Goal: Task Accomplishment & Management: Manage account settings

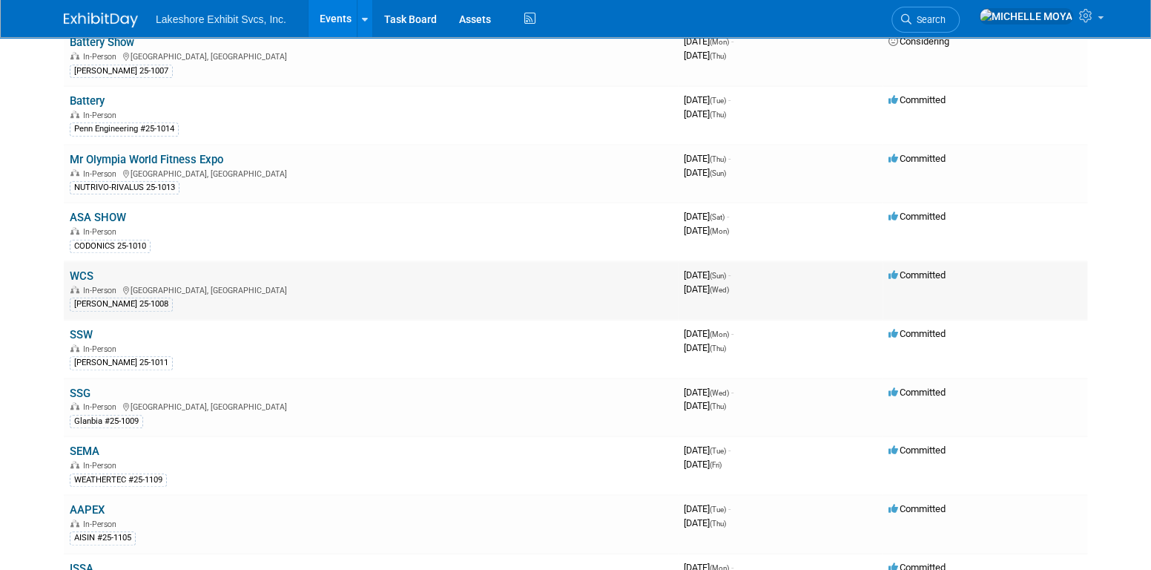
scroll to position [519, 0]
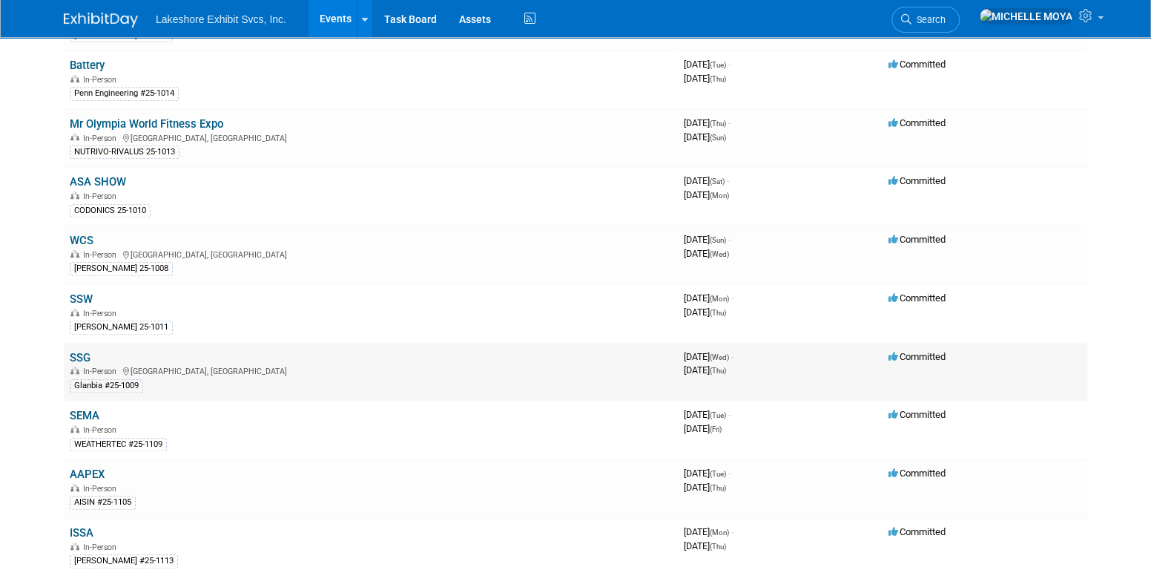
click at [81, 351] on link "SSG" at bounding box center [80, 357] width 21 height 13
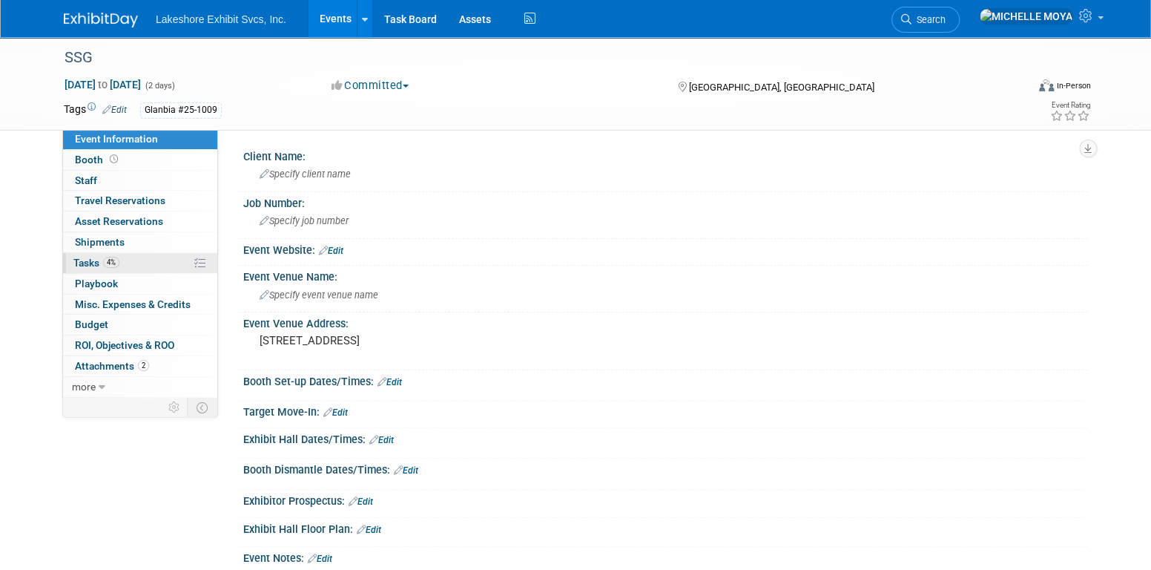
click at [127, 263] on link "4% Tasks 4%" at bounding box center [140, 263] width 154 height 20
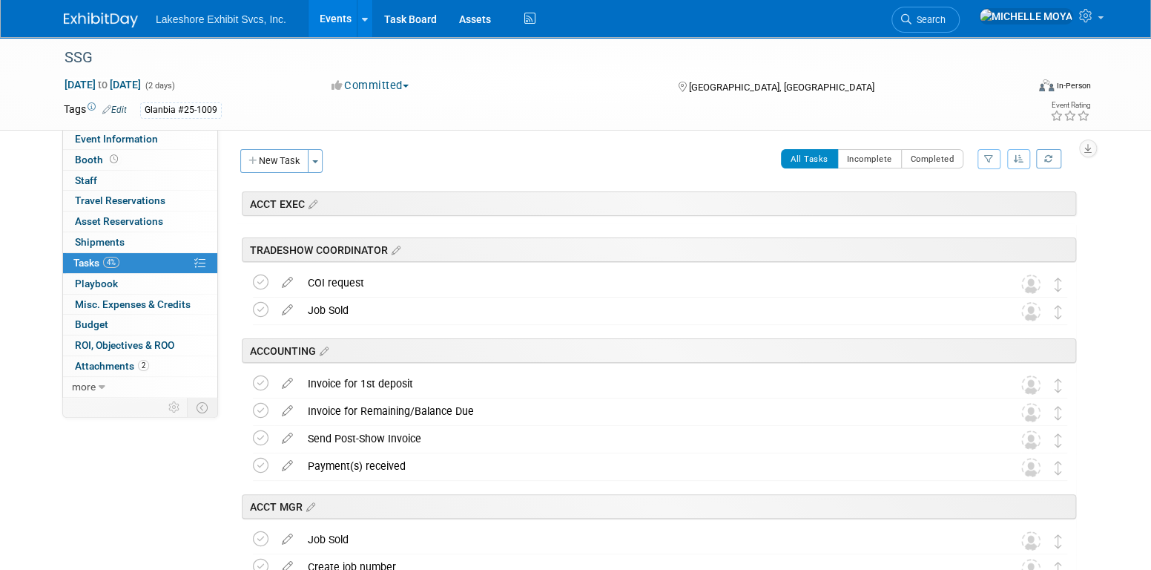
click at [995, 160] on button "button" at bounding box center [988, 159] width 23 height 20
click at [952, 205] on select "-- Select Assignee -- All unassigned tasks Assigned to me [PERSON_NAME] [PERSON…" at bounding box center [927, 206] width 122 height 21
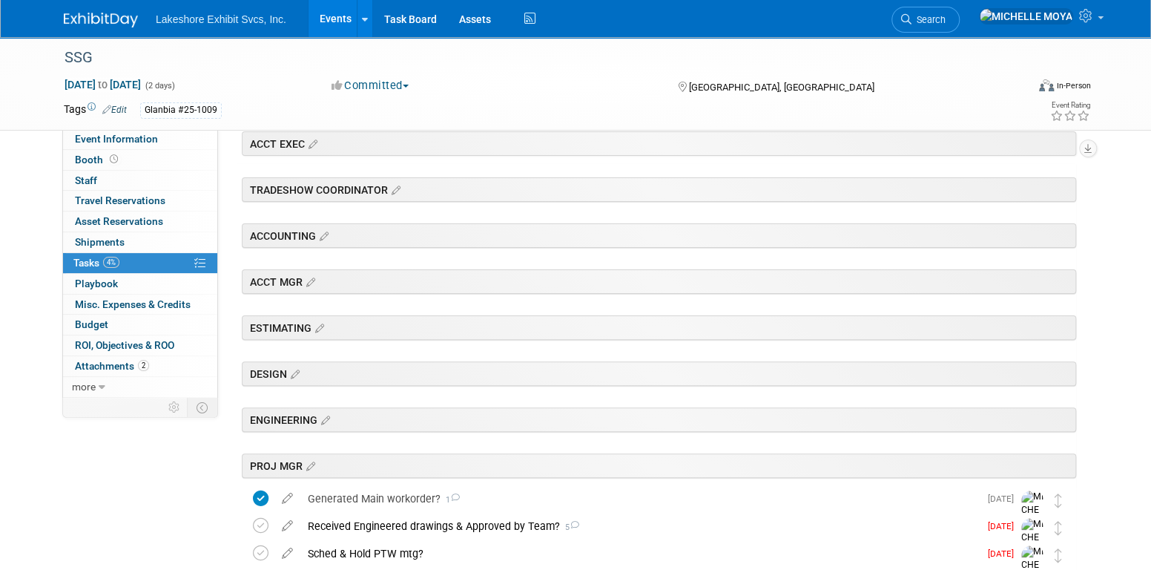
scroll to position [371, 0]
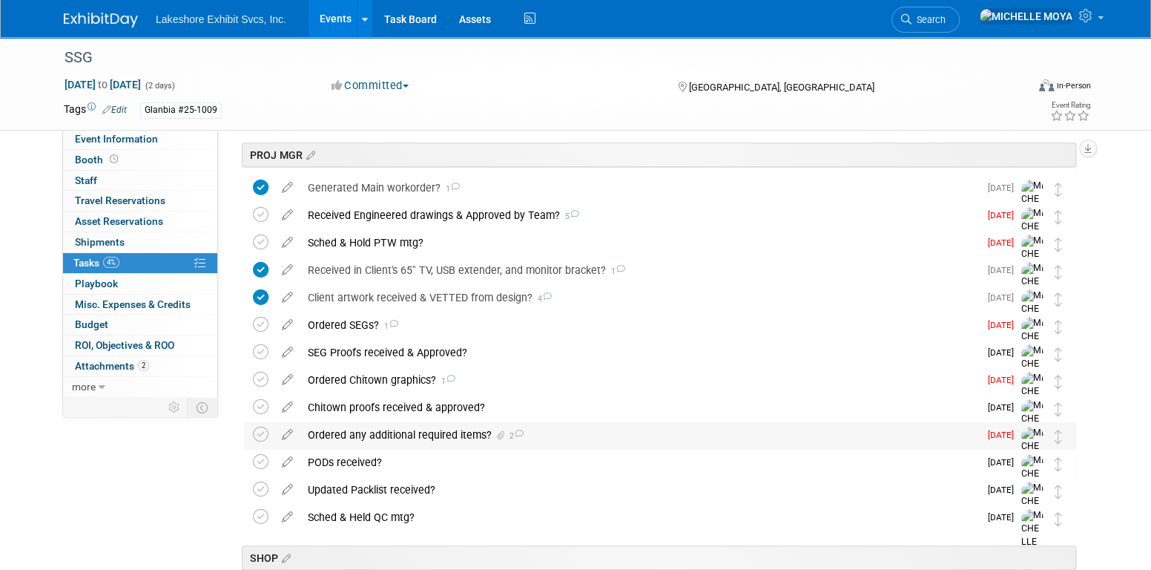
click at [421, 433] on div "Ordered any additional required items? 2" at bounding box center [639, 434] width 679 height 25
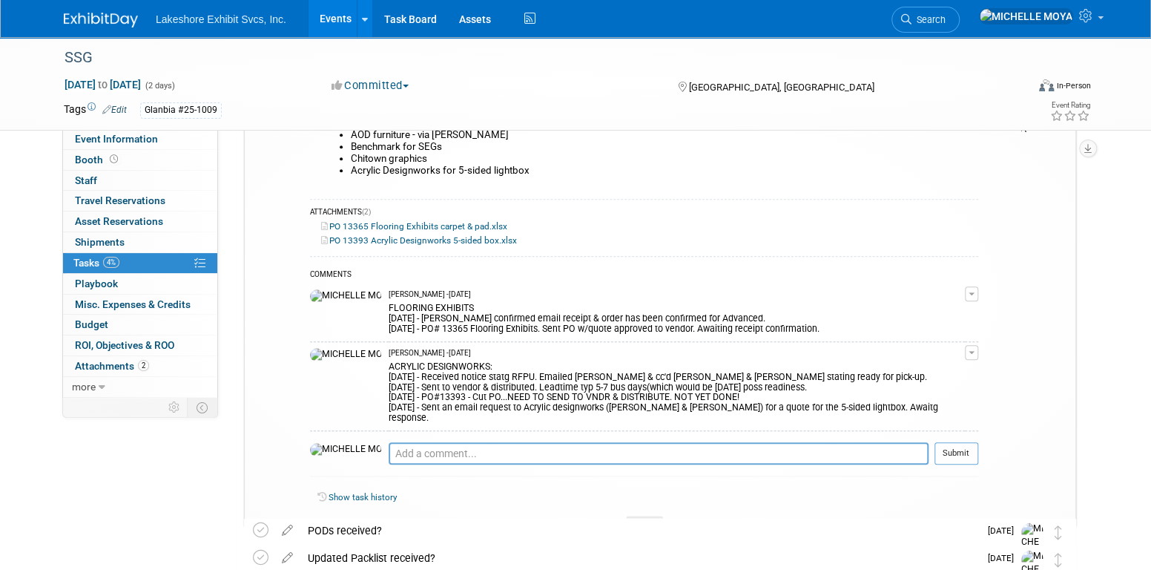
scroll to position [742, 0]
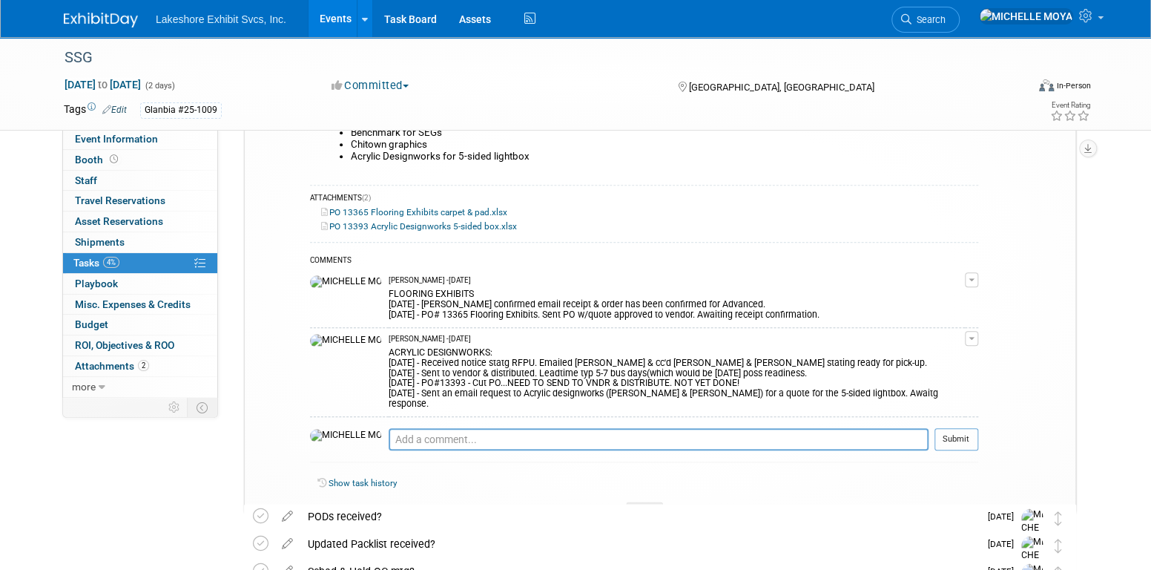
click at [975, 337] on span "button" at bounding box center [972, 338] width 6 height 3
click at [951, 356] on link "Edit Comment" at bounding box center [918, 359] width 117 height 21
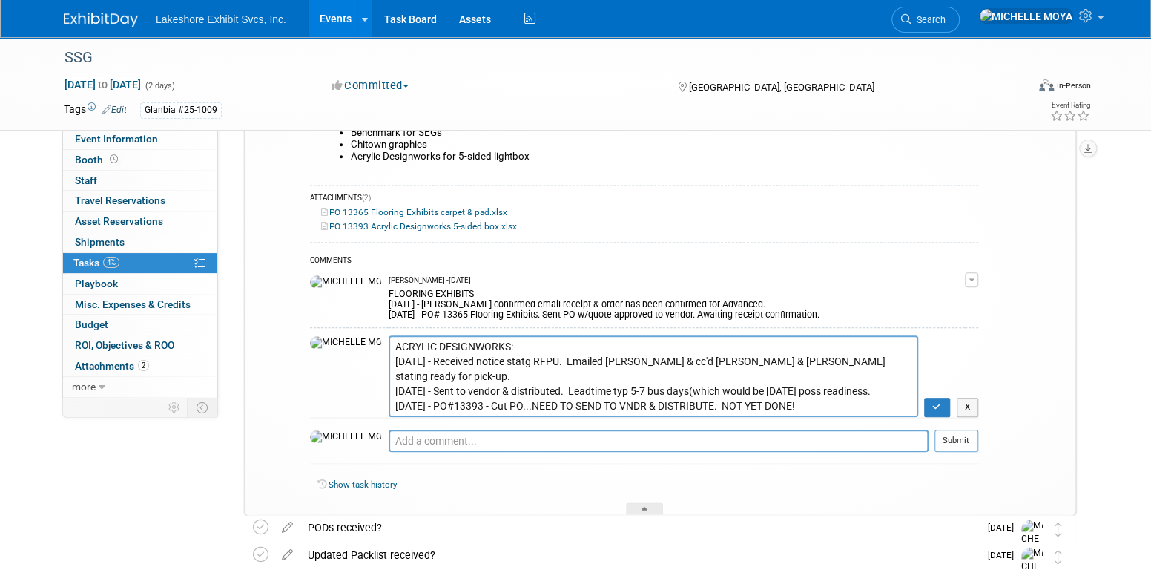
click at [389, 360] on textarea "ACRYLIC DESIGNWORKS: 9.3.25 - Received notice statg RFPU. Emailed Mark W. & cc'…" at bounding box center [654, 375] width 530 height 81
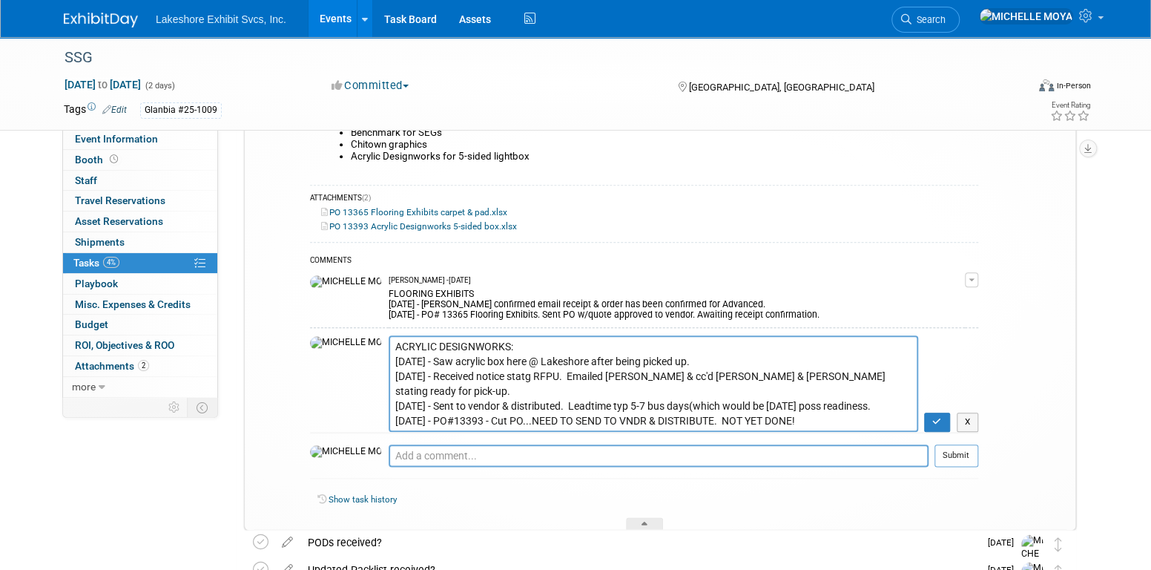
click at [475, 362] on textarea "ACRYLIC DESIGNWORKS: 9.3.25 - Received notice statg RFPU. Emailed Mark W. & cc'…" at bounding box center [654, 383] width 530 height 96
click at [676, 360] on textarea "ACRYLIC DESIGNWORKS: 9.3.25 - Received notice statg RFPU. Emailed Mark W. & cc'…" at bounding box center [654, 383] width 530 height 96
type textarea "ACRYLIC DESIGNWORKS: 9.4.25 - Saw acrylic box in warehouse @ Lakeshore after be…"
click at [931, 419] on button "button" at bounding box center [937, 421] width 26 height 19
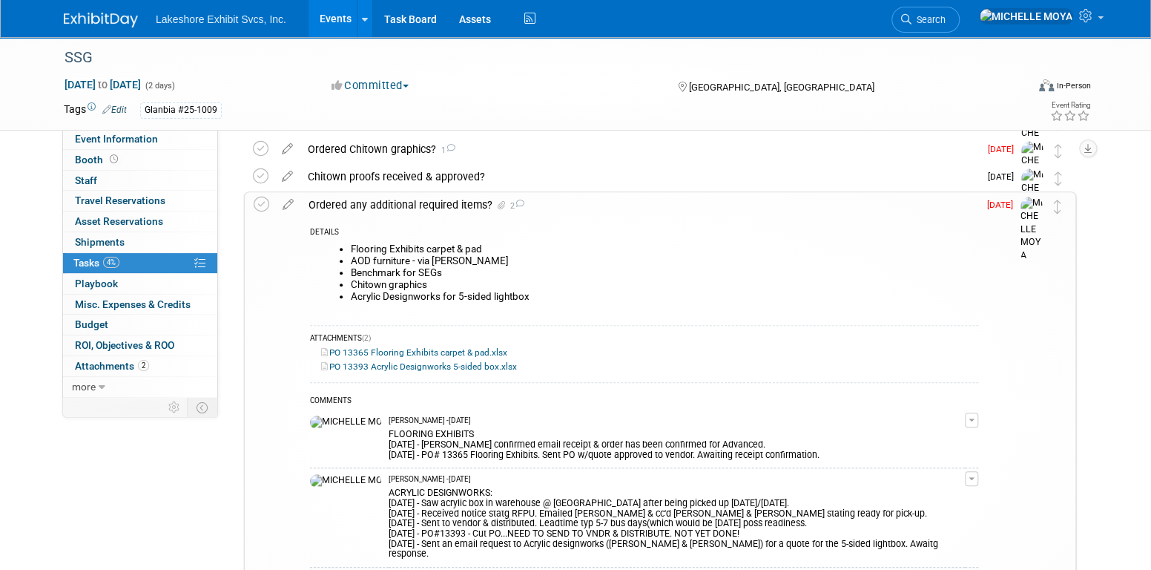
scroll to position [593, 0]
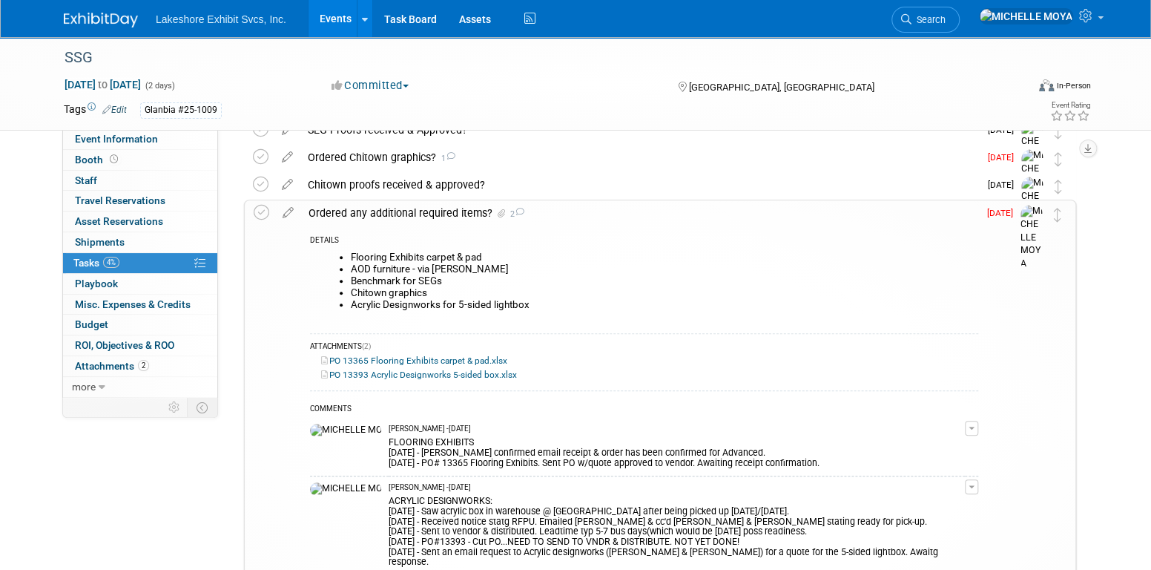
click at [369, 209] on div "Ordered any additional required items? 2" at bounding box center [639, 212] width 677 height 25
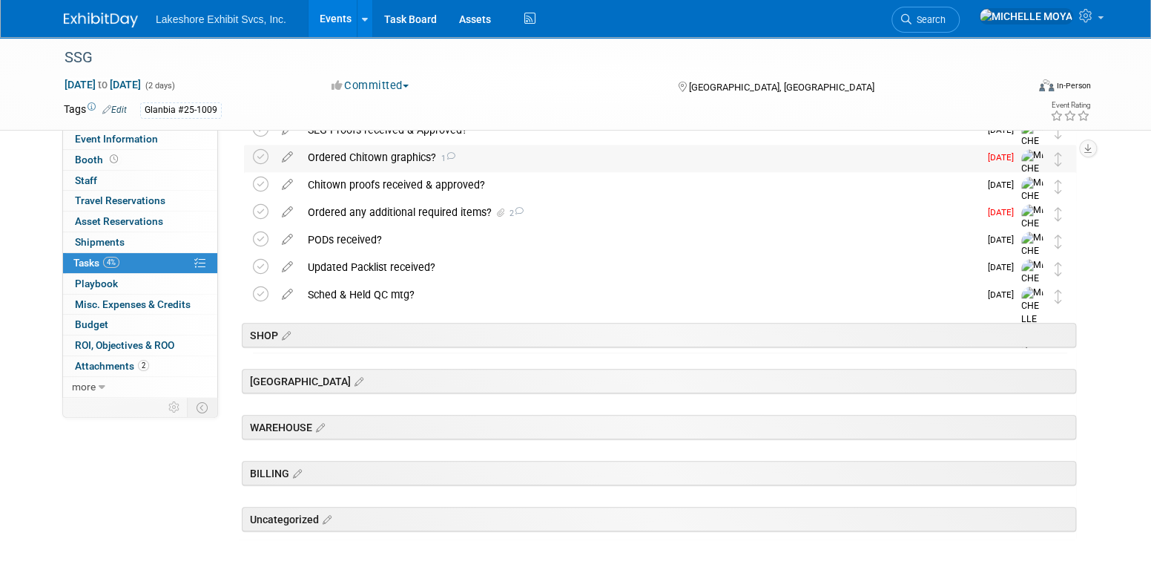
click at [388, 158] on div "Ordered Chitown graphics? 1" at bounding box center [639, 157] width 679 height 25
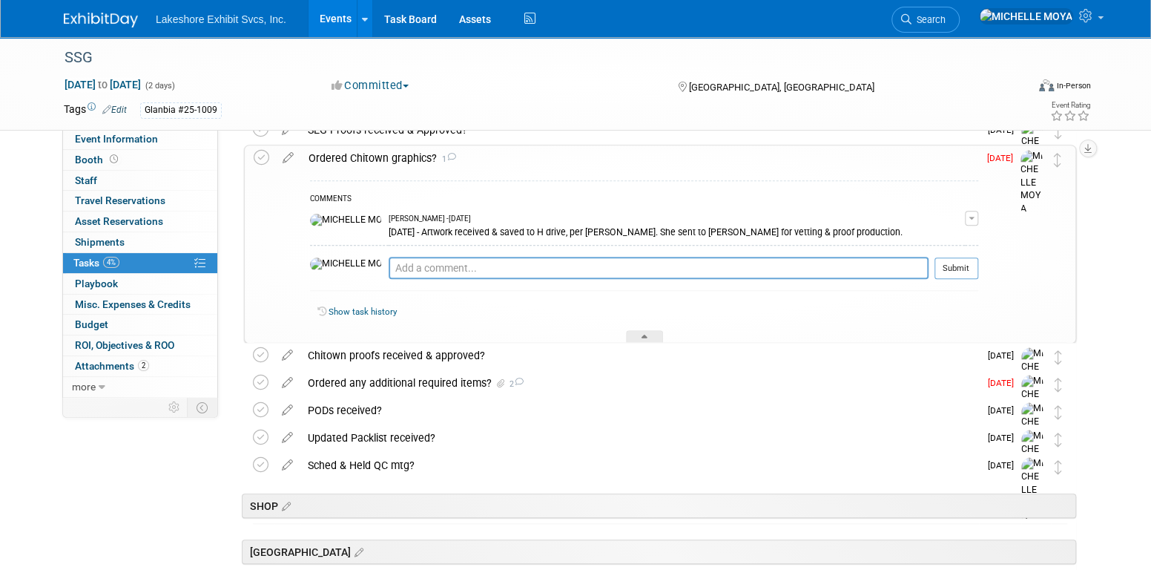
click at [388, 158] on div "Ordered Chitown graphics? 1" at bounding box center [639, 157] width 677 height 25
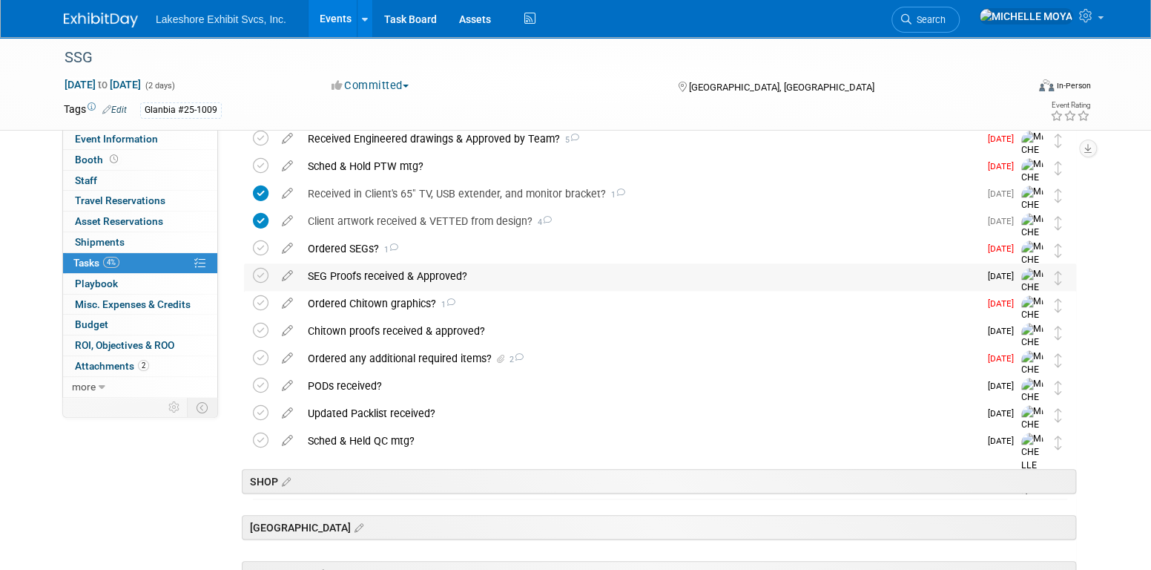
scroll to position [445, 0]
click at [405, 275] on div "SEG Proofs received & Approved?" at bounding box center [639, 278] width 679 height 25
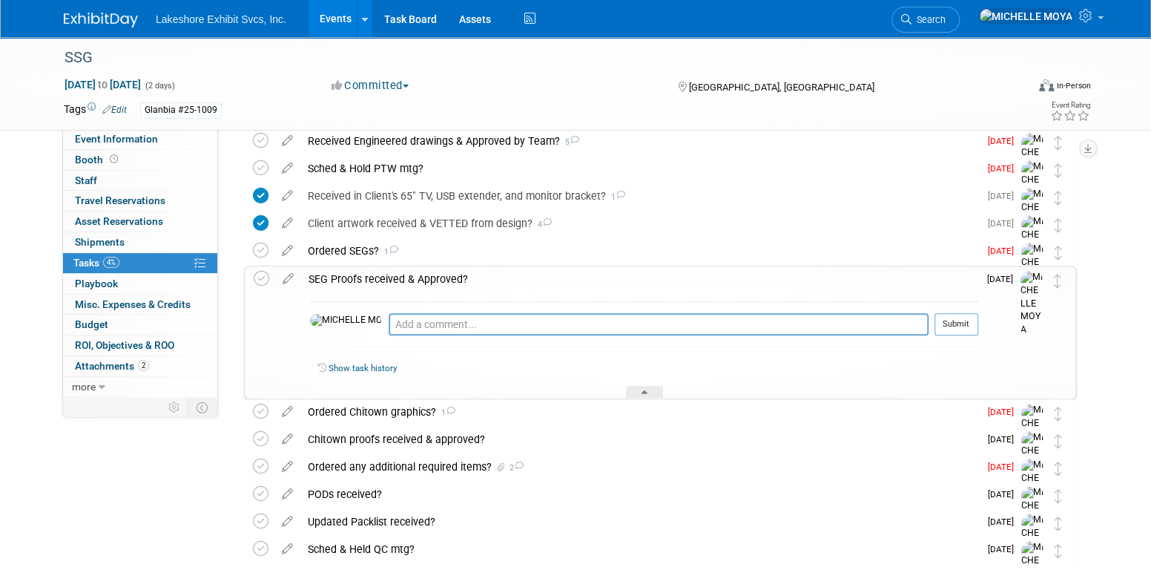
click at [405, 277] on div "SEG Proofs received & Approved?" at bounding box center [639, 278] width 677 height 25
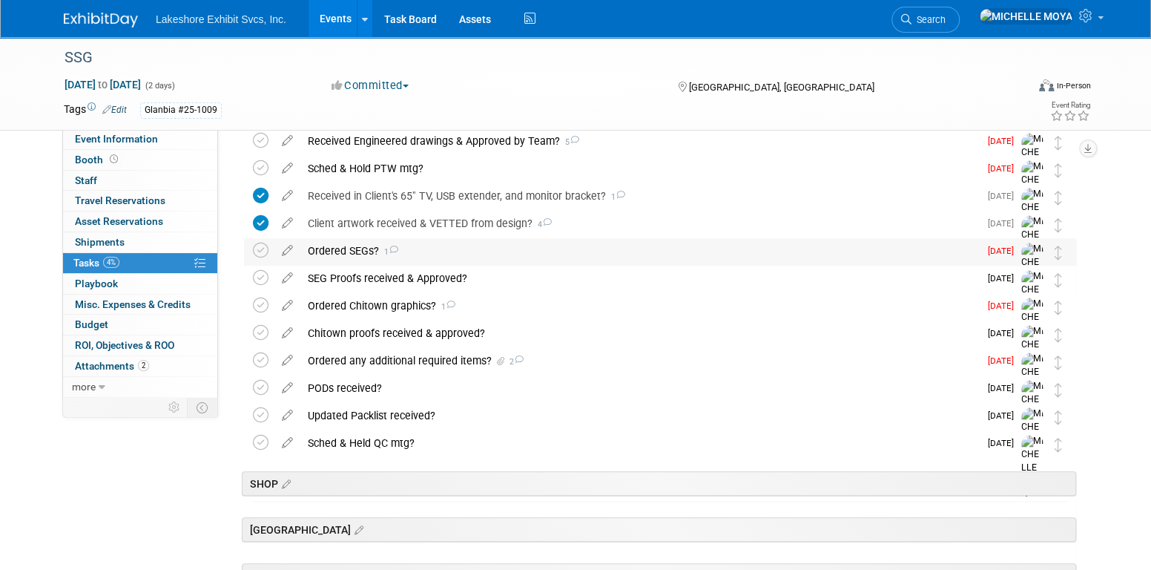
click at [354, 248] on div "Ordered SEGs? 1" at bounding box center [639, 250] width 679 height 25
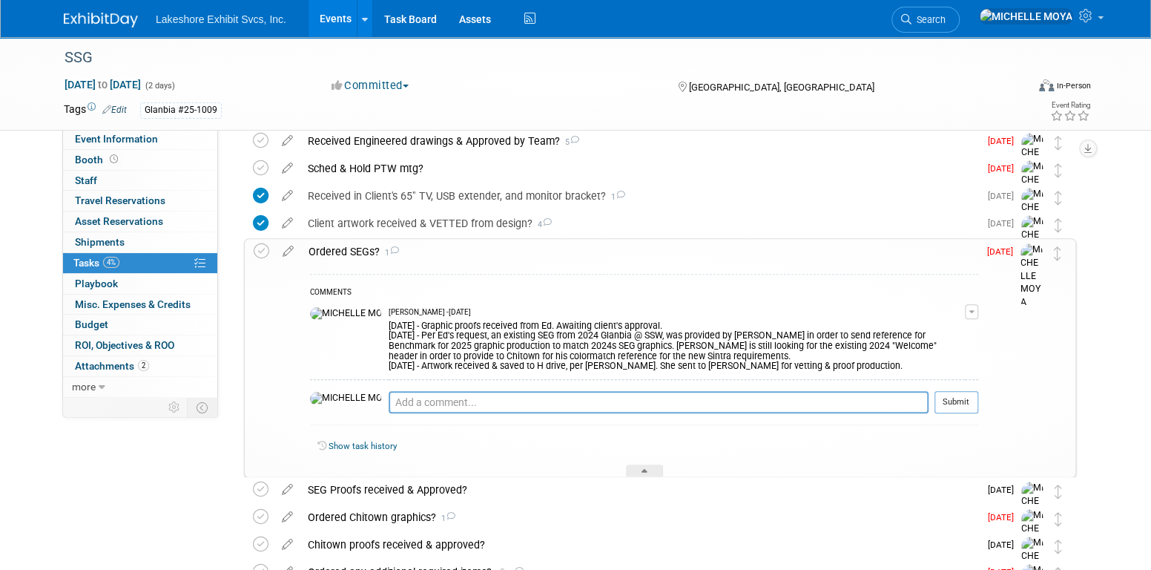
click at [355, 248] on div "Ordered SEGs? 1" at bounding box center [639, 251] width 677 height 25
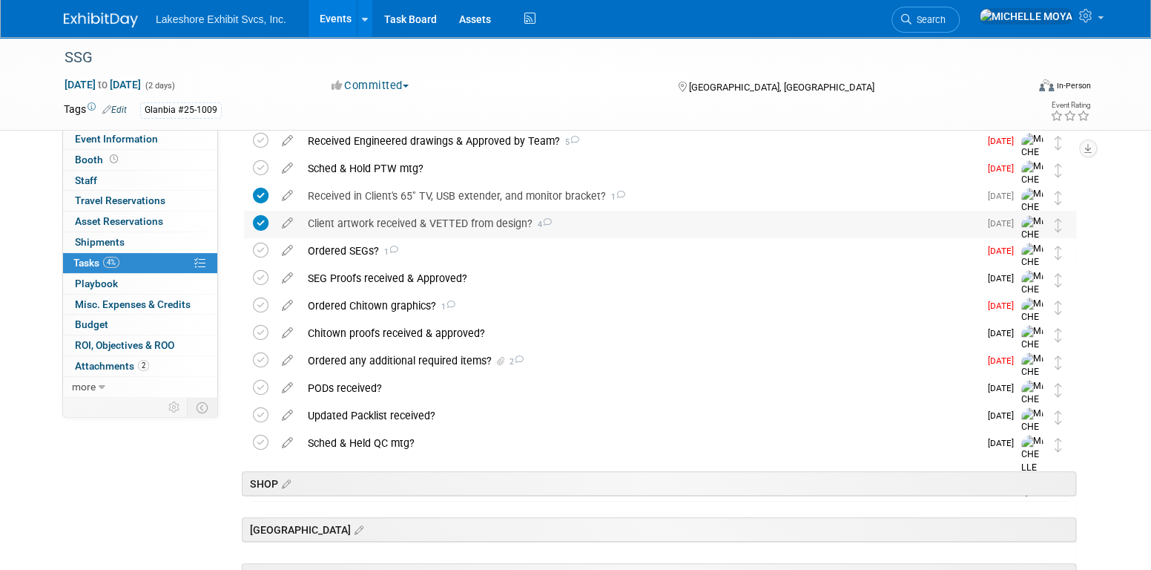
click at [369, 220] on div "Client artwork received & VETTED from design? 4" at bounding box center [639, 223] width 679 height 25
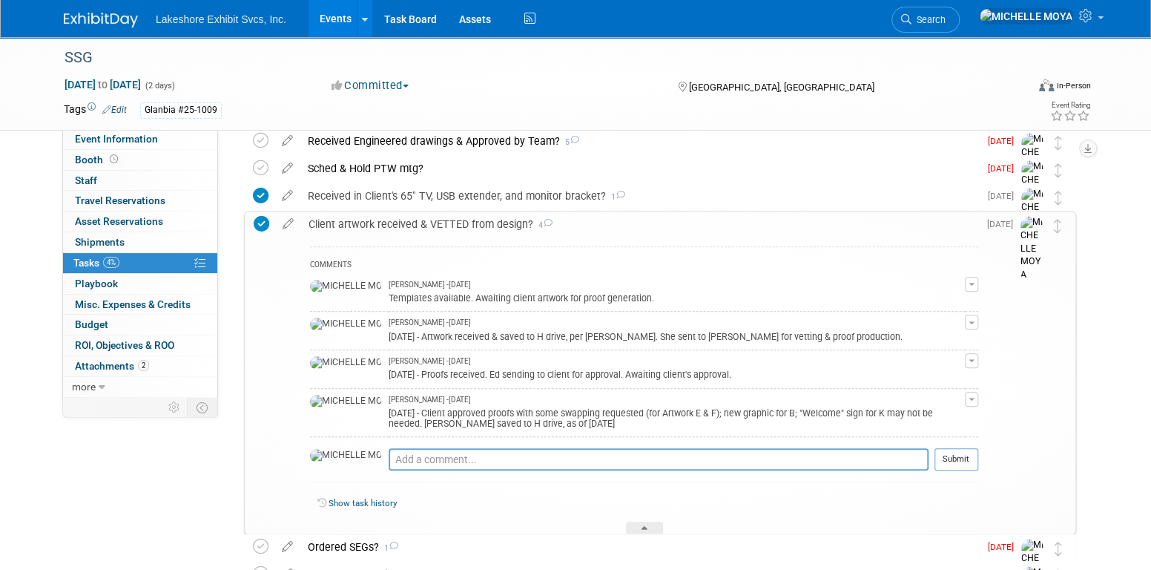
click at [369, 221] on div "Client artwork received & VETTED from design? 4" at bounding box center [639, 223] width 677 height 25
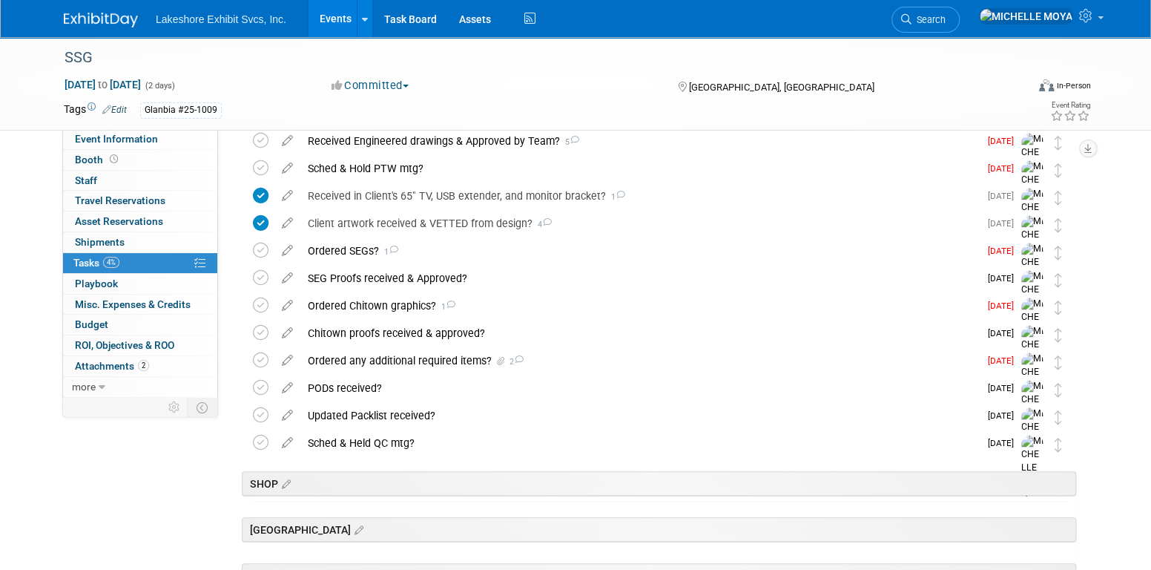
click at [352, 16] on link "Events" at bounding box center [336, 18] width 54 height 37
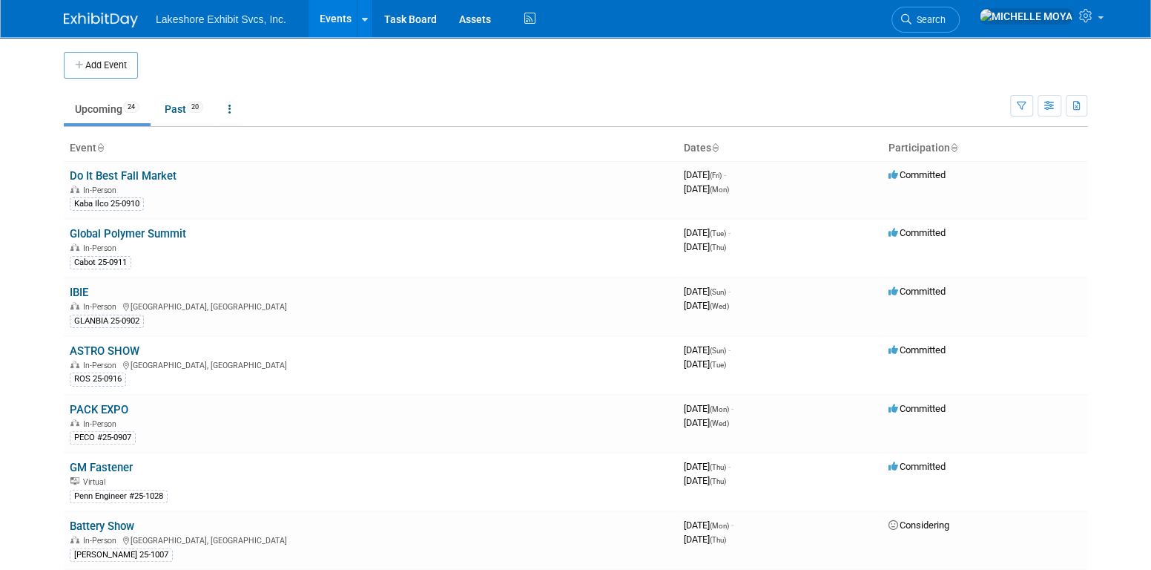
click at [340, 16] on link "Events" at bounding box center [336, 18] width 54 height 37
click at [335, 24] on link "Events" at bounding box center [336, 18] width 54 height 37
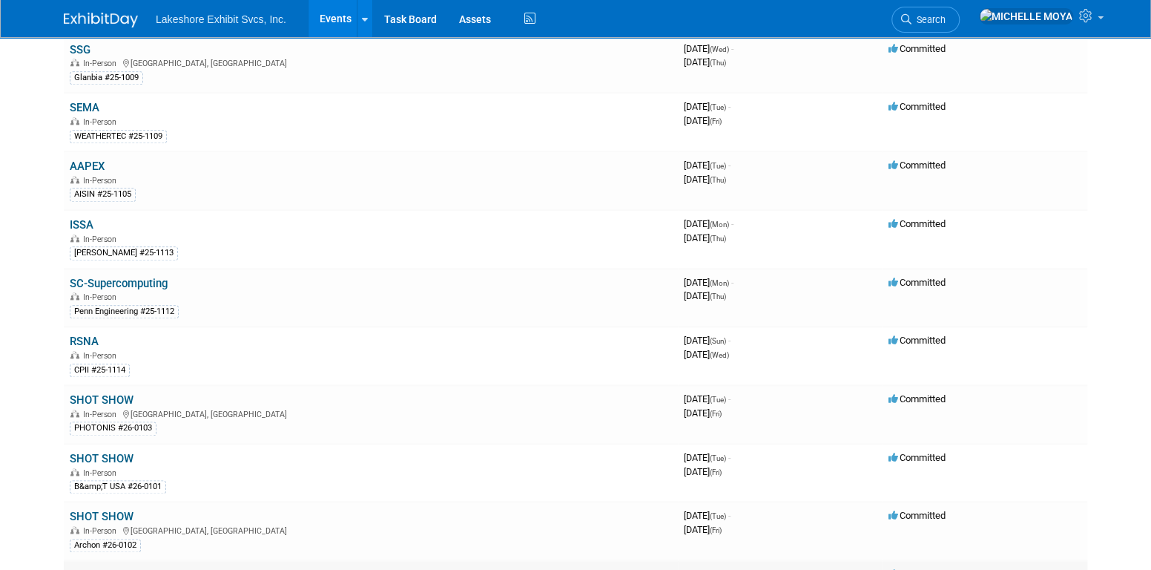
scroll to position [709, 0]
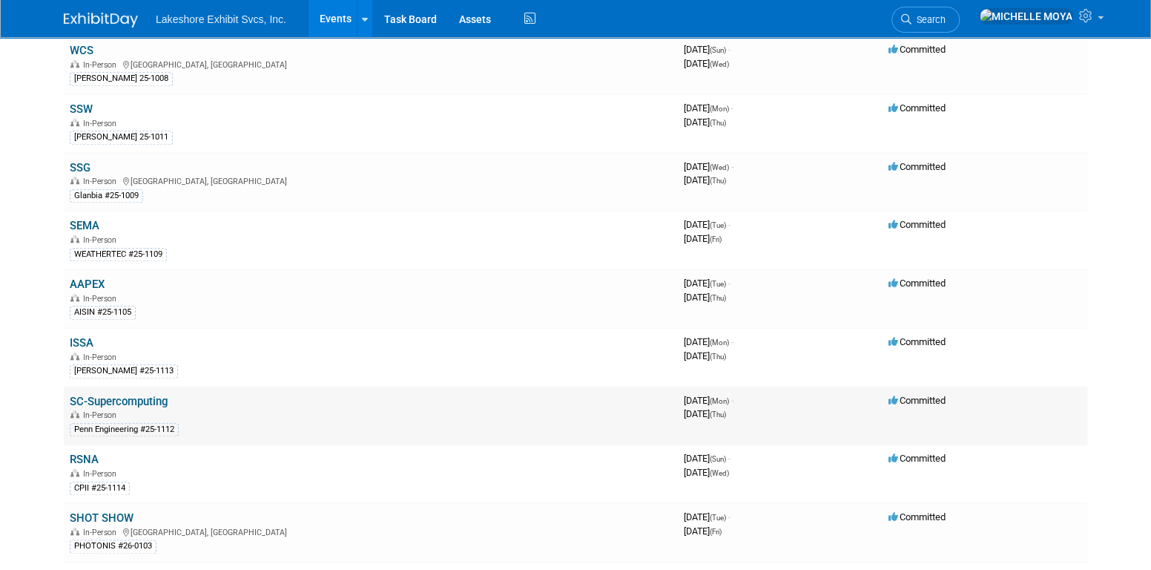
click at [149, 395] on link "SC-Supercomputing" at bounding box center [119, 401] width 98 height 13
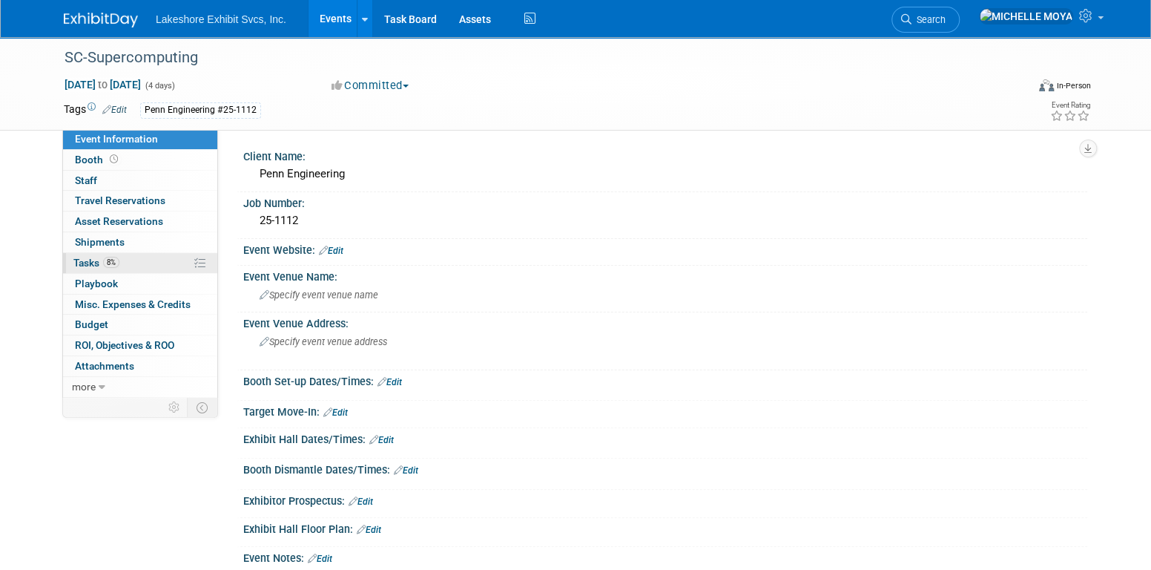
click at [140, 255] on link "8% Tasks 8%" at bounding box center [140, 263] width 154 height 20
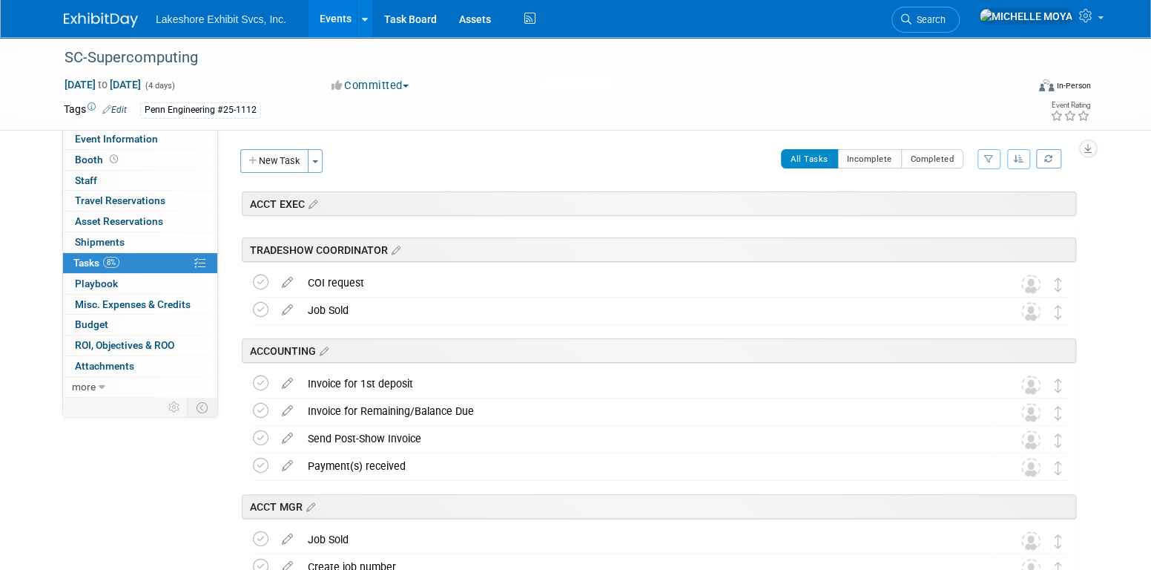
click at [990, 157] on icon "button" at bounding box center [989, 158] width 10 height 9
click at [959, 209] on select "-- Select Assignee -- All unassigned tasks Assigned to me [PERSON_NAME] [PERSON…" at bounding box center [927, 206] width 122 height 21
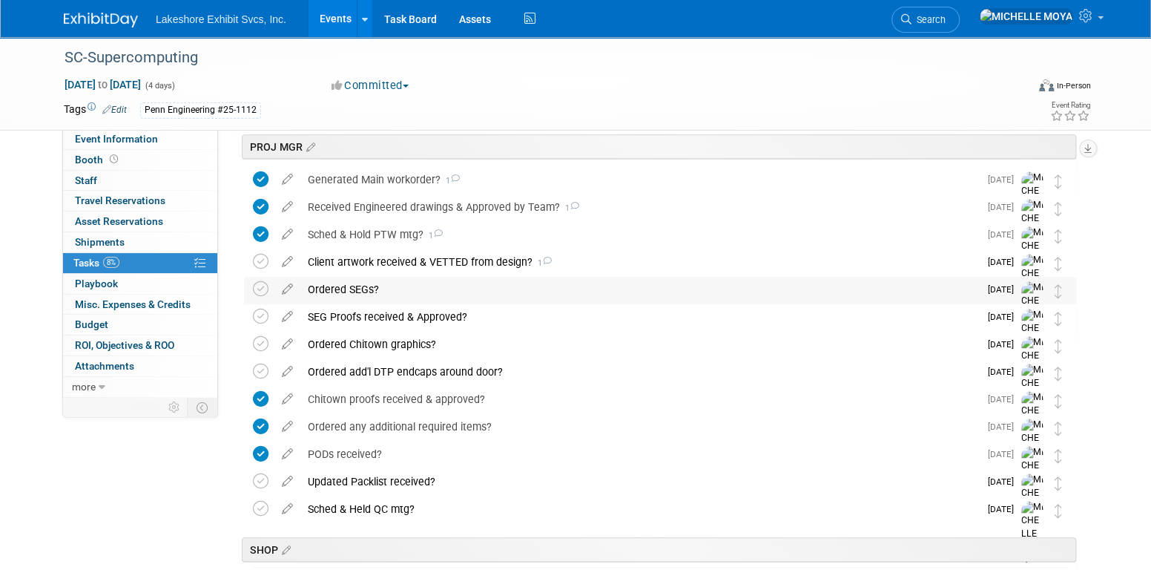
scroll to position [371, 0]
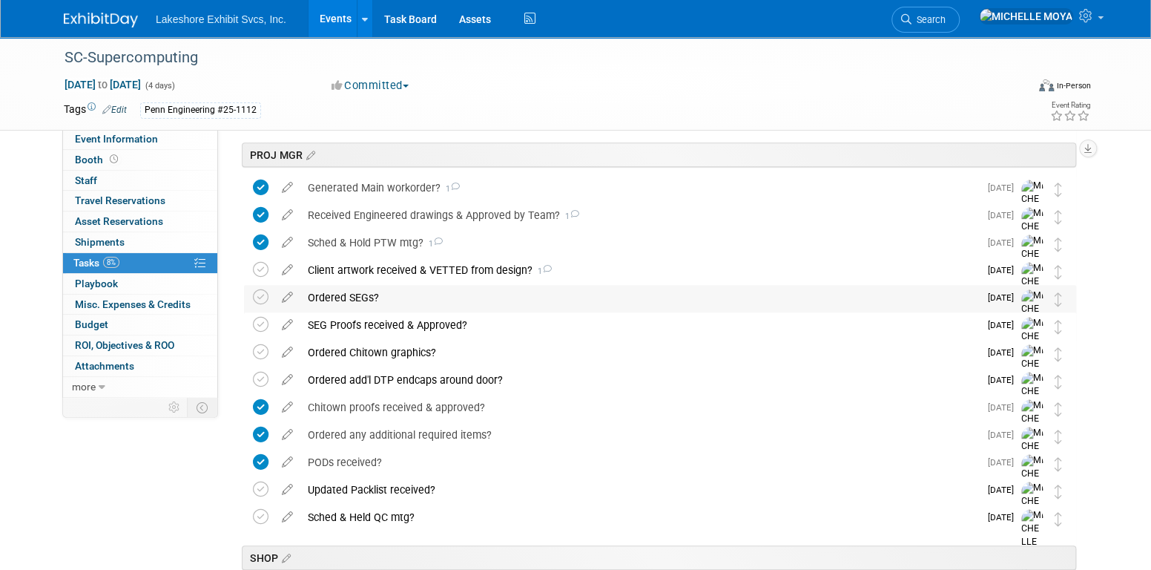
click at [365, 297] on div "Ordered SEGs?" at bounding box center [639, 297] width 679 height 25
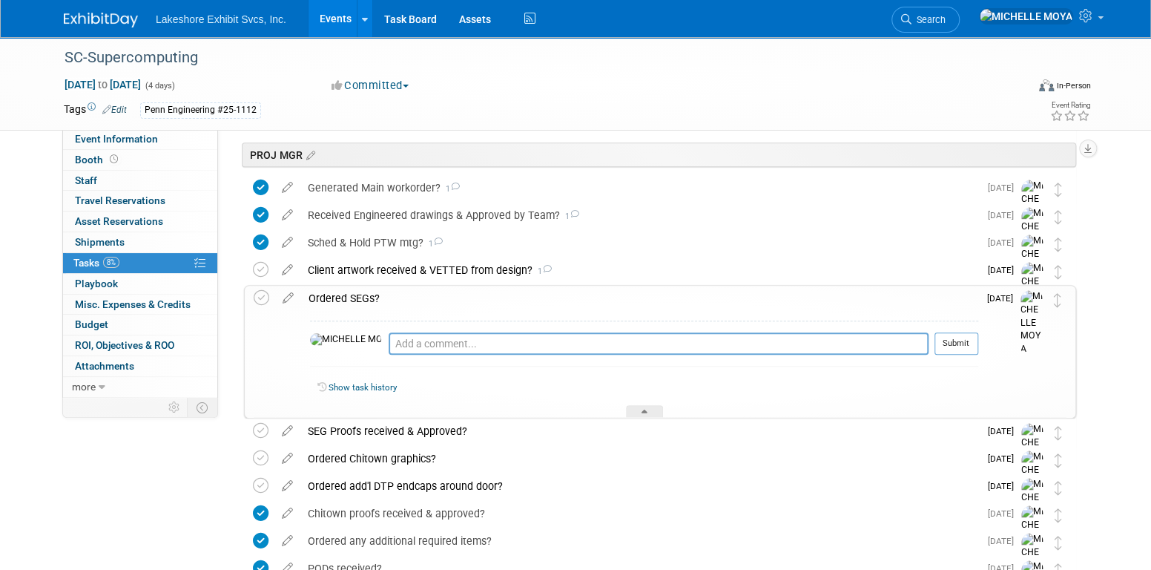
click at [365, 297] on div "Ordered SEGs?" at bounding box center [639, 298] width 677 height 25
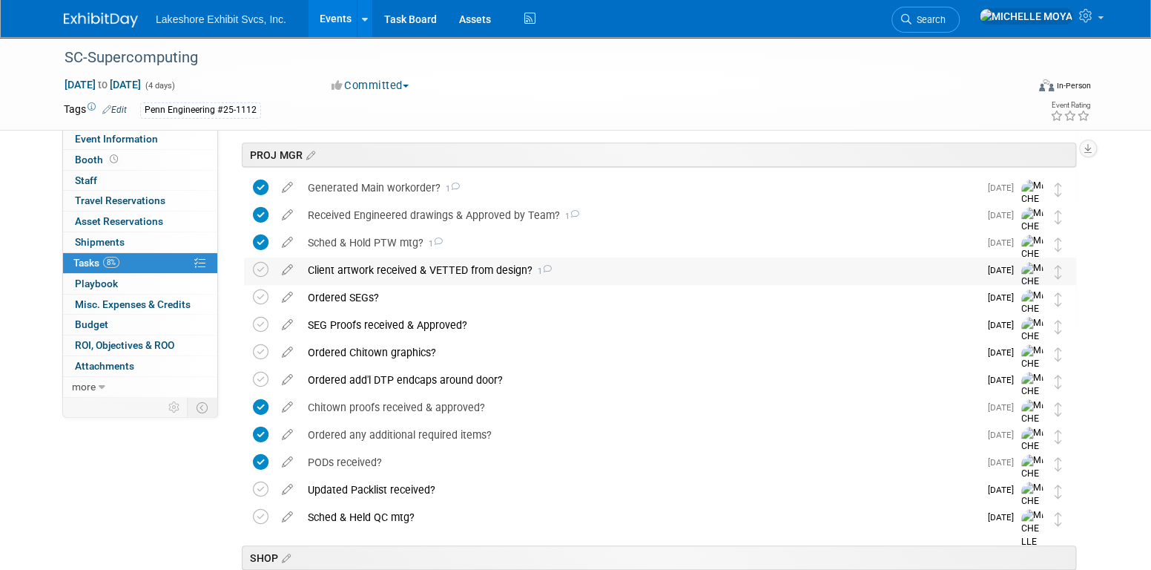
click at [381, 271] on div "Client artwork received & VETTED from design? 1" at bounding box center [639, 269] width 679 height 25
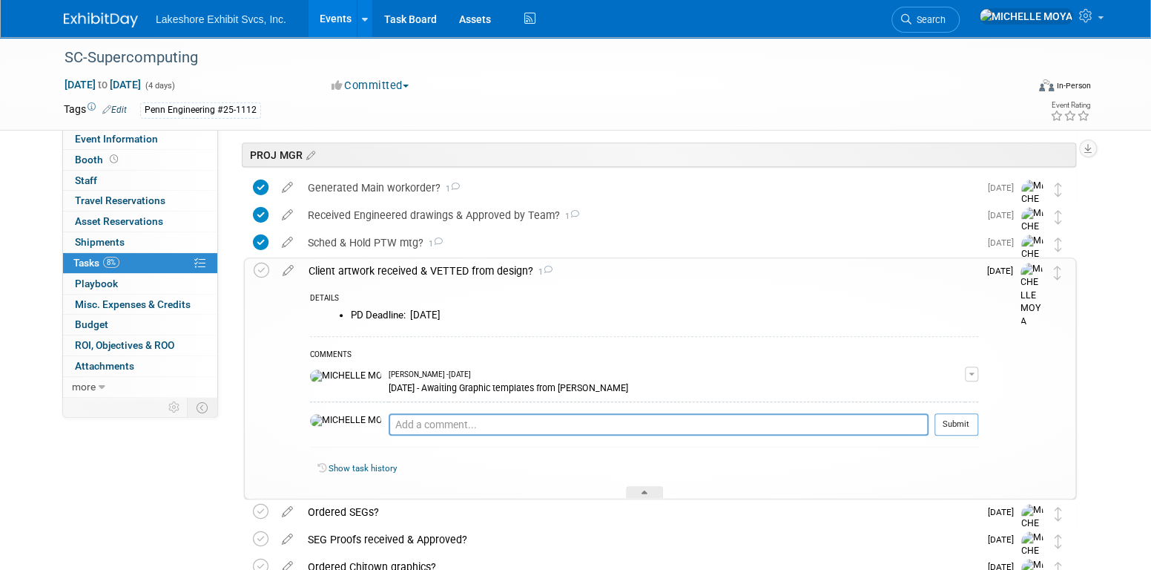
click at [381, 271] on div "Client artwork received & VETTED from design? 1" at bounding box center [639, 270] width 677 height 25
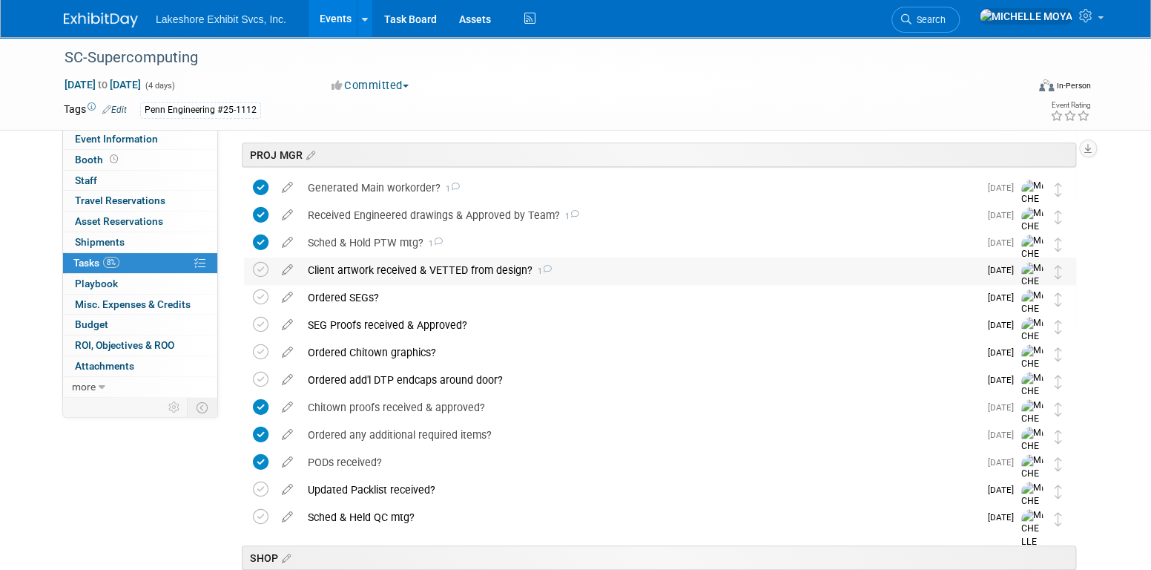
click at [381, 271] on div "Client artwork received & VETTED from design? 1" at bounding box center [639, 269] width 679 height 25
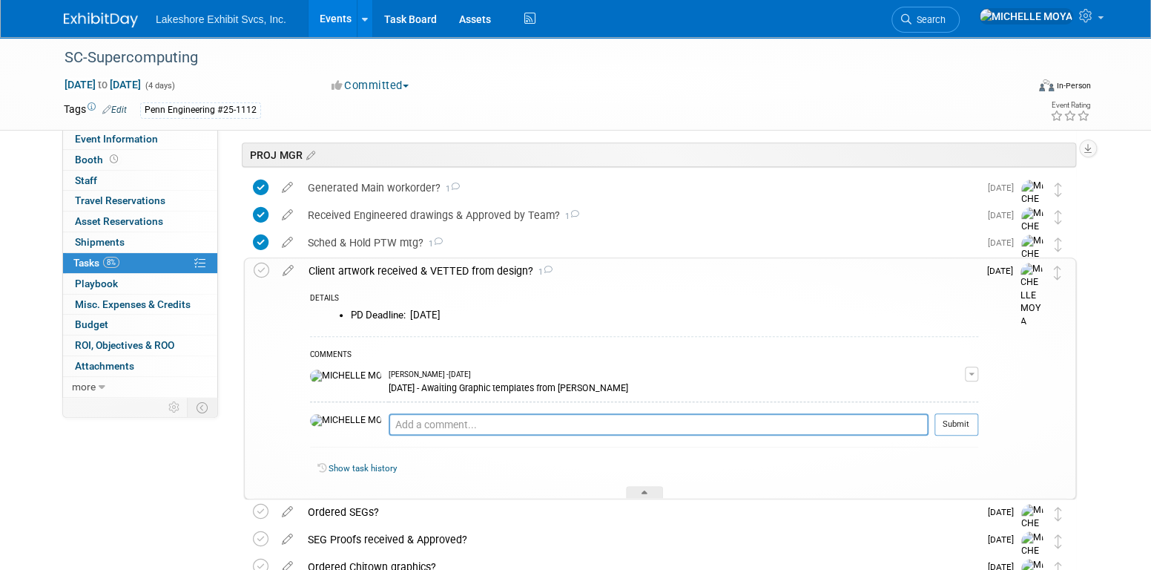
click at [289, 269] on icon at bounding box center [288, 267] width 26 height 19
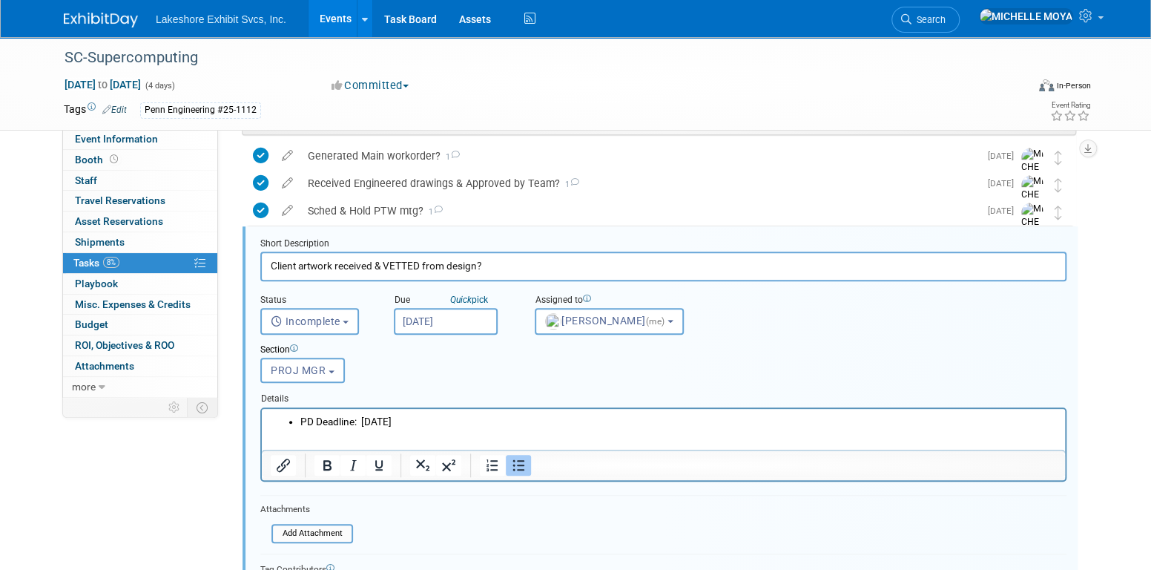
scroll to position [411, 0]
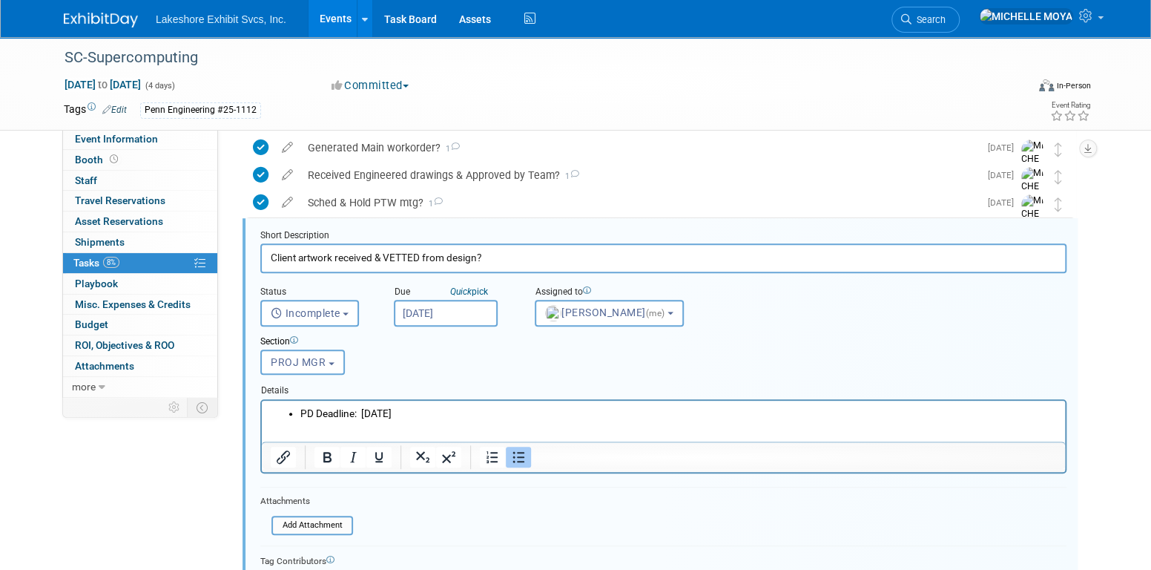
click at [300, 411] on li "PD Deadline: Wed. 10/15/25" at bounding box center [678, 413] width 756 height 14
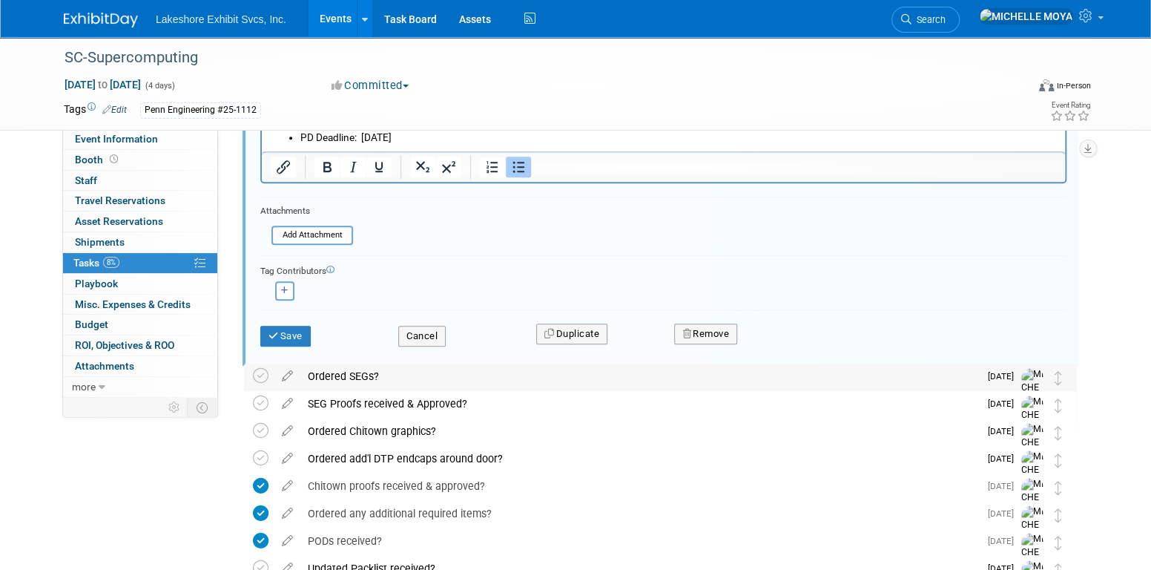
scroll to position [708, 0]
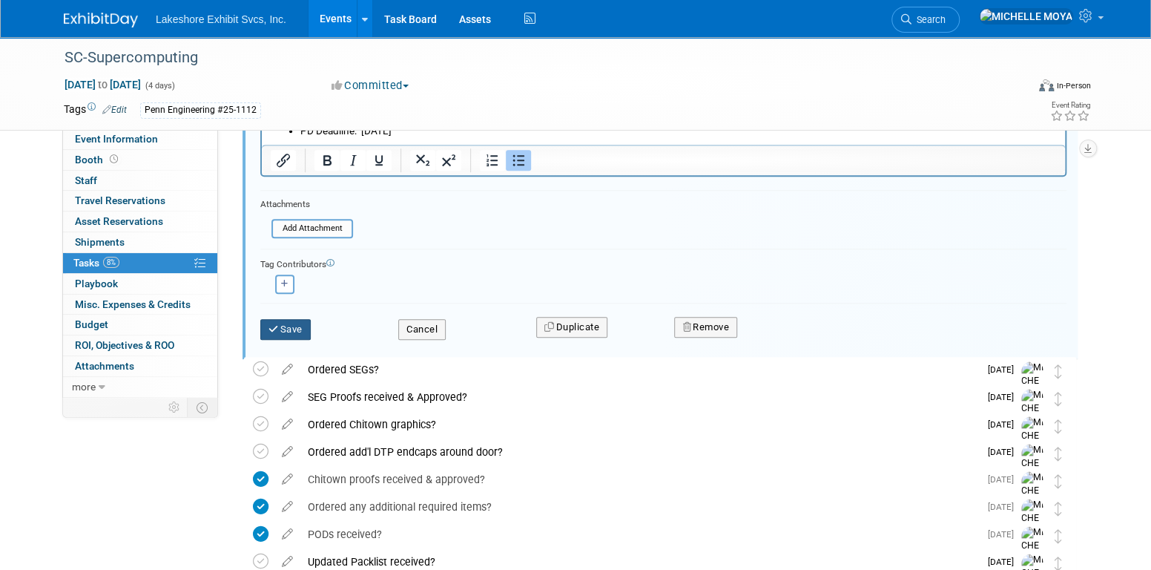
click at [295, 326] on button "Save" at bounding box center [285, 329] width 50 height 21
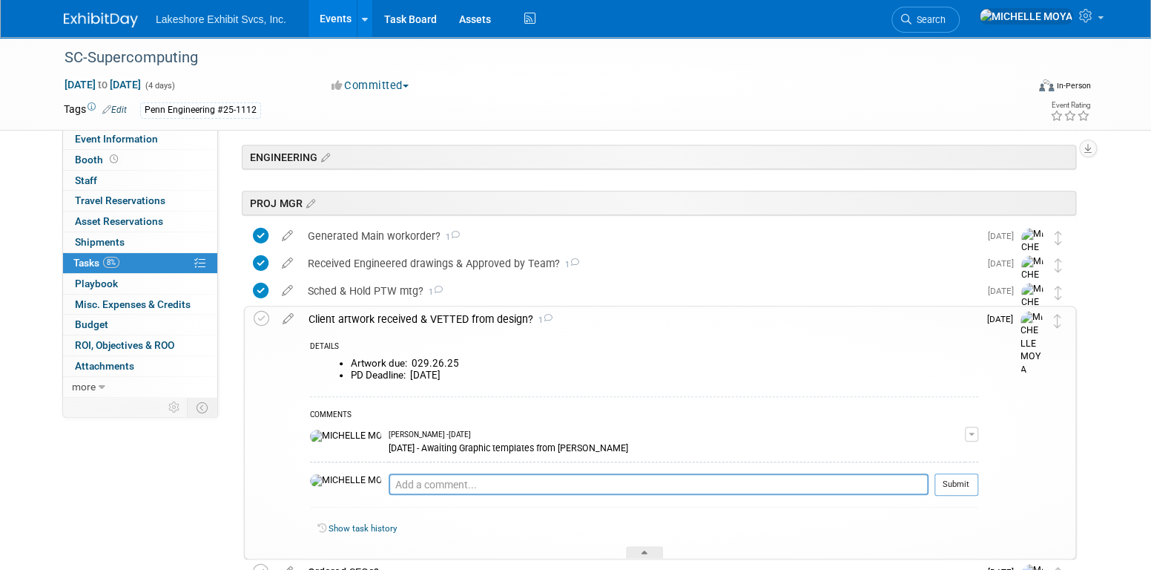
scroll to position [405, 0]
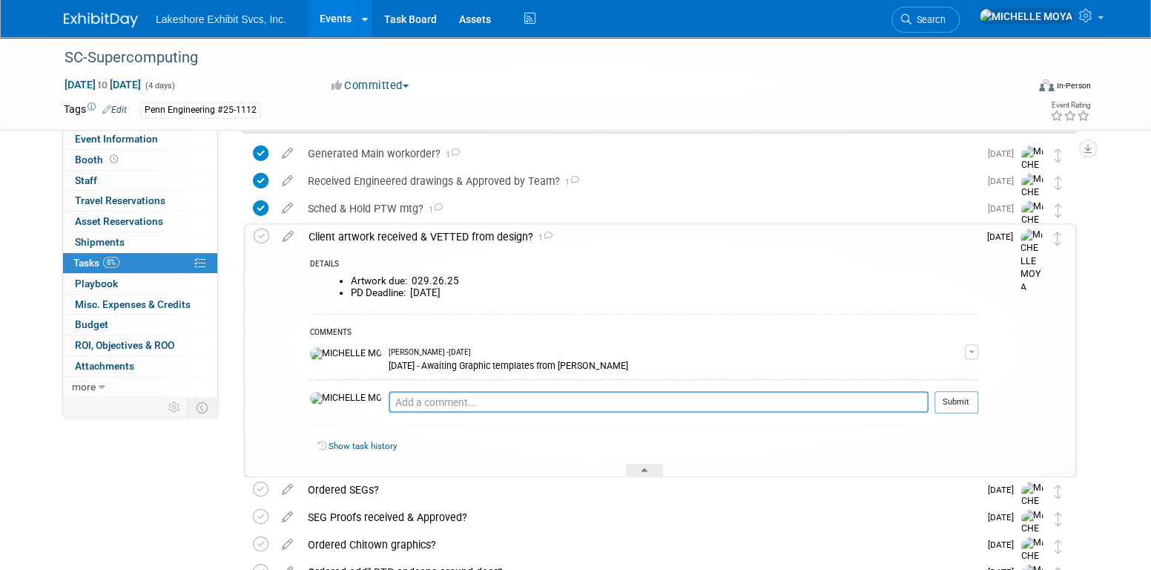
click at [323, 15] on link "Events" at bounding box center [336, 18] width 54 height 37
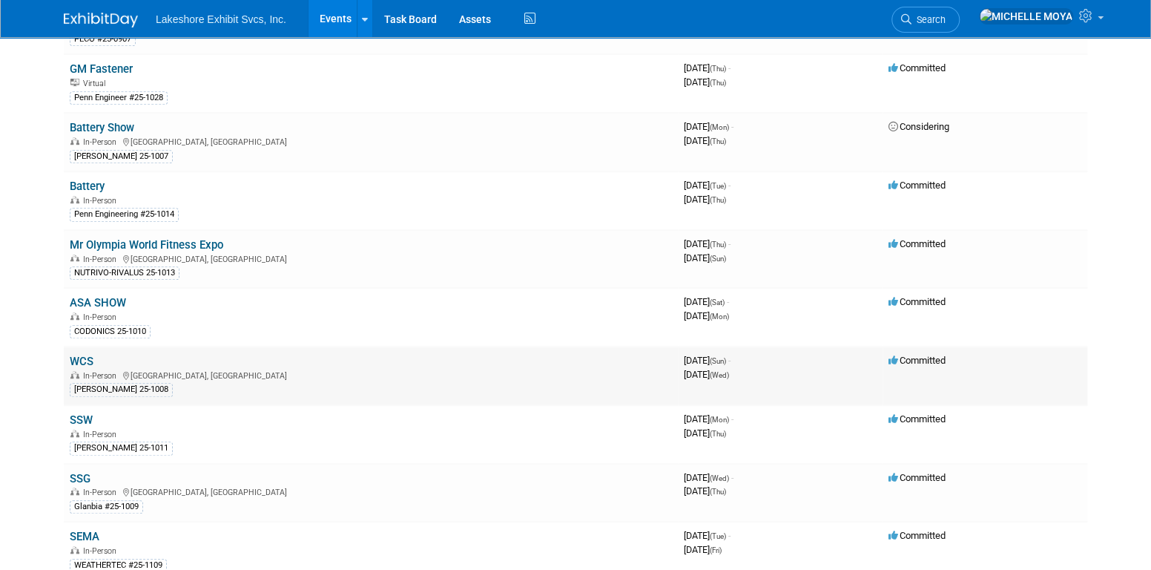
scroll to position [445, 0]
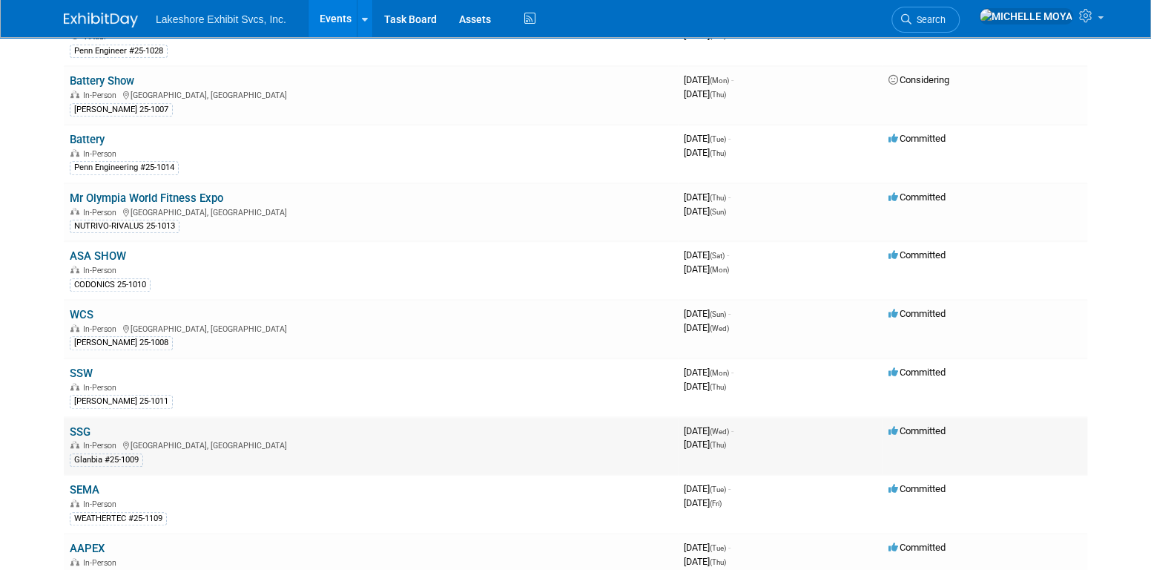
click at [81, 425] on link "SSG" at bounding box center [80, 431] width 21 height 13
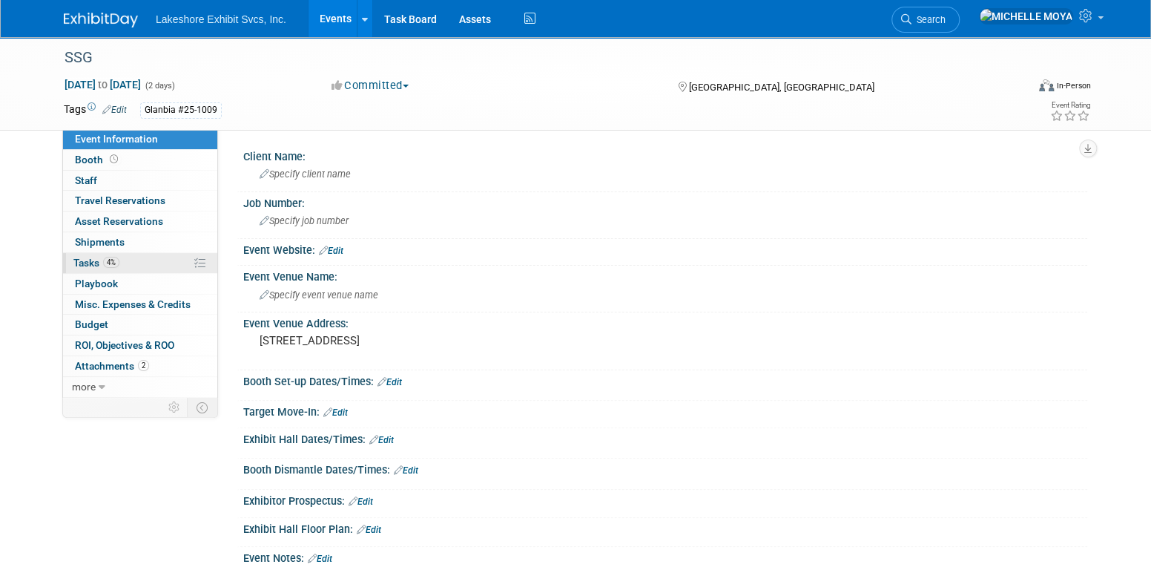
click at [151, 268] on link "4% Tasks 4%" at bounding box center [140, 263] width 154 height 20
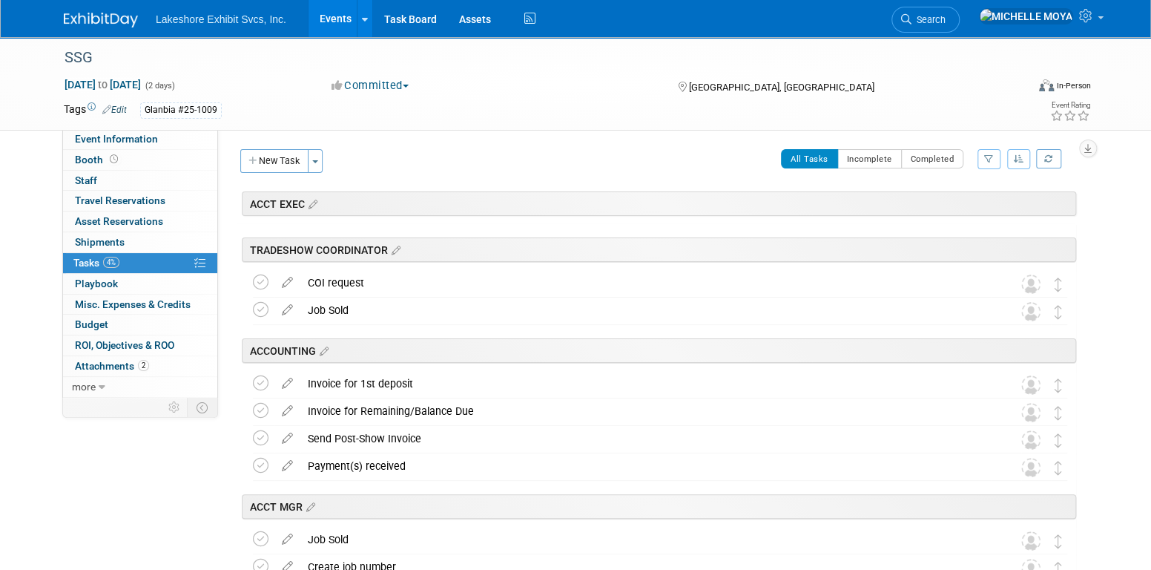
click at [986, 160] on icon "button" at bounding box center [989, 158] width 10 height 9
click at [940, 221] on div "Clear Filter" at bounding box center [927, 223] width 122 height 13
click at [939, 211] on select "-- Select Assignee -- All unassigned tasks Assigned to me Amanda Koss Dave Desa…" at bounding box center [927, 206] width 122 height 21
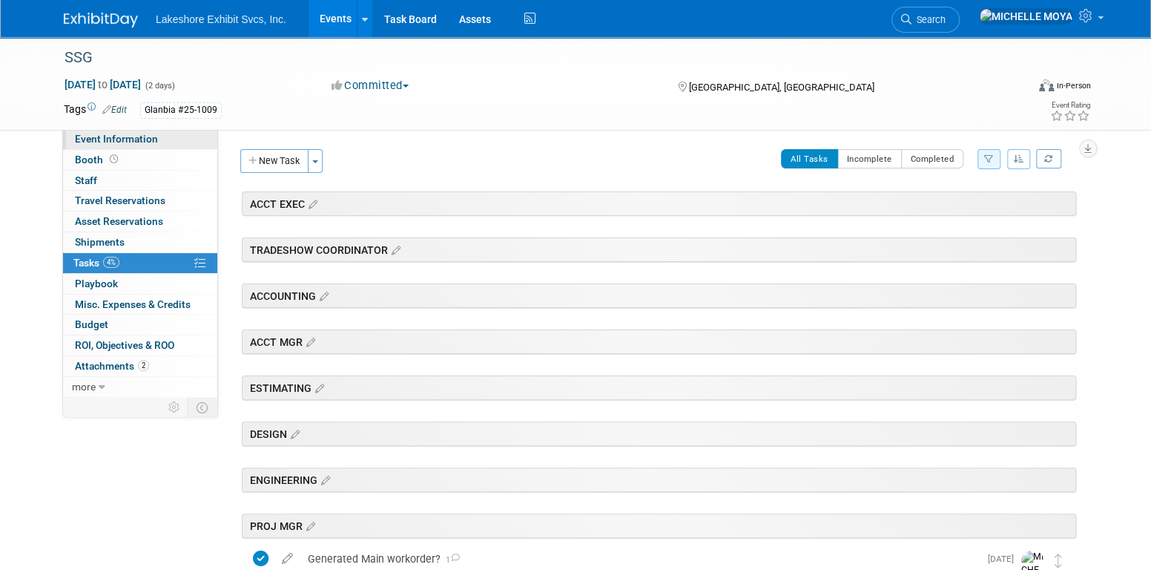
click at [129, 136] on span "Event Information" at bounding box center [116, 139] width 83 height 12
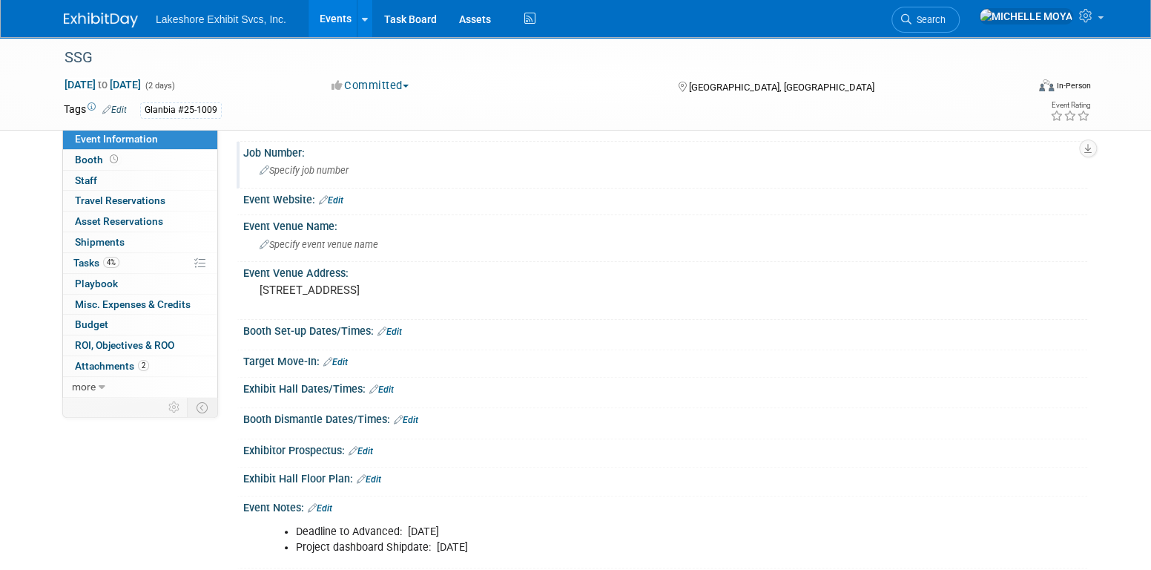
scroll to position [74, 0]
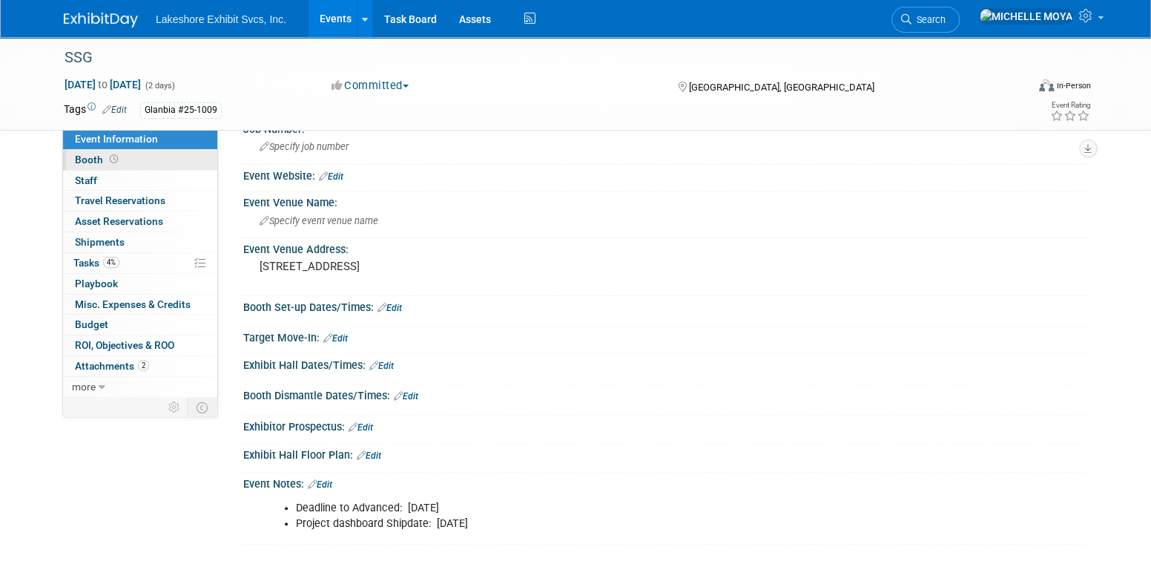
click at [160, 161] on link "Booth" at bounding box center [140, 160] width 154 height 20
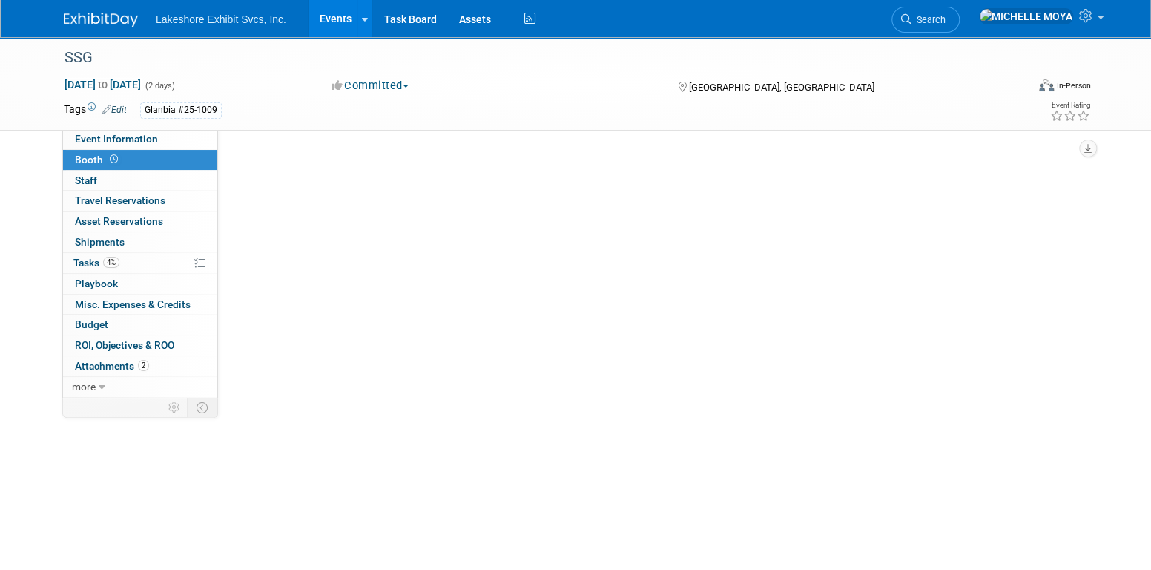
scroll to position [0, 0]
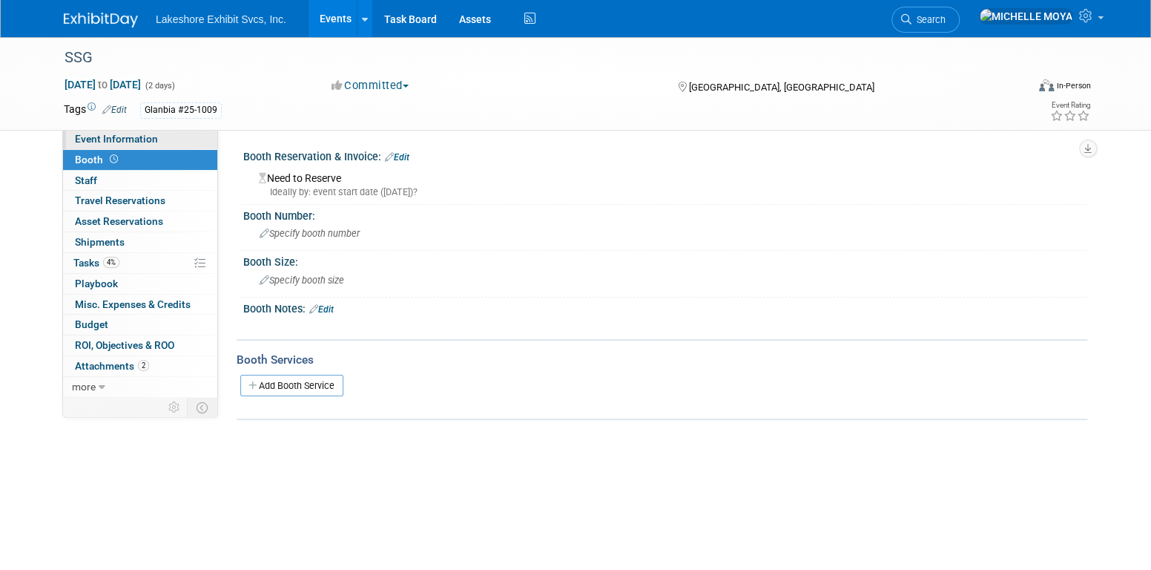
click at [159, 140] on link "Event Information" at bounding box center [140, 139] width 154 height 20
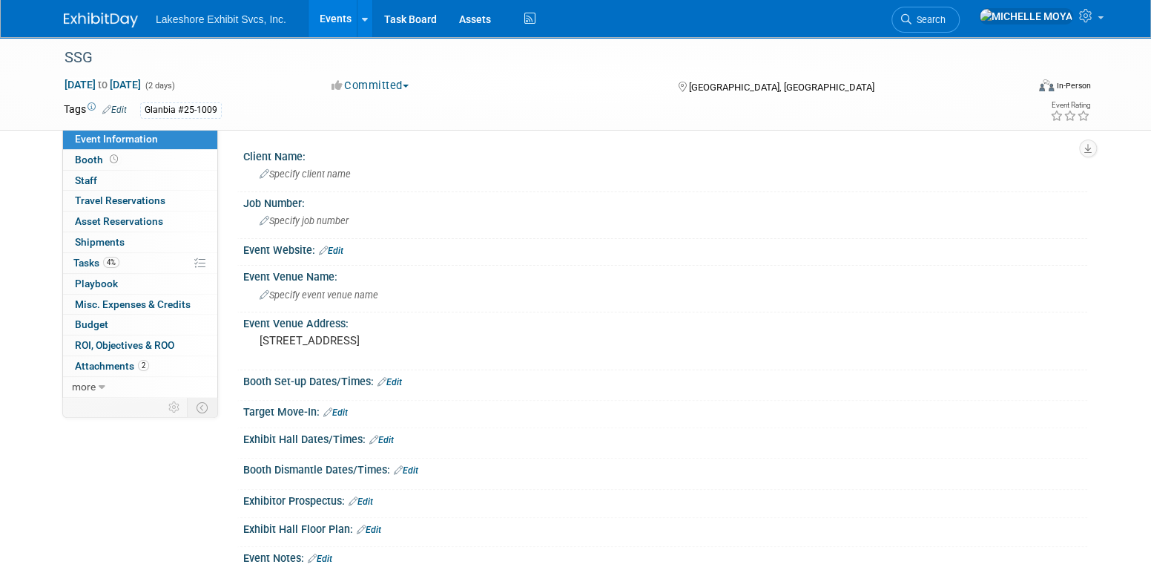
click at [340, 8] on link "Events" at bounding box center [336, 18] width 54 height 37
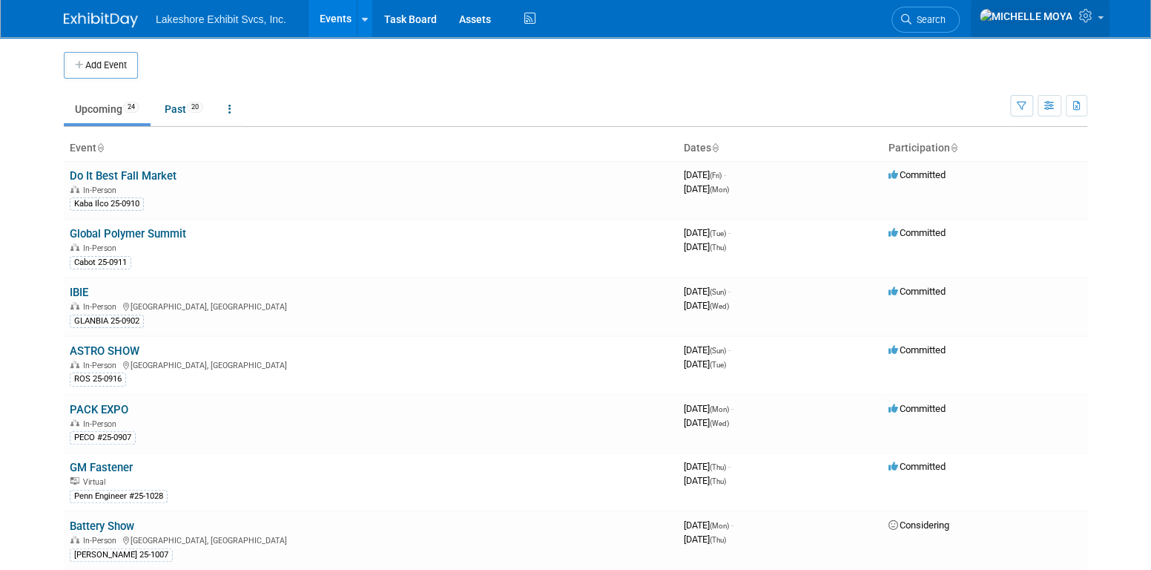
click at [1089, 19] on icon at bounding box center [1087, 15] width 17 height 13
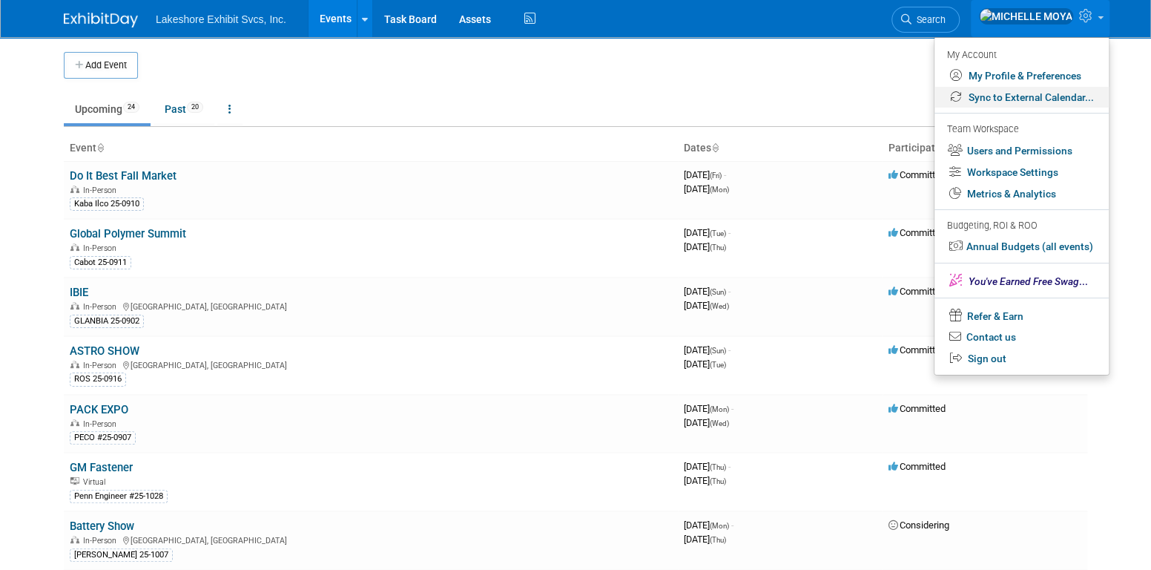
click at [1032, 92] on link "Sync to External Calendar..." at bounding box center [1021, 98] width 174 height 22
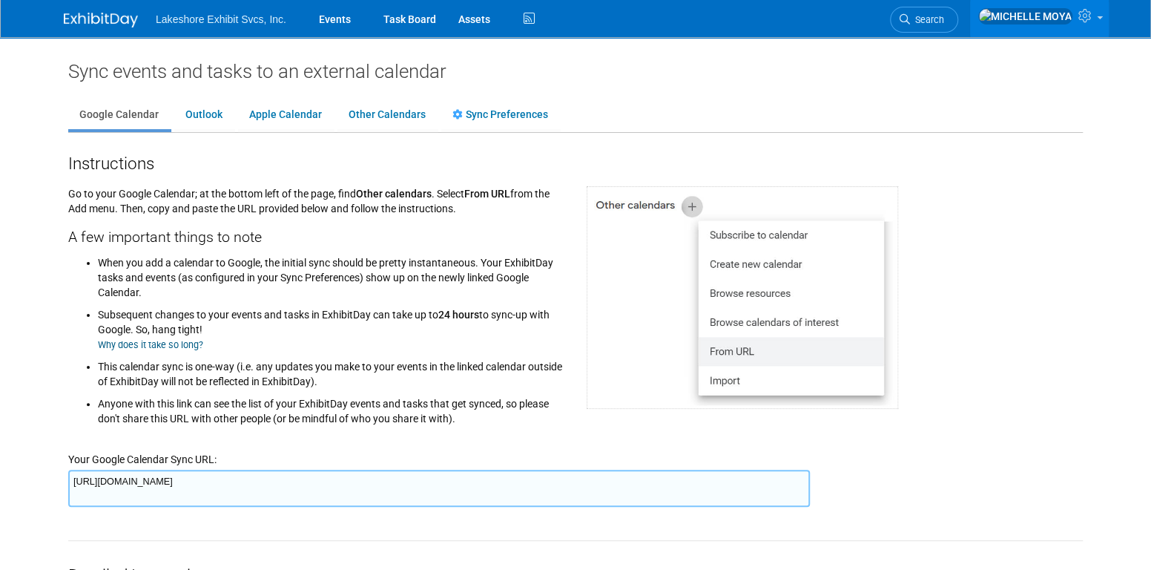
click at [920, 245] on div at bounding box center [835, 292] width 518 height 234
click at [1096, 22] on link at bounding box center [1039, 18] width 139 height 37
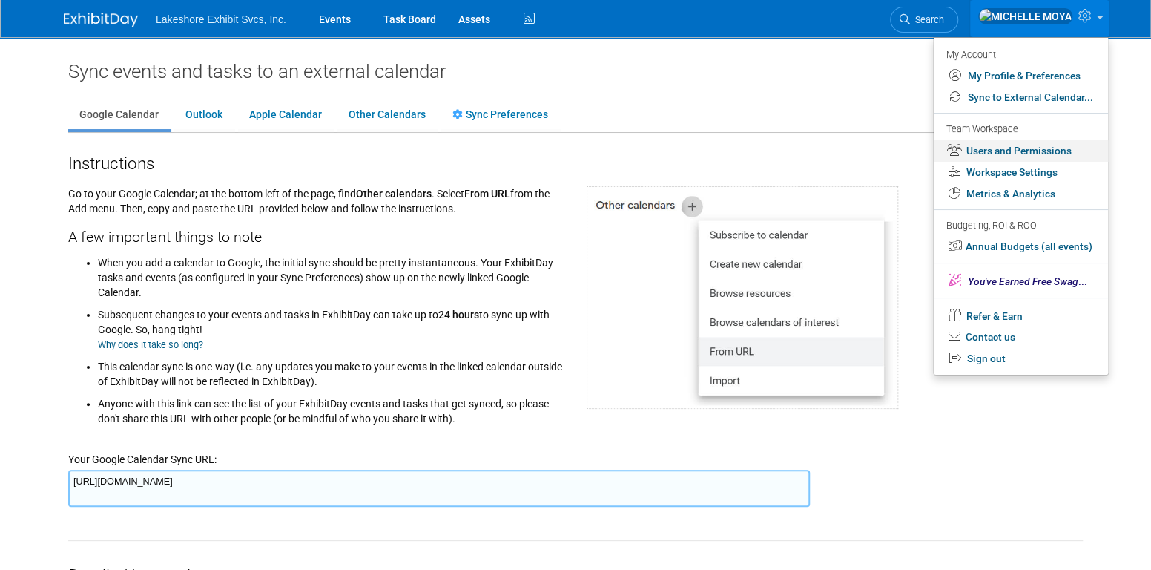
click at [1046, 154] on link "Users and Permissions" at bounding box center [1021, 151] width 174 height 22
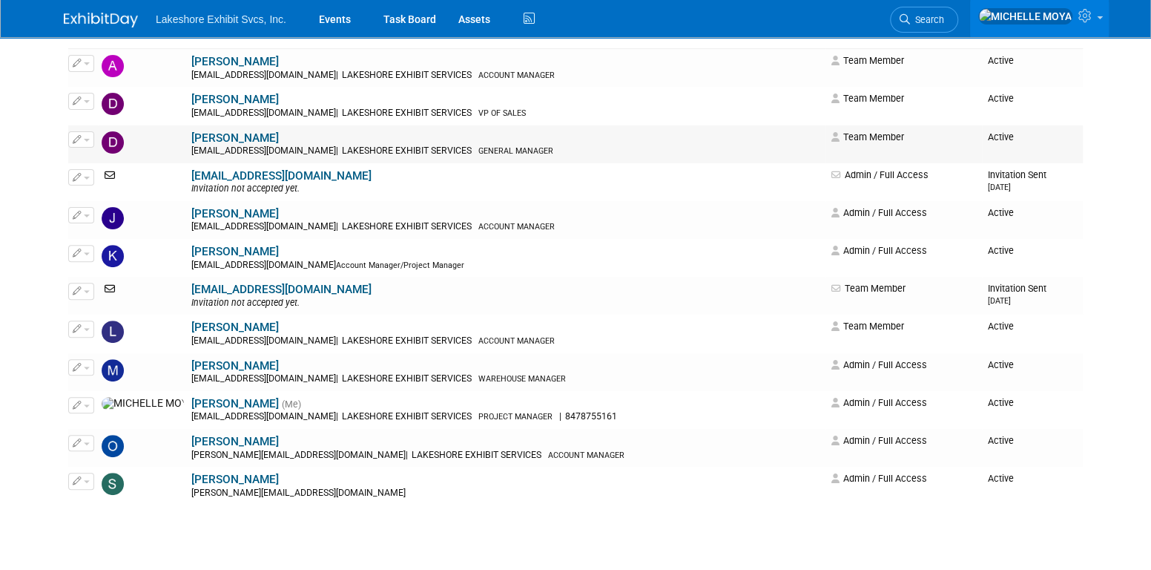
scroll to position [274, 0]
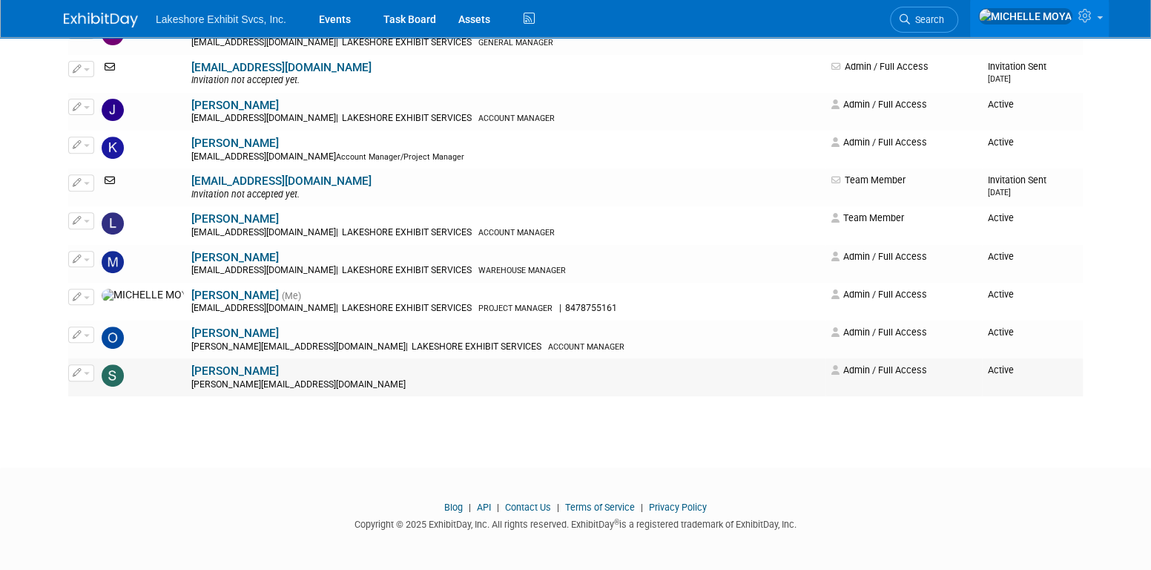
click at [88, 373] on button "button" at bounding box center [81, 372] width 26 height 16
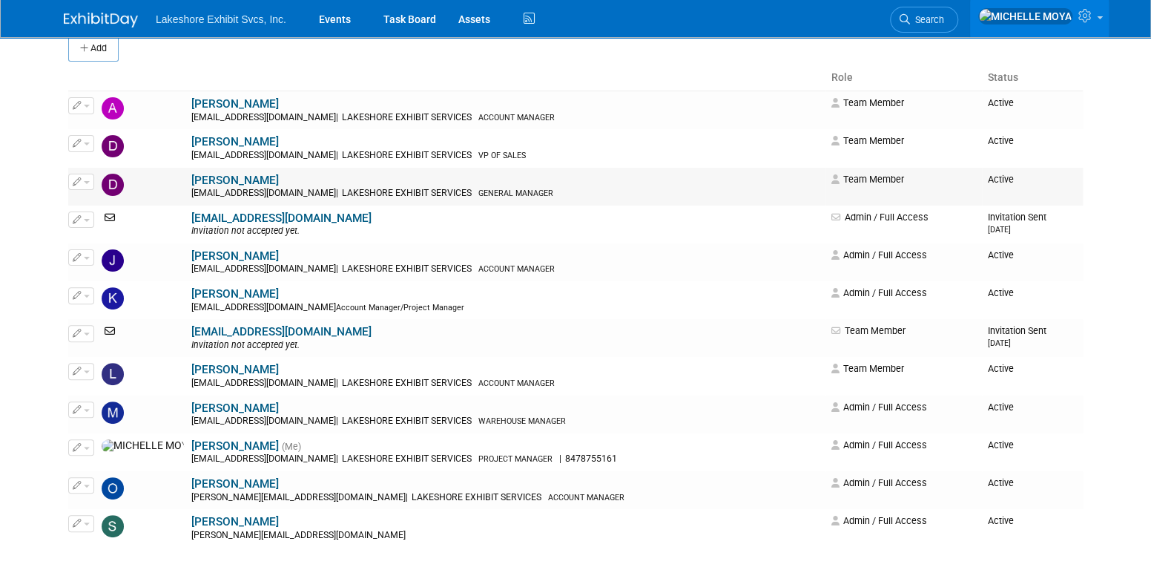
scroll to position [0, 0]
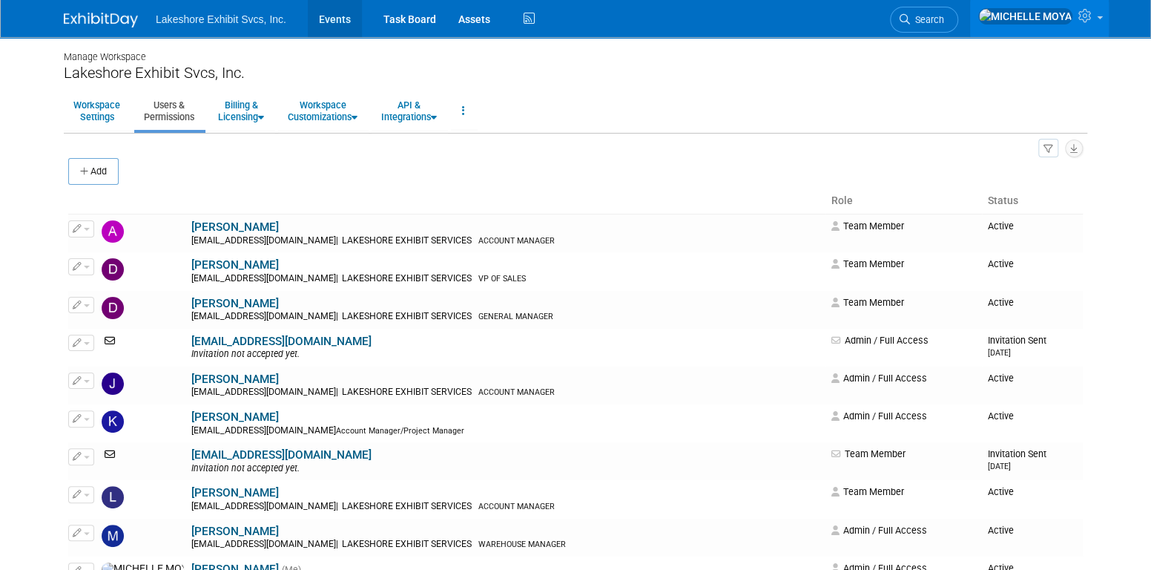
click at [342, 24] on link "Events" at bounding box center [335, 18] width 54 height 37
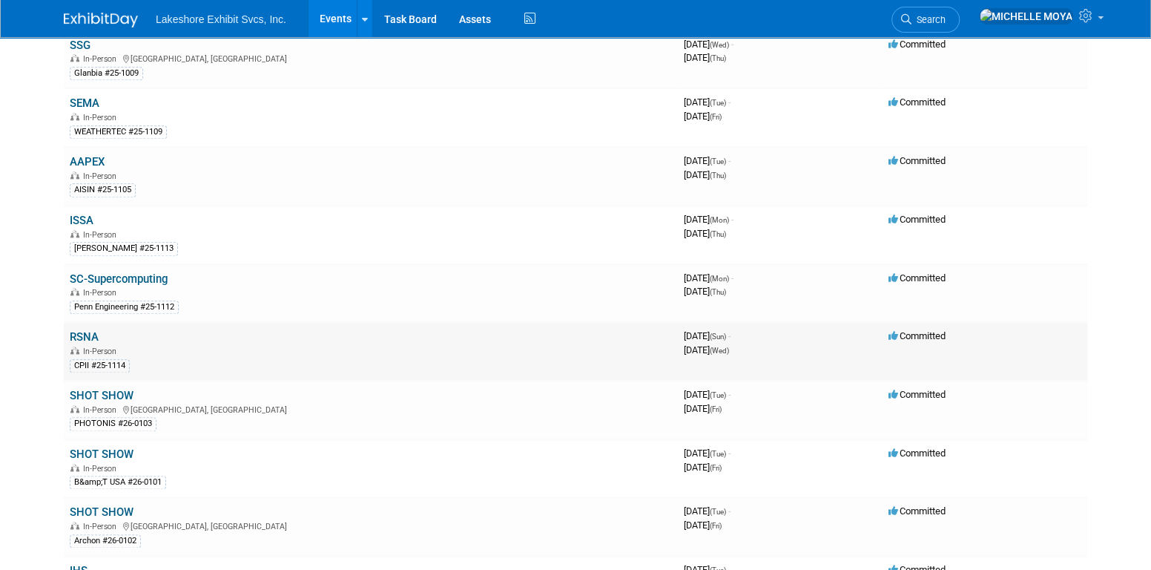
scroll to position [964, 0]
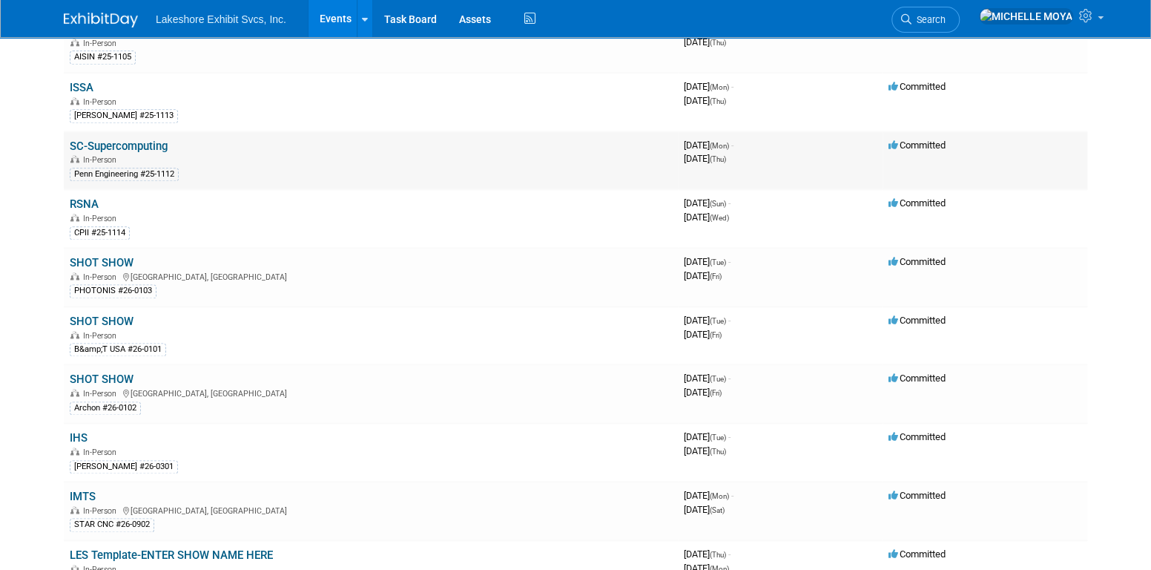
click at [156, 139] on link "SC-Supercomputing" at bounding box center [119, 145] width 98 height 13
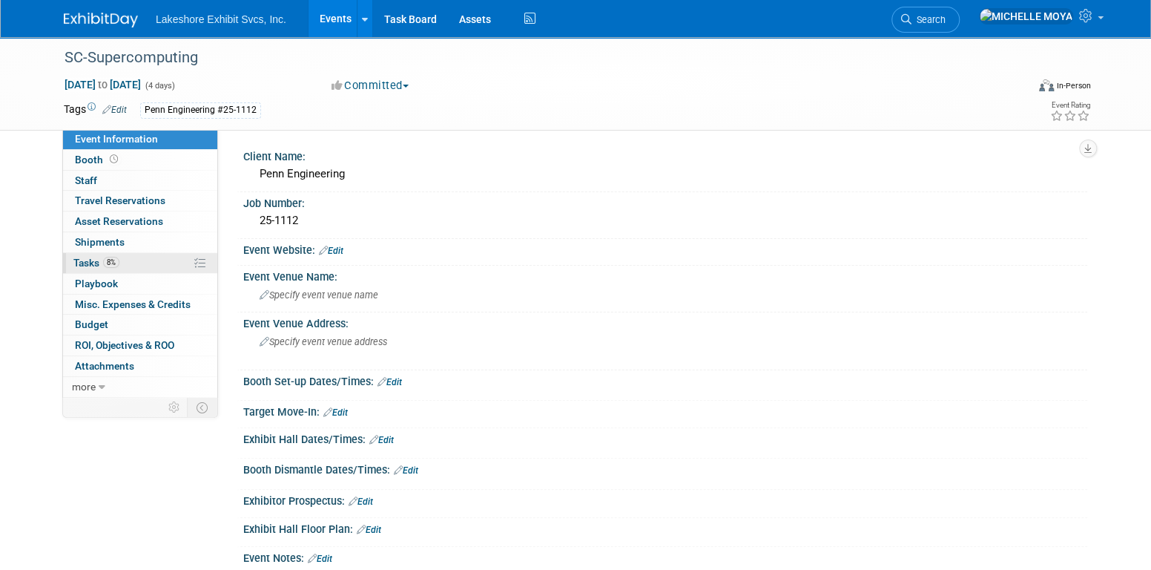
click at [113, 264] on span "8%" at bounding box center [111, 262] width 16 height 11
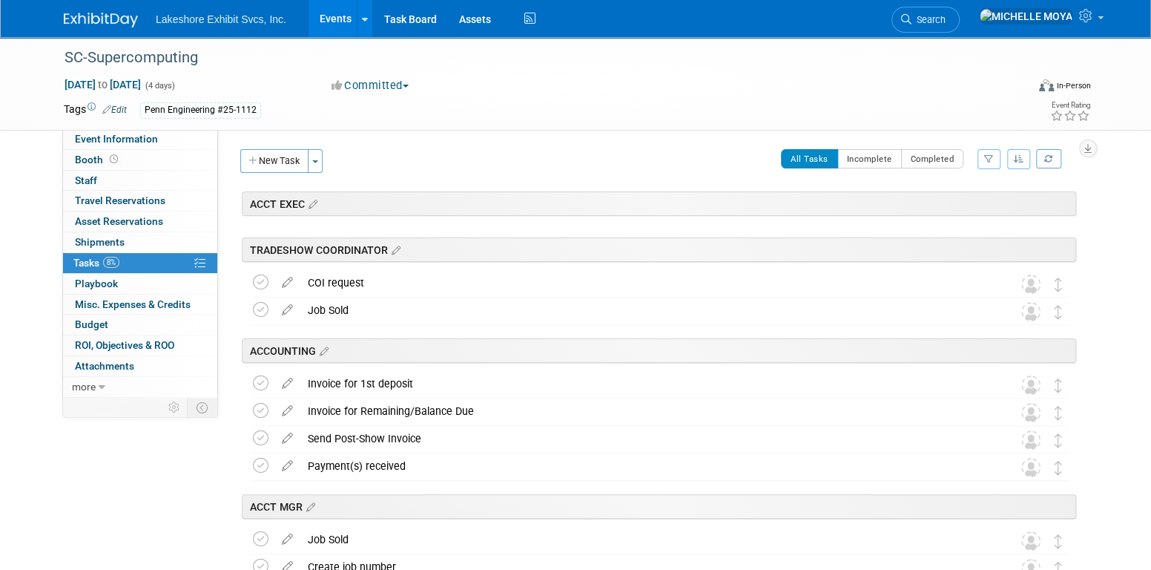
click at [990, 156] on icon "button" at bounding box center [989, 158] width 10 height 9
click at [960, 205] on select "-- Select Assignee -- All unassigned tasks Assigned to me Amanda Koss Dave Desa…" at bounding box center [927, 206] width 122 height 21
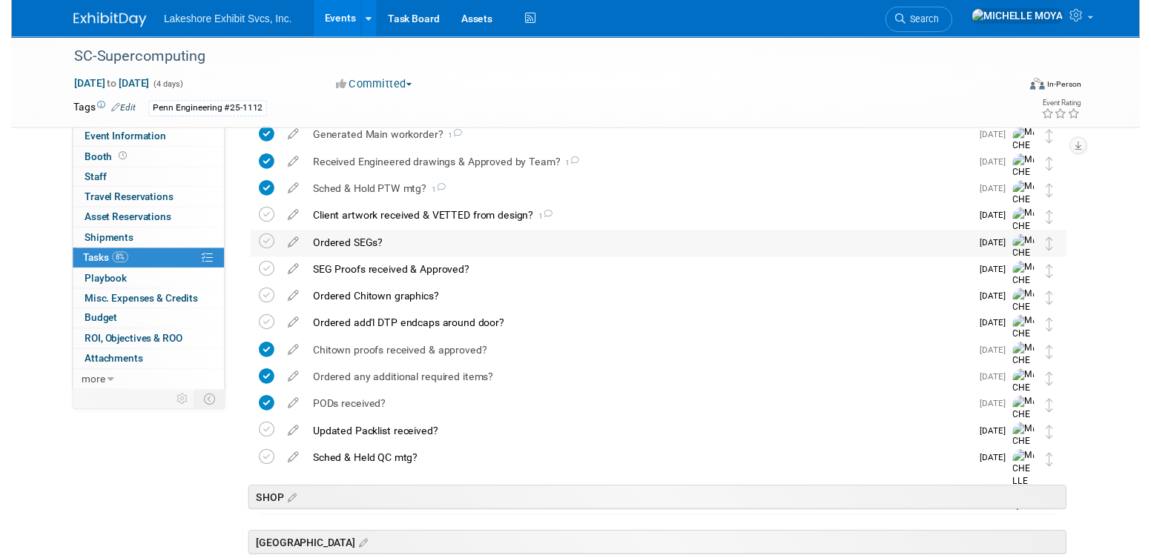
scroll to position [445, 0]
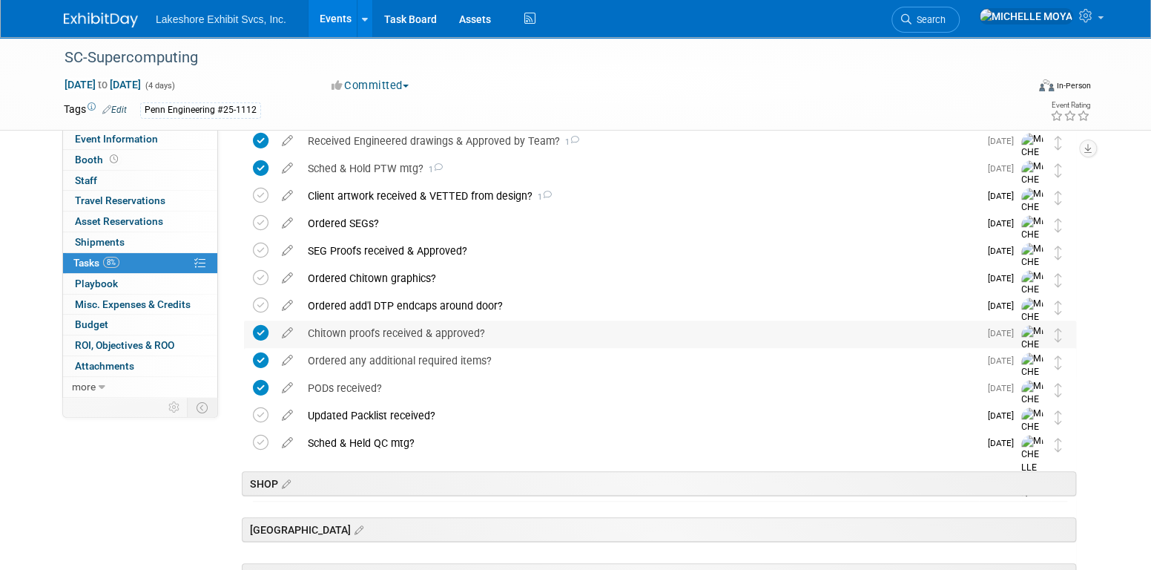
click at [263, 329] on icon at bounding box center [261, 333] width 16 height 16
click at [367, 327] on div "Chitown proofs received & approved?" at bounding box center [639, 332] width 679 height 25
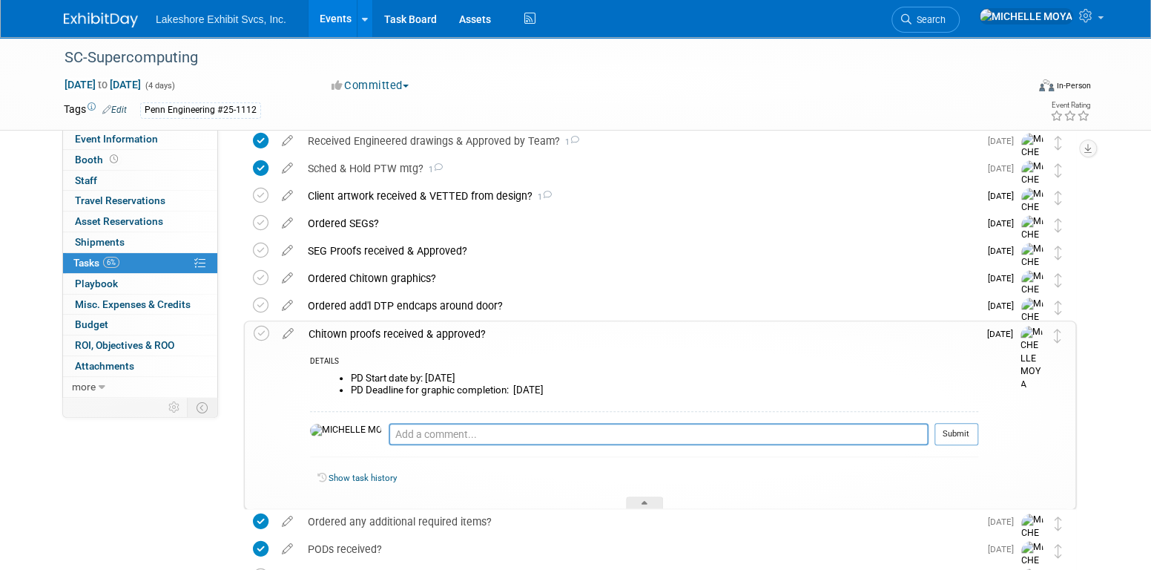
drag, startPoint x: 367, startPoint y: 327, endPoint x: 398, endPoint y: 334, distance: 31.1
click at [398, 334] on div "Chitown proofs received & approved?" at bounding box center [639, 333] width 677 height 25
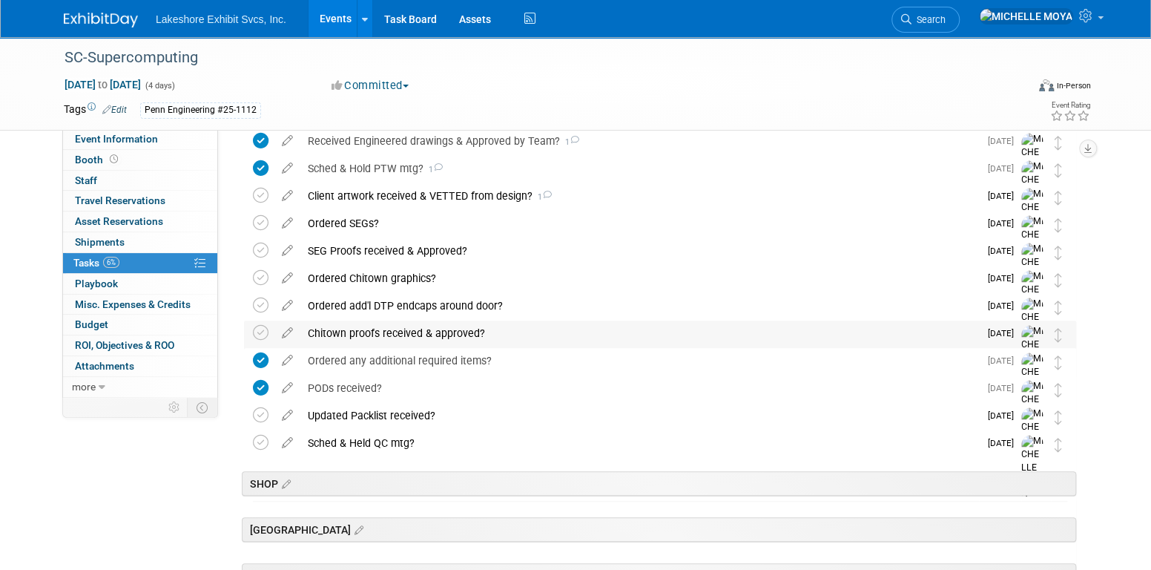
click at [364, 334] on div "Chitown proofs received & approved?" at bounding box center [639, 332] width 679 height 25
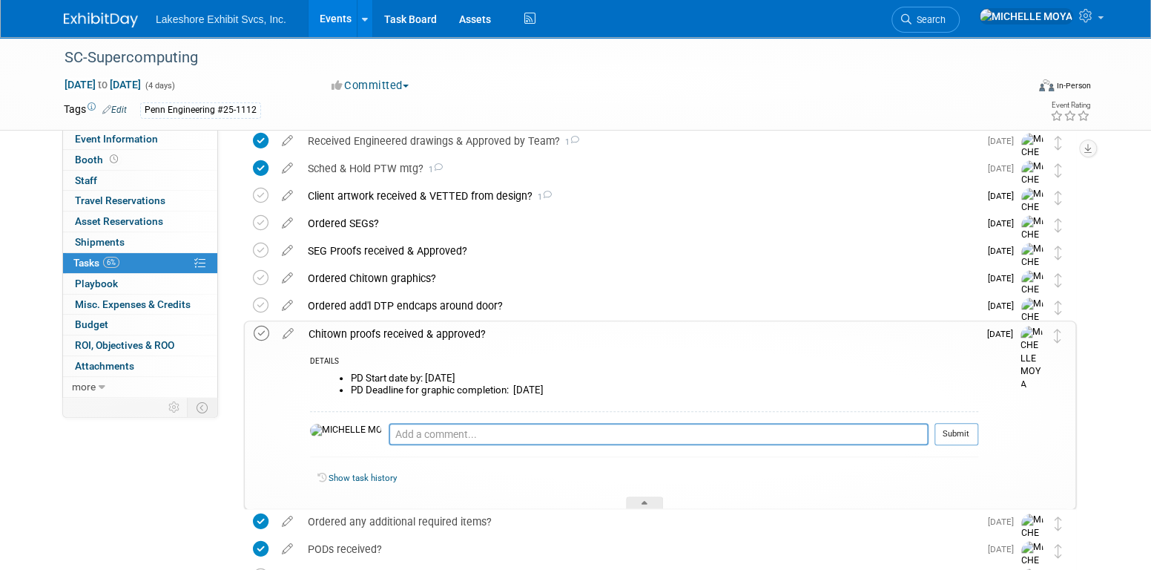
click at [263, 334] on icon at bounding box center [262, 334] width 16 height 16
click at [257, 334] on icon at bounding box center [262, 334] width 16 height 16
click at [291, 332] on icon at bounding box center [288, 330] width 26 height 19
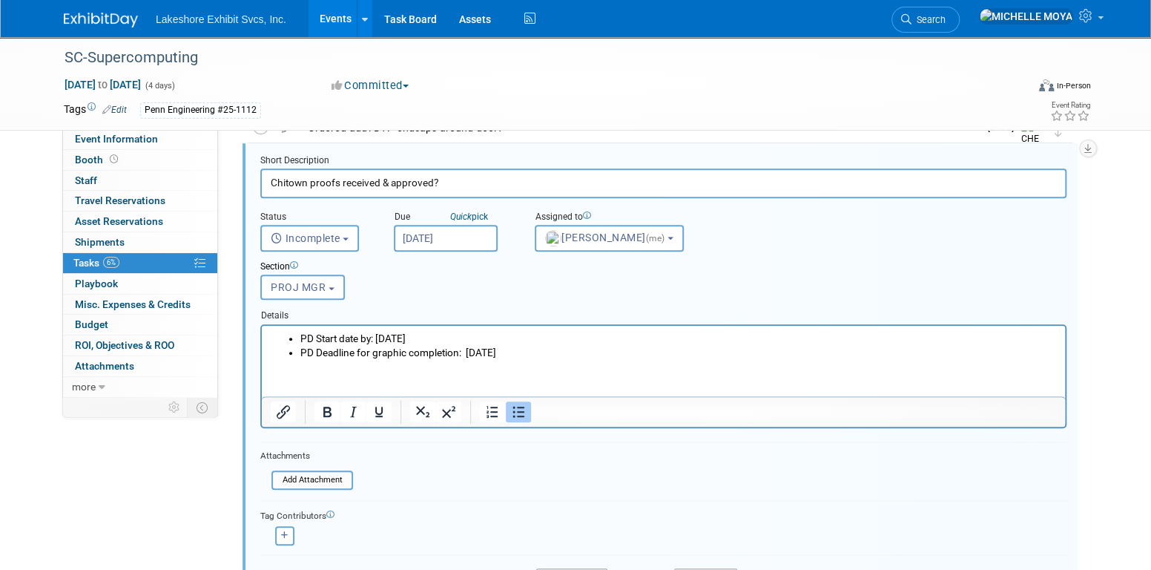
scroll to position [697, 0]
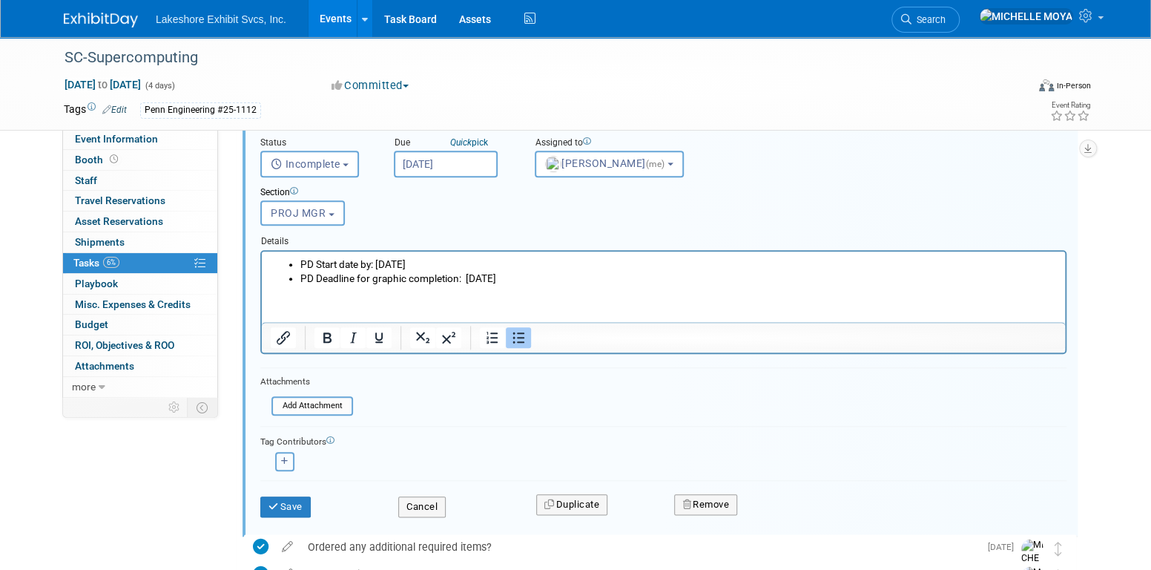
click at [283, 457] on icon "button" at bounding box center [284, 461] width 7 height 8
select select
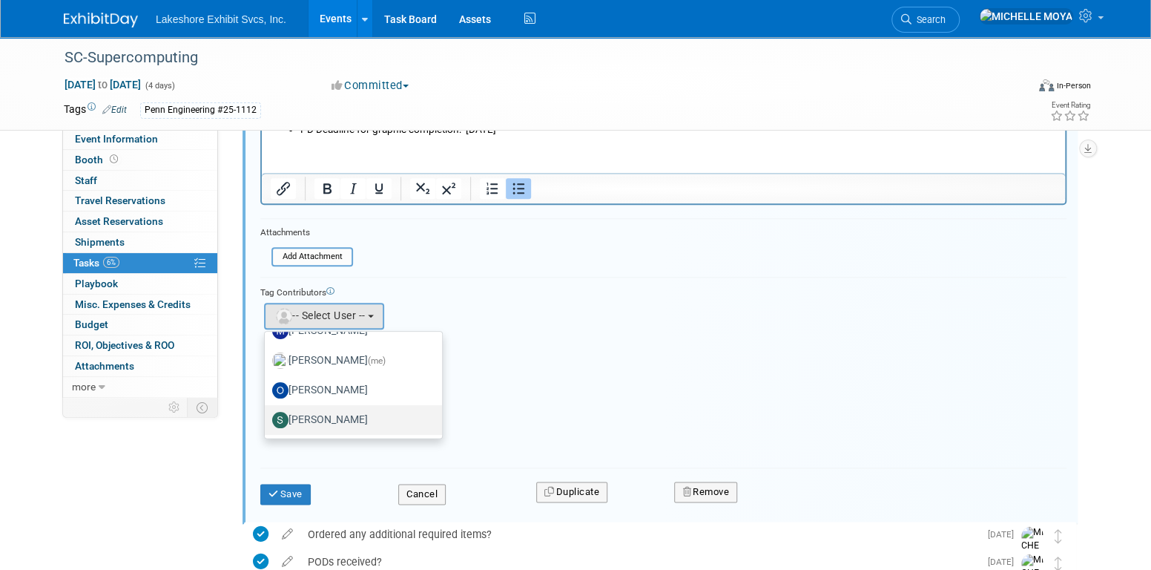
scroll to position [845, 0]
click at [352, 419] on label "Stephen Hurn" at bounding box center [349, 421] width 155 height 24
click at [267, 419] on input "Stephen Hurn" at bounding box center [262, 419] width 10 height 10
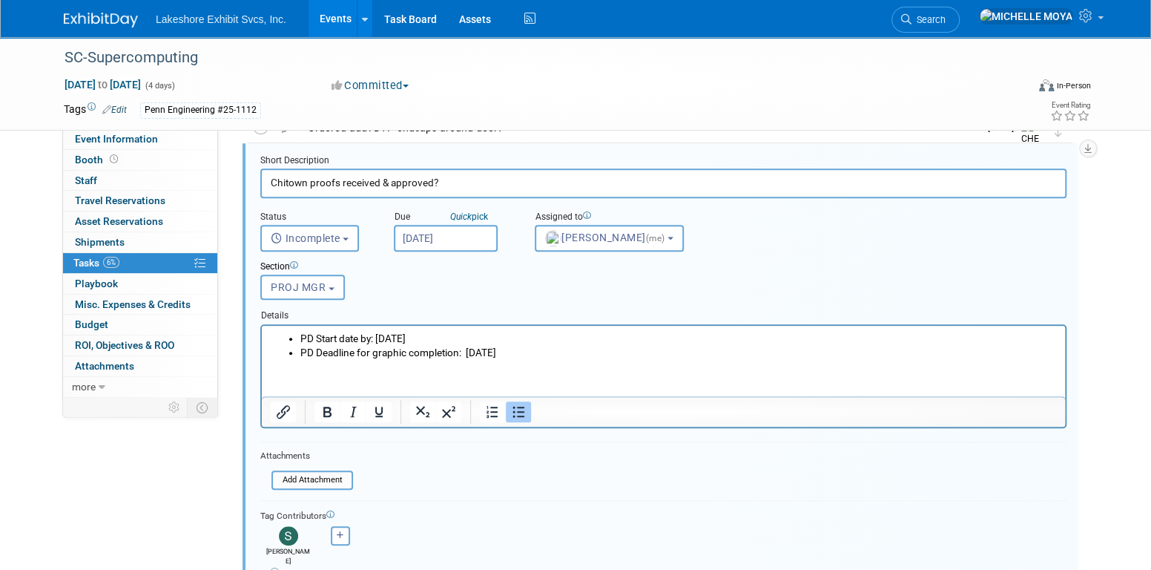
scroll to position [771, 0]
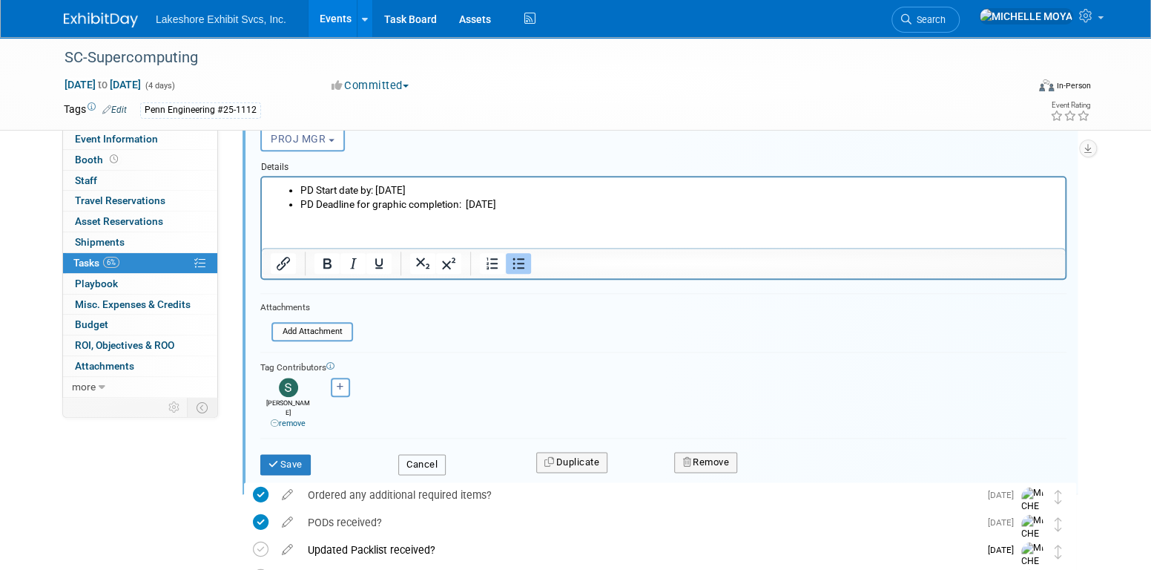
click at [399, 454] on button "Cancel" at bounding box center [421, 464] width 47 height 21
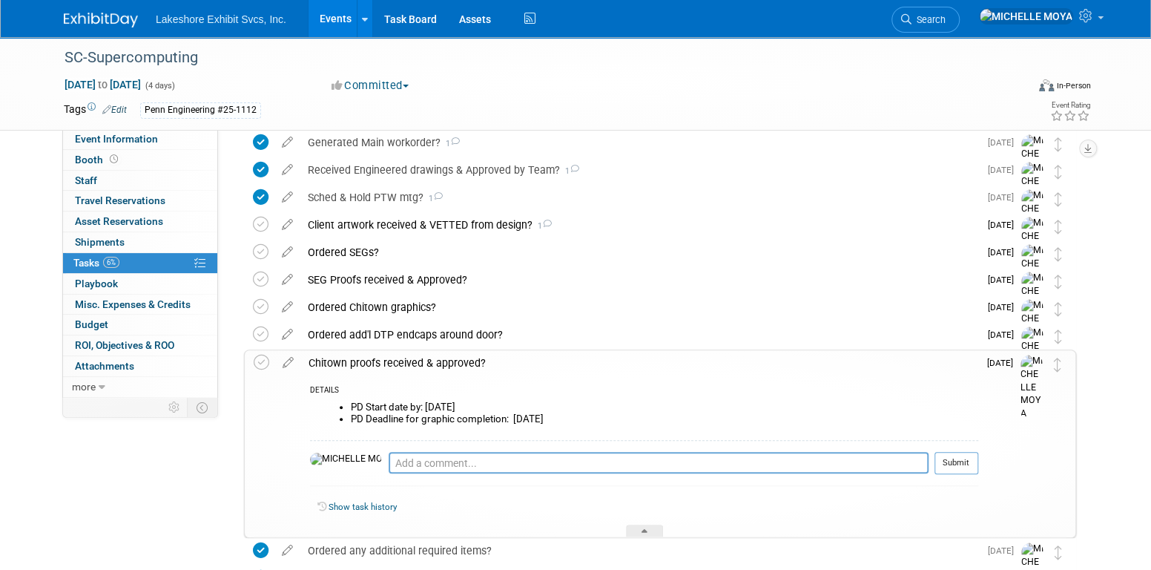
scroll to position [400, 0]
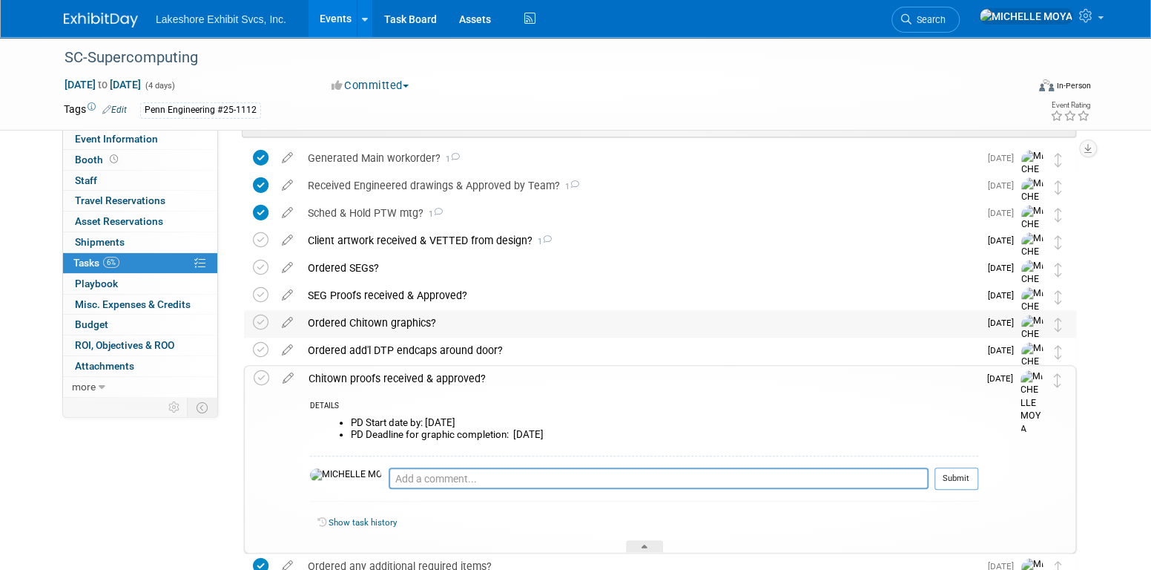
click at [384, 319] on div "Ordered Chitown graphics?" at bounding box center [639, 322] width 679 height 25
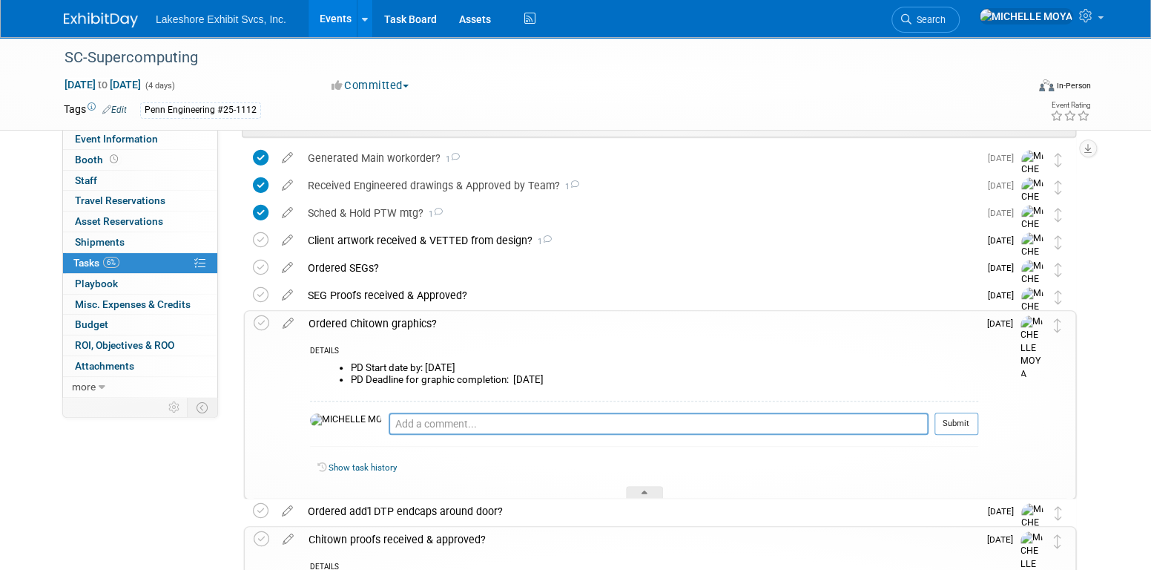
click at [294, 319] on icon at bounding box center [288, 320] width 26 height 19
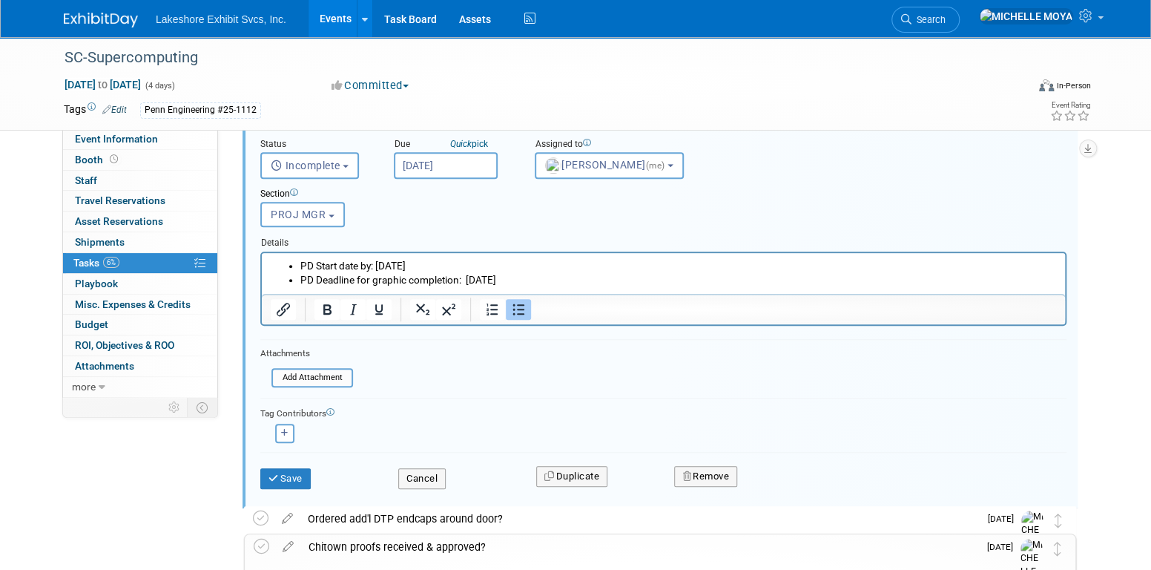
scroll to position [642, 0]
click at [281, 429] on icon "button" at bounding box center [284, 431] width 7 height 8
select select
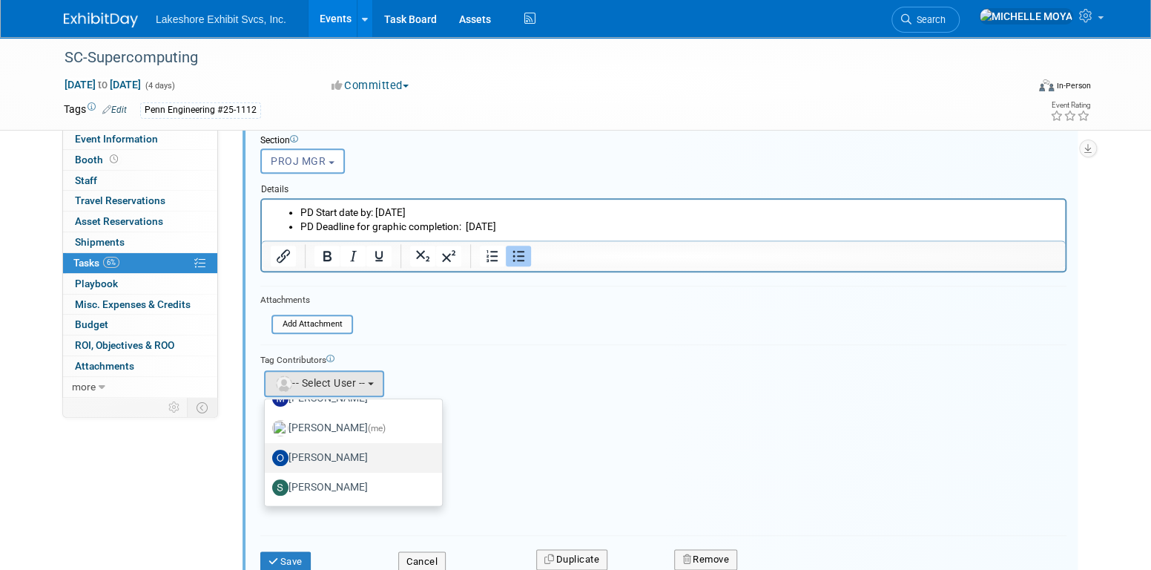
scroll to position [716, 0]
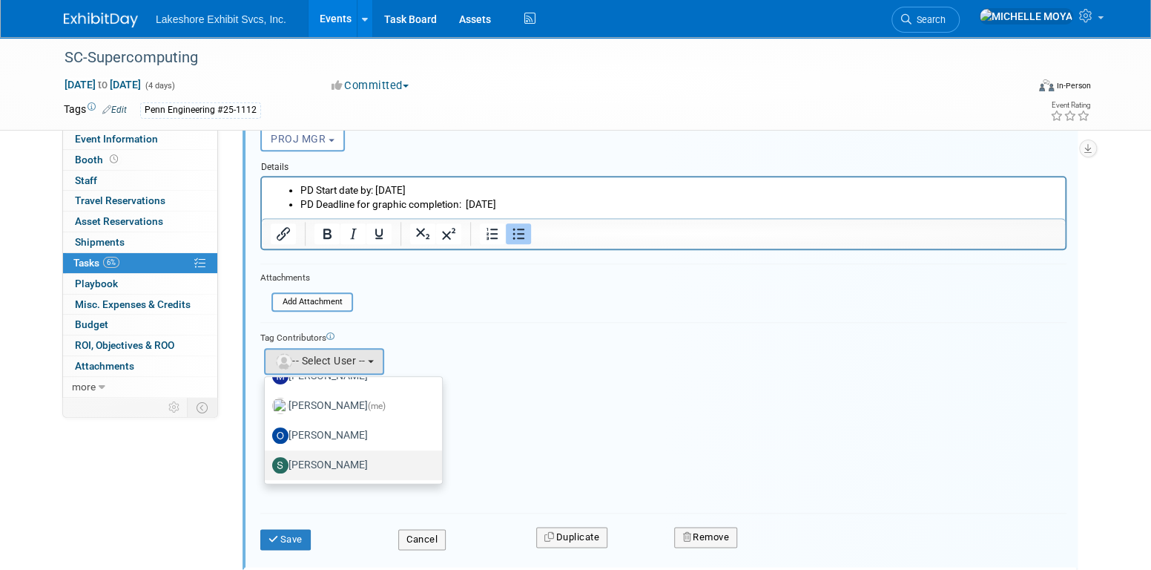
click at [363, 459] on label "Stephen Hurn" at bounding box center [349, 465] width 155 height 24
click at [267, 459] on input "Stephen Hurn" at bounding box center [262, 463] width 10 height 10
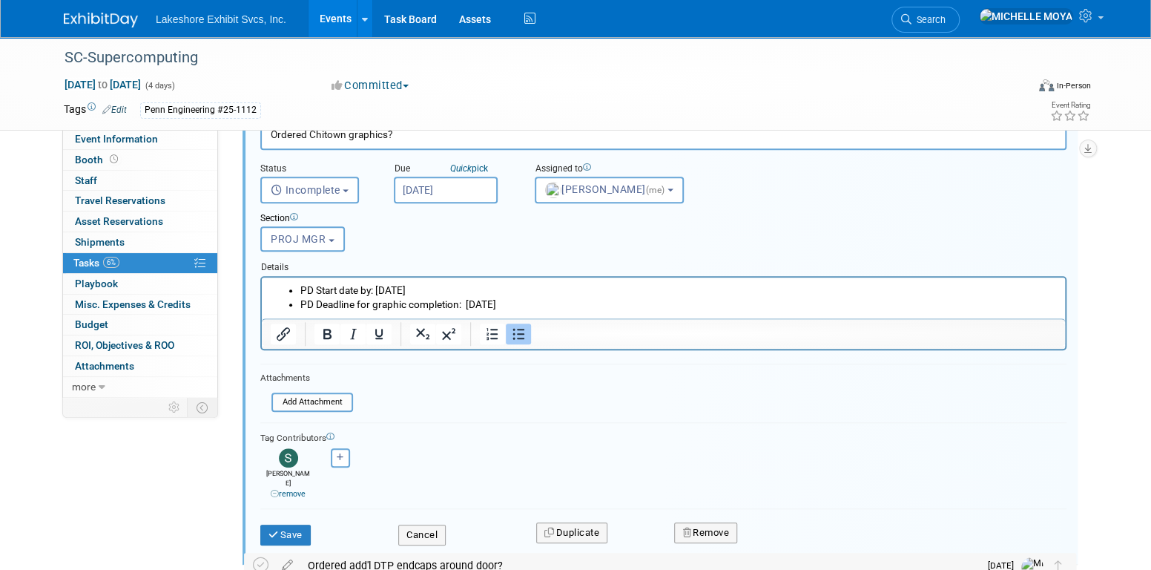
scroll to position [642, 0]
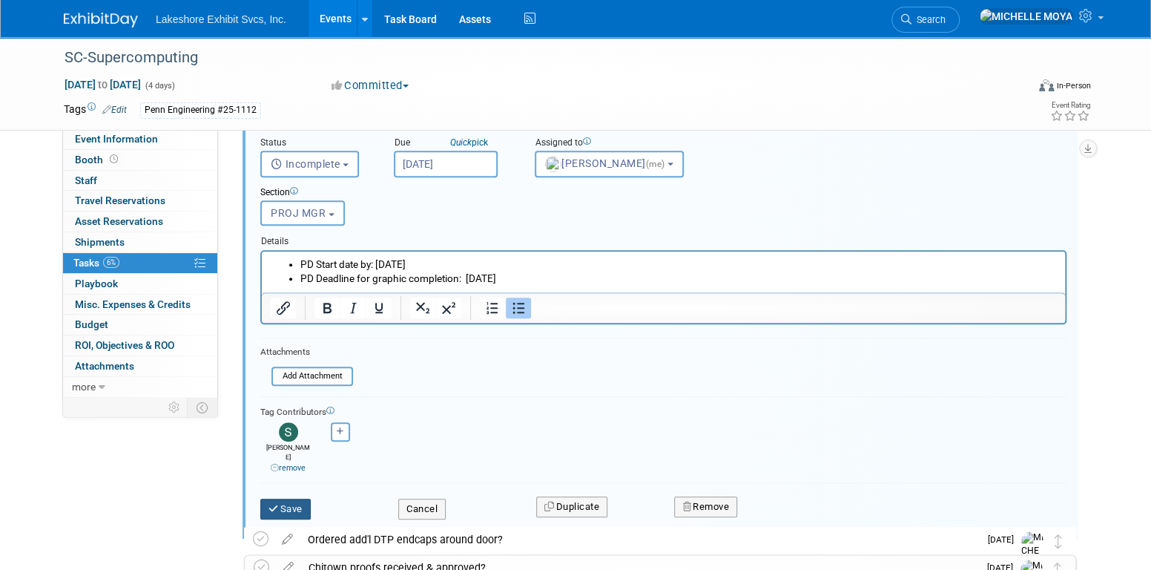
click at [292, 498] on button "Save" at bounding box center [285, 508] width 50 height 21
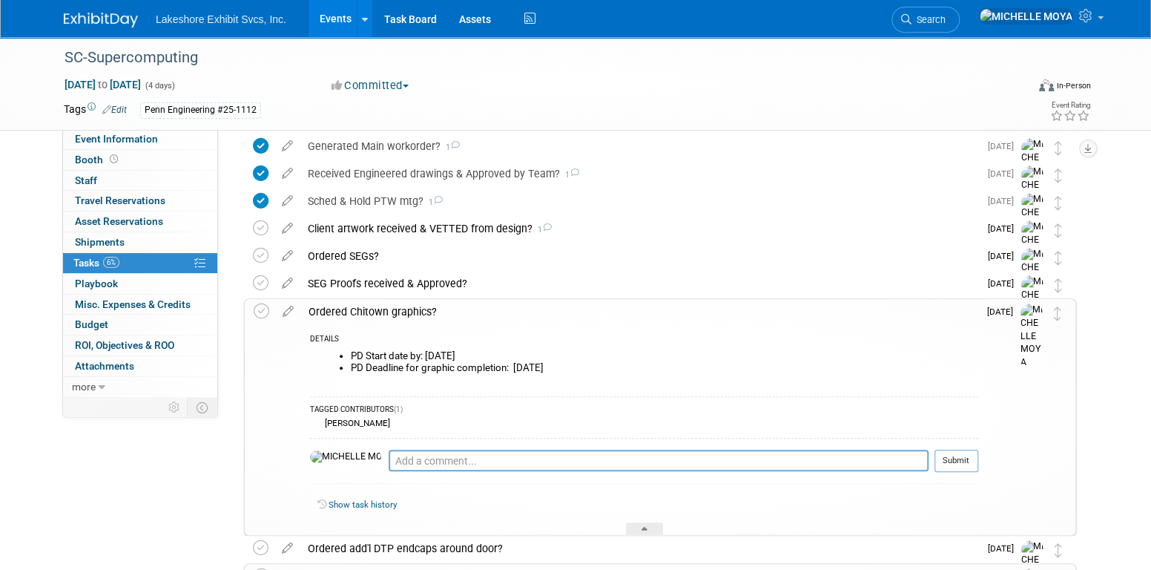
scroll to position [420, 0]
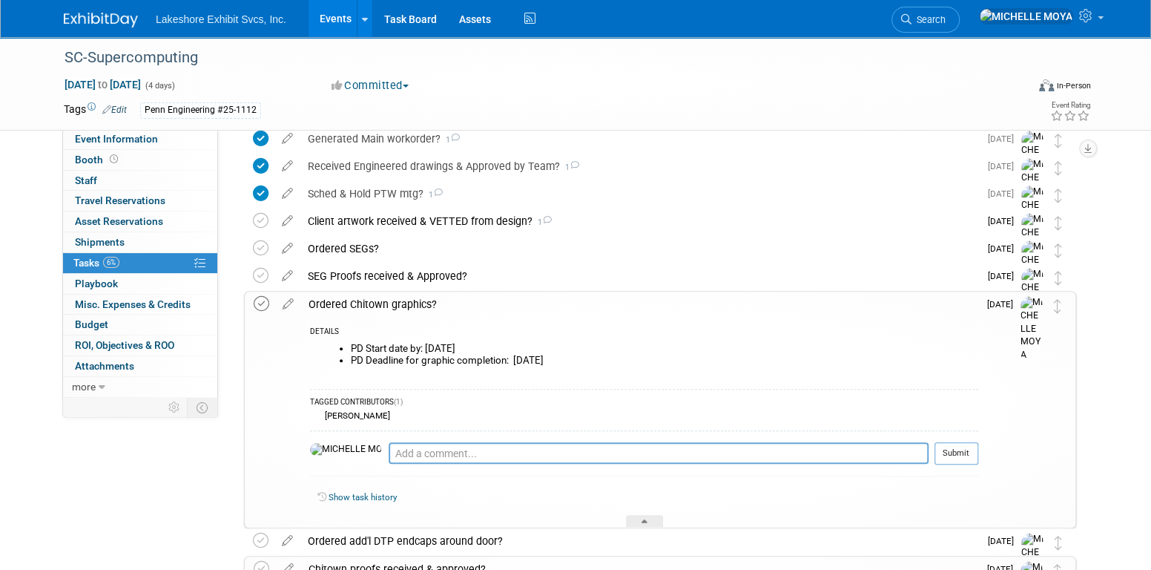
click at [260, 303] on icon at bounding box center [262, 304] width 16 height 16
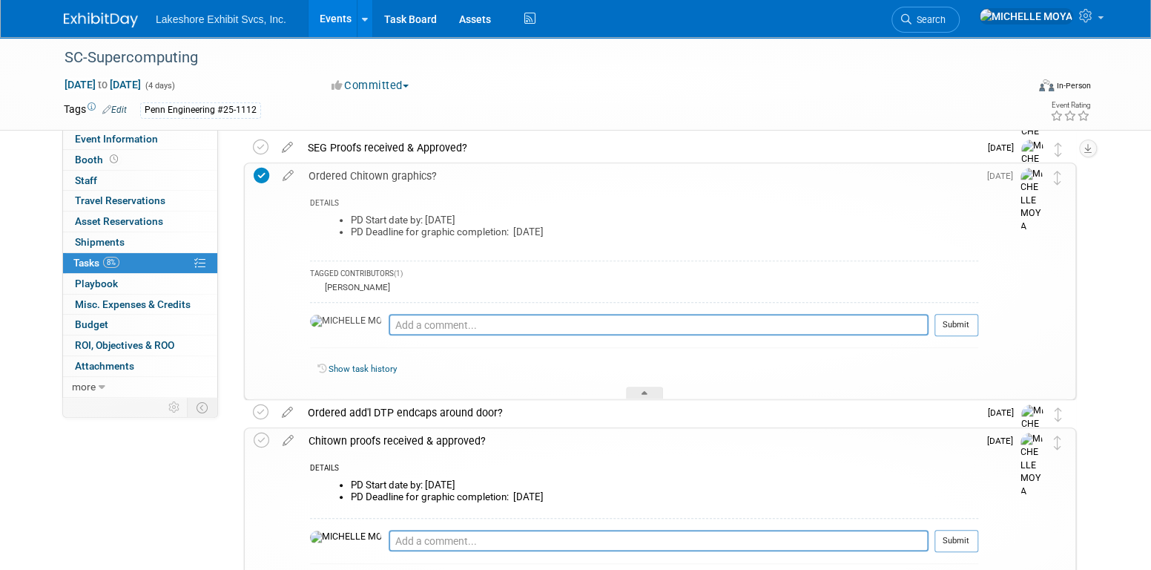
scroll to position [568, 0]
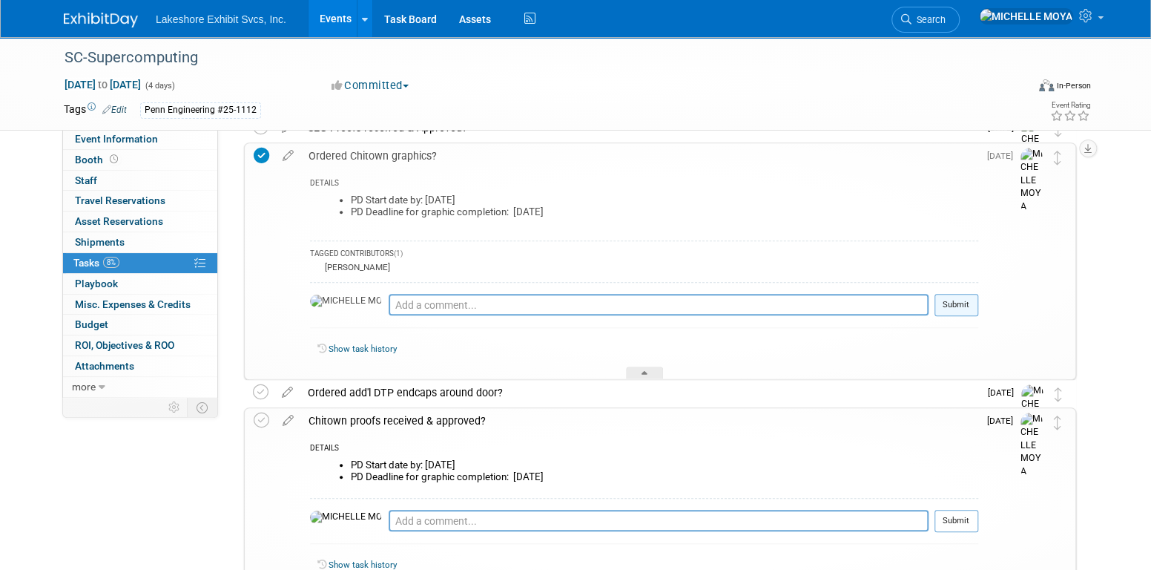
click at [967, 306] on button "Submit" at bounding box center [956, 305] width 44 height 22
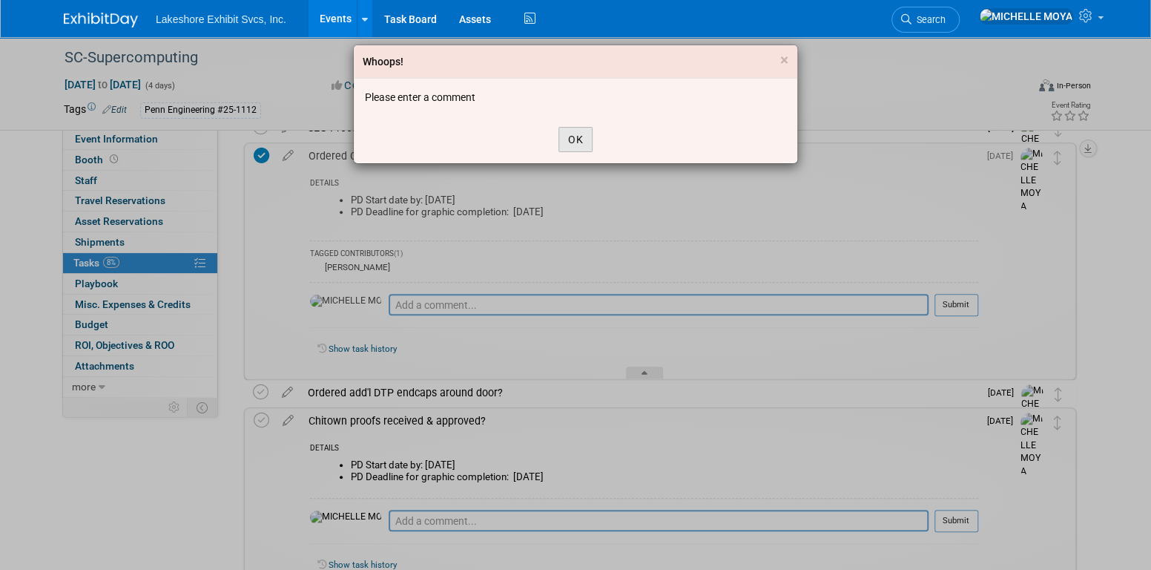
click at [578, 140] on button "OK" at bounding box center [575, 139] width 34 height 25
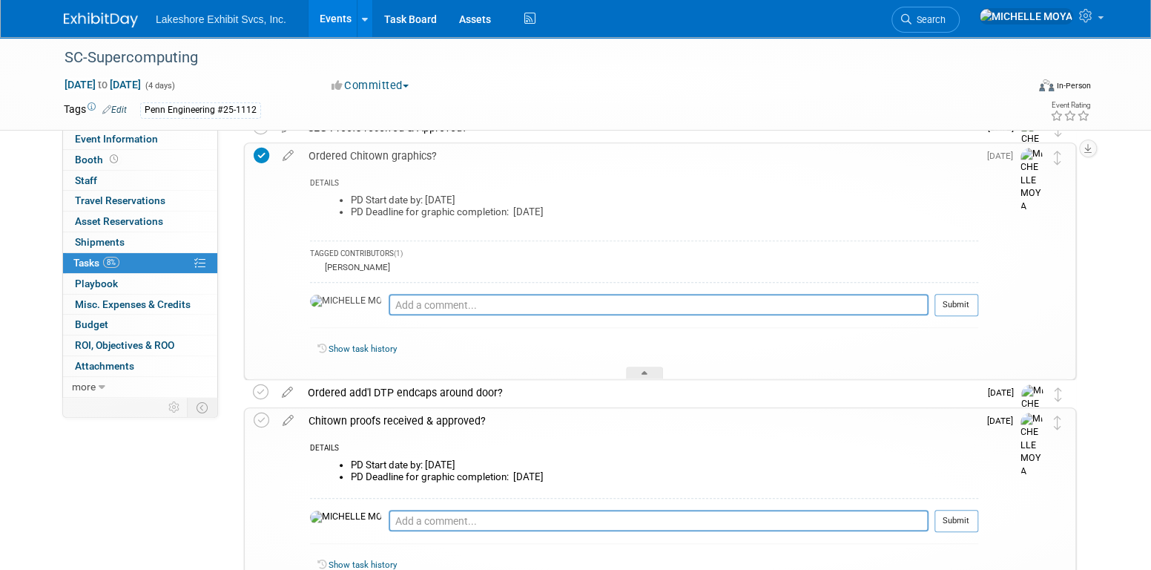
click at [576, 265] on div "Stephen Hurn" at bounding box center [644, 267] width 668 height 13
click at [772, 309] on textarea at bounding box center [659, 305] width 540 height 22
type textarea "s"
type textarea "t"
drag, startPoint x: 501, startPoint y: 303, endPoint x: 510, endPoint y: 288, distance: 16.3
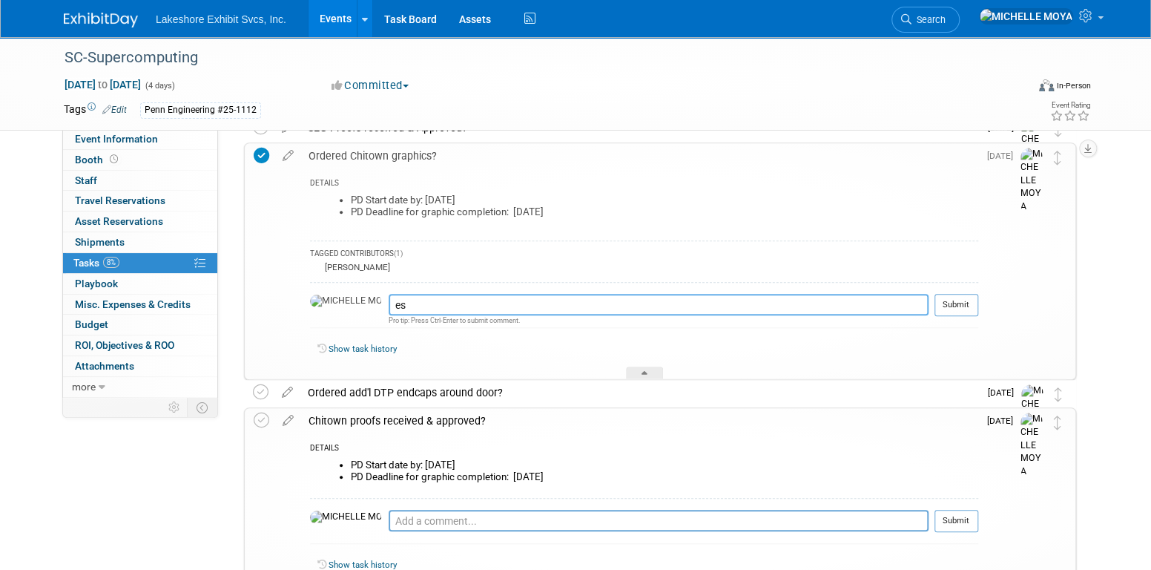
click at [507, 295] on textarea "es" at bounding box center [659, 305] width 540 height 22
type textarea "e"
type textarea "test"
click at [944, 297] on button "Submit" at bounding box center [956, 305] width 44 height 22
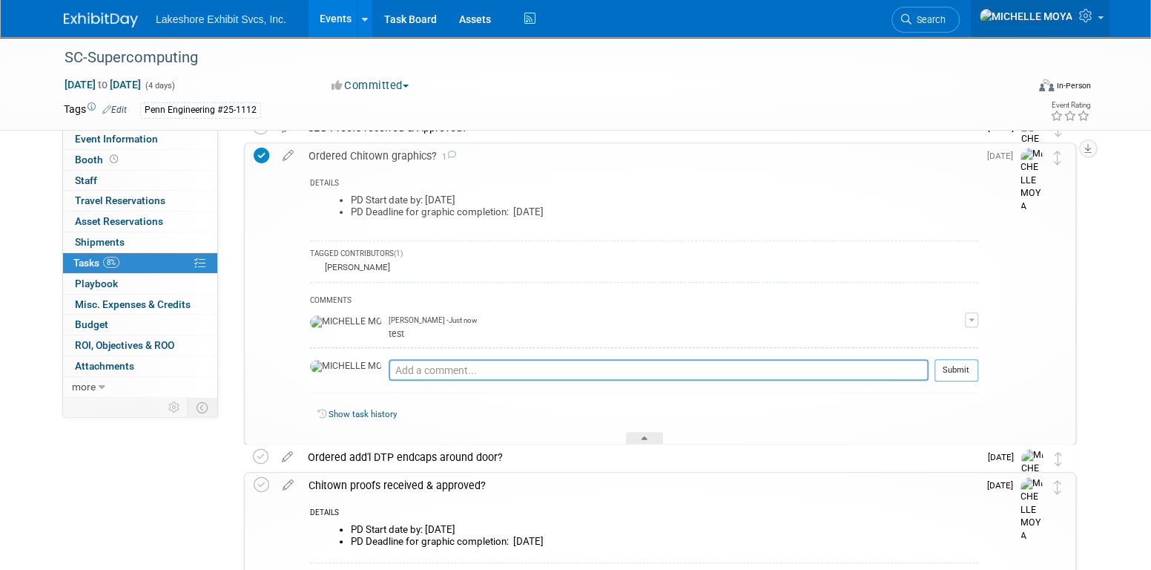
click at [1092, 17] on icon at bounding box center [1087, 15] width 17 height 13
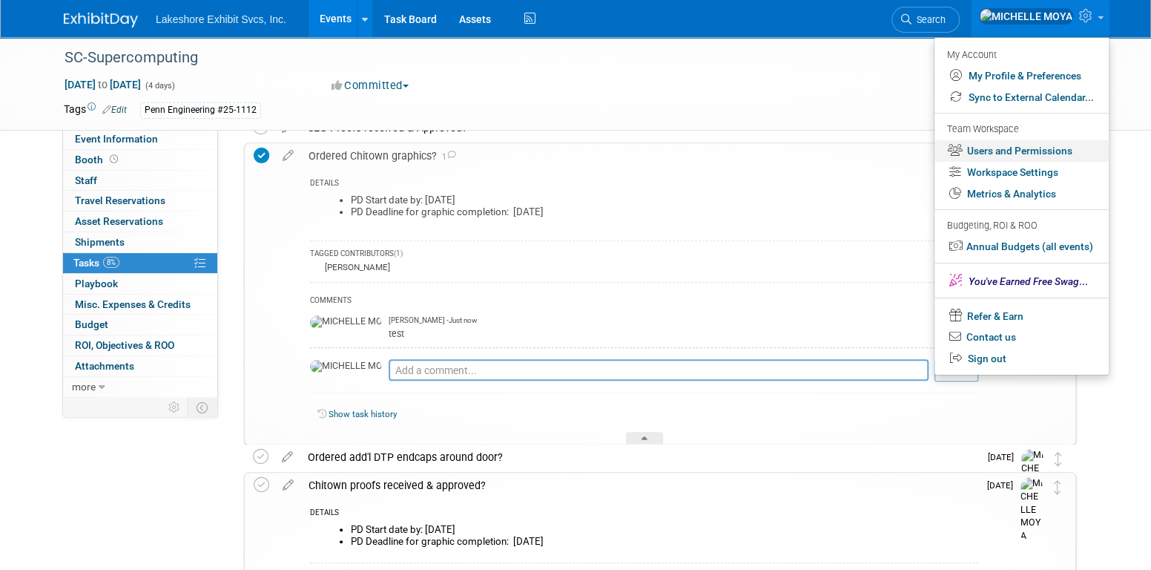
click at [1036, 152] on link "Users and Permissions" at bounding box center [1021, 151] width 174 height 22
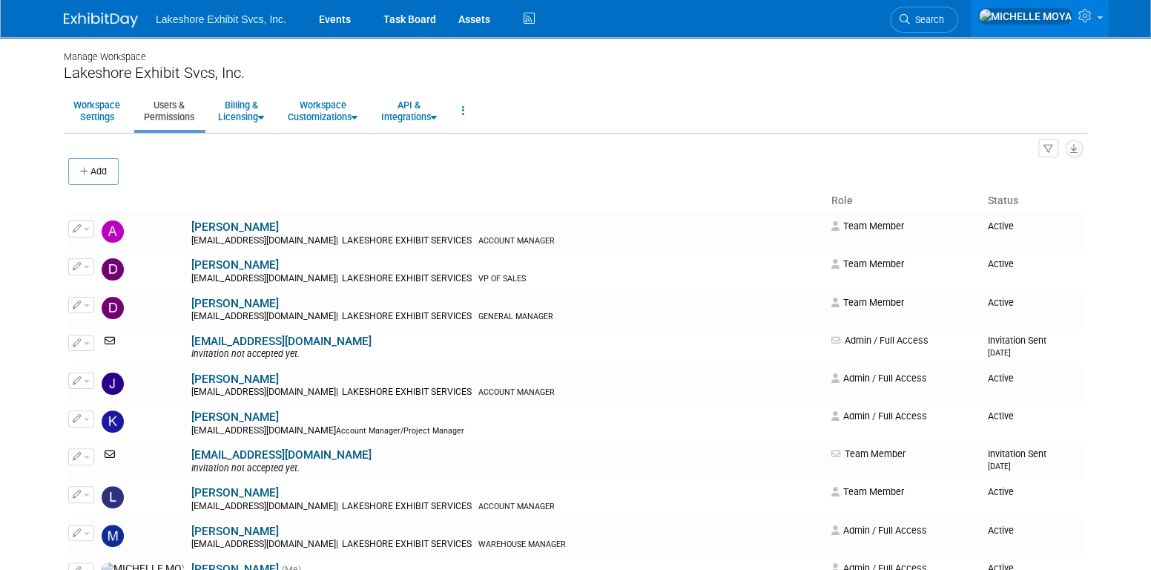
click at [1092, 30] on link at bounding box center [1039, 18] width 139 height 37
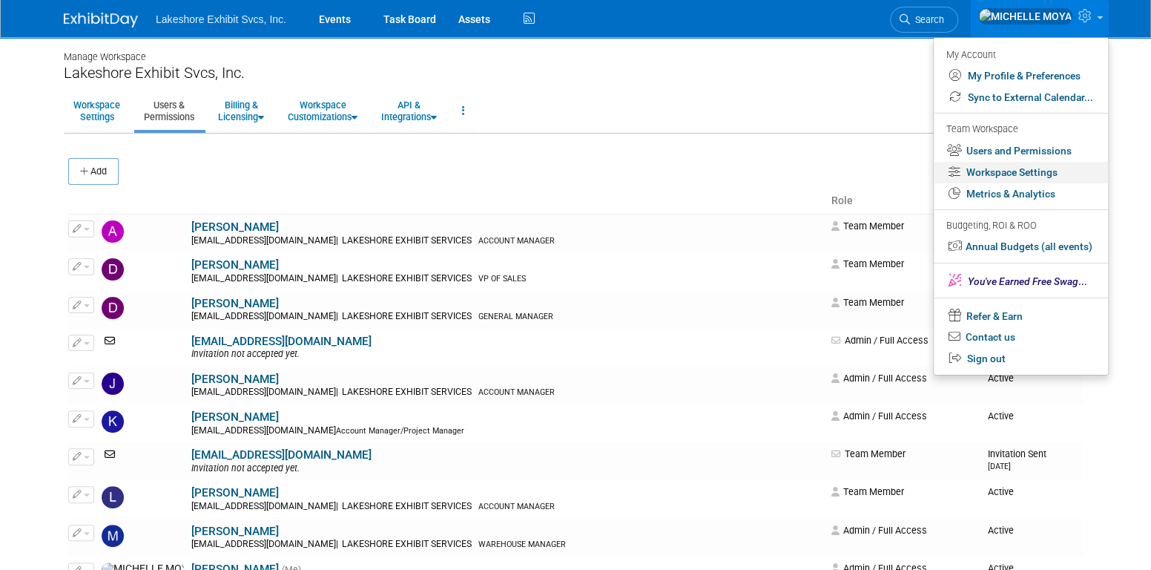
click at [1055, 180] on link "Workspace Settings" at bounding box center [1021, 173] width 174 height 22
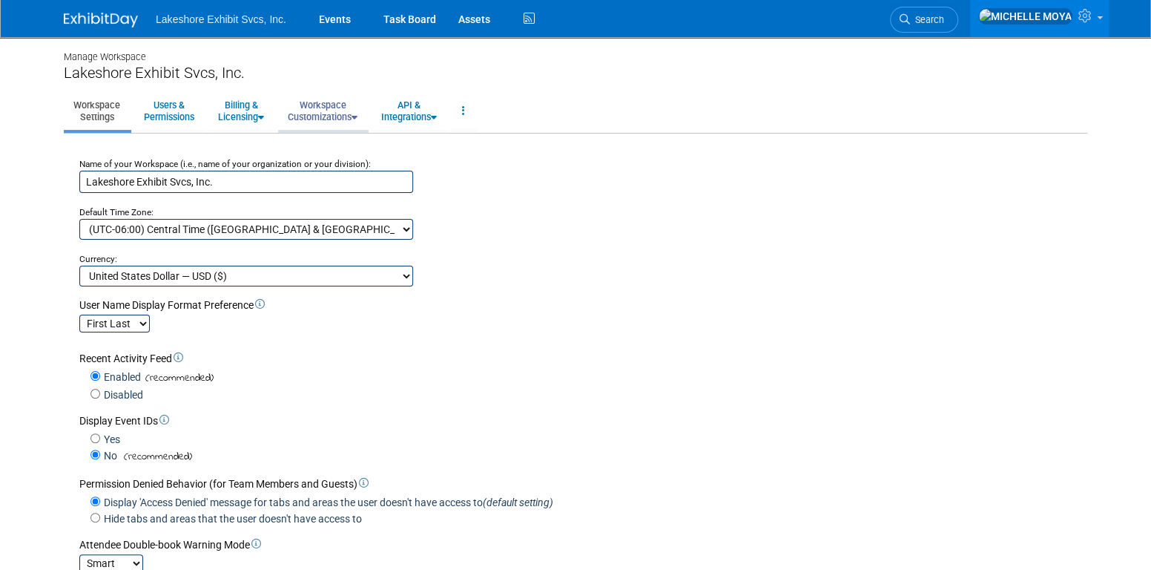
click at [320, 127] on link "Workspace Customizations" at bounding box center [322, 111] width 89 height 36
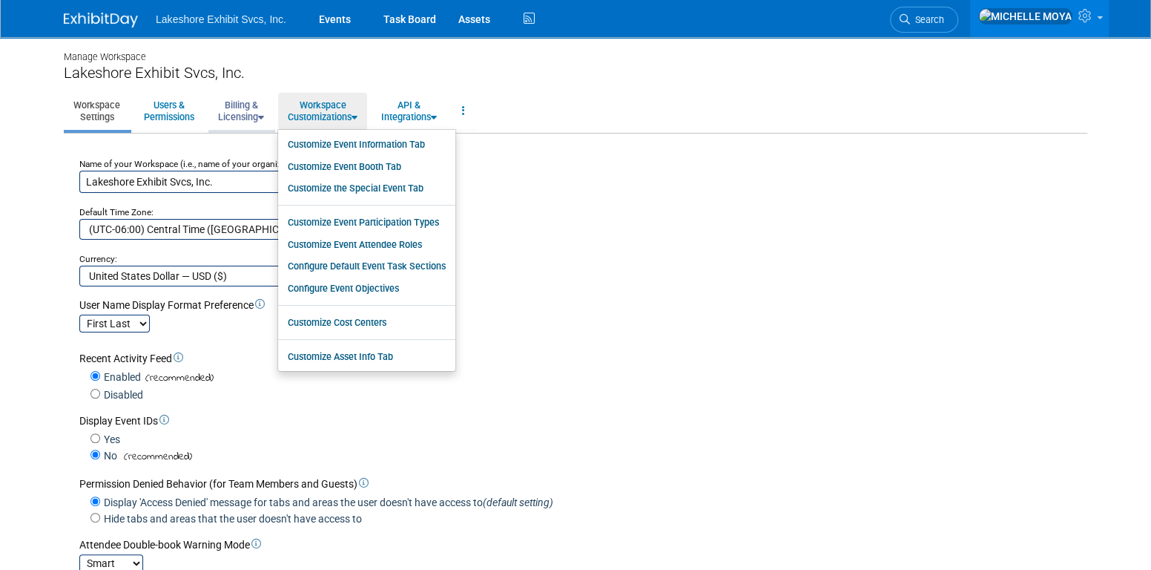
click at [231, 112] on link "Billing & Licensing" at bounding box center [240, 111] width 65 height 36
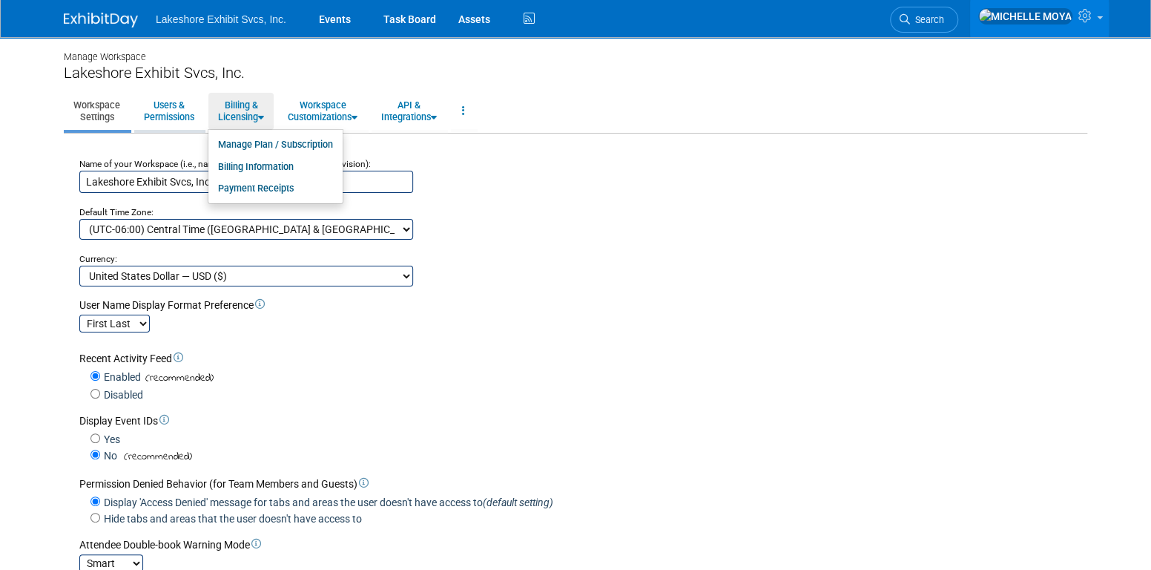
click at [175, 120] on link "Users & Permissions" at bounding box center [169, 111] width 70 height 36
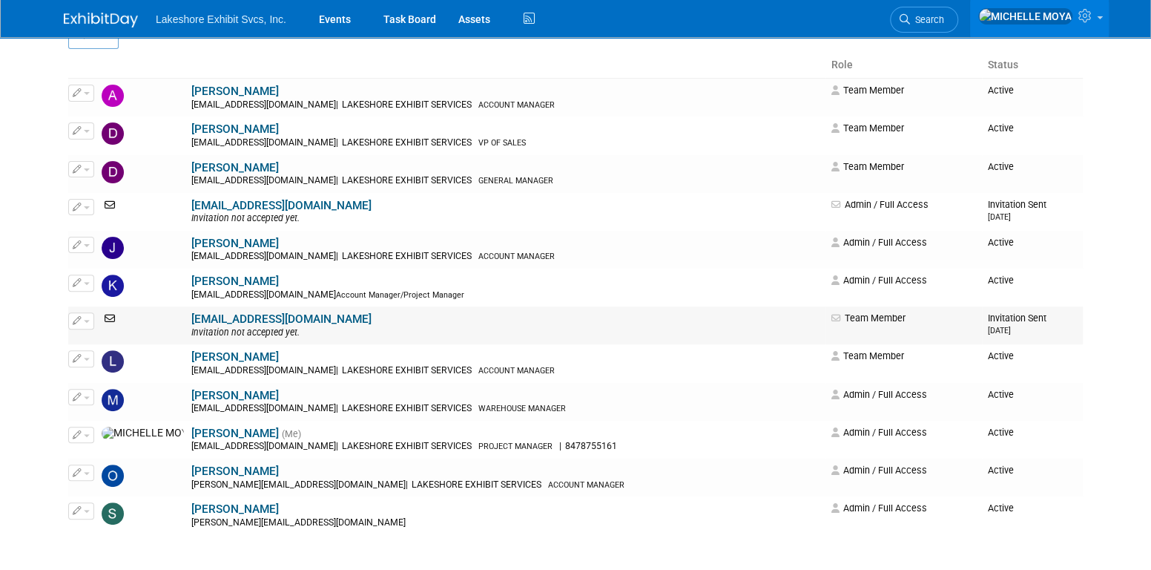
scroll to position [274, 0]
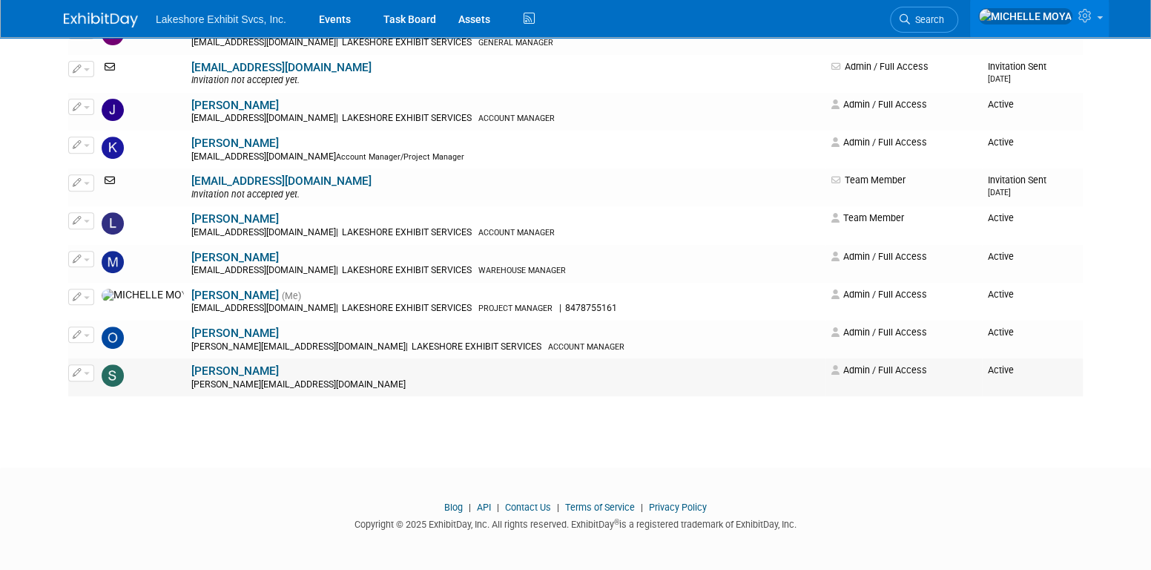
click at [191, 382] on div "[PERSON_NAME][EMAIL_ADDRESS][DOMAIN_NAME]" at bounding box center [506, 385] width 630 height 12
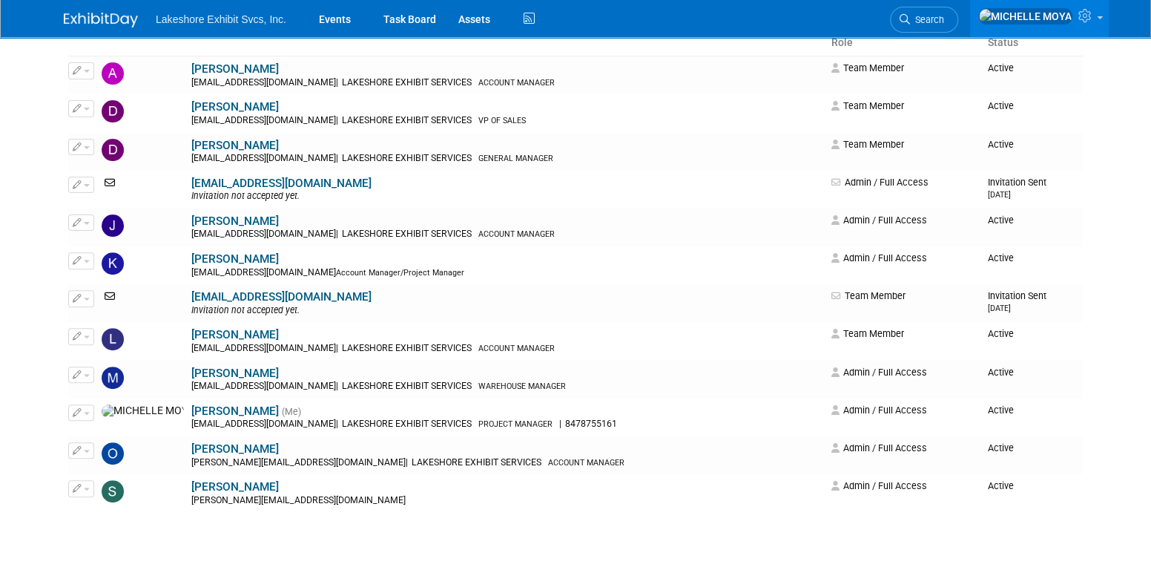
scroll to position [0, 0]
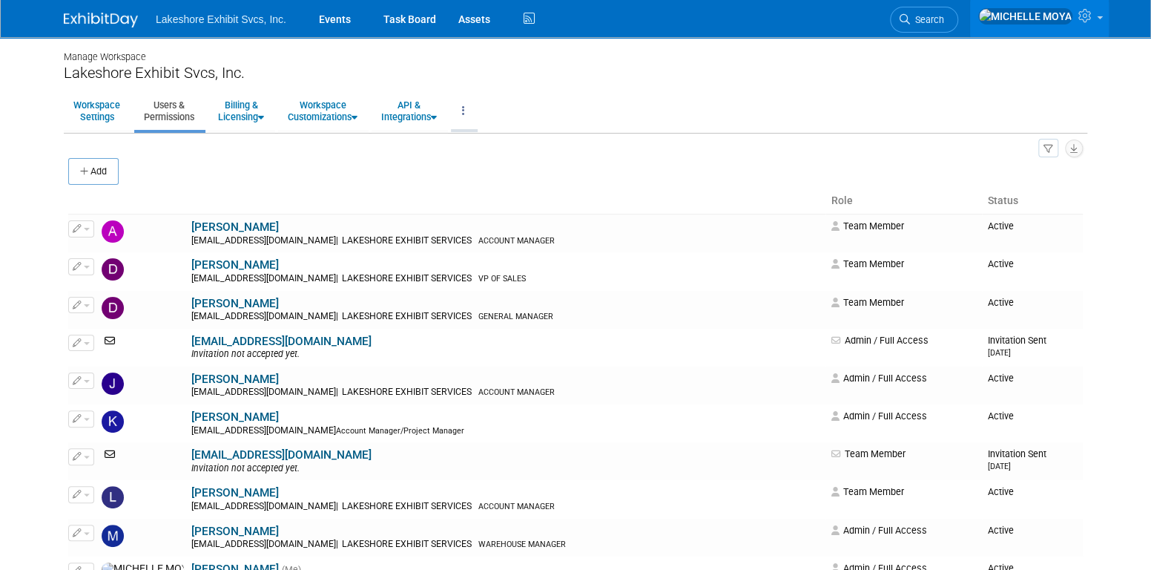
click at [465, 105] on icon at bounding box center [463, 110] width 3 height 10
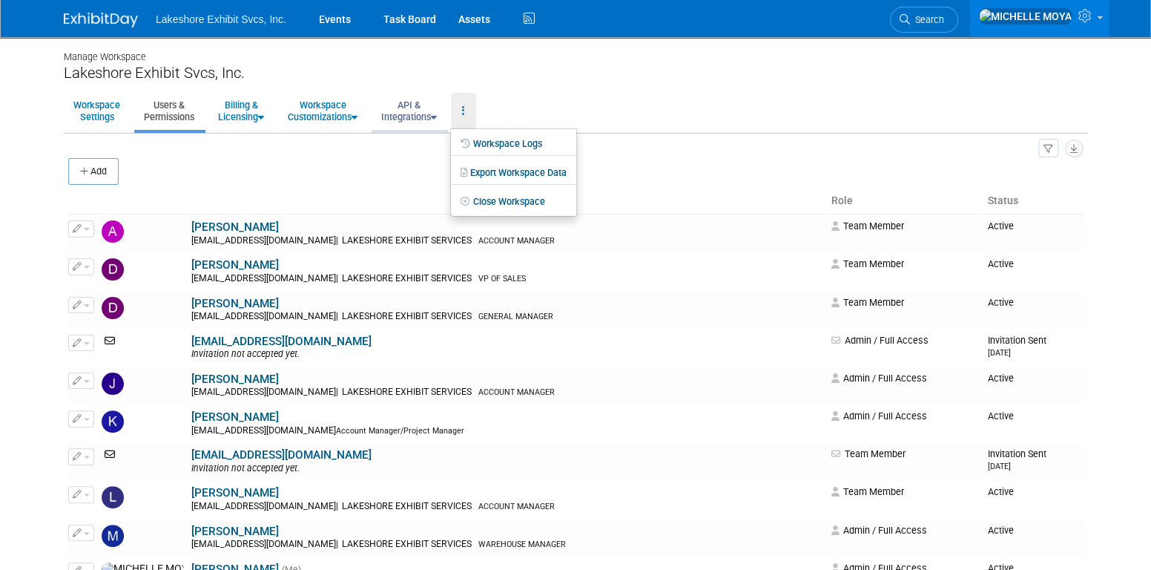
click at [412, 106] on link "API & Integrations" at bounding box center [409, 111] width 75 height 36
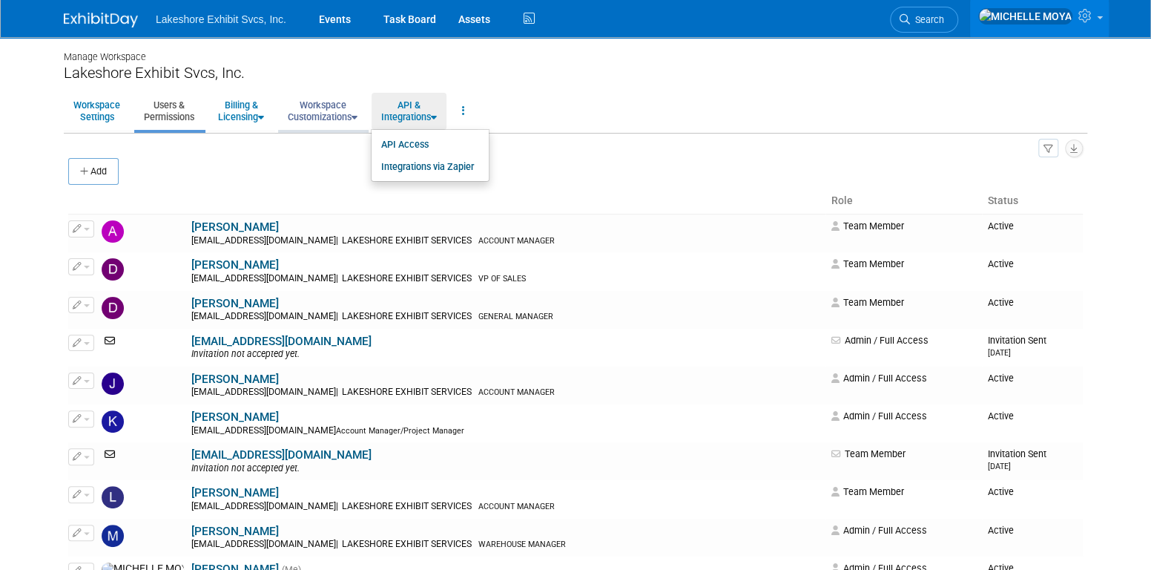
click at [350, 110] on link "Workspace Customizations" at bounding box center [322, 111] width 89 height 36
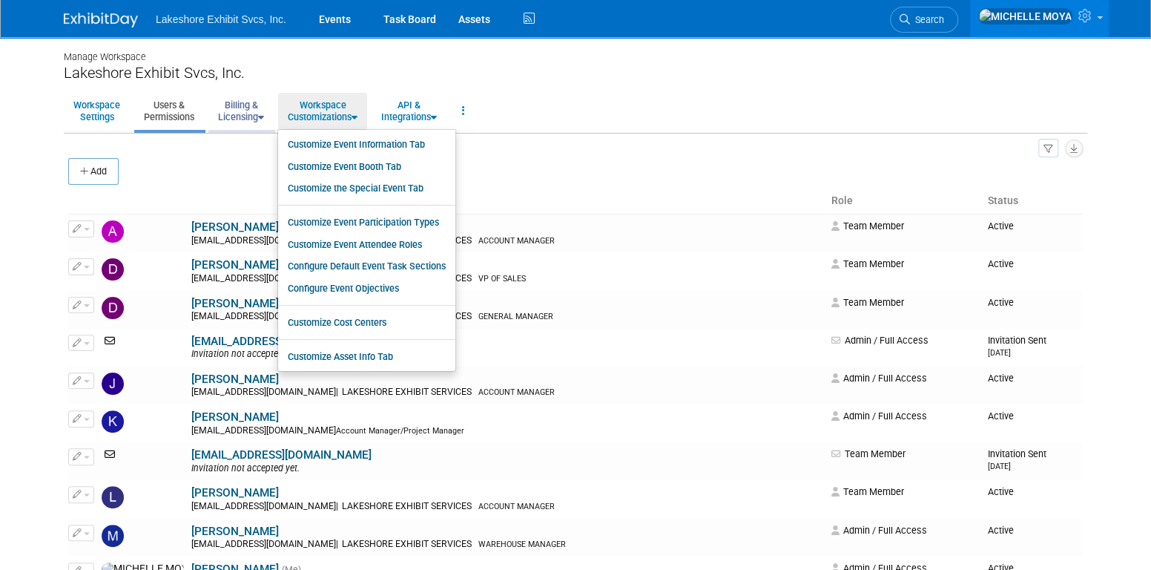
click at [229, 108] on link "Billing & Licensing" at bounding box center [240, 111] width 65 height 36
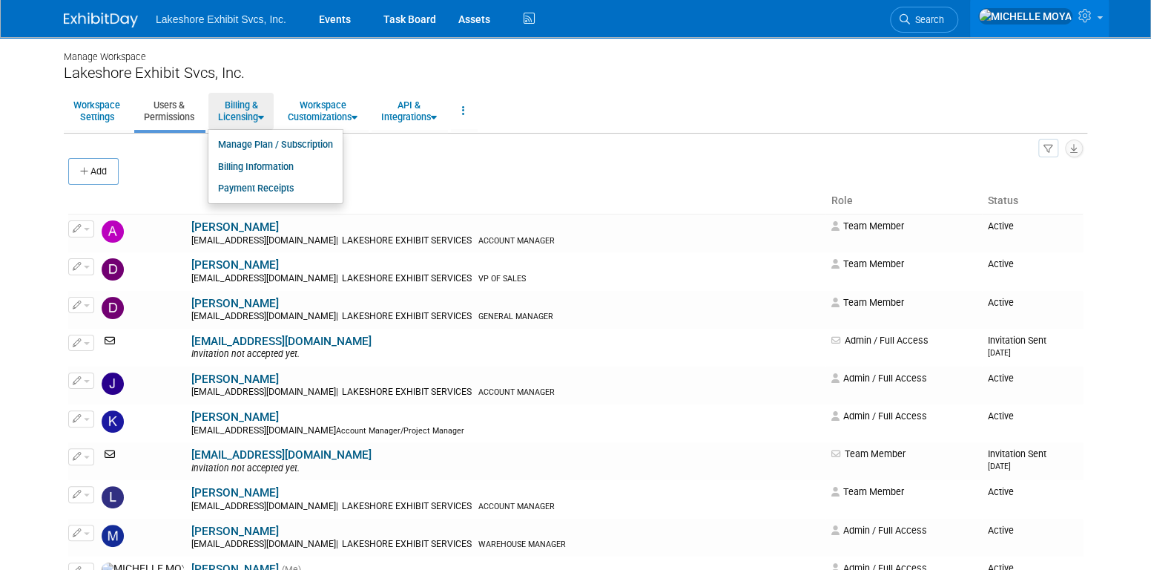
click at [150, 122] on link "Users & Permissions" at bounding box center [169, 111] width 70 height 36
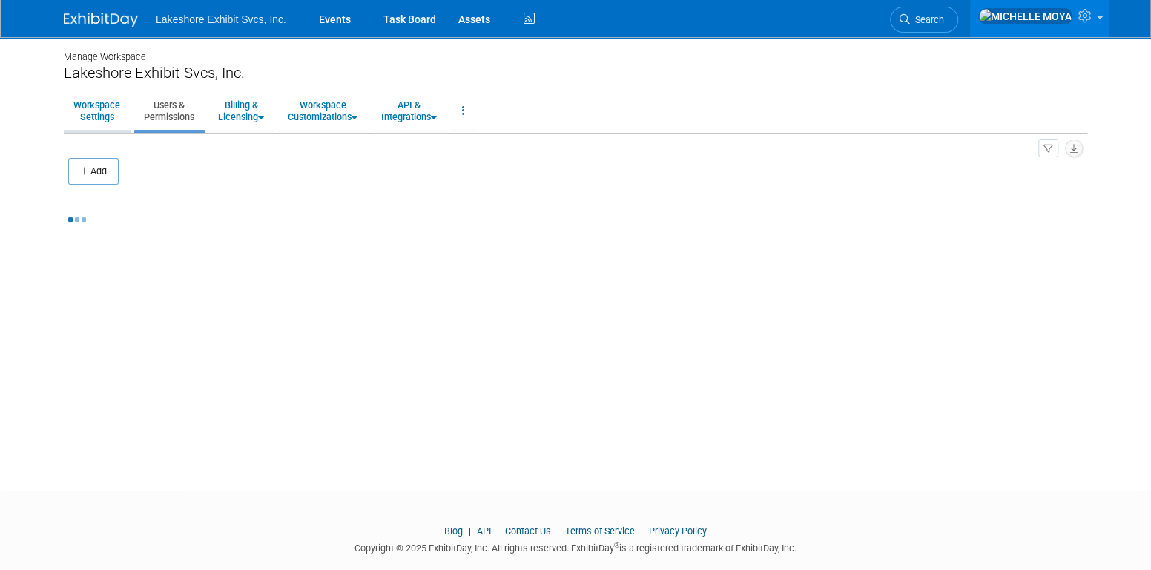
click at [111, 114] on link "Workspace Settings" at bounding box center [97, 111] width 66 height 36
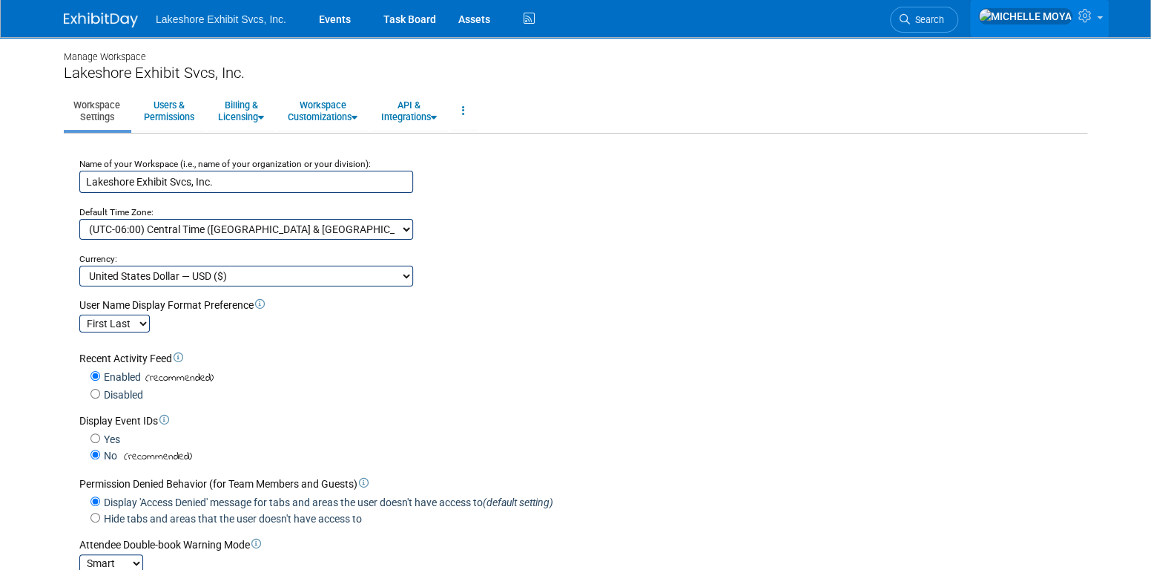
click at [1090, 22] on icon at bounding box center [1086, 15] width 17 height 13
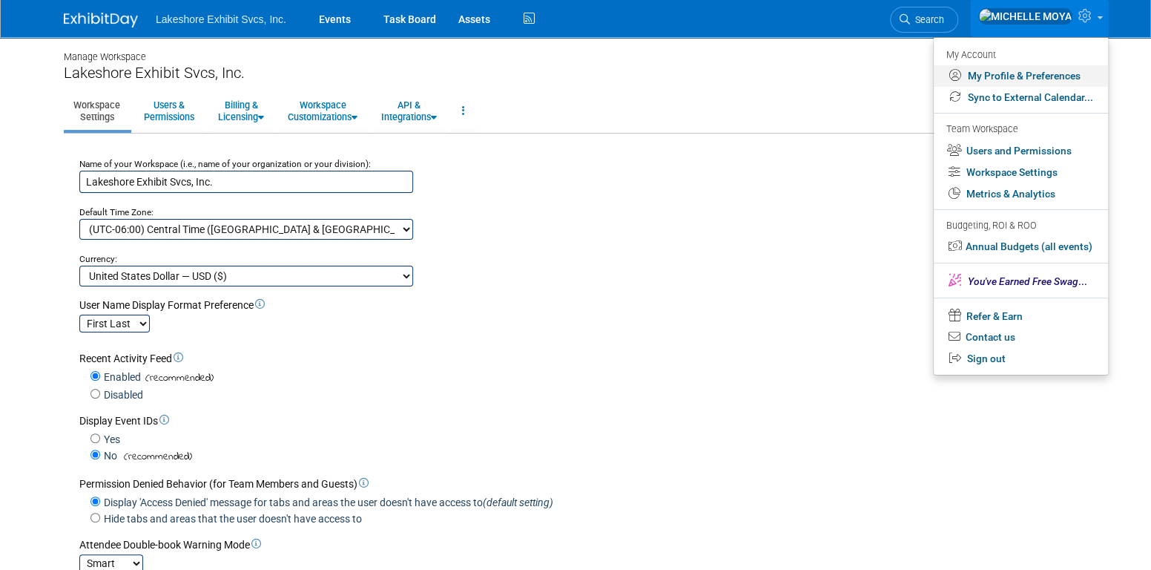
click at [1066, 75] on link "My Profile & Preferences" at bounding box center [1021, 76] width 174 height 22
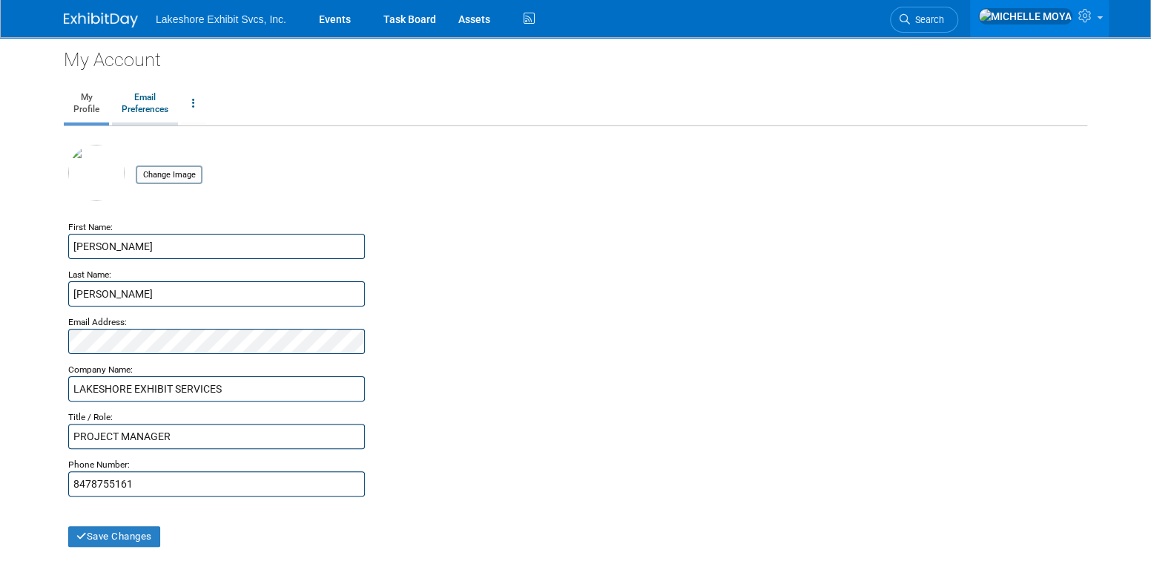
click at [154, 110] on link "Email Preferences" at bounding box center [145, 103] width 66 height 37
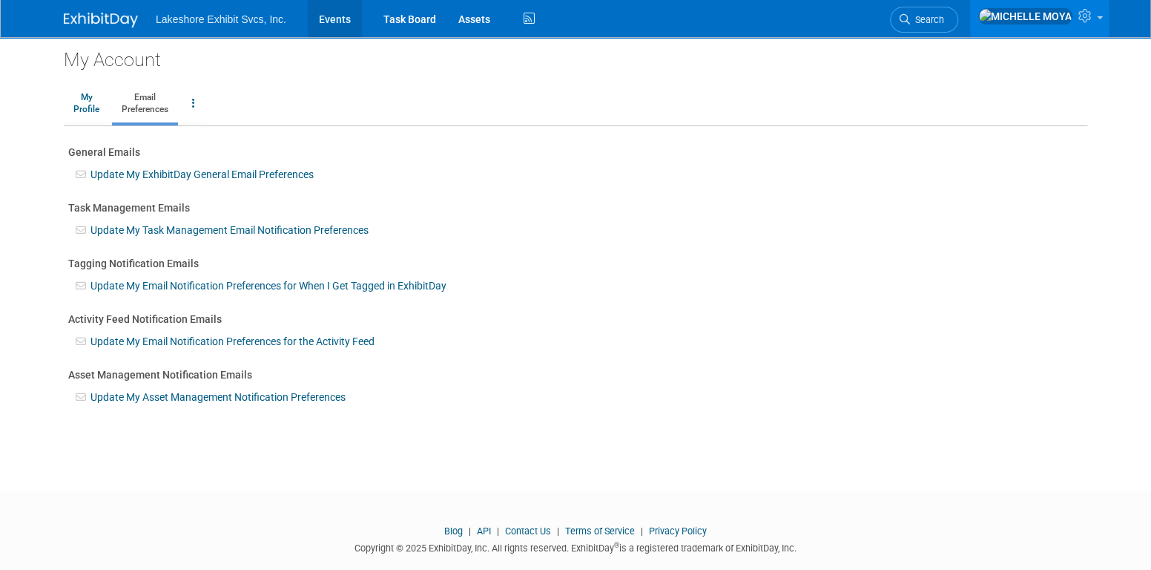
click at [333, 17] on link "Events" at bounding box center [335, 18] width 54 height 37
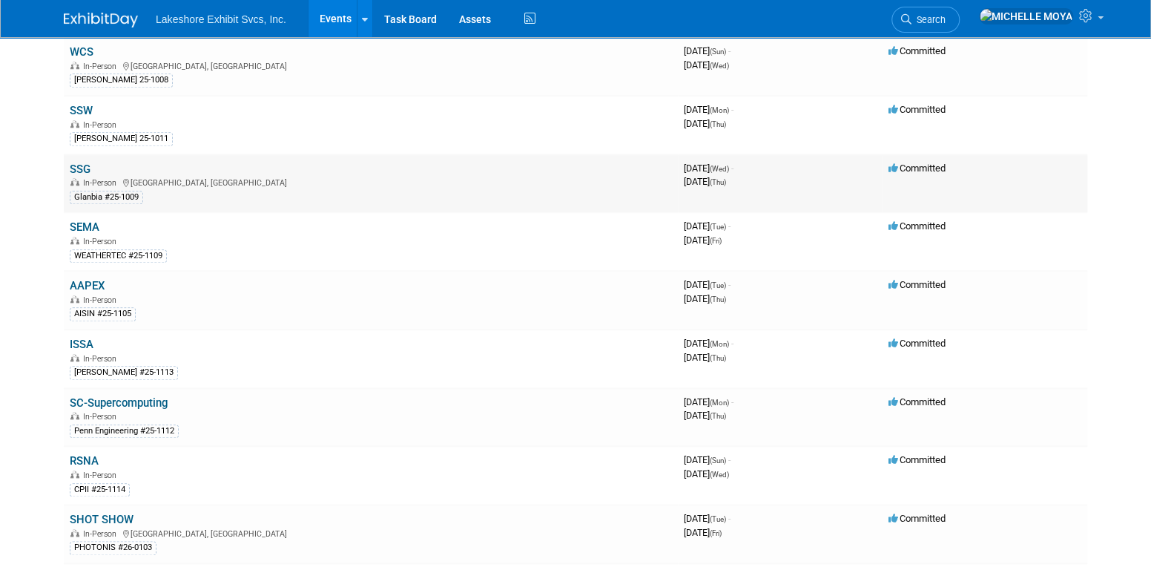
scroll to position [709, 0]
click at [165, 395] on link "SC-Supercomputing" at bounding box center [119, 401] width 98 height 13
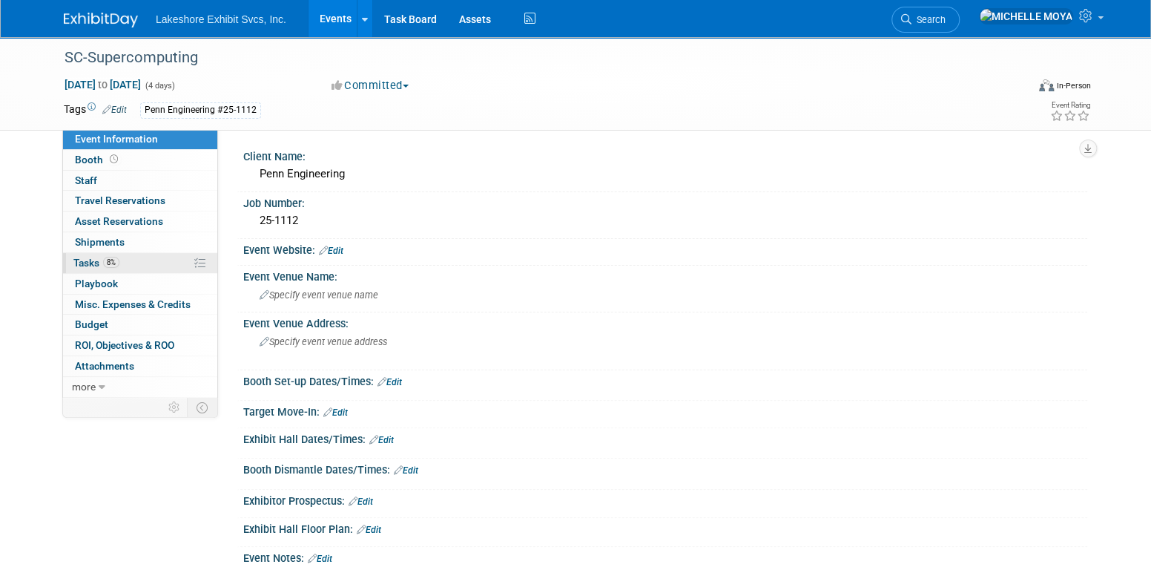
click at [158, 268] on link "8% Tasks 8%" at bounding box center [140, 263] width 154 height 20
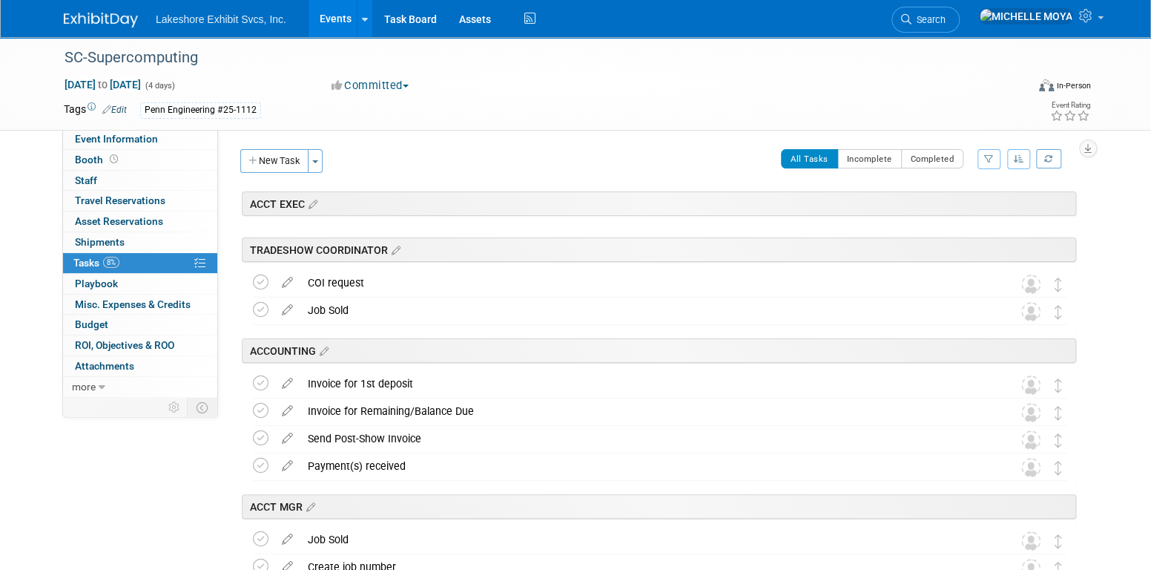
click at [991, 159] on icon "button" at bounding box center [989, 158] width 10 height 9
click at [950, 205] on select "-- Select Assignee -- All unassigned tasks Assigned to me Amanda Koss Dave Desa…" at bounding box center [927, 206] width 122 height 21
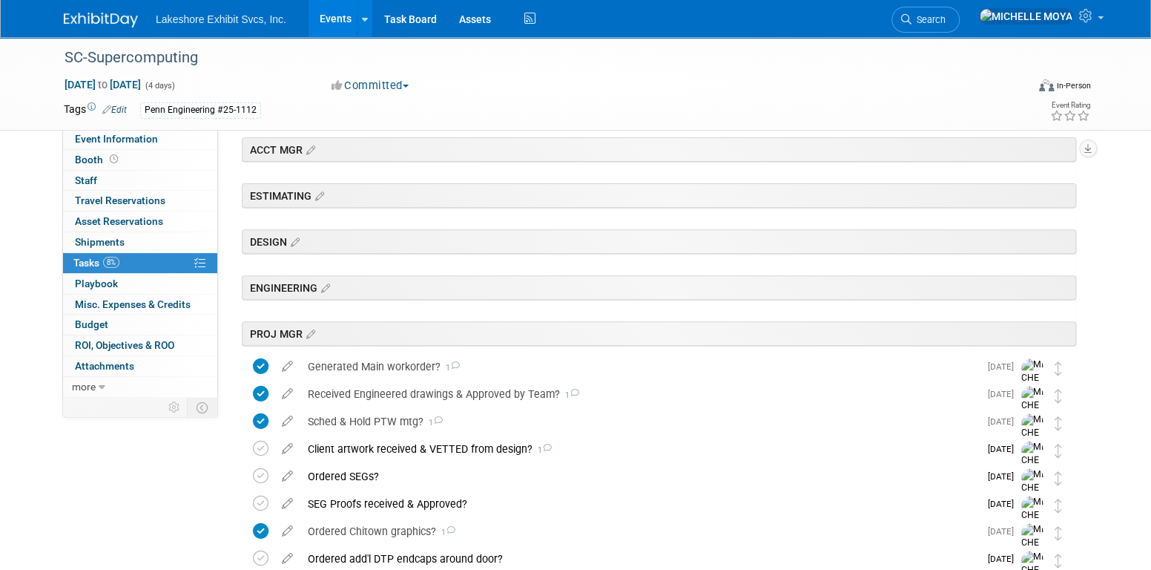
scroll to position [208, 0]
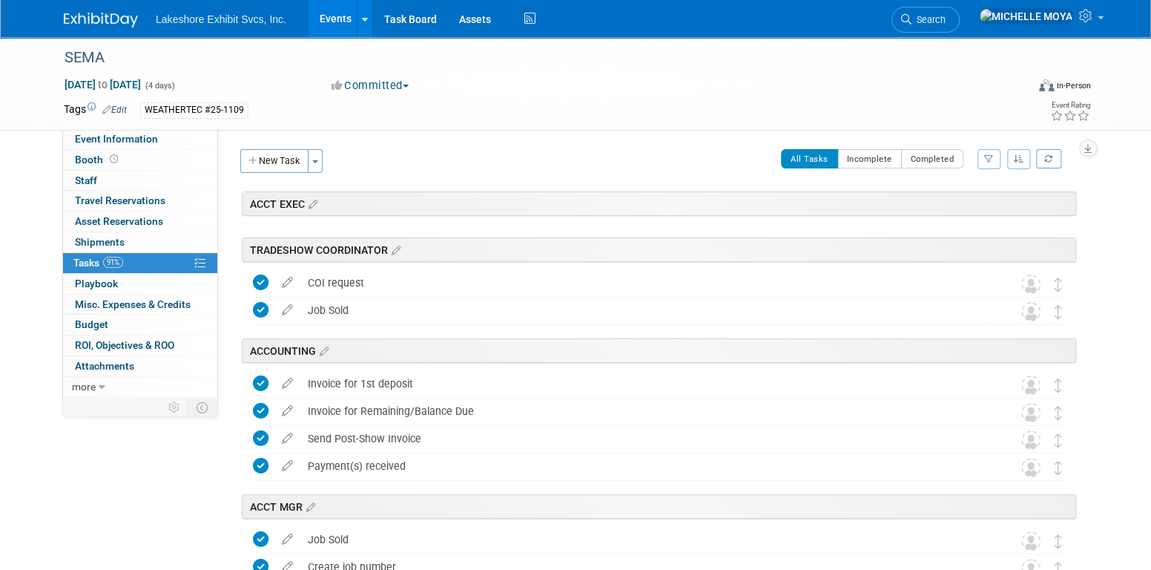
scroll to position [2086, 0]
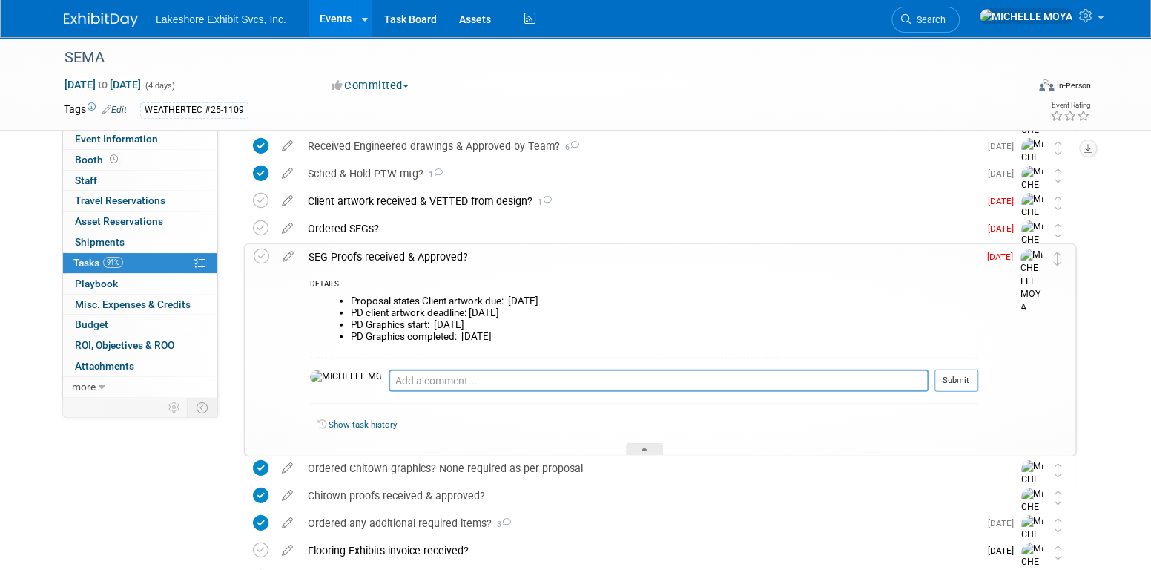
click at [449, 258] on div "SEG Proofs received & Approved?" at bounding box center [639, 256] width 677 height 25
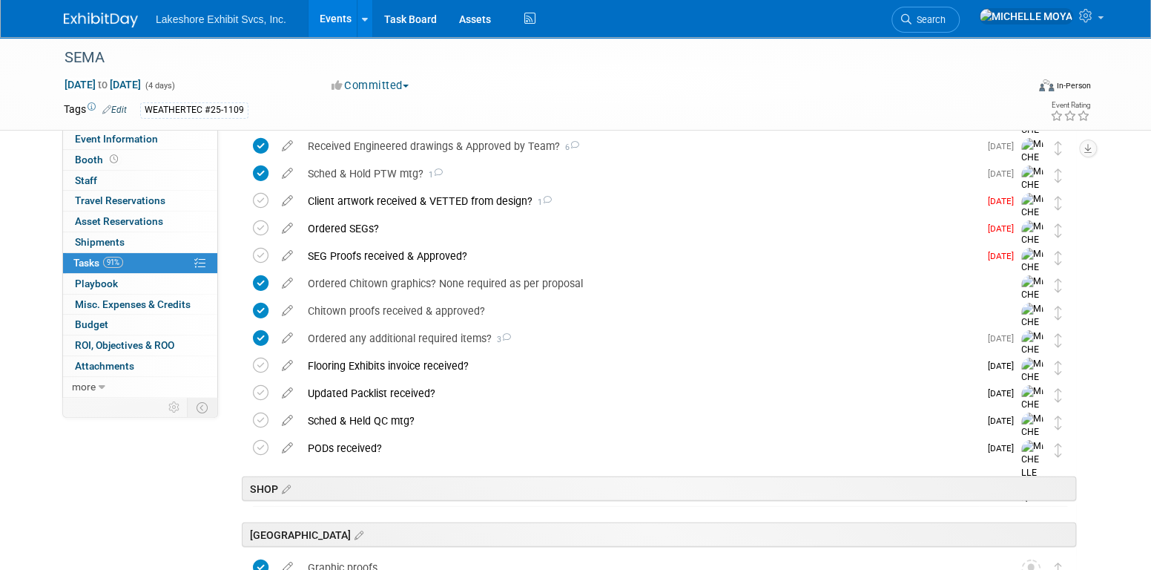
click at [449, 258] on div "SEG Proofs received & Approved?" at bounding box center [639, 255] width 679 height 25
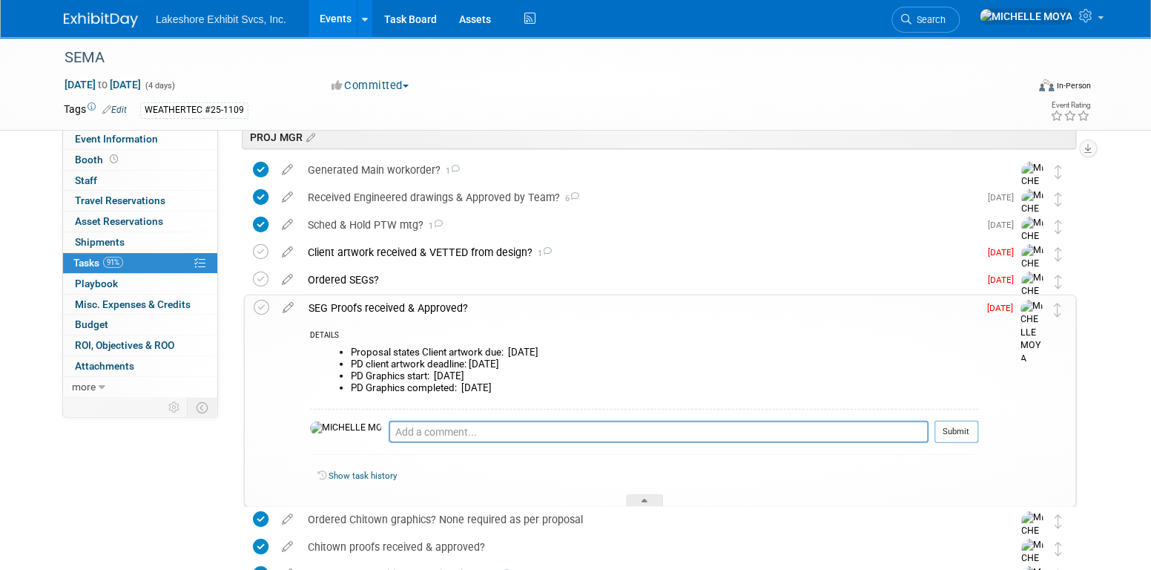
scroll to position [2012, 0]
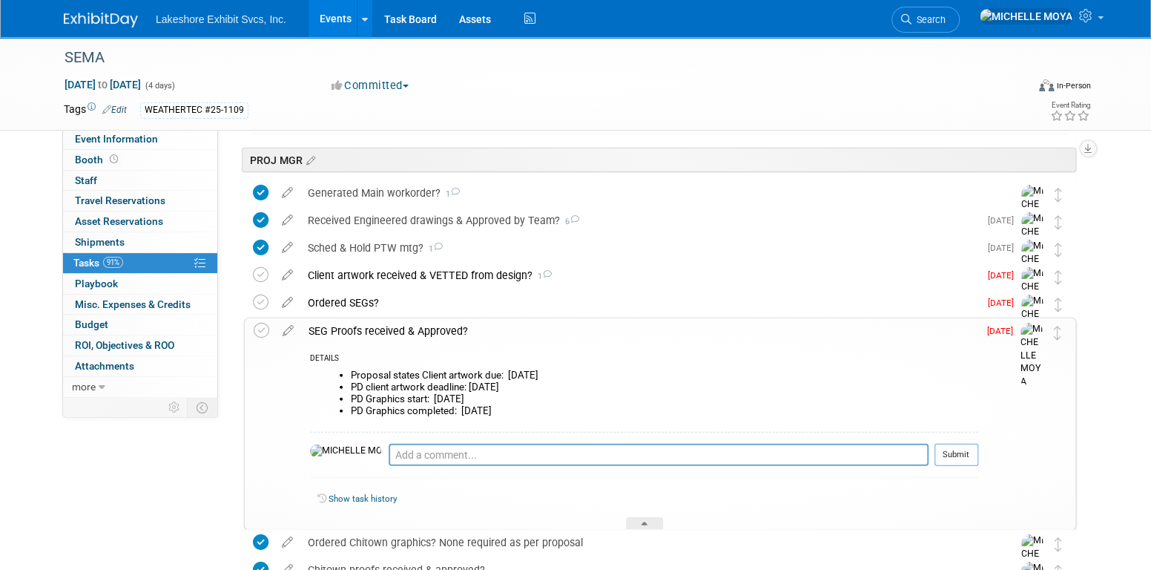
click at [404, 323] on div "SEG Proofs received & Approved?" at bounding box center [639, 330] width 677 height 25
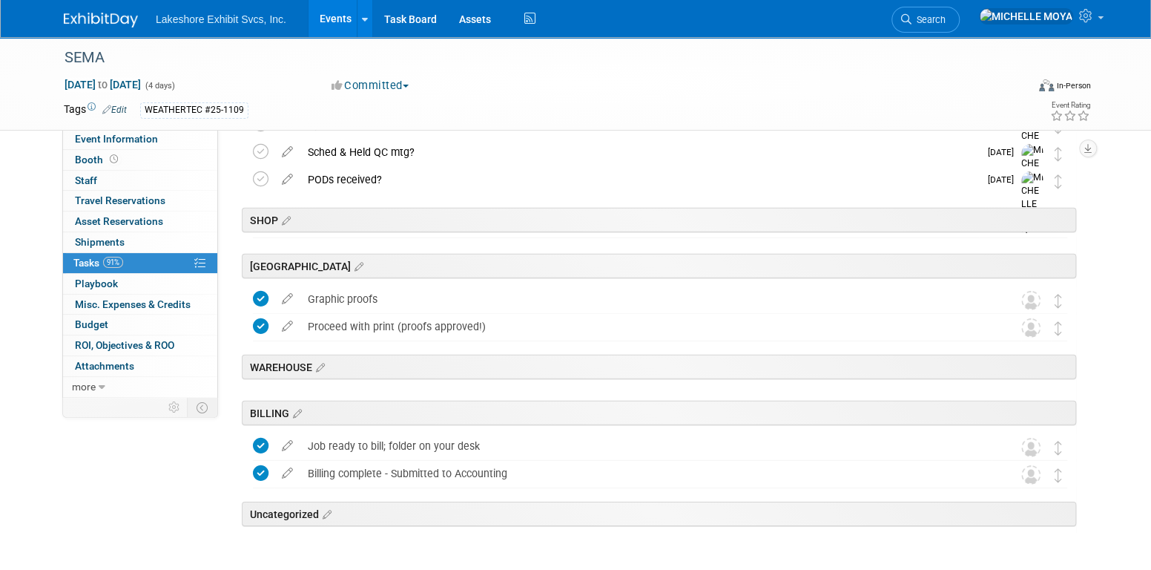
scroll to position [2383, 0]
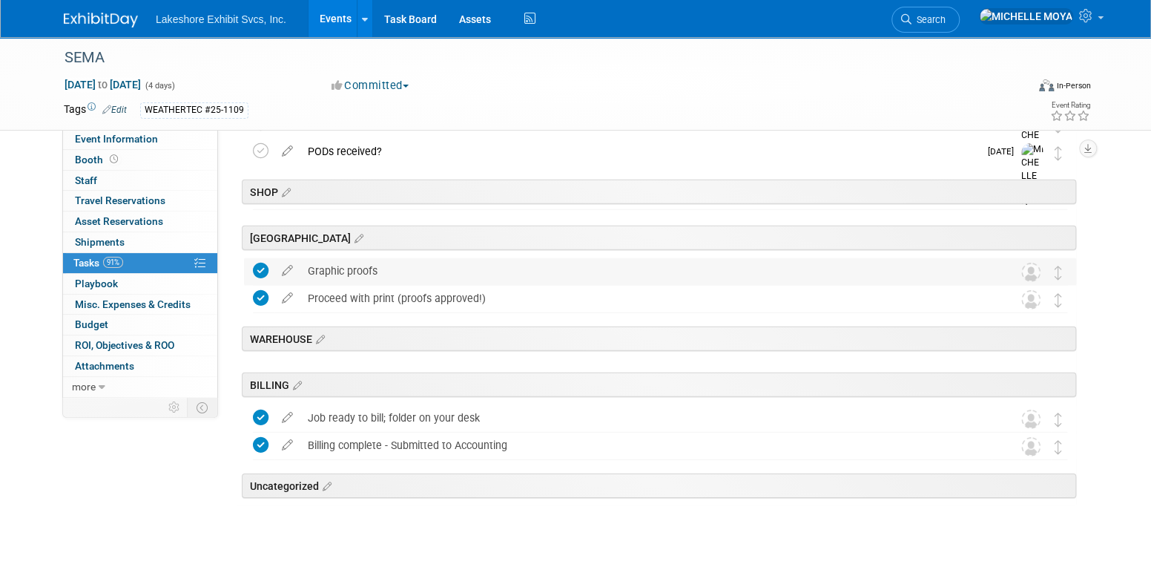
click at [366, 273] on div "Graphic proofs" at bounding box center [645, 270] width 691 height 25
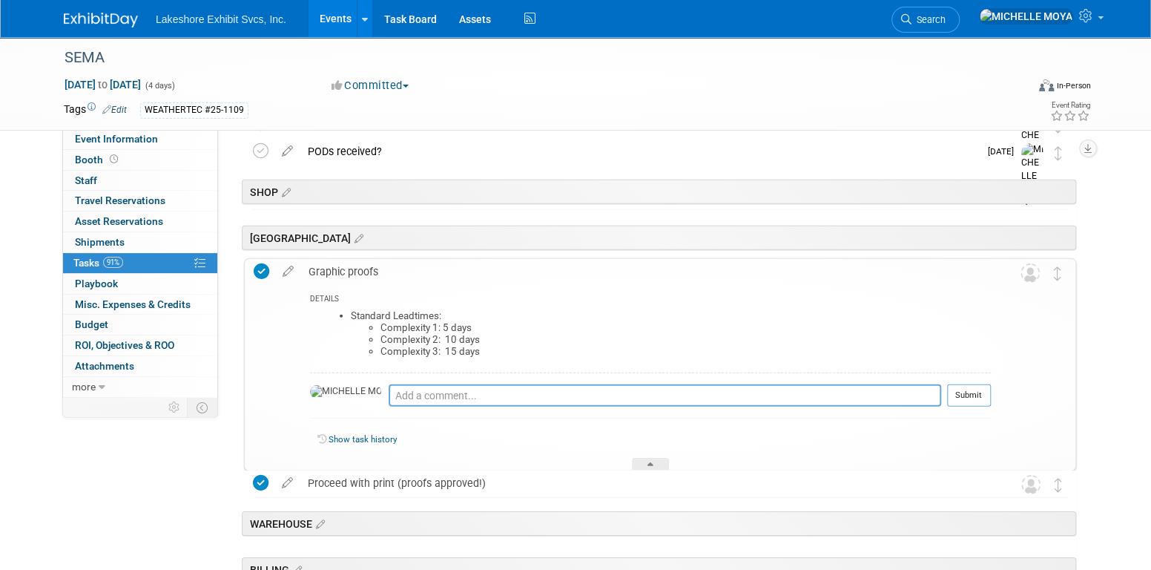
click at [370, 274] on div "Graphic proofs" at bounding box center [646, 271] width 690 height 25
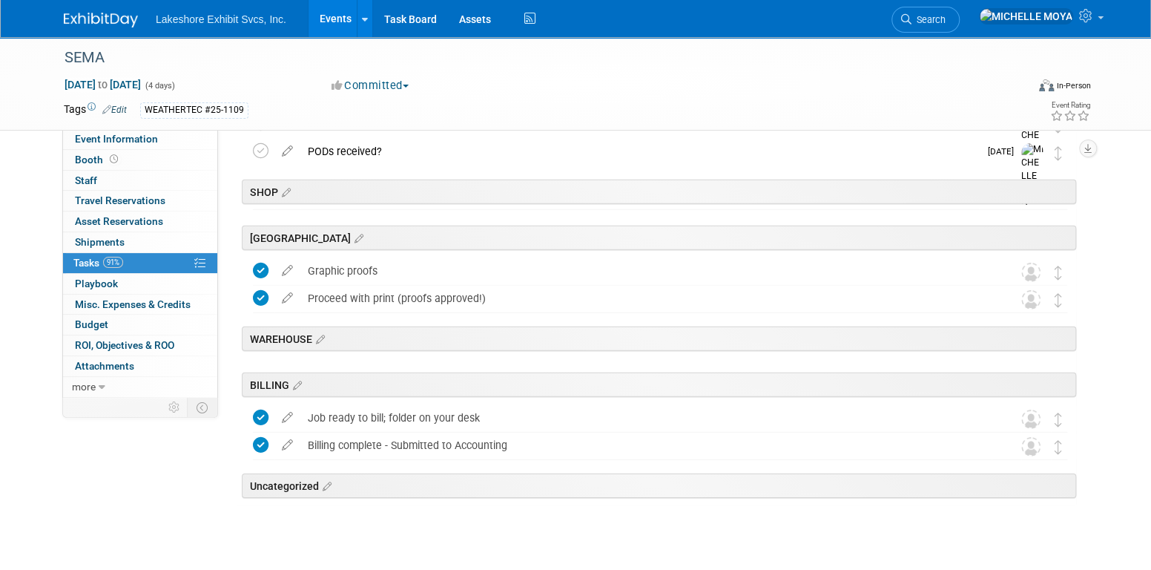
click at [332, 14] on link "Events" at bounding box center [336, 18] width 54 height 37
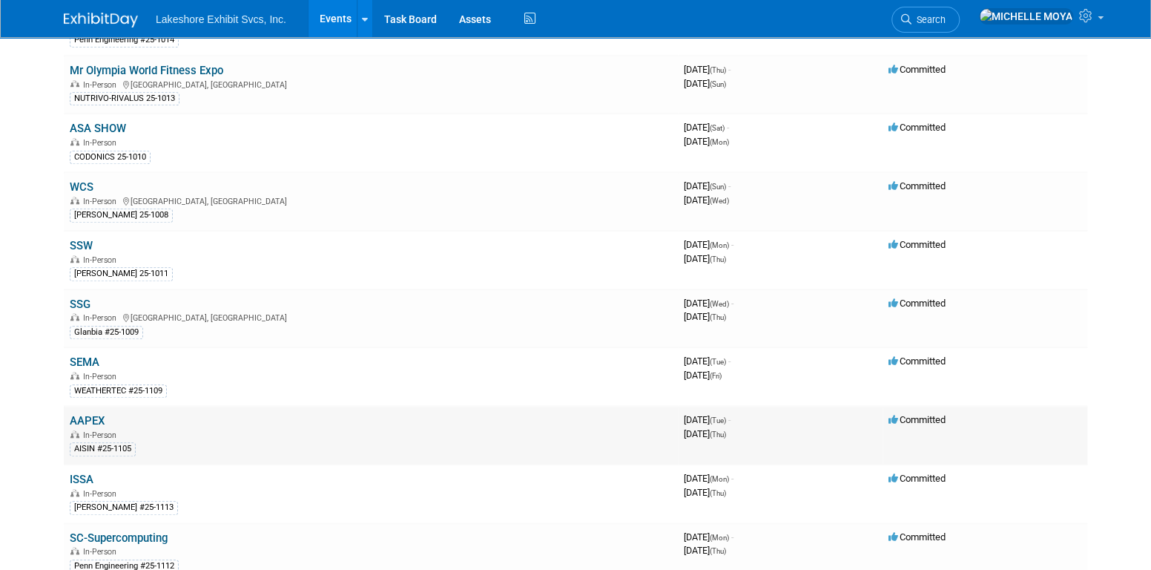
scroll to position [667, 0]
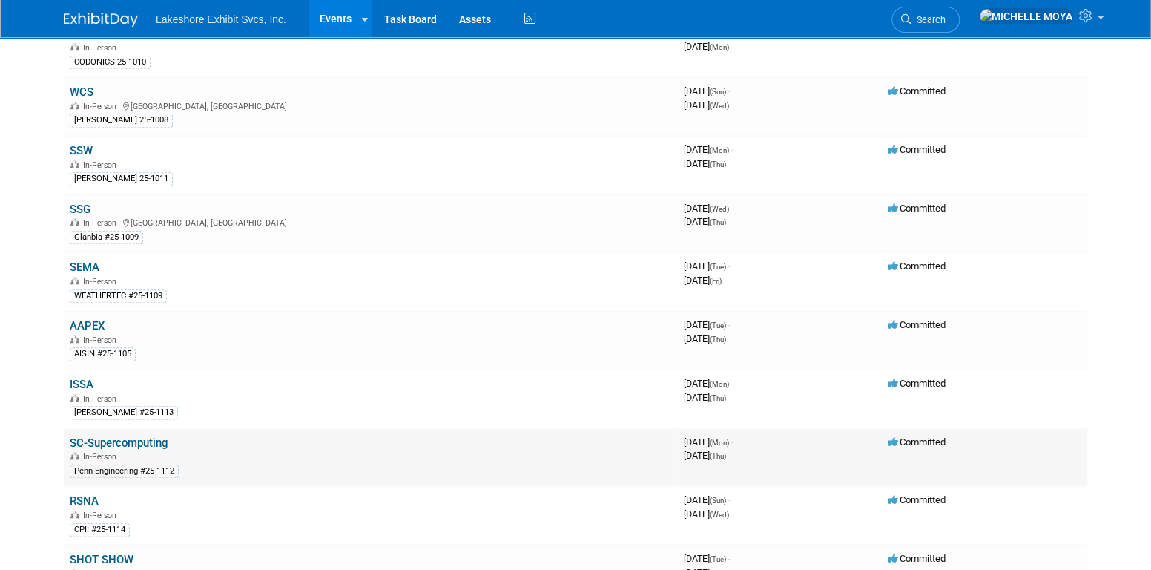
click at [130, 436] on link "SC-Supercomputing" at bounding box center [119, 442] width 98 height 13
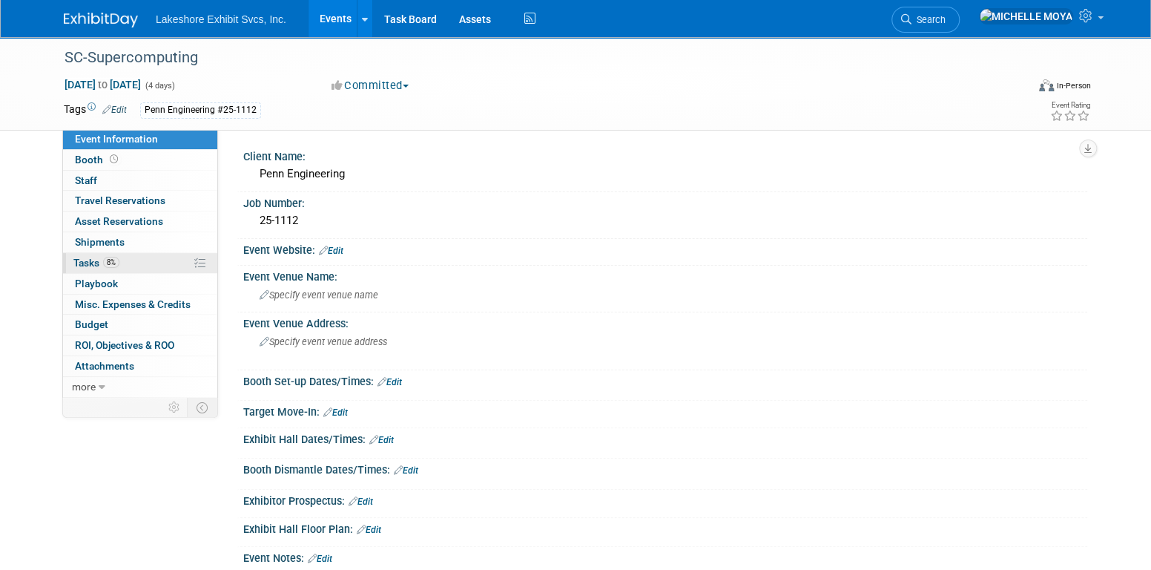
click at [148, 266] on link "8% Tasks 8%" at bounding box center [140, 263] width 154 height 20
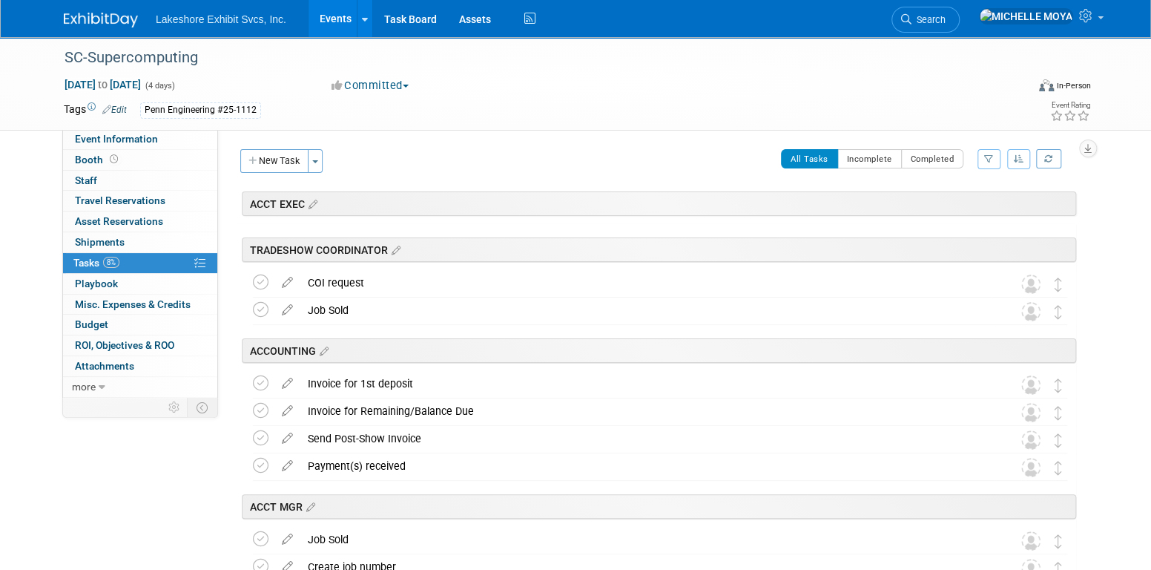
click at [984, 157] on icon "button" at bounding box center [989, 158] width 10 height 9
click at [956, 207] on select "-- Select Assignee -- All unassigned tasks Assigned to me Amanda Koss Dave Desa…" at bounding box center [927, 206] width 122 height 21
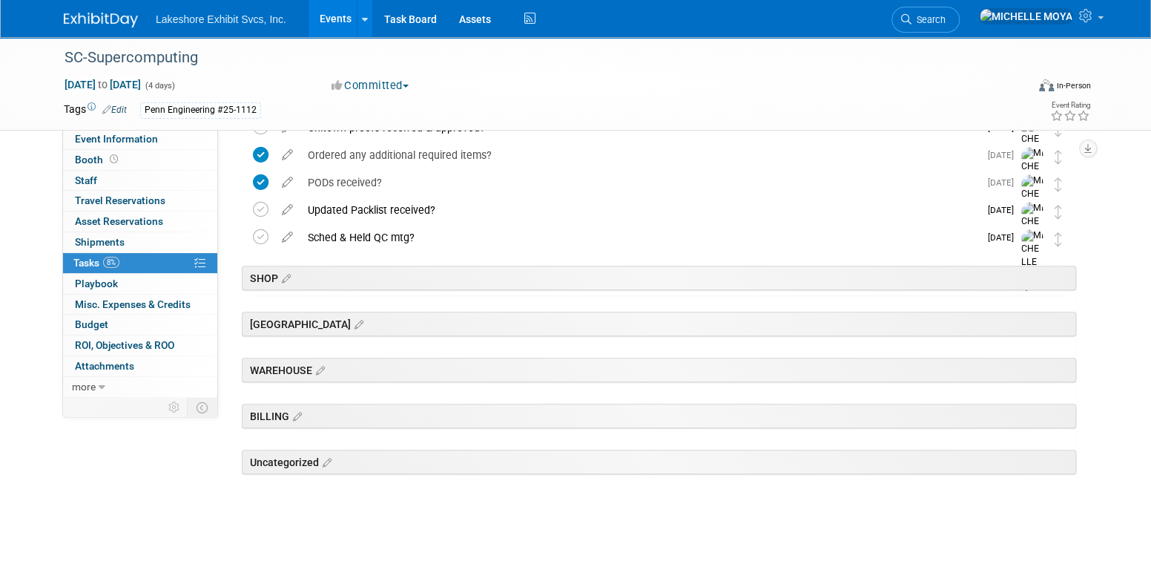
scroll to position [653, 0]
click at [345, 314] on div "[GEOGRAPHIC_DATA]" at bounding box center [659, 321] width 834 height 24
click at [351, 319] on icon at bounding box center [357, 322] width 13 height 13
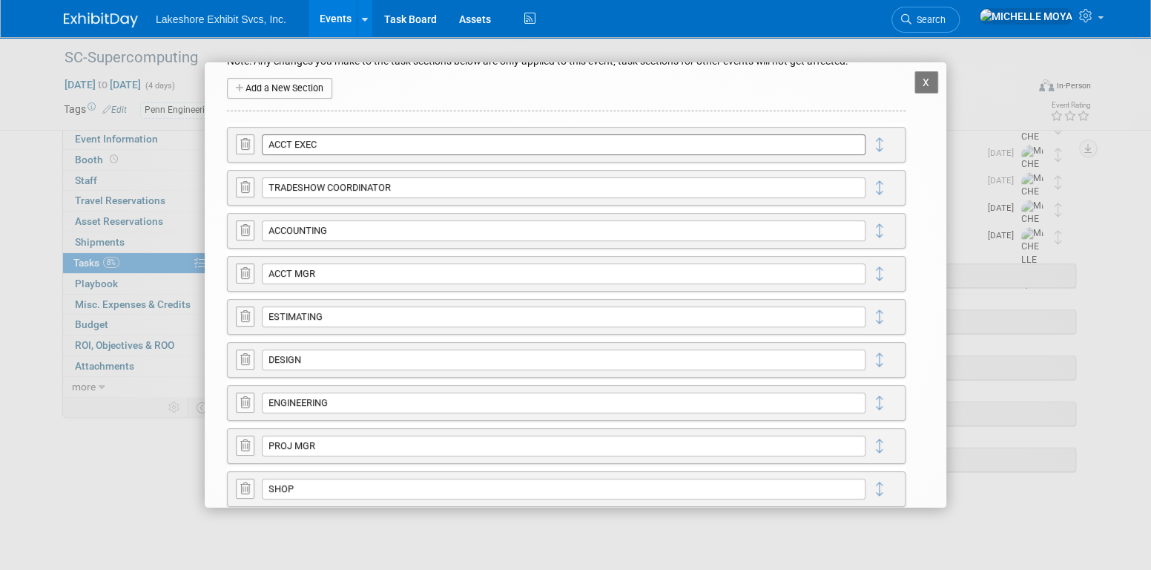
scroll to position [240, 0]
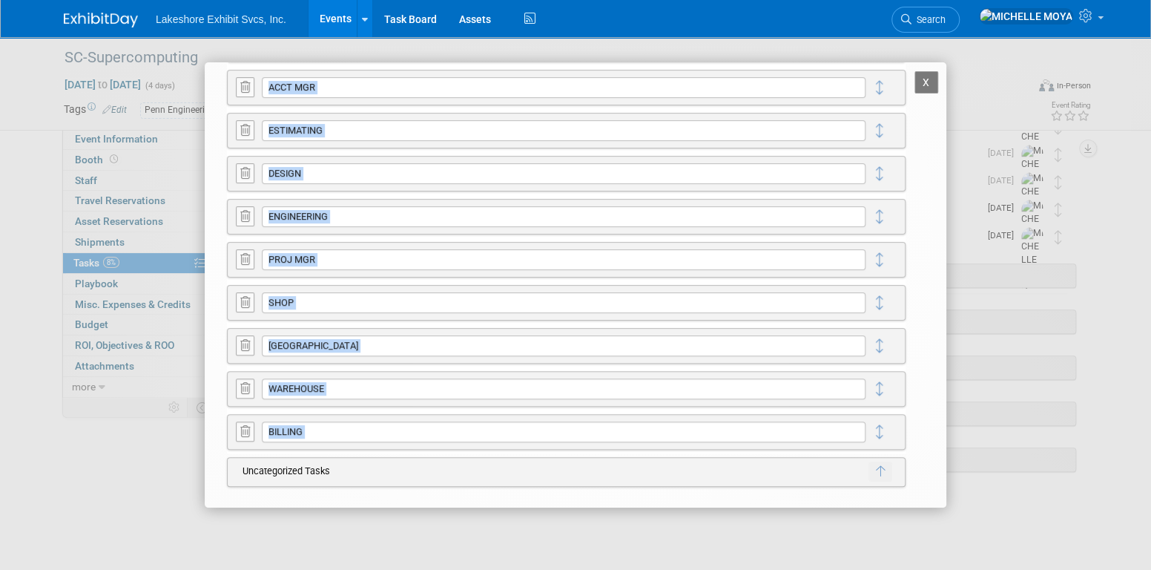
click at [926, 79] on div "X SC-Supercomputing Configure Task Sections for this Event Note: Any changes yo…" at bounding box center [576, 284] width 742 height 444
click at [920, 83] on button "X" at bounding box center [926, 82] width 24 height 22
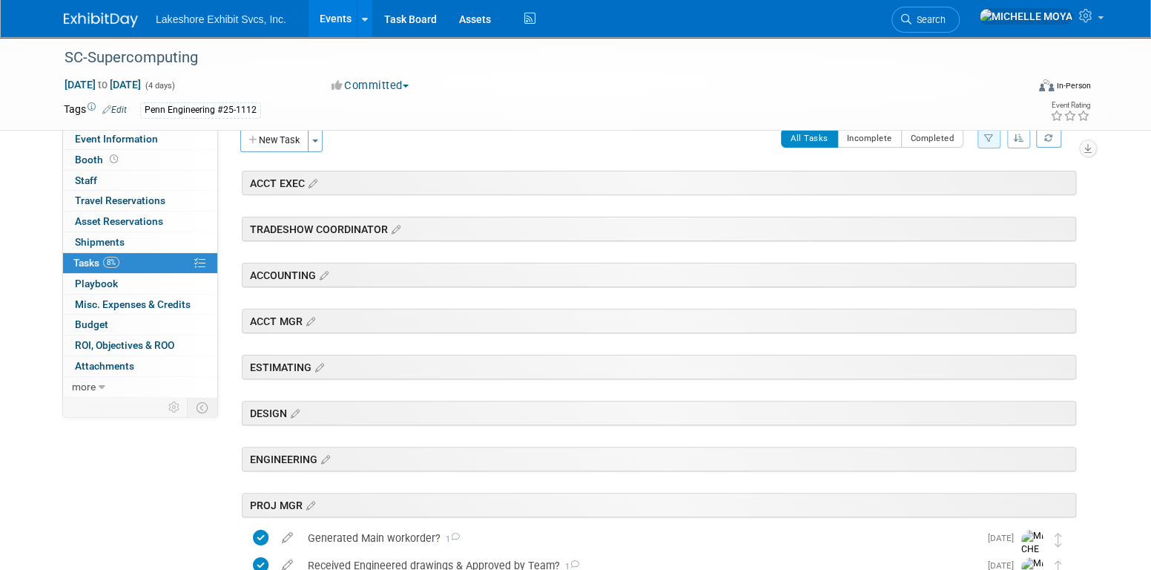
scroll to position [0, 0]
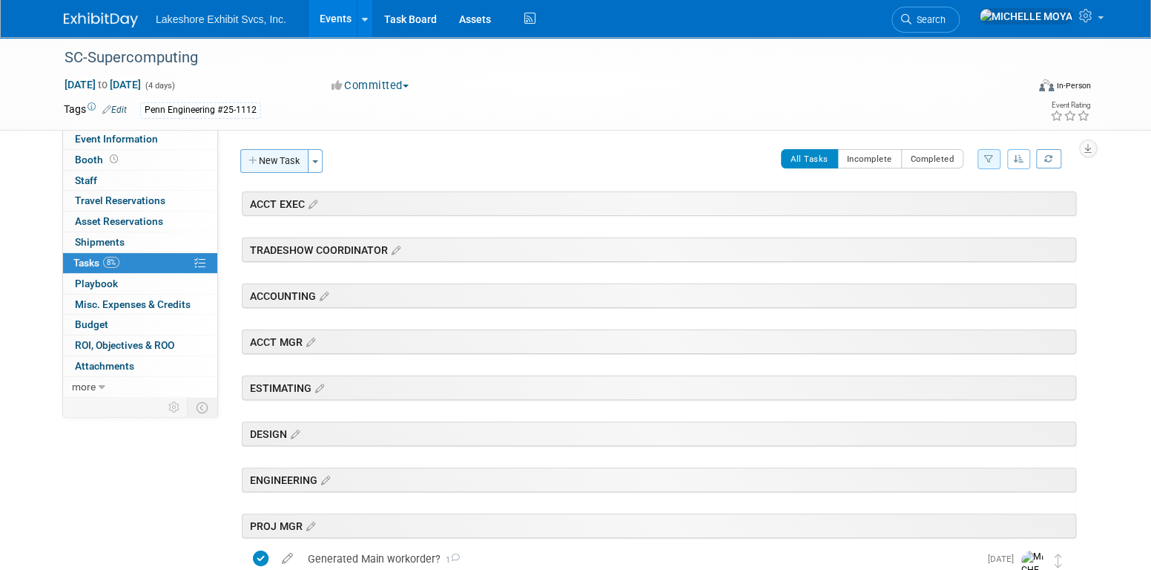
click at [297, 161] on button "New Task" at bounding box center [274, 161] width 68 height 24
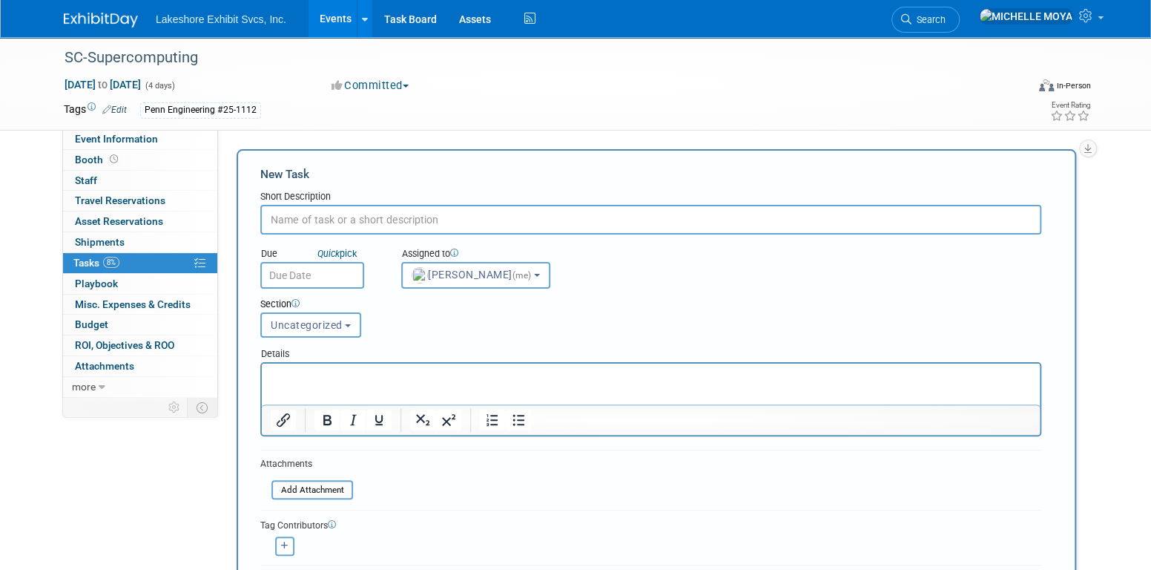
drag, startPoint x: 340, startPoint y: 221, endPoint x: 348, endPoint y: 211, distance: 12.2
click at [347, 213] on input "text" at bounding box center [650, 220] width 781 height 30
type input "Graphic proofs?"
click at [516, 275] on span "MICHELLE MOYA (me)" at bounding box center [473, 274] width 122 height 12
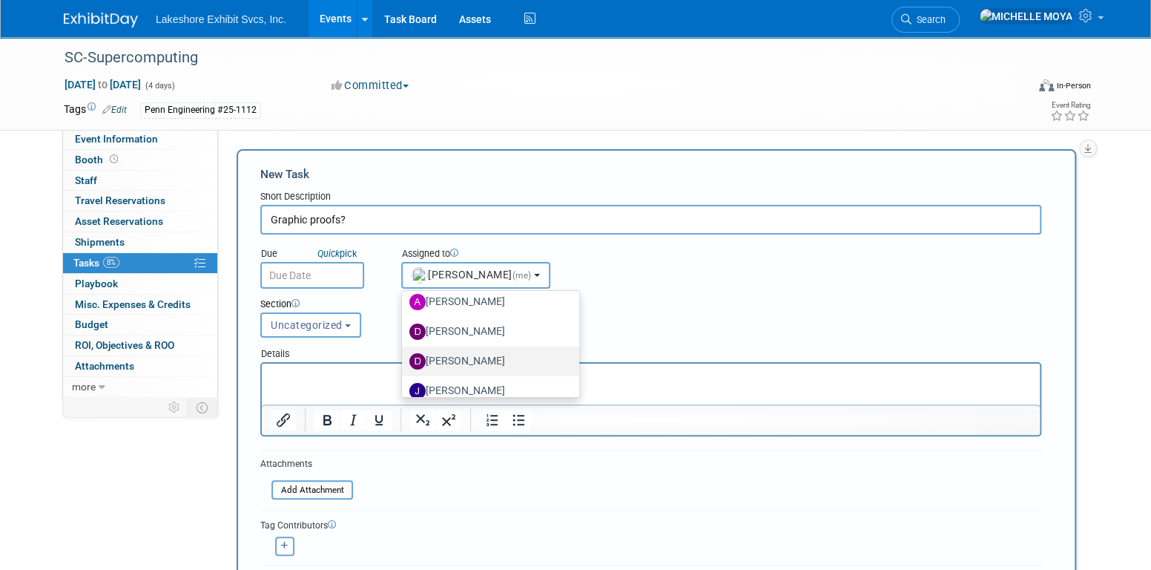
scroll to position [260, 0]
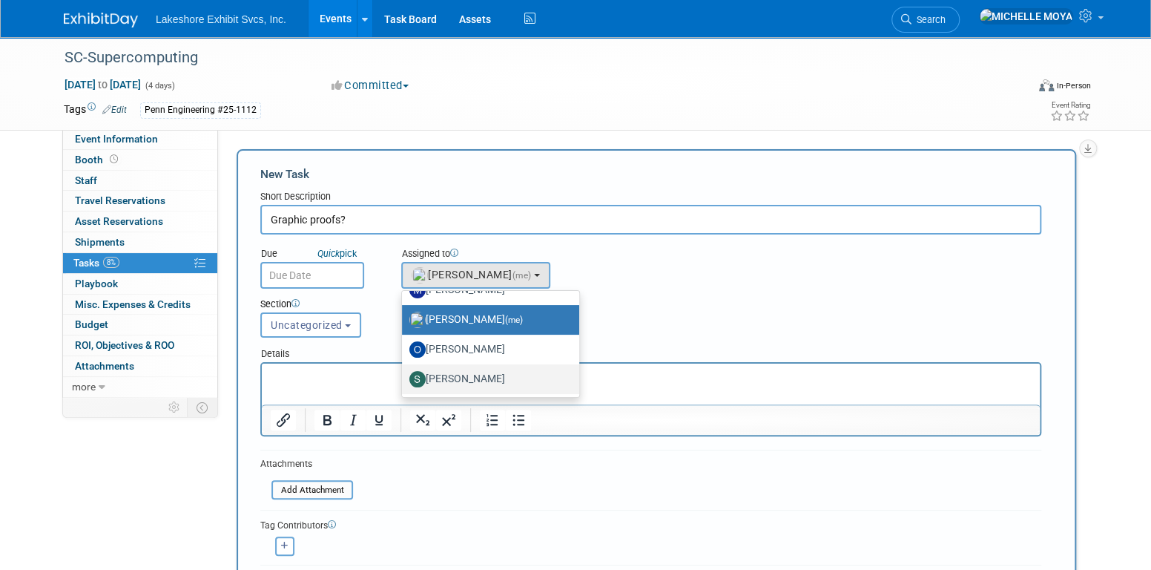
click at [491, 370] on label "[PERSON_NAME]" at bounding box center [486, 379] width 155 height 24
click at [404, 372] on input "[PERSON_NAME]" at bounding box center [400, 377] width 10 height 10
select select "9b29c328-8c3b-445d-b8d5-c5f8ee202ede"
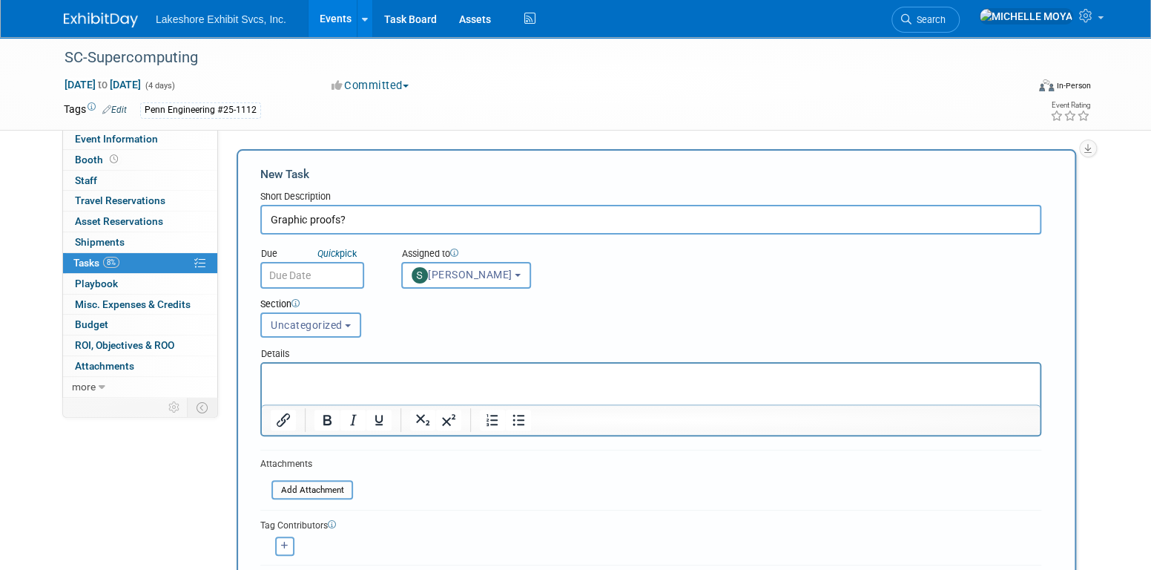
click at [346, 324] on b "button" at bounding box center [348, 325] width 6 height 3
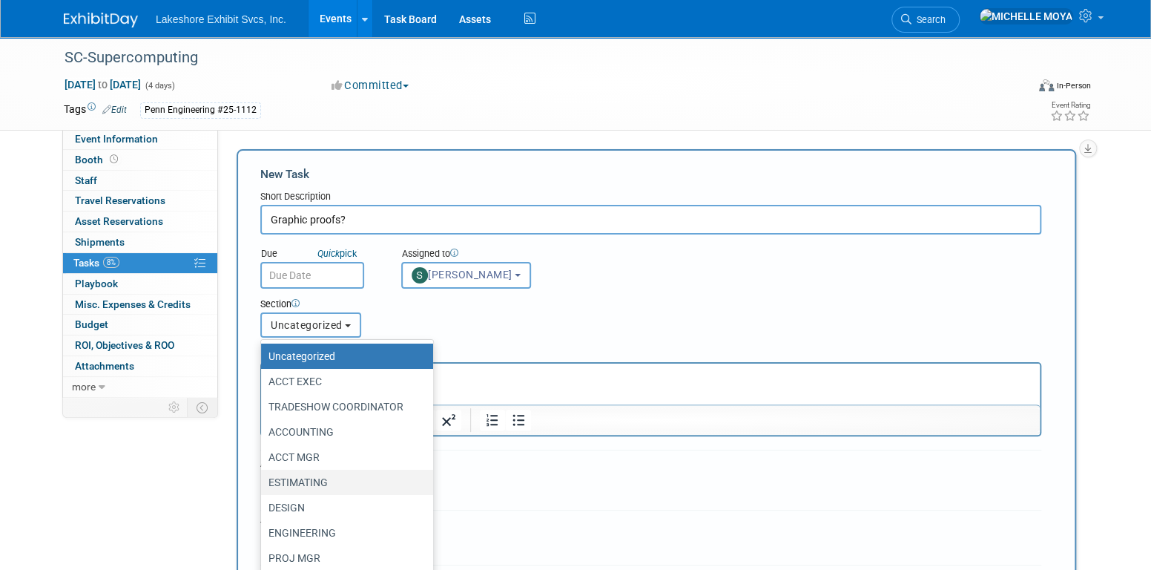
scroll to position [94, 0]
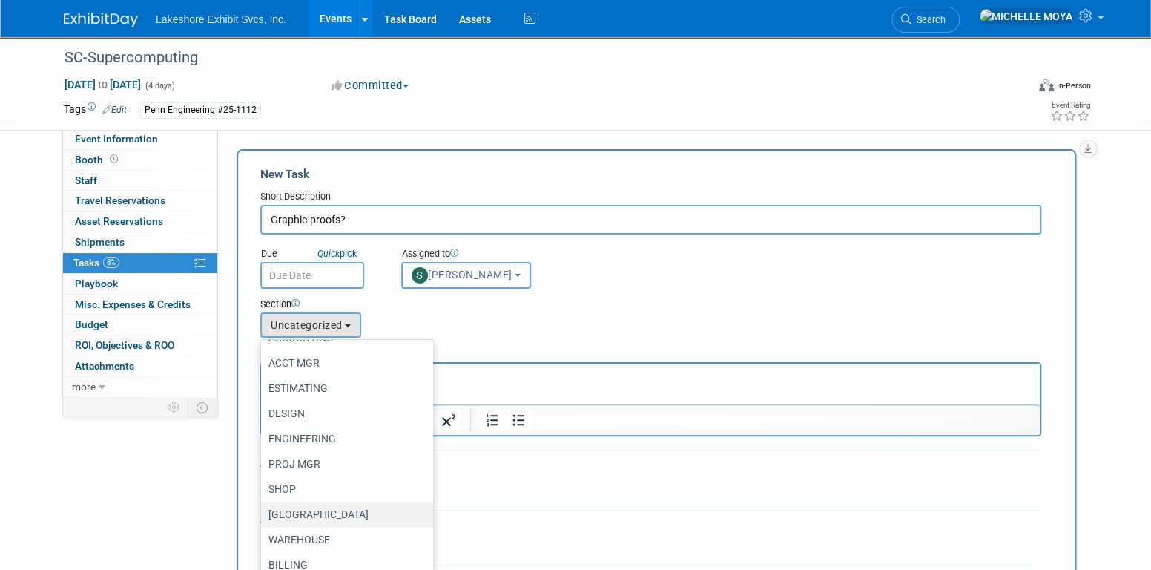
click at [328, 510] on label "CHITOWN" at bounding box center [343, 513] width 150 height 19
click at [263, 510] on input "CHITOWN" at bounding box center [259, 515] width 10 height 10
select select "11273759"
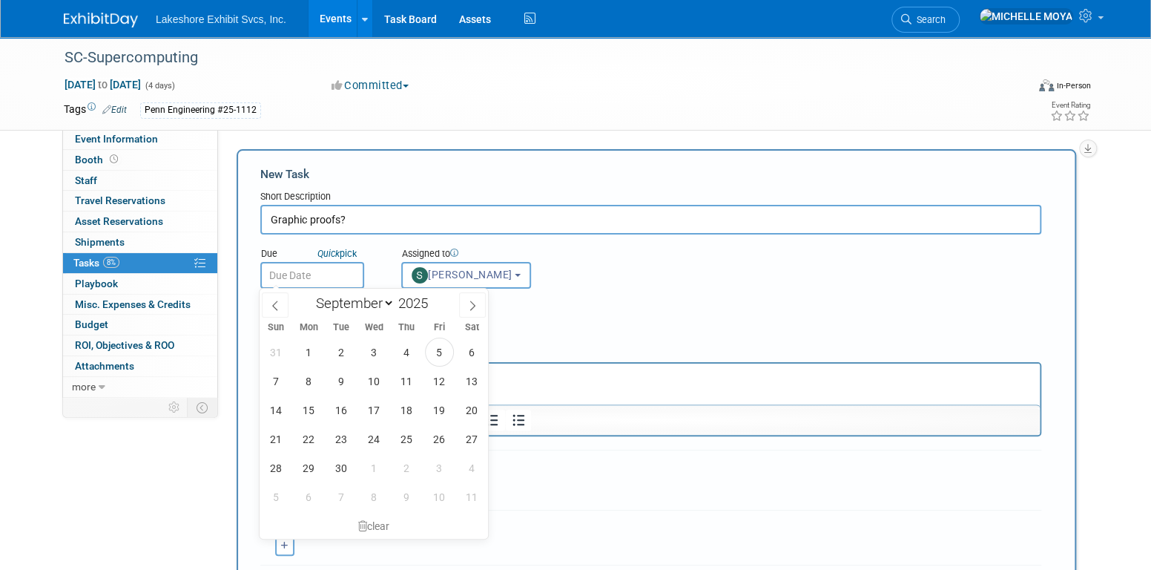
click at [348, 268] on input "text" at bounding box center [312, 275] width 104 height 27
click at [430, 435] on span "26" at bounding box center [439, 438] width 29 height 29
type input "Sep 26, 2025"
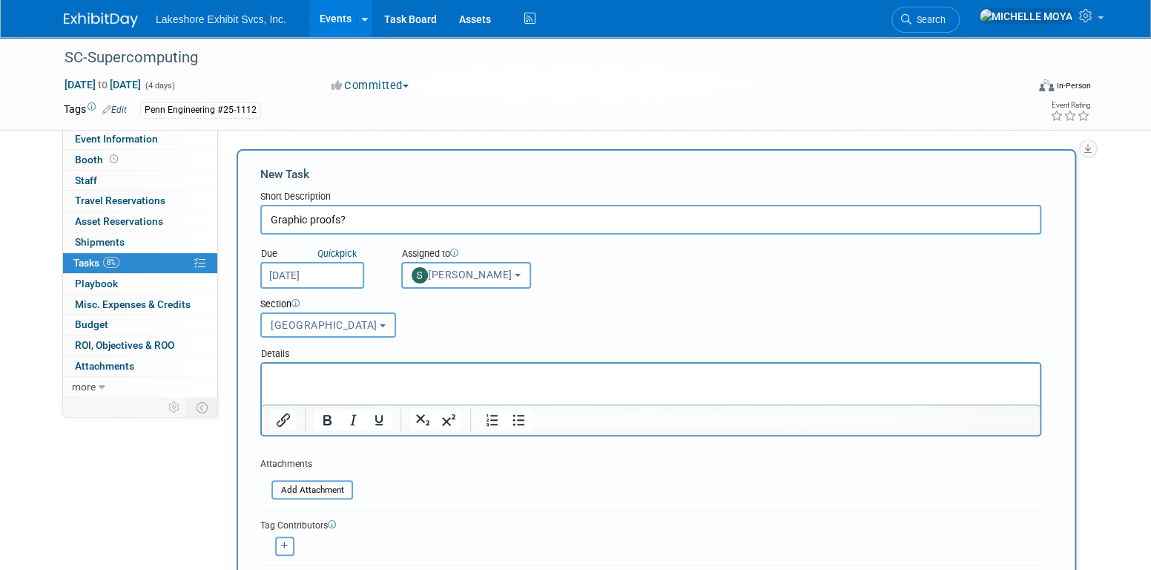
scroll to position [74, 0]
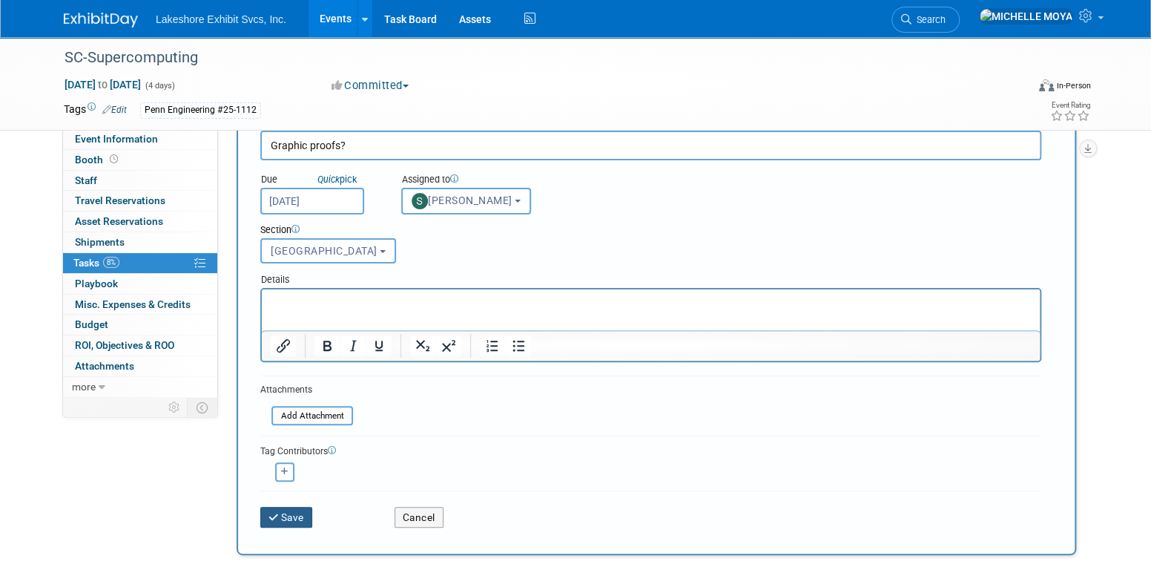
click at [302, 516] on button "Save" at bounding box center [286, 517] width 52 height 21
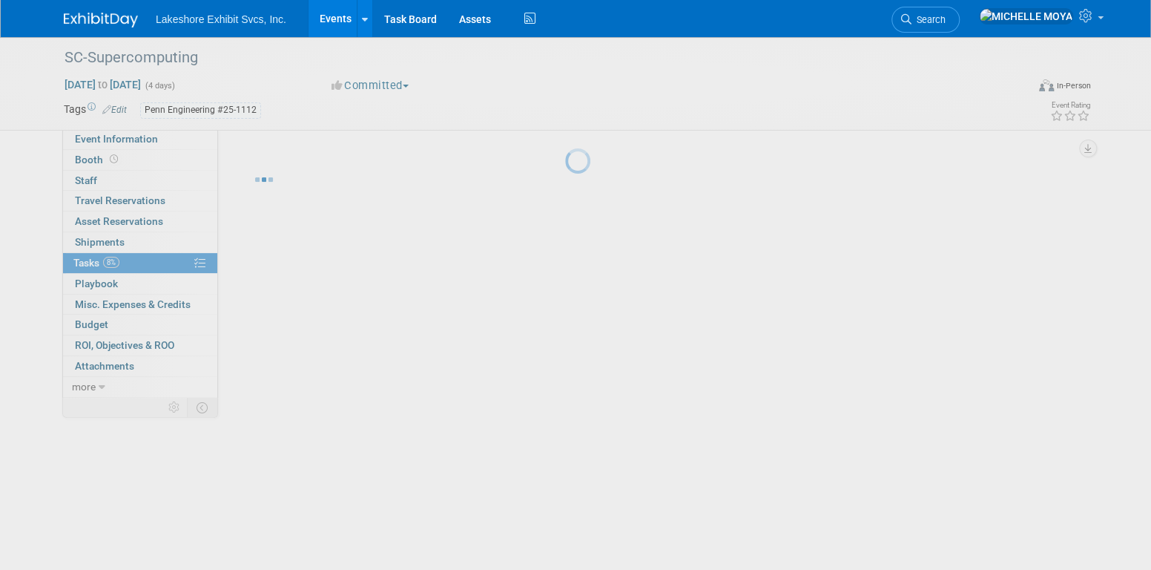
scroll to position [0, 0]
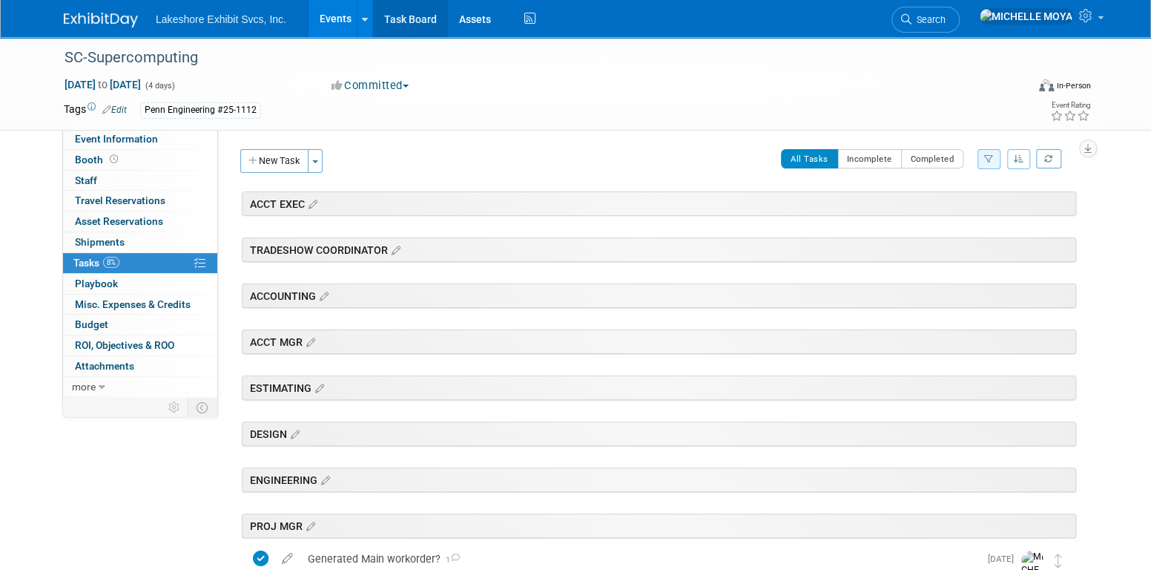
click at [389, 21] on link "Task Board" at bounding box center [410, 18] width 75 height 37
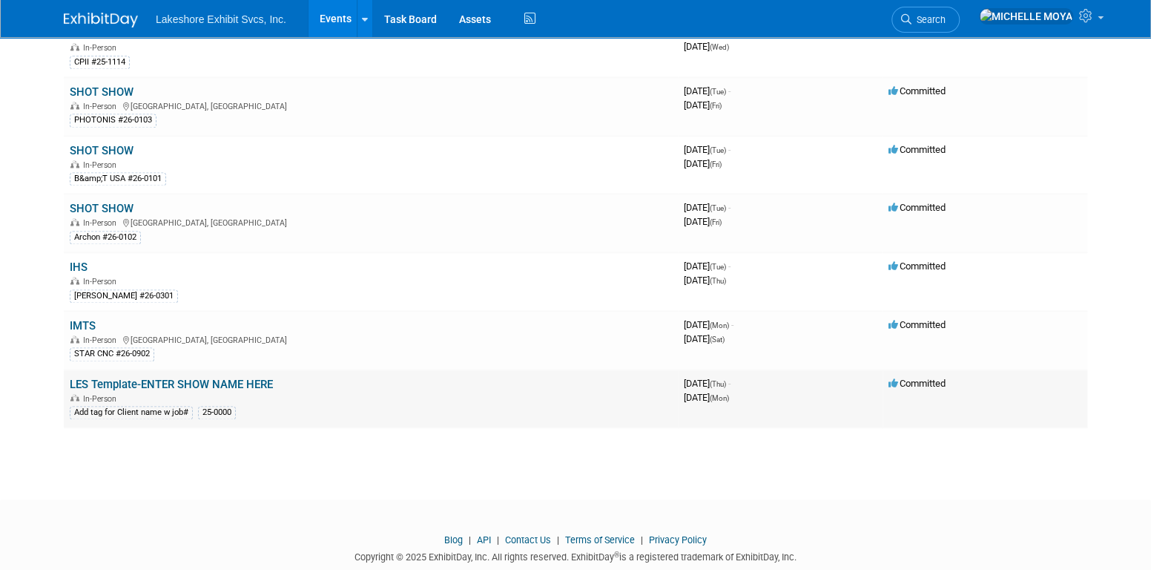
scroll to position [1154, 0]
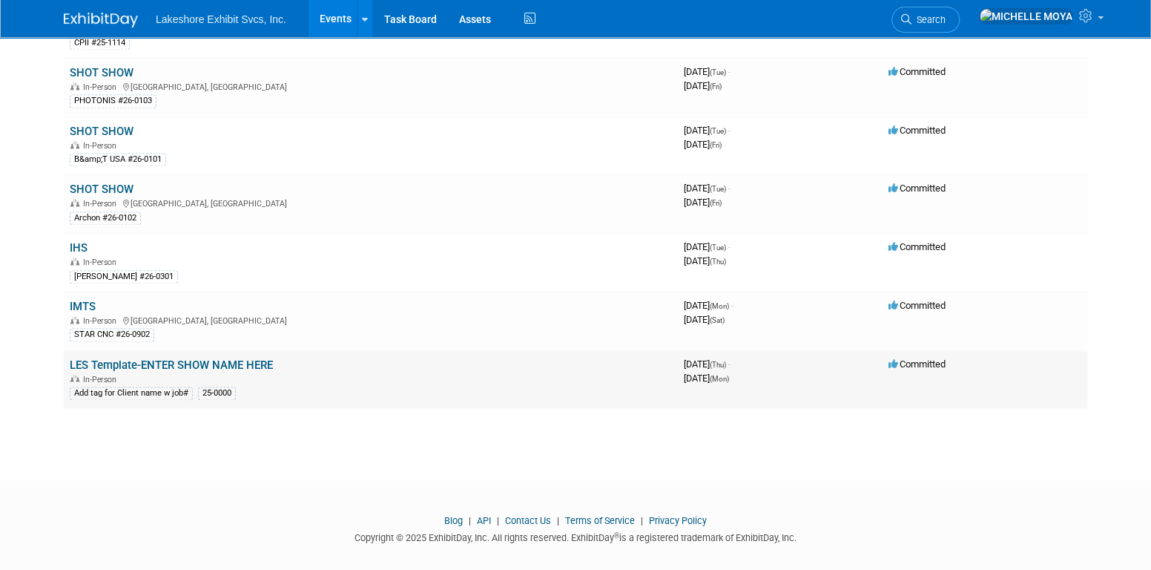
click at [162, 358] on link "LES Template-ENTER SHOW NAME HERE" at bounding box center [171, 364] width 203 height 13
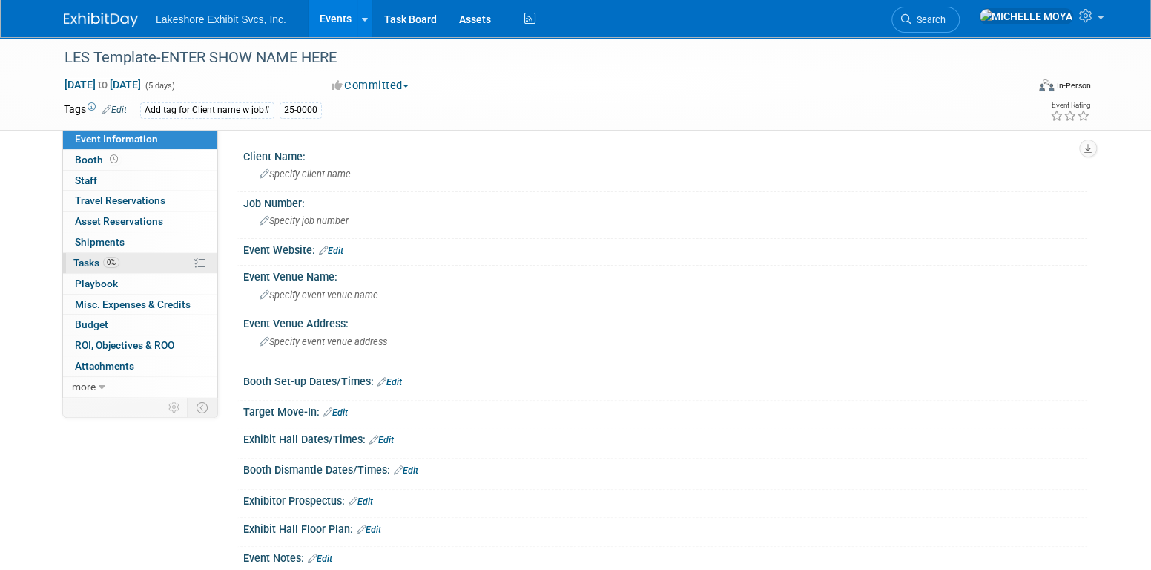
click at [142, 263] on link "0% Tasks 0%" at bounding box center [140, 263] width 154 height 20
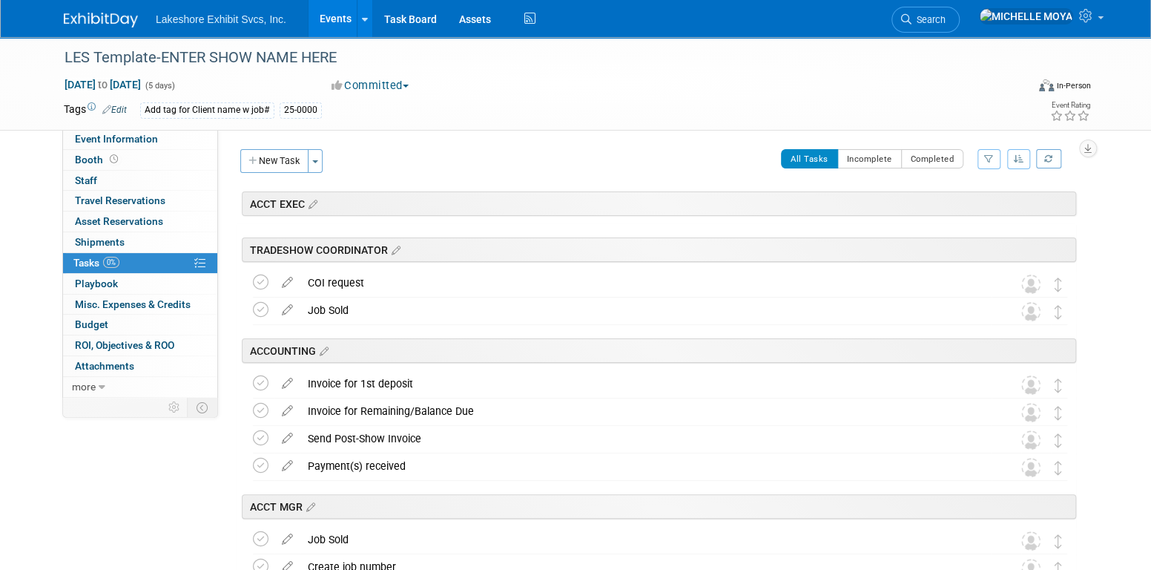
click at [988, 160] on icon "button" at bounding box center [989, 158] width 10 height 9
click at [960, 211] on select "-- Select Assignee -- All unassigned tasks Assigned to me [PERSON_NAME] [PERSON…" at bounding box center [927, 206] width 122 height 21
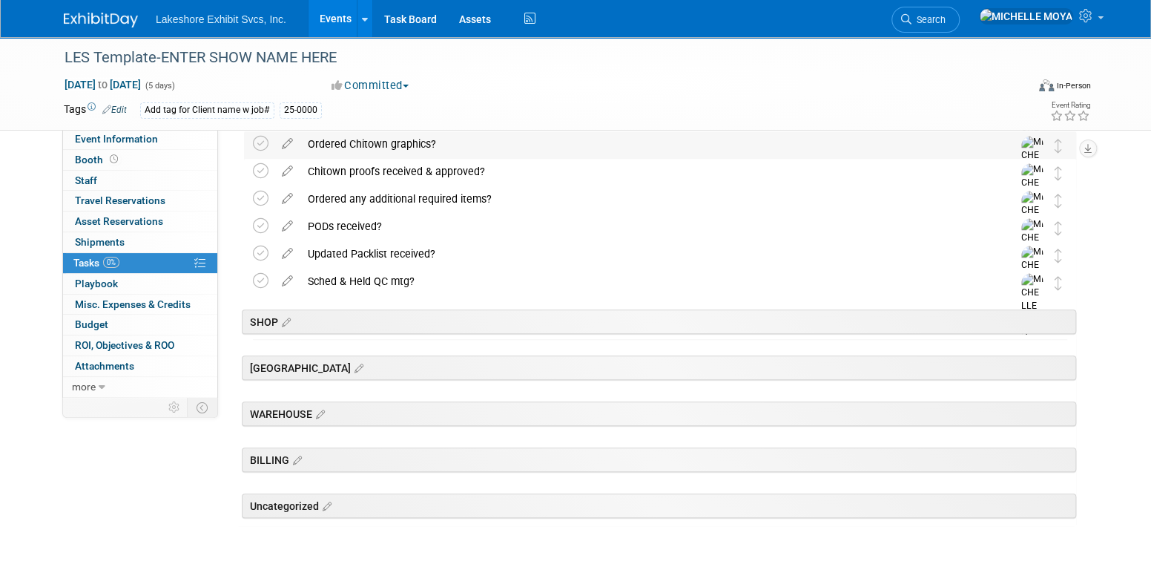
scroll to position [625, 0]
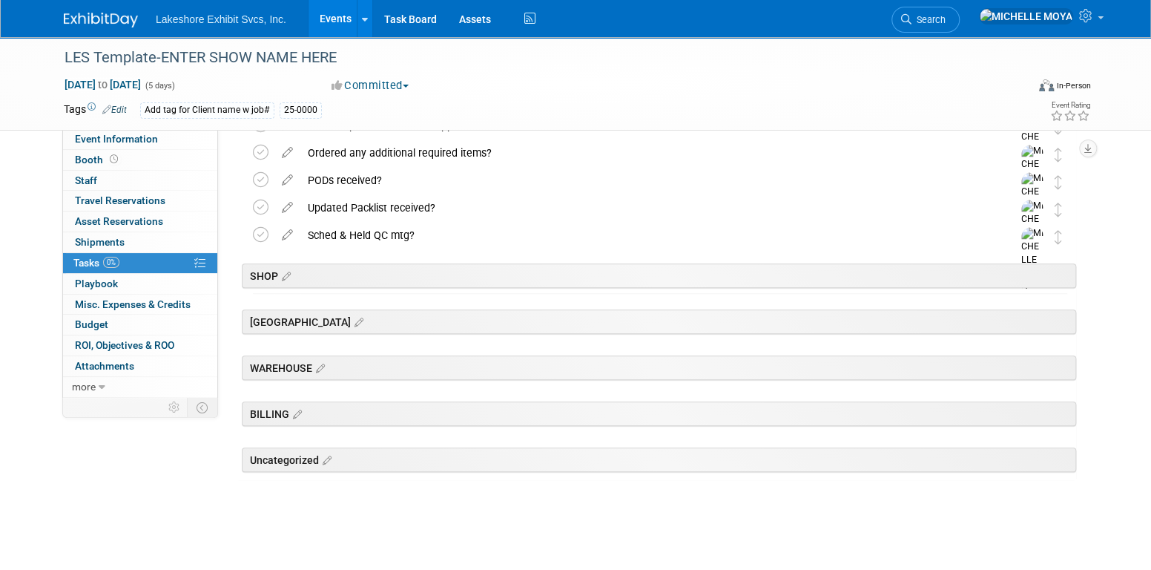
click at [326, 19] on link "Events" at bounding box center [336, 18] width 54 height 37
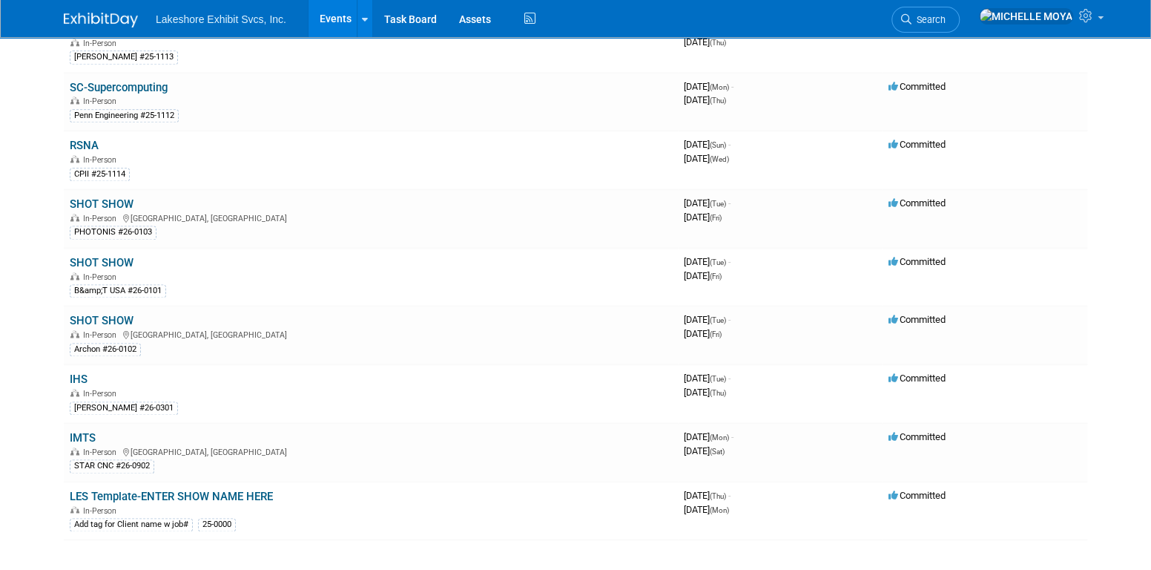
scroll to position [1038, 0]
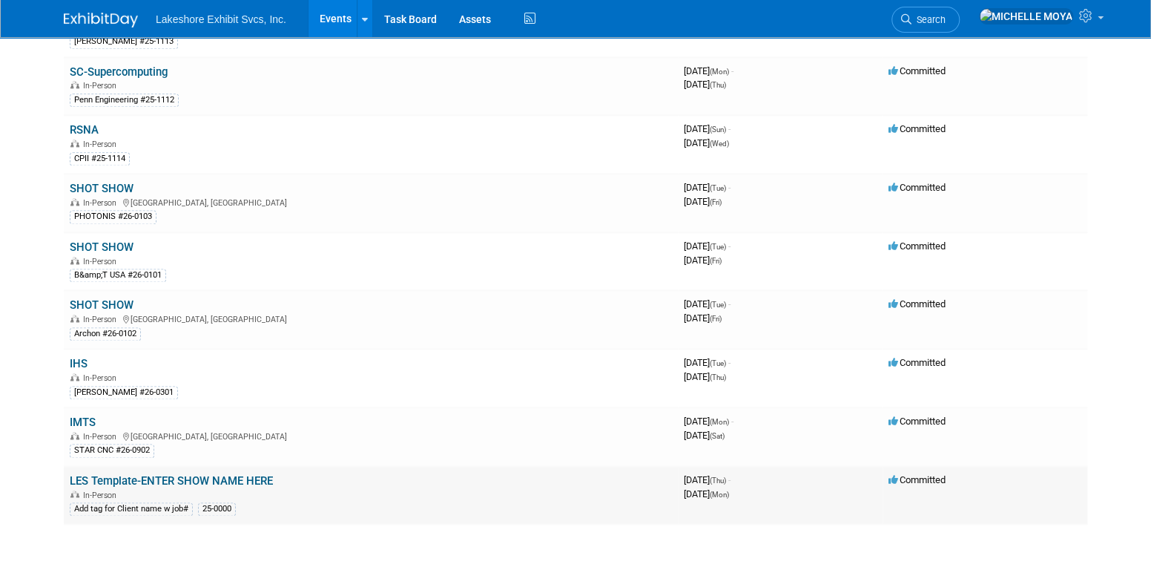
click at [184, 474] on link "LES Template-ENTER SHOW NAME HERE" at bounding box center [171, 480] width 203 height 13
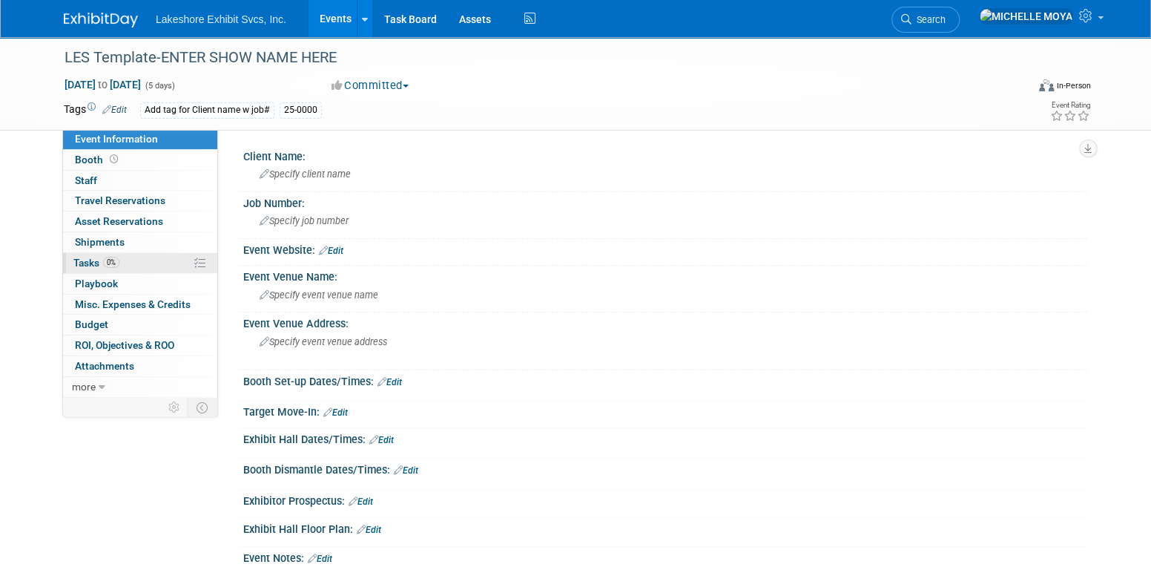
click at [147, 257] on link "0% Tasks 0%" at bounding box center [140, 263] width 154 height 20
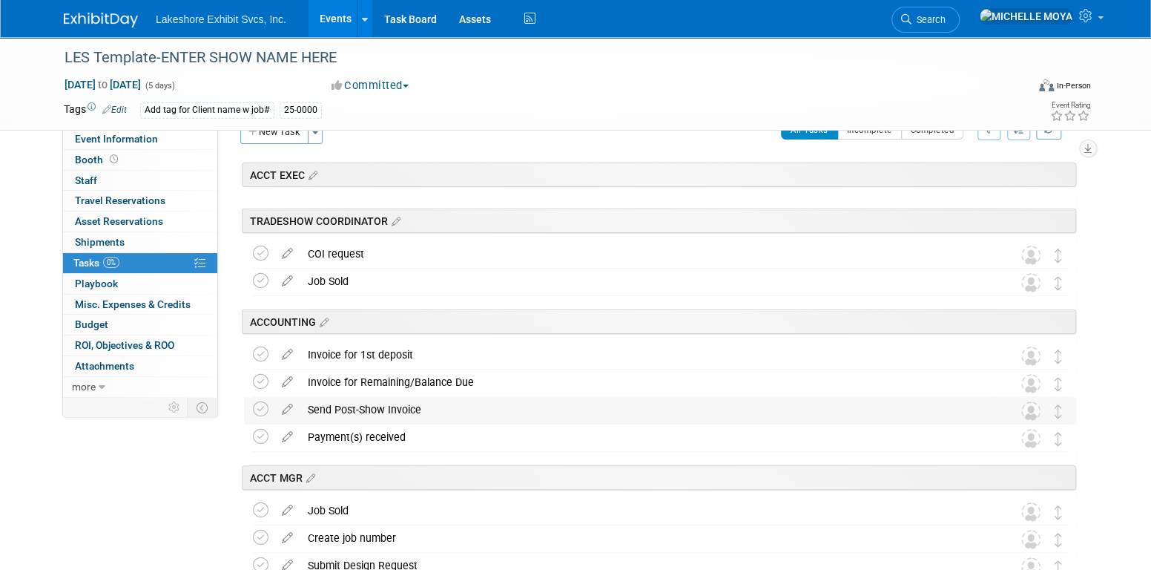
scroll to position [74, 0]
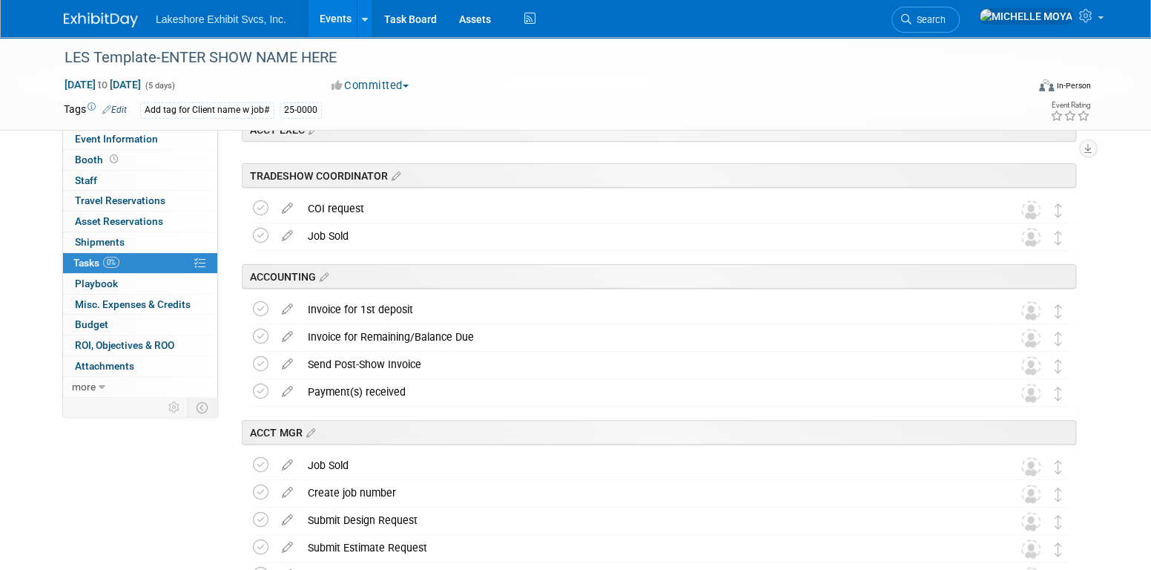
click at [329, 19] on link "Events" at bounding box center [336, 18] width 54 height 37
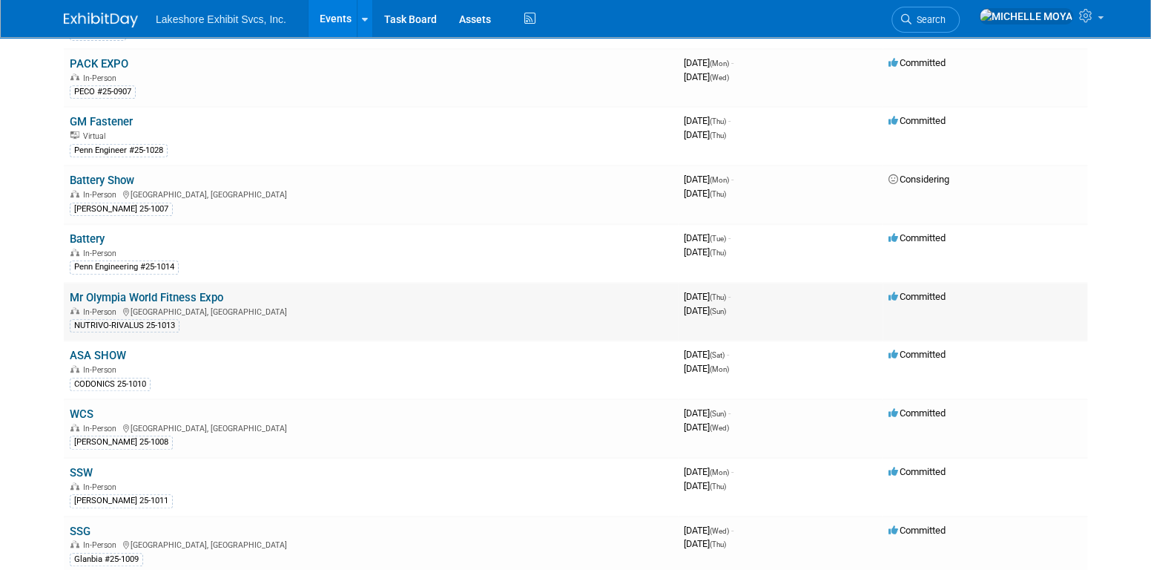
scroll to position [371, 0]
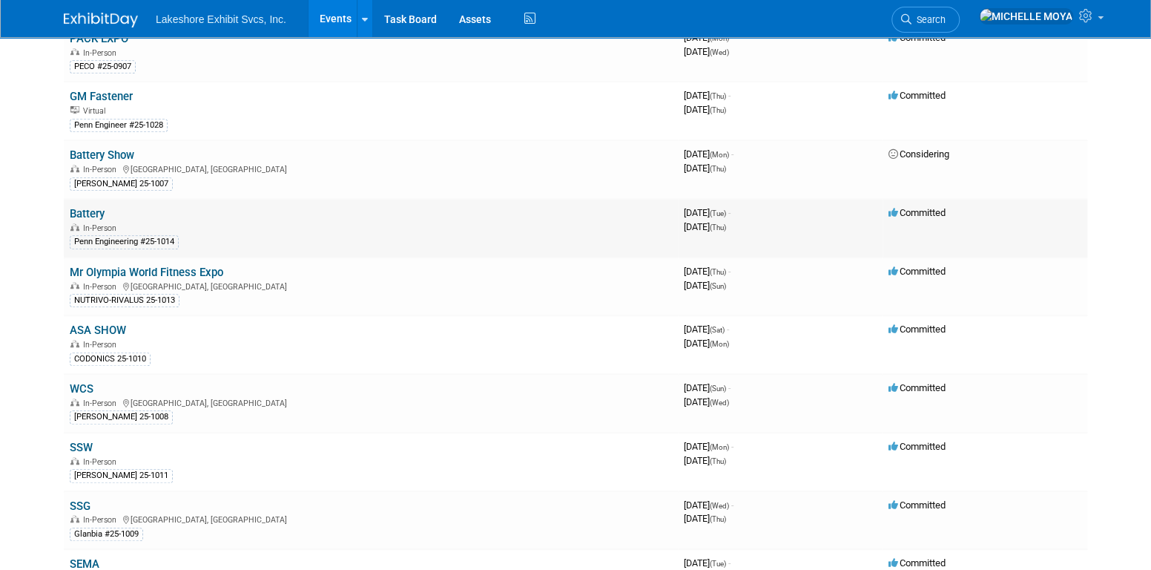
click at [94, 211] on link "Battery" at bounding box center [87, 213] width 35 height 13
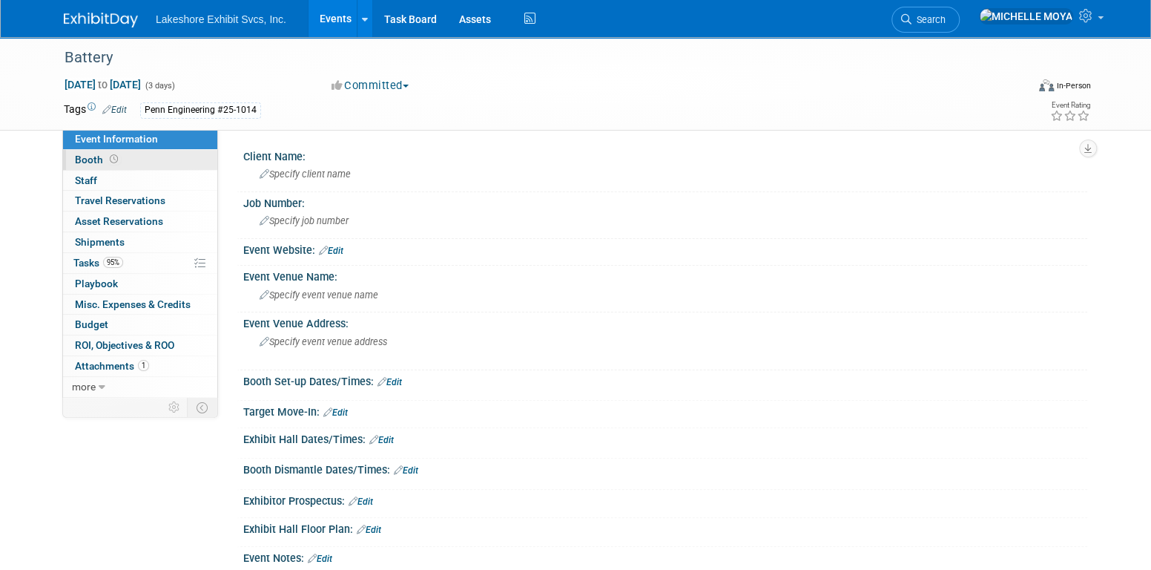
click at [156, 156] on link "Booth" at bounding box center [140, 160] width 154 height 20
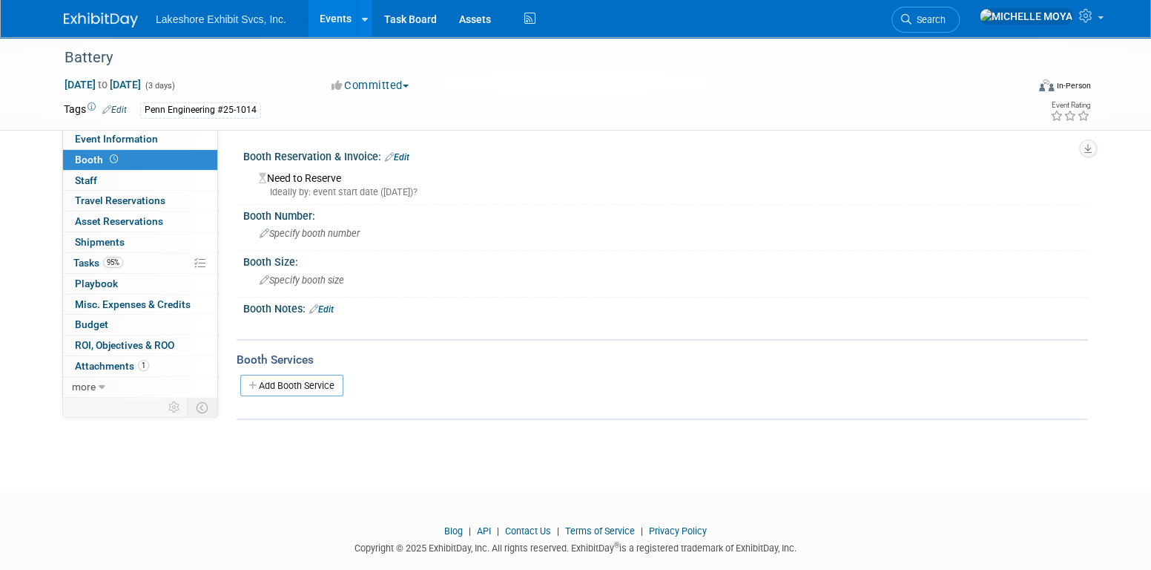
click at [344, 6] on link "Events" at bounding box center [336, 18] width 54 height 37
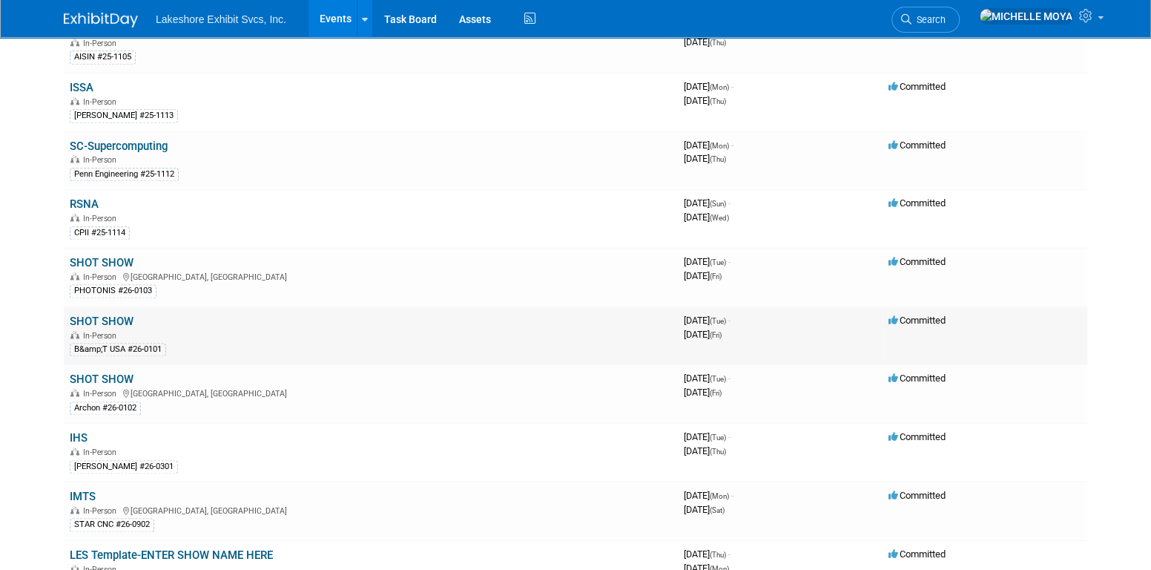
scroll to position [964, 0]
click at [123, 372] on link "SHOT SHOW" at bounding box center [102, 378] width 64 height 13
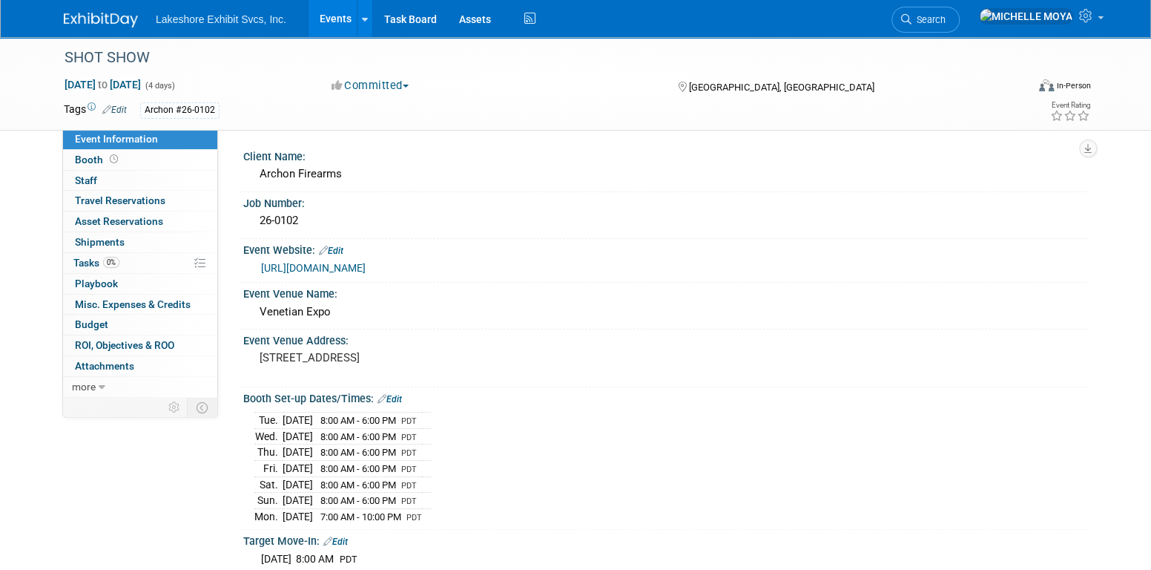
click at [366, 271] on link "[URL][DOMAIN_NAME]" at bounding box center [313, 268] width 105 height 12
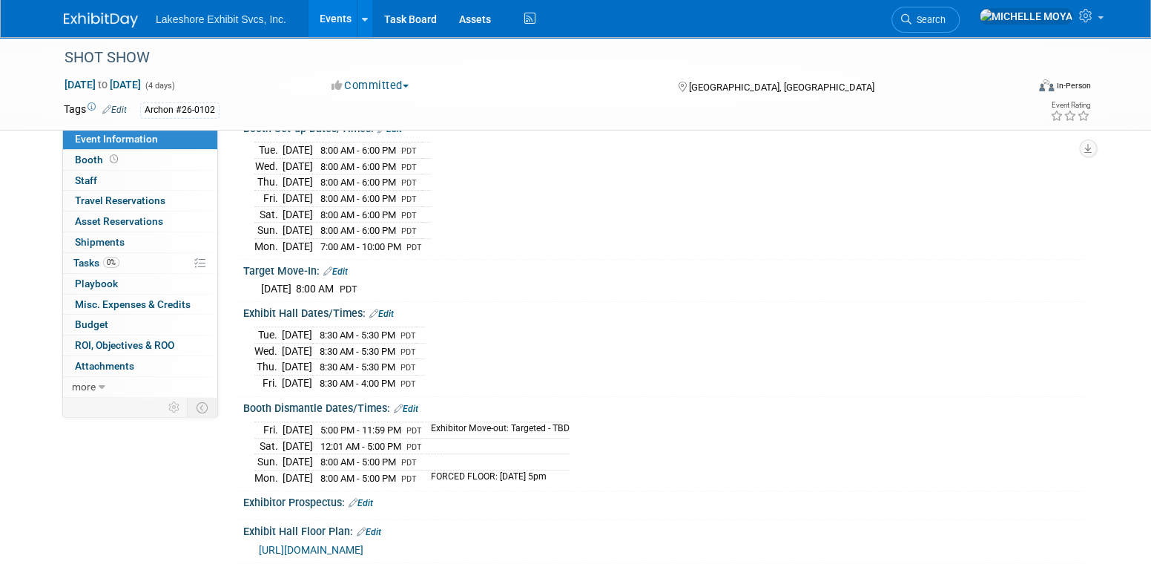
scroll to position [297, 0]
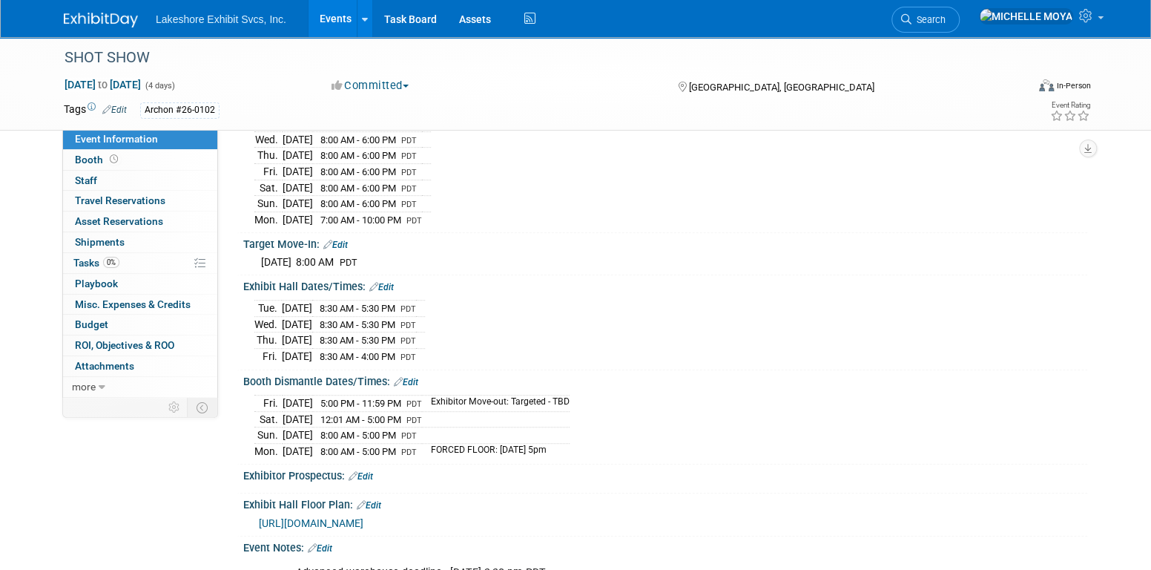
click at [413, 377] on link "Edit" at bounding box center [406, 382] width 24 height 10
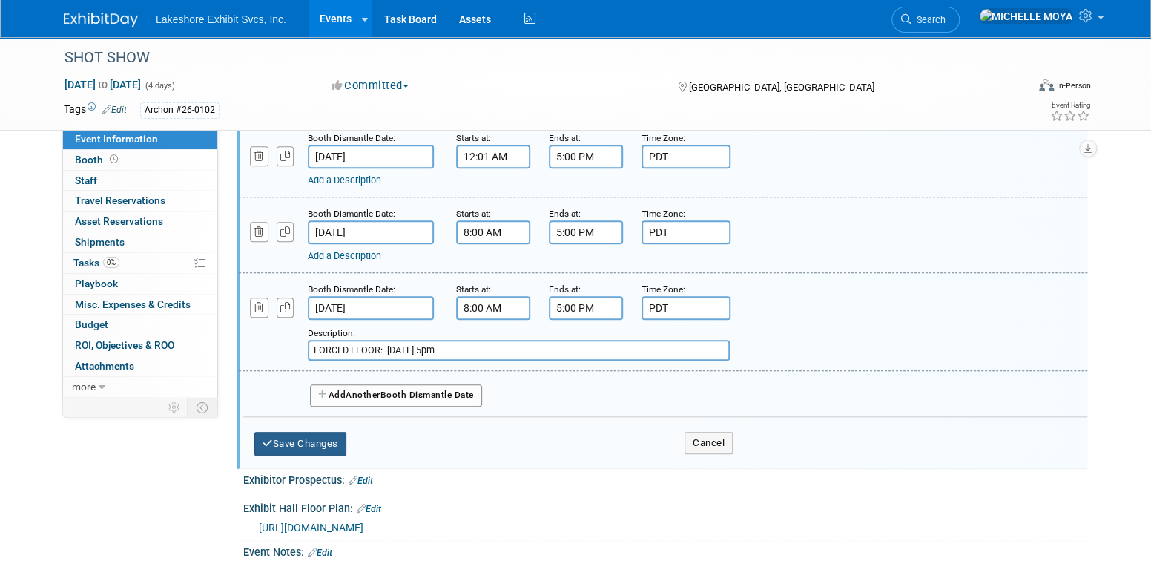
drag, startPoint x: 319, startPoint y: 437, endPoint x: 372, endPoint y: 430, distance: 53.1
click at [320, 435] on button "Save Changes" at bounding box center [300, 444] width 92 height 24
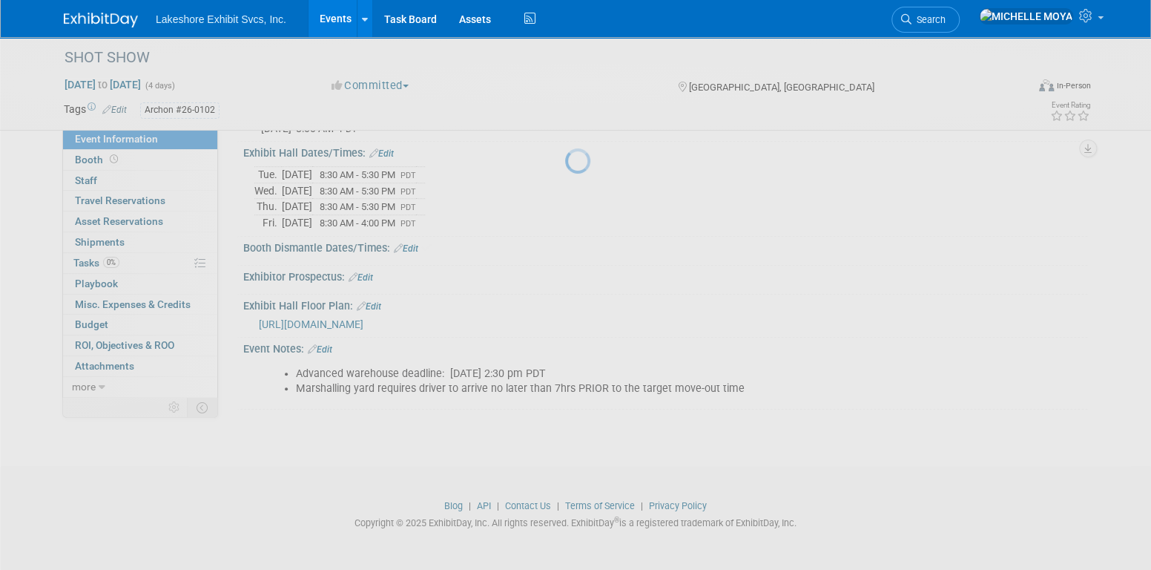
scroll to position [419, 0]
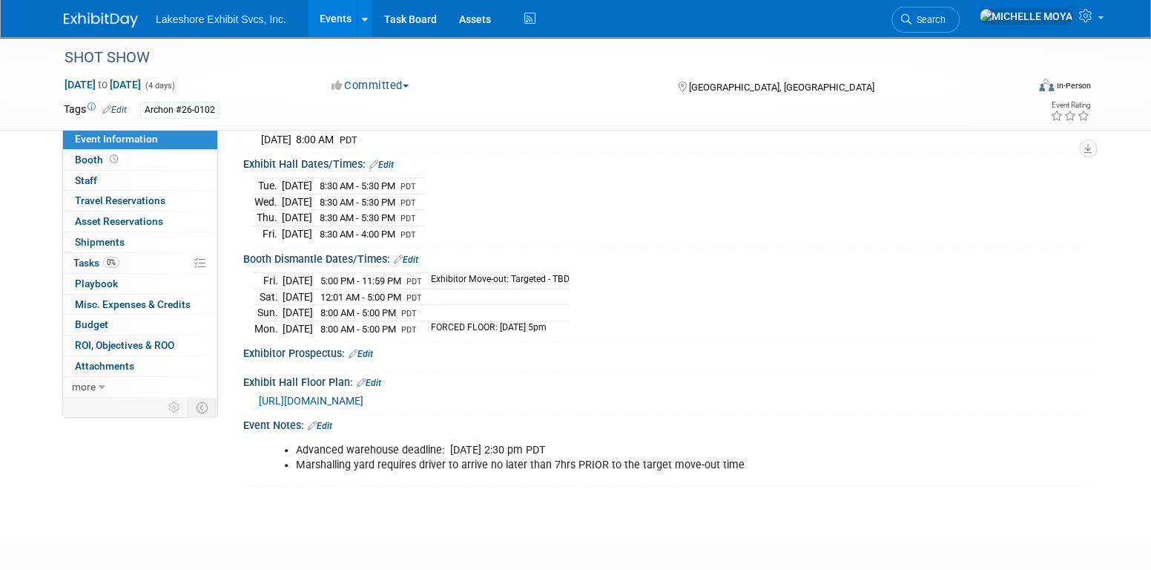
click at [363, 395] on span "https://www.freemanco.com/forms/538314/target_move_in_floor_plan_level_1.pdf" at bounding box center [311, 401] width 105 height 12
click at [156, 157] on link "Booth" at bounding box center [140, 160] width 154 height 20
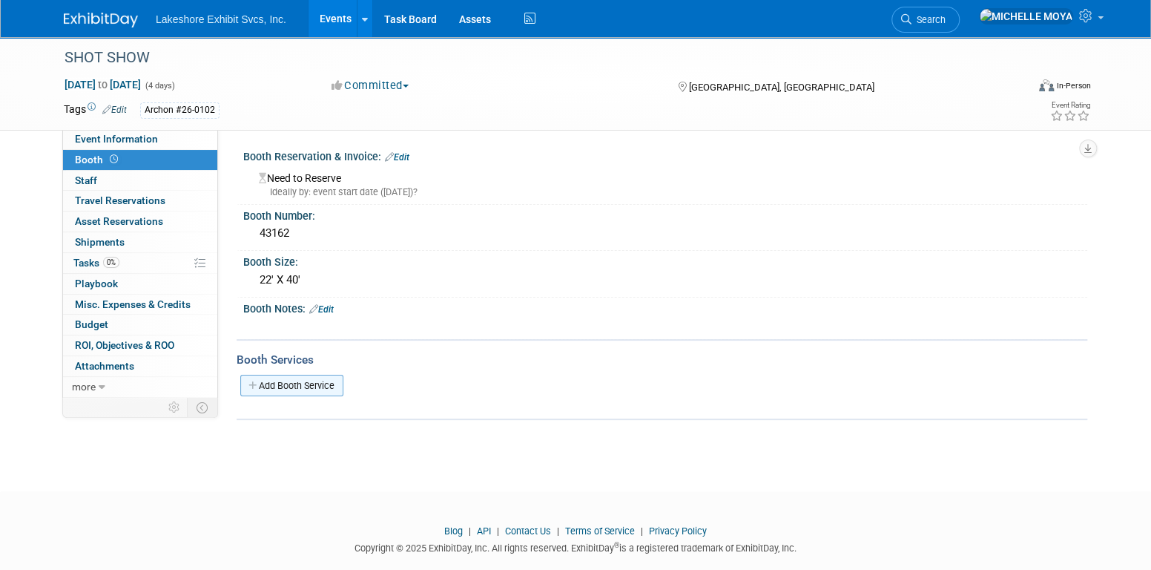
click at [306, 383] on link "Add Booth Service" at bounding box center [291, 386] width 103 height 22
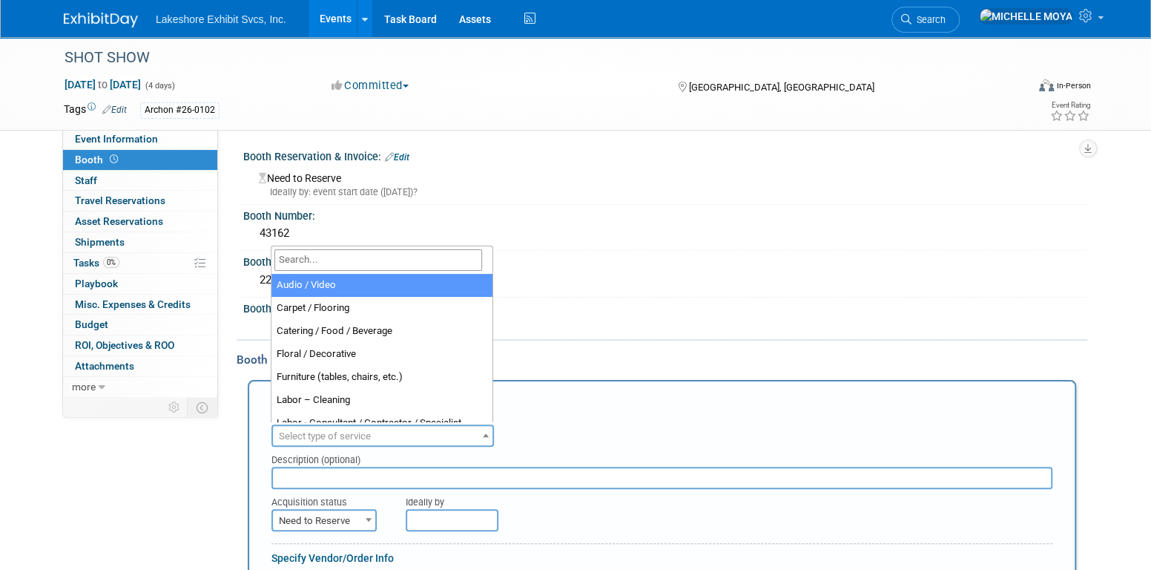
click at [330, 434] on span "Select type of service" at bounding box center [325, 435] width 92 height 11
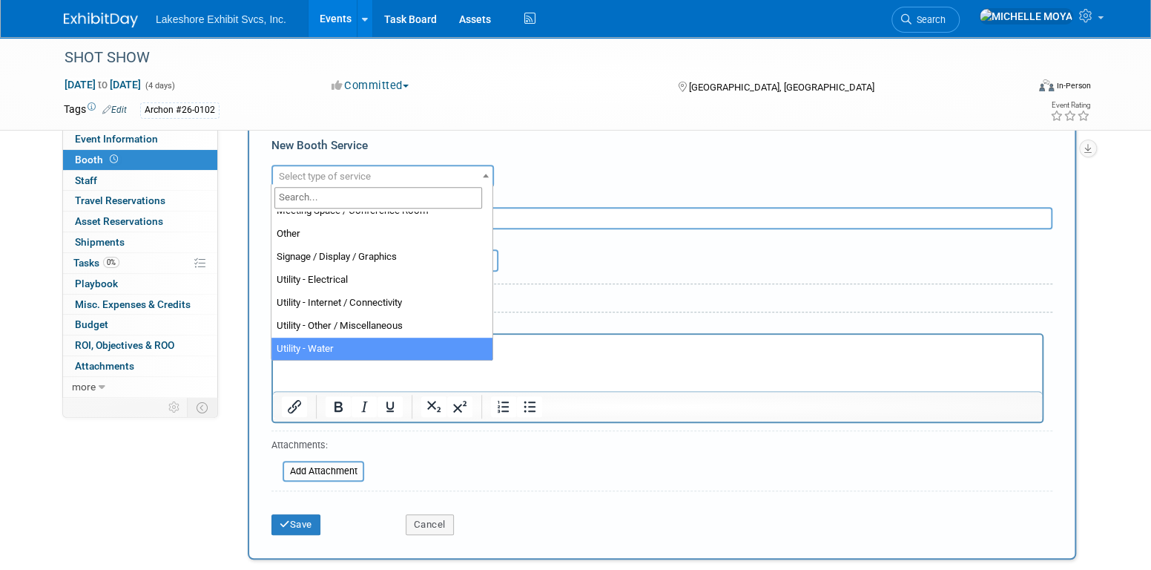
scroll to position [273, 0]
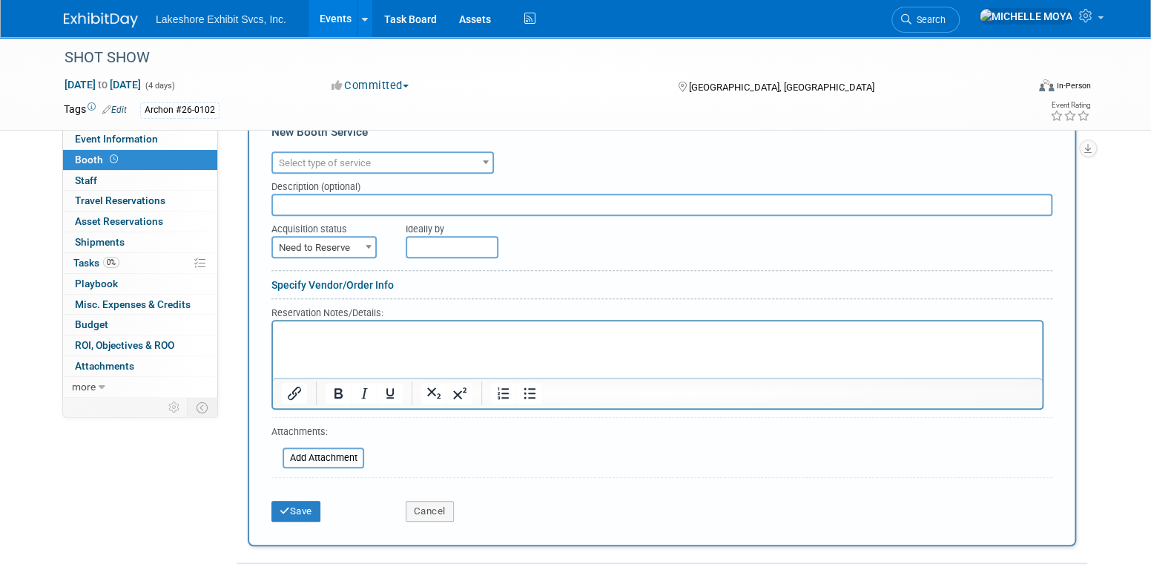
click at [602, 188] on div "Description (optional)" at bounding box center [661, 184] width 781 height 20
click at [312, 509] on button "Save" at bounding box center [295, 511] width 49 height 21
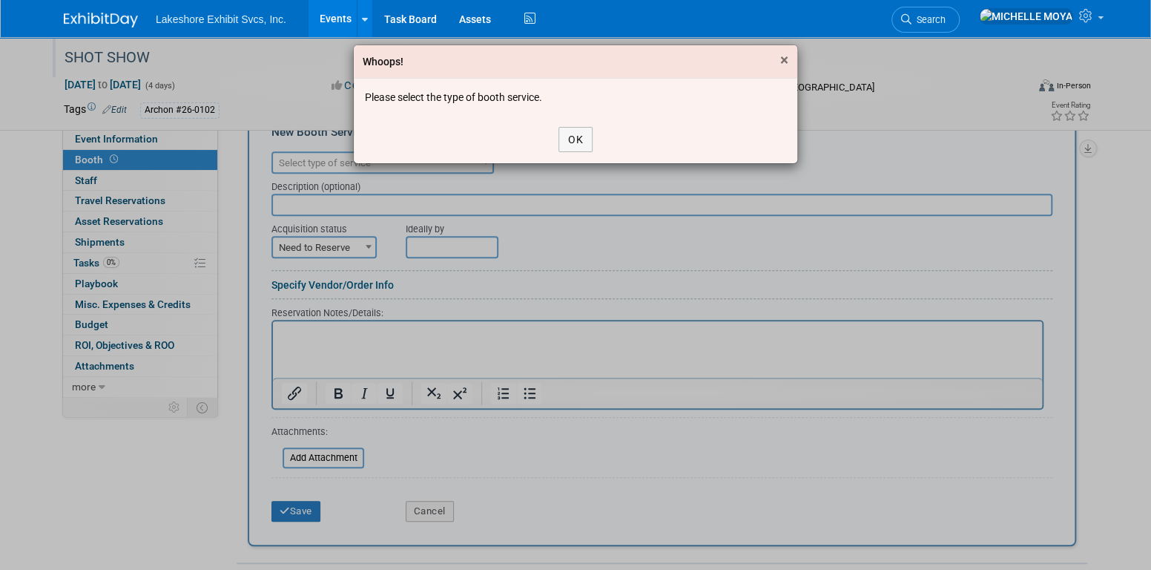
drag, startPoint x: 785, startPoint y: 53, endPoint x: 782, endPoint y: 62, distance: 9.4
click at [782, 58] on span "×" at bounding box center [784, 60] width 8 height 18
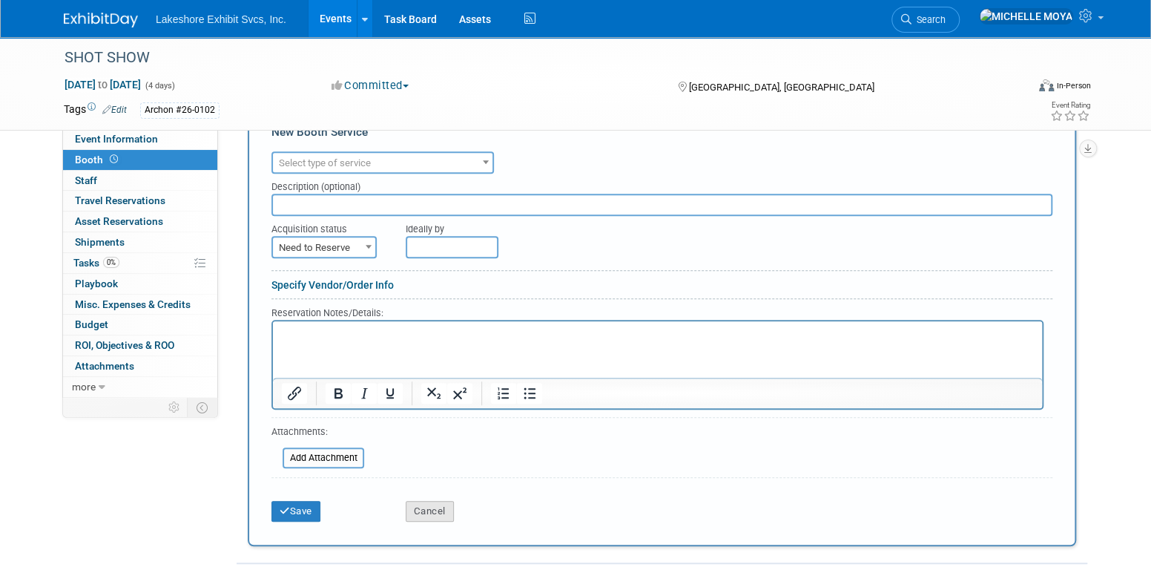
drag, startPoint x: 448, startPoint y: 501, endPoint x: 507, endPoint y: 484, distance: 61.9
click at [448, 501] on button "Cancel" at bounding box center [430, 511] width 48 height 21
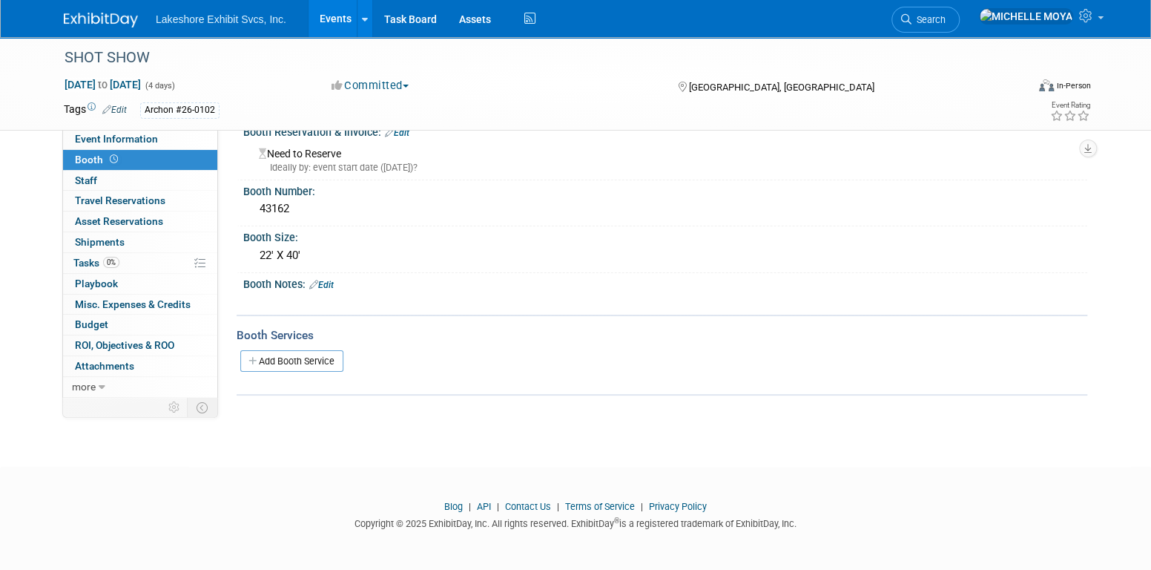
click at [344, 19] on link "Events" at bounding box center [336, 18] width 54 height 37
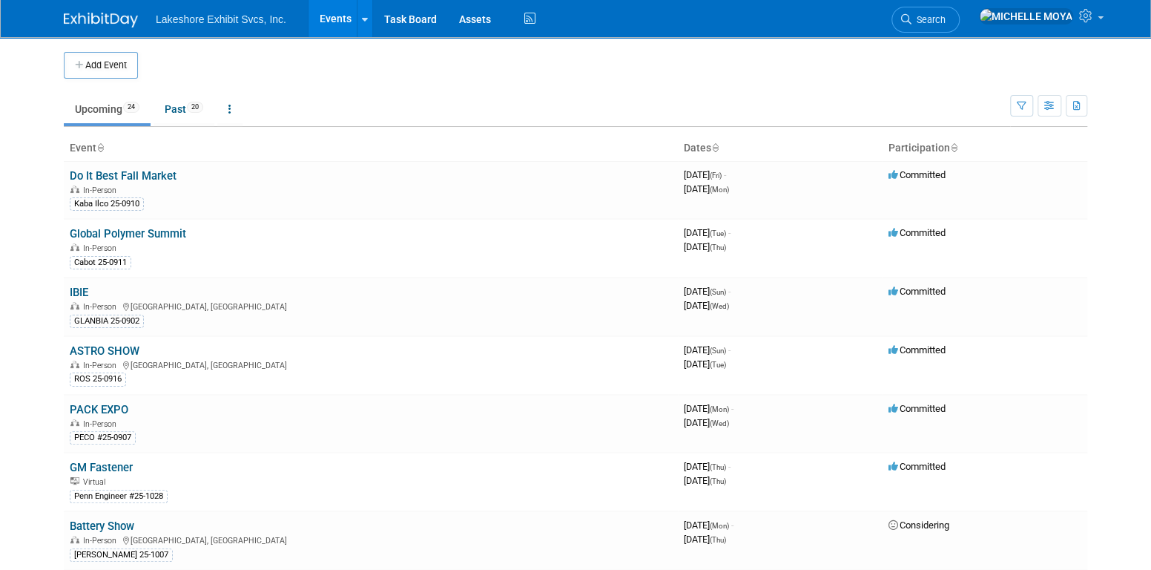
click at [323, 15] on link "Events" at bounding box center [336, 18] width 54 height 37
click at [1086, 22] on icon at bounding box center [1087, 15] width 17 height 13
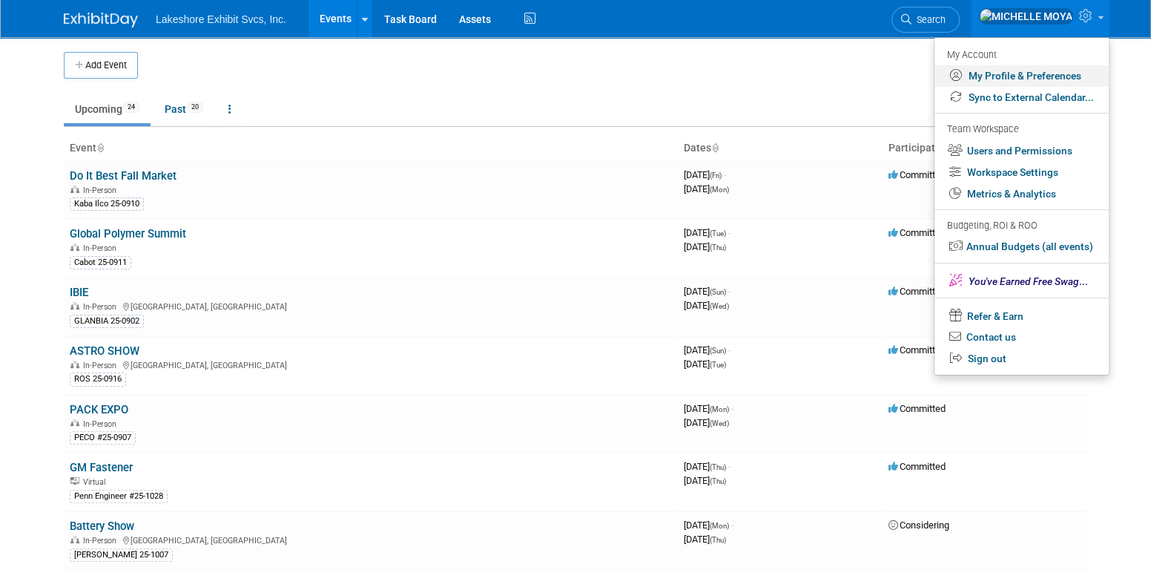
click at [1054, 73] on link "My Profile & Preferences" at bounding box center [1021, 76] width 174 height 22
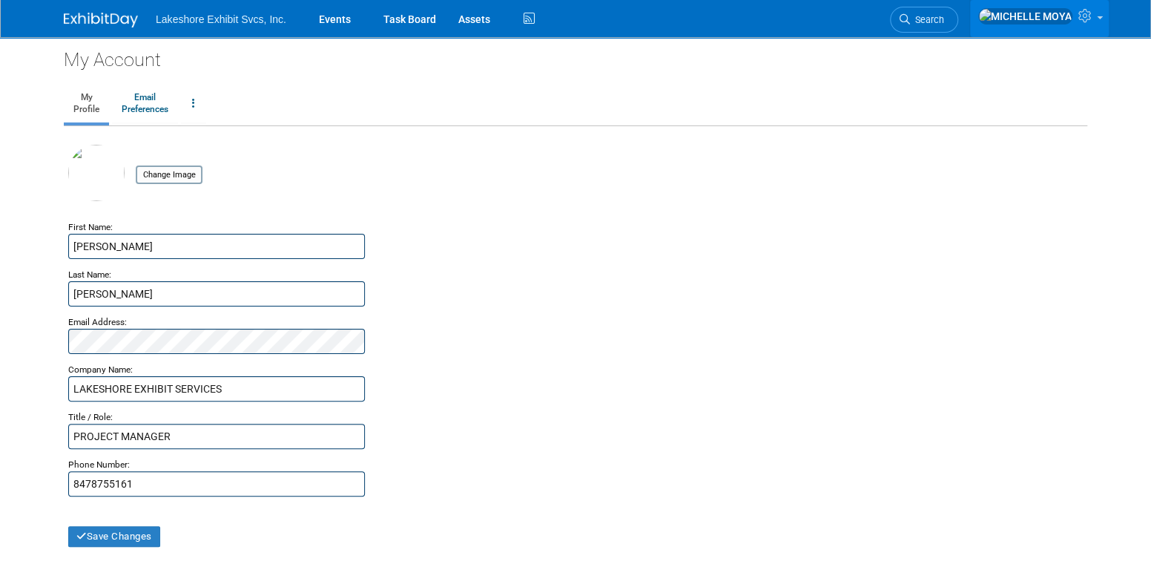
click at [1093, 12] on link at bounding box center [1039, 18] width 139 height 37
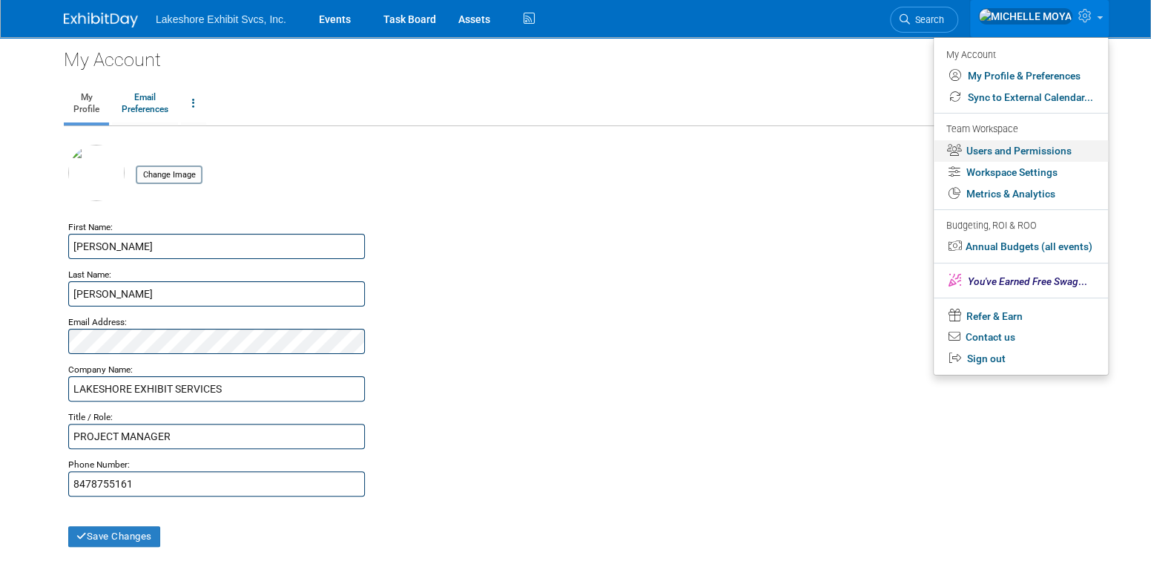
click at [1020, 151] on link "Users and Permissions" at bounding box center [1021, 151] width 174 height 22
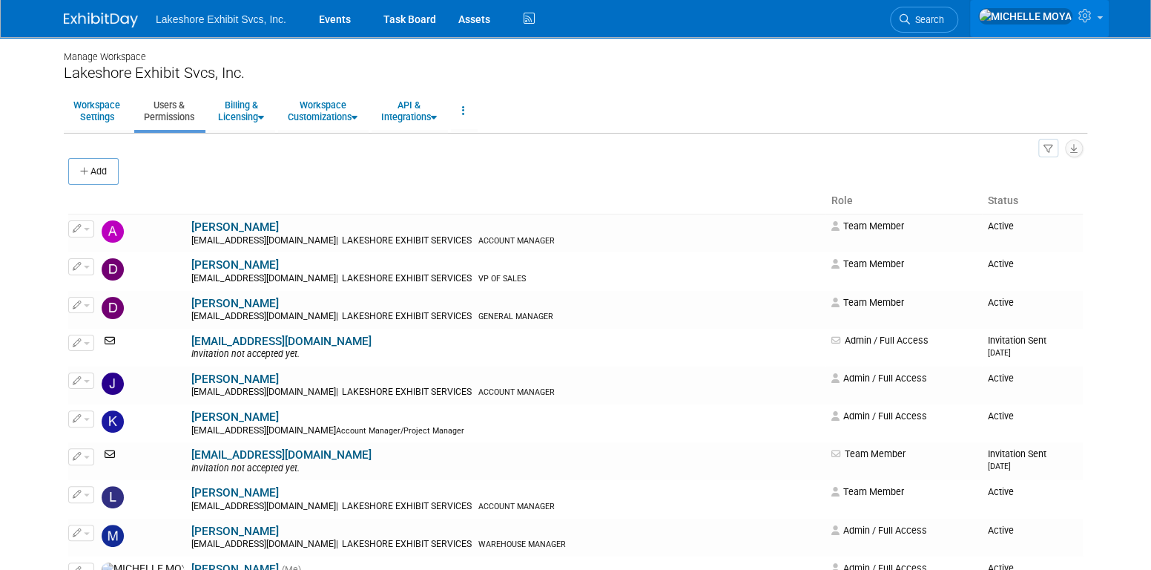
click at [1096, 20] on link at bounding box center [1039, 18] width 139 height 37
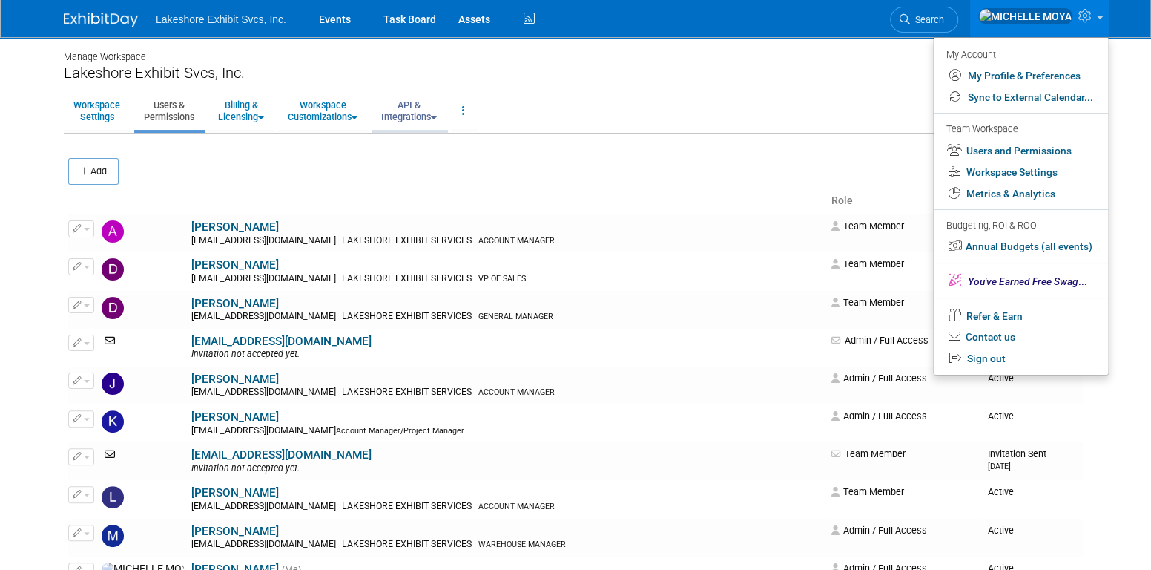
click at [432, 117] on link "API & Integrations" at bounding box center [409, 111] width 75 height 36
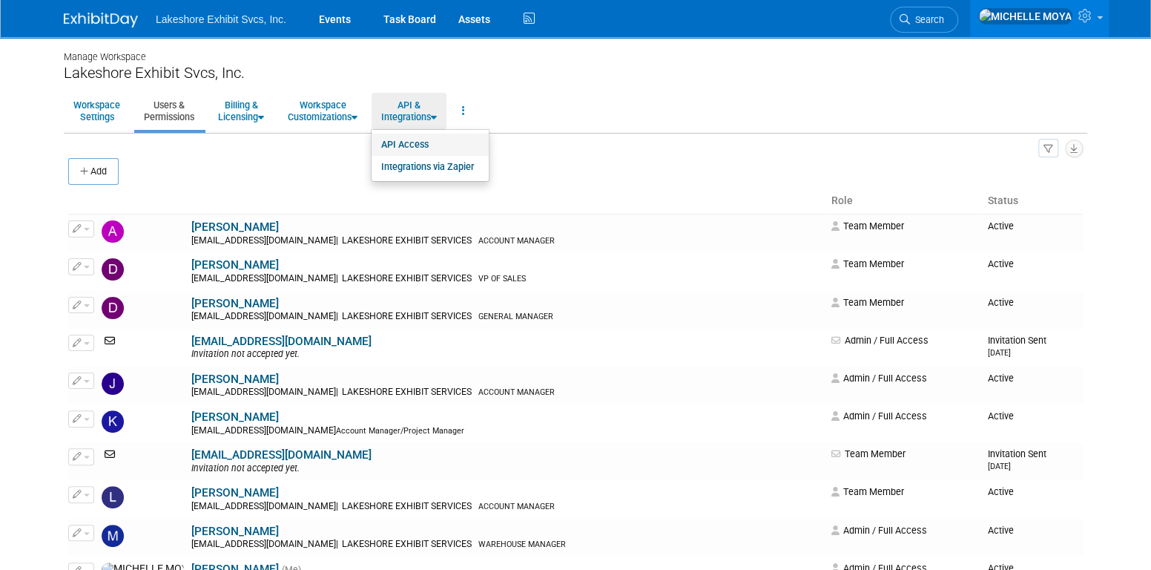
click at [432, 139] on link "API Access" at bounding box center [430, 144] width 117 height 22
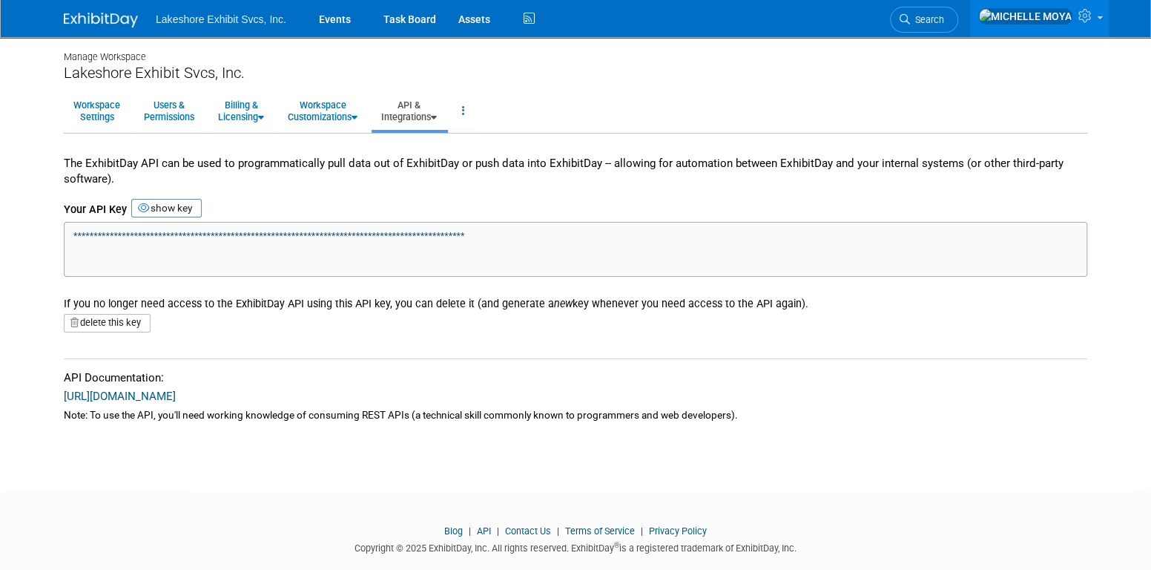
click at [446, 113] on link "API & Integrations" at bounding box center [409, 111] width 75 height 36
click at [466, 165] on link "Integrations via Zapier" at bounding box center [430, 167] width 117 height 22
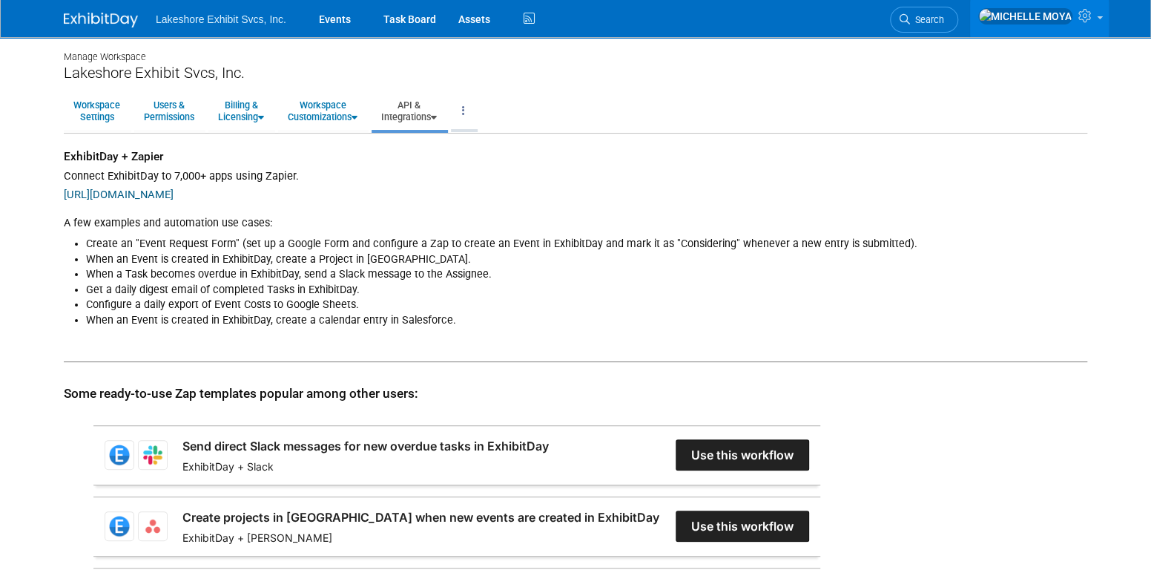
click at [475, 107] on link at bounding box center [463, 111] width 25 height 36
click at [419, 116] on link "API & Integrations" at bounding box center [409, 111] width 75 height 36
click at [1097, 27] on link at bounding box center [1039, 18] width 139 height 37
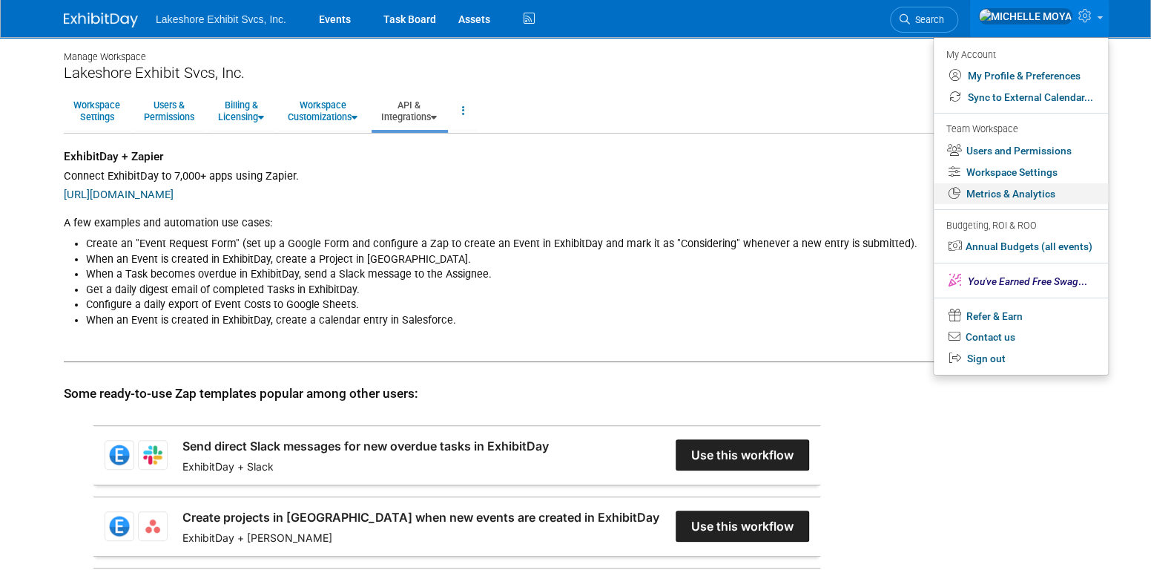
click at [1036, 194] on link "Metrics & Analytics" at bounding box center [1021, 194] width 174 height 22
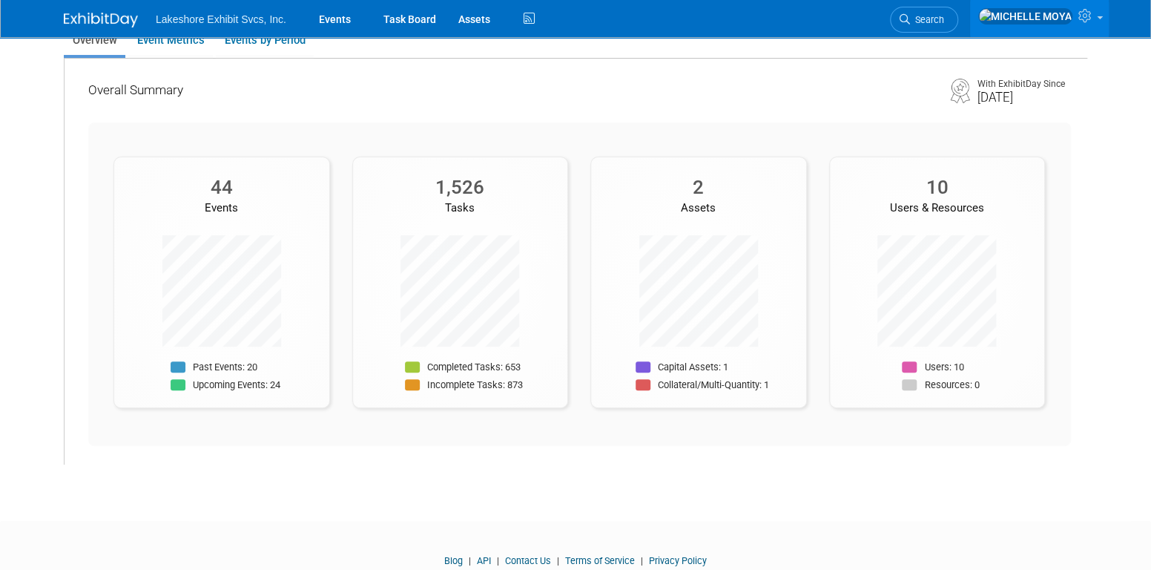
scroll to position [119, 0]
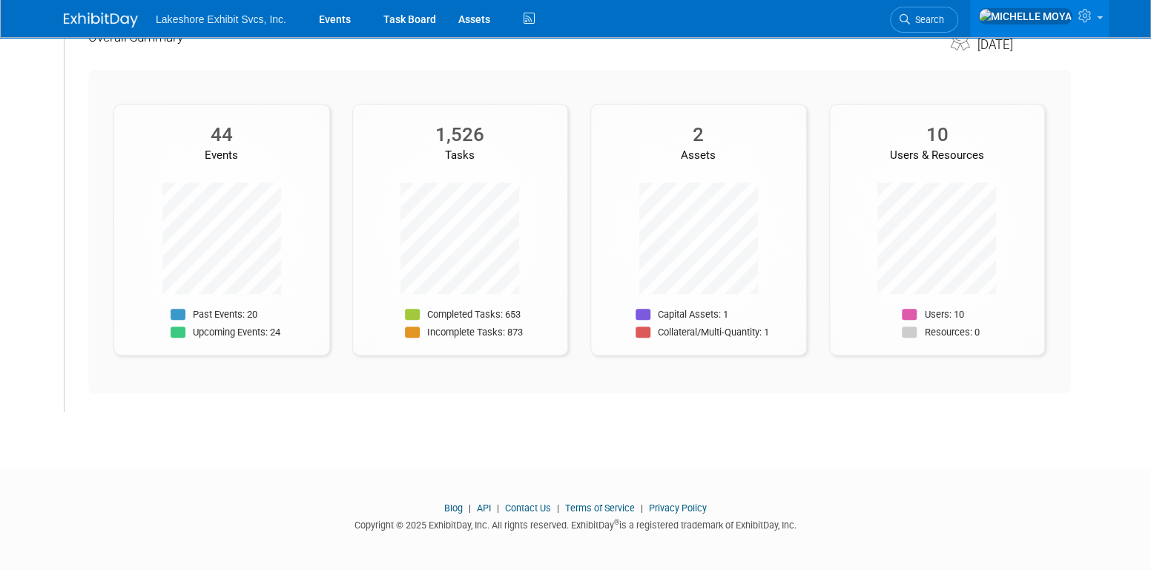
click at [489, 502] on link "API" at bounding box center [484, 507] width 14 height 11
click at [1087, 16] on icon at bounding box center [1086, 15] width 17 height 13
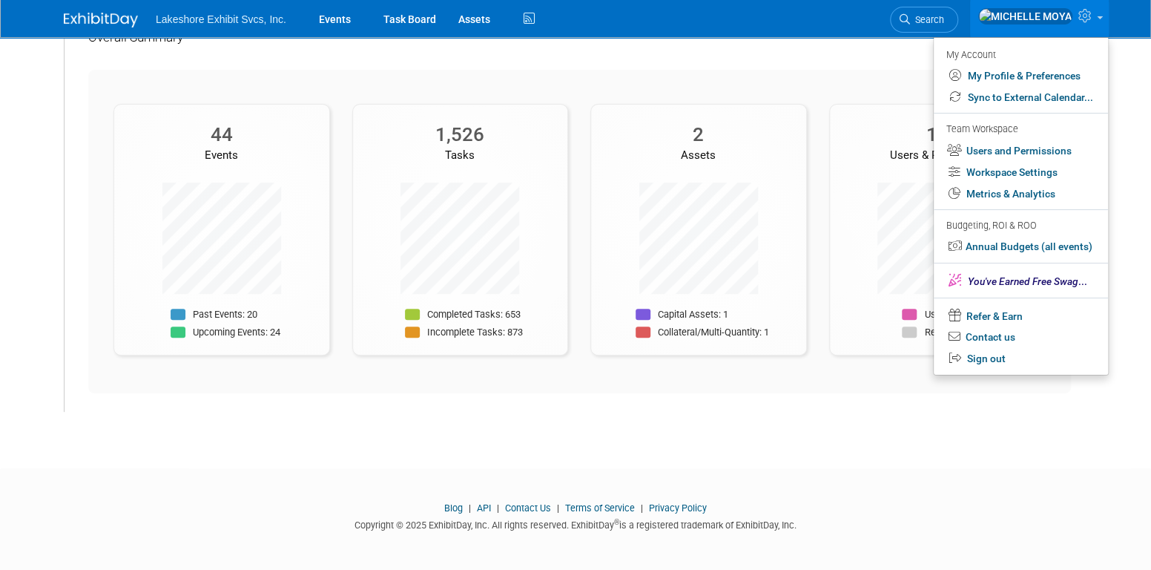
click at [123, 14] on img at bounding box center [101, 20] width 74 height 15
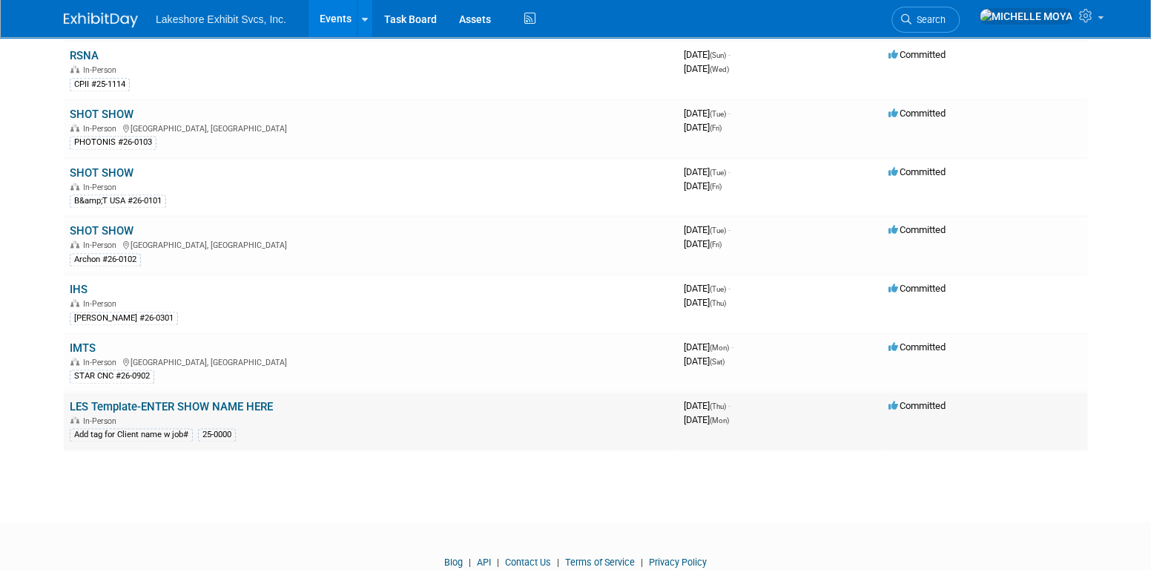
scroll to position [1154, 0]
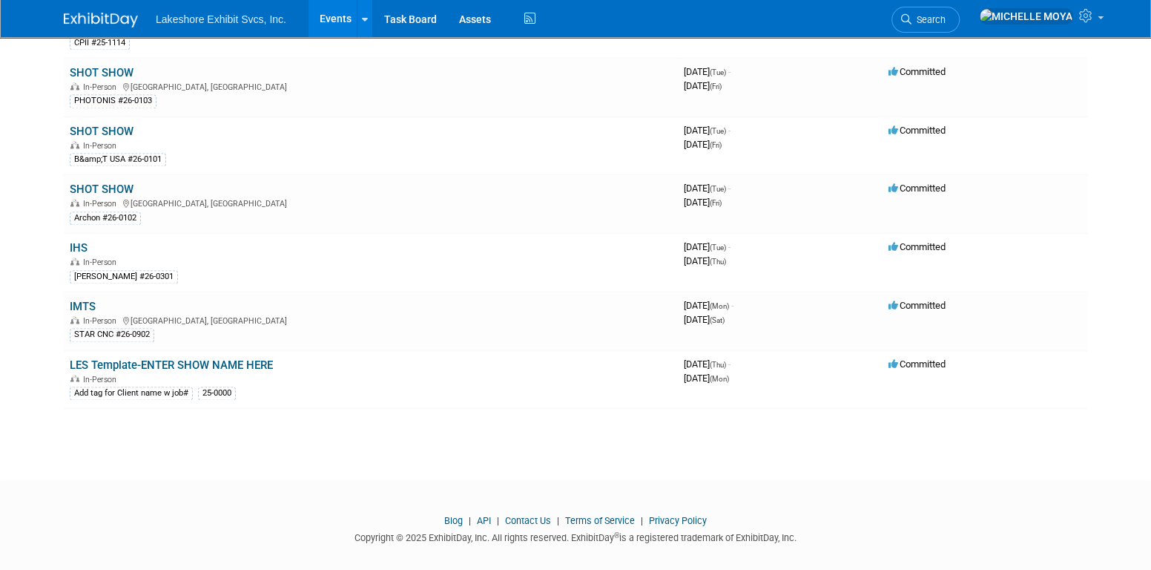
click at [484, 514] on link "API" at bounding box center [484, 519] width 14 height 11
click at [337, 11] on link "Events" at bounding box center [336, 18] width 54 height 37
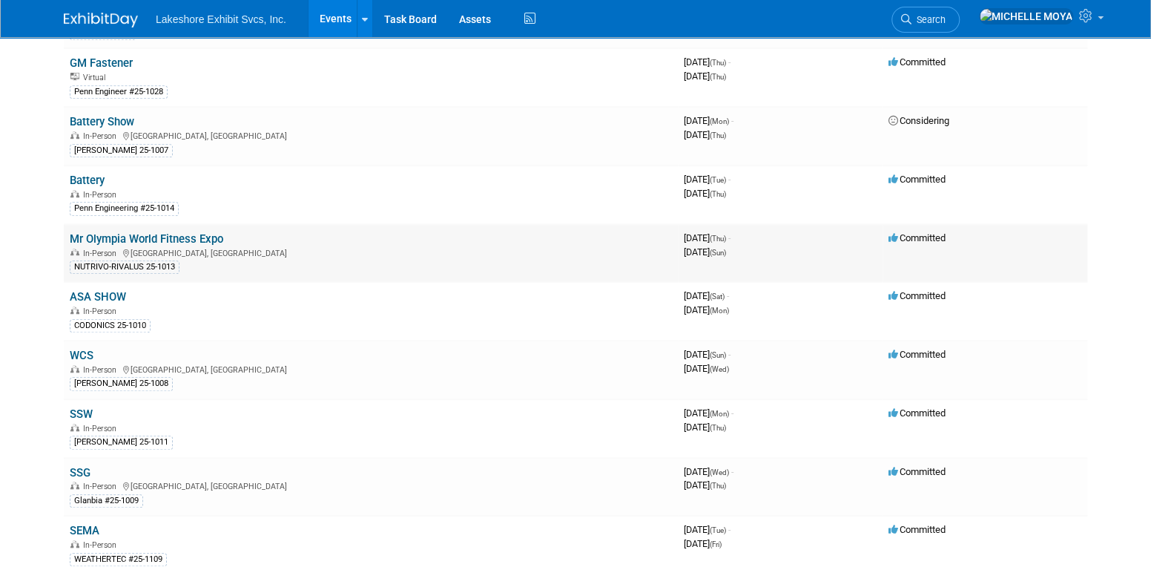
scroll to position [445, 0]
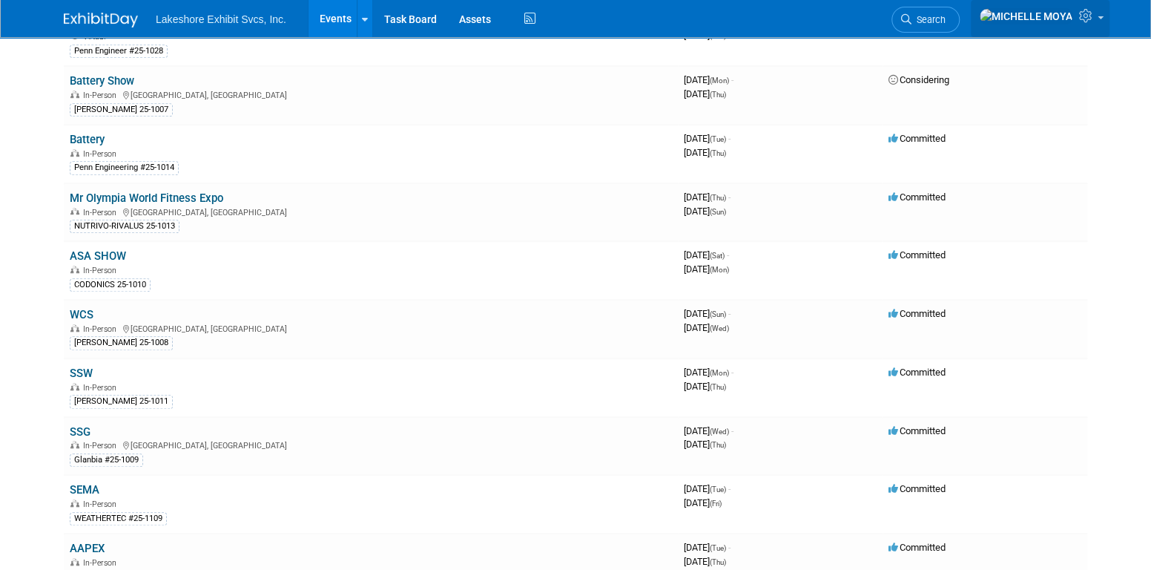
click at [1092, 14] on icon at bounding box center [1087, 15] width 17 height 13
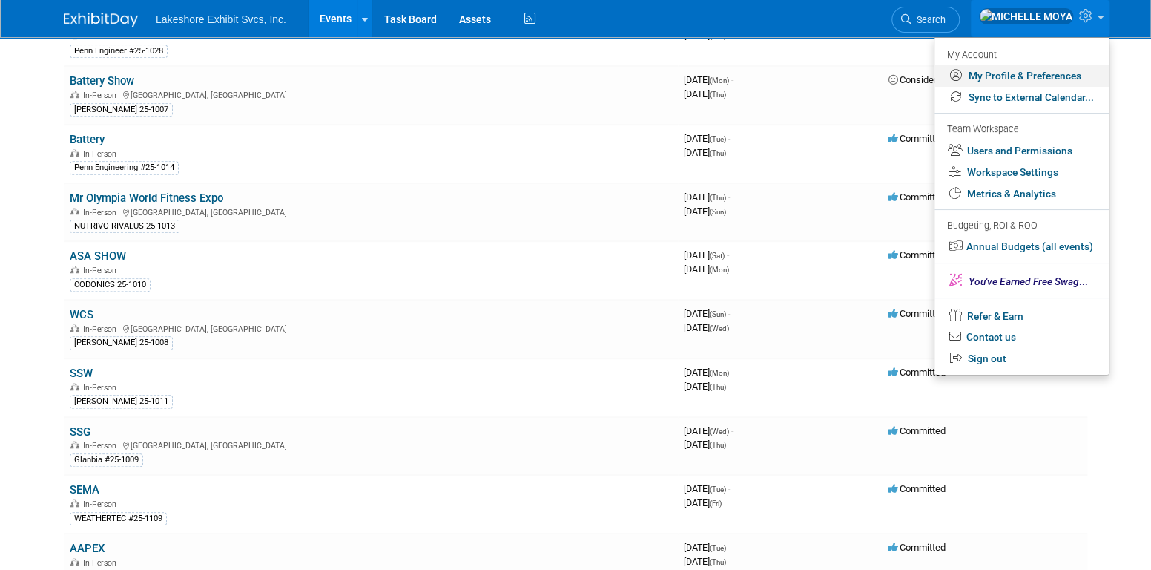
click at [1062, 78] on link "My Profile & Preferences" at bounding box center [1021, 76] width 174 height 22
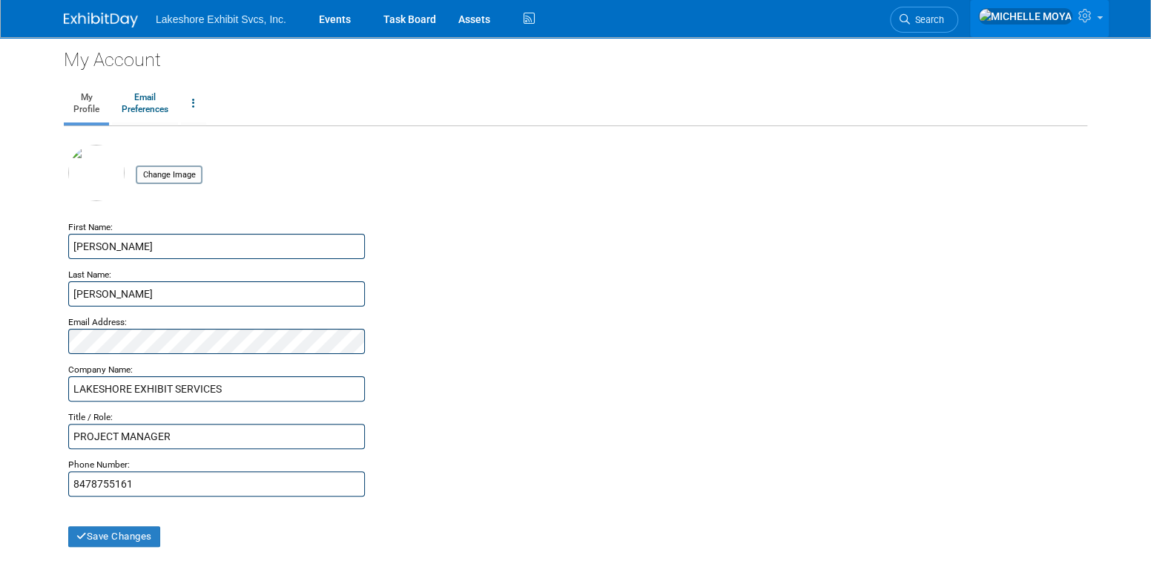
click at [1093, 9] on link at bounding box center [1039, 18] width 139 height 37
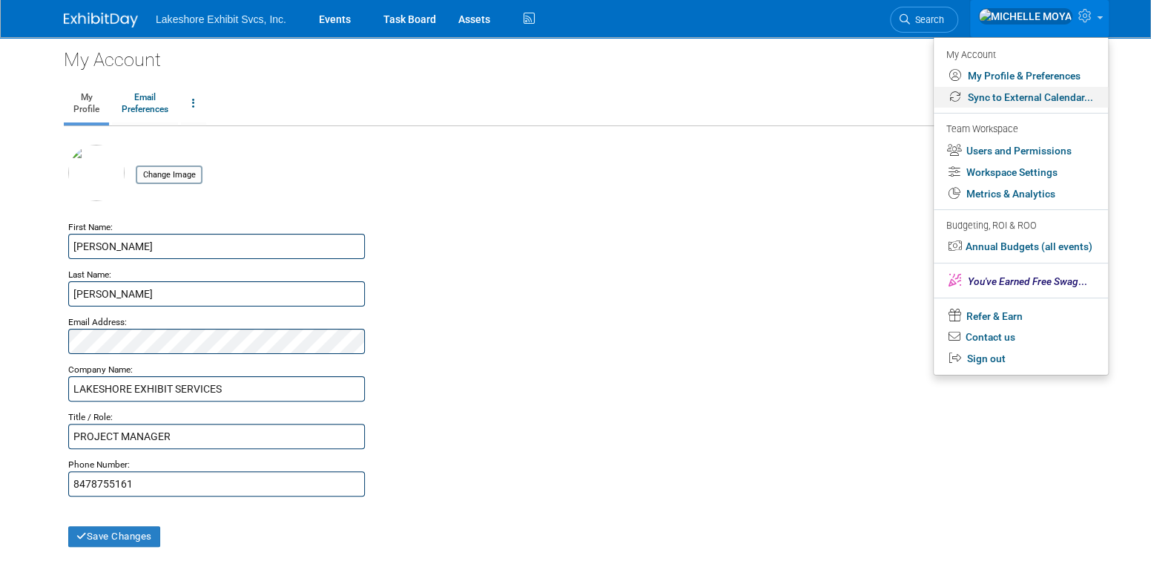
click at [1056, 92] on link "Sync to External Calendar..." at bounding box center [1021, 98] width 174 height 22
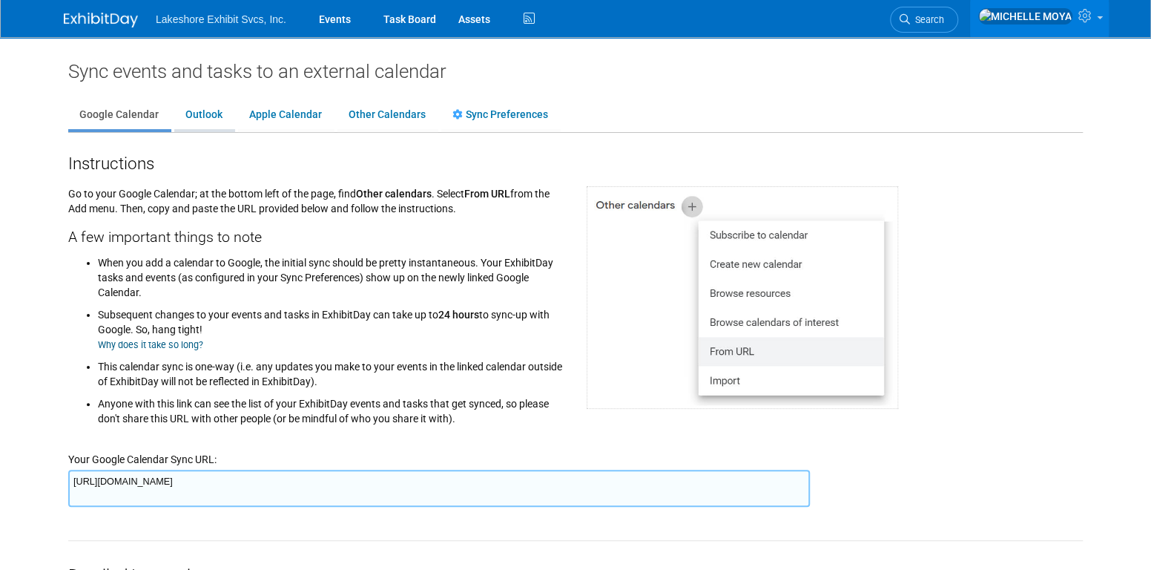
click at [193, 122] on link "Outlook" at bounding box center [203, 115] width 59 height 28
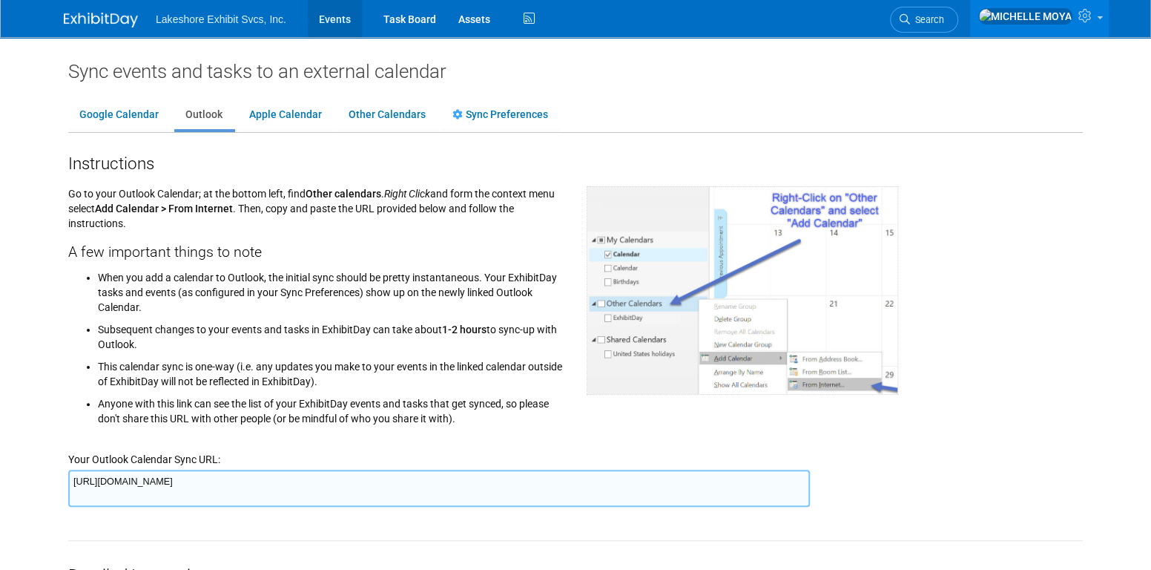
click at [344, 20] on link "Events" at bounding box center [335, 18] width 54 height 37
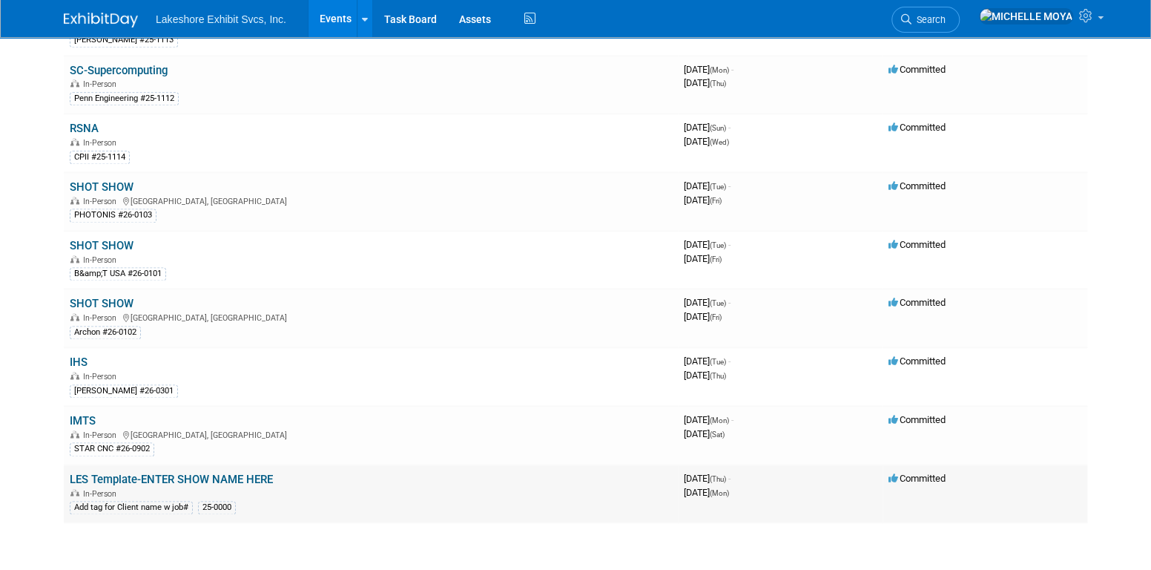
scroll to position [1112, 0]
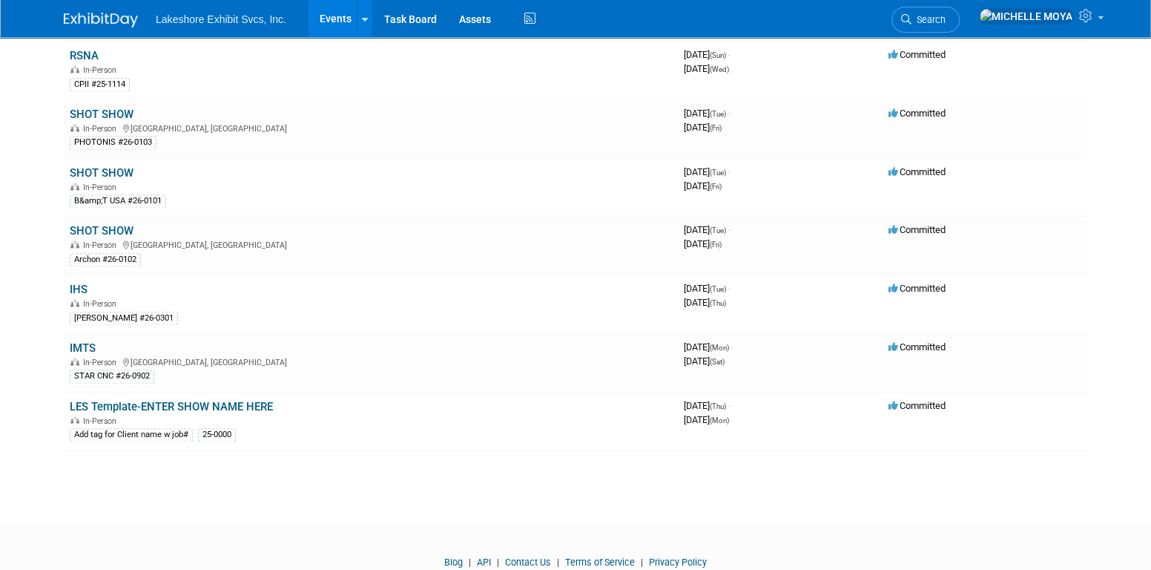
click at [188, 400] on link "LES Template-ENTER SHOW NAME HERE" at bounding box center [171, 406] width 203 height 13
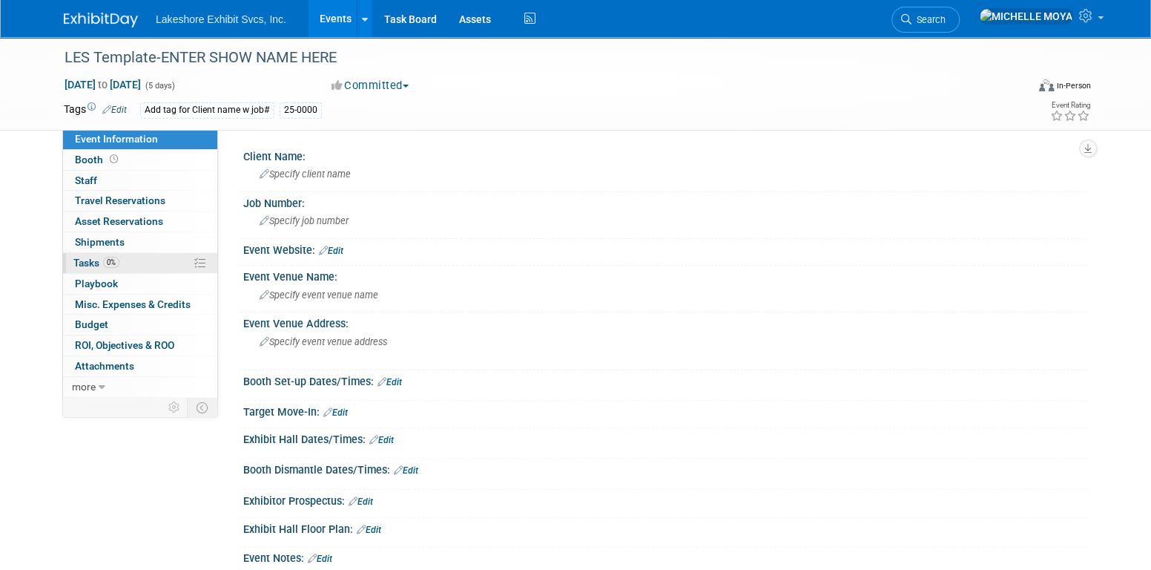
click at [159, 262] on link "0% Tasks 0%" at bounding box center [140, 263] width 154 height 20
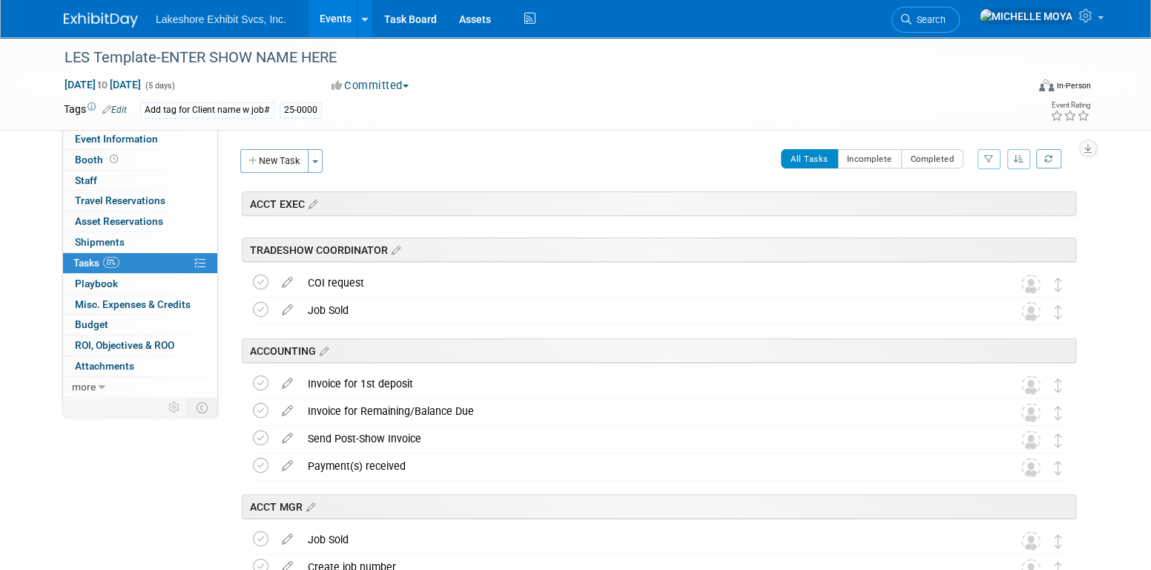
click at [995, 156] on button "button" at bounding box center [988, 159] width 23 height 20
click at [949, 200] on select "-- Select Assignee -- All unassigned tasks Assigned to me [PERSON_NAME] [PERSON…" at bounding box center [927, 206] width 122 height 21
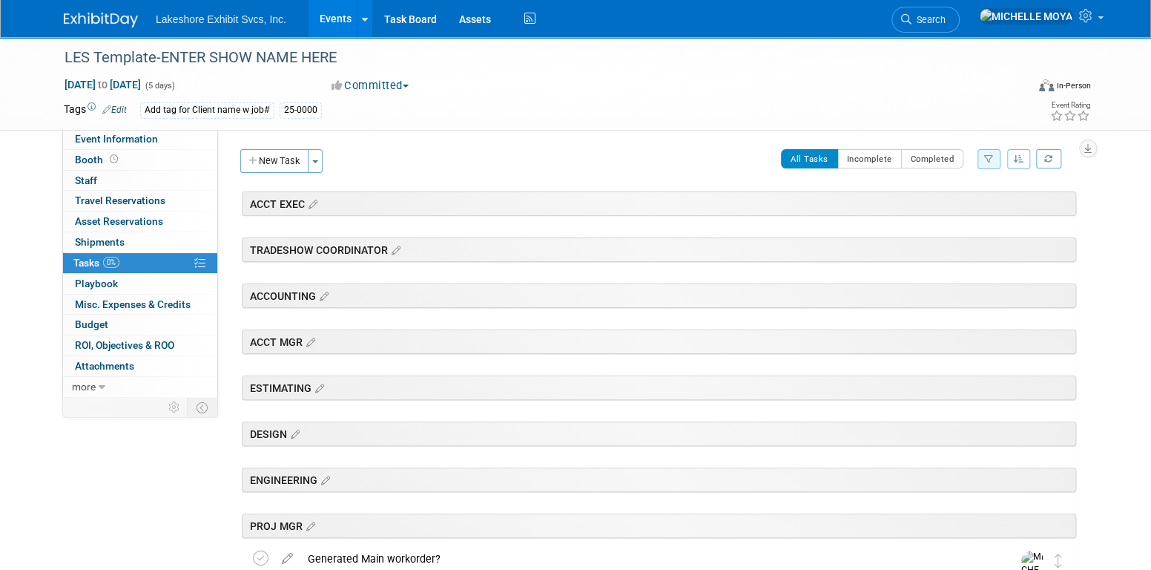
click at [985, 157] on button "button" at bounding box center [988, 159] width 23 height 20
click at [928, 205] on select "-- Select Assignee -- All unassigned tasks Assigned to me [PERSON_NAME] [PERSON…" at bounding box center [927, 206] width 122 height 21
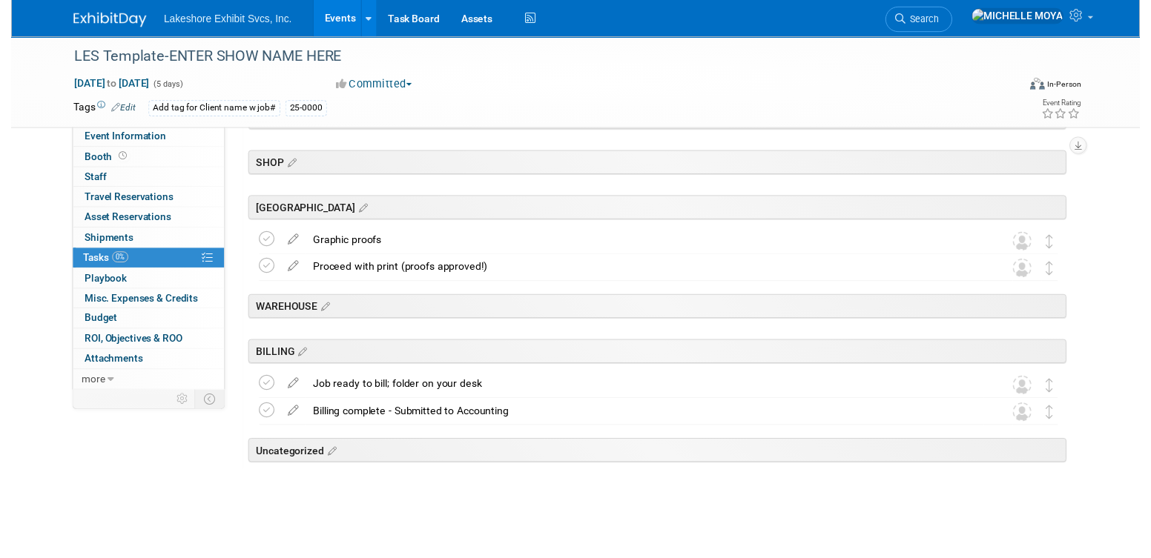
scroll to position [1978, 0]
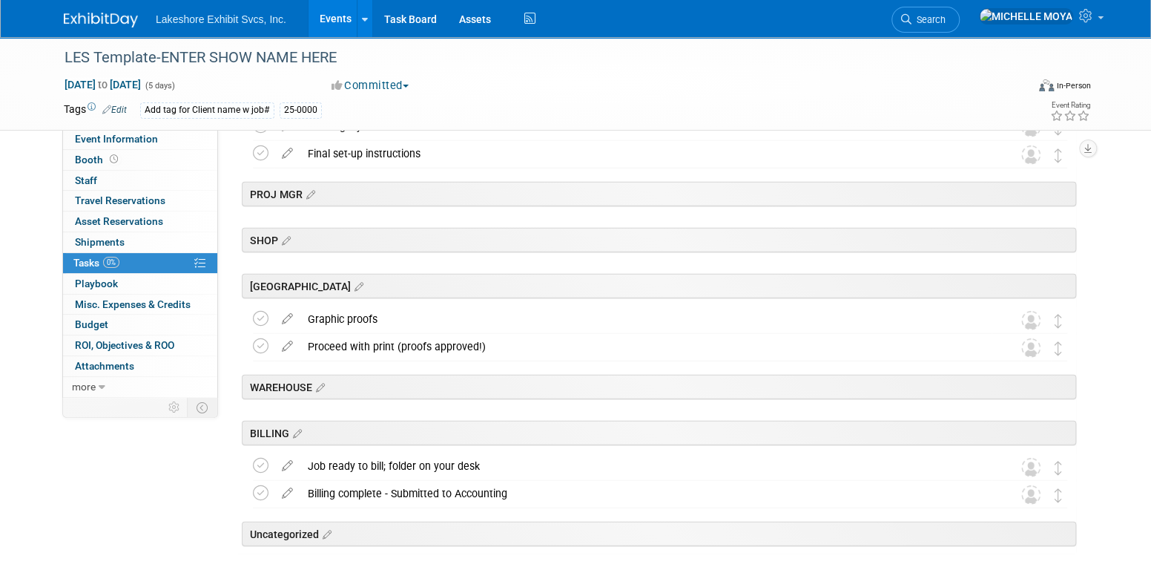
click at [294, 317] on icon at bounding box center [287, 315] width 26 height 19
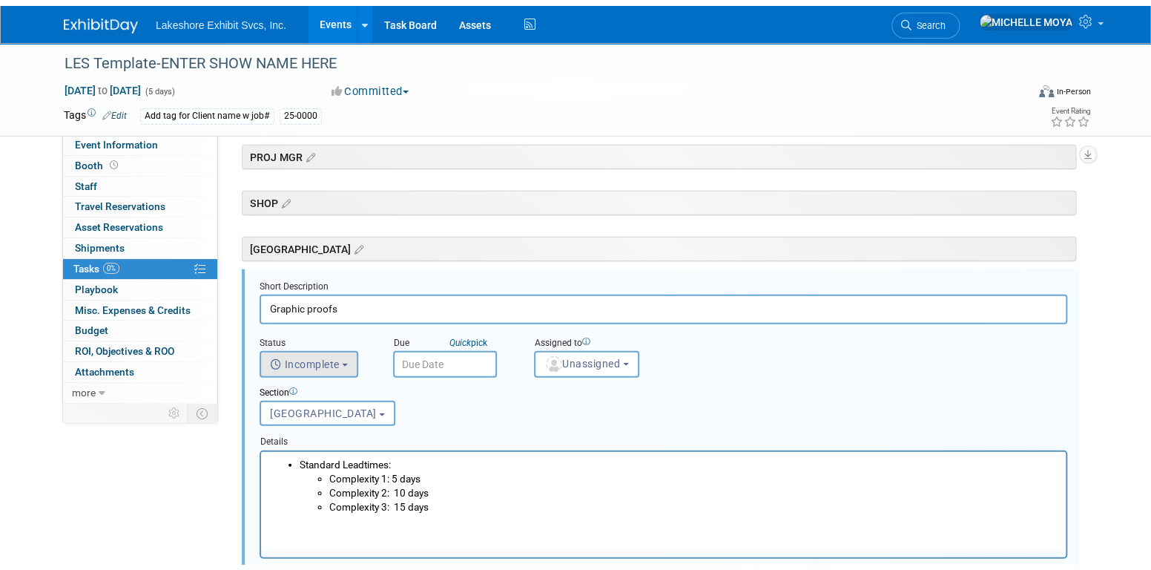
scroll to position [2066, 0]
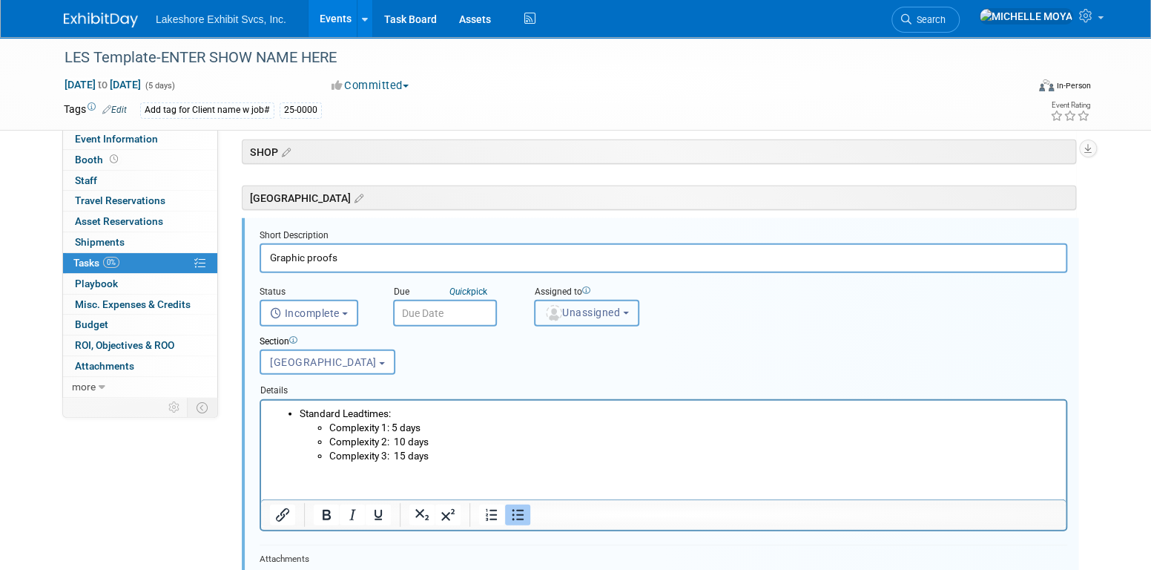
click at [617, 306] on span "Unassigned" at bounding box center [582, 312] width 76 height 12
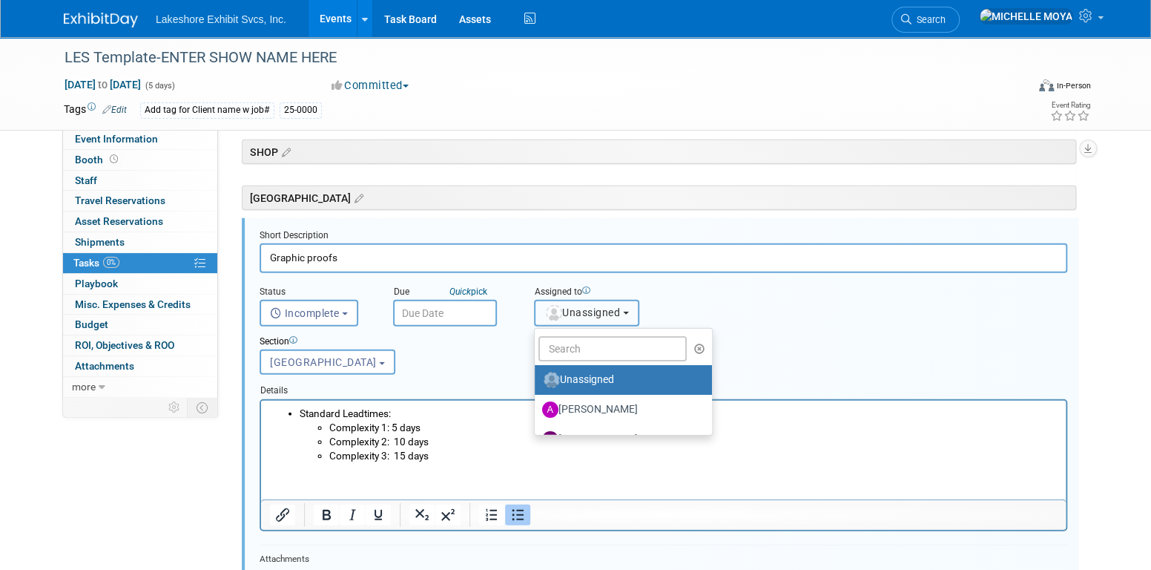
scroll to position [260, 0]
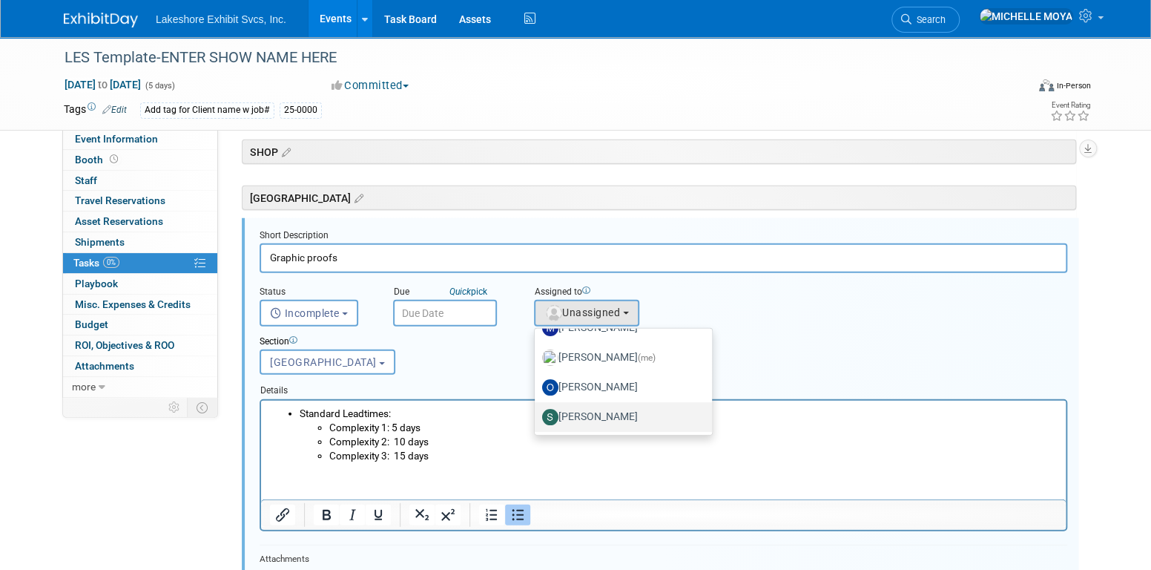
click at [606, 406] on label "Stephen Hurn" at bounding box center [619, 417] width 155 height 24
click at [537, 410] on input "Stephen Hurn" at bounding box center [532, 415] width 10 height 10
select select "9b29c328-8c3b-445d-b8d5-c5f8ee202ede"
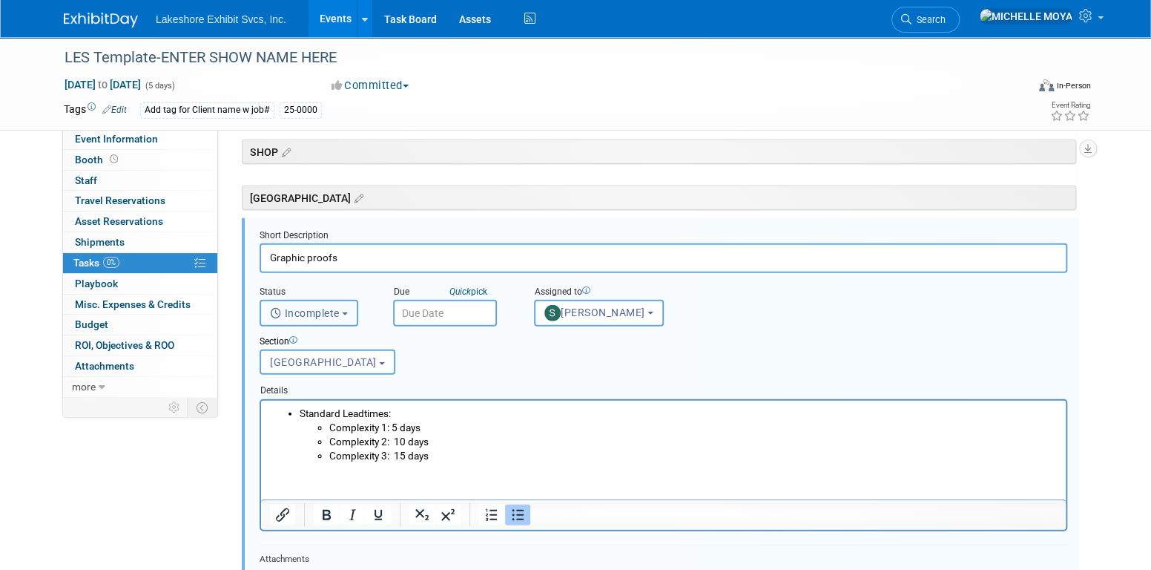
click at [347, 314] on button "Incomplete" at bounding box center [309, 313] width 99 height 27
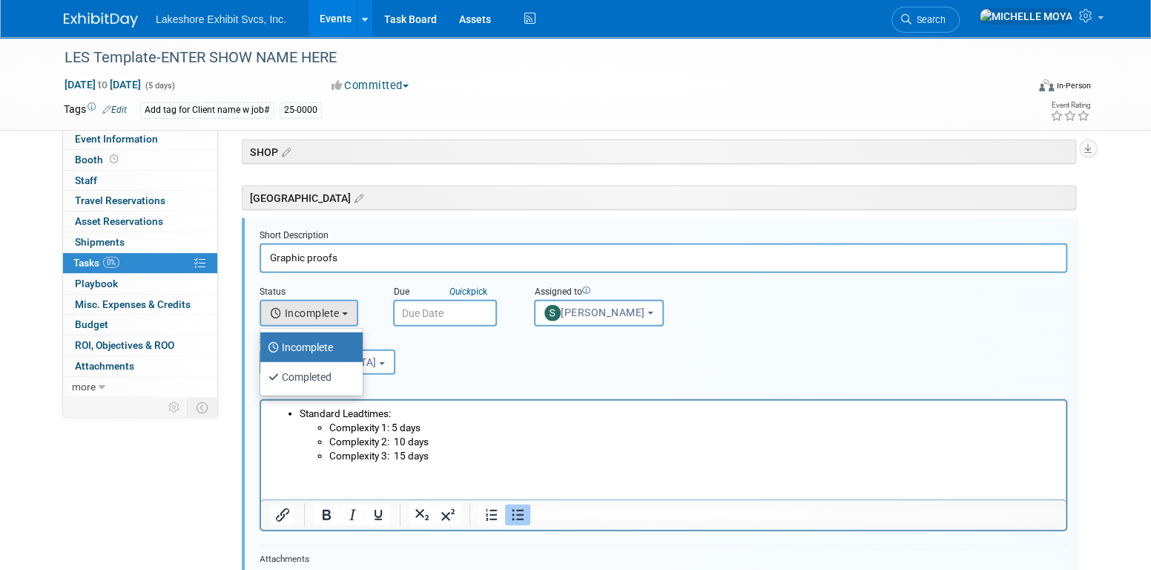
drag, startPoint x: 485, startPoint y: 352, endPoint x: 458, endPoint y: 313, distance: 47.9
click at [484, 346] on div "Section Uncategorized ACCT EXEC TRADESHOW COORDINATOR ACCOUNTING ACCT MGR ESTIM…" at bounding box center [628, 351] width 761 height 51
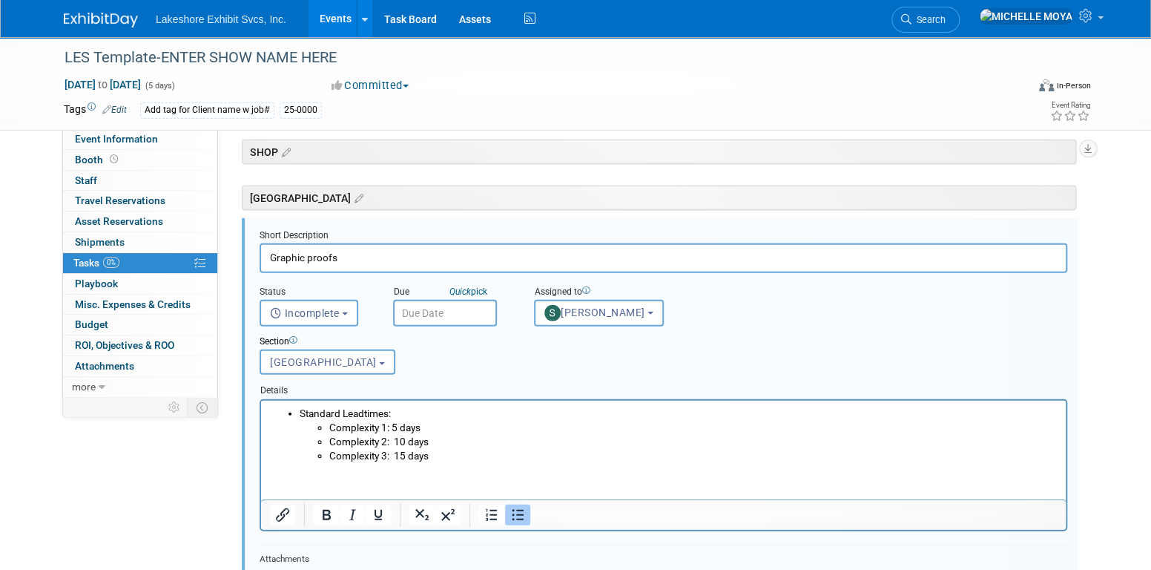
click at [455, 311] on input "text" at bounding box center [445, 313] width 104 height 27
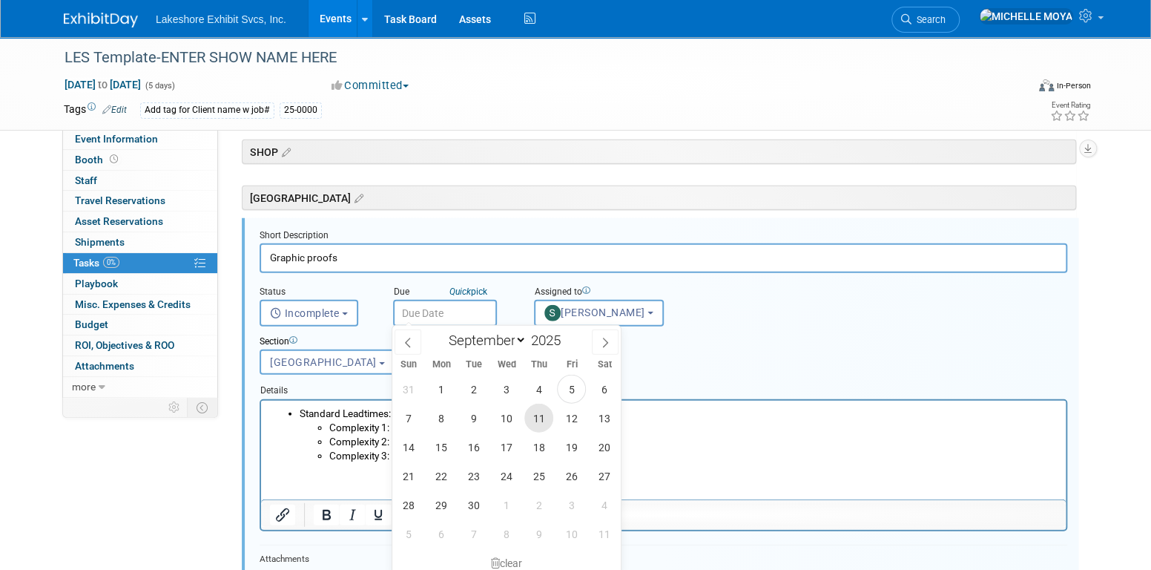
click at [536, 414] on span "11" at bounding box center [538, 417] width 29 height 29
type input "Sep 11, 2025"
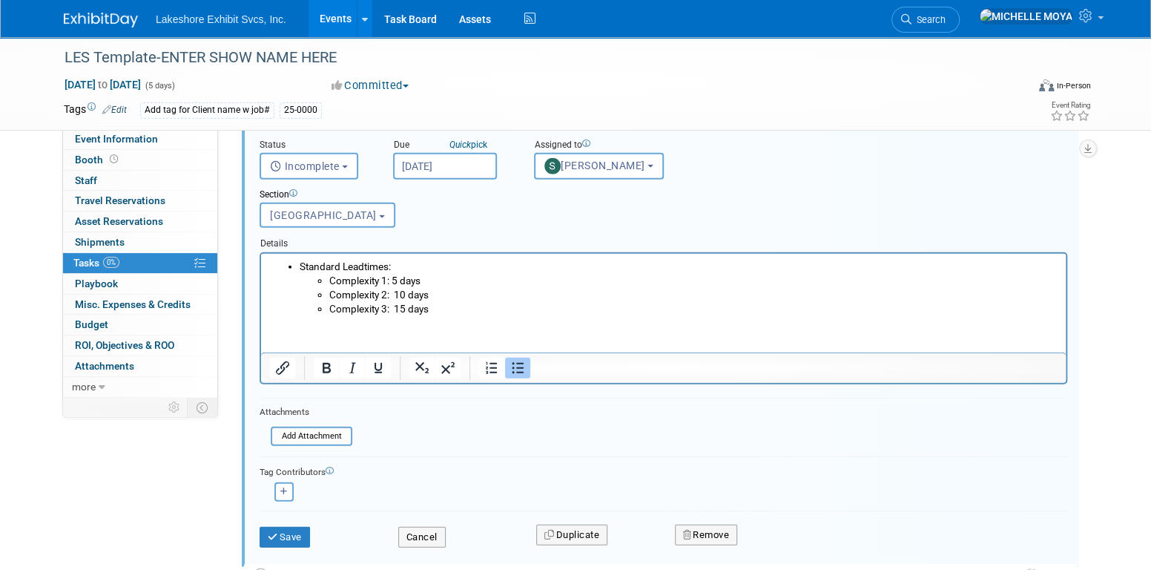
scroll to position [2215, 0]
click at [294, 531] on button "Save" at bounding box center [285, 535] width 50 height 21
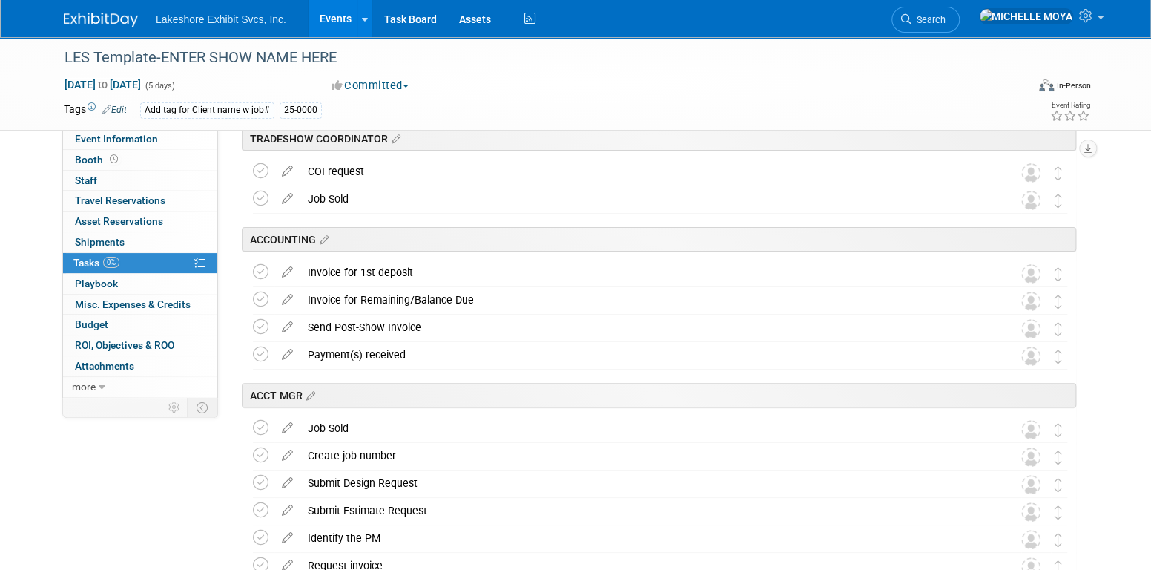
scroll to position [0, 0]
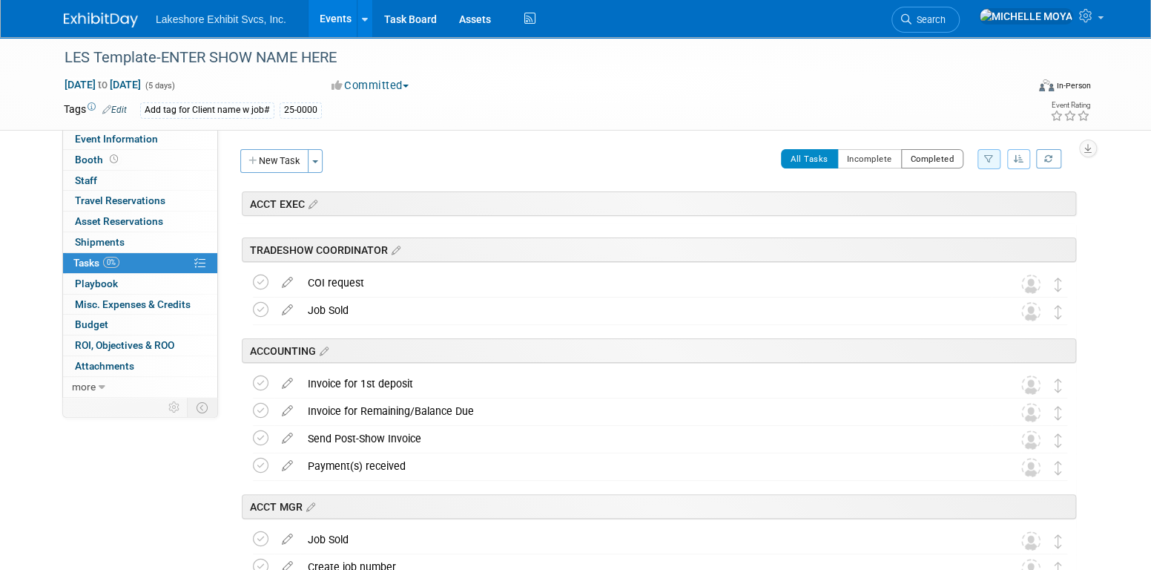
click at [940, 162] on button "Completed" at bounding box center [932, 158] width 63 height 19
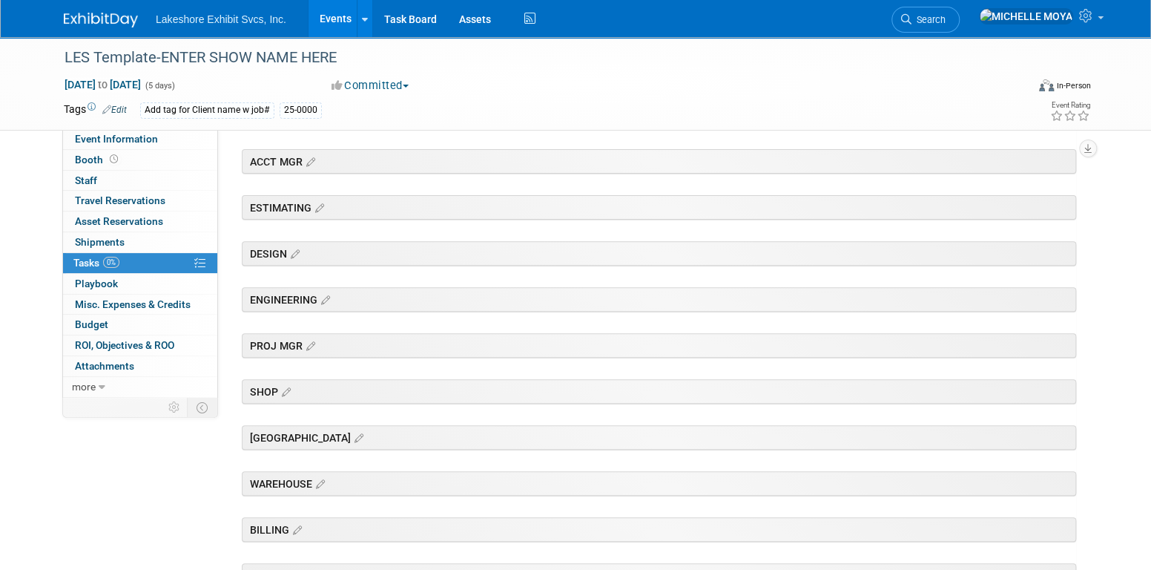
scroll to position [292, 0]
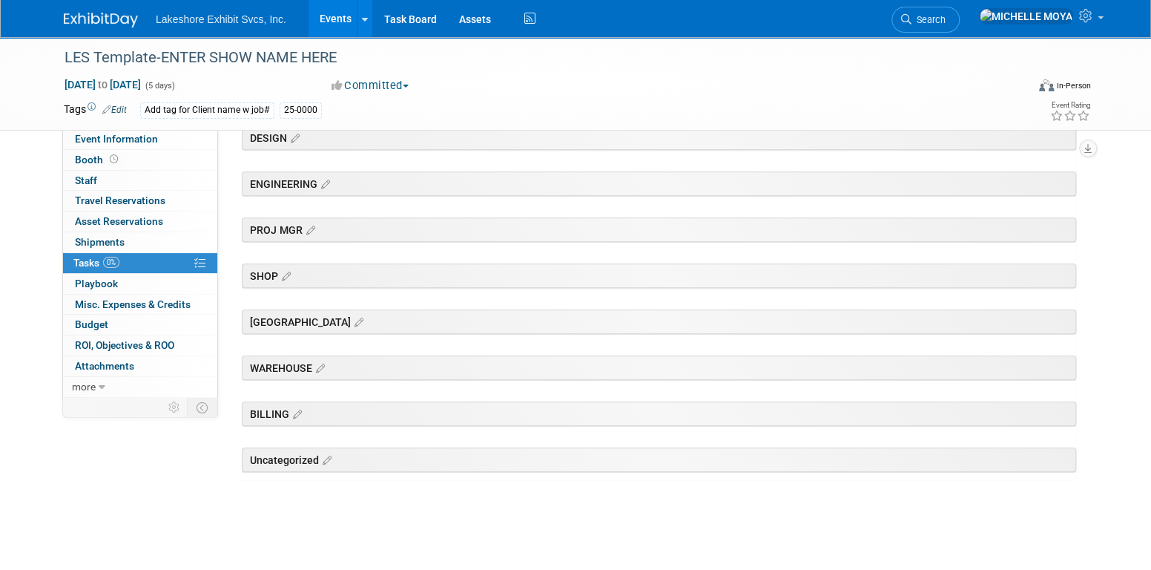
click at [576, 317] on div "CHITOWN" at bounding box center [659, 321] width 834 height 24
click at [409, 332] on div "CHITOWN" at bounding box center [657, 318] width 840 height 45
click at [351, 317] on icon at bounding box center [357, 322] width 13 height 13
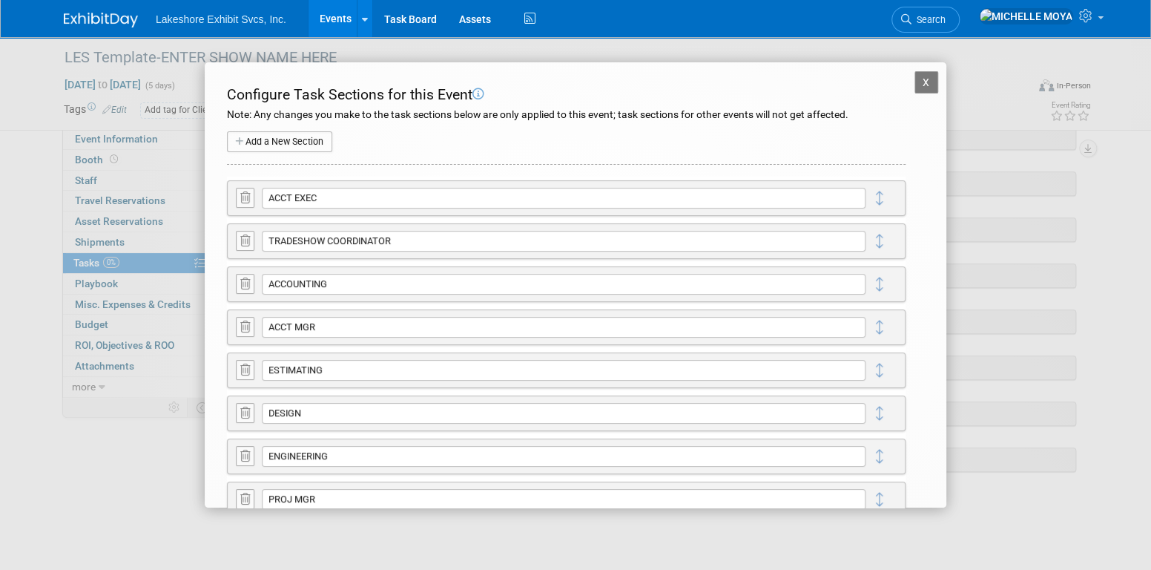
click at [914, 84] on button "X" at bounding box center [926, 82] width 24 height 22
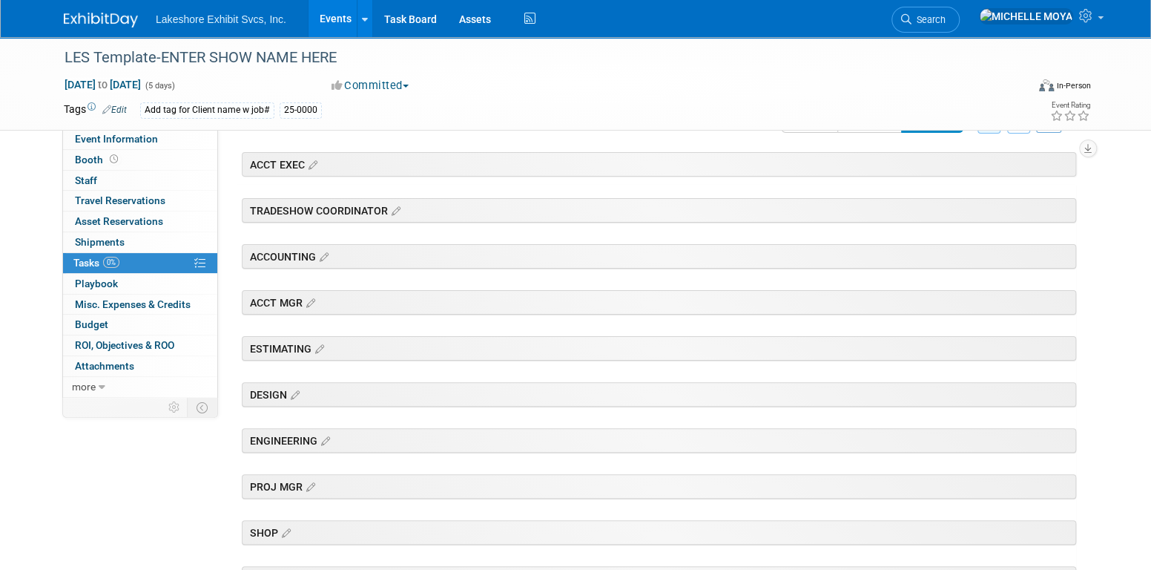
scroll to position [0, 0]
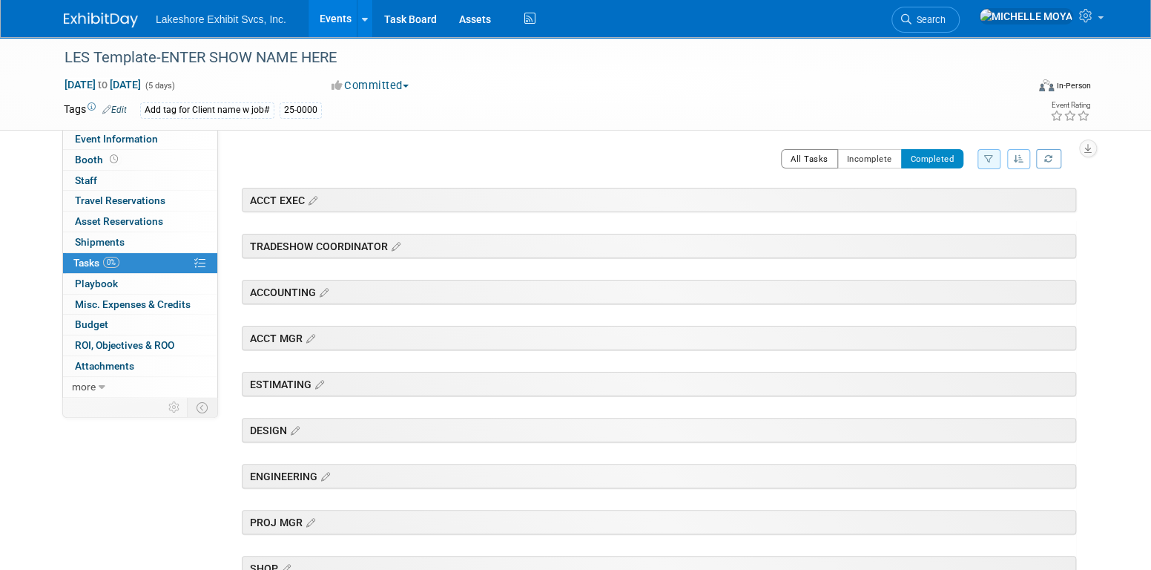
click at [820, 159] on button "All Tasks" at bounding box center [809, 158] width 57 height 19
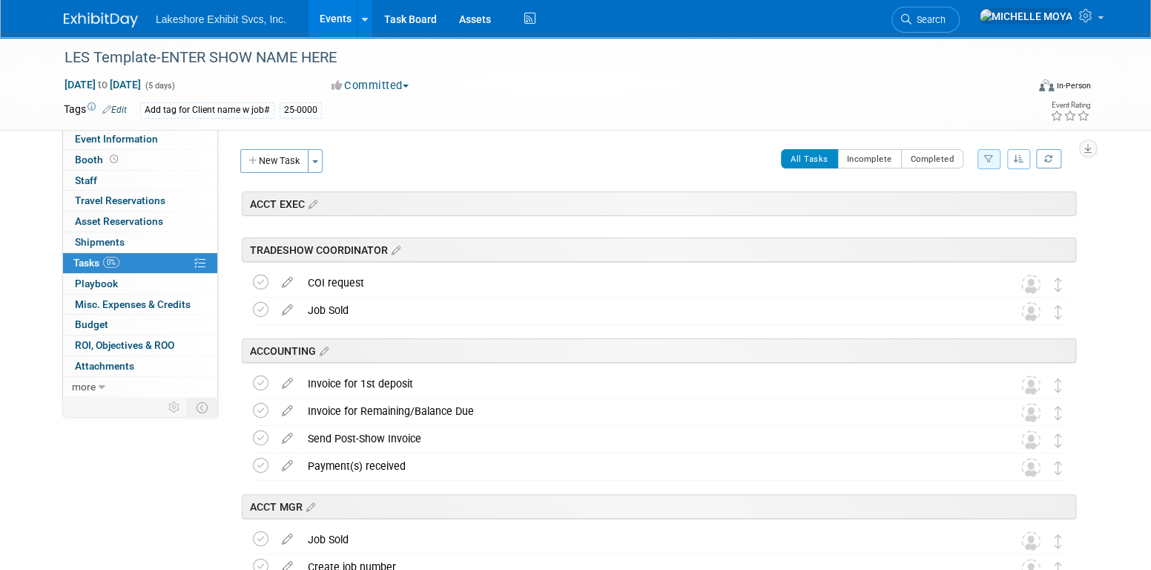
click at [297, 170] on button "New Task" at bounding box center [274, 161] width 68 height 24
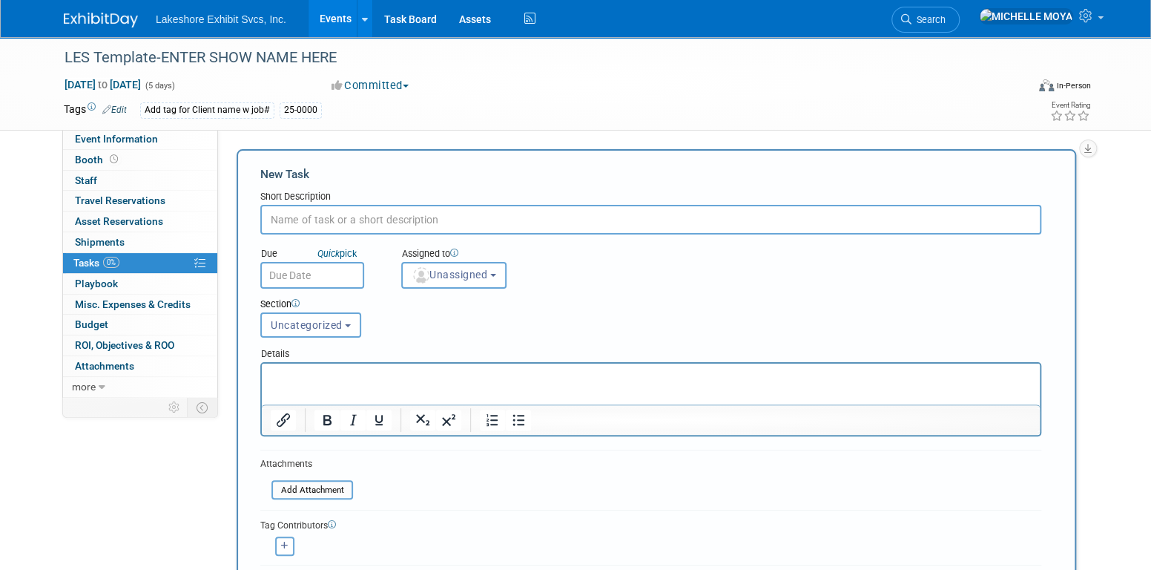
click at [347, 219] on input "text" at bounding box center [650, 220] width 781 height 30
type input "Graphic Proofs"
click at [470, 265] on button "Unassigned" at bounding box center [453, 275] width 105 height 27
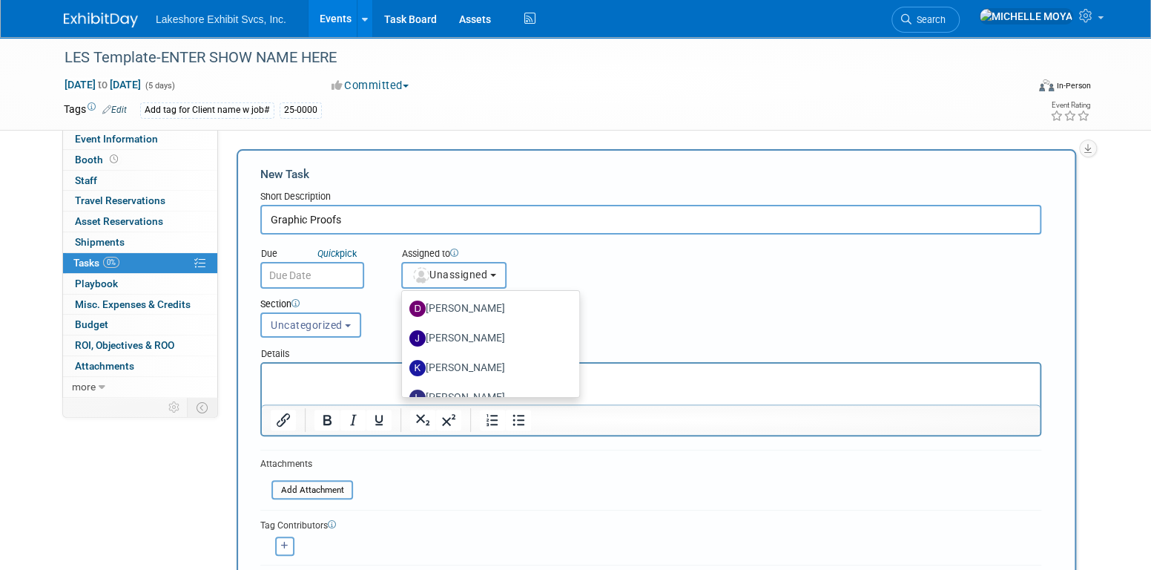
scroll to position [260, 0]
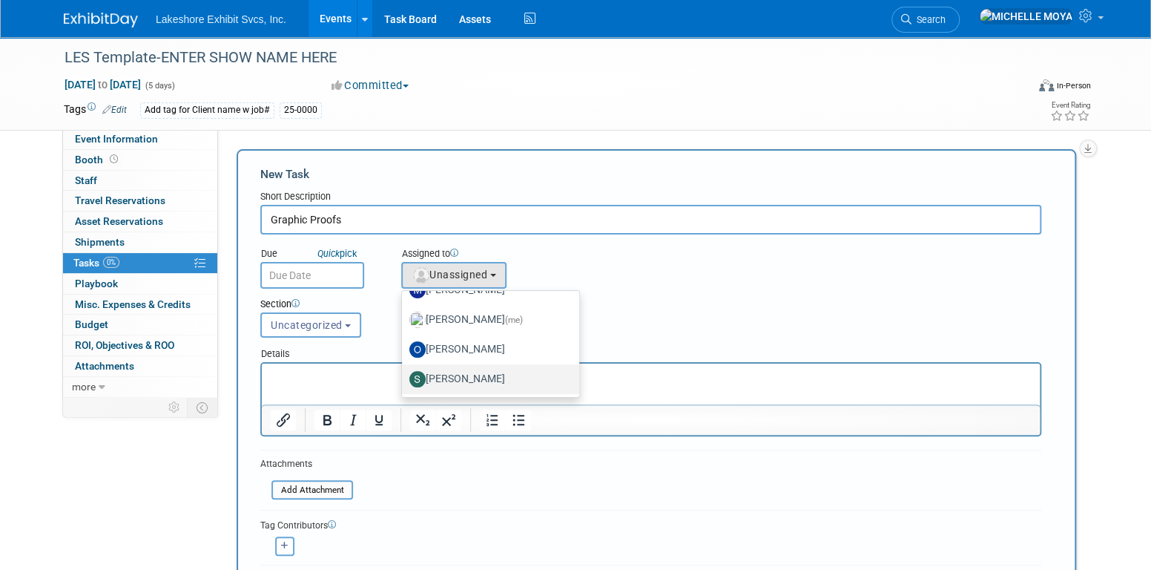
drag, startPoint x: 539, startPoint y: 369, endPoint x: 278, endPoint y: 8, distance: 445.0
click at [539, 369] on label "[PERSON_NAME]" at bounding box center [486, 379] width 155 height 24
click at [404, 372] on input "[PERSON_NAME]" at bounding box center [400, 377] width 10 height 10
select select "9b29c328-8c3b-445d-b8d5-c5f8ee202ede"
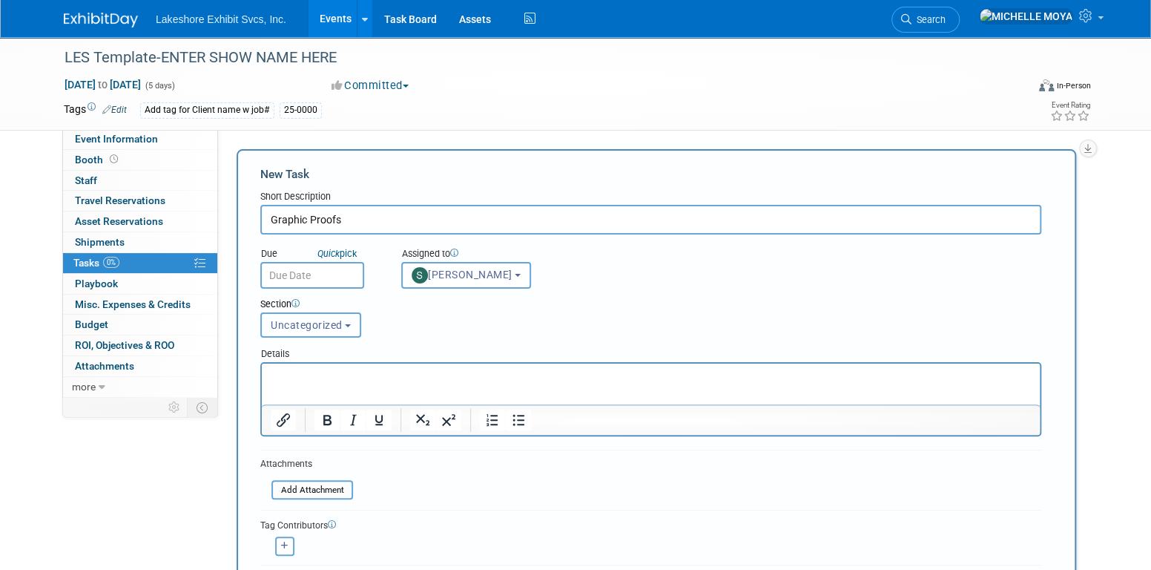
click at [315, 329] on button "Uncategorized" at bounding box center [310, 324] width 101 height 25
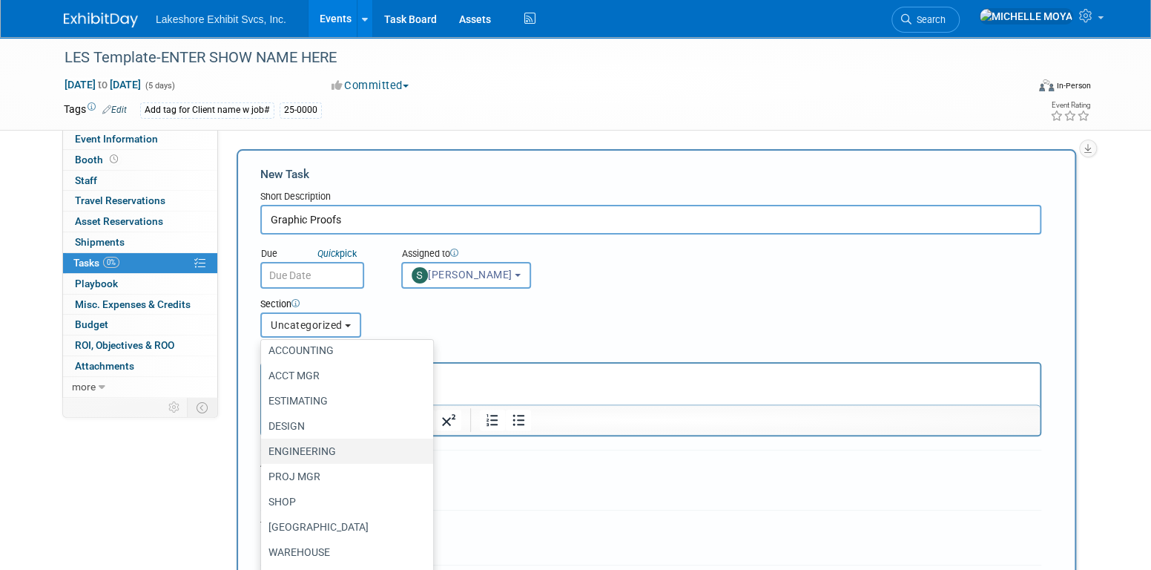
scroll to position [94, 0]
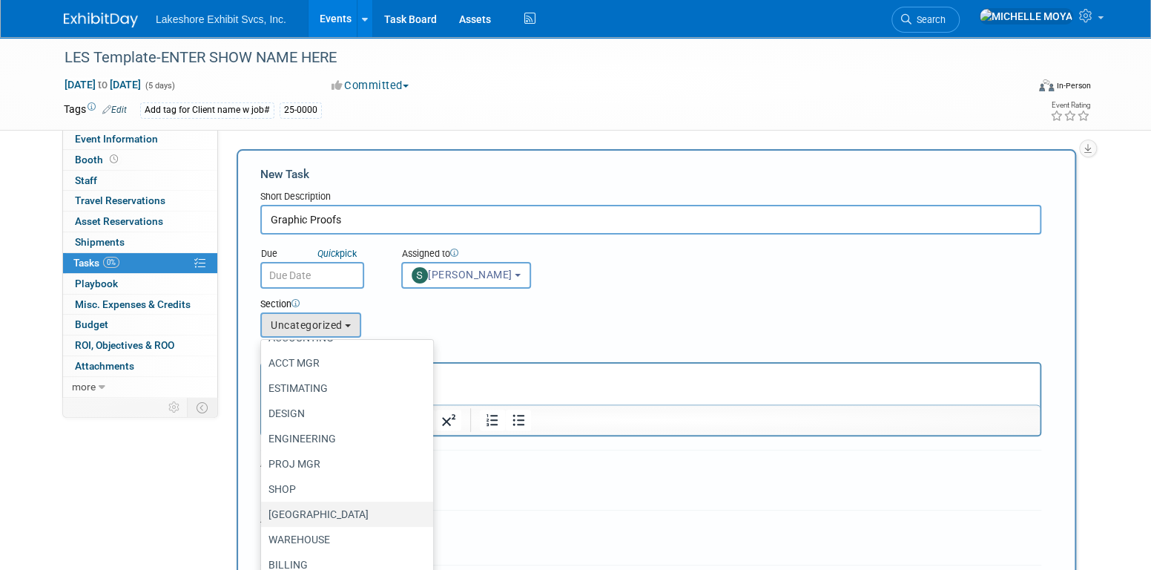
click at [341, 512] on label "[GEOGRAPHIC_DATA]" at bounding box center [343, 513] width 150 height 19
click at [263, 512] on input "[GEOGRAPHIC_DATA]" at bounding box center [259, 515] width 10 height 10
select select "11271039"
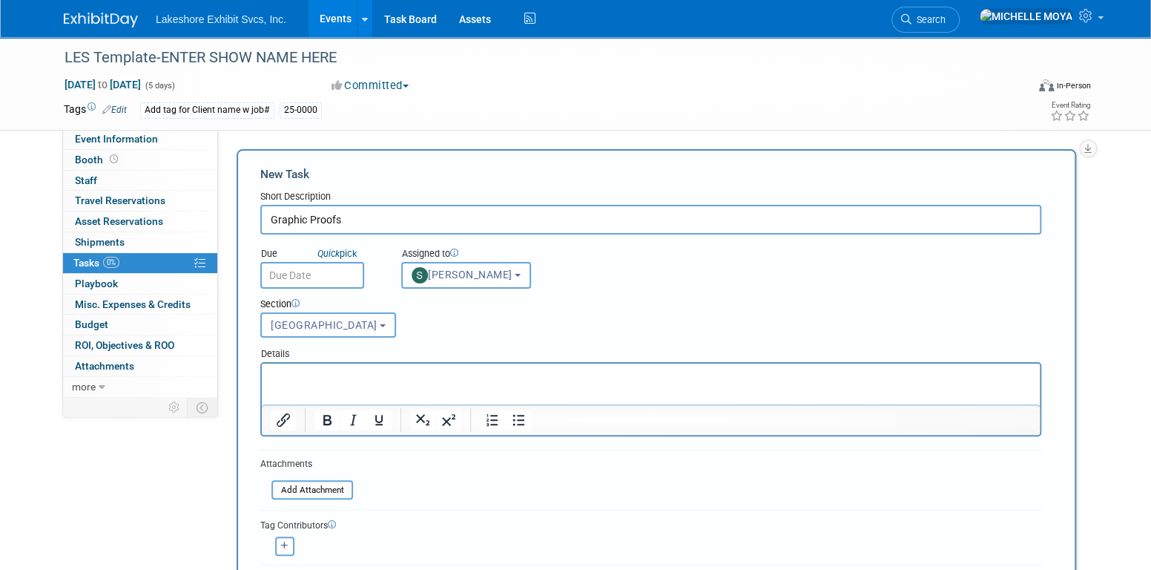
scroll to position [0, 0]
click at [515, 274] on b "button" at bounding box center [518, 275] width 6 height 3
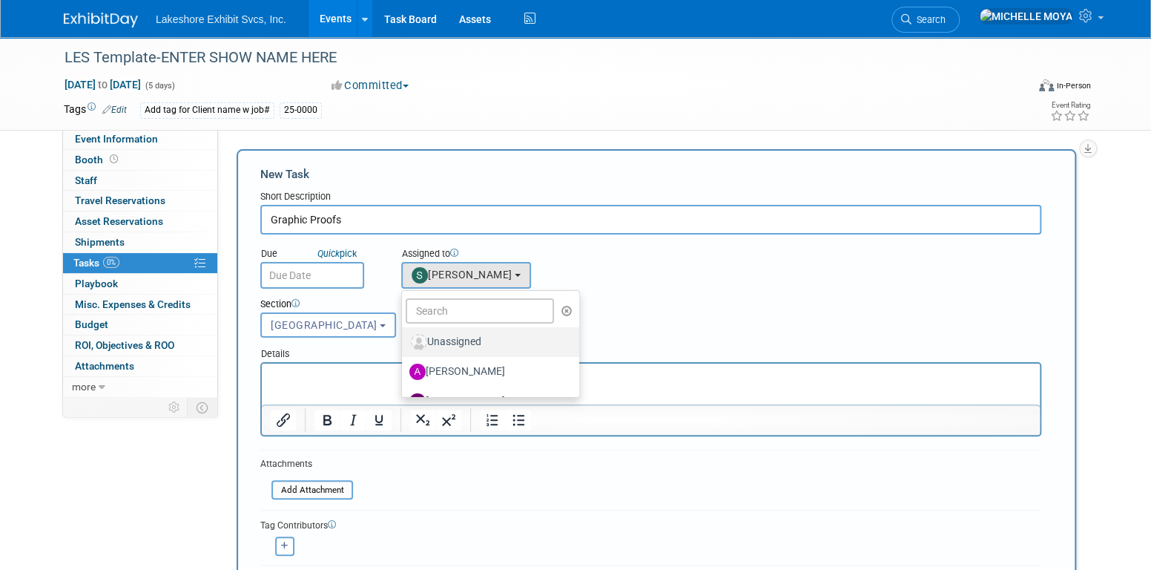
click at [486, 344] on label "Unassigned" at bounding box center [486, 342] width 155 height 24
click at [404, 344] on input "Unassigned" at bounding box center [400, 340] width 10 height 10
radio input "true"
select select
radio input "false"
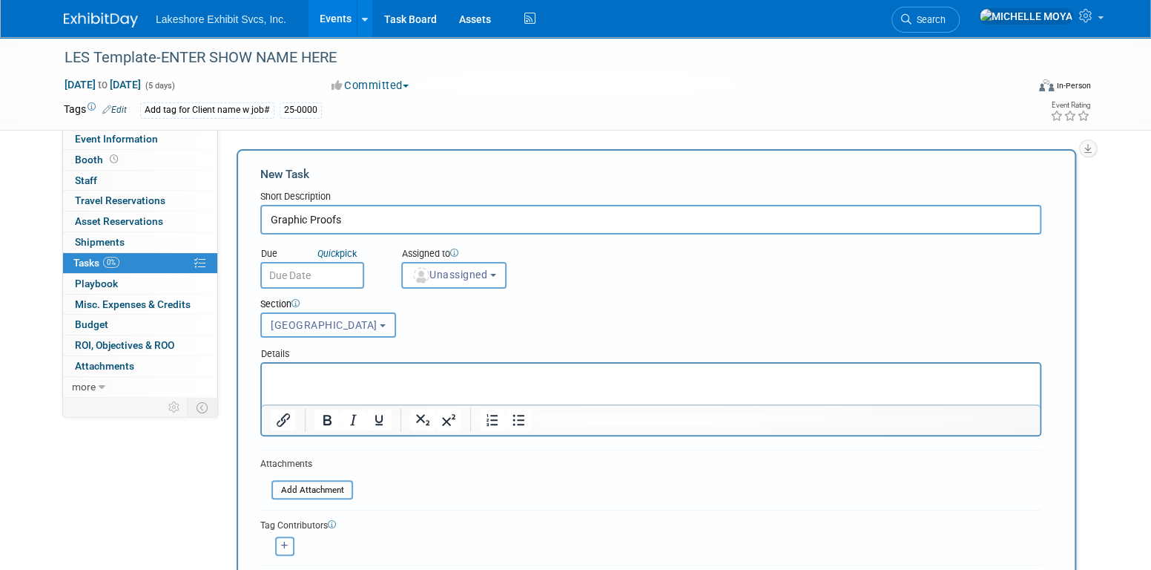
click at [297, 324] on span "CHITOWN" at bounding box center [324, 325] width 107 height 12
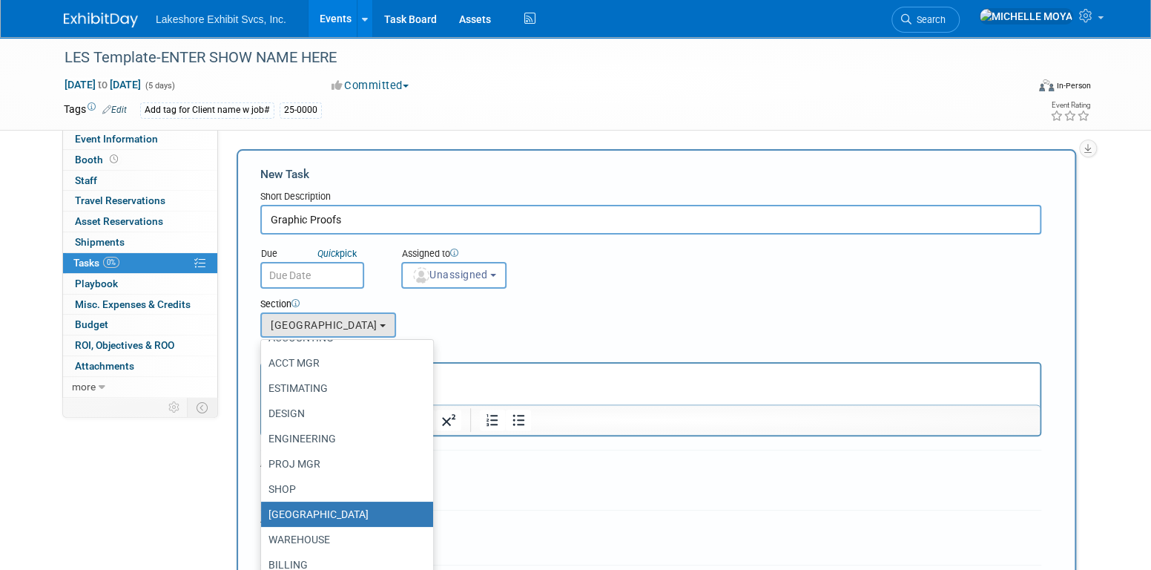
drag, startPoint x: 475, startPoint y: 322, endPoint x: 489, endPoint y: 288, distance: 35.9
click at [478, 317] on div "Section Uncategorized ACCT EXEC TRADESHOW COORDINATOR ACCOUNTING ACCT MGR ESTIM…" at bounding box center [617, 314] width 736 height 52
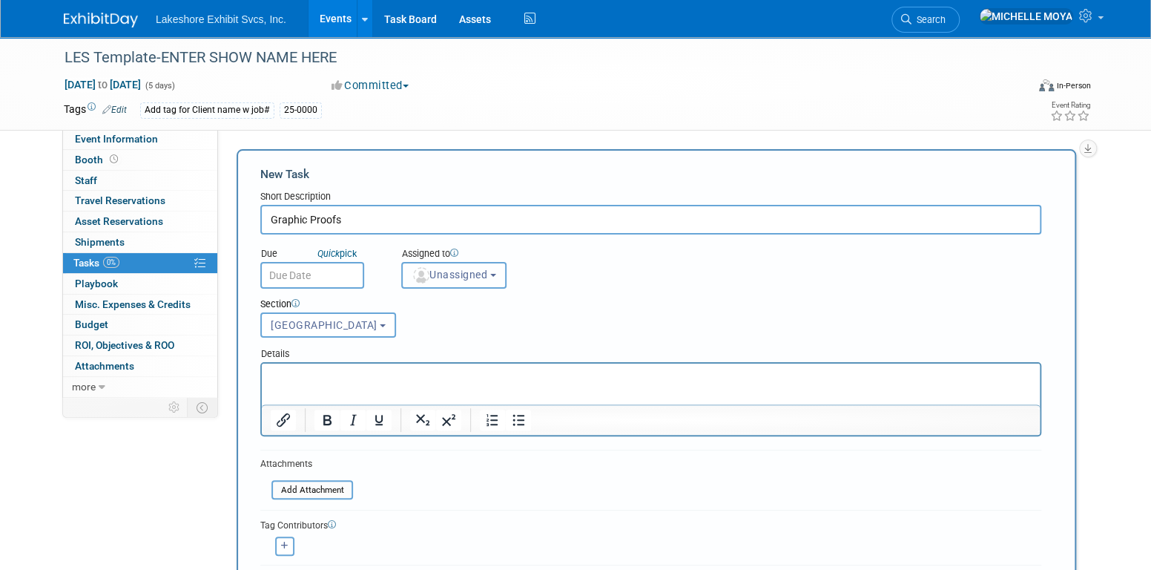
click at [483, 276] on span "Unassigned" at bounding box center [450, 274] width 76 height 12
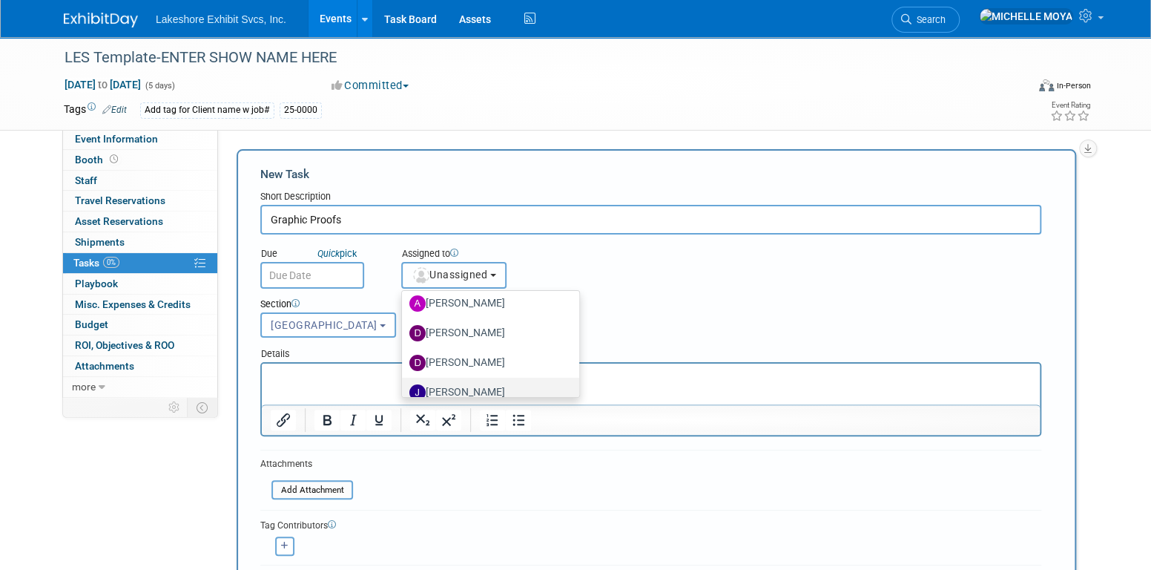
scroll to position [260, 0]
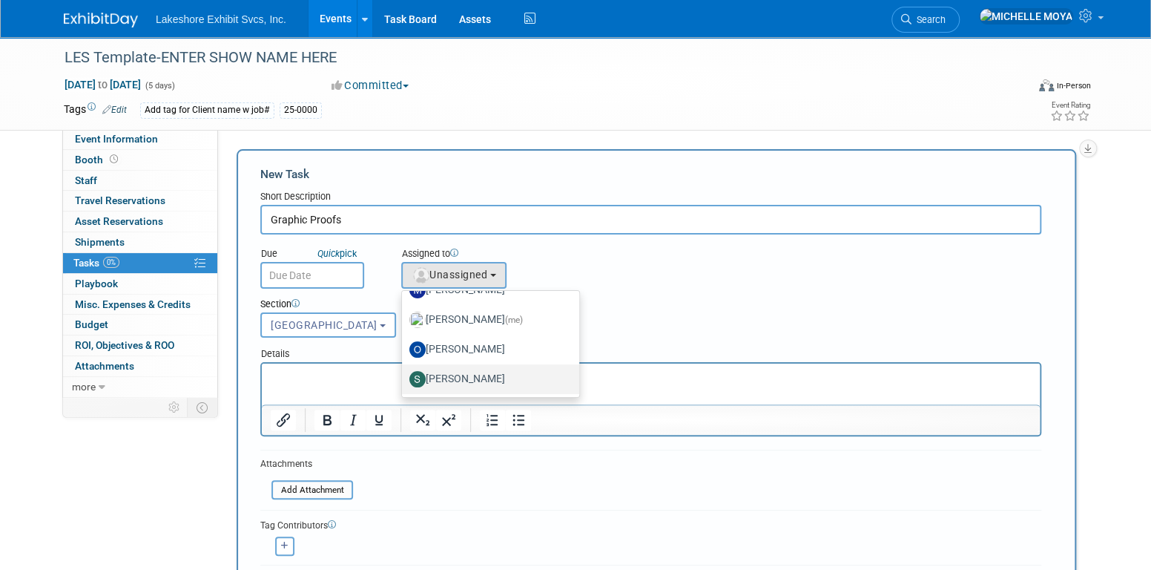
drag, startPoint x: 492, startPoint y: 367, endPoint x: 489, endPoint y: 375, distance: 8.0
click at [489, 375] on label "Stephen Hurn" at bounding box center [486, 379] width 155 height 24
drag, startPoint x: 489, startPoint y: 375, endPoint x: 472, endPoint y: 380, distance: 18.5
click at [472, 380] on label "Stephen Hurn" at bounding box center [486, 379] width 155 height 24
click at [404, 380] on input "Stephen Hurn" at bounding box center [400, 377] width 10 height 10
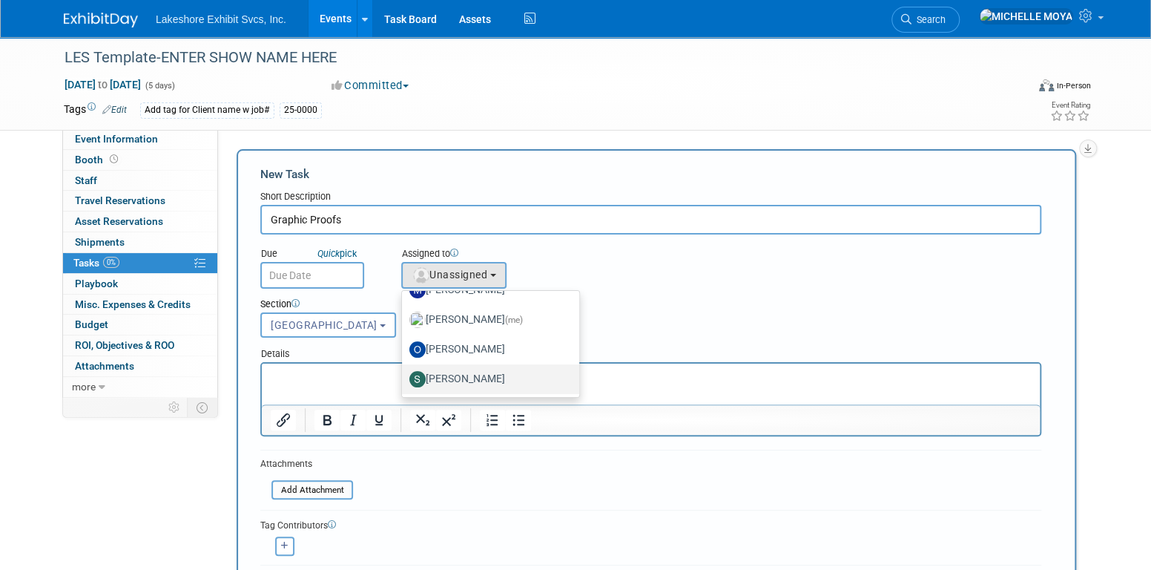
select select "9b29c328-8c3b-445d-b8d5-c5f8ee202ede"
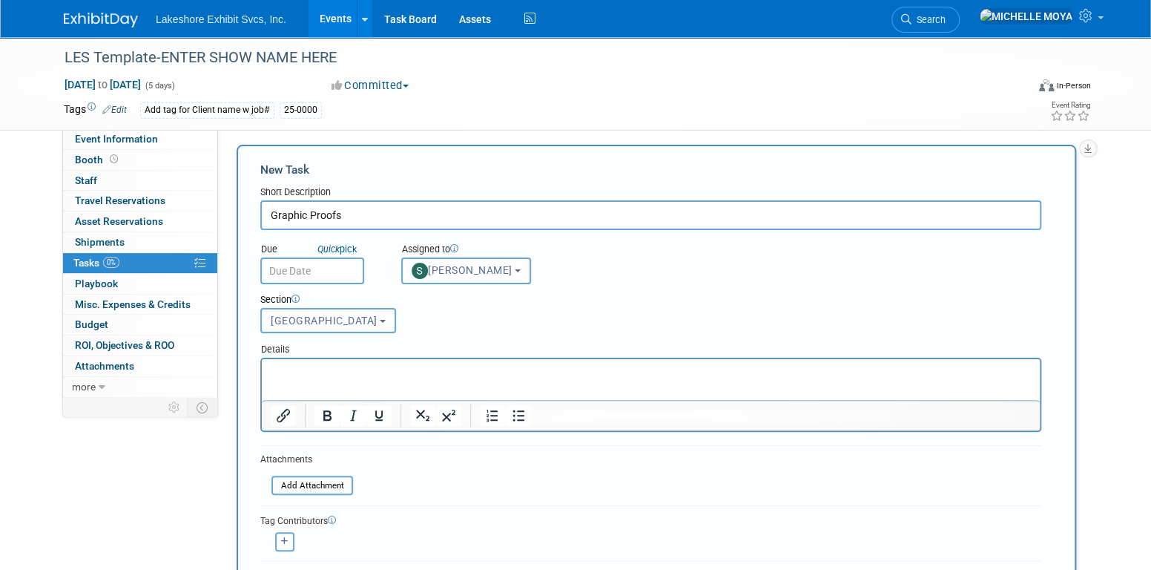
scroll to position [0, 0]
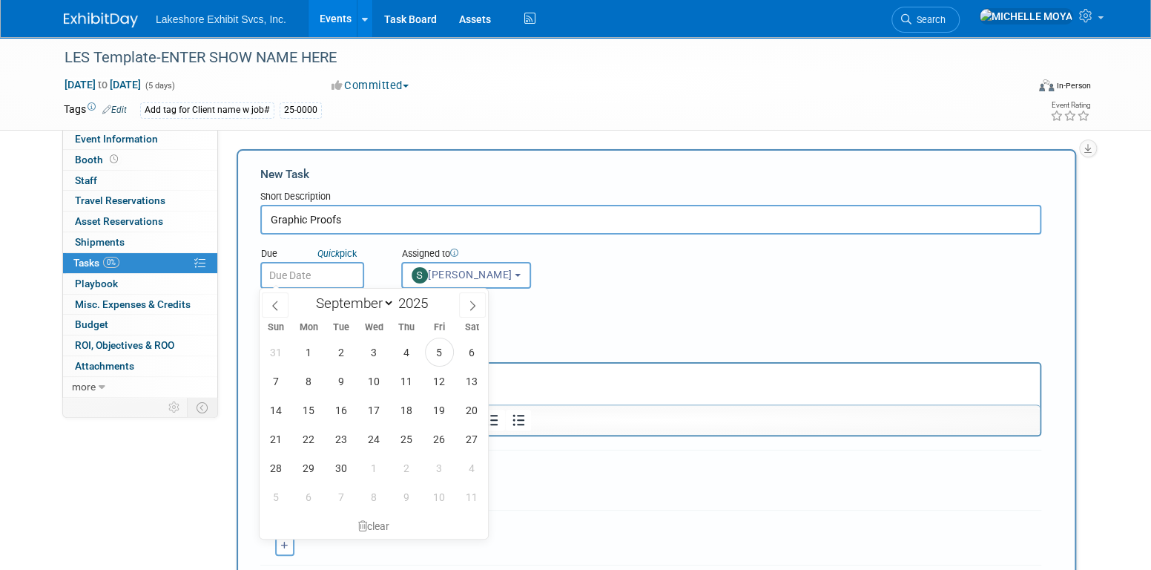
click at [325, 270] on input "text" at bounding box center [312, 275] width 104 height 27
click at [401, 380] on span "11" at bounding box center [406, 380] width 29 height 29
type input "Sep 11, 2025"
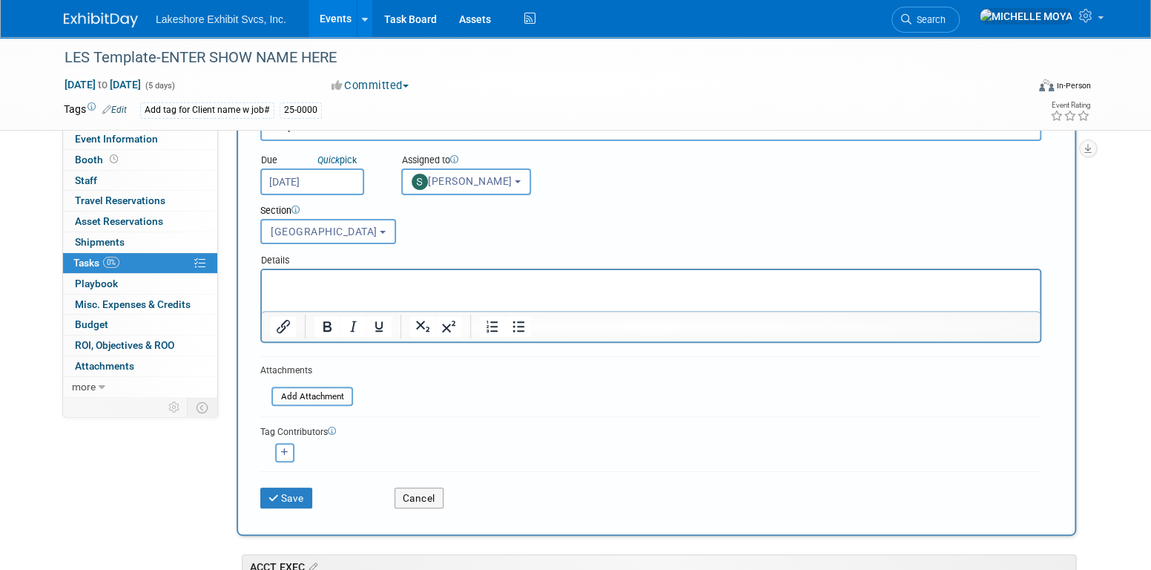
scroll to position [148, 0]
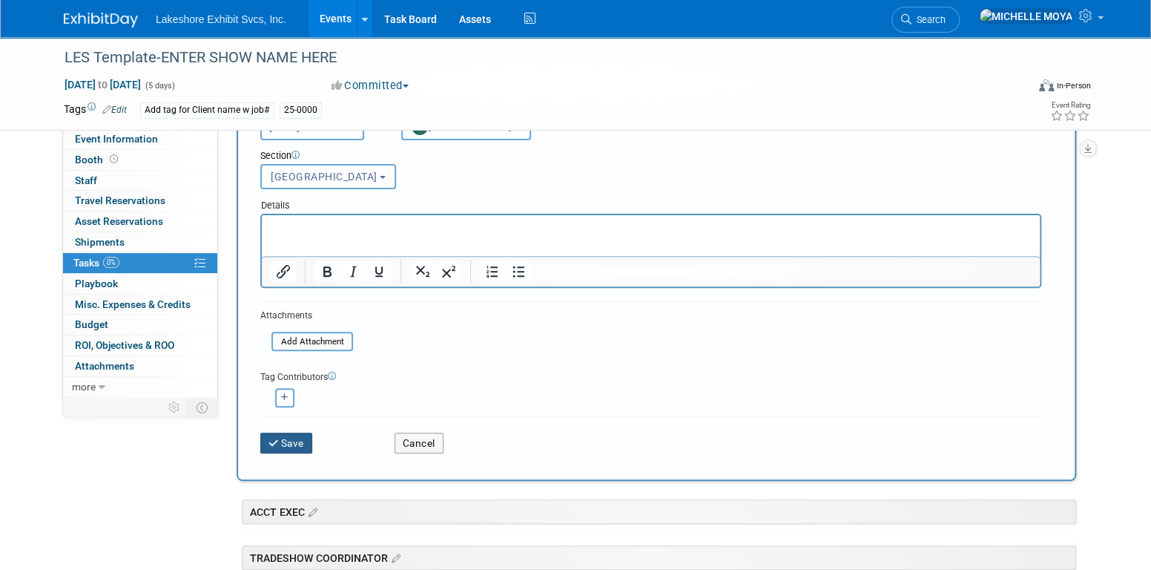
click at [294, 441] on button "Save" at bounding box center [286, 442] width 52 height 21
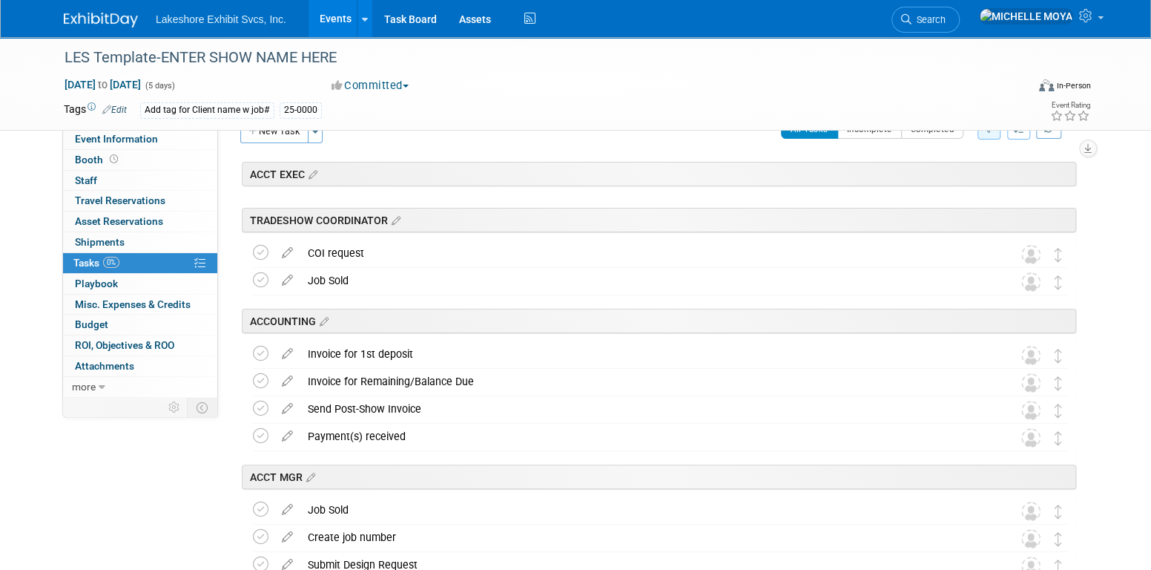
scroll to position [0, 0]
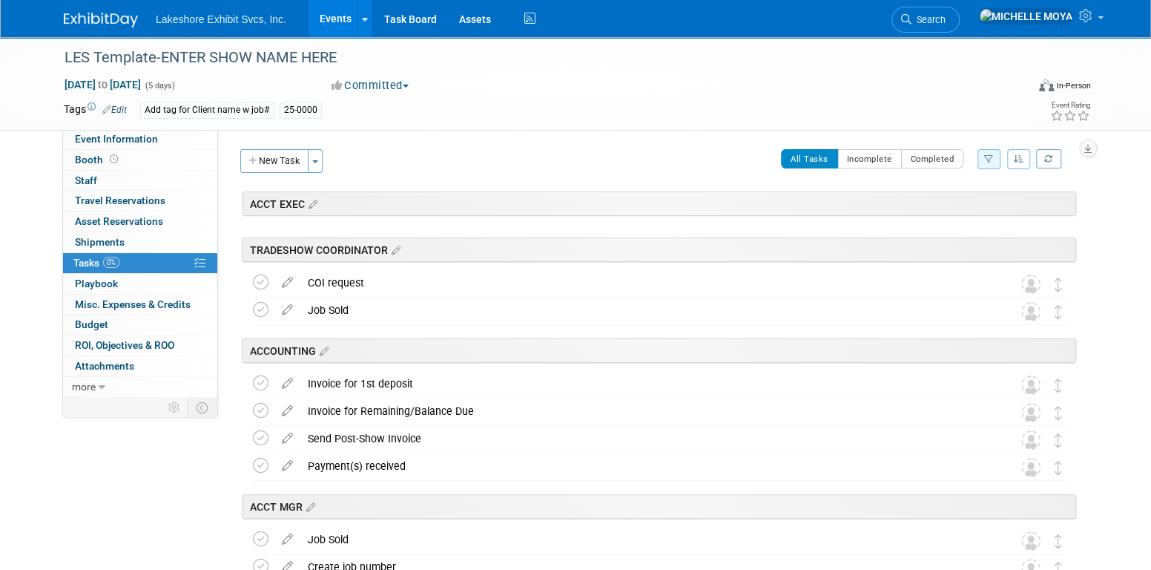
click at [341, 18] on link "Events" at bounding box center [336, 18] width 54 height 37
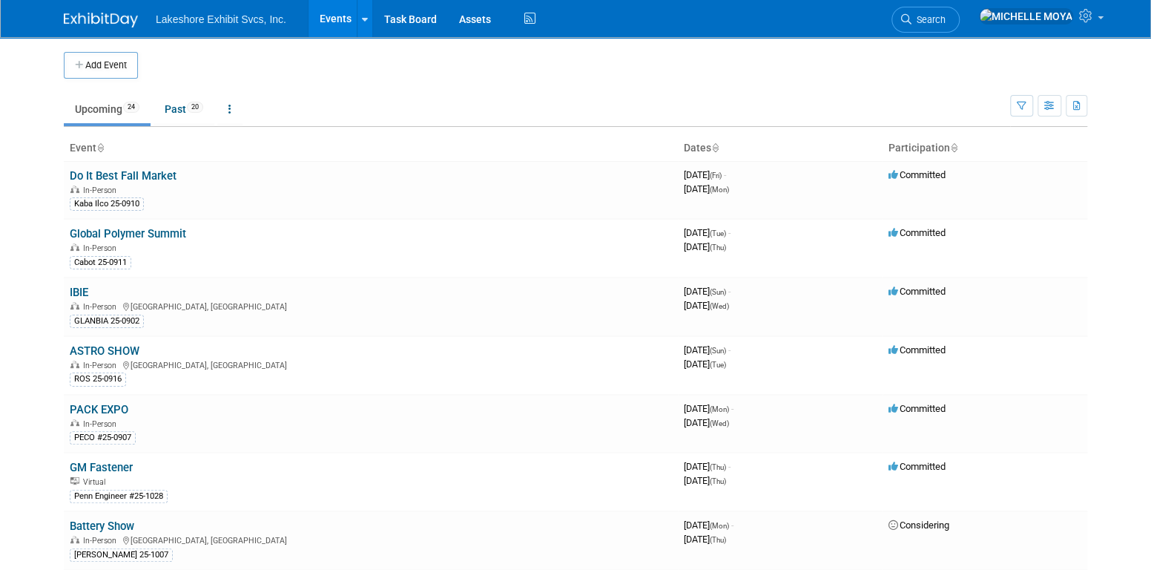
click at [337, 19] on link "Events" at bounding box center [336, 18] width 54 height 37
click at [335, 22] on link "Events" at bounding box center [336, 18] width 54 height 37
click at [334, 22] on link "Events" at bounding box center [336, 18] width 54 height 37
click at [186, 105] on link "Past 20" at bounding box center [184, 109] width 61 height 28
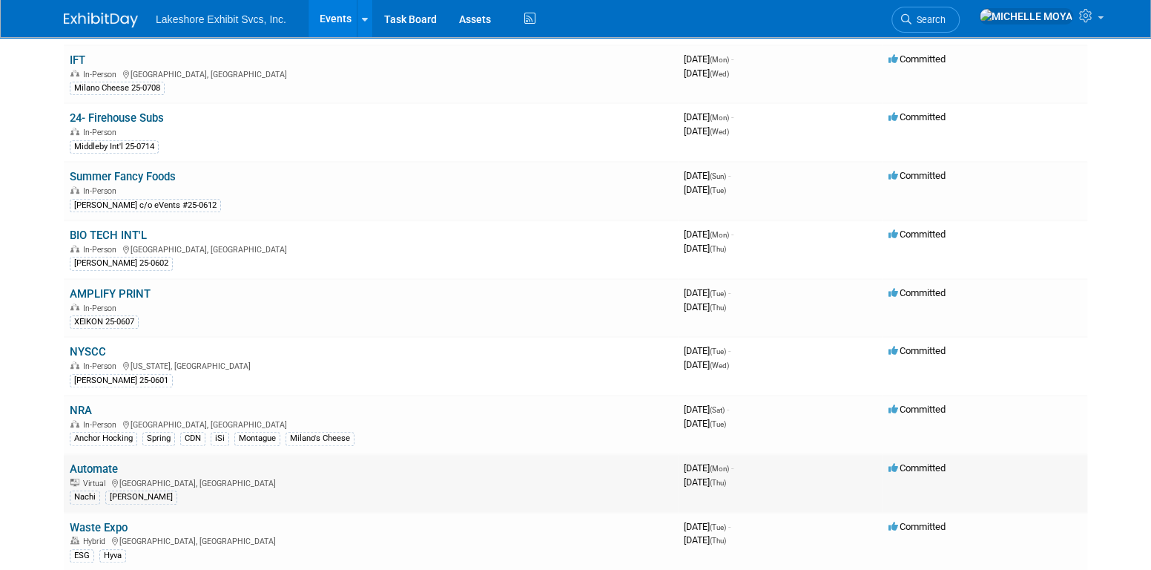
scroll to position [297, 0]
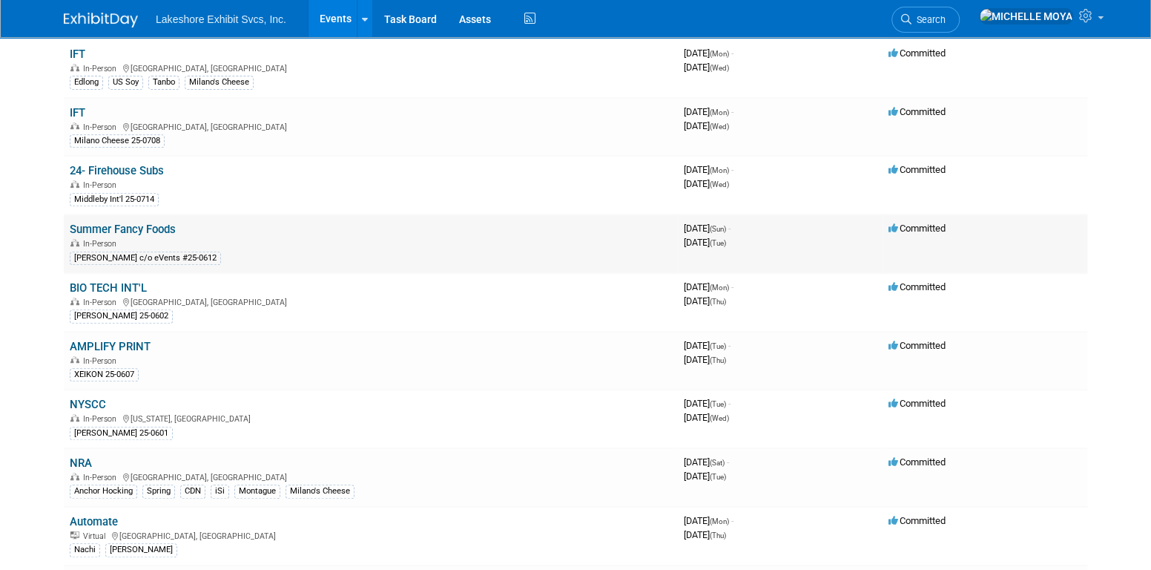
click at [171, 224] on link "Summer Fancy Foods" at bounding box center [123, 228] width 106 height 13
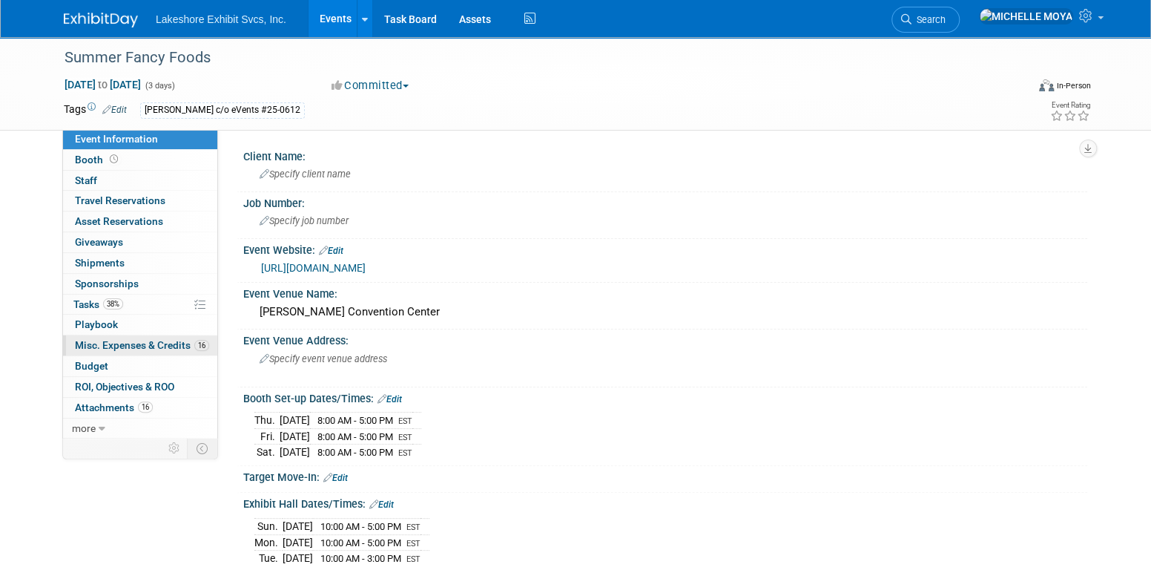
click at [108, 346] on span "Misc. Expenses & Credits 16" at bounding box center [142, 345] width 134 height 12
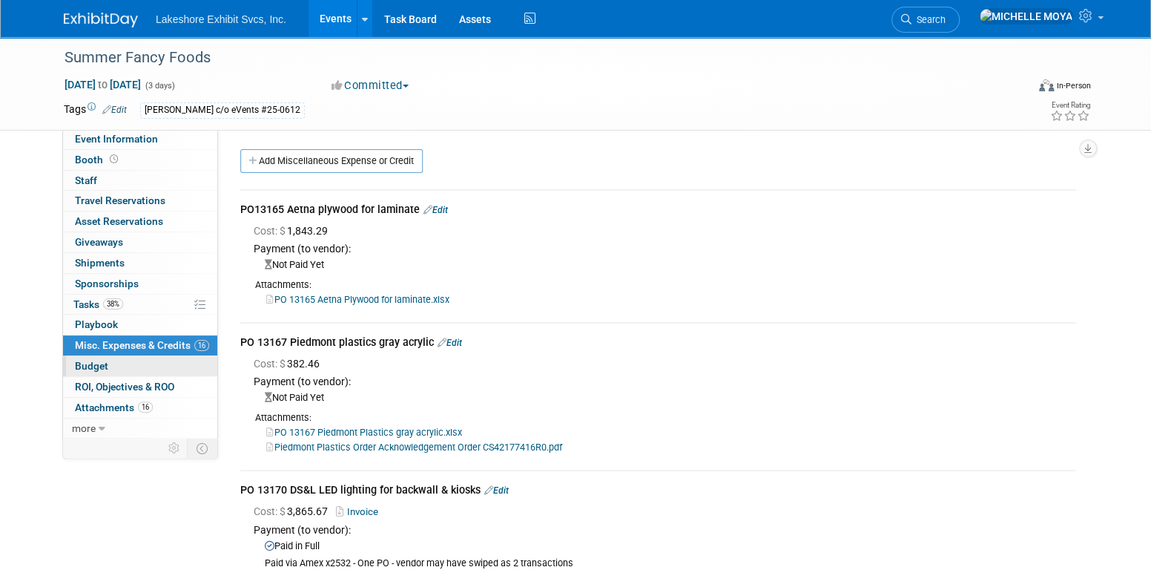
click at [175, 357] on link "Budget" at bounding box center [140, 366] width 154 height 20
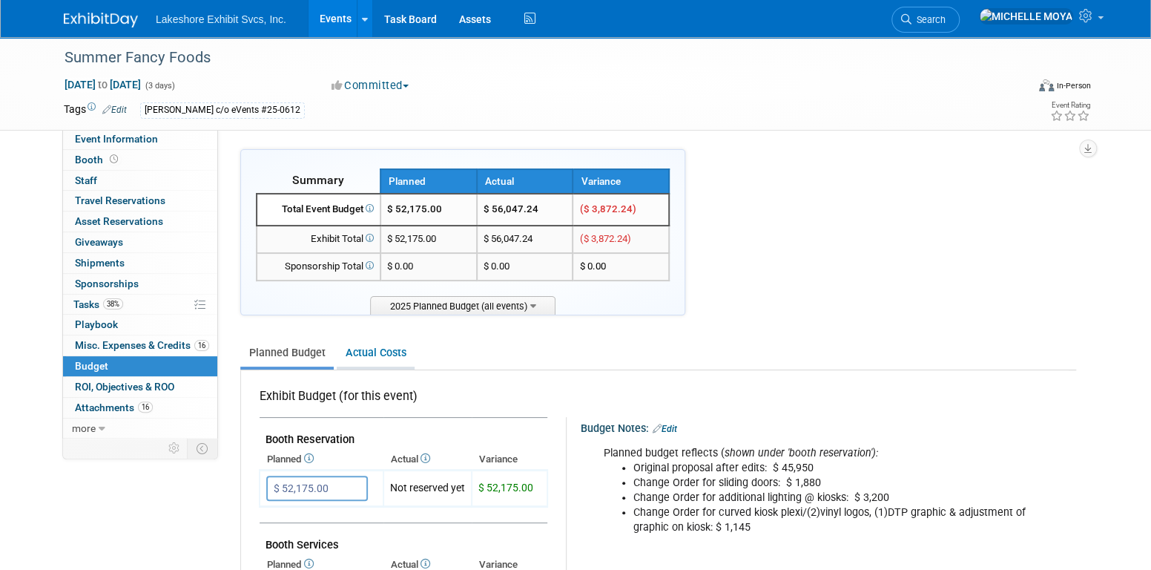
click at [383, 354] on link "Actual Costs" at bounding box center [376, 352] width 78 height 27
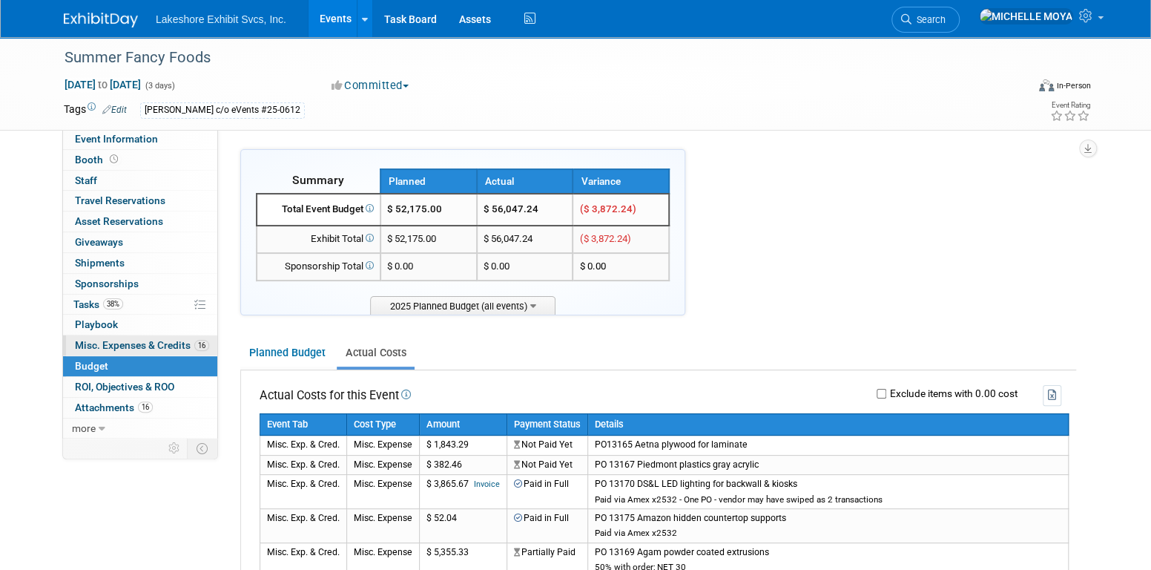
click at [158, 345] on span "Misc. Expenses & Credits 16" at bounding box center [142, 345] width 134 height 12
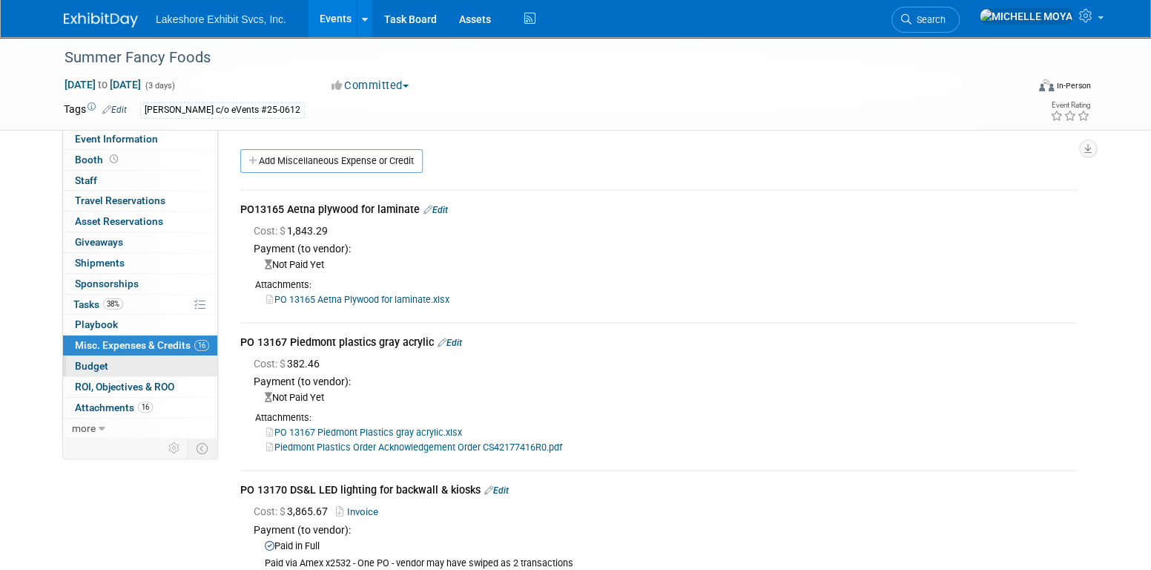
click at [166, 363] on link "Budget" at bounding box center [140, 366] width 154 height 20
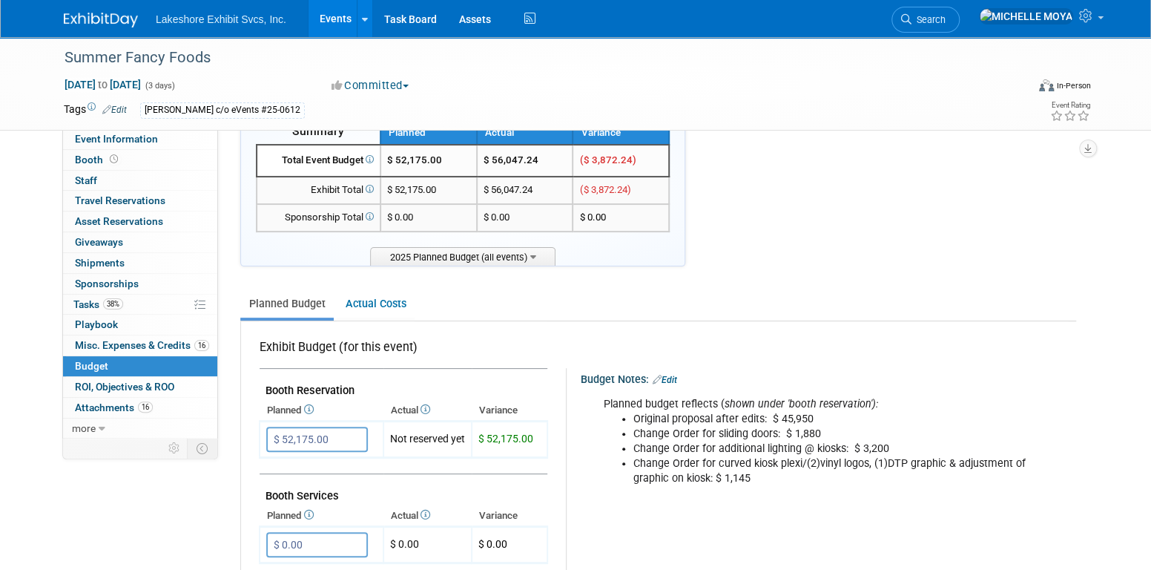
scroll to position [74, 0]
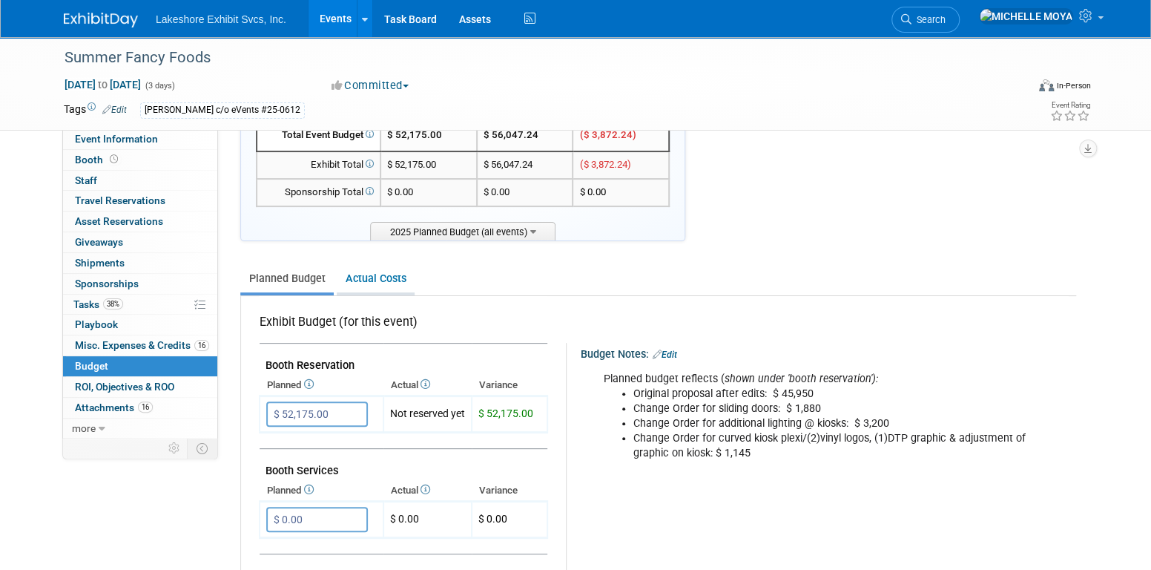
click at [395, 280] on link "Actual Costs" at bounding box center [376, 278] width 78 height 27
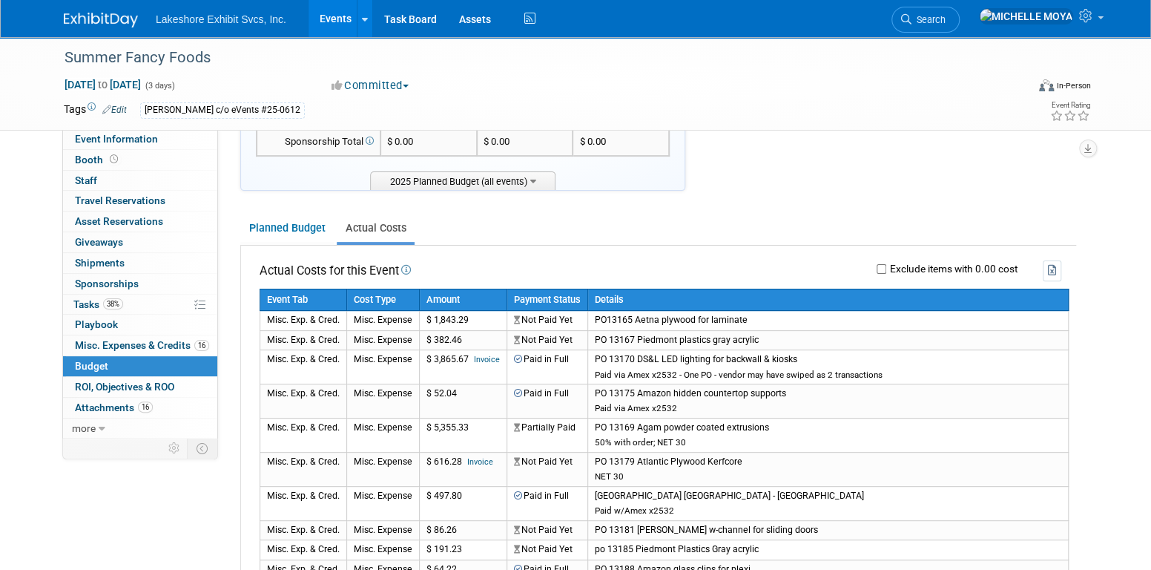
scroll to position [148, 0]
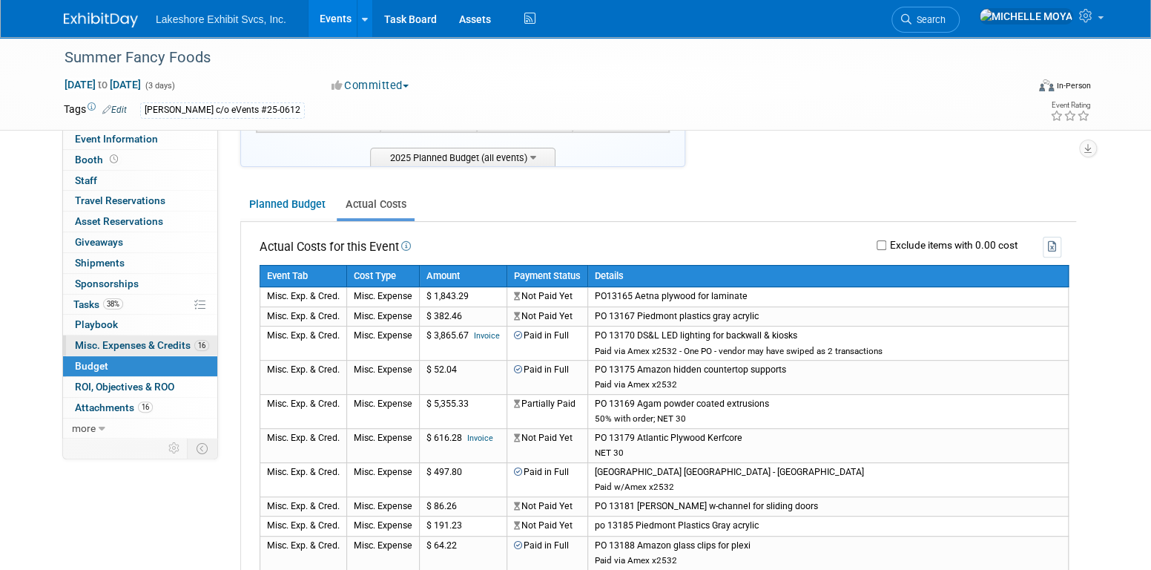
click at [179, 343] on span "Misc. Expenses & Credits 16" at bounding box center [142, 345] width 134 height 12
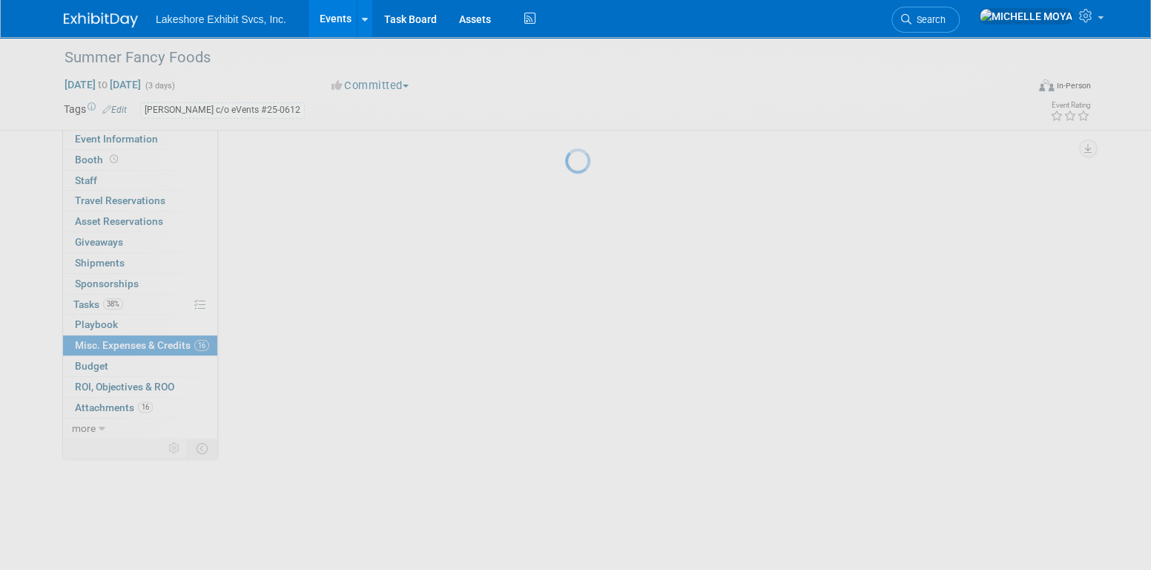
scroll to position [0, 0]
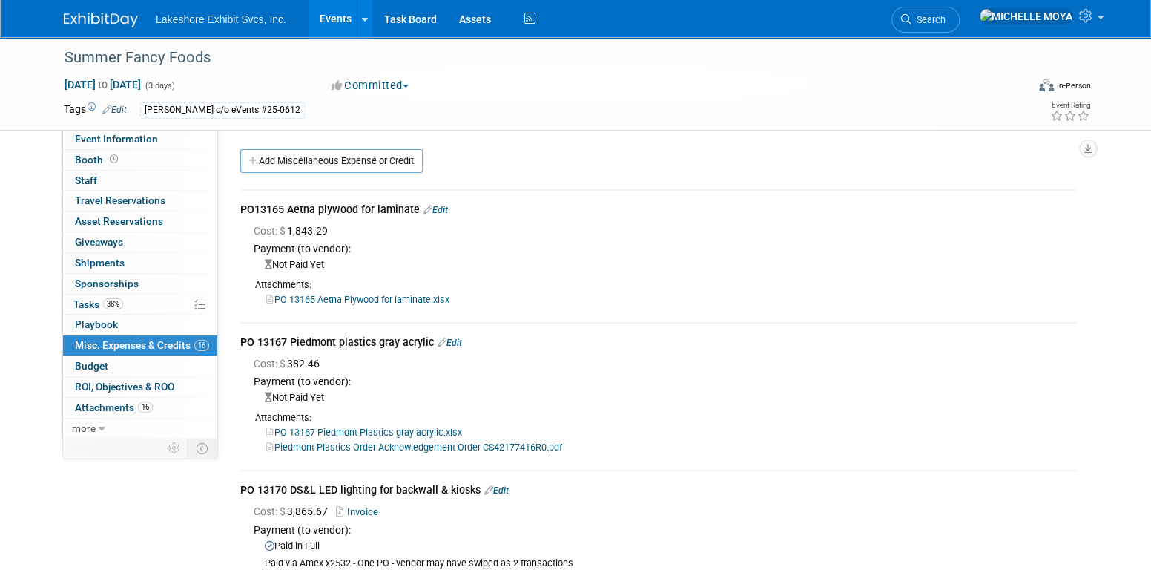
click at [403, 299] on link "PO 13165 Aetna Plywood for laminate.xlsx" at bounding box center [357, 299] width 183 height 11
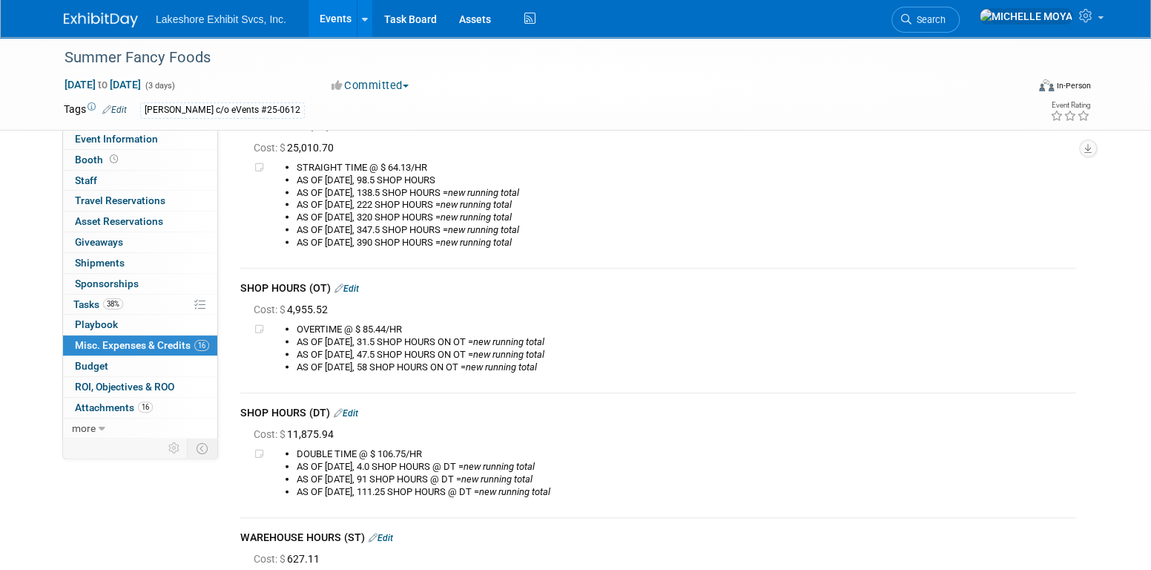
scroll to position [1557, 0]
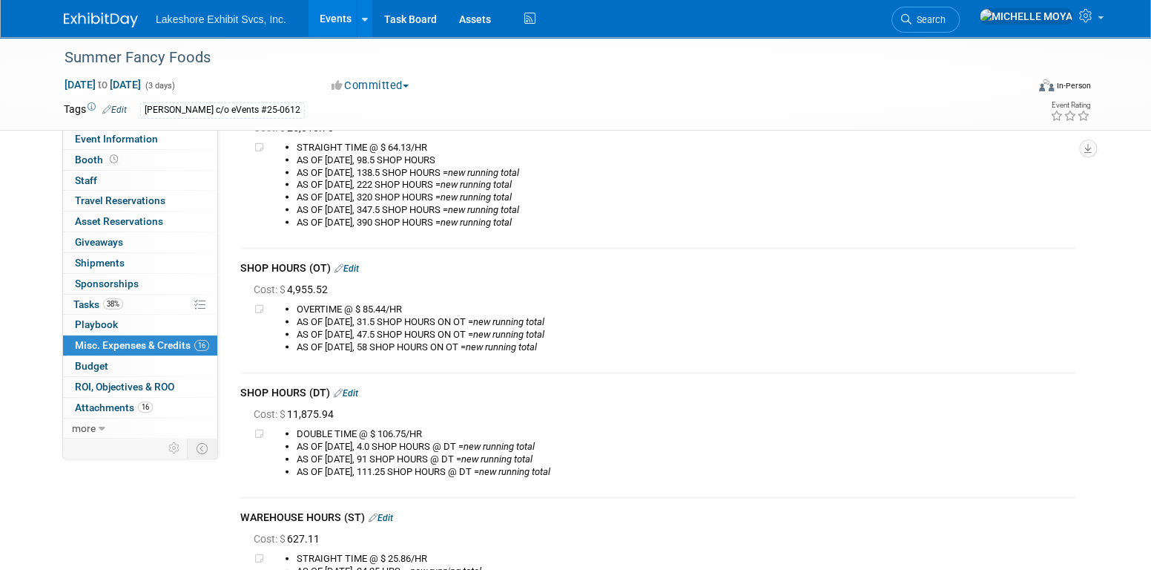
click at [105, 19] on img at bounding box center [101, 20] width 74 height 15
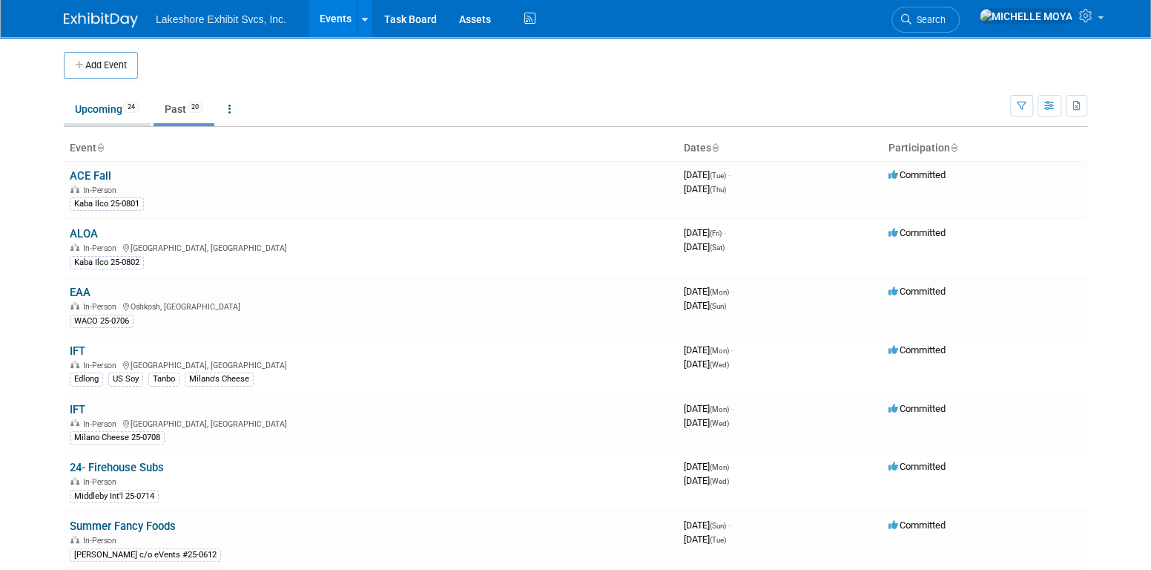
click at [92, 106] on link "Upcoming 24" at bounding box center [107, 109] width 87 height 28
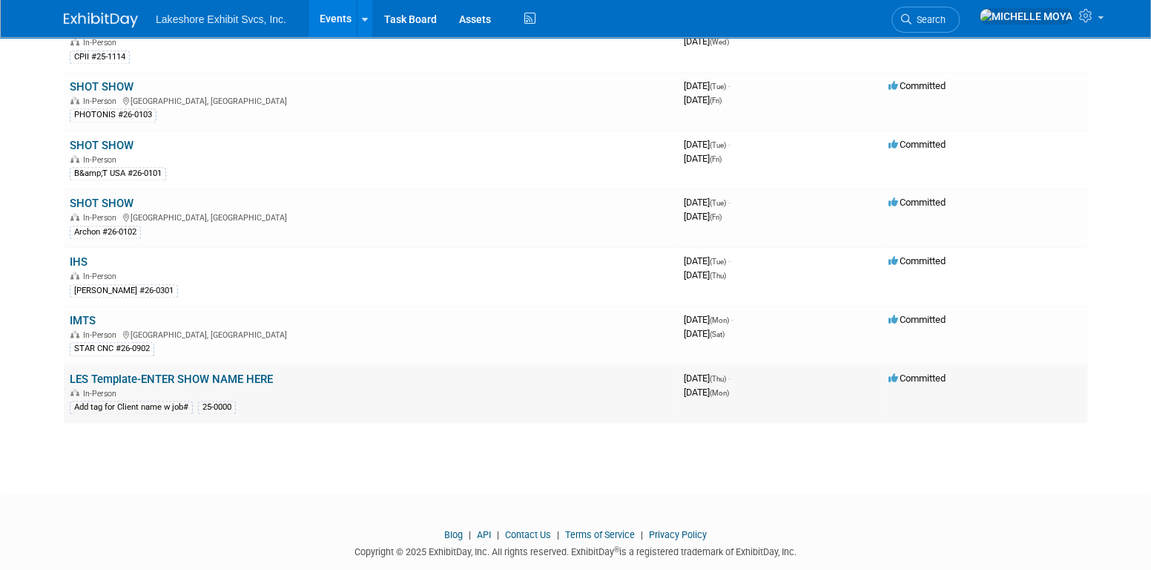
scroll to position [1154, 0]
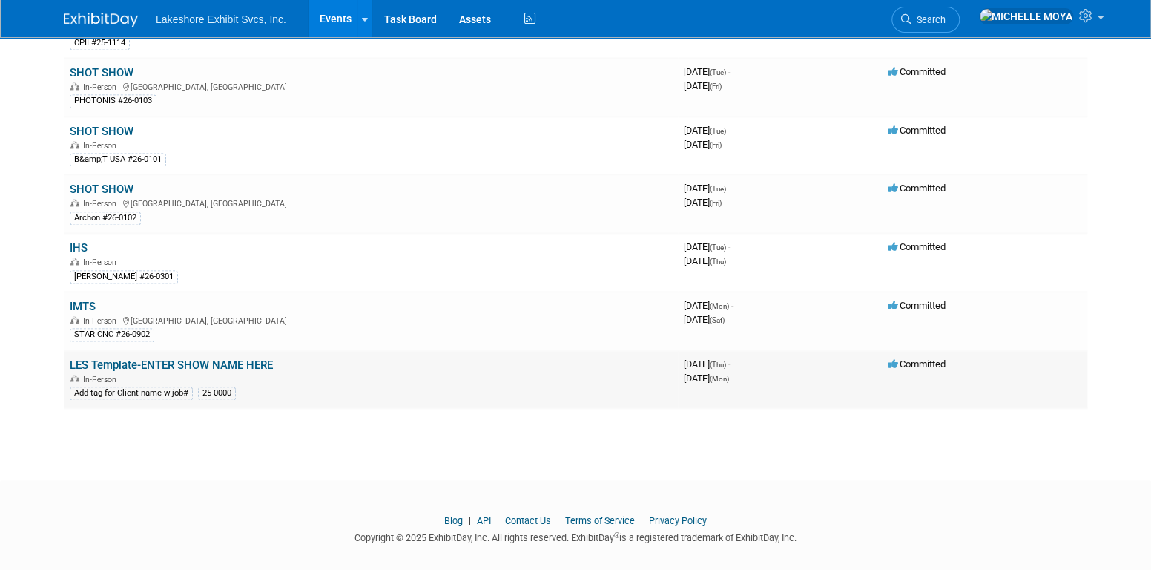
click at [184, 358] on link "LES Template-ENTER SHOW NAME HERE" at bounding box center [171, 364] width 203 height 13
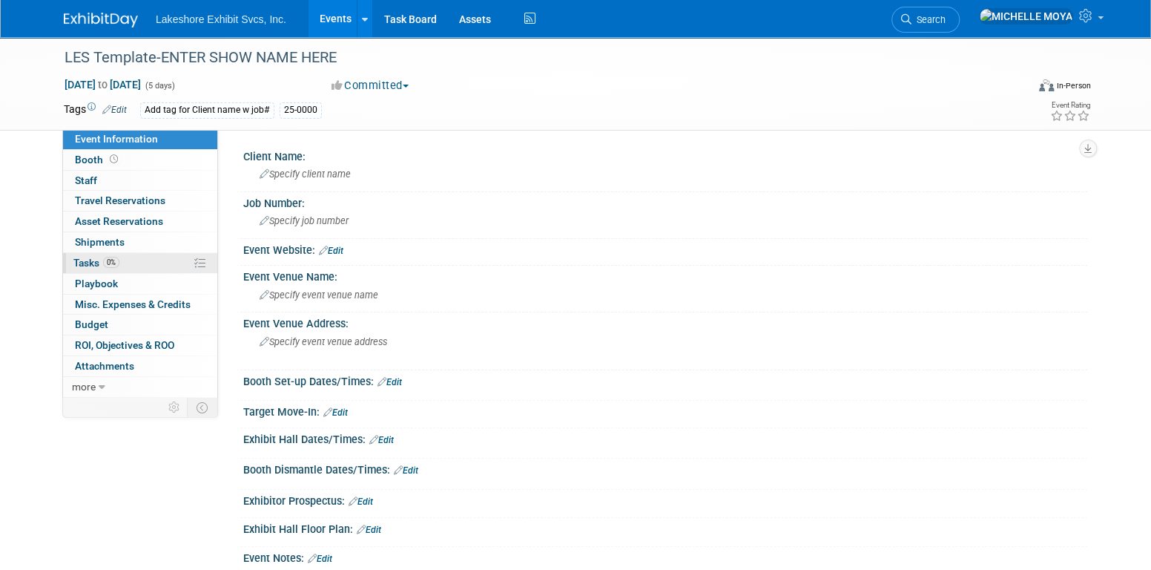
click at [168, 260] on link "0% Tasks 0%" at bounding box center [140, 263] width 154 height 20
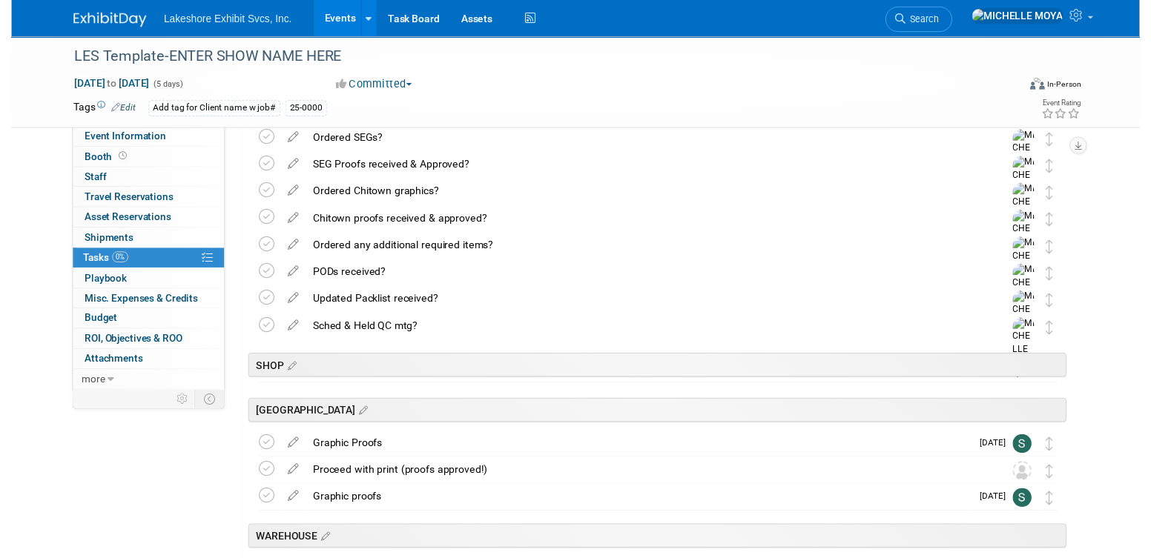
scroll to position [2373, 0]
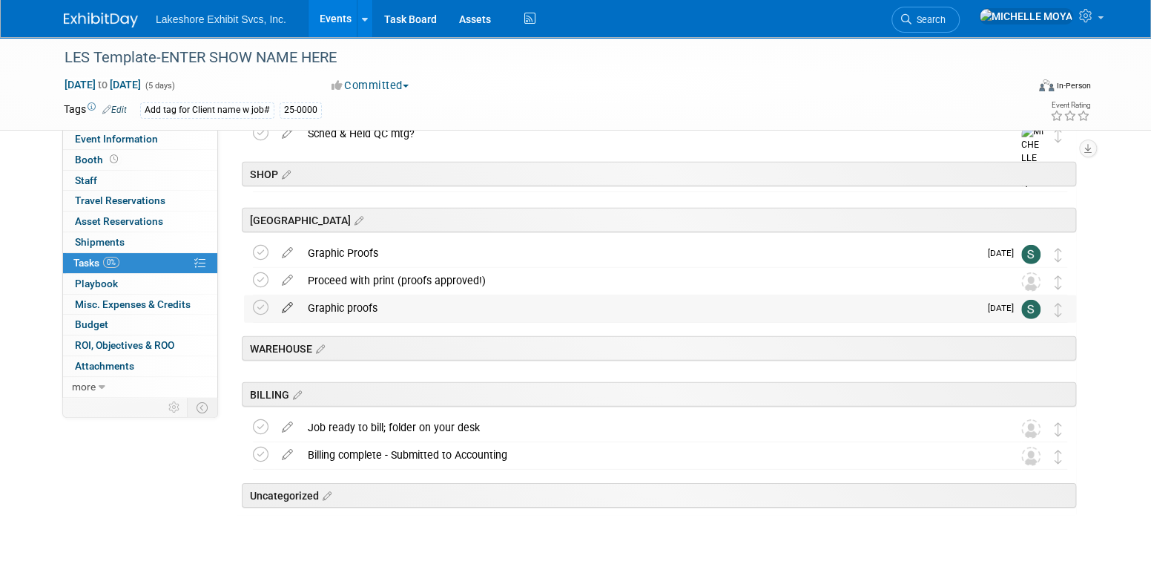
click at [291, 306] on icon at bounding box center [287, 304] width 26 height 19
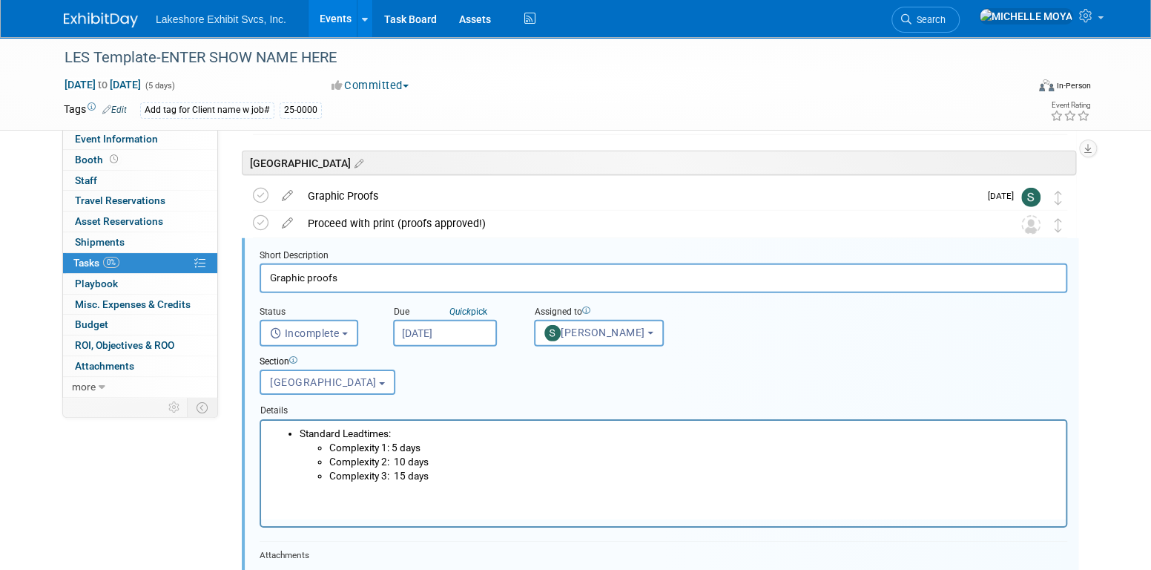
scroll to position [2450, 0]
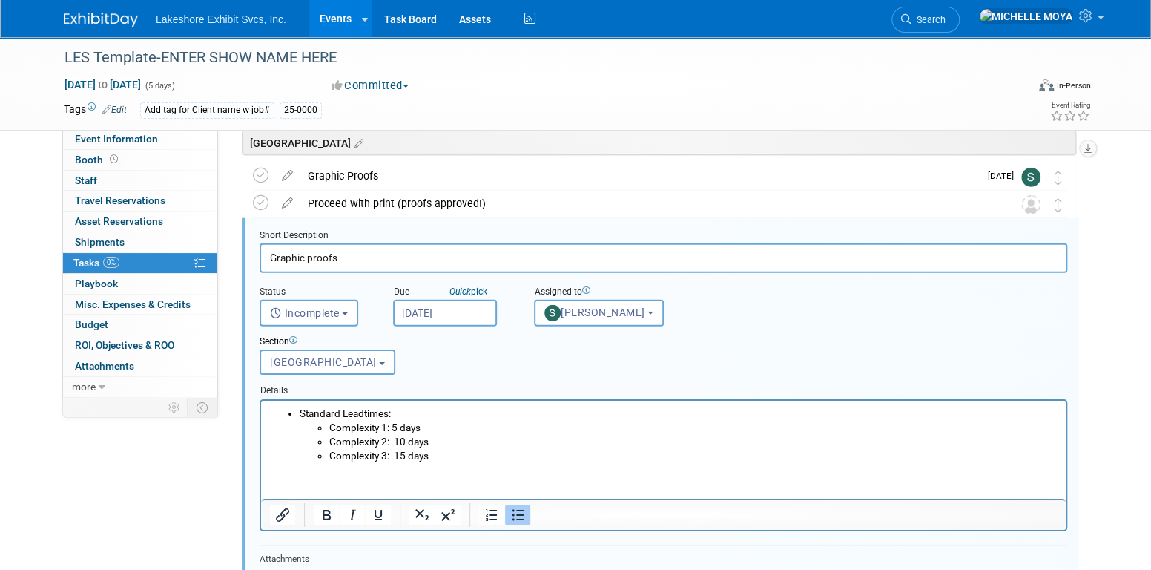
click at [291, 168] on icon at bounding box center [287, 172] width 26 height 19
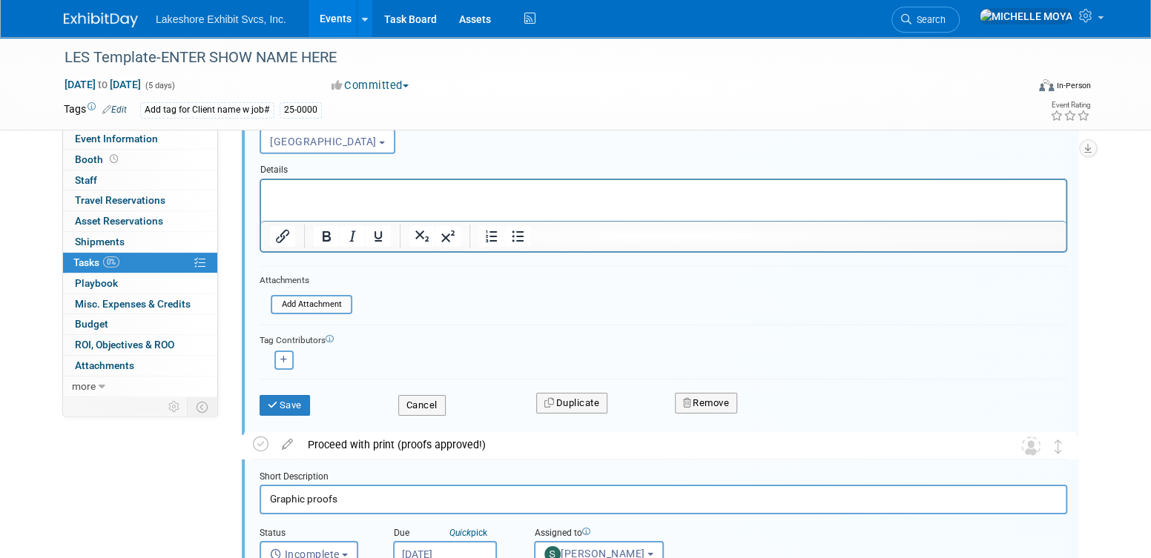
scroll to position [2619, 0]
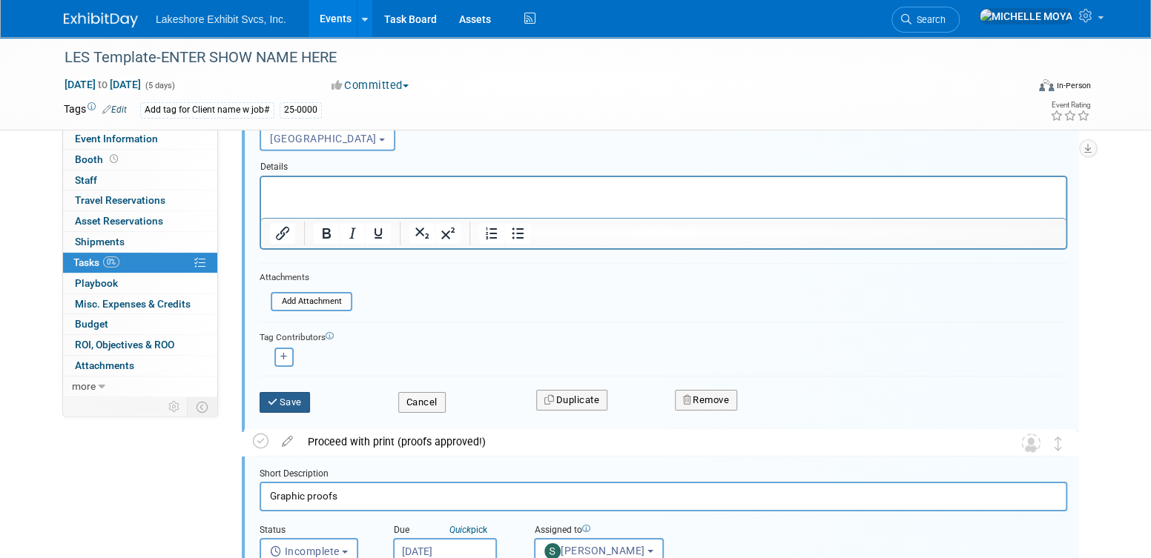
click at [302, 400] on button "Save" at bounding box center [285, 402] width 50 height 21
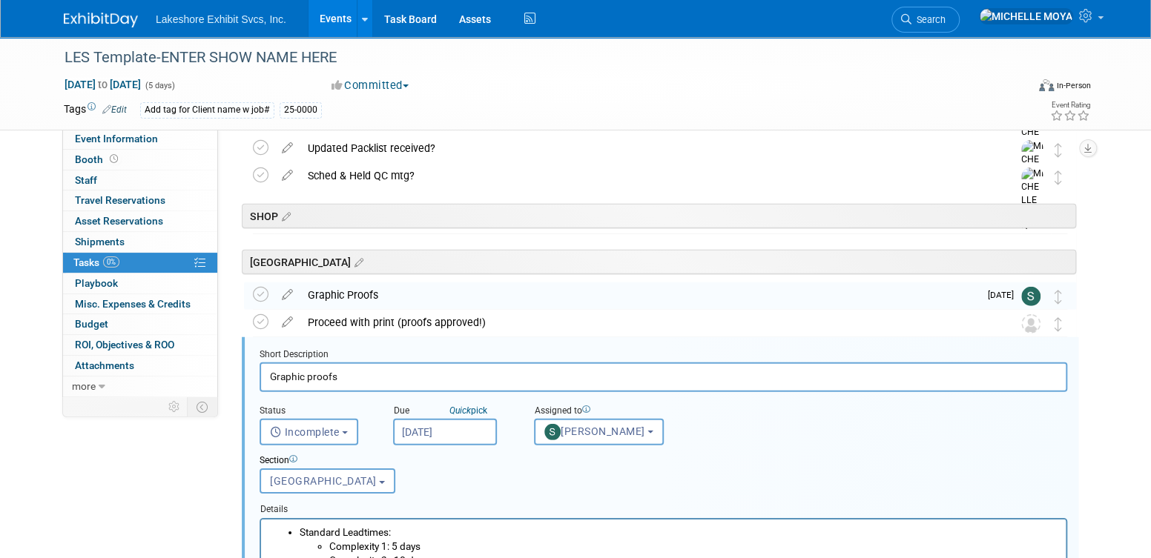
scroll to position [2322, 0]
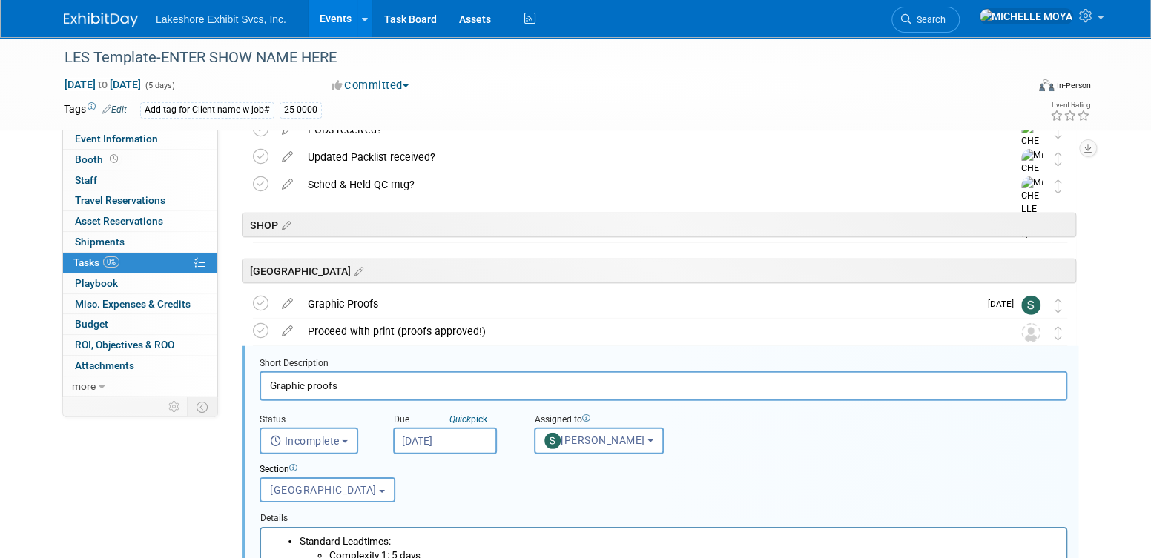
click at [289, 304] on icon at bounding box center [287, 300] width 26 height 19
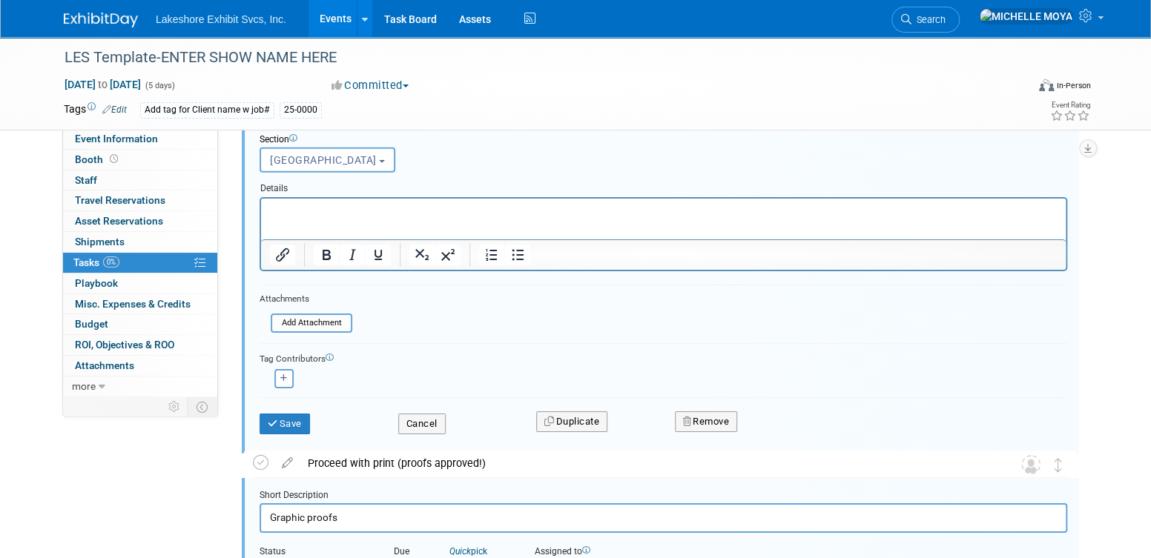
scroll to position [2619, 0]
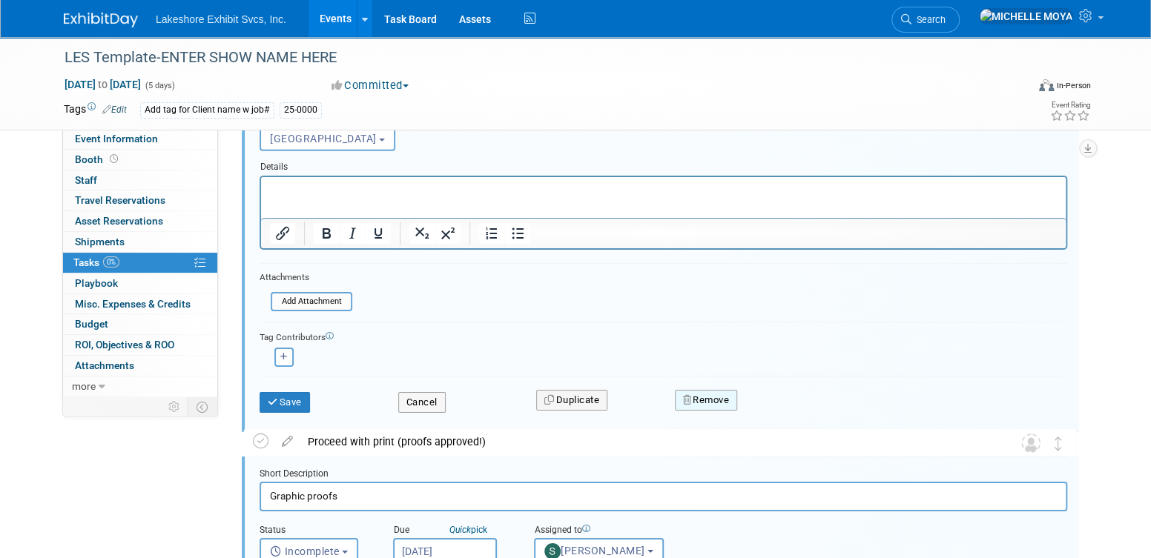
click at [698, 400] on button "Remove" at bounding box center [706, 400] width 63 height 21
click at [779, 409] on icon at bounding box center [778, 413] width 9 height 8
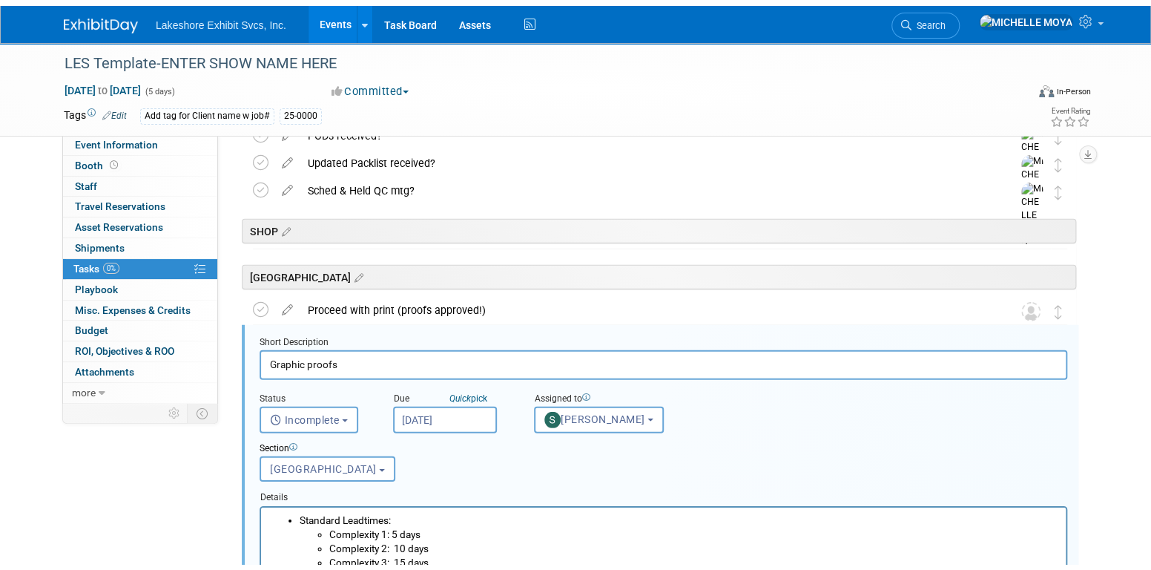
scroll to position [2693, 0]
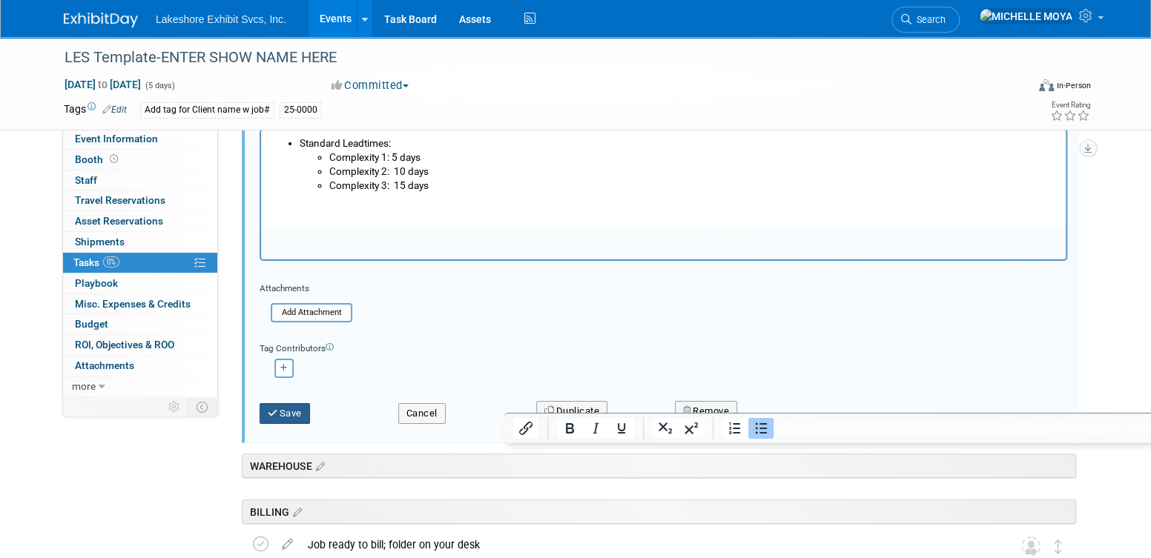
click at [283, 410] on button "Save" at bounding box center [285, 413] width 50 height 21
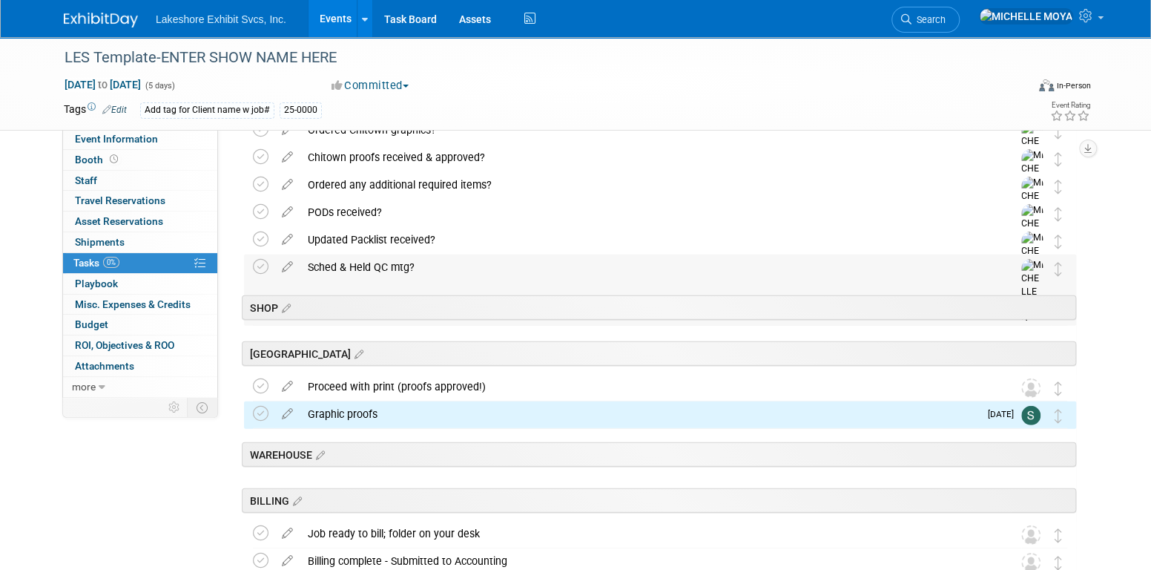
scroll to position [2307, 0]
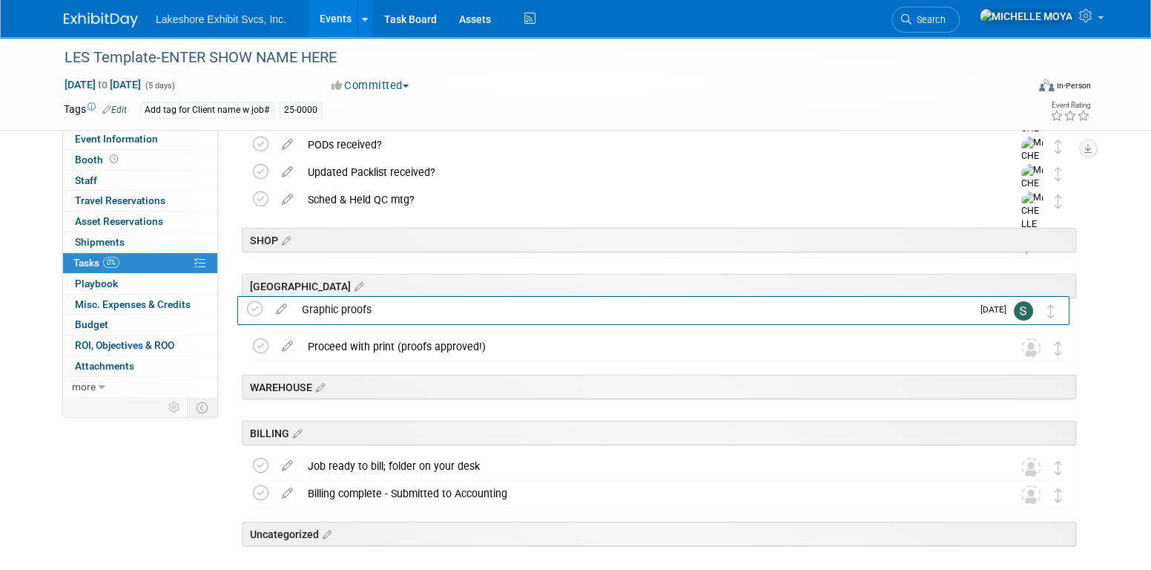
drag, startPoint x: 1062, startPoint y: 346, endPoint x: 1055, endPoint y: 309, distance: 37.7
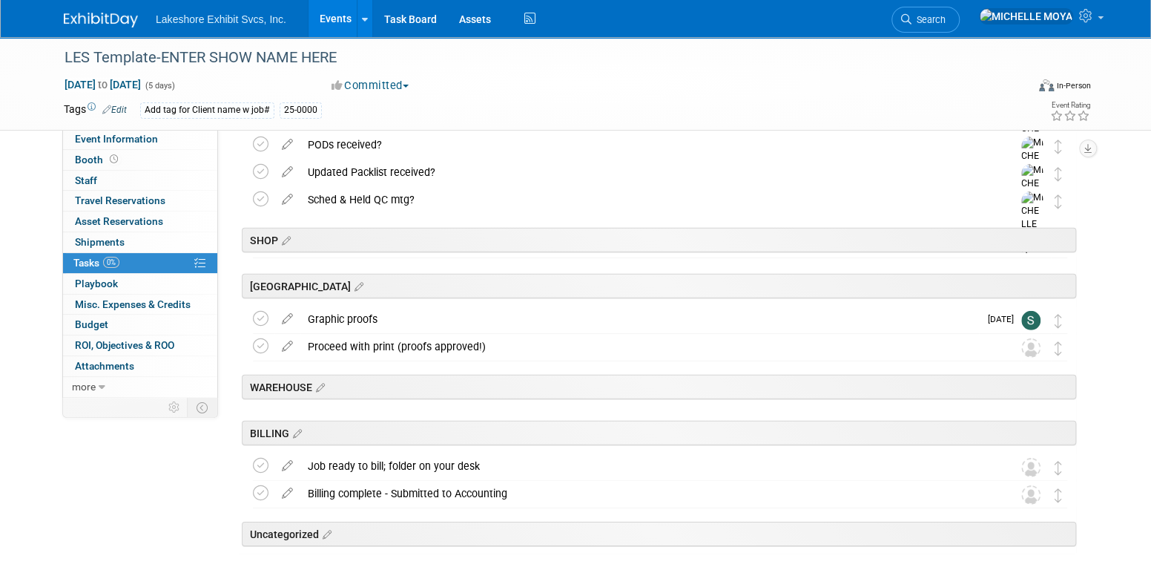
click at [342, 11] on link "Events" at bounding box center [336, 18] width 54 height 37
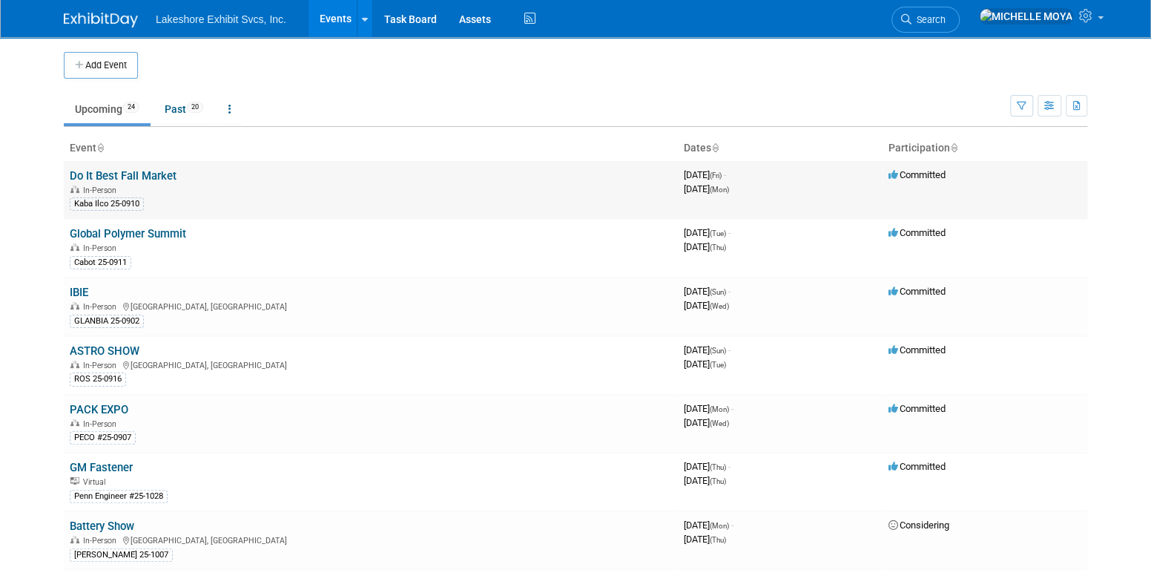
click at [162, 171] on link "Do It Best Fall Market" at bounding box center [123, 175] width 107 height 13
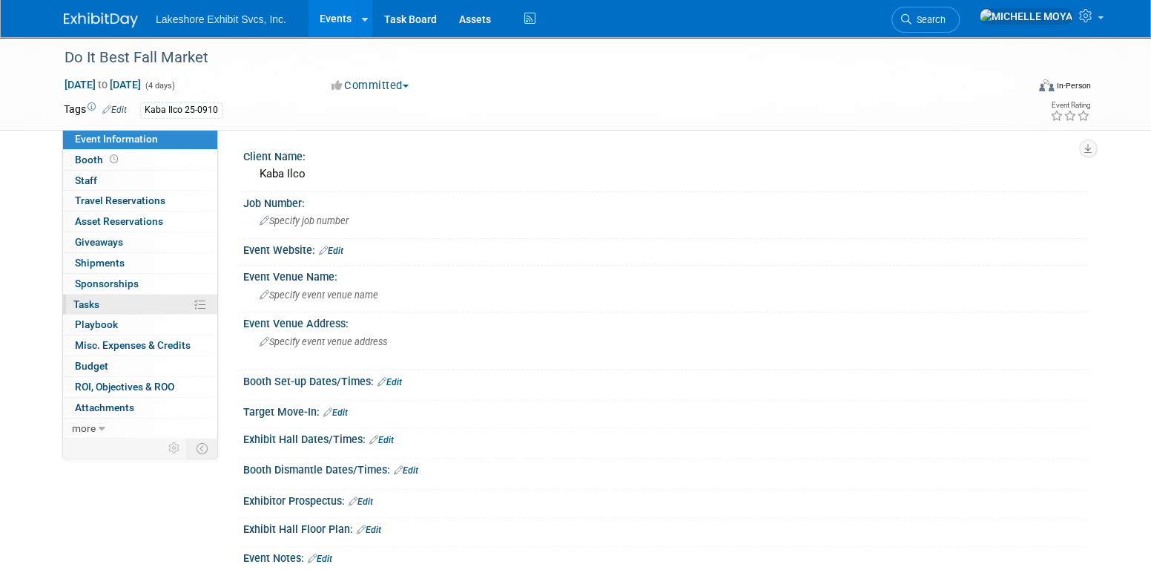
click at [148, 299] on link "0% Tasks 0%" at bounding box center [140, 304] width 154 height 20
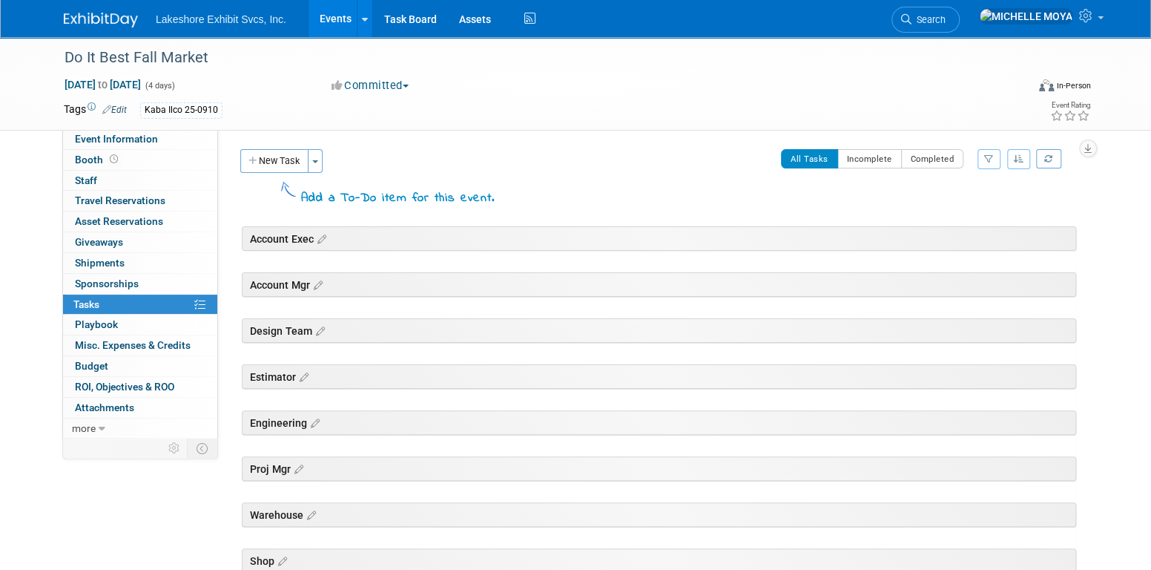
click at [327, 13] on link "Events" at bounding box center [336, 18] width 54 height 37
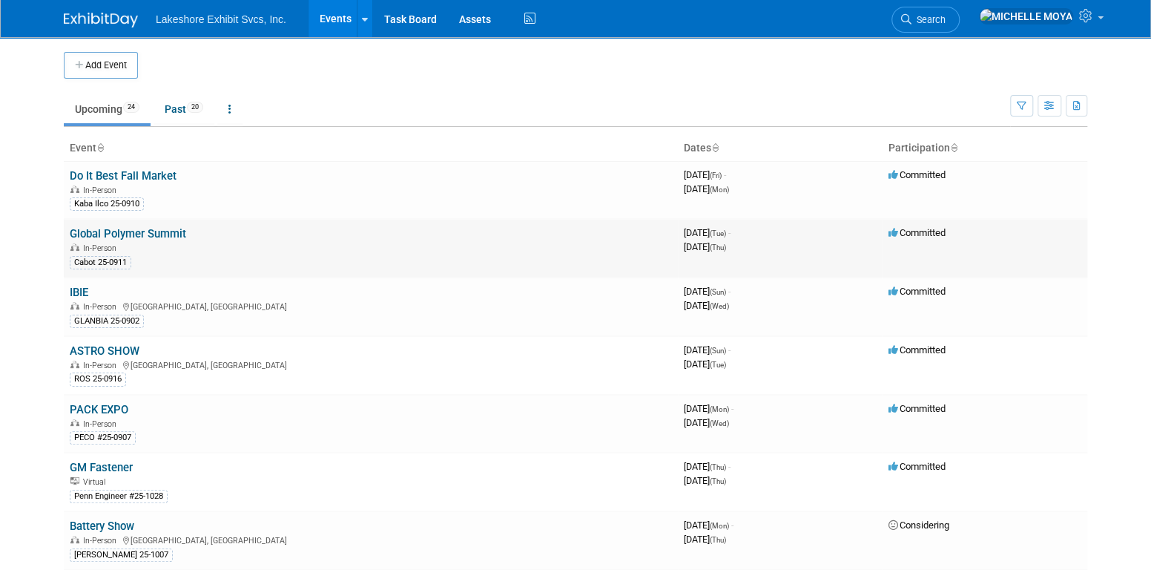
click at [172, 235] on link "Global Polymer Summit" at bounding box center [128, 233] width 116 height 13
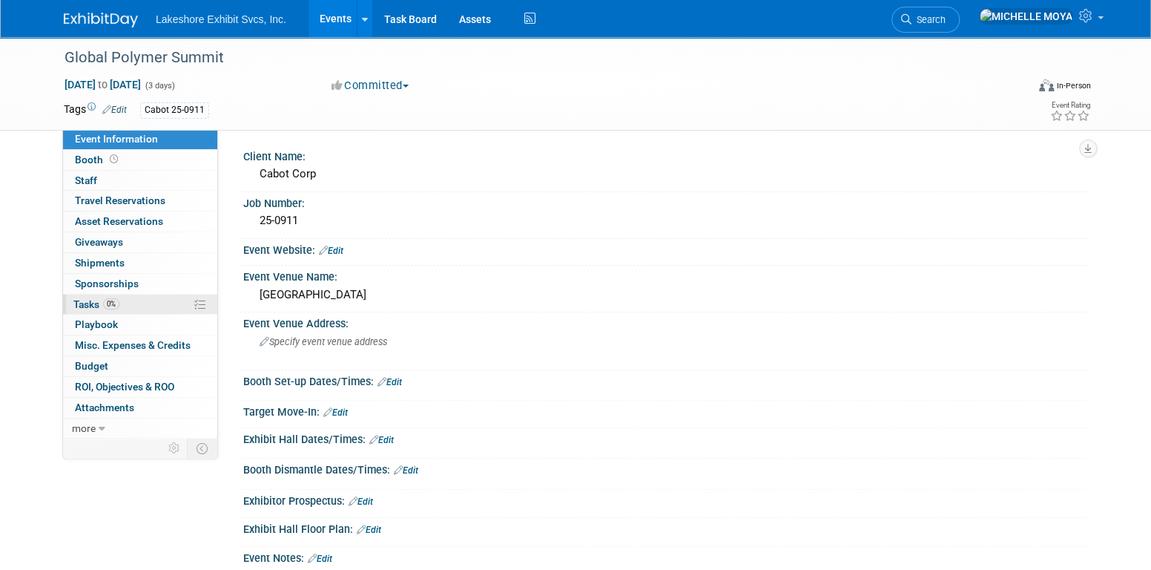
click at [165, 297] on link "0% Tasks 0%" at bounding box center [140, 304] width 154 height 20
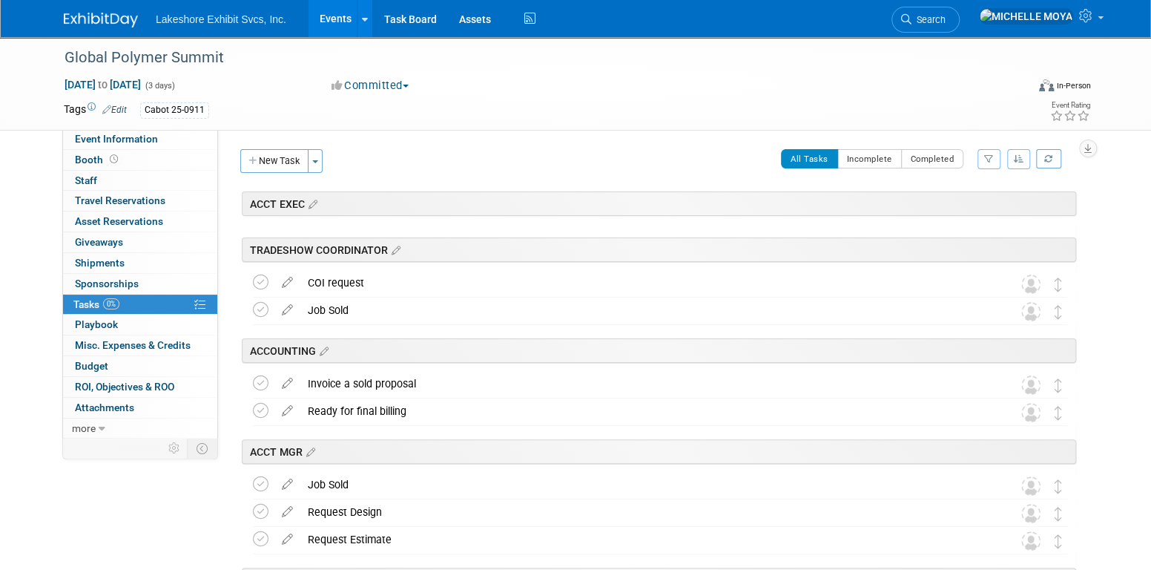
click at [990, 157] on icon "button" at bounding box center [989, 158] width 10 height 9
click at [966, 204] on select "-- Select Assignee -- All unassigned tasks Assigned to me [PERSON_NAME] [PERSON…" at bounding box center [927, 206] width 122 height 21
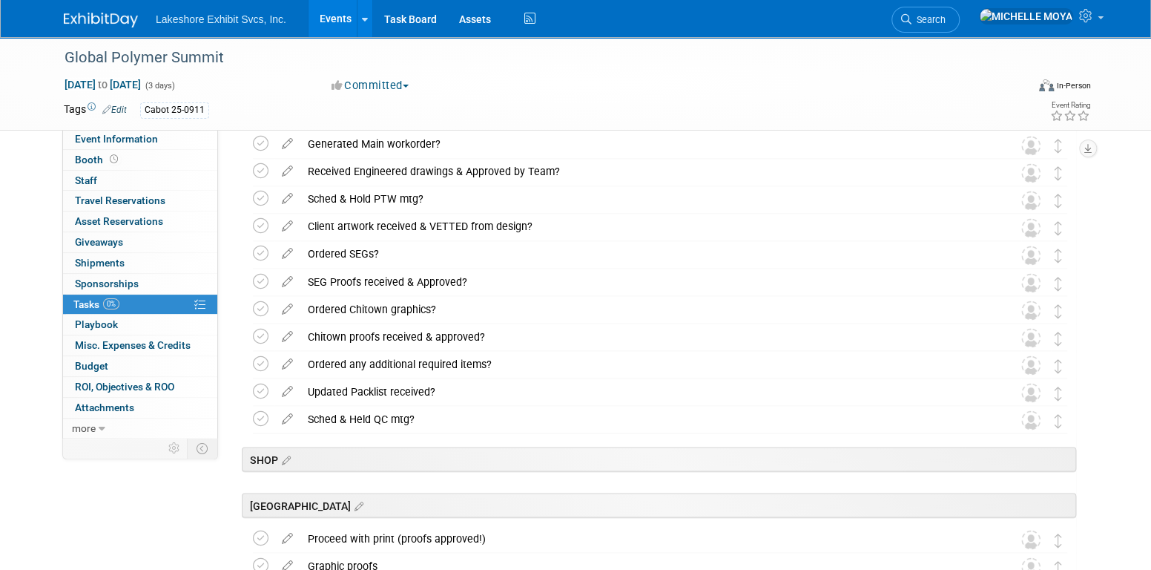
scroll to position [1586, 0]
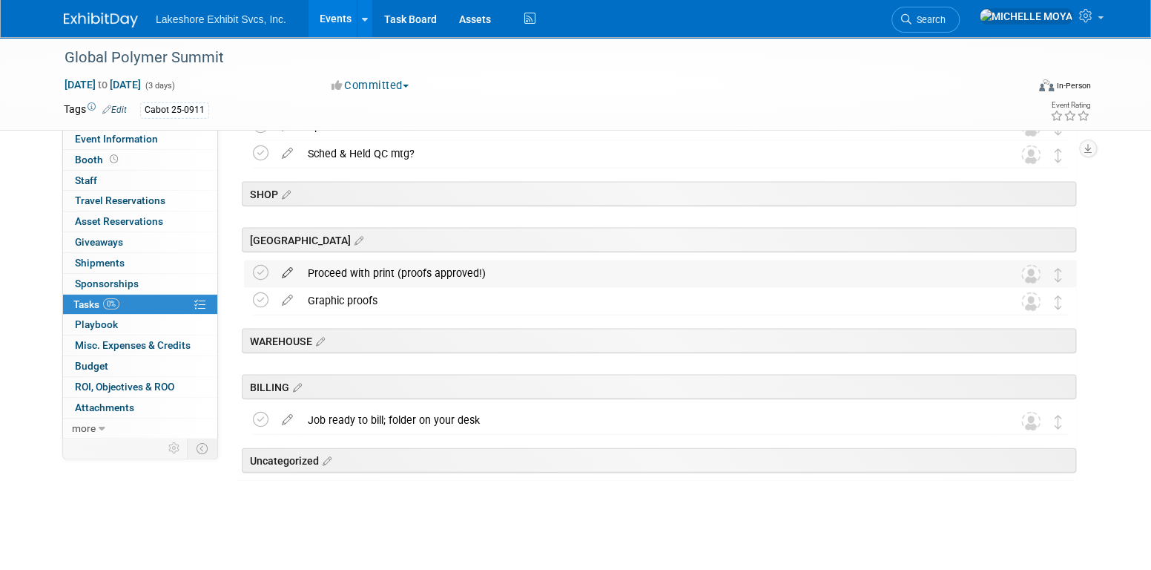
click at [284, 270] on icon at bounding box center [287, 269] width 26 height 19
select select "8"
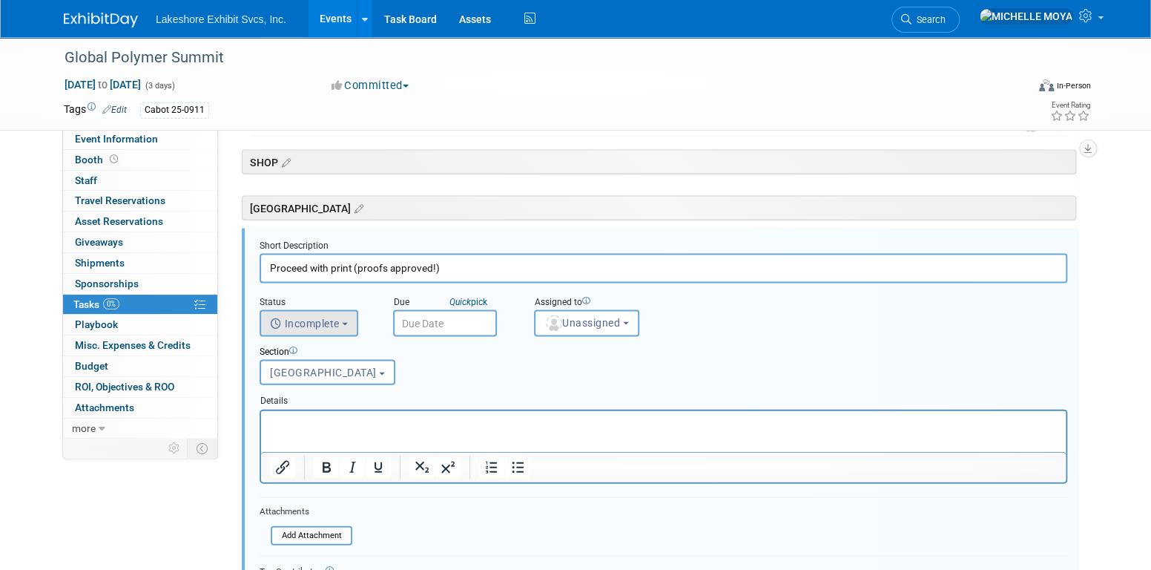
scroll to position [1628, 0]
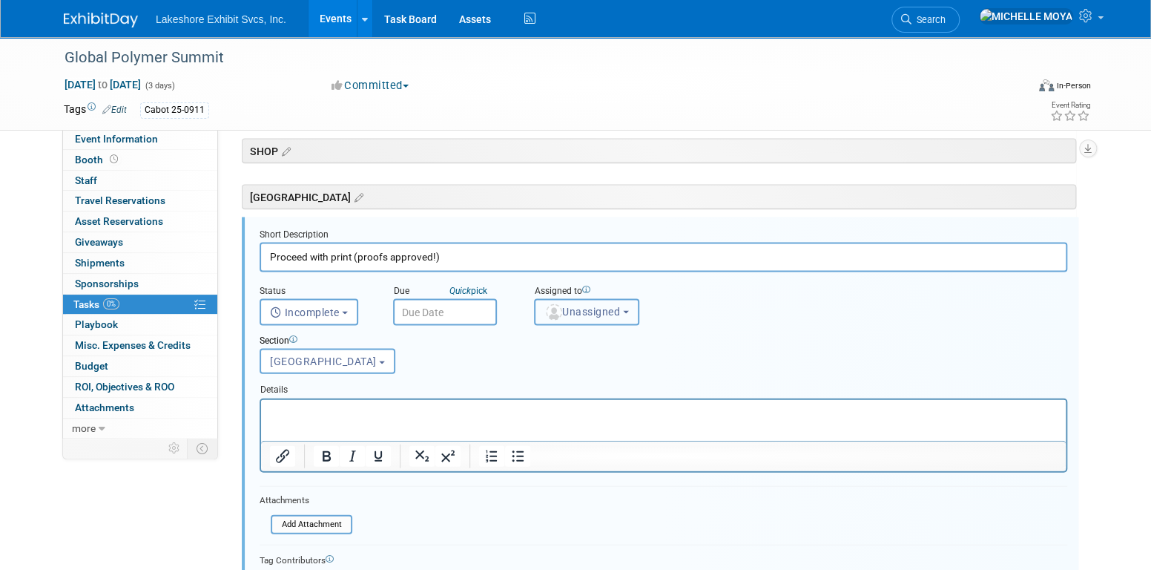
click at [600, 300] on button "Unassigned" at bounding box center [586, 312] width 105 height 27
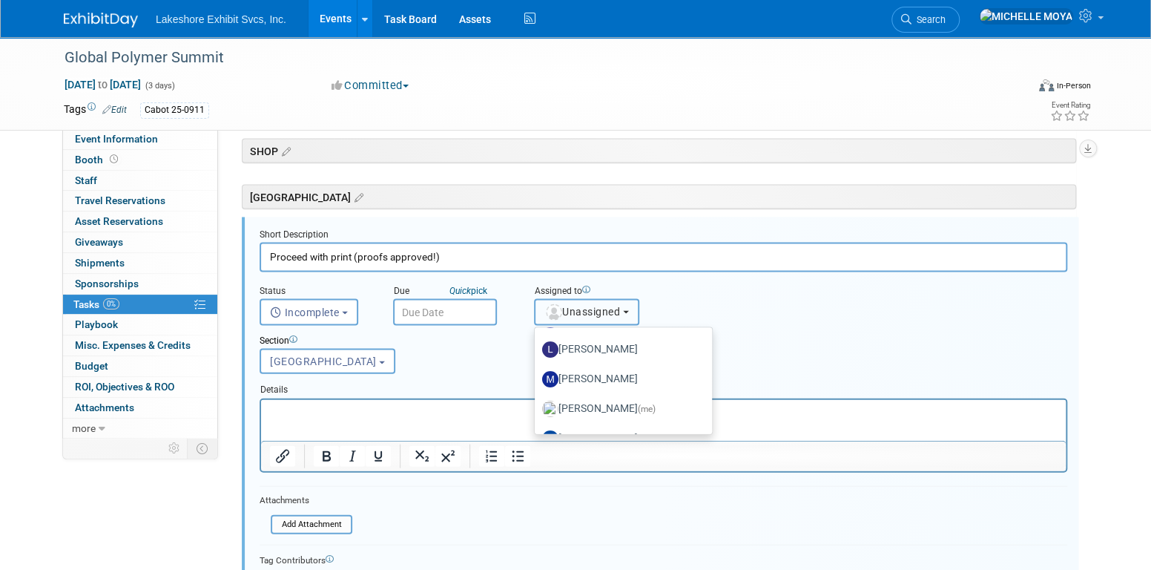
scroll to position [260, 0]
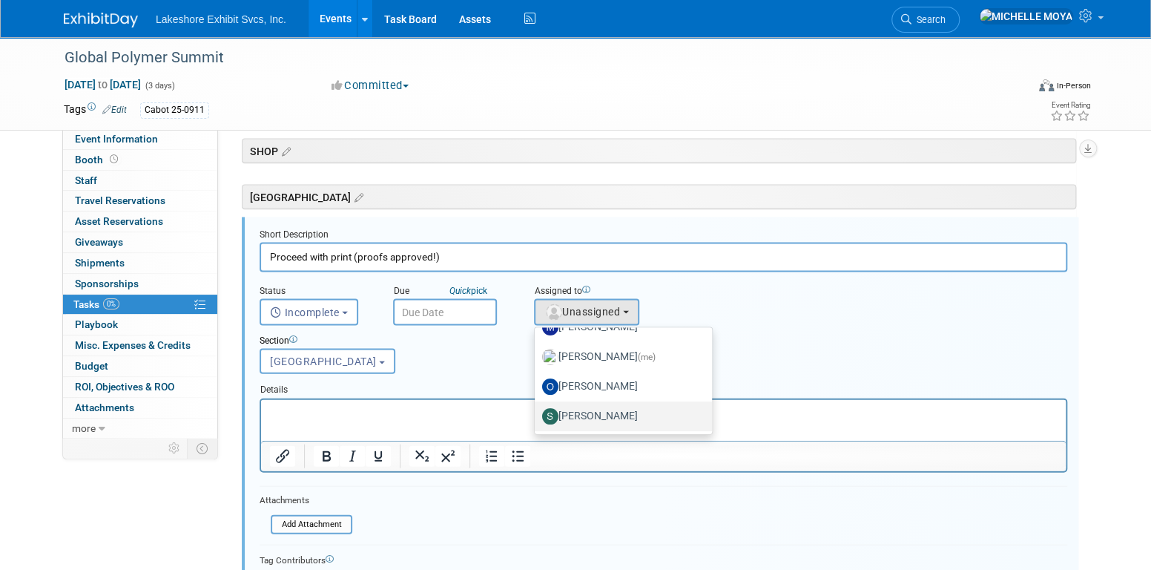
click at [620, 417] on label "Stephen Hurn" at bounding box center [619, 416] width 155 height 24
click at [537, 417] on input "Stephen Hurn" at bounding box center [532, 414] width 10 height 10
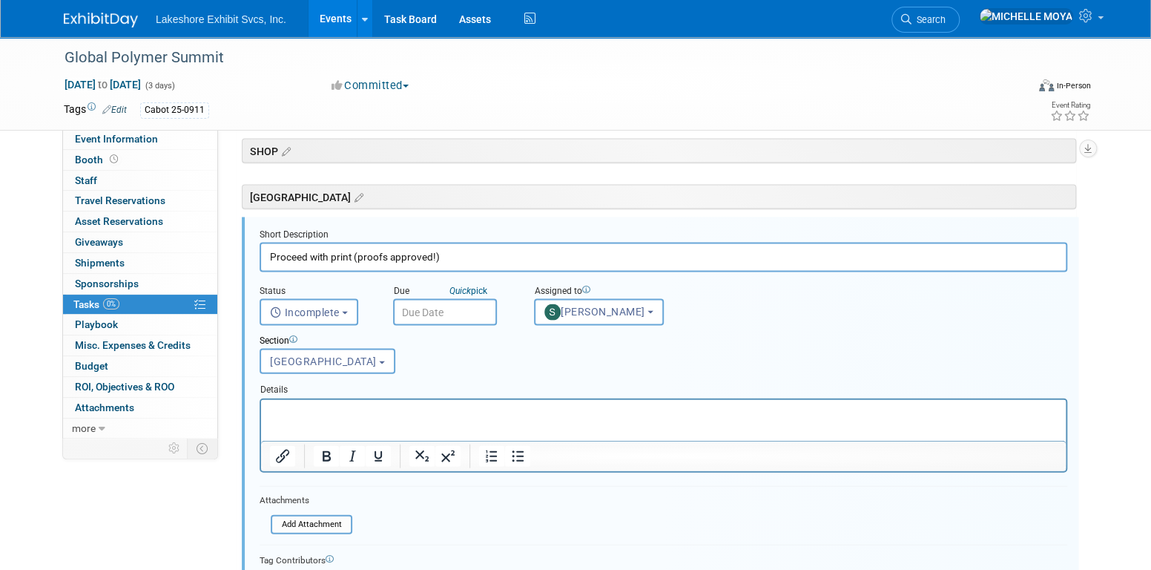
select select "9b29c328-8c3b-445d-b8d5-c5f8ee202ede"
click at [446, 307] on input "text" at bounding box center [445, 312] width 104 height 27
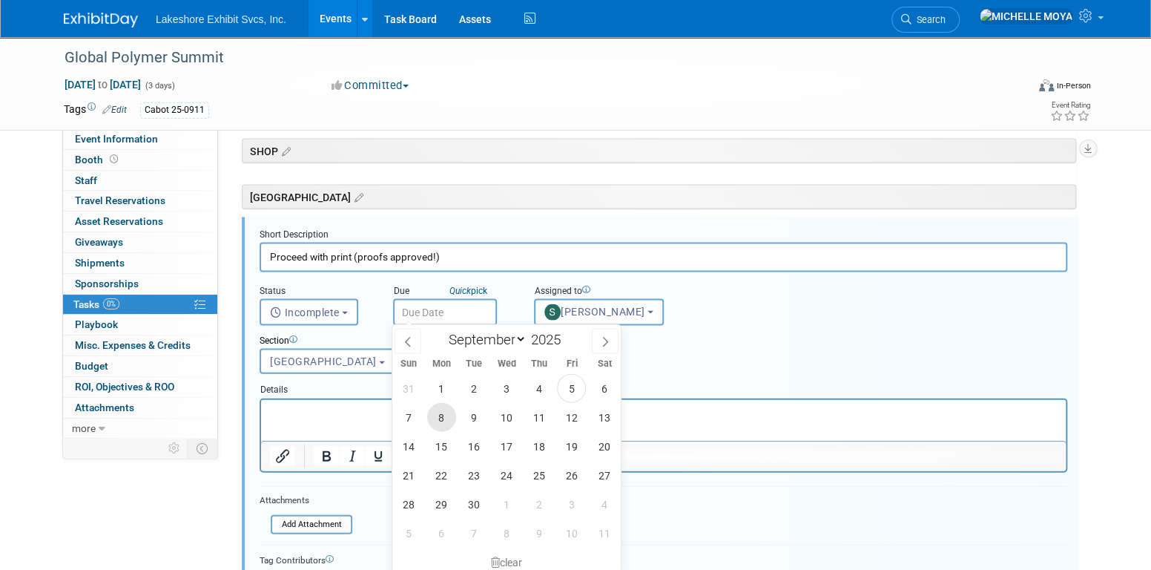
click at [450, 417] on span "8" at bounding box center [441, 417] width 29 height 29
type input "Sep 8, 2025"
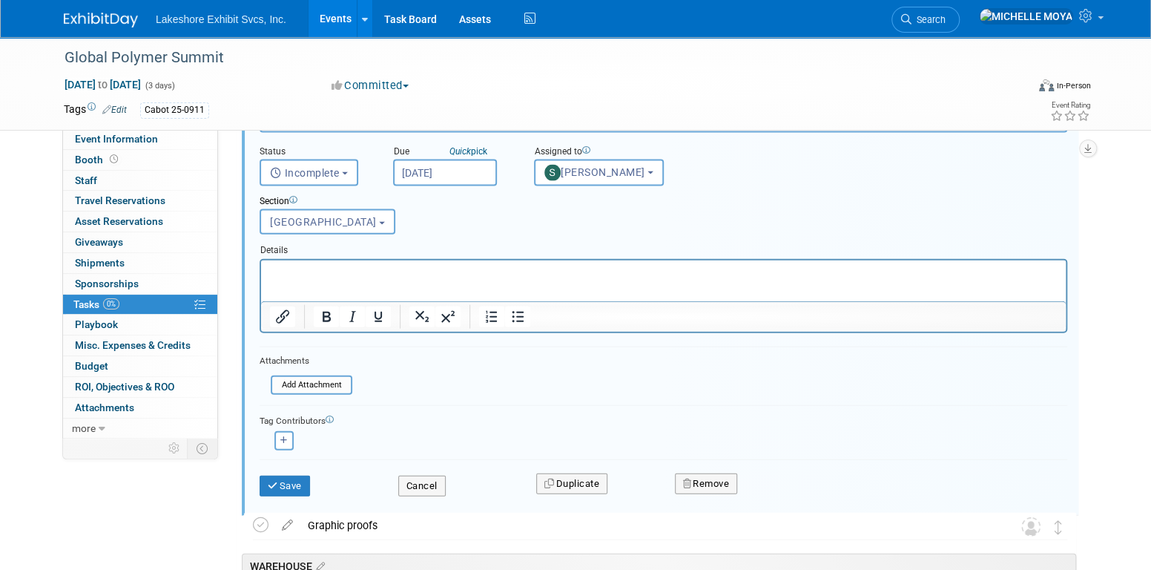
scroll to position [1776, 0]
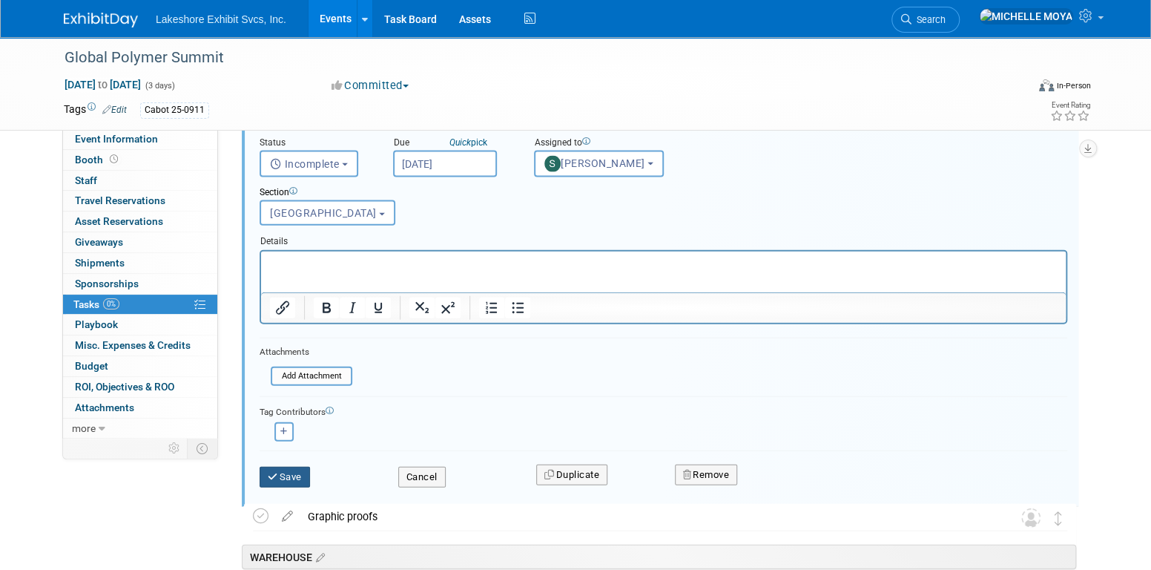
click at [297, 474] on button "Save" at bounding box center [285, 476] width 50 height 21
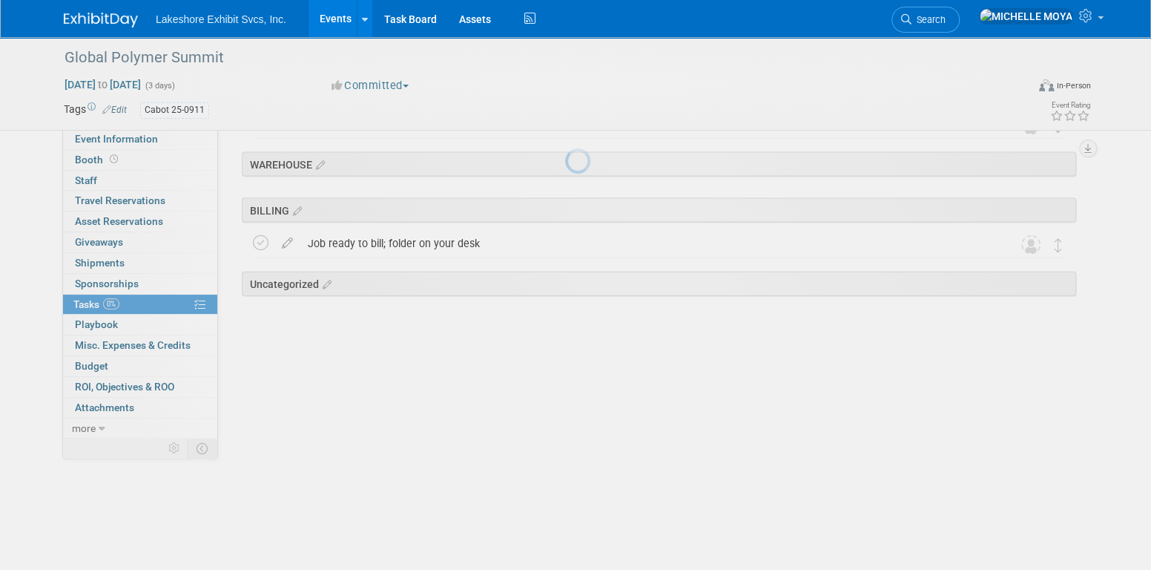
scroll to position [1586, 0]
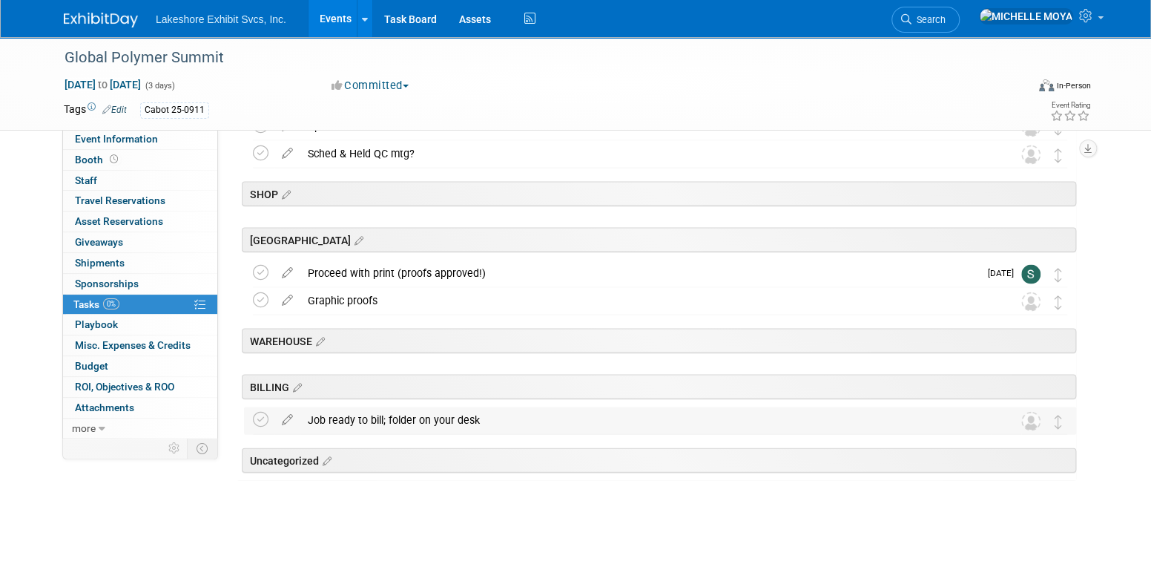
click at [782, 427] on div "Job ready to bill; folder on your desk" at bounding box center [645, 418] width 691 height 25
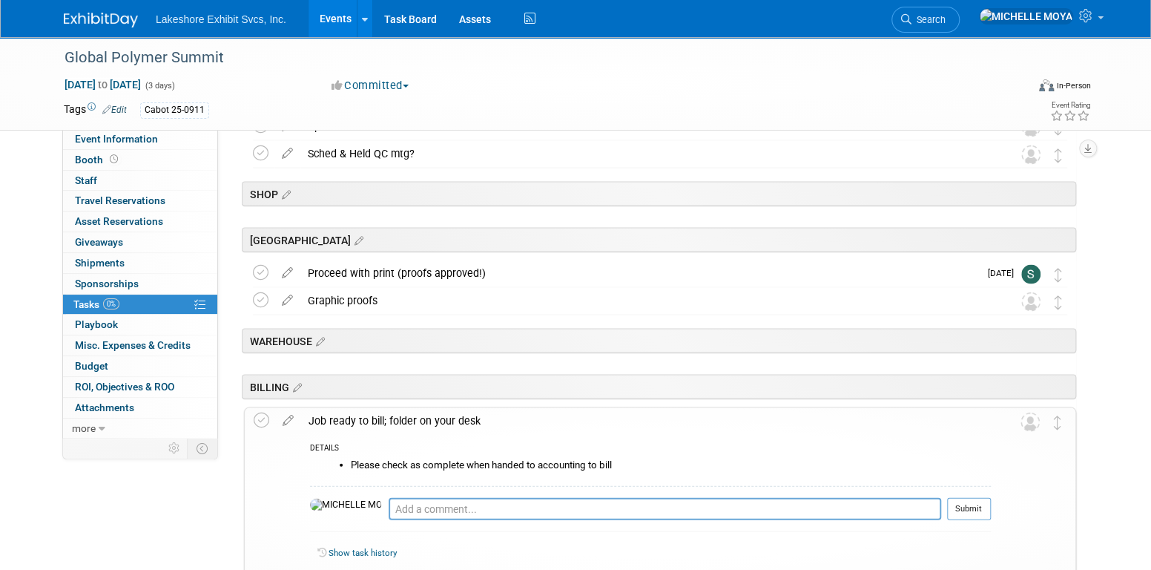
click at [782, 424] on div "Job ready to bill; folder on your desk" at bounding box center [646, 419] width 690 height 25
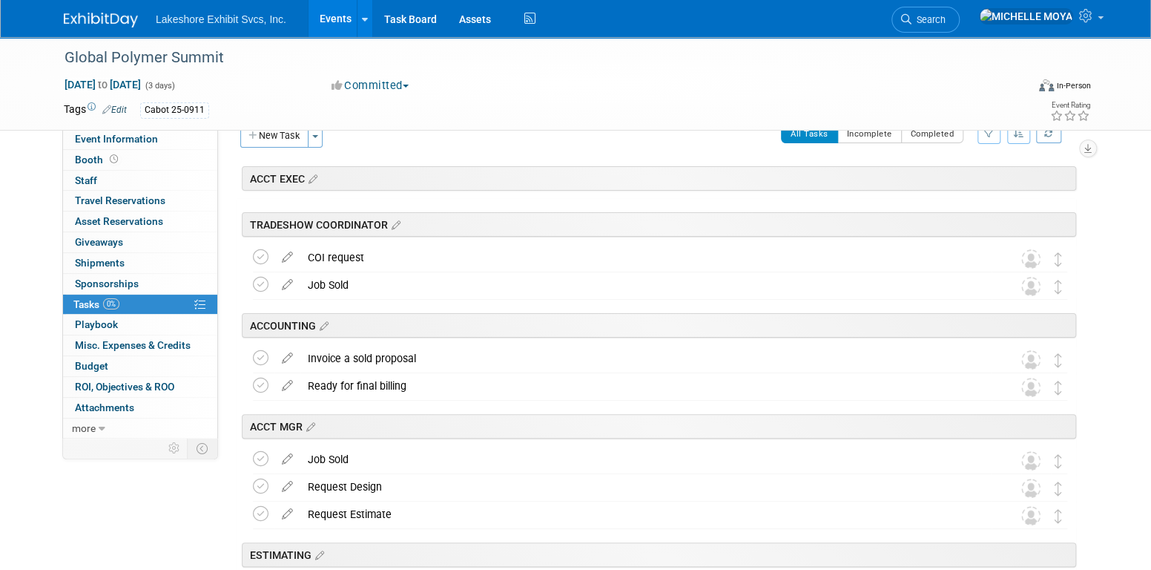
scroll to position [0, 0]
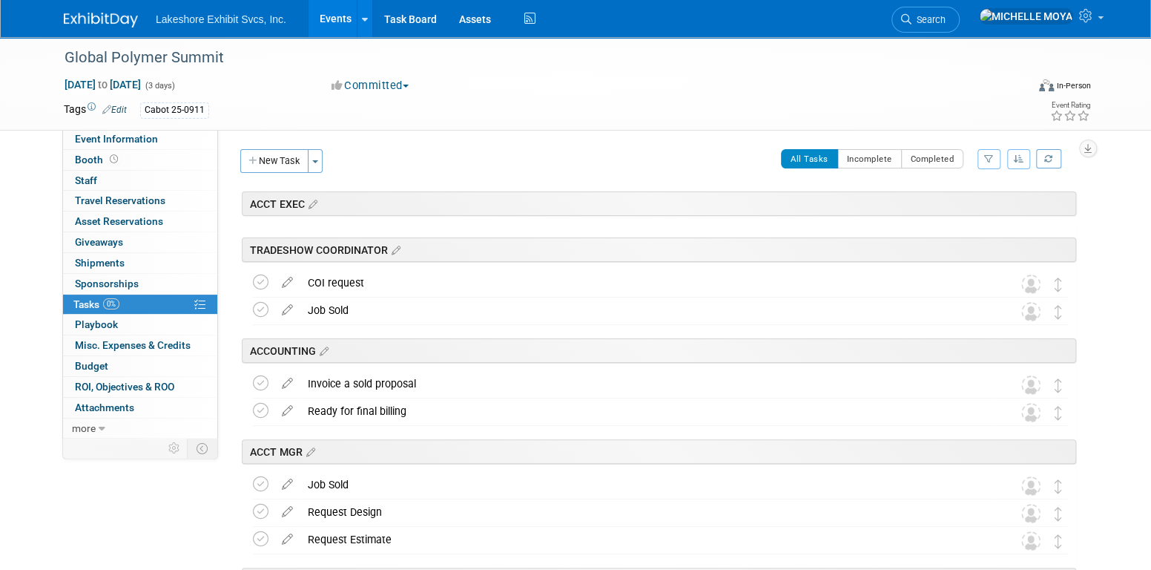
click at [333, 25] on link "Events" at bounding box center [336, 18] width 54 height 37
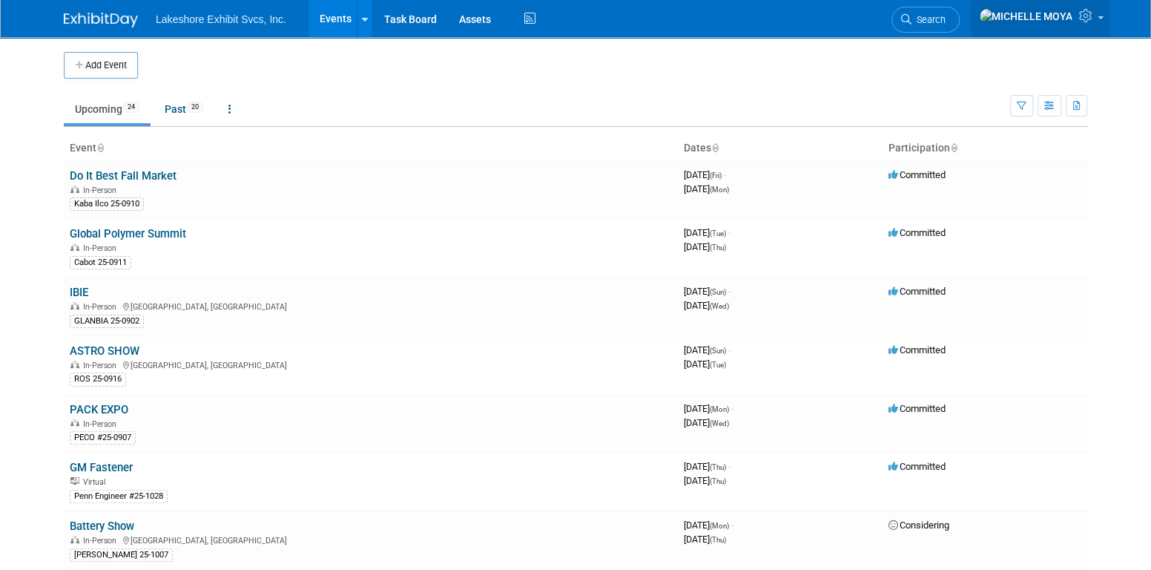
click at [1100, 19] on link at bounding box center [1040, 18] width 139 height 37
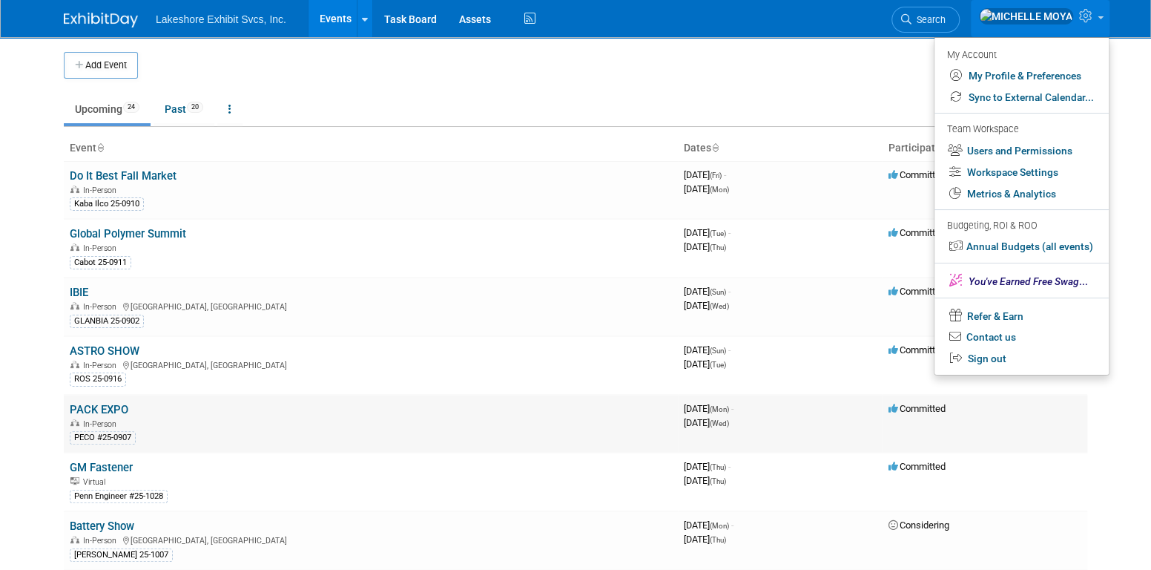
click at [1084, 412] on td "Committed" at bounding box center [985, 424] width 205 height 59
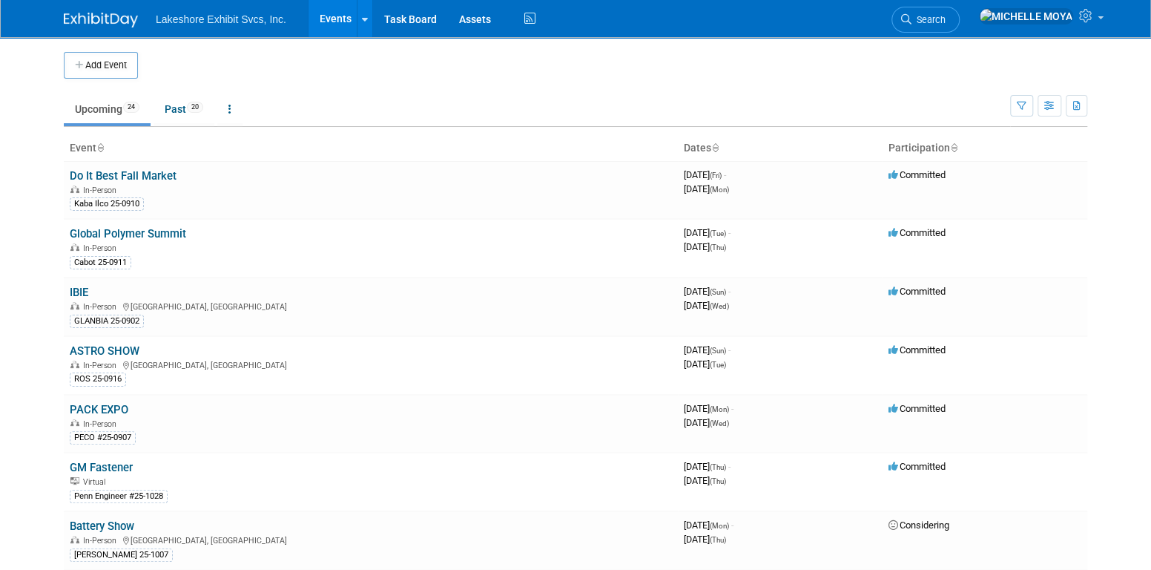
click at [1128, 340] on body "Lakeshore Exhibit Svcs, Inc. Events Add Event Bulk Upload Events Shareable Even…" at bounding box center [575, 285] width 1151 height 570
click at [425, 24] on link "Task Board" at bounding box center [410, 18] width 75 height 37
click at [118, 16] on img at bounding box center [101, 20] width 74 height 15
click at [410, 23] on link "Task Board" at bounding box center [410, 18] width 75 height 37
click at [325, 26] on link "Events" at bounding box center [336, 18] width 54 height 37
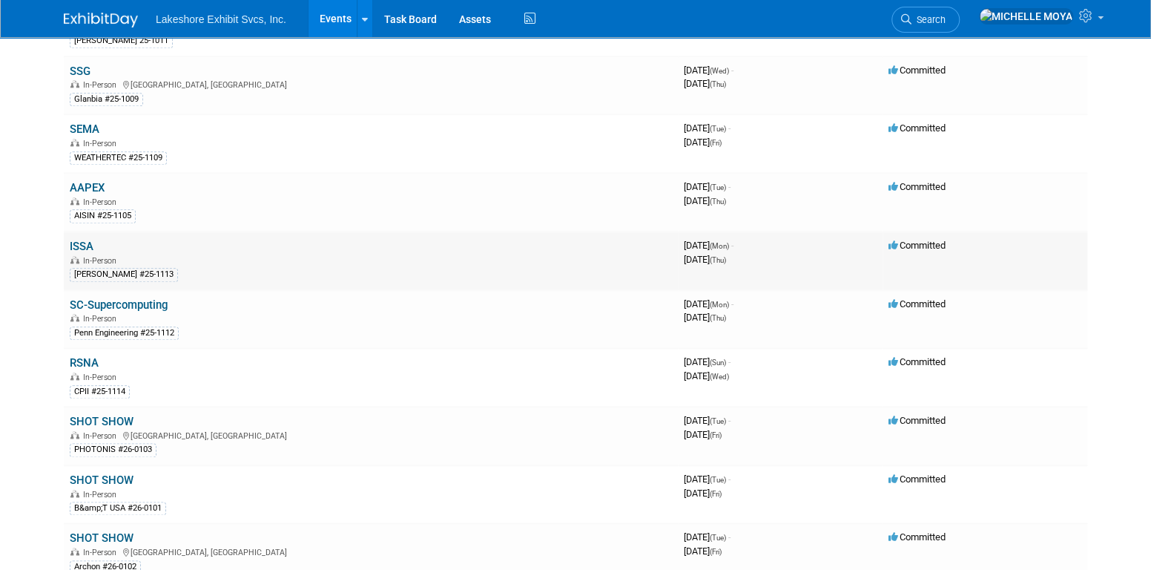
scroll to position [964, 0]
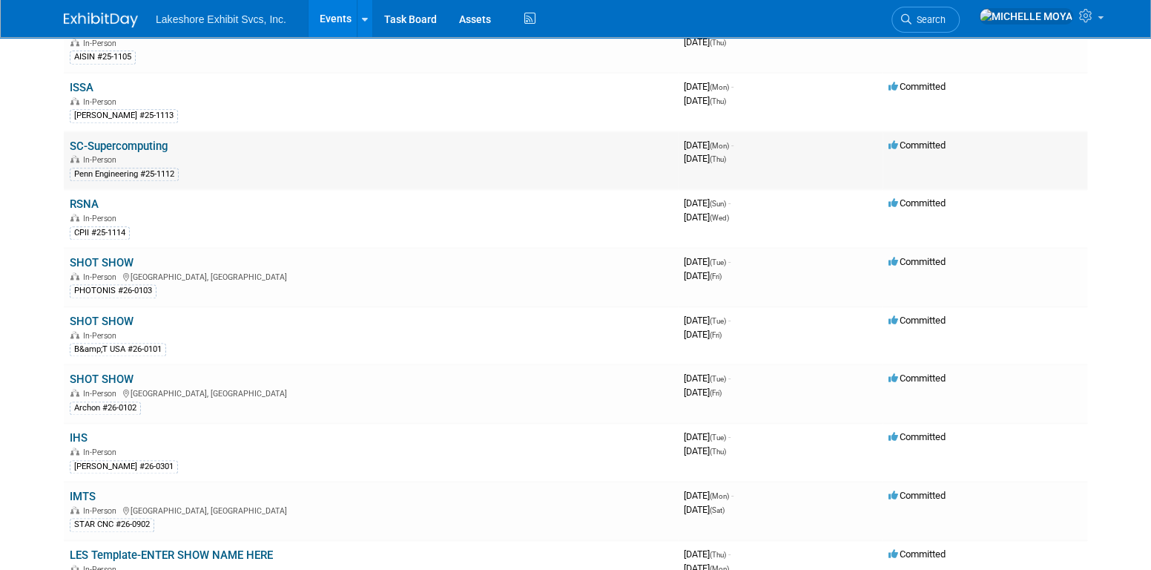
click at [147, 139] on link "SC-Supercomputing" at bounding box center [119, 145] width 98 height 13
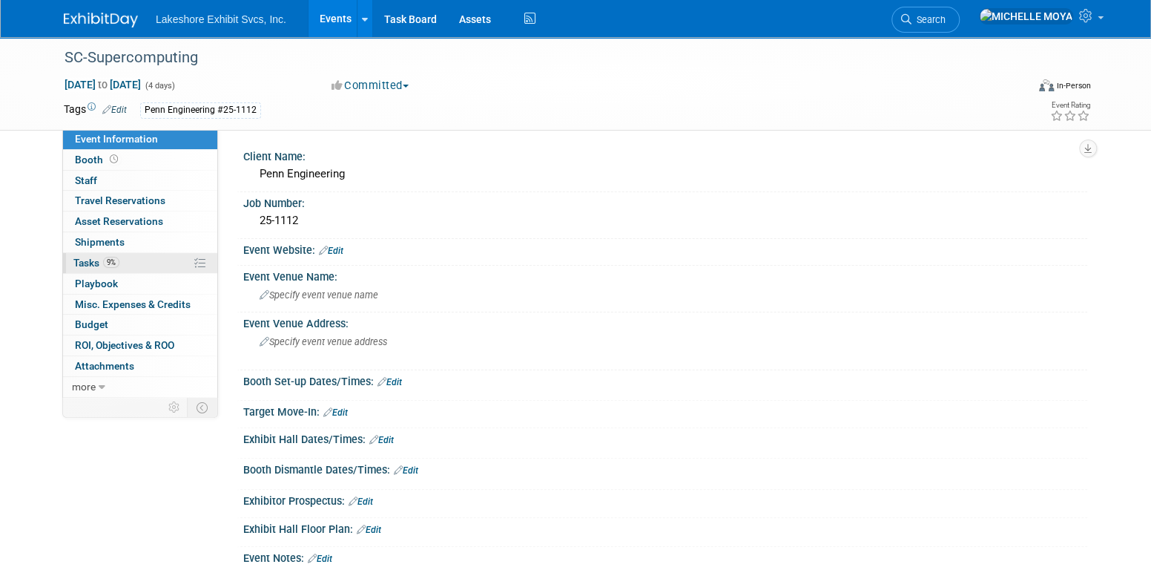
click at [158, 258] on link "9% Tasks 9%" at bounding box center [140, 263] width 154 height 20
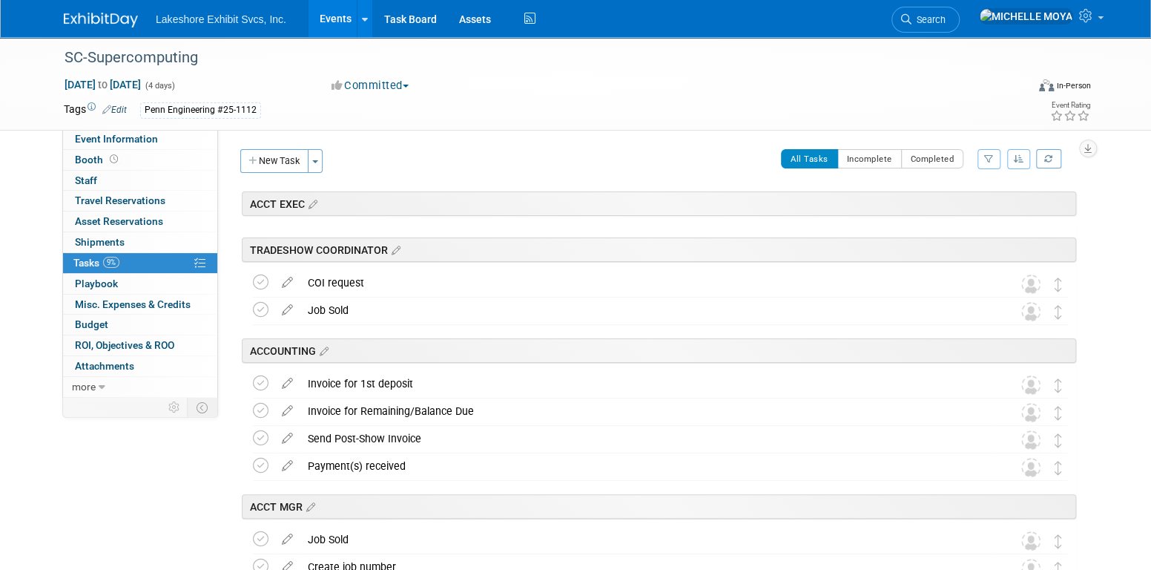
click at [988, 154] on icon "button" at bounding box center [989, 158] width 10 height 9
click at [958, 198] on select "-- Select Assignee -- All unassigned tasks Assigned to me Amanda Koss Dave Desa…" at bounding box center [927, 206] width 122 height 21
click at [971, 116] on div "Event Rating" at bounding box center [1014, 112] width 175 height 26
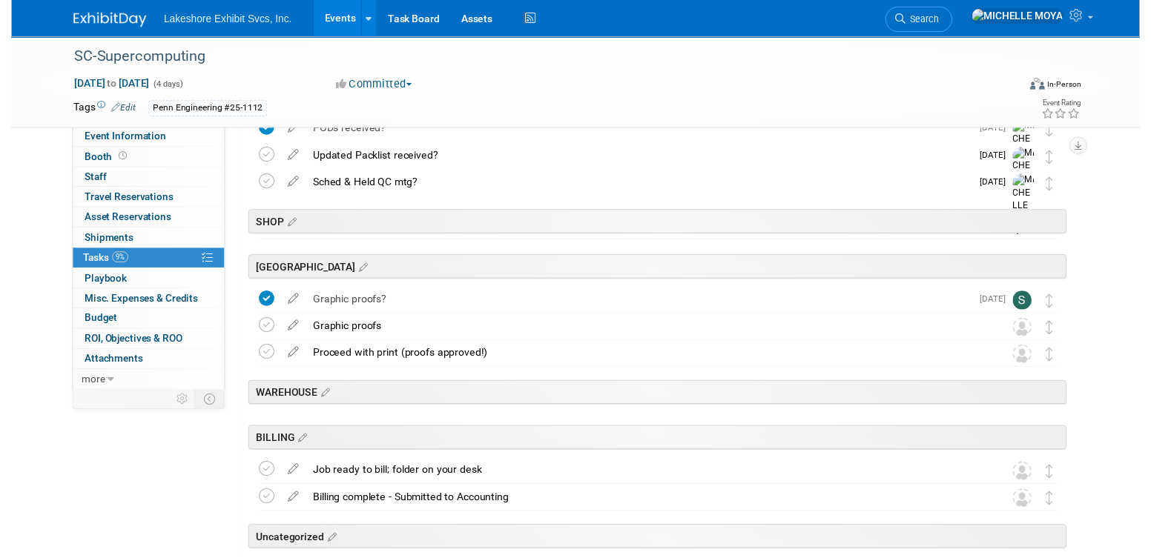
scroll to position [2373, 0]
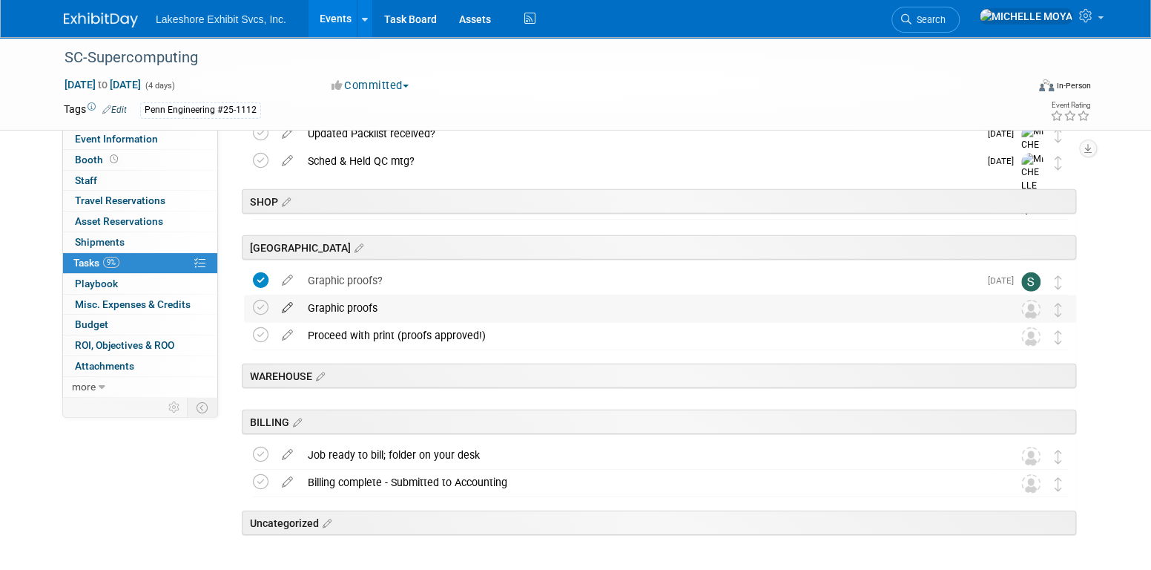
click at [292, 309] on icon at bounding box center [287, 304] width 26 height 19
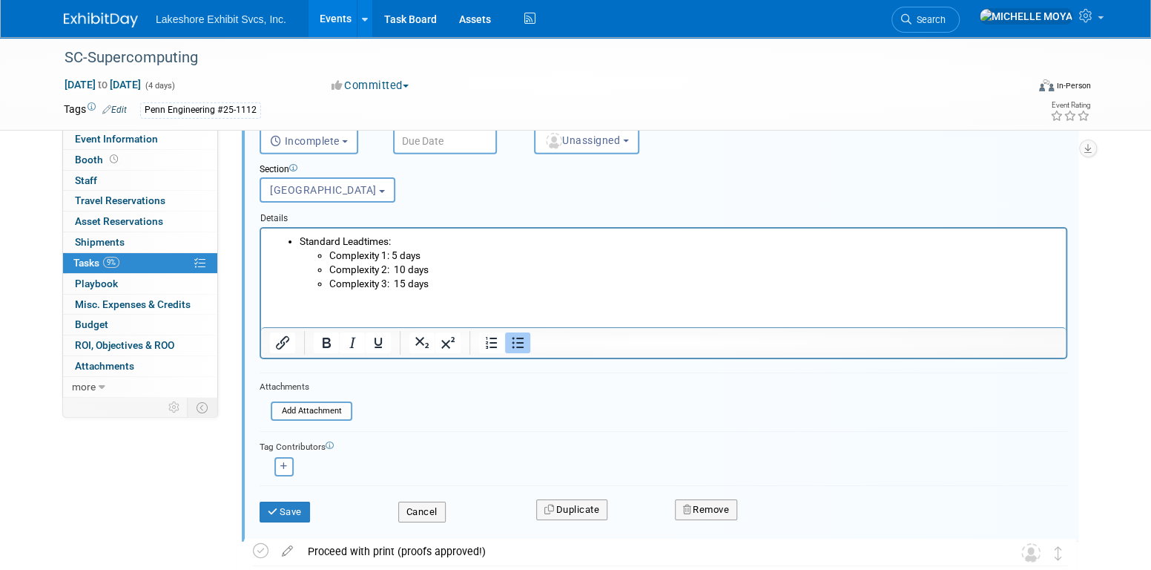
scroll to position [2673, 0]
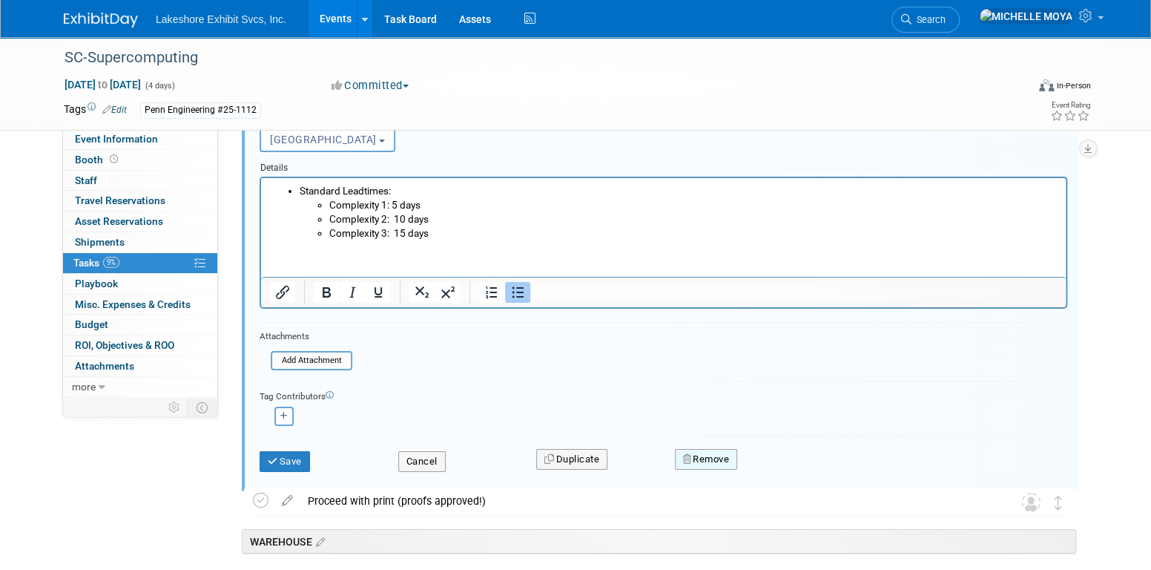
click at [702, 459] on button "Remove" at bounding box center [706, 459] width 63 height 21
click at [789, 469] on link "Yes" at bounding box center [789, 472] width 43 height 24
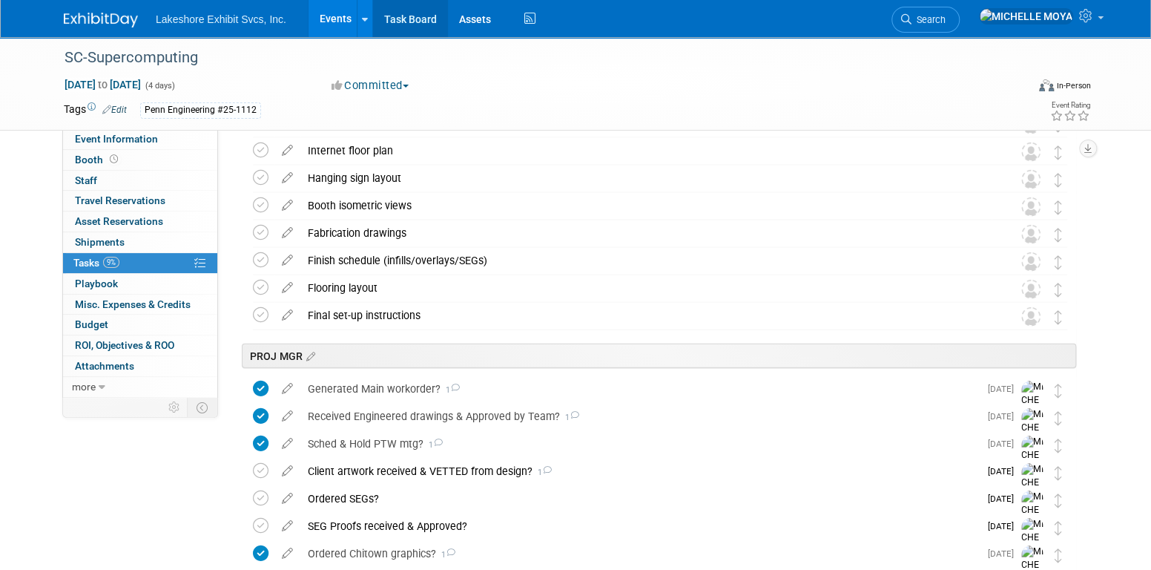
scroll to position [1816, 0]
click at [339, 16] on link "Events" at bounding box center [336, 18] width 54 height 37
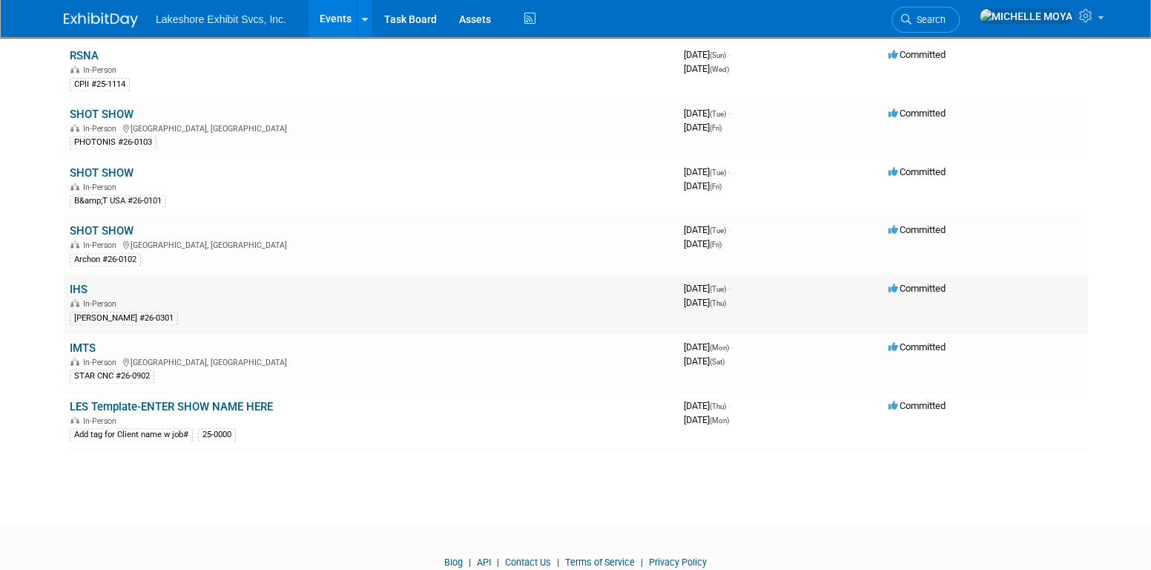
scroll to position [1154, 0]
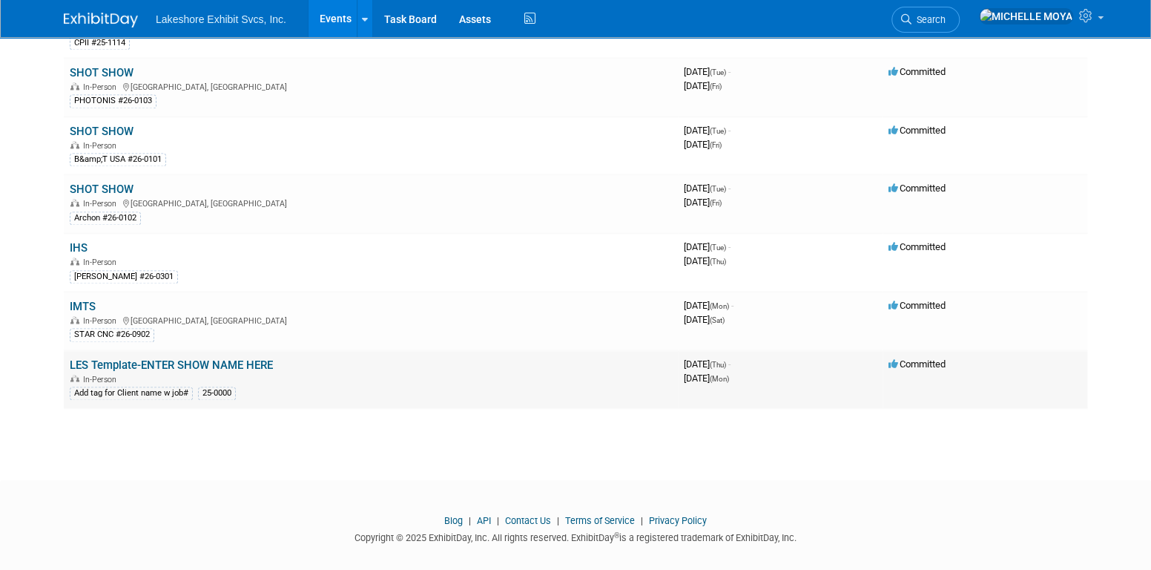
click at [234, 358] on link "LES Template-ENTER SHOW NAME HERE" at bounding box center [171, 364] width 203 height 13
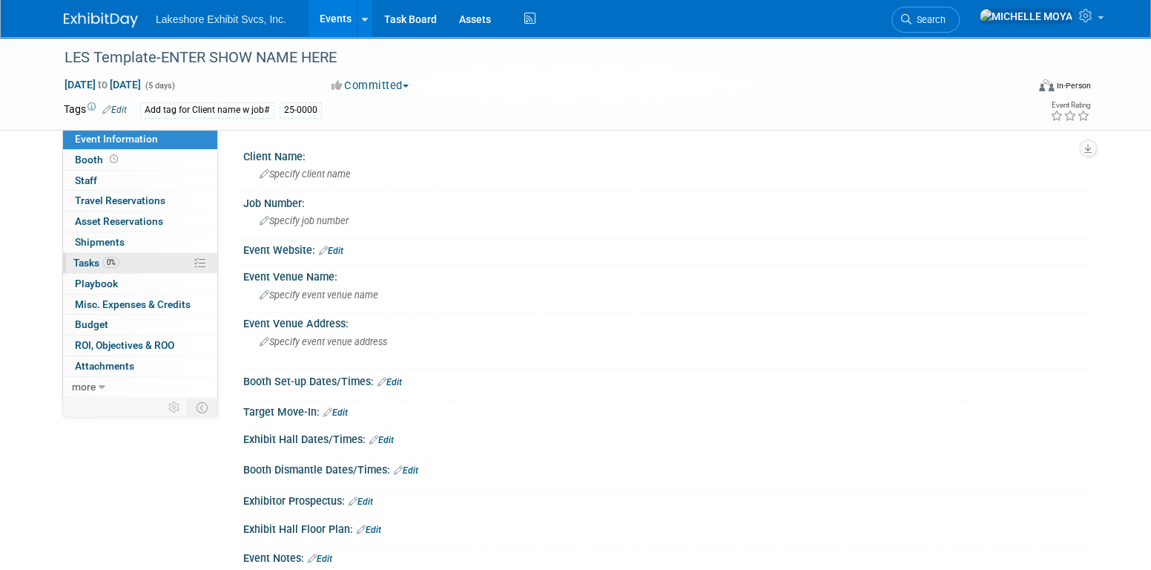
click at [166, 266] on link "0% Tasks 0%" at bounding box center [140, 263] width 154 height 20
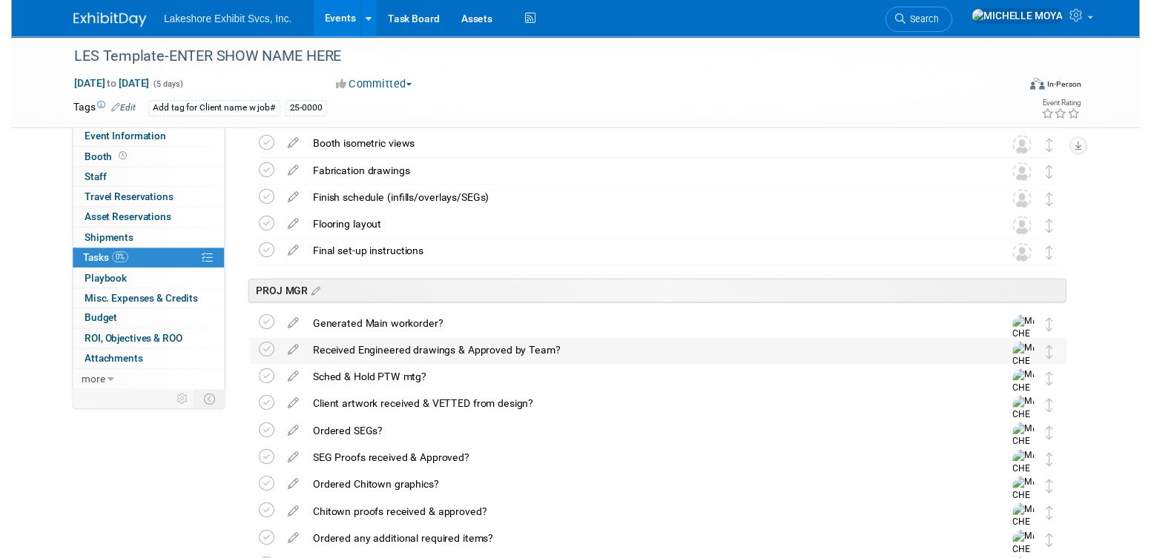
scroll to position [1854, 0]
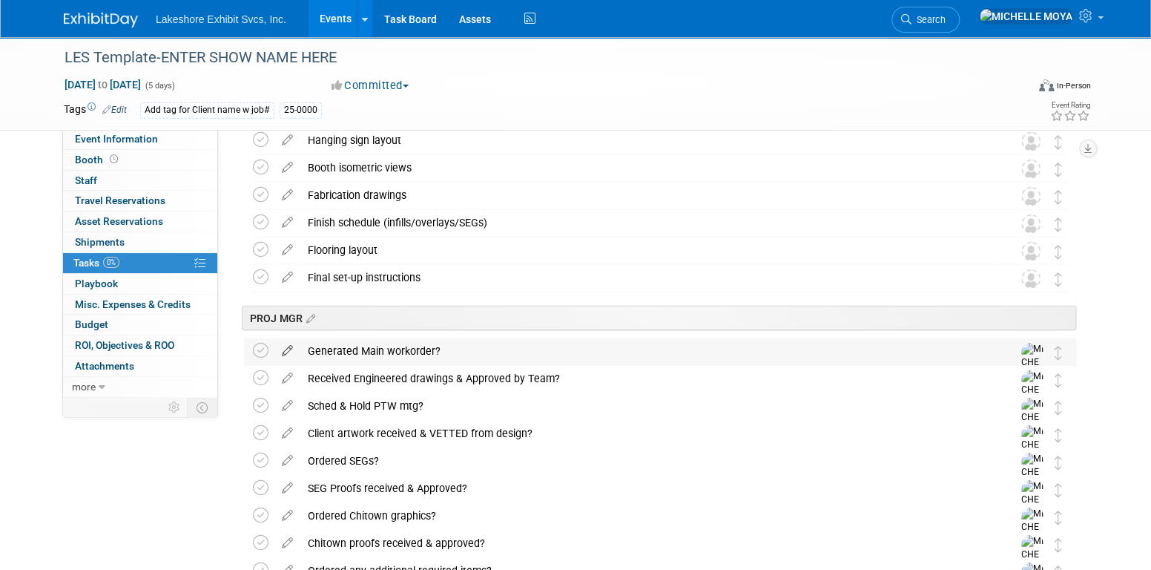
click at [288, 344] on icon at bounding box center [287, 347] width 26 height 19
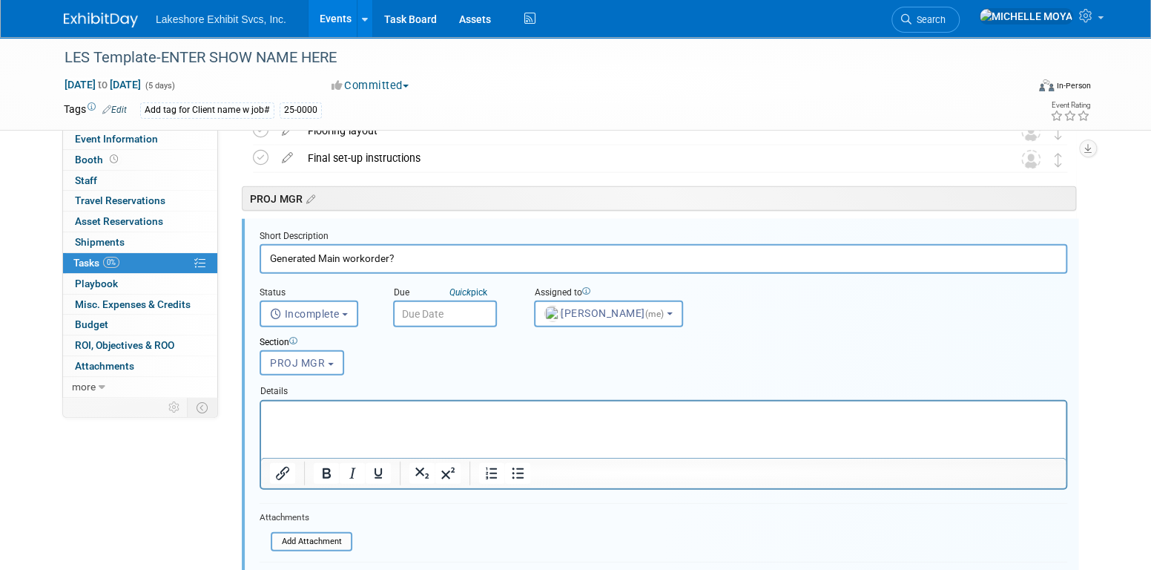
scroll to position [1975, 0]
click at [654, 316] on button "MICHELLE MOYA (me)" at bounding box center [608, 312] width 149 height 27
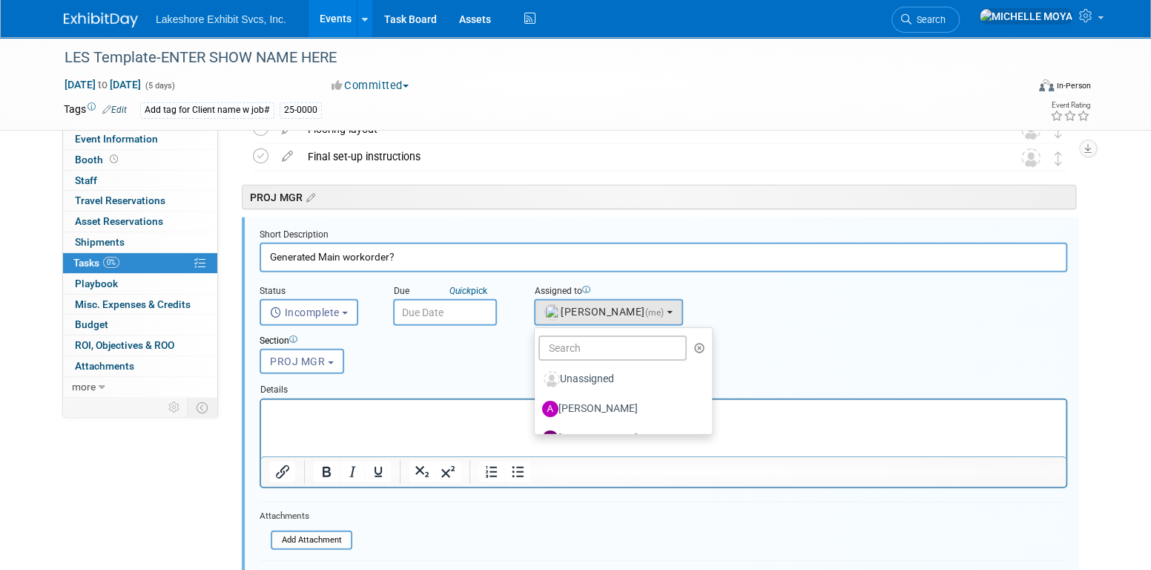
click at [799, 334] on div "Section" at bounding box center [629, 341] width 739 height 14
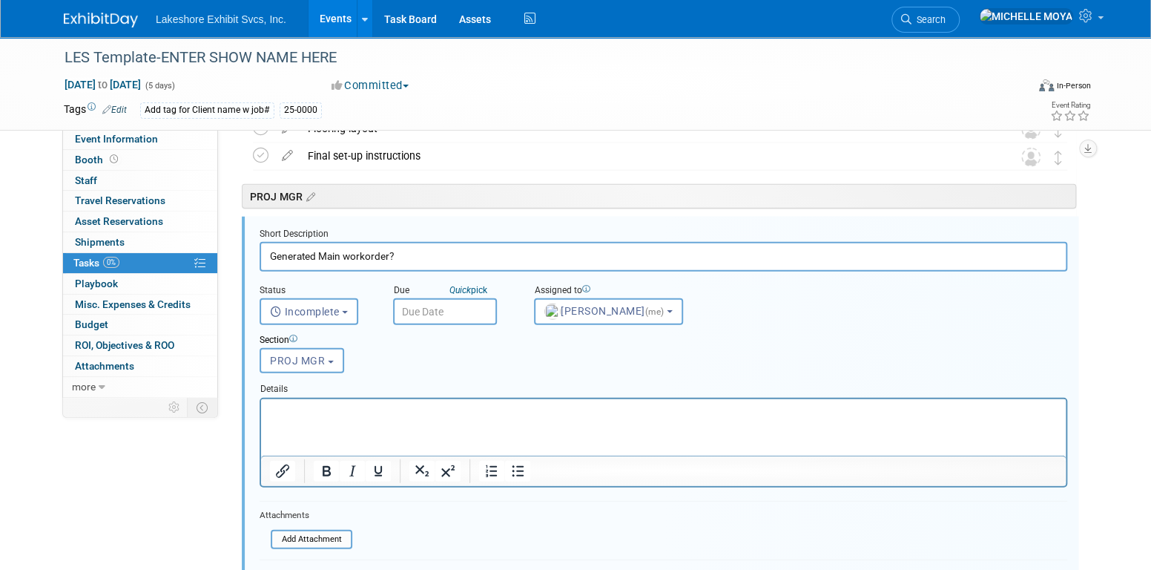
scroll to position [2123, 0]
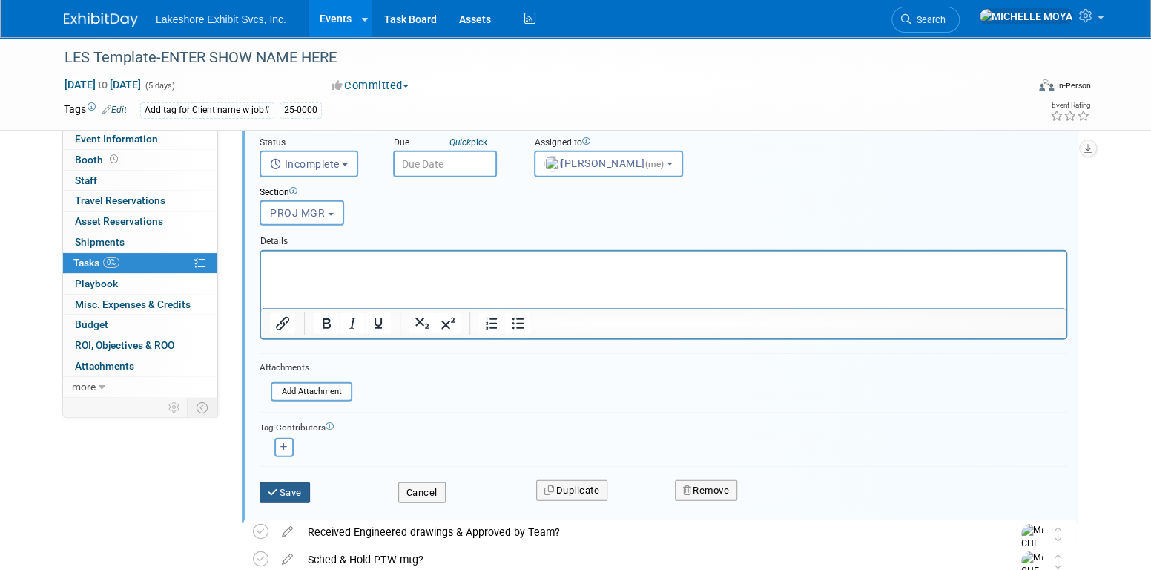
click at [294, 492] on button "Save" at bounding box center [285, 492] width 50 height 21
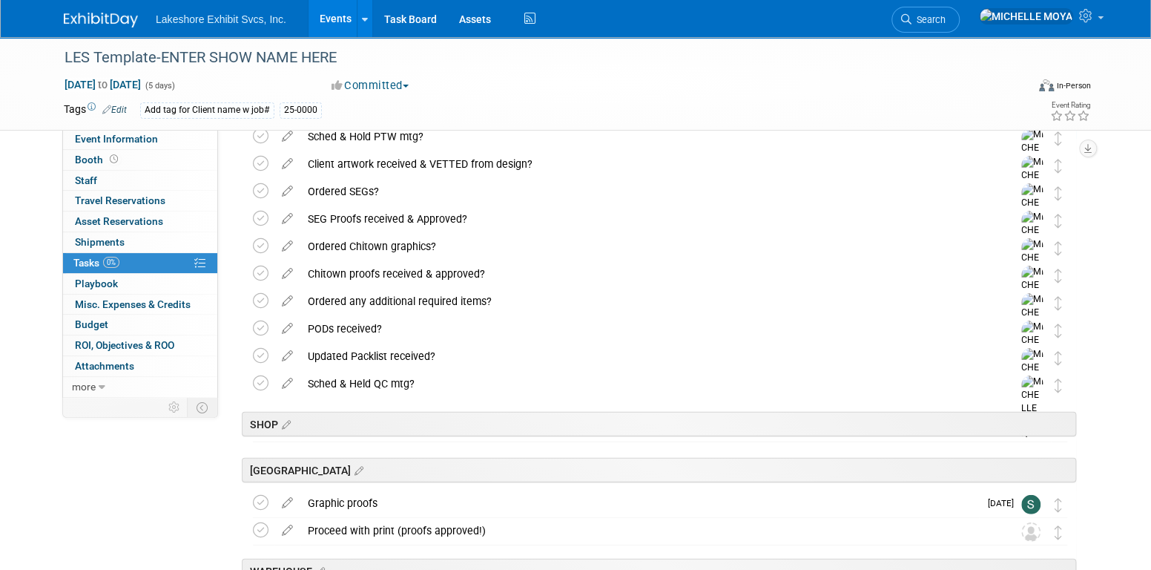
click at [343, 16] on link "Events" at bounding box center [336, 18] width 54 height 37
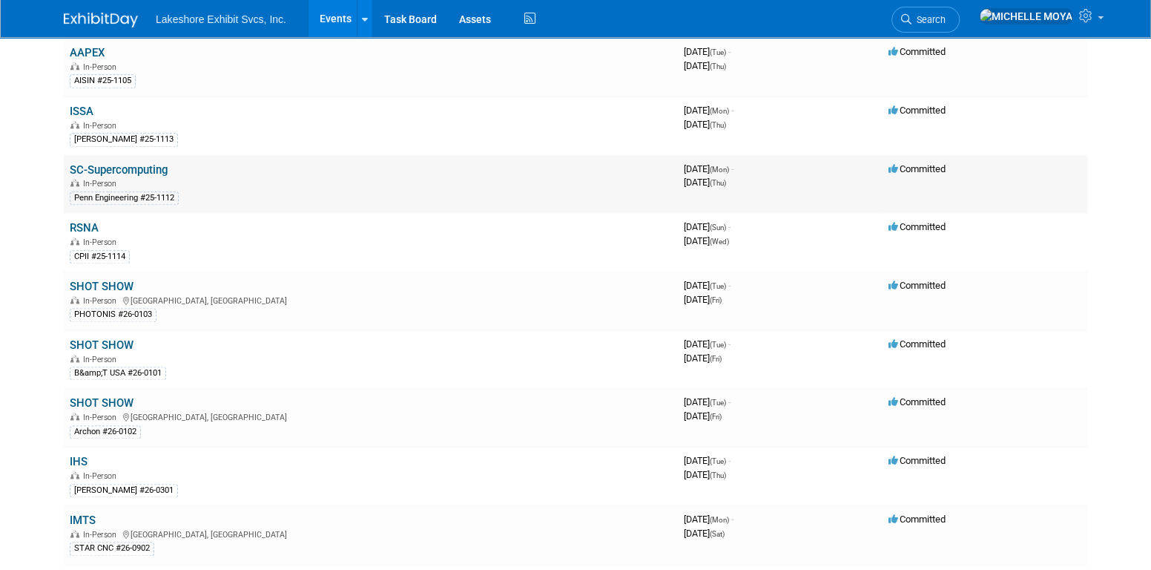
scroll to position [964, 0]
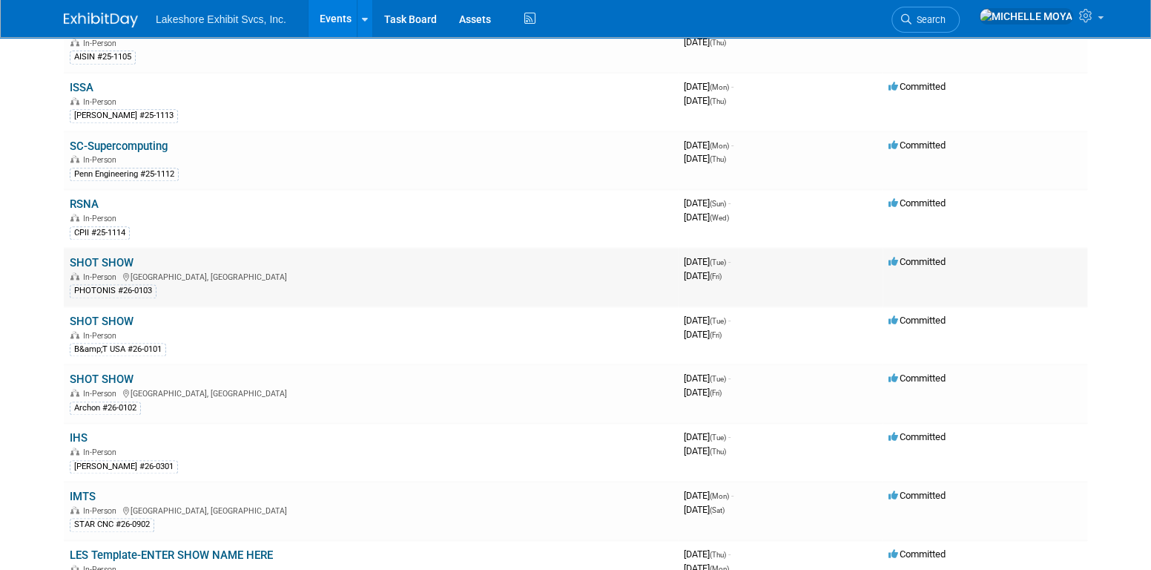
click at [112, 257] on link "SHOT SHOW" at bounding box center [102, 262] width 64 height 13
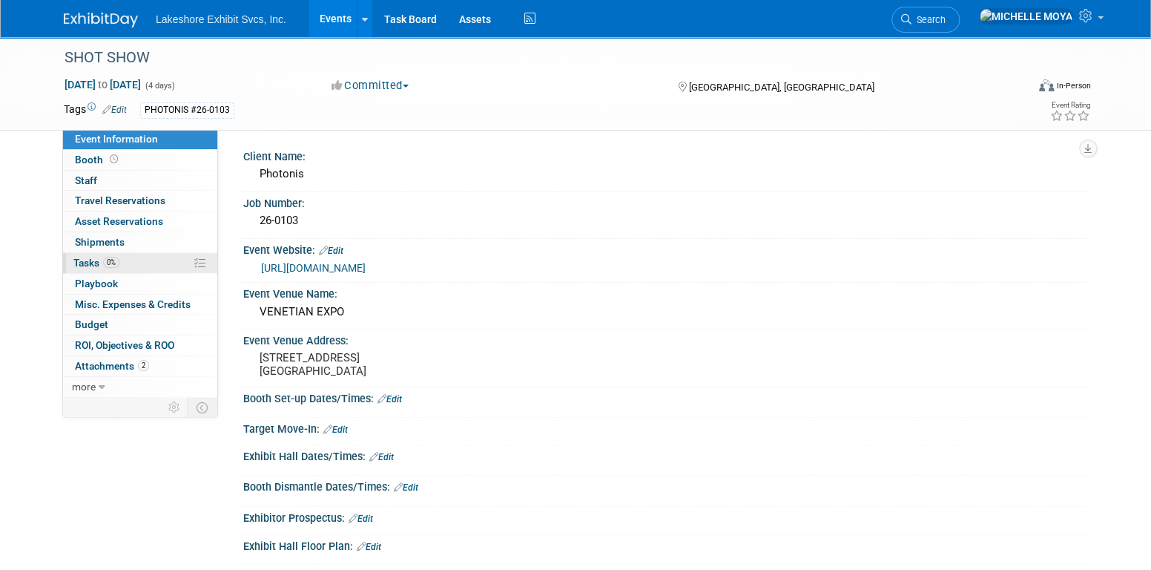
click at [142, 262] on link "0% Tasks 0%" at bounding box center [140, 263] width 154 height 20
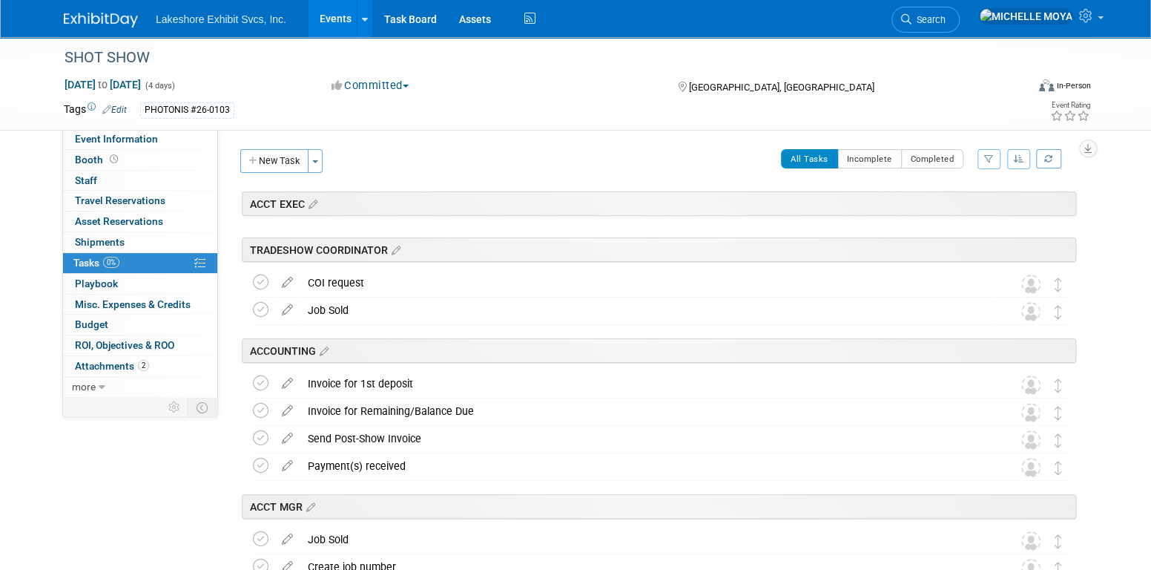
click at [986, 160] on icon "button" at bounding box center [989, 158] width 10 height 9
click at [950, 202] on select "-- Select Assignee -- All unassigned tasks Assigned to me [PERSON_NAME] [PERSON…" at bounding box center [927, 206] width 122 height 21
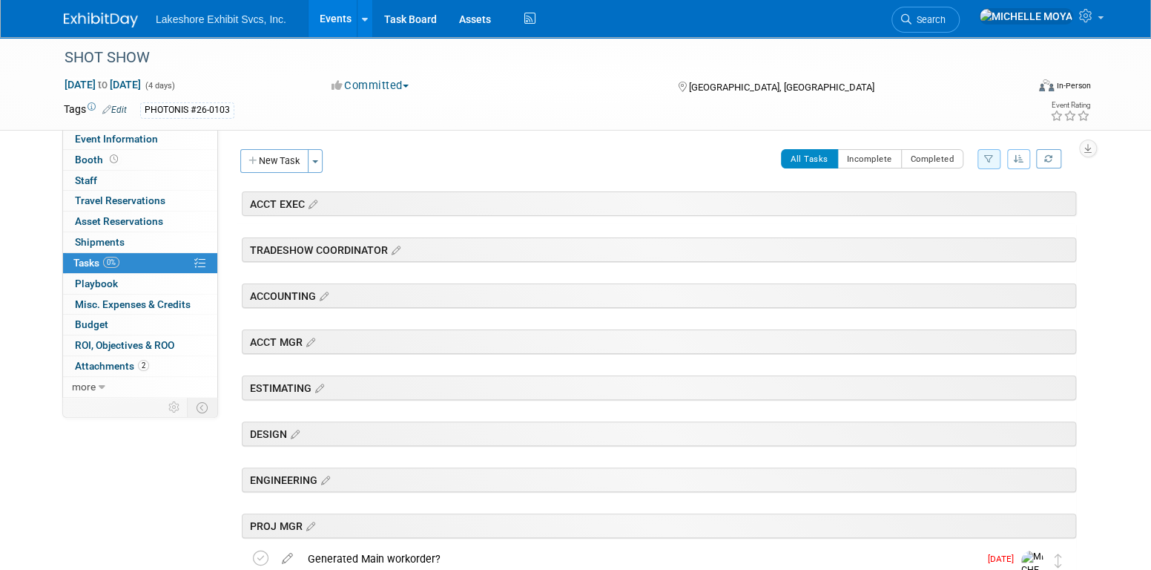
click at [486, 478] on div "ENGINEERING" at bounding box center [659, 479] width 834 height 24
click at [984, 160] on icon "button" at bounding box center [989, 158] width 10 height 9
click at [944, 201] on select "-- Select Assignee -- All unassigned tasks Assigned to me [PERSON_NAME] [PERSON…" at bounding box center [927, 206] width 122 height 21
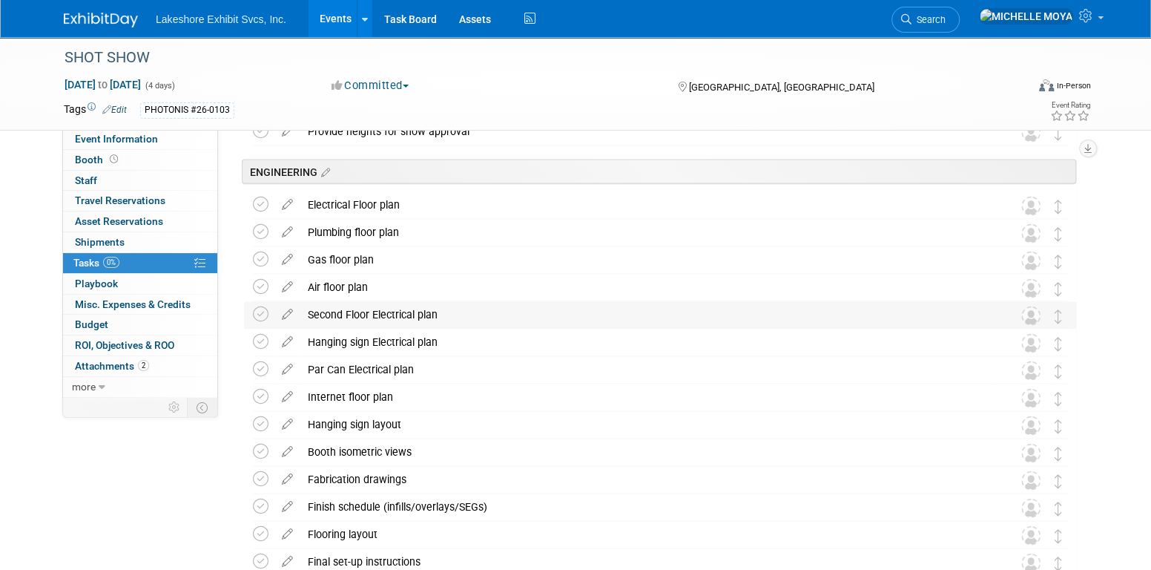
scroll to position [1557, 0]
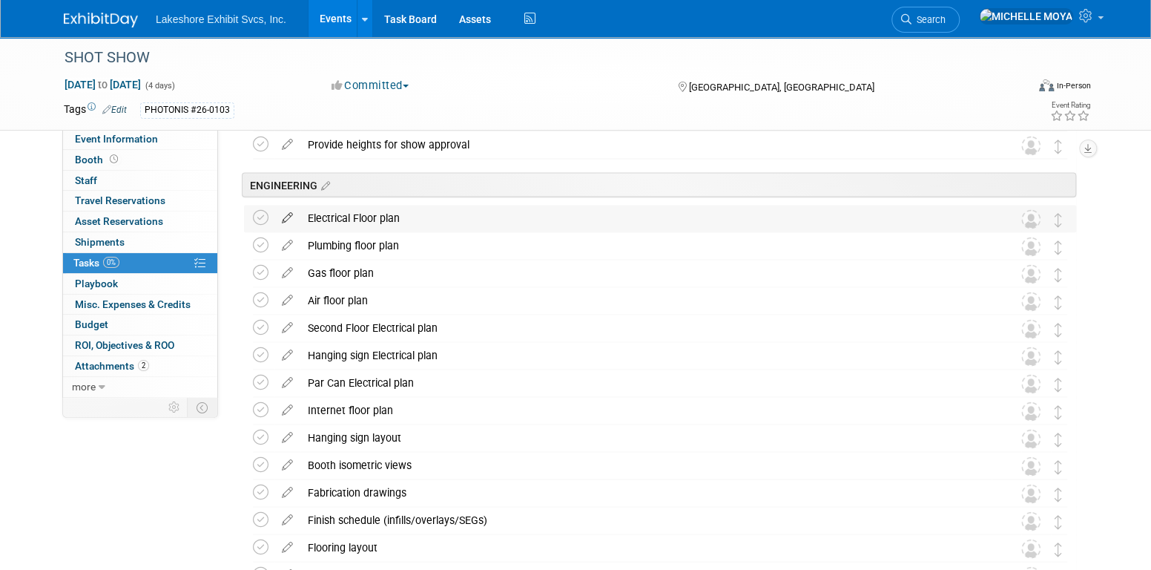
click at [287, 217] on icon at bounding box center [287, 214] width 26 height 19
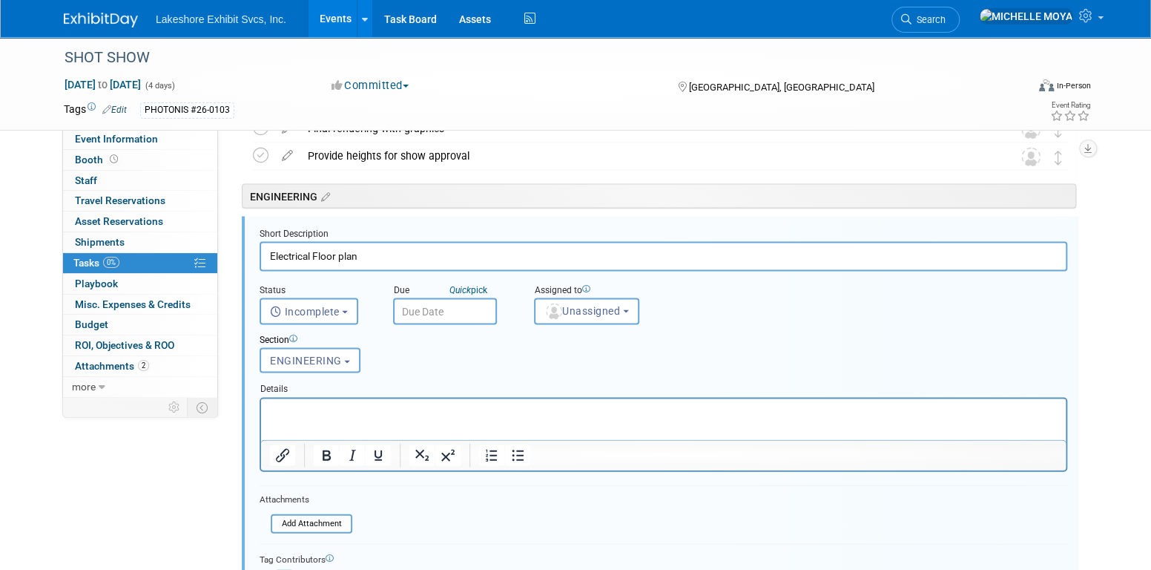
scroll to position [1545, 0]
click at [592, 312] on span "Unassigned" at bounding box center [582, 312] width 76 height 12
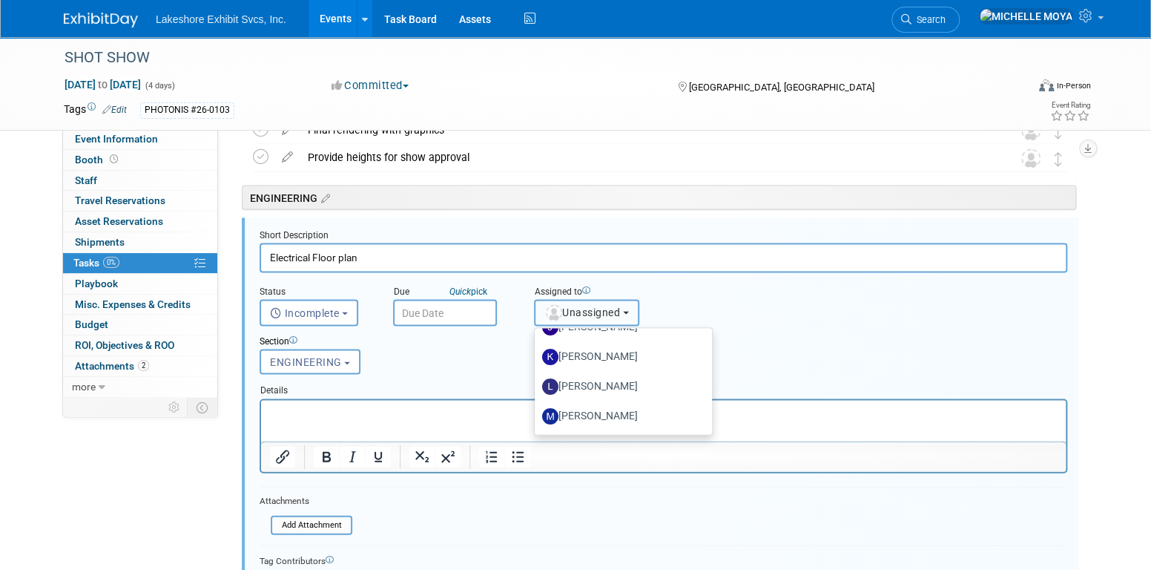
scroll to position [111, 0]
drag, startPoint x: 493, startPoint y: 354, endPoint x: 470, endPoint y: 316, distance: 44.3
click at [492, 353] on div "Section Uncategorized ACCT EXEC TRADESHOW COORDINATOR ACCOUNTING ACCT MGR ESTIM…" at bounding box center [628, 351] width 761 height 51
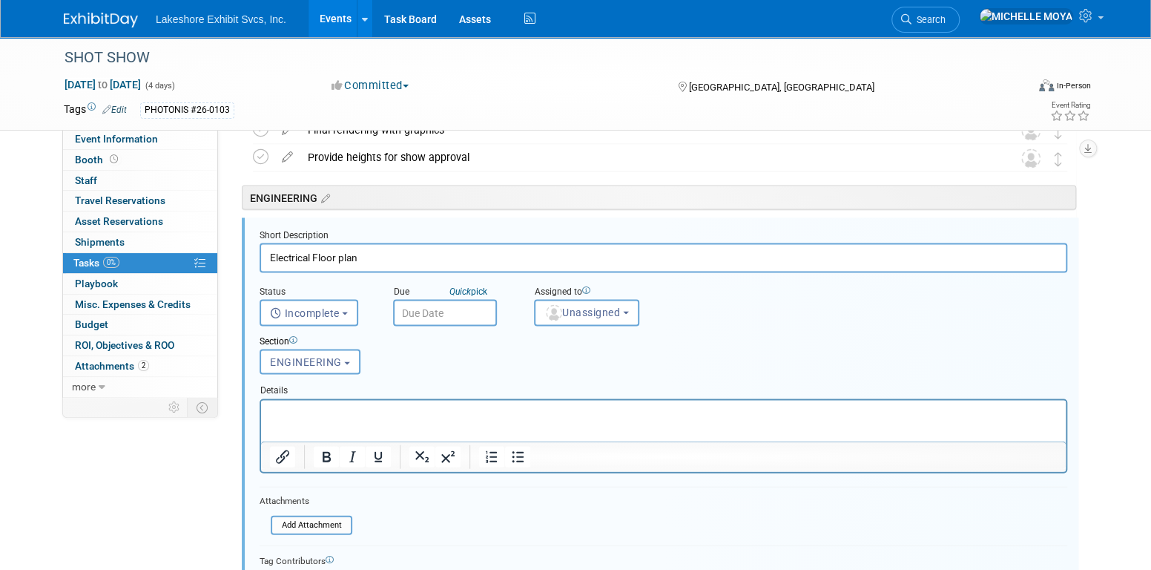
click at [468, 311] on input "text" at bounding box center [445, 312] width 104 height 27
click at [713, 343] on div "Section" at bounding box center [629, 341] width 739 height 14
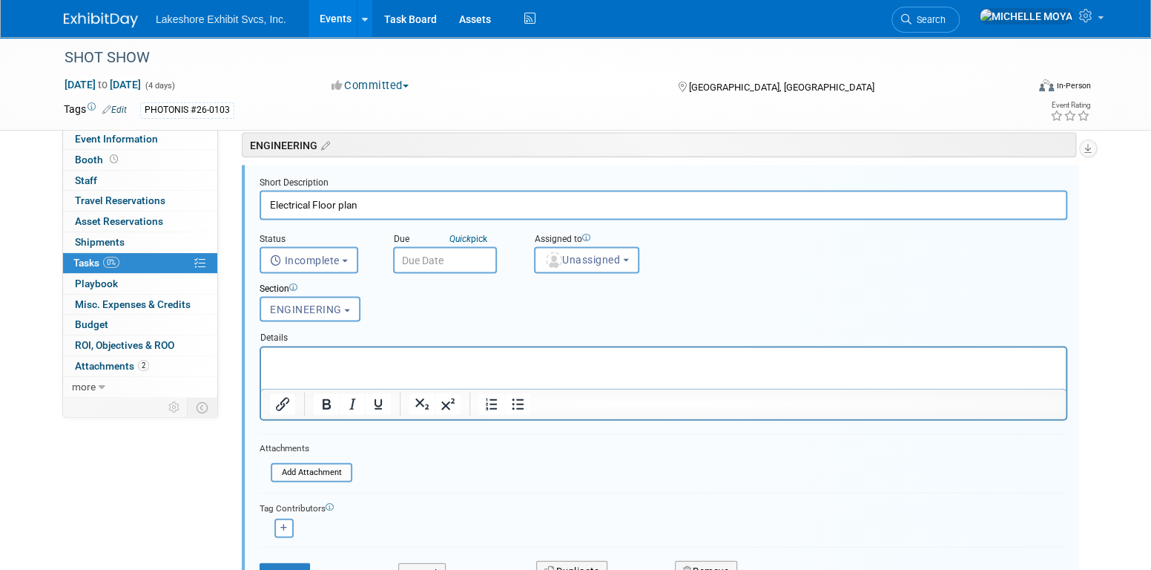
scroll to position [1619, 0]
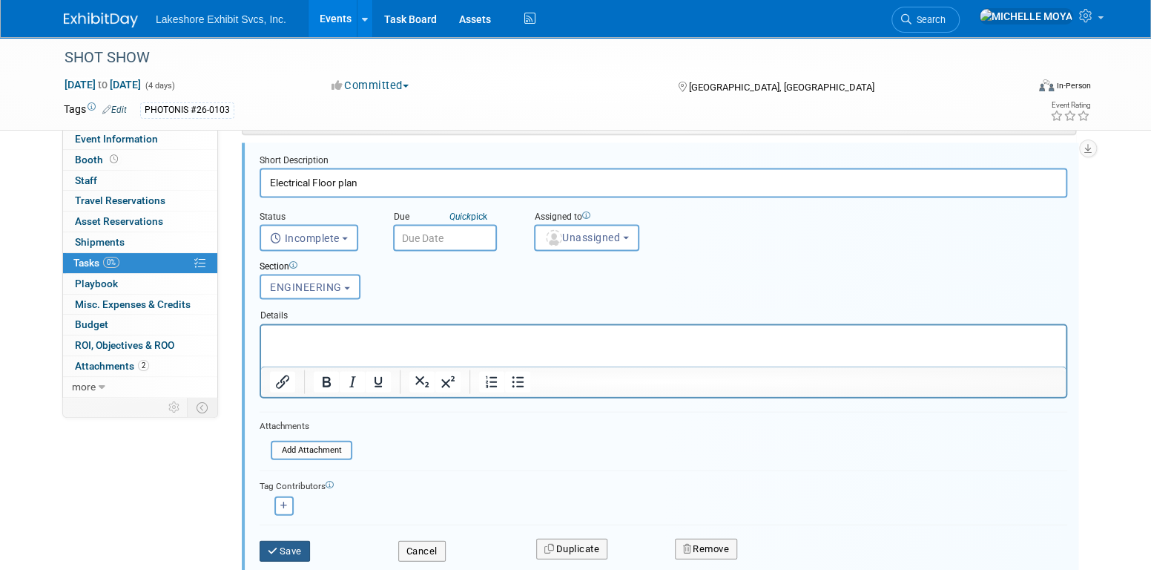
click at [306, 542] on button "Save" at bounding box center [285, 551] width 50 height 21
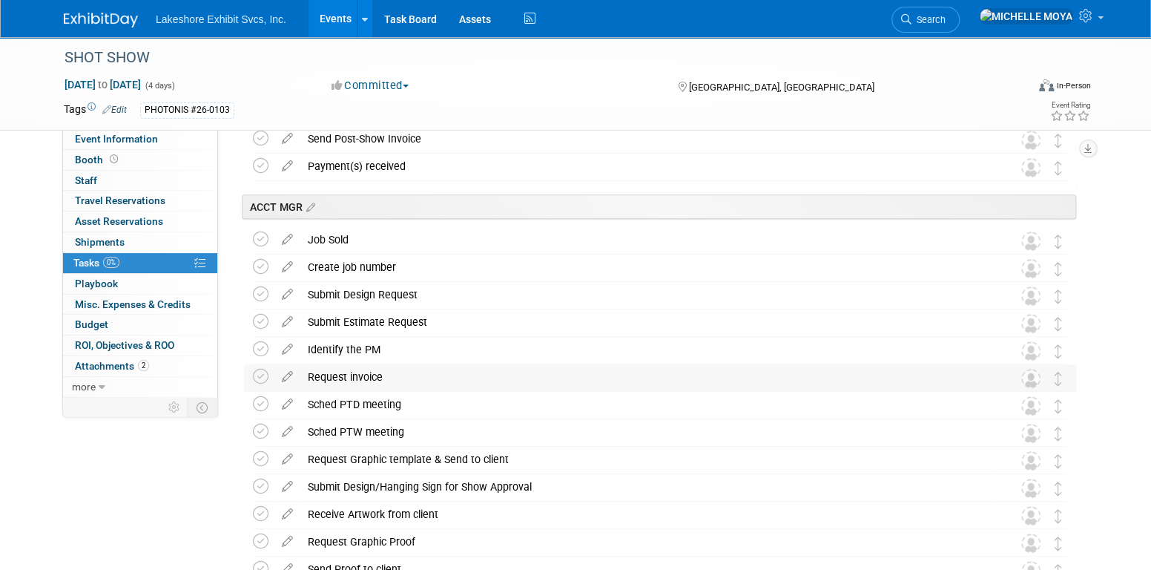
scroll to position [297, 0]
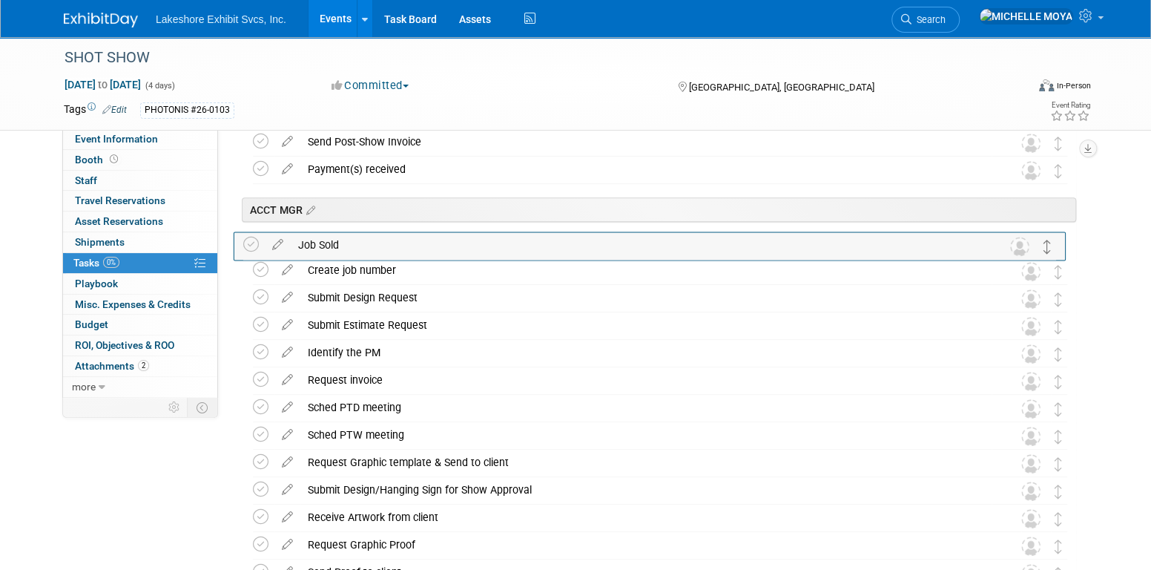
drag, startPoint x: 1056, startPoint y: 248, endPoint x: 1046, endPoint y: 249, distance: 9.7
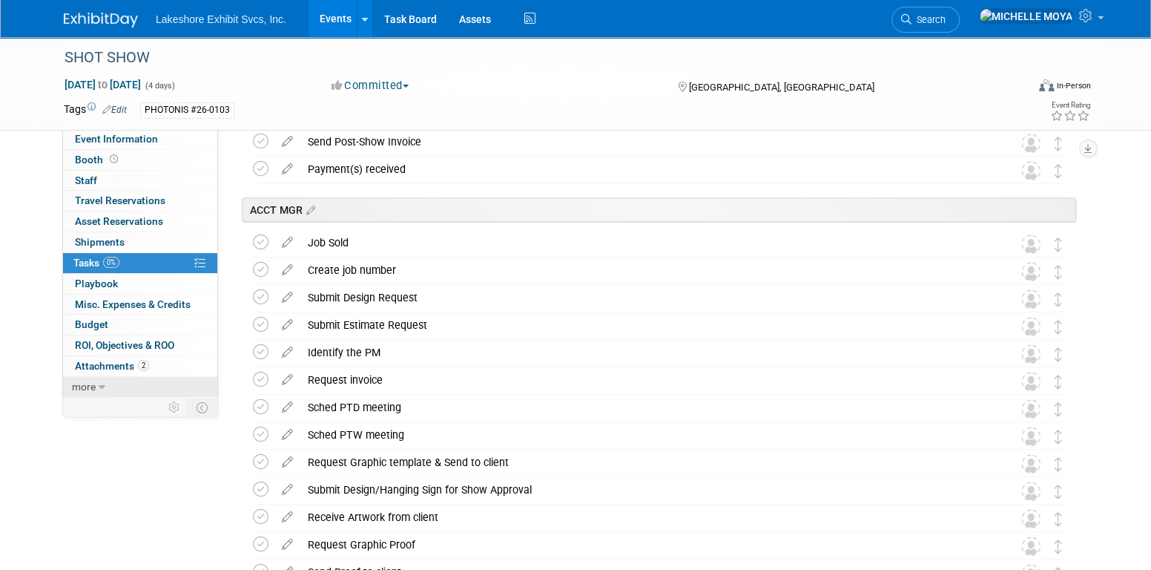
click at [99, 386] on icon at bounding box center [102, 387] width 7 height 10
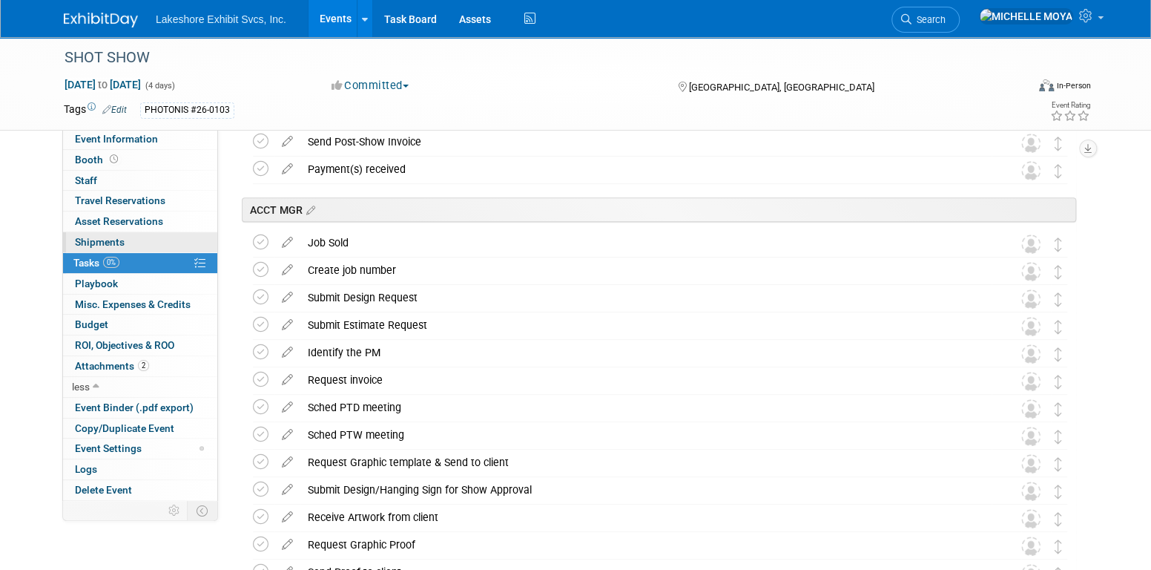
click at [91, 242] on span "Shipments 0" at bounding box center [100, 242] width 50 height 12
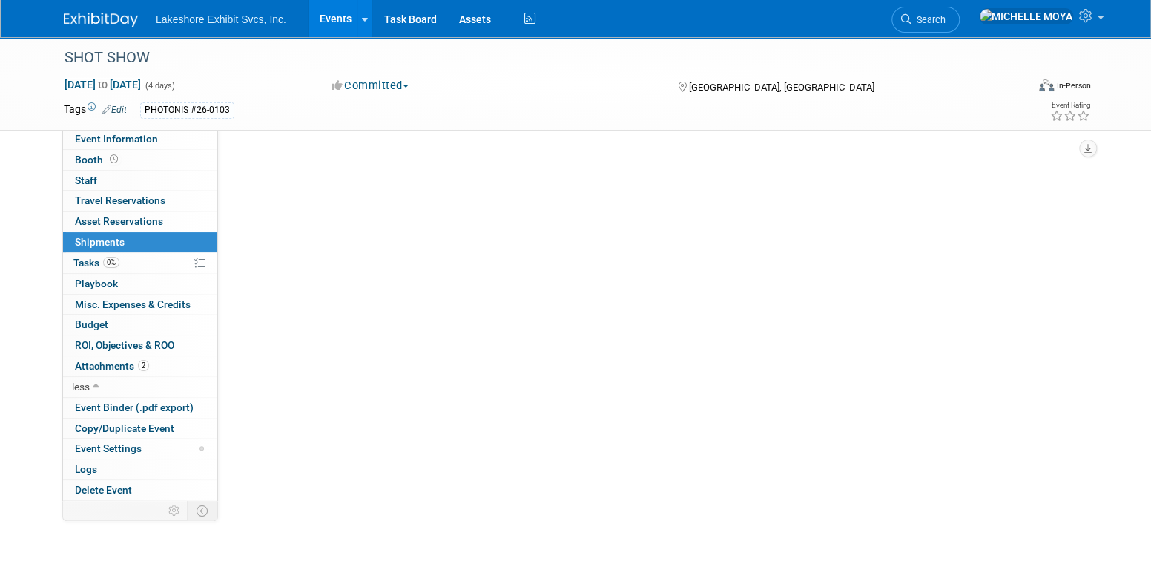
scroll to position [0, 0]
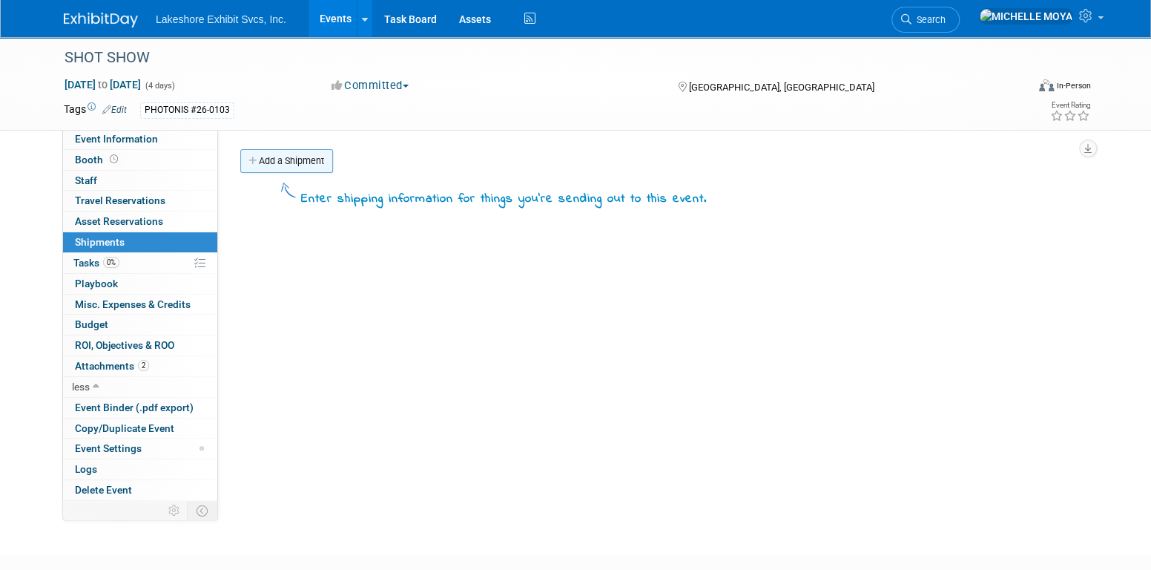
click at [294, 169] on link "Add a Shipment" at bounding box center [286, 161] width 93 height 24
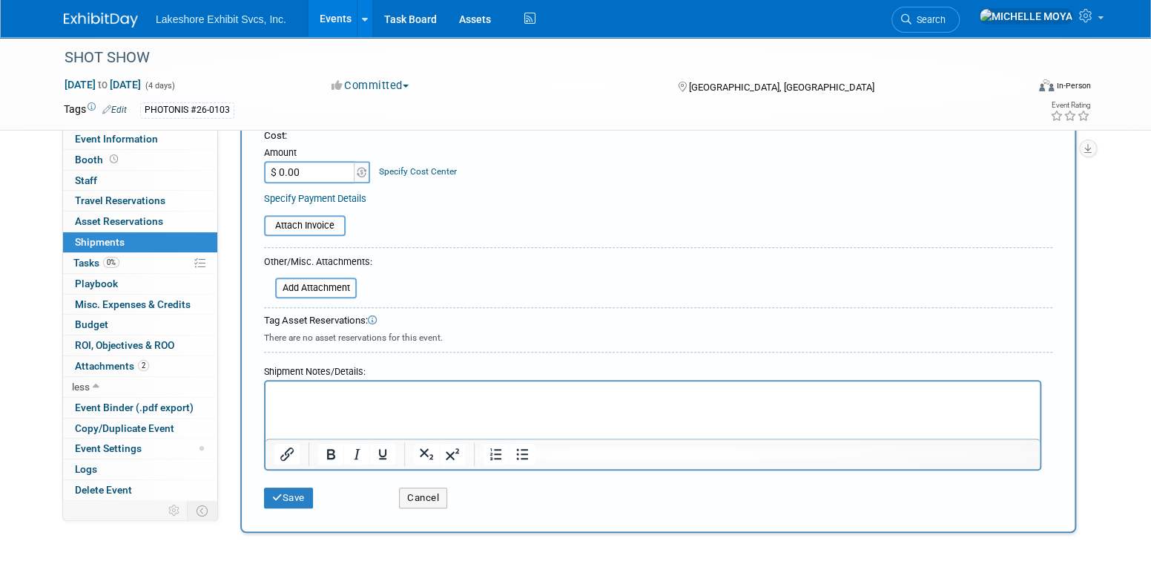
scroll to position [297, 0]
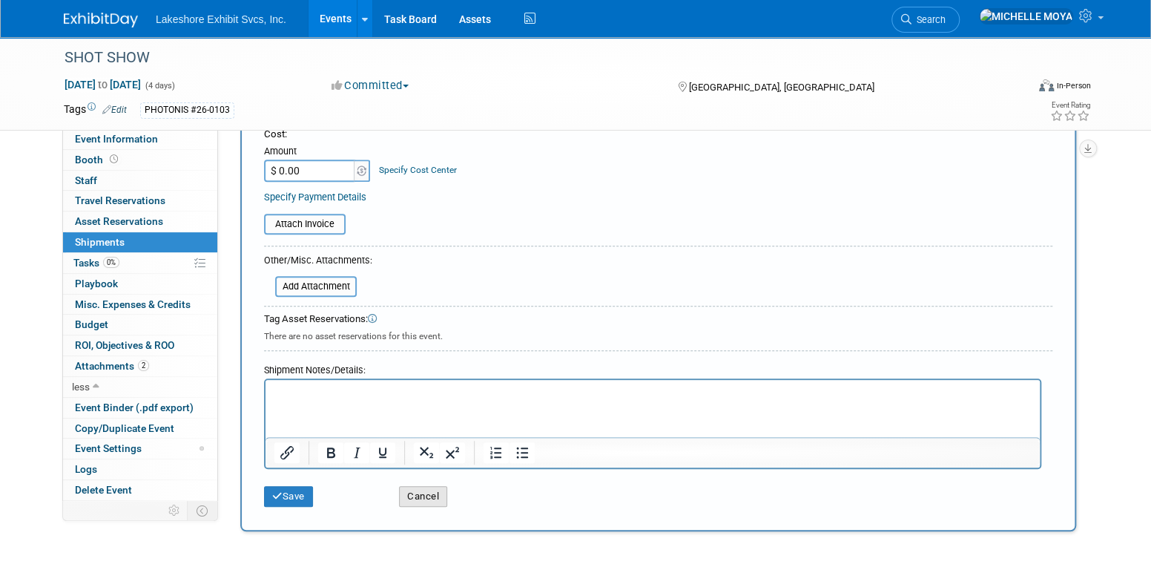
click at [438, 489] on button "Cancel" at bounding box center [423, 496] width 48 height 21
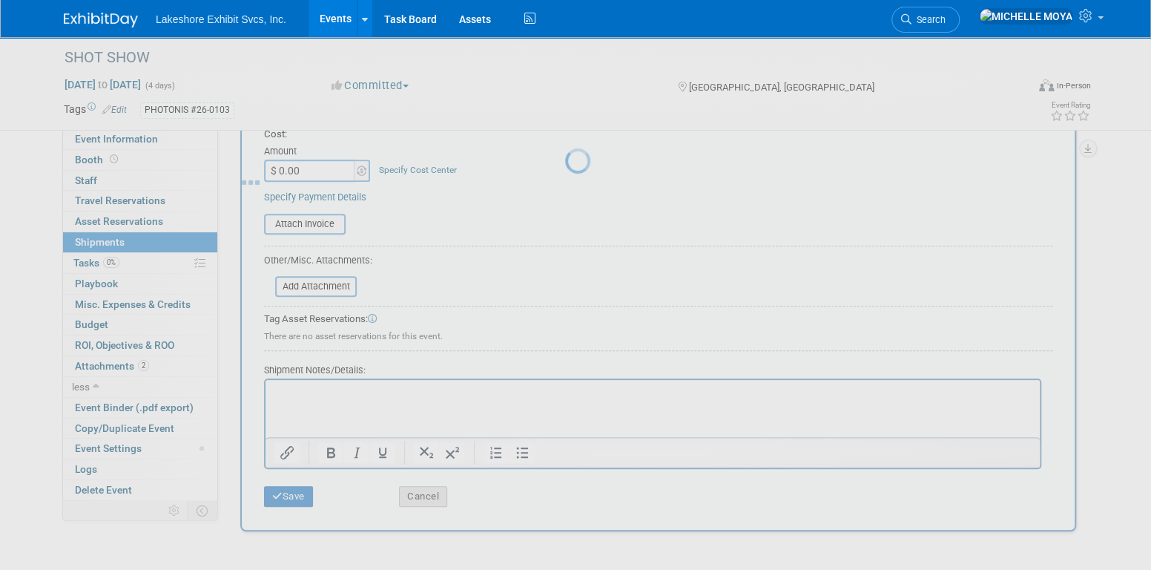
scroll to position [0, 0]
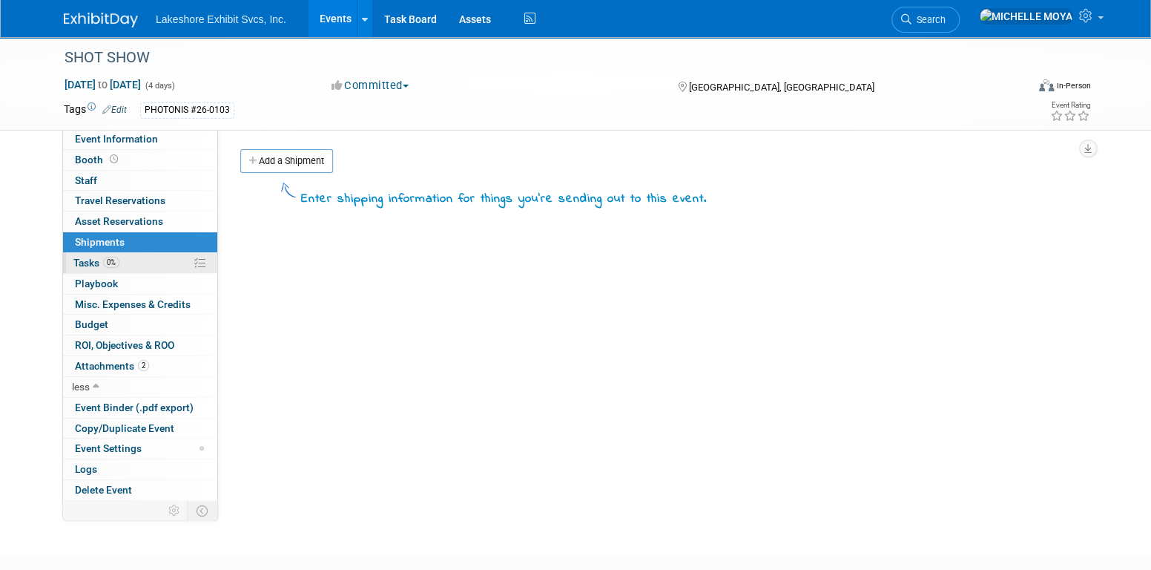
click at [136, 258] on link "0% Tasks 0%" at bounding box center [140, 263] width 154 height 20
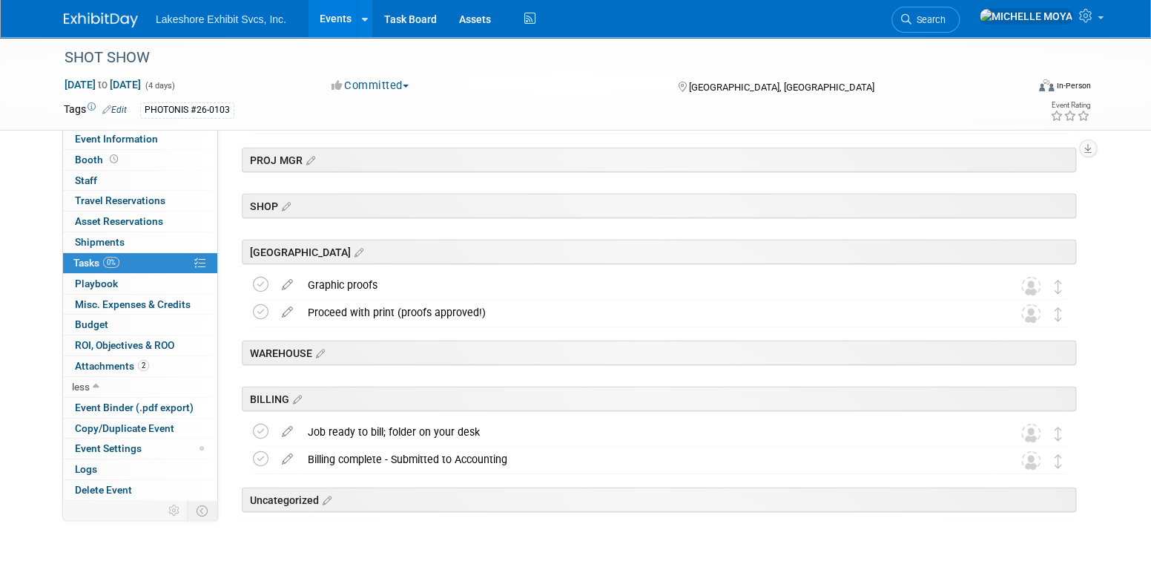
scroll to position [2052, 0]
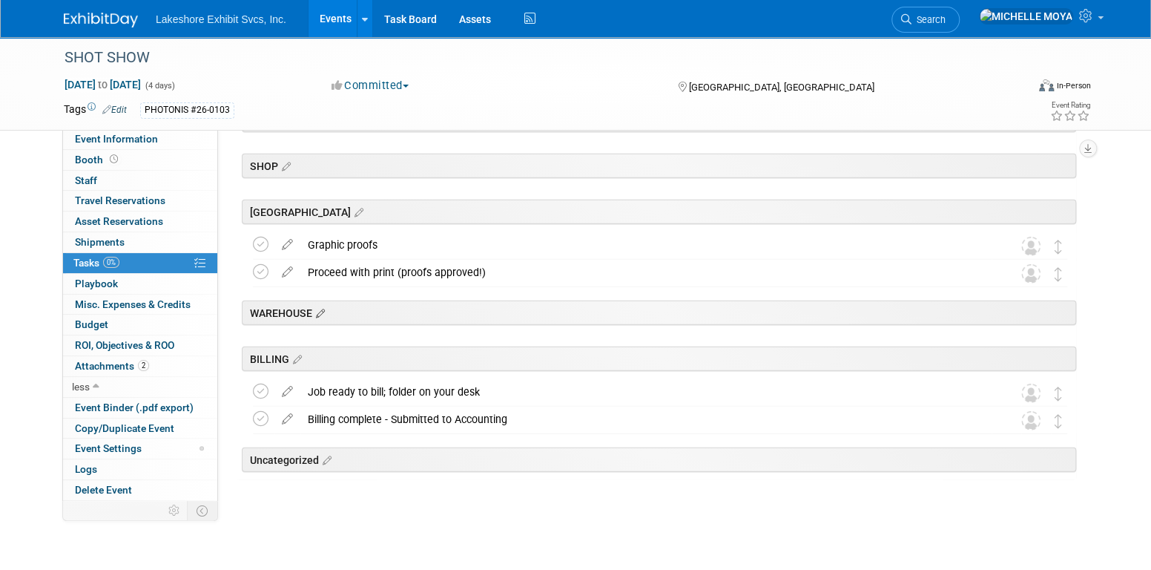
click at [323, 311] on icon at bounding box center [318, 313] width 13 height 13
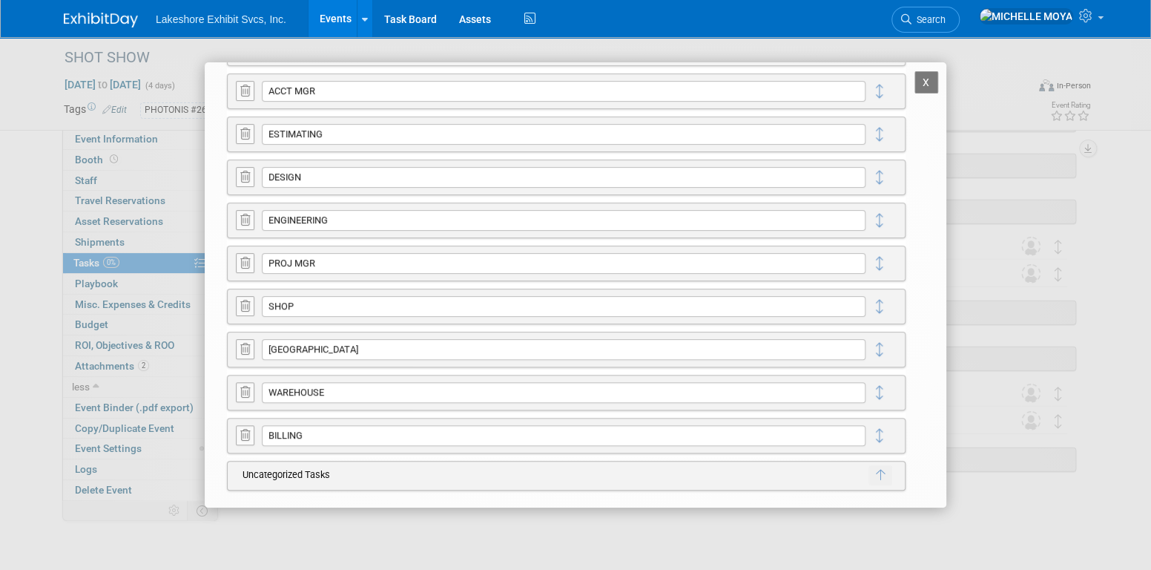
scroll to position [240, 0]
click at [917, 82] on button "X" at bounding box center [926, 82] width 24 height 22
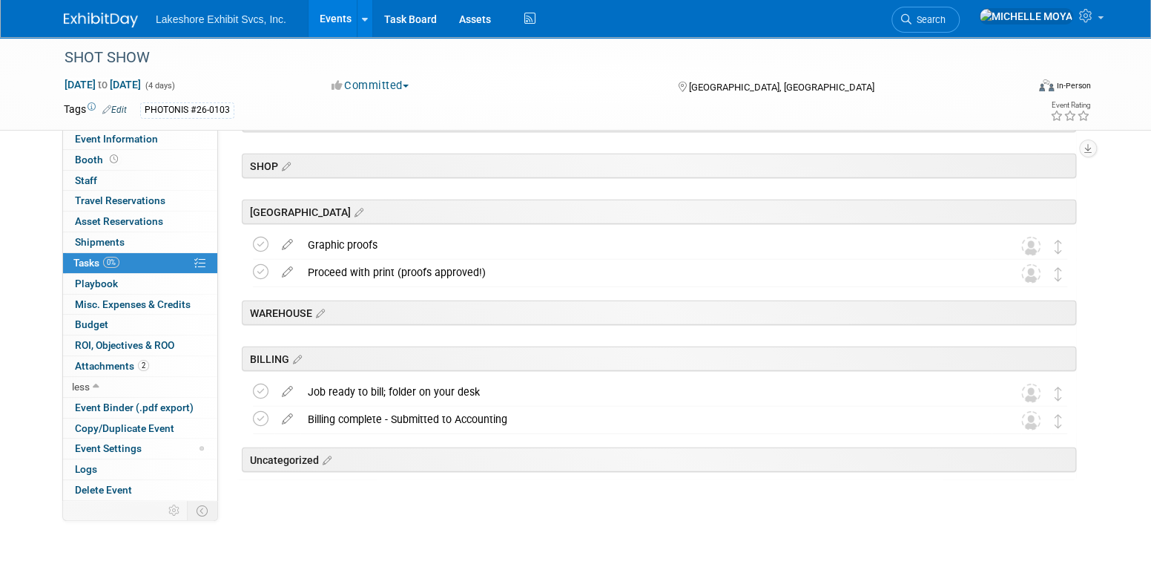
click at [339, 21] on link "Events" at bounding box center [336, 18] width 54 height 37
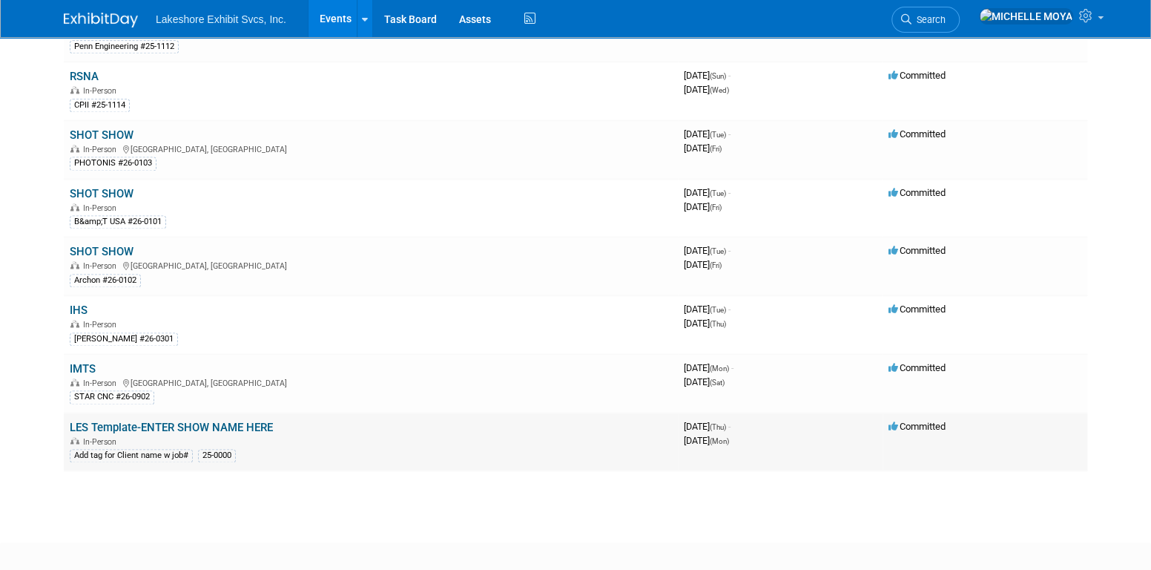
scroll to position [1154, 0]
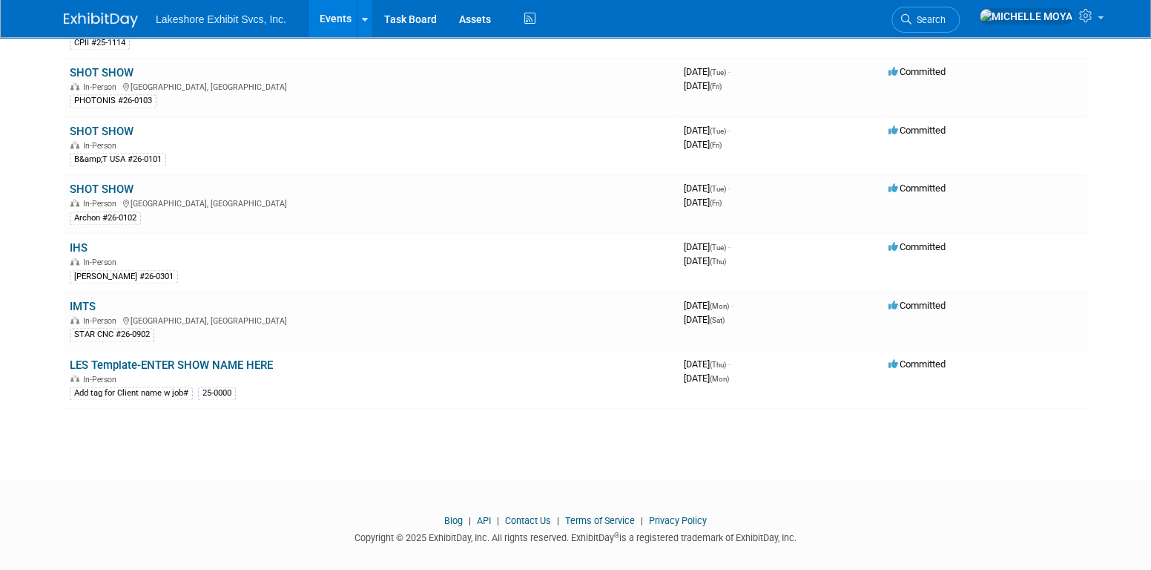
click at [329, 19] on link "Events" at bounding box center [336, 18] width 54 height 37
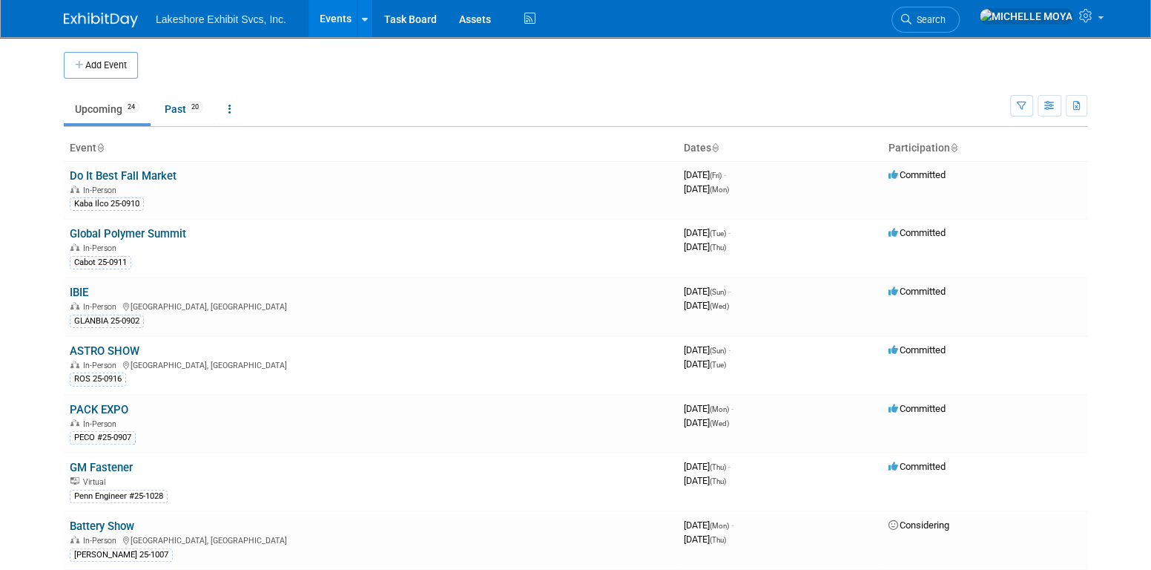
click at [334, 17] on link "Events" at bounding box center [336, 18] width 54 height 37
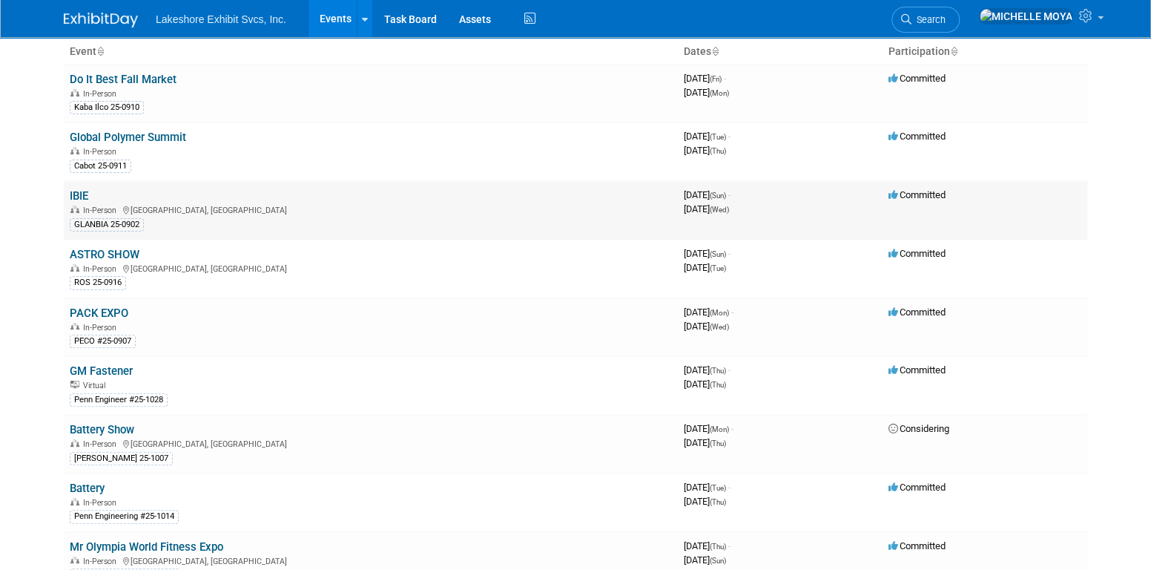
scroll to position [74, 0]
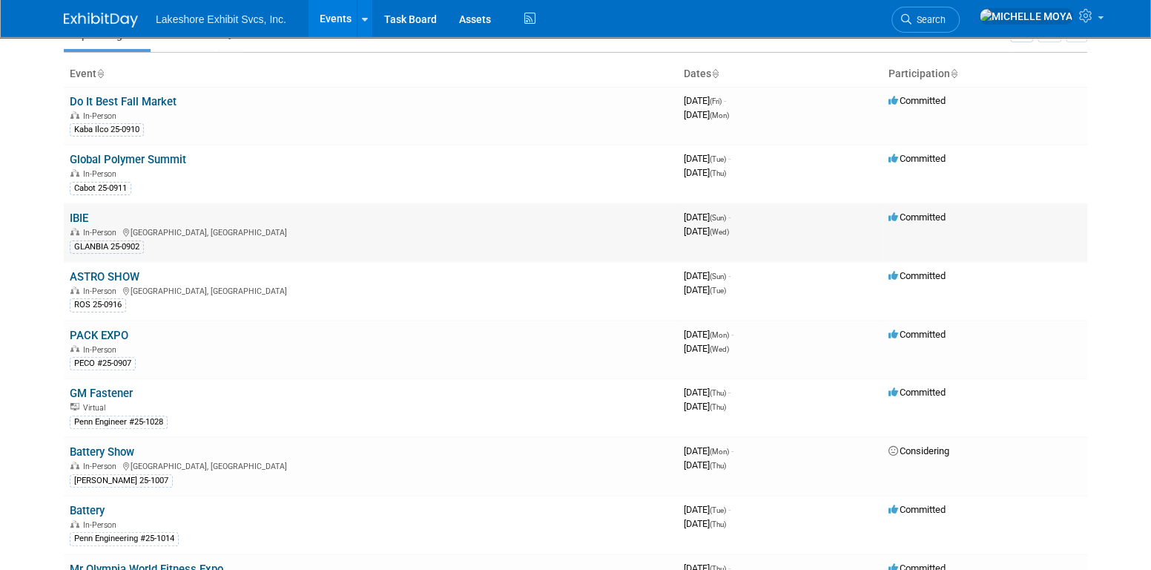
click at [85, 211] on link "IBIE" at bounding box center [79, 217] width 19 height 13
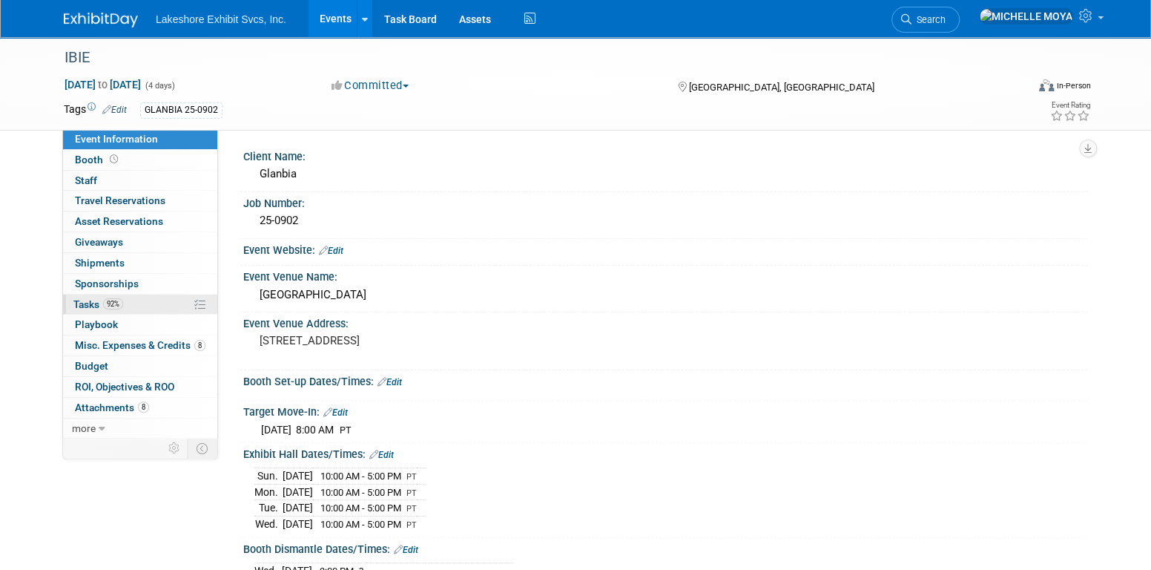
click at [167, 298] on link "92% Tasks 92%" at bounding box center [140, 304] width 154 height 20
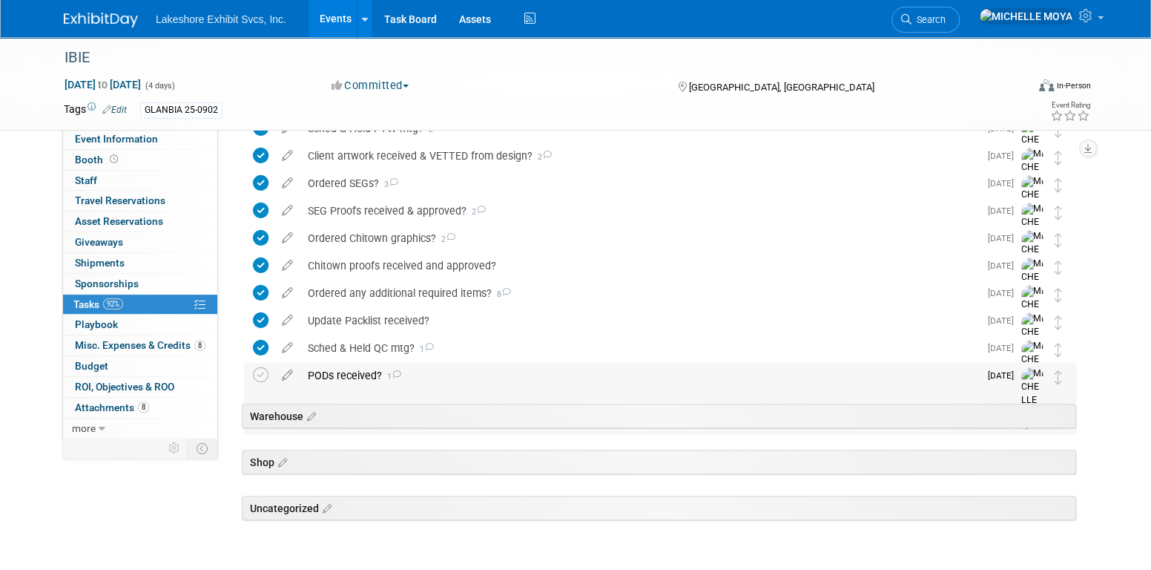
scroll to position [441, 0]
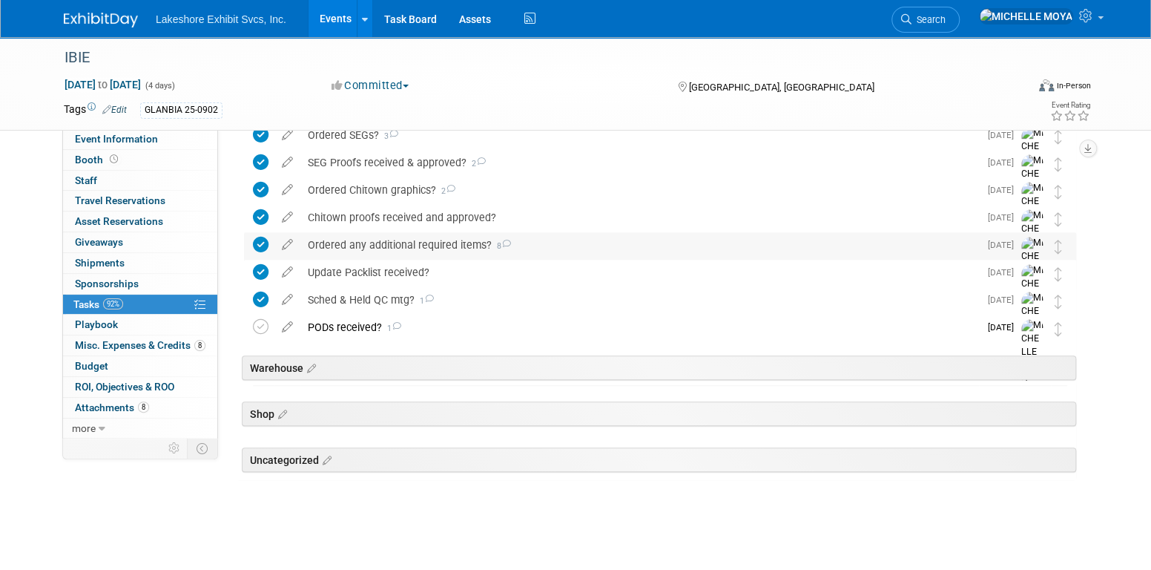
click at [461, 243] on div "Ordered any additional required items? 8" at bounding box center [639, 244] width 679 height 25
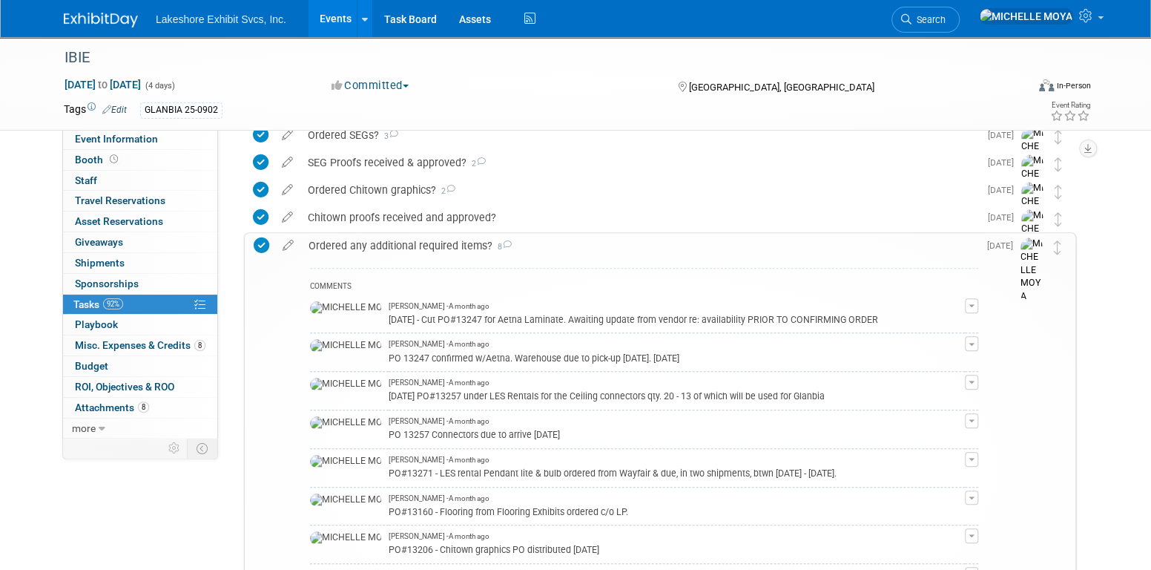
click at [461, 243] on div "Ordered any additional required items? 8" at bounding box center [639, 245] width 677 height 25
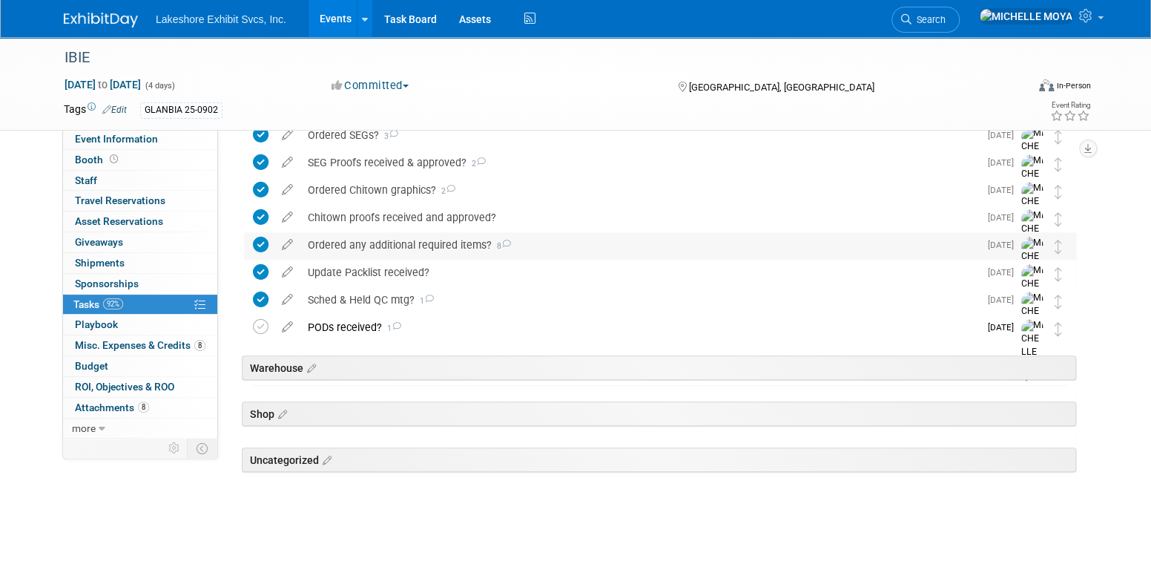
click at [461, 243] on div "Ordered any additional required items? 8" at bounding box center [639, 244] width 679 height 25
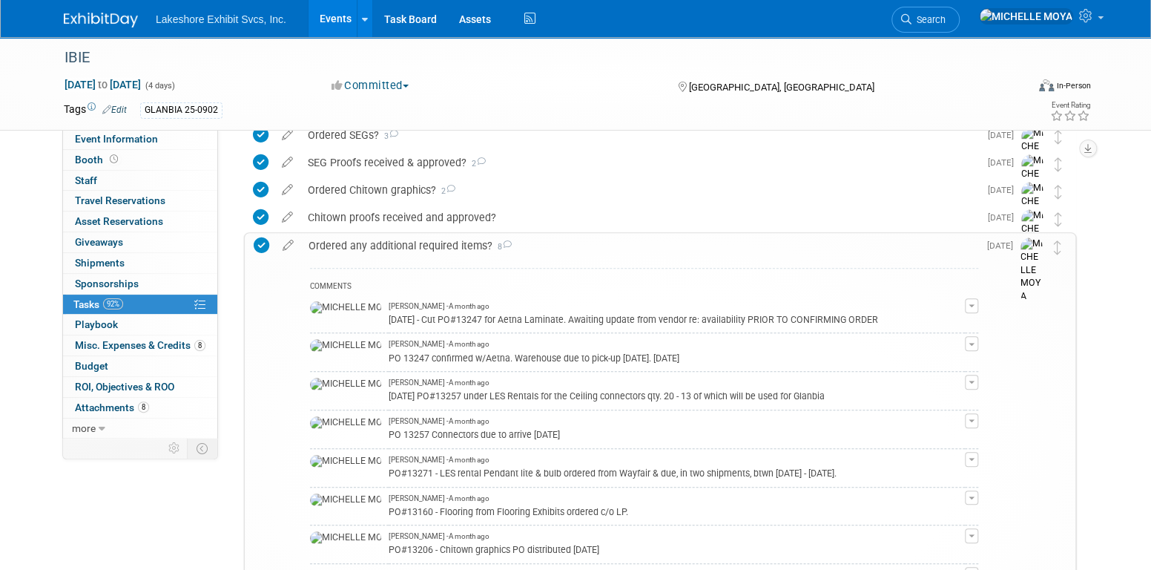
click at [461, 243] on div "Ordered any additional required items? 8" at bounding box center [639, 245] width 677 height 25
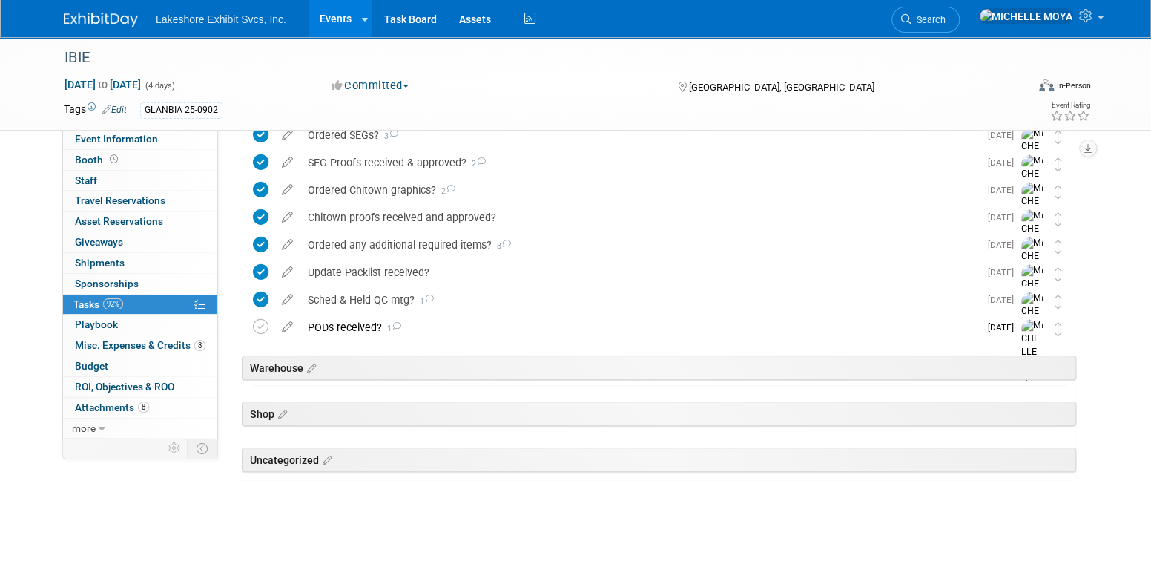
click at [339, 16] on link "Events" at bounding box center [336, 18] width 54 height 37
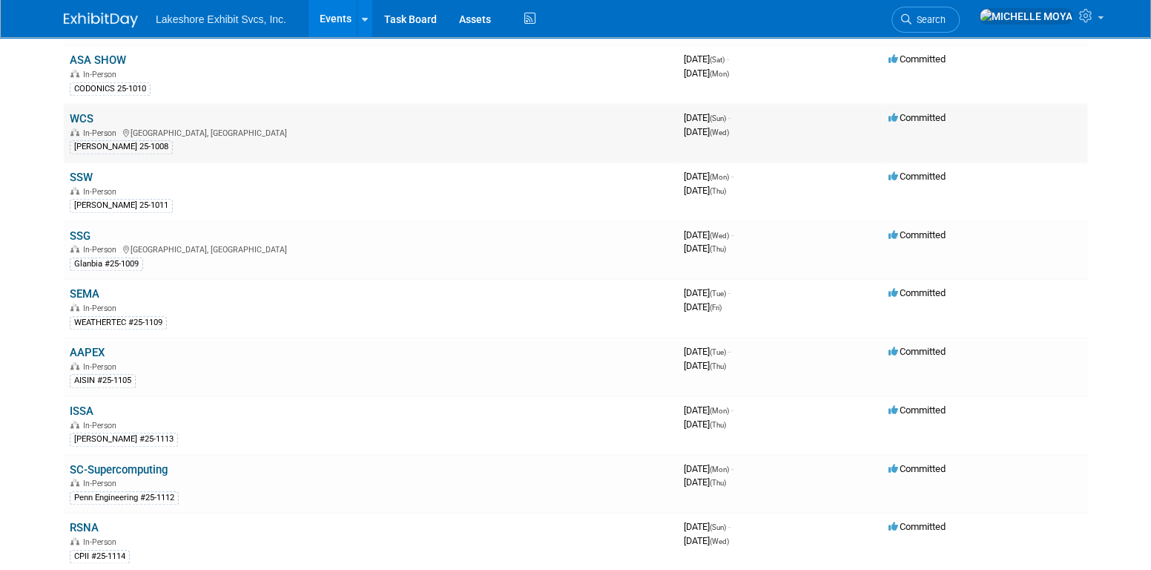
scroll to position [667, 0]
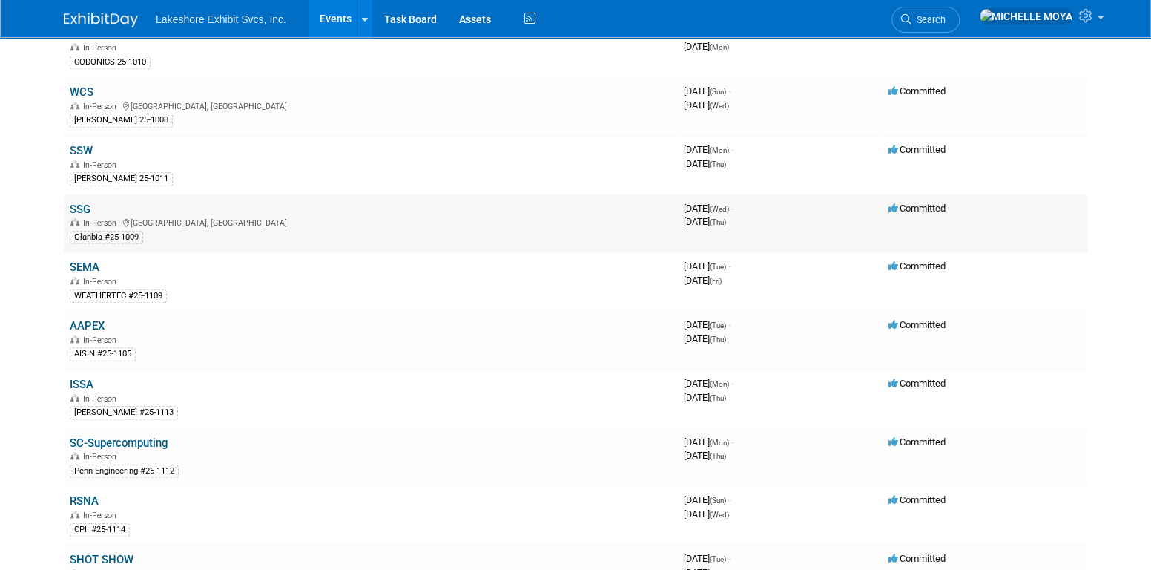
click at [87, 202] on link "SSG" at bounding box center [80, 208] width 21 height 13
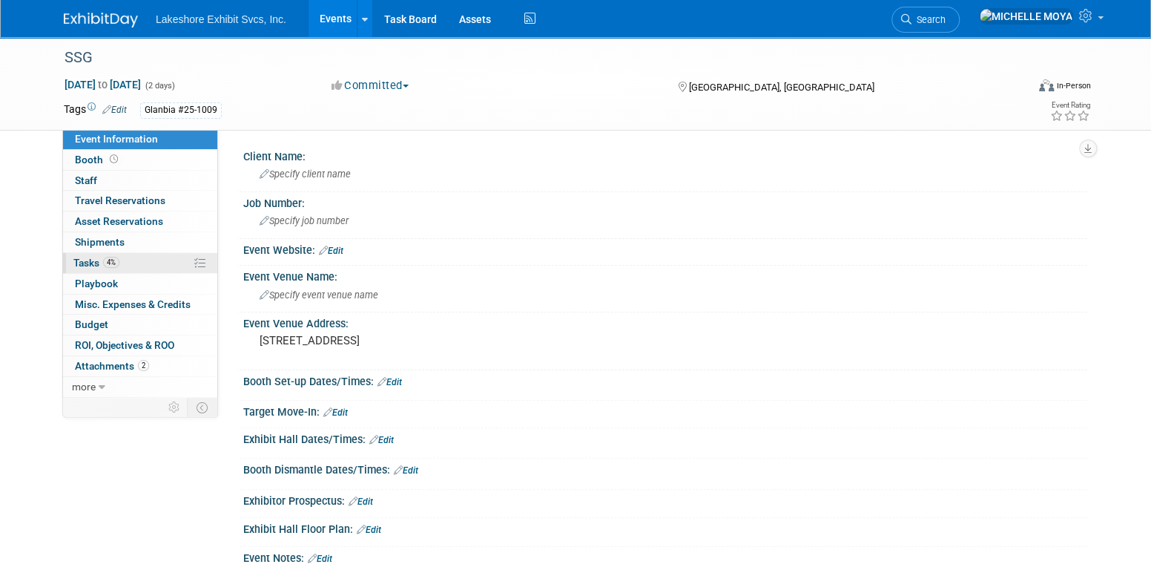
click at [182, 264] on link "4% Tasks 4%" at bounding box center [140, 263] width 154 height 20
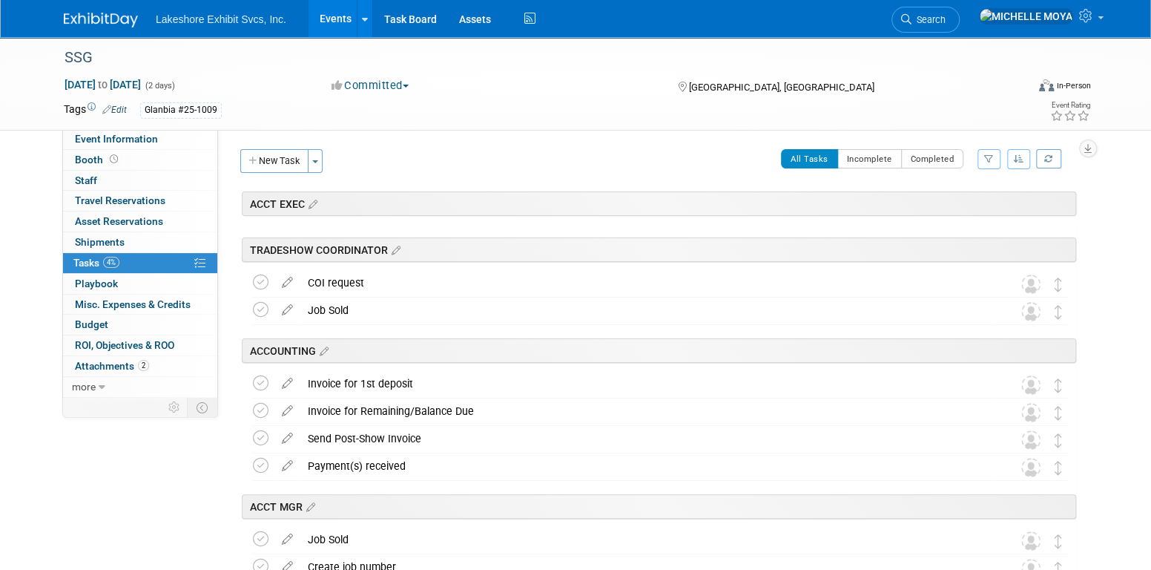
click at [342, 12] on link "Events" at bounding box center [336, 18] width 54 height 37
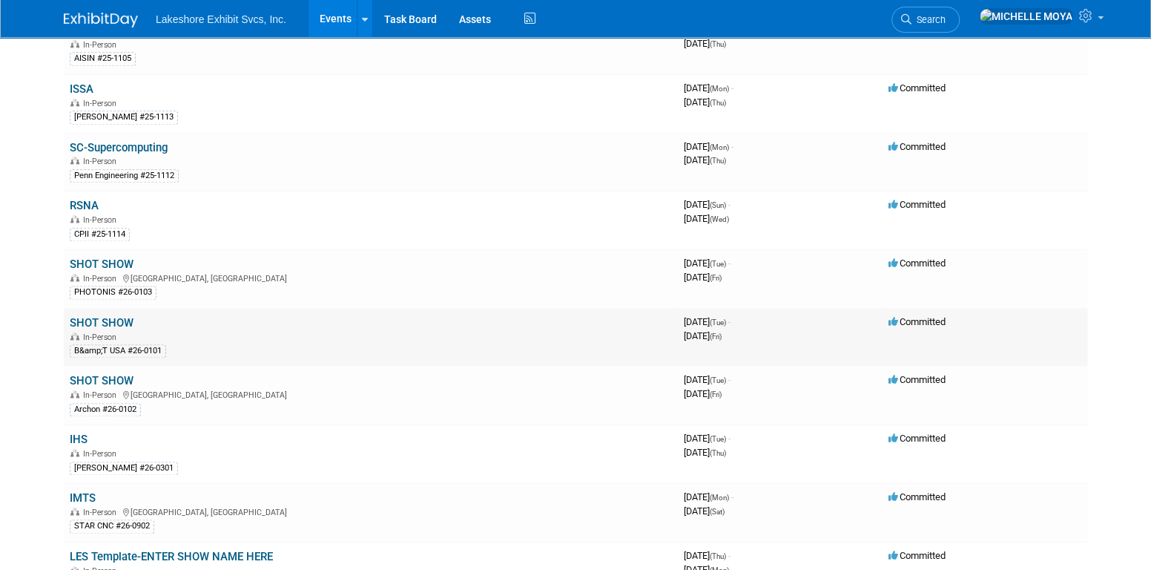
scroll to position [964, 0]
click at [118, 256] on link "SHOT SHOW" at bounding box center [102, 262] width 64 height 13
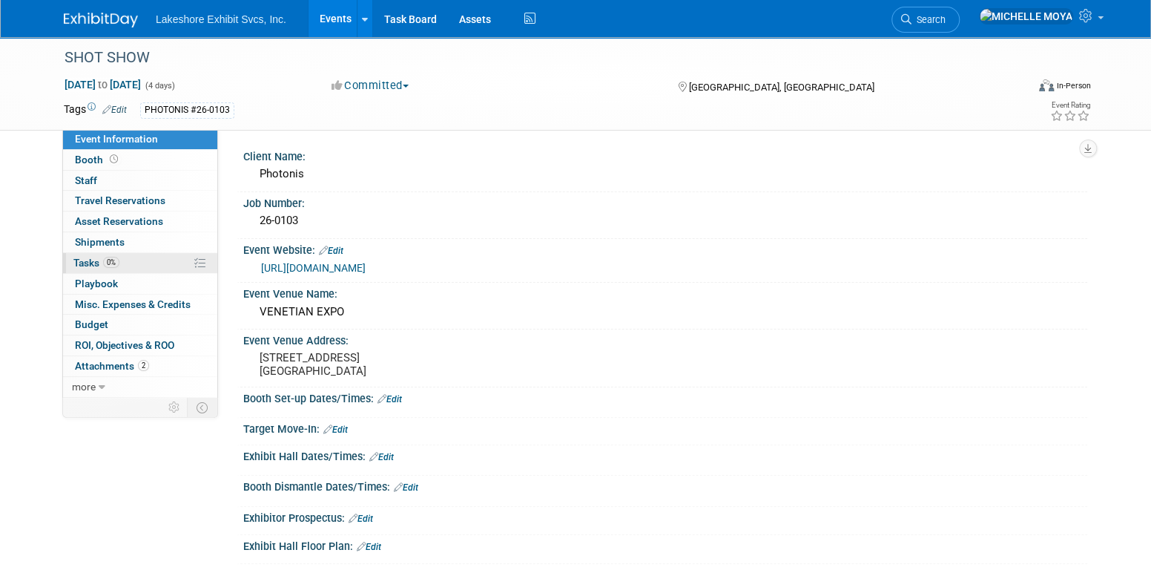
click at [146, 267] on link "0% Tasks 0%" at bounding box center [140, 263] width 154 height 20
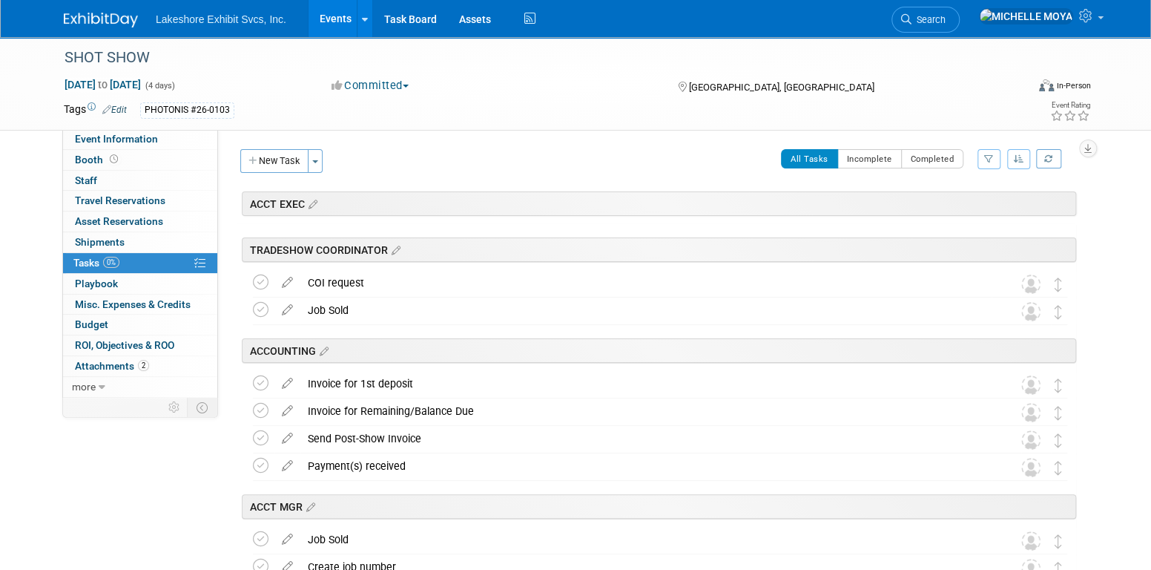
click at [986, 162] on button "button" at bounding box center [988, 159] width 23 height 20
click at [956, 208] on select "-- Select Assignee -- All unassigned tasks Assigned to me Amanda Koss Dave Desa…" at bounding box center [927, 206] width 122 height 21
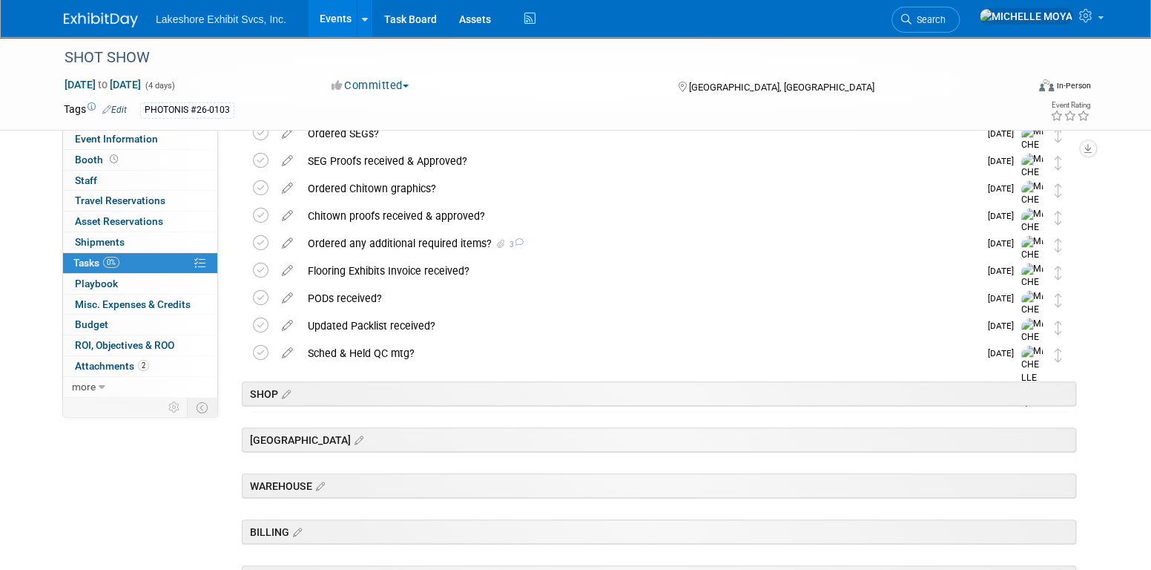
scroll to position [445, 0]
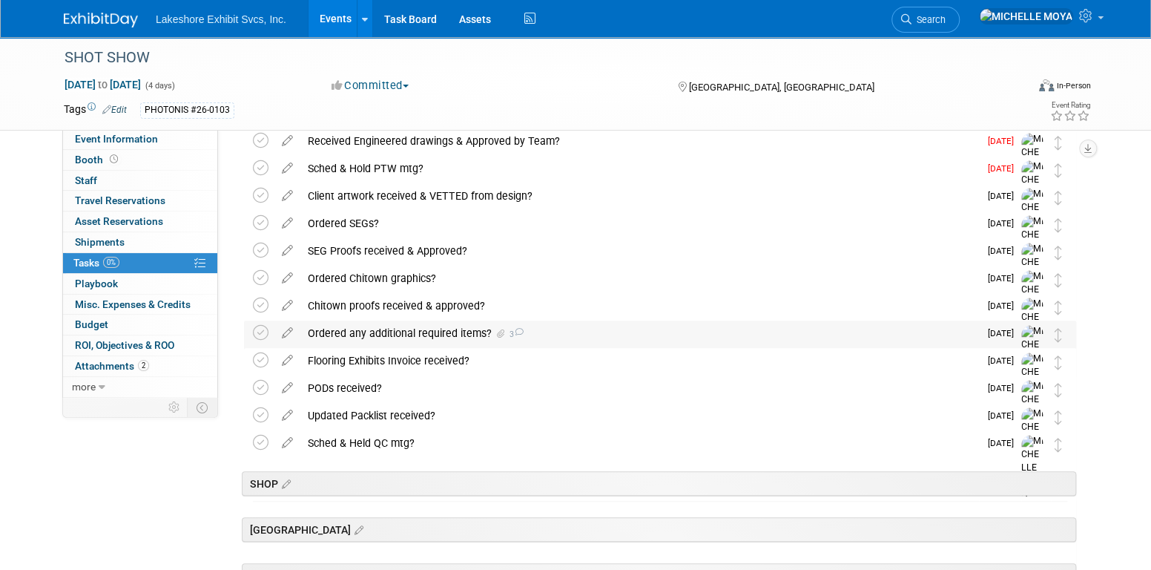
click at [447, 334] on div "Ordered any additional required items? 3" at bounding box center [639, 332] width 679 height 25
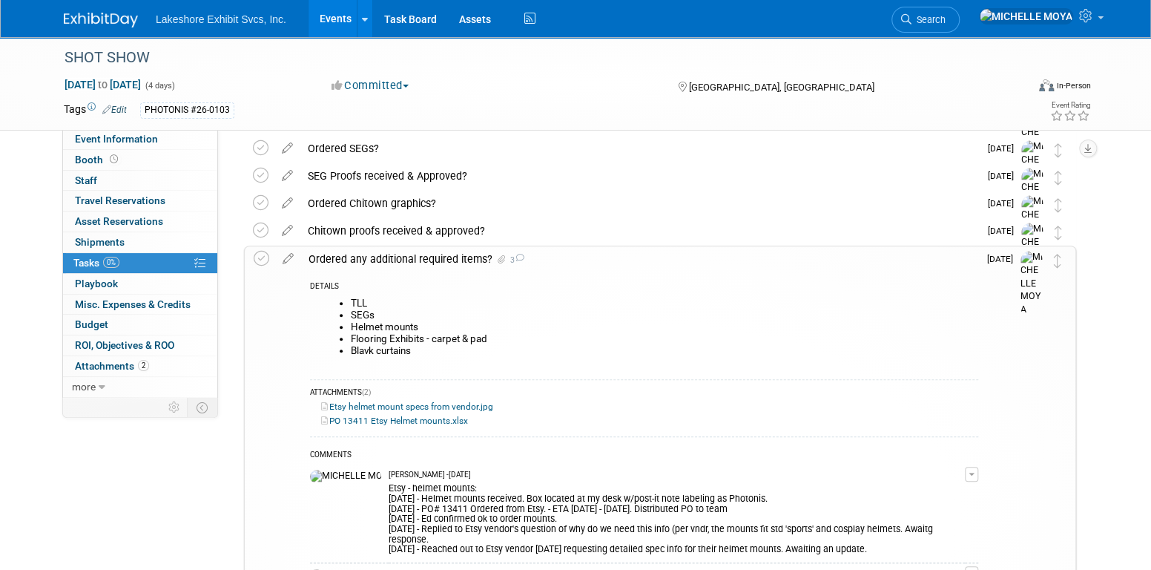
scroll to position [519, 0]
click at [393, 226] on div "Chitown proofs received & approved?" at bounding box center [639, 231] width 679 height 25
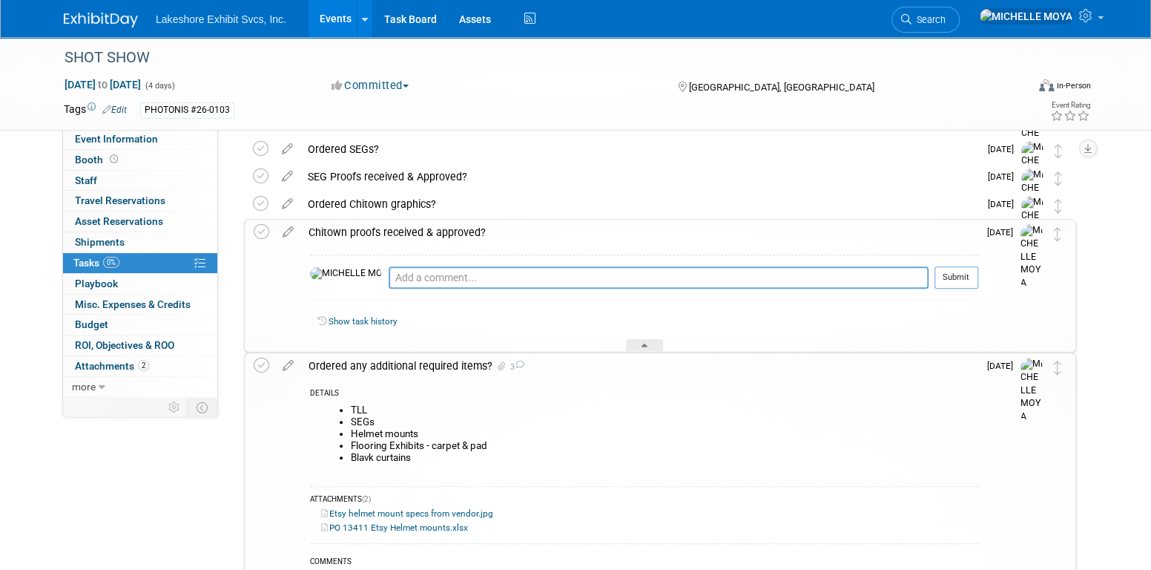
click at [291, 240] on td at bounding box center [288, 286] width 26 height 132
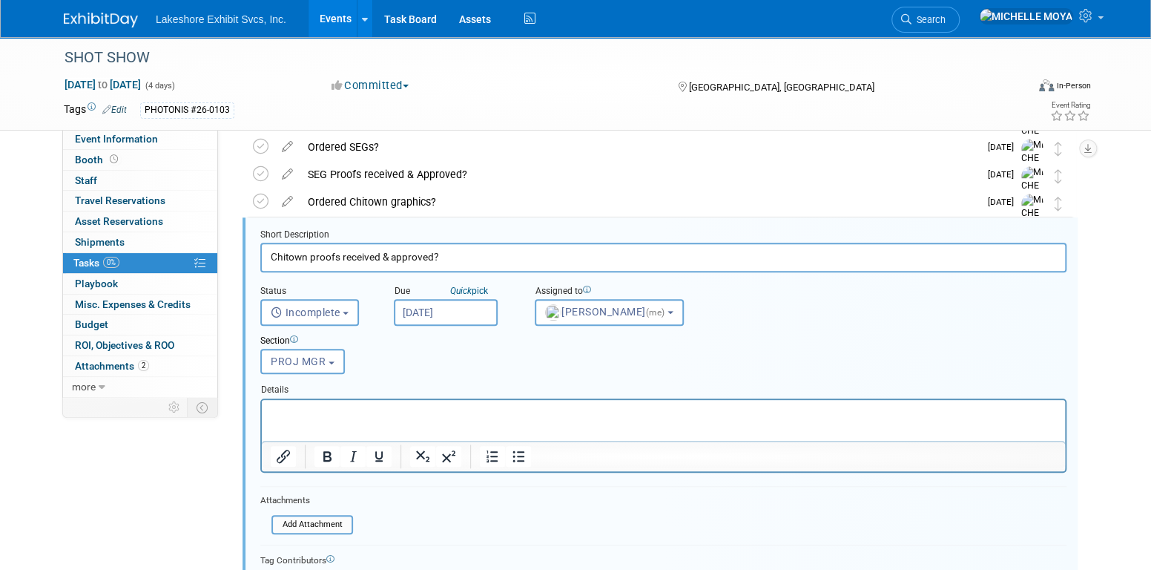
scroll to position [0, 0]
click at [451, 410] on p "Rich Text Area. Press ALT-0 for help." at bounding box center [664, 412] width 786 height 14
click at [340, 201] on div "Ordered Chitown graphics?" at bounding box center [639, 201] width 679 height 25
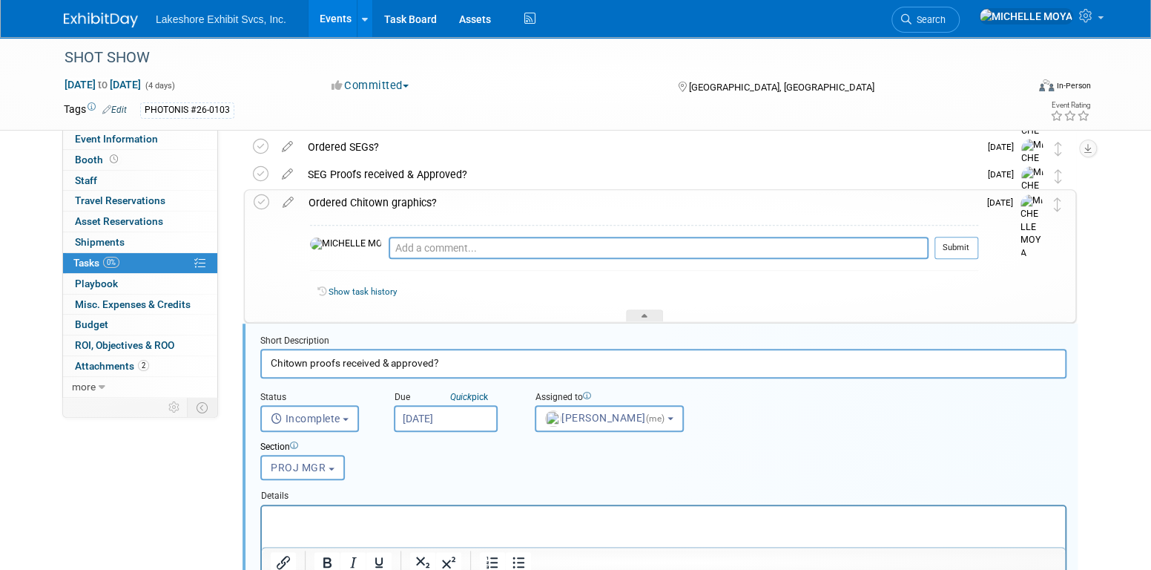
click at [340, 201] on div "Ordered Chitown graphics?" at bounding box center [639, 202] width 677 height 25
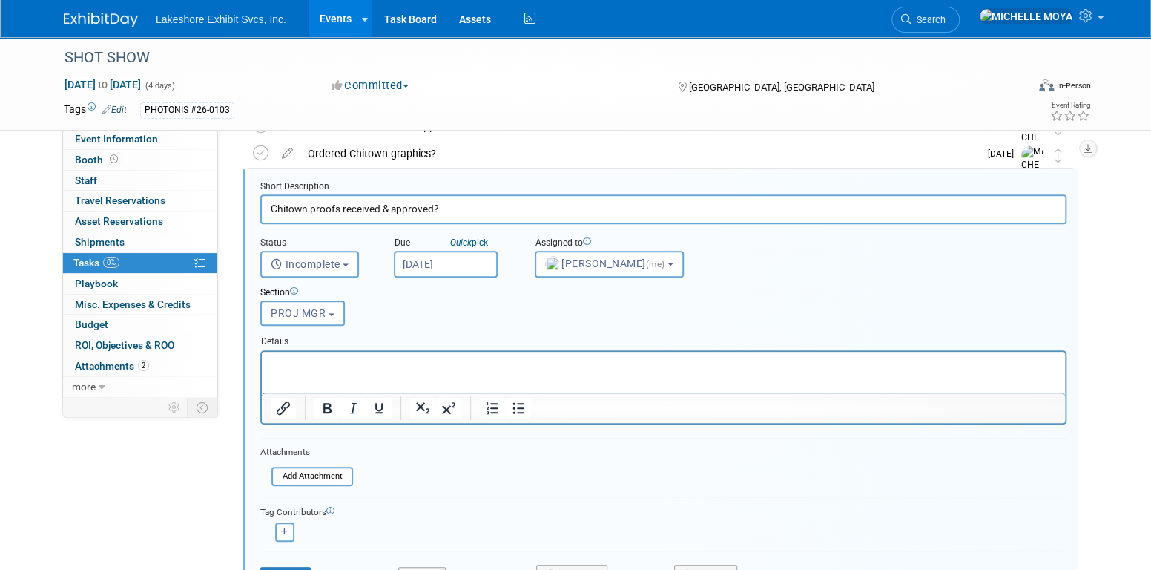
scroll to position [596, 0]
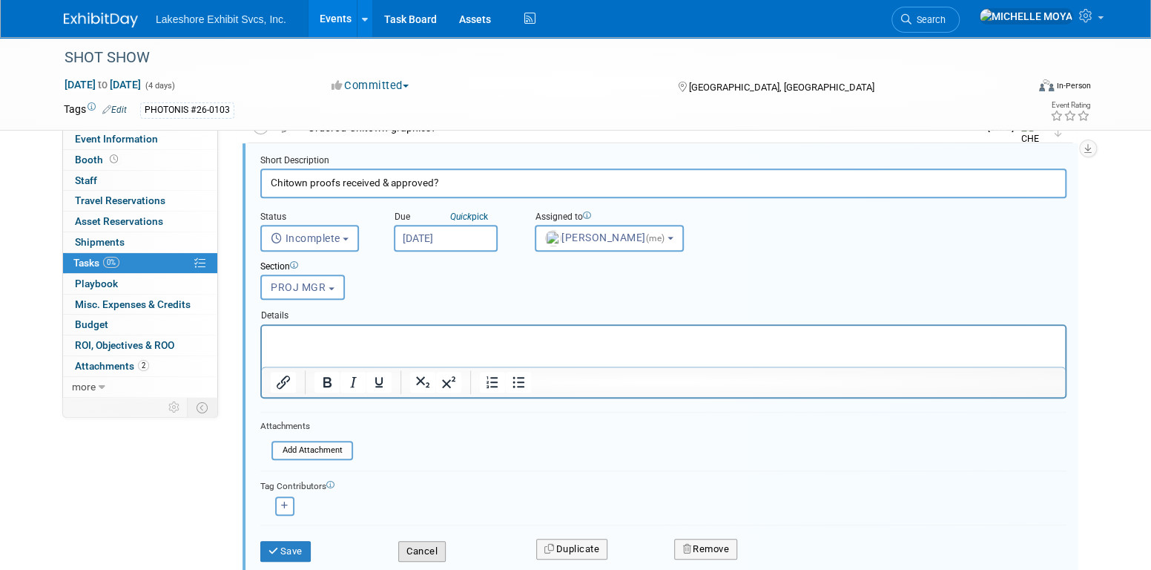
click at [441, 544] on button "Cancel" at bounding box center [421, 551] width 47 height 21
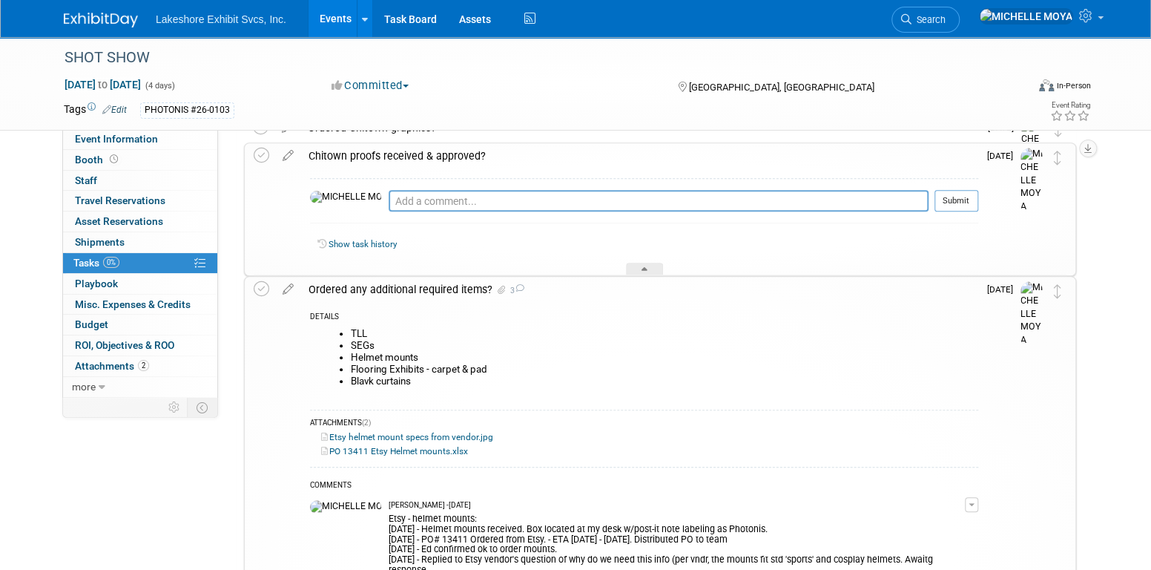
scroll to position [521, 0]
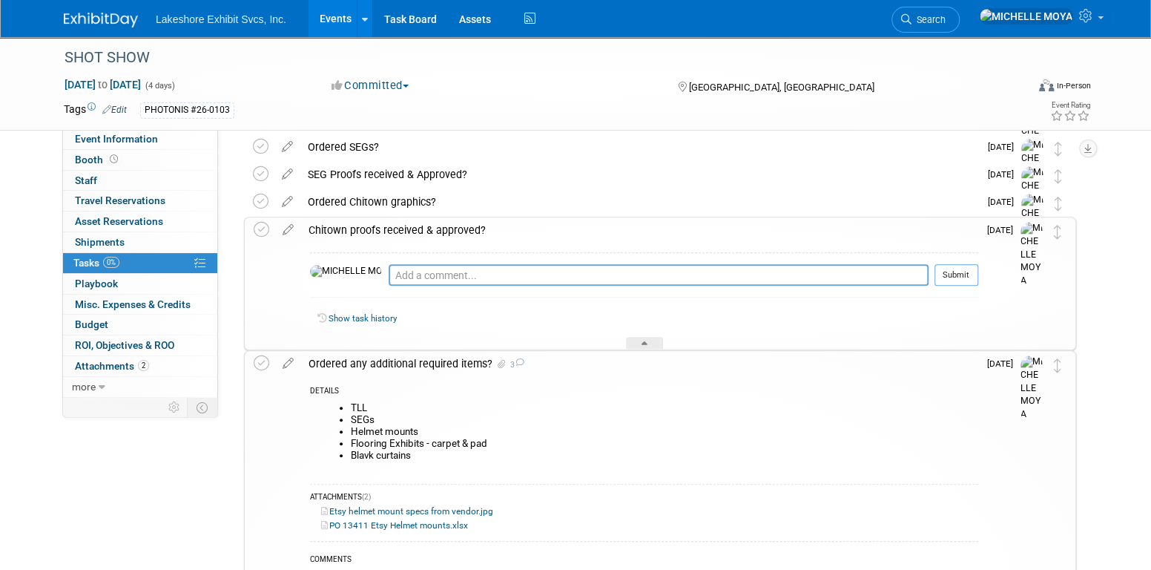
click at [395, 228] on div "Chitown proofs received & approved?" at bounding box center [639, 229] width 677 height 25
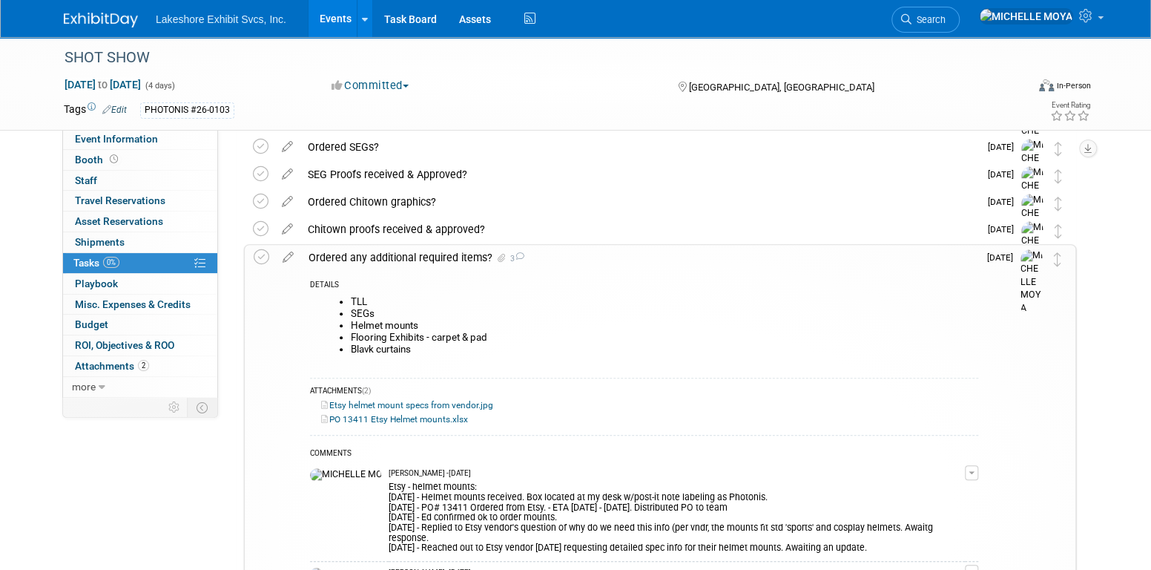
click at [290, 255] on icon at bounding box center [288, 254] width 26 height 19
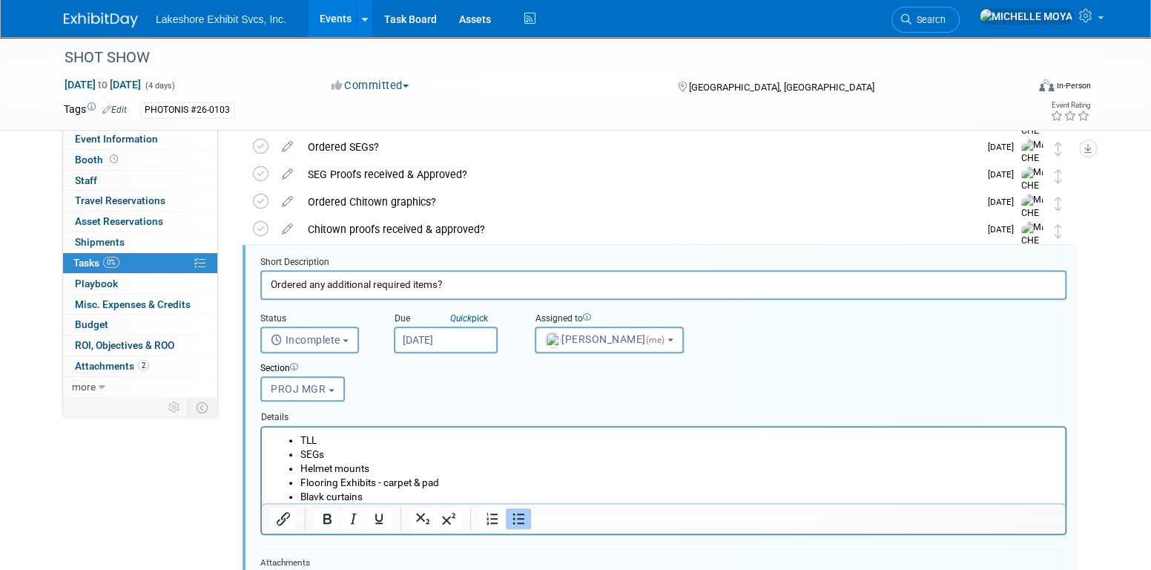
scroll to position [549, 0]
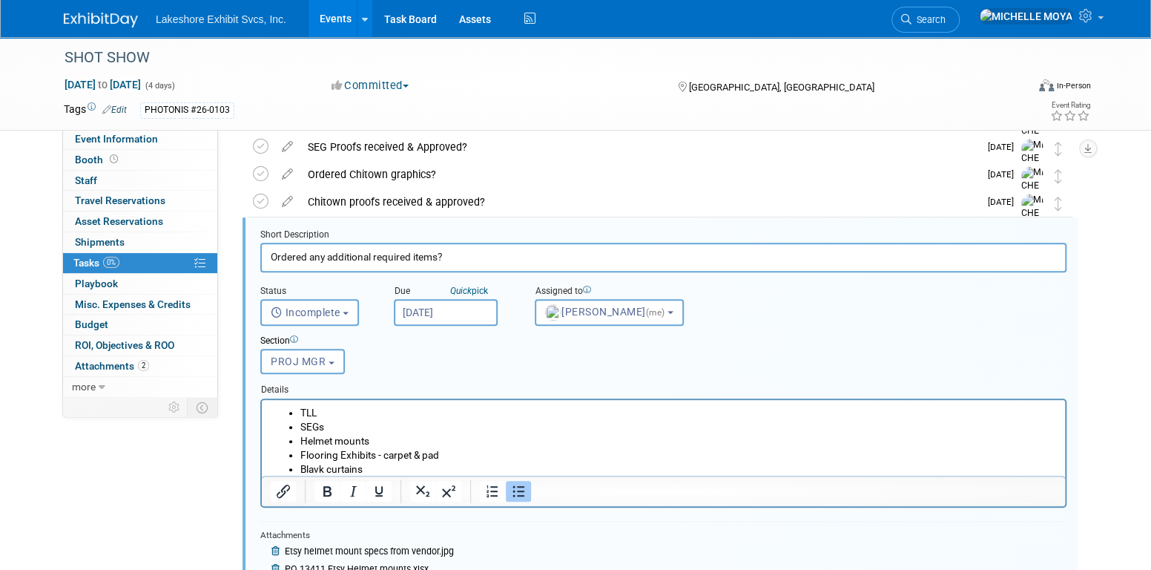
click at [320, 469] on li "Blavk curtains" at bounding box center [678, 468] width 756 height 14
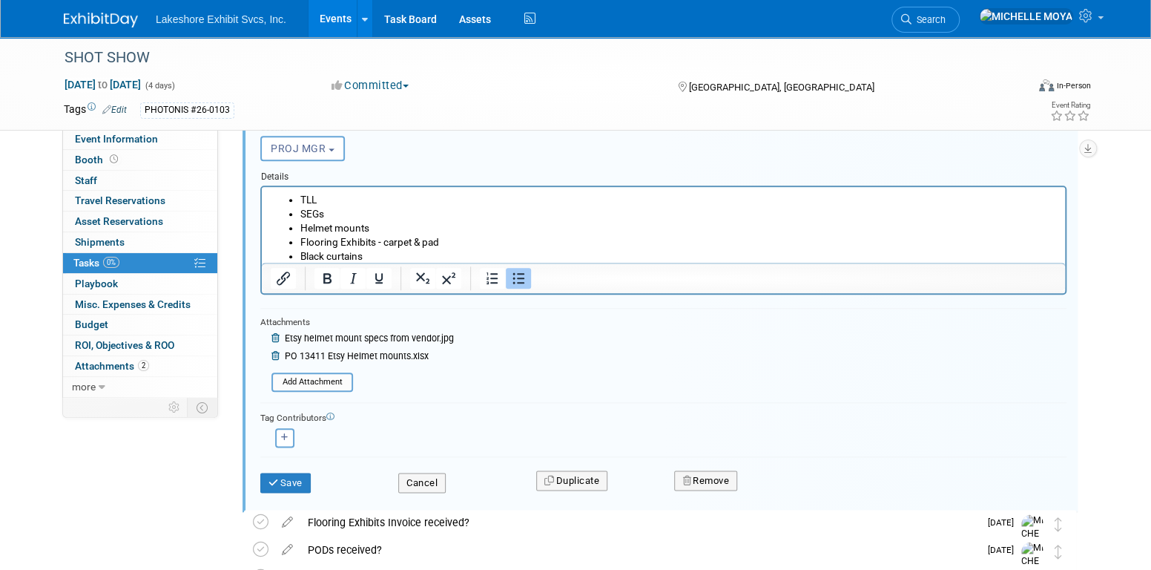
scroll to position [771, 0]
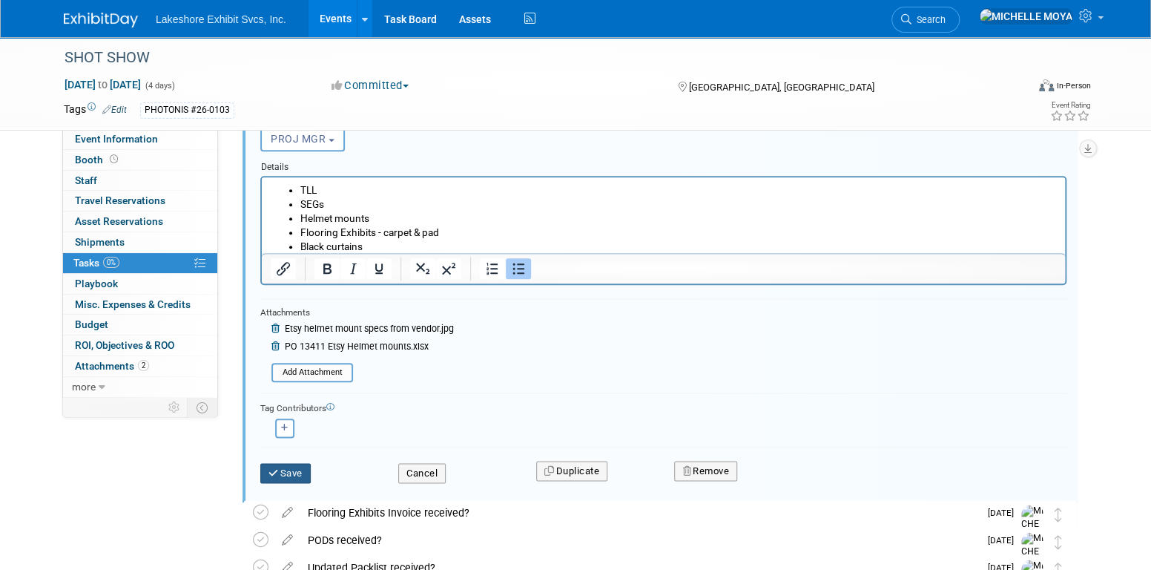
click at [300, 463] on button "Save" at bounding box center [285, 473] width 50 height 21
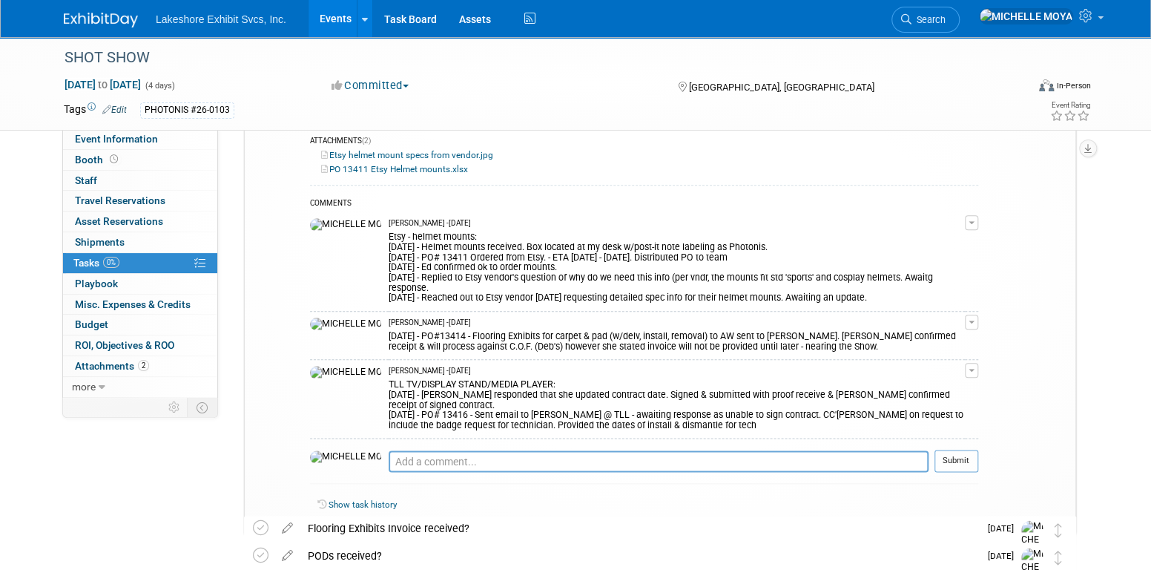
scroll to position [623, 0]
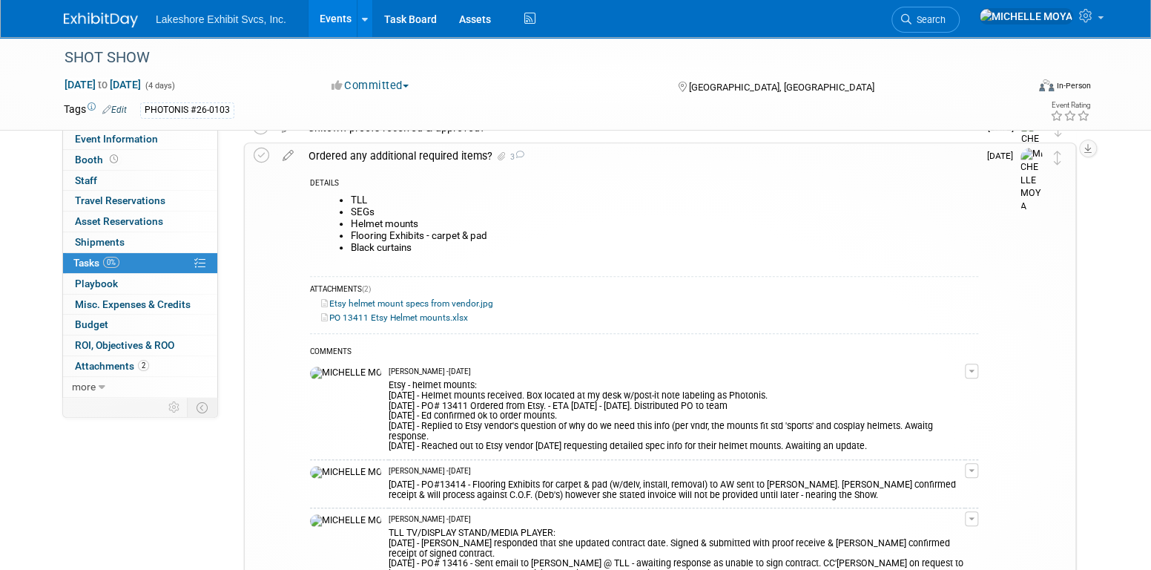
click at [523, 155] on div "Ordered any additional required items? 3" at bounding box center [639, 155] width 677 height 25
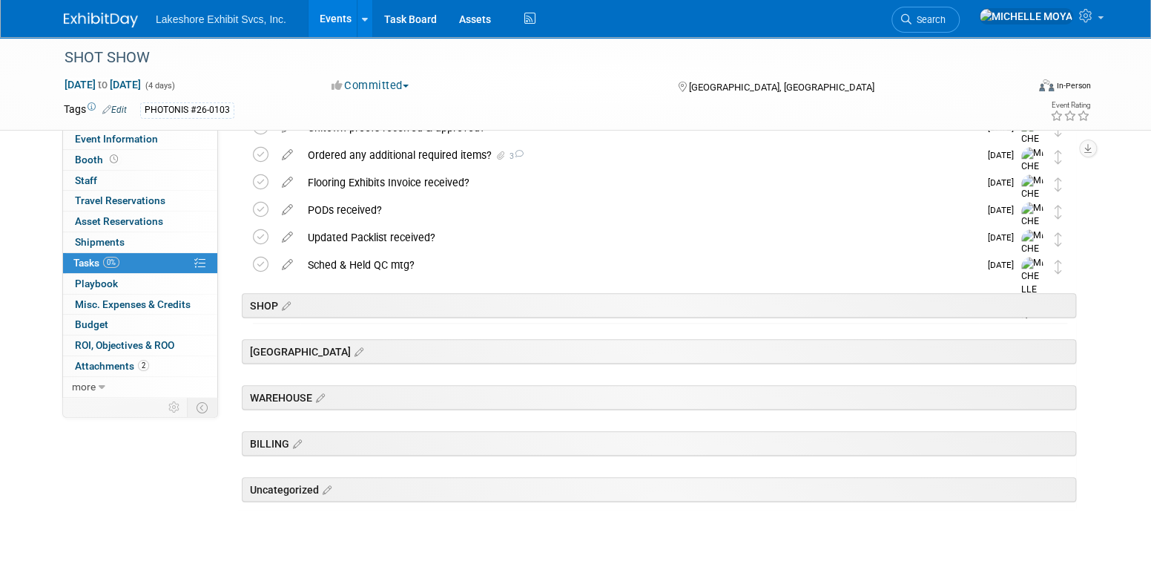
click at [522, 156] on icon at bounding box center [519, 154] width 10 height 8
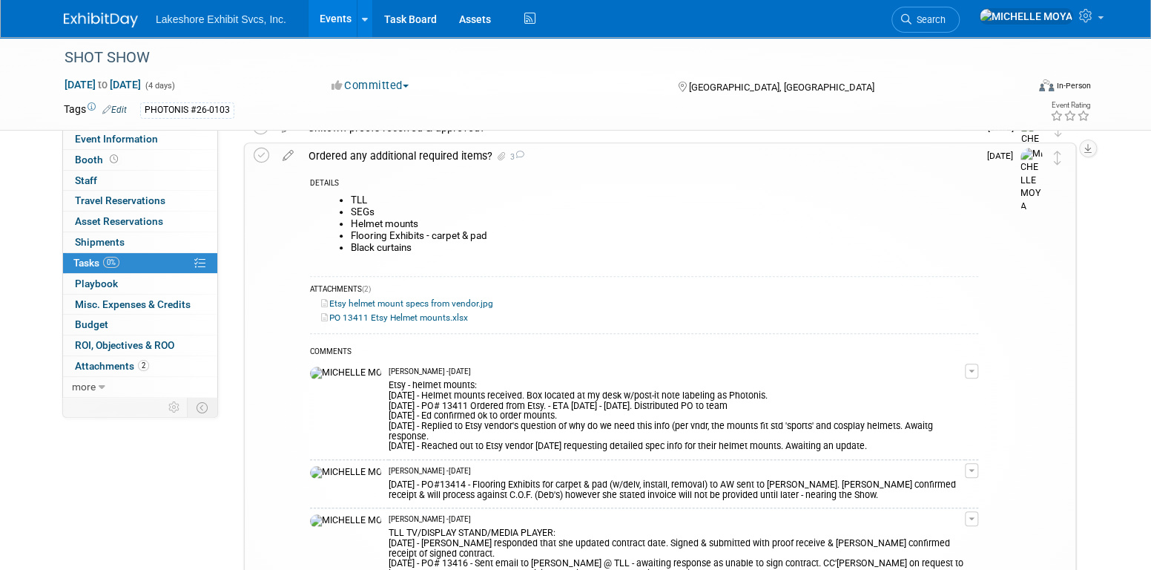
scroll to position [697, 0]
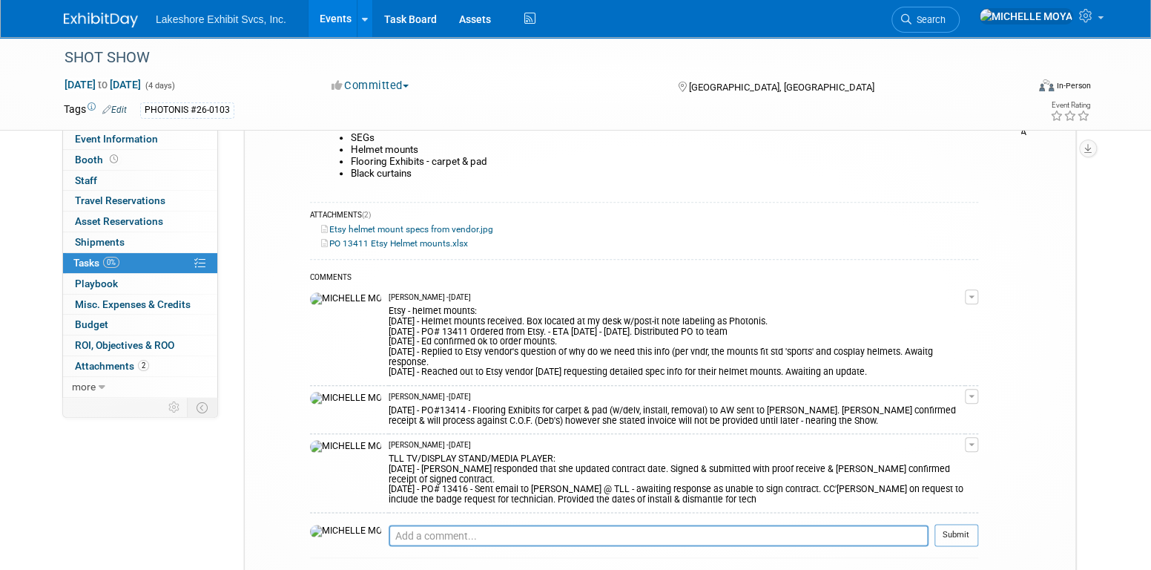
click at [978, 437] on button "button" at bounding box center [971, 444] width 13 height 15
click at [957, 455] on link "Edit Comment" at bounding box center [918, 465] width 117 height 21
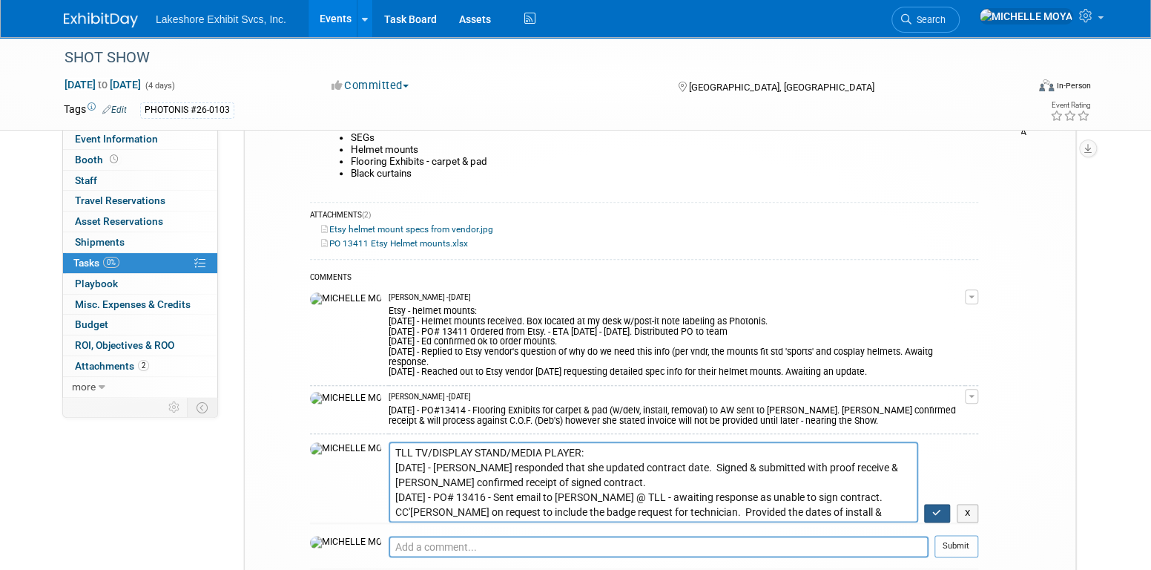
click at [938, 508] on icon "button" at bounding box center [937, 512] width 10 height 9
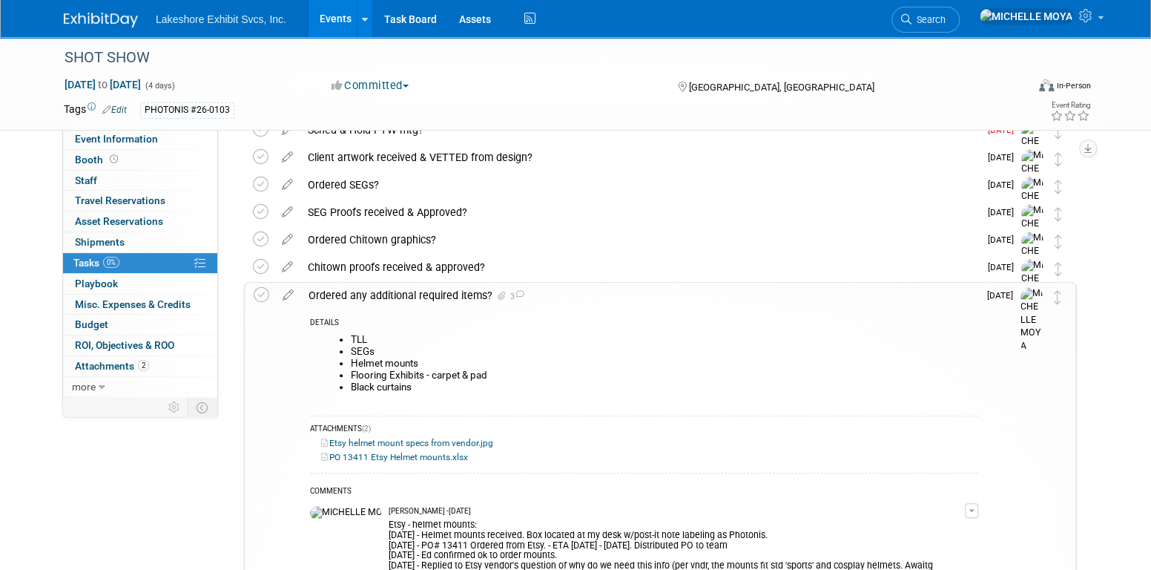
scroll to position [519, 0]
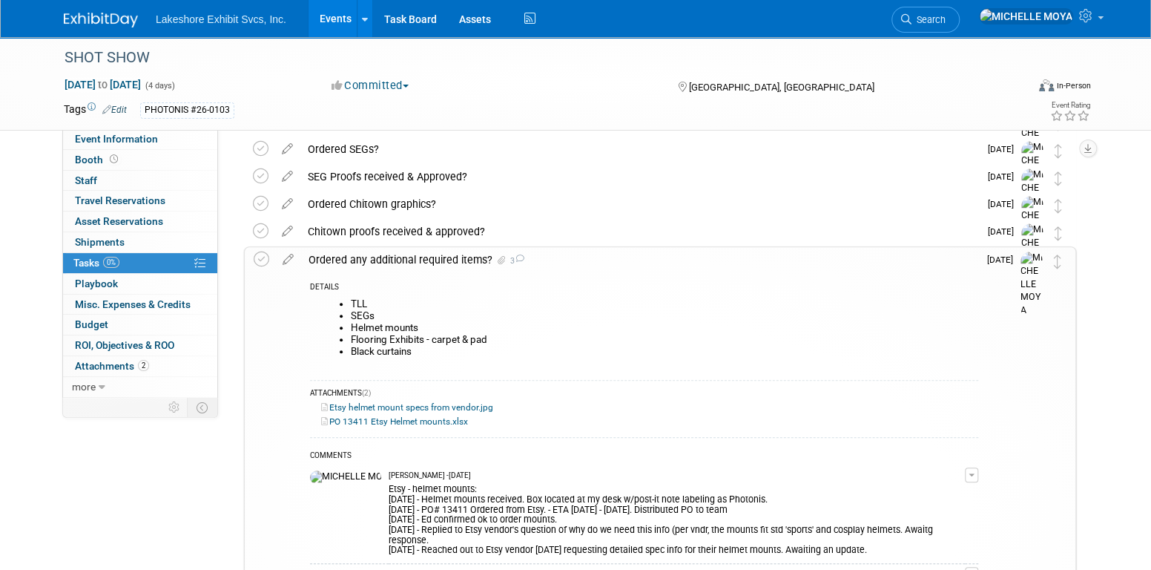
click at [437, 258] on div "Ordered any additional required items? 3" at bounding box center [639, 259] width 677 height 25
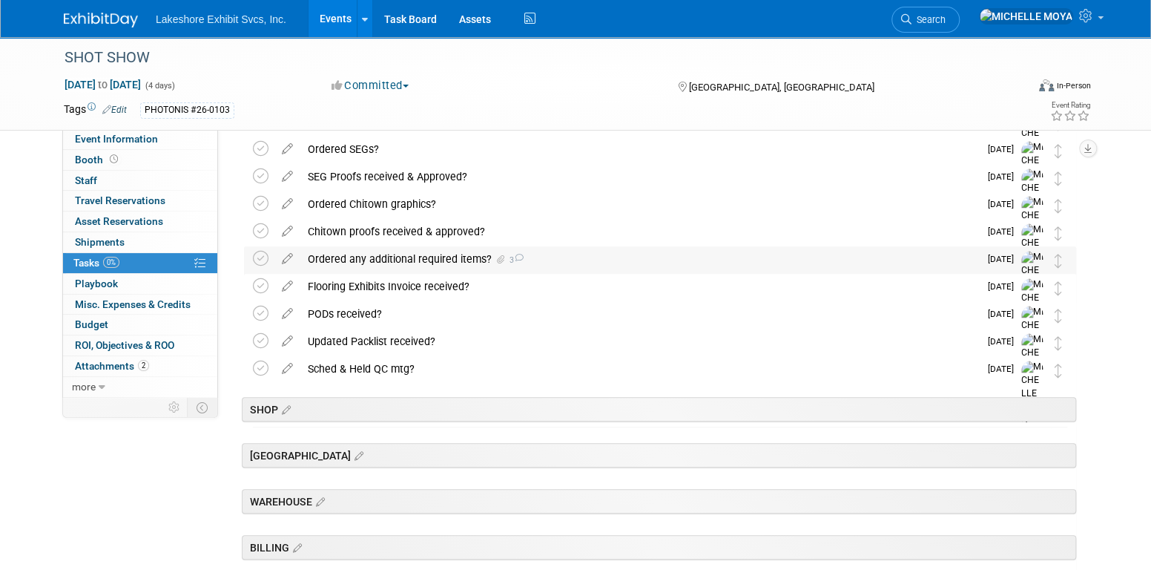
click at [405, 265] on div "Ordered any additional required items? 3" at bounding box center [639, 258] width 679 height 25
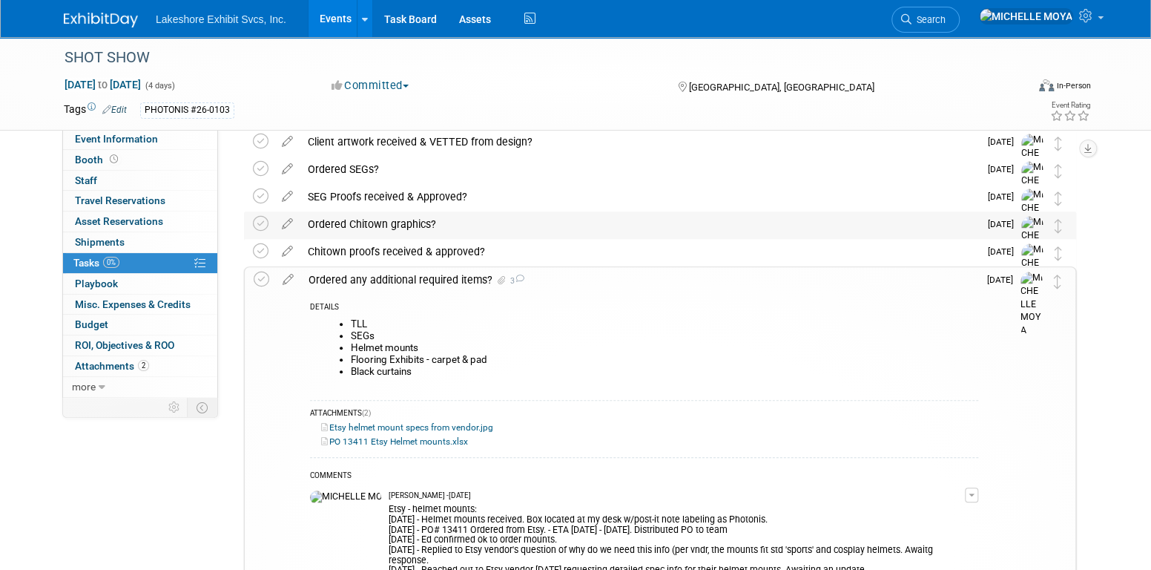
scroll to position [445, 0]
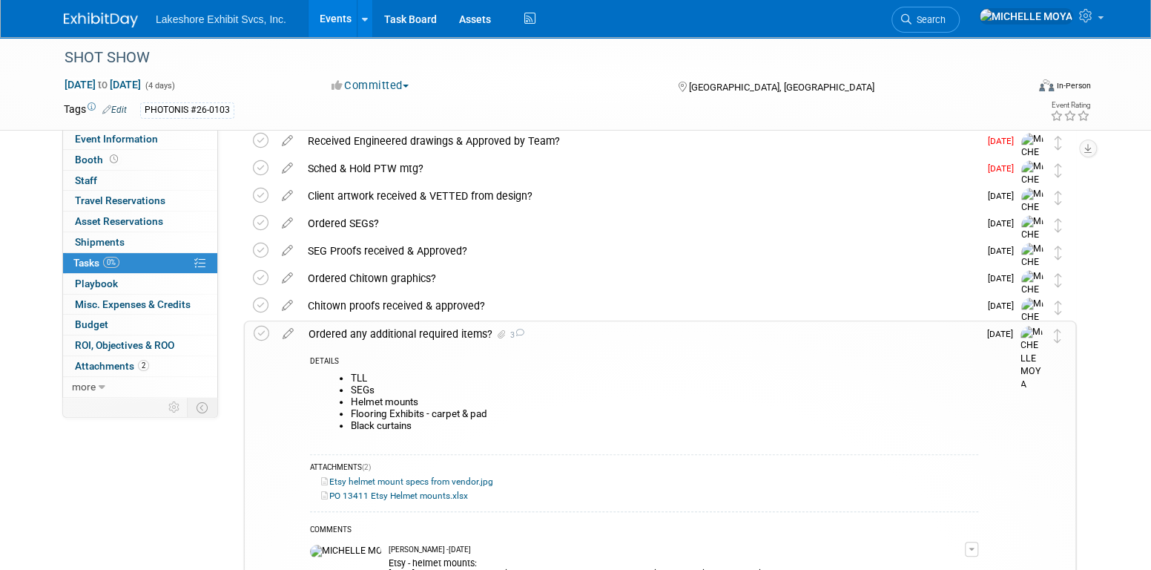
click at [481, 329] on div "Ordered any additional required items? 3" at bounding box center [639, 333] width 677 height 25
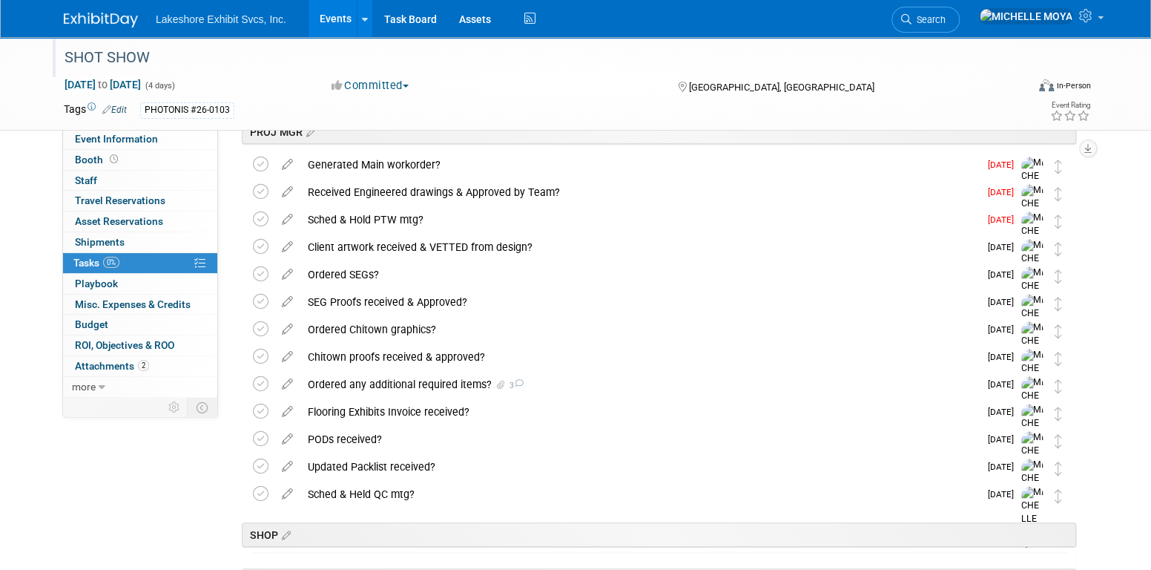
scroll to position [371, 0]
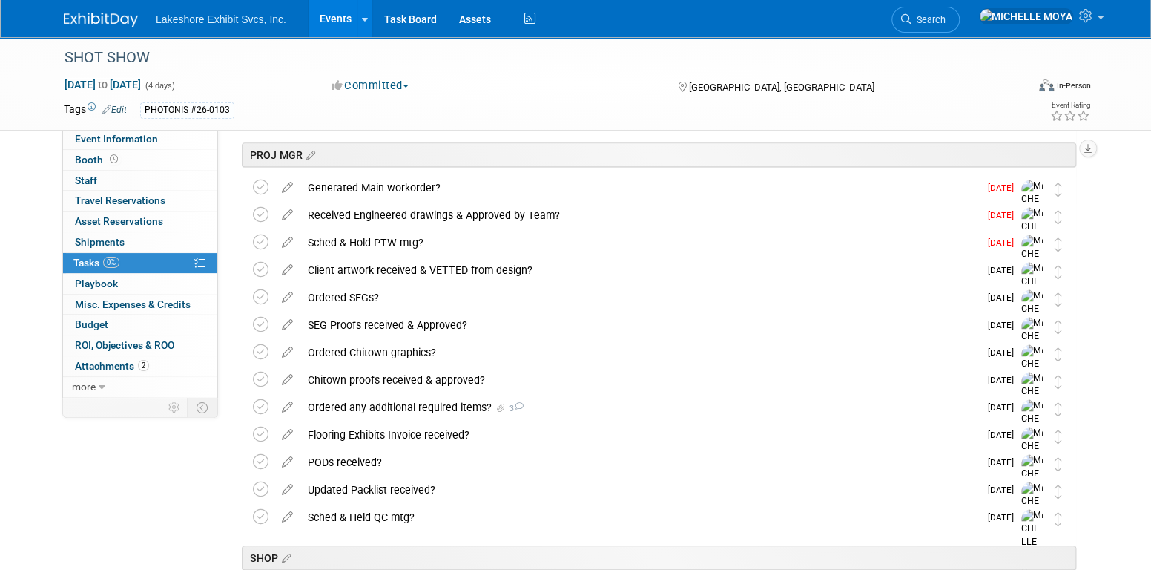
click at [334, 22] on link "Events" at bounding box center [336, 18] width 54 height 37
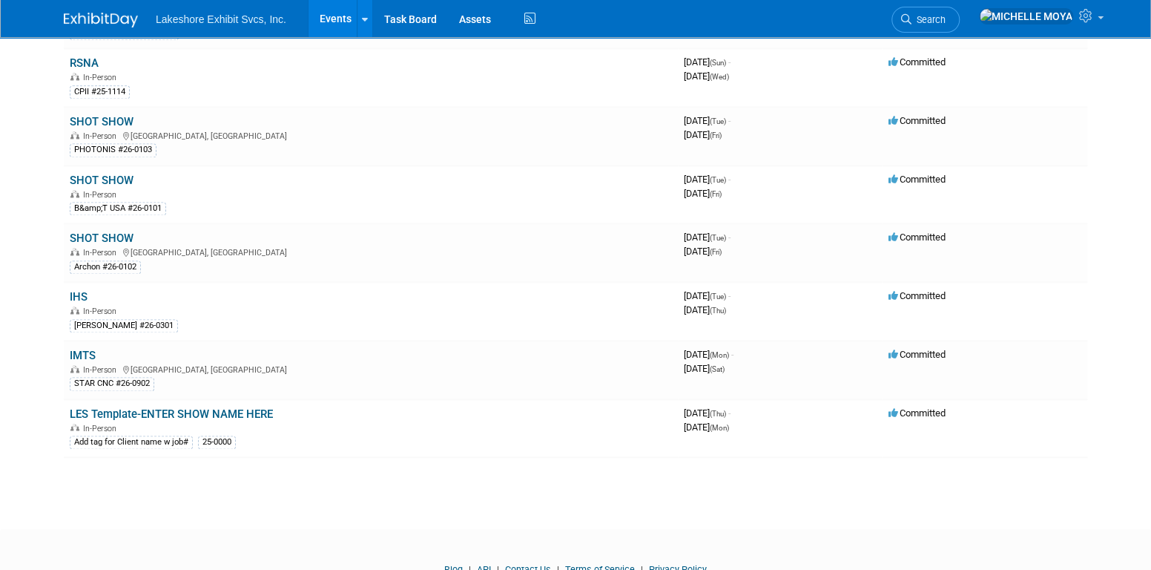
scroll to position [1154, 0]
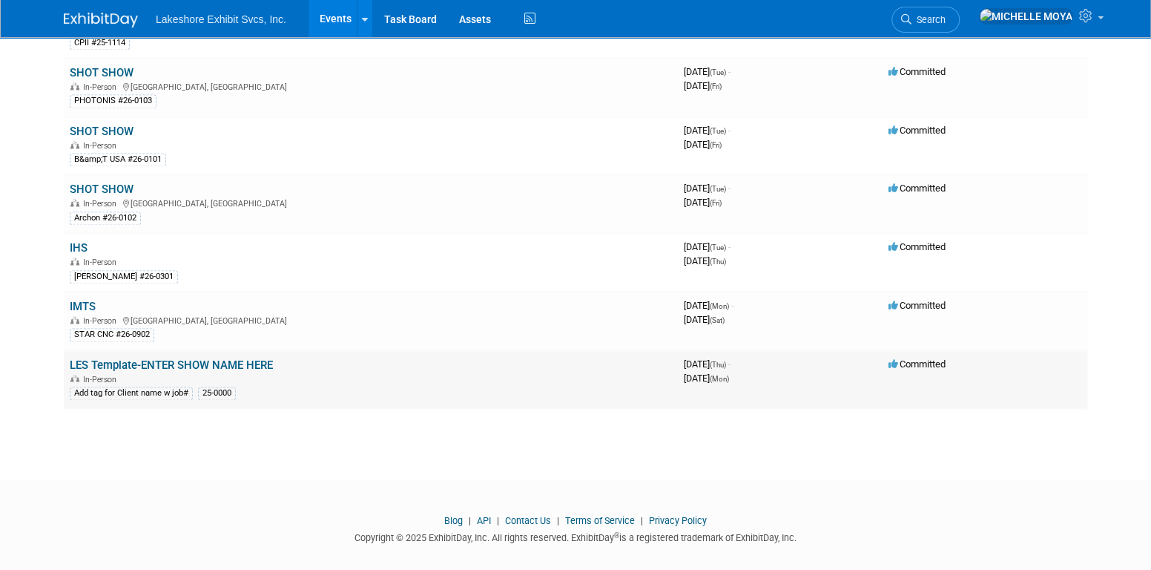
click at [189, 358] on link "LES Template-ENTER SHOW NAME HERE" at bounding box center [171, 364] width 203 height 13
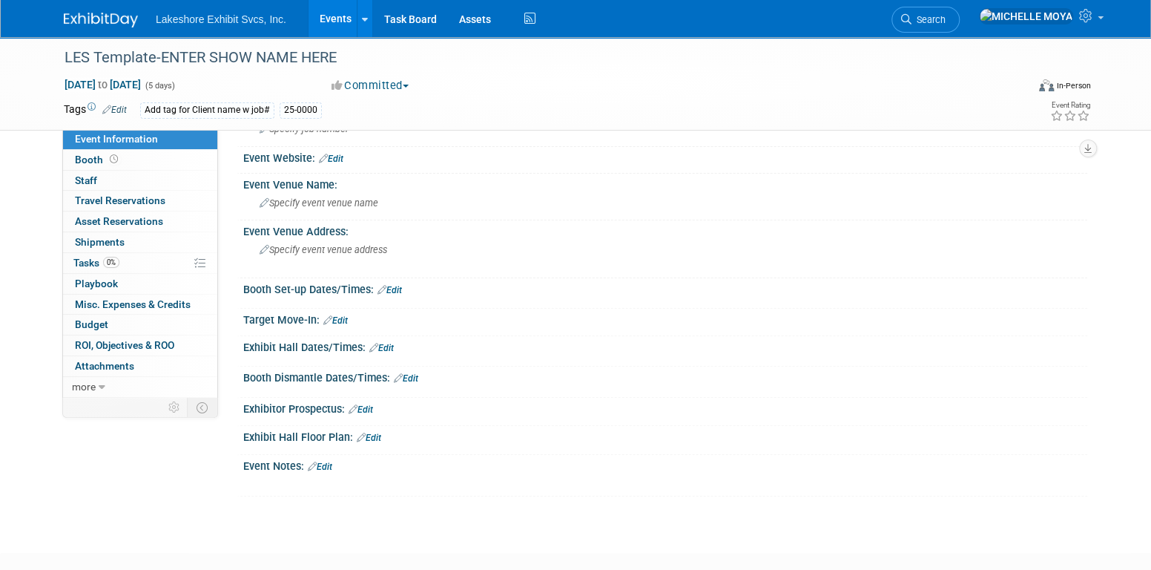
scroll to position [175, 0]
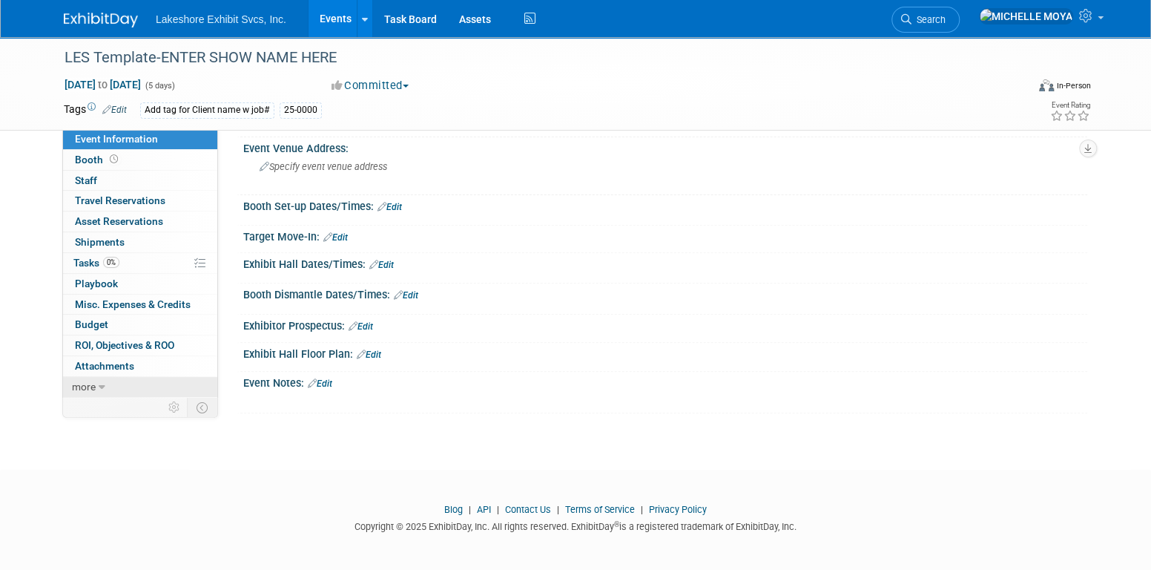
click at [90, 385] on span "more" at bounding box center [84, 386] width 24 height 12
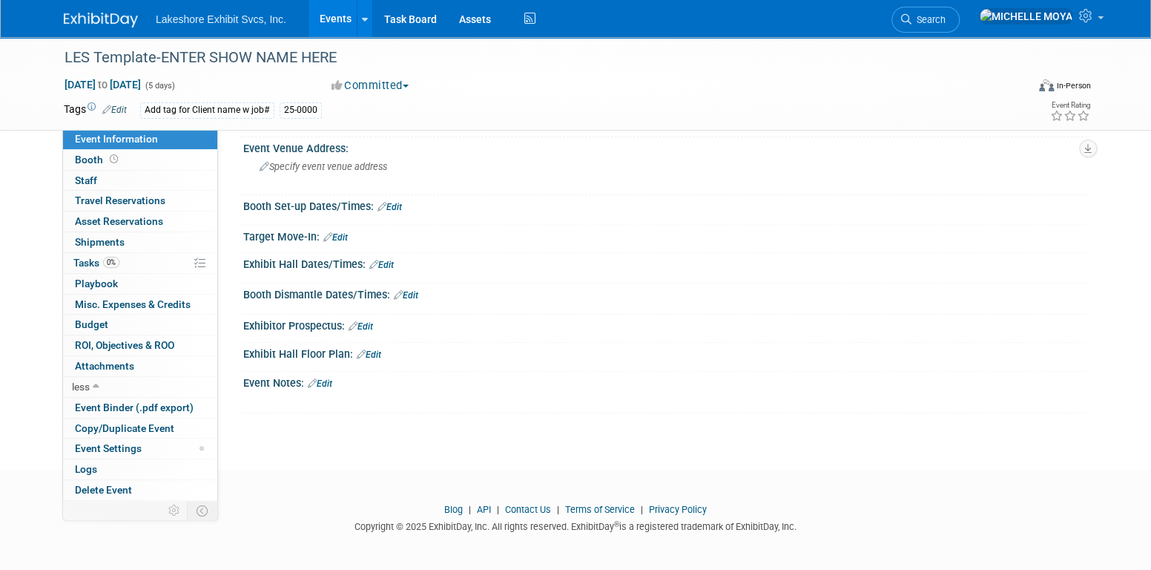
click at [337, 22] on link "Events" at bounding box center [336, 18] width 54 height 37
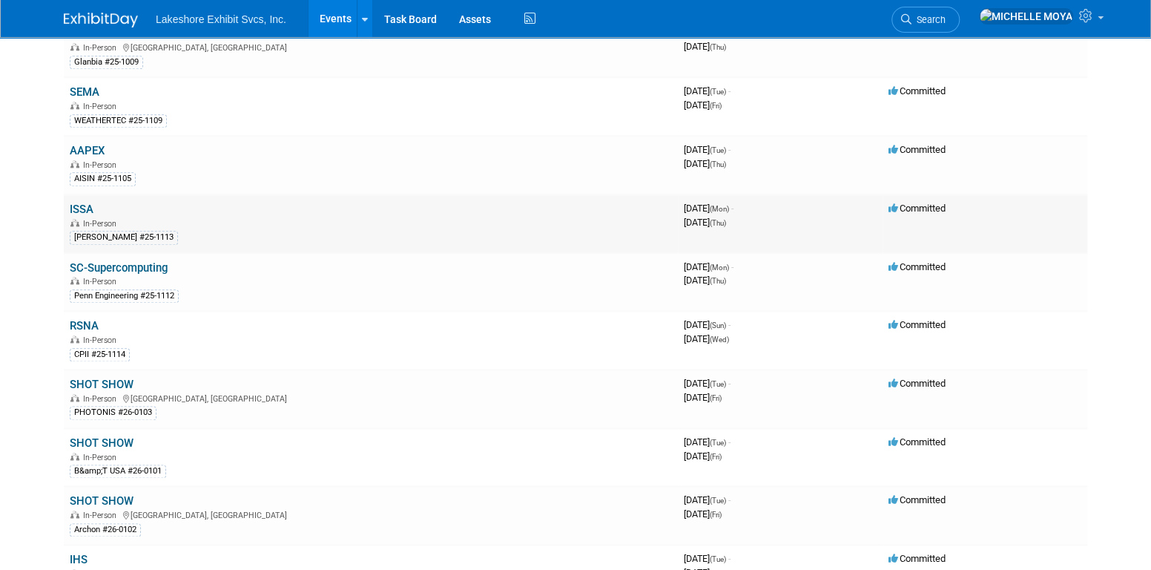
scroll to position [1154, 0]
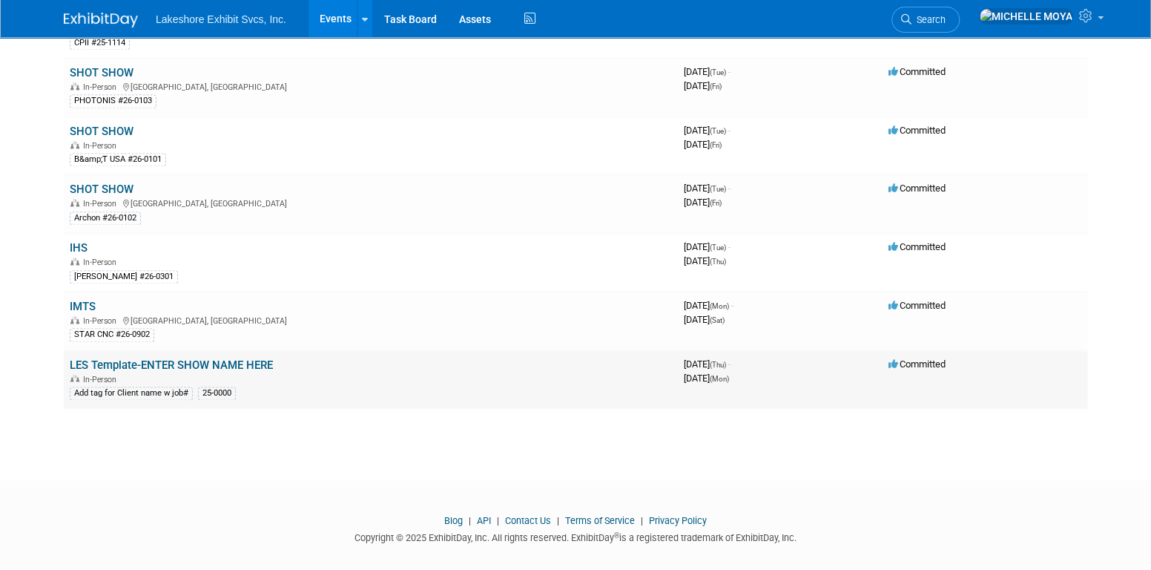
click at [261, 358] on link "LES Template-ENTER SHOW NAME HERE" at bounding box center [171, 364] width 203 height 13
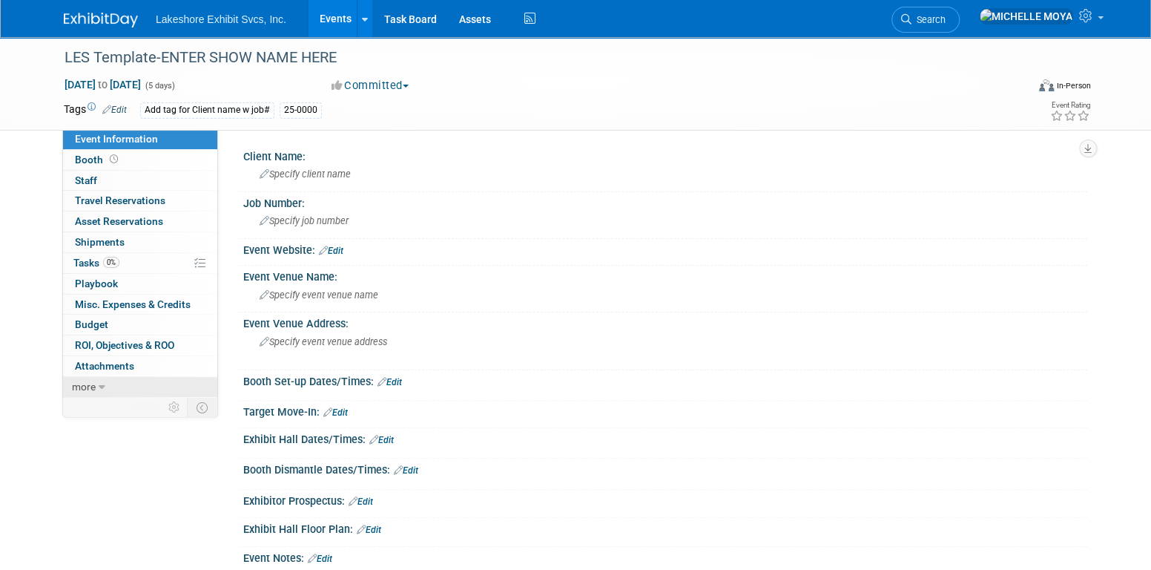
click at [117, 382] on link "more" at bounding box center [140, 387] width 154 height 20
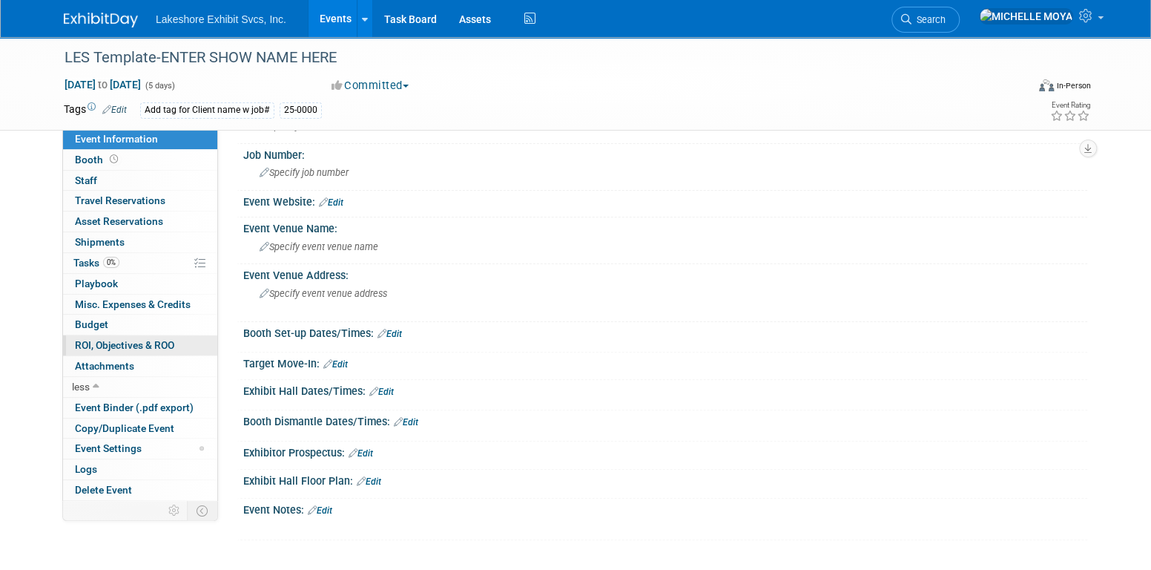
scroll to position [74, 0]
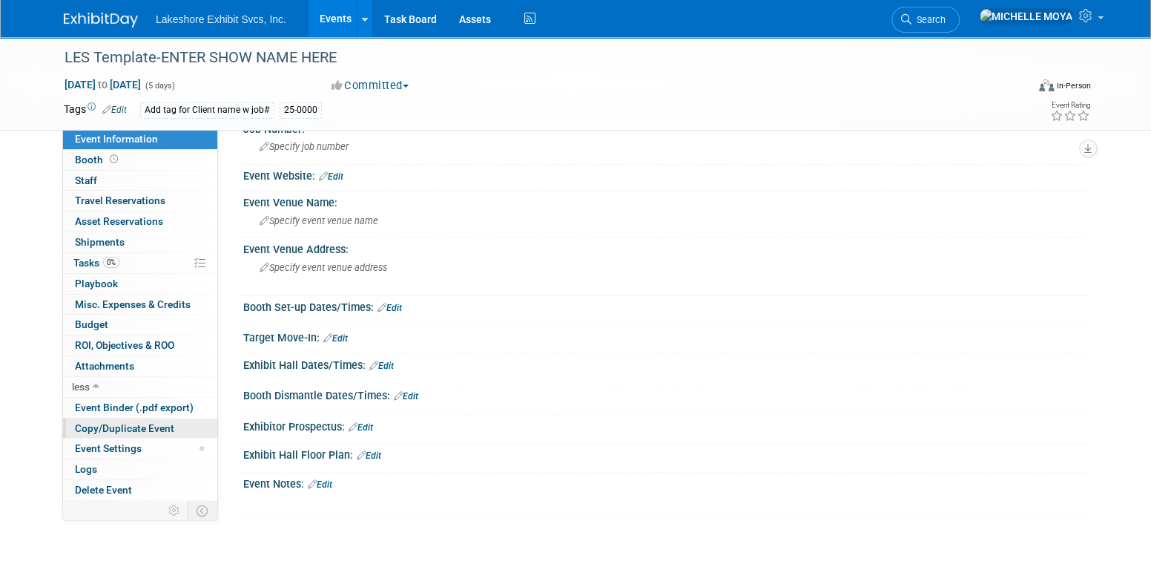
click at [151, 424] on span "Copy/Duplicate Event" at bounding box center [124, 428] width 99 height 12
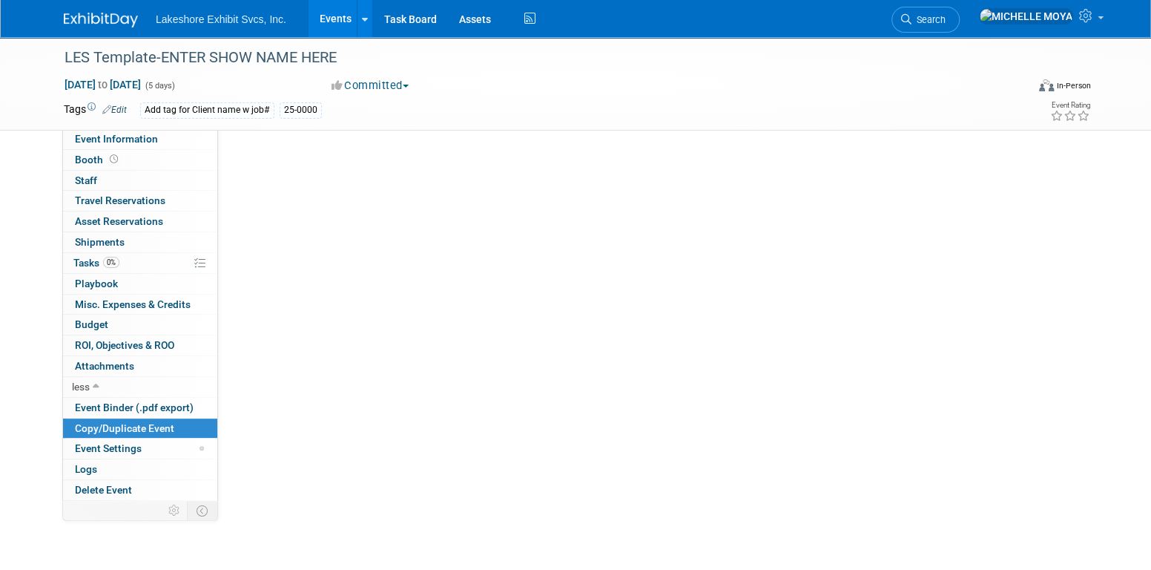
scroll to position [0, 0]
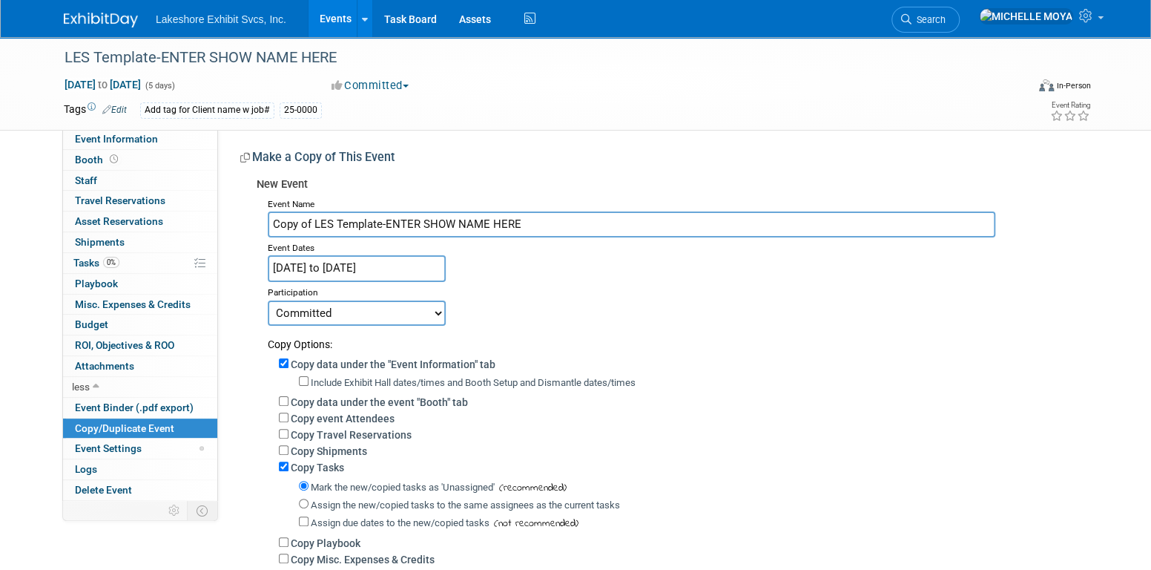
drag, startPoint x: 518, startPoint y: 225, endPoint x: 283, endPoint y: 189, distance: 238.5
click at [263, 197] on div "Event Name Copy of LES Template-ENTER SHOW NAME HERE Event Dates Dec 24, 2026 t…" at bounding box center [667, 417] width 820 height 446
type input "TEST SHOW 1"
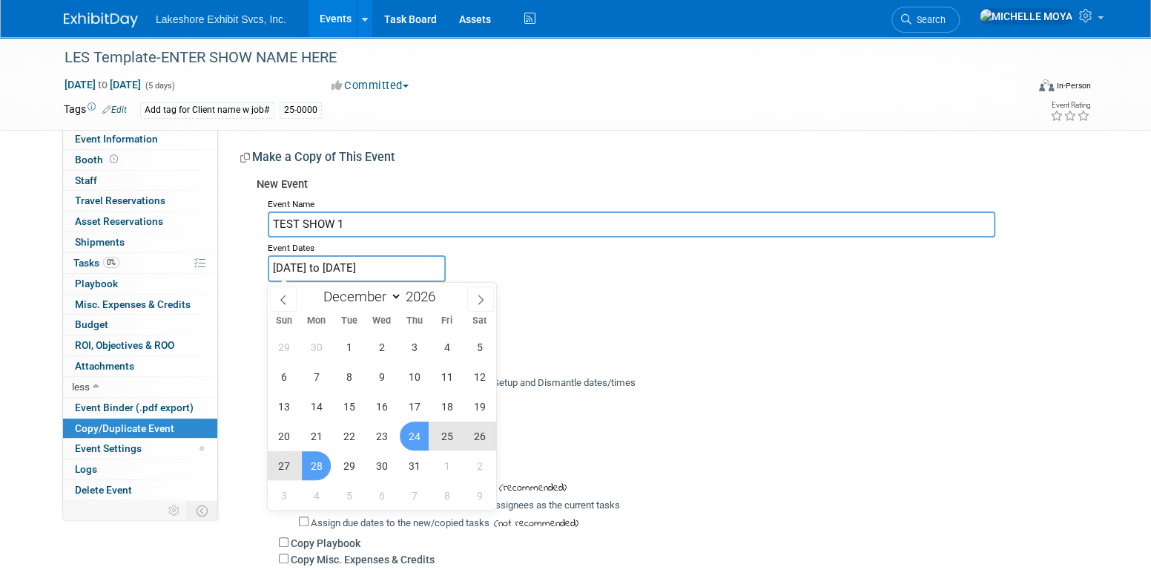
click at [317, 271] on input "Dec 24, 2026 to Dec 28, 2026" at bounding box center [357, 268] width 178 height 26
click at [394, 299] on select "January February March April May June July August September October November De…" at bounding box center [359, 296] width 85 height 19
click at [440, 300] on span at bounding box center [441, 301] width 10 height 9
type input "2025"
click at [286, 292] on span at bounding box center [283, 298] width 27 height 25
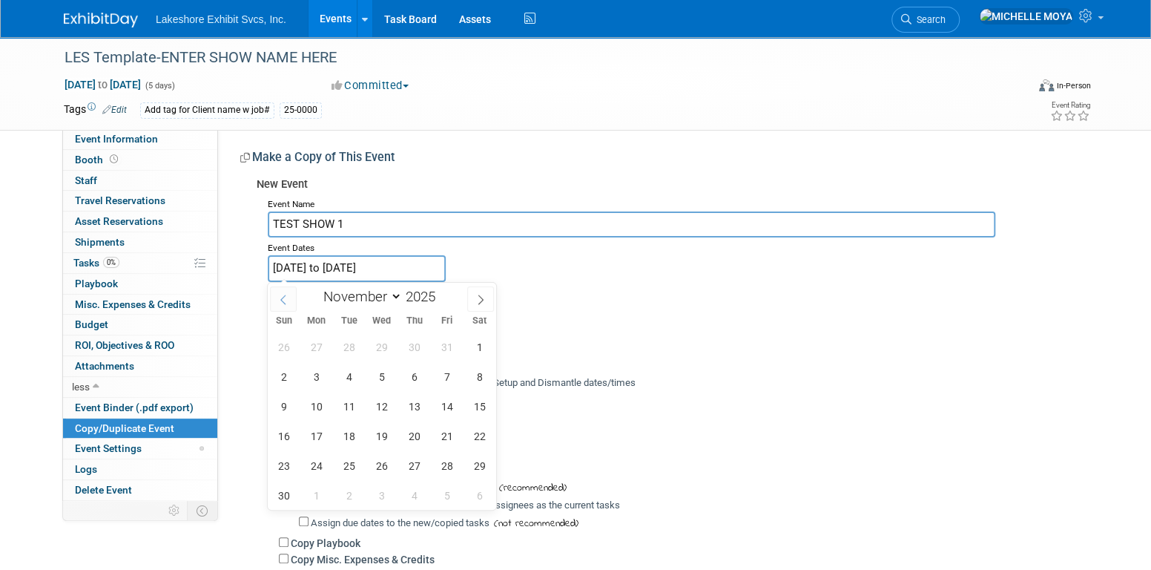
click at [283, 295] on icon at bounding box center [283, 299] width 10 height 10
click at [398, 299] on select "January February March April May June July August September October November De…" at bounding box center [359, 296] width 85 height 19
select select "9"
click at [317, 287] on select "January February March April May June July August September October November De…" at bounding box center [359, 296] width 85 height 19
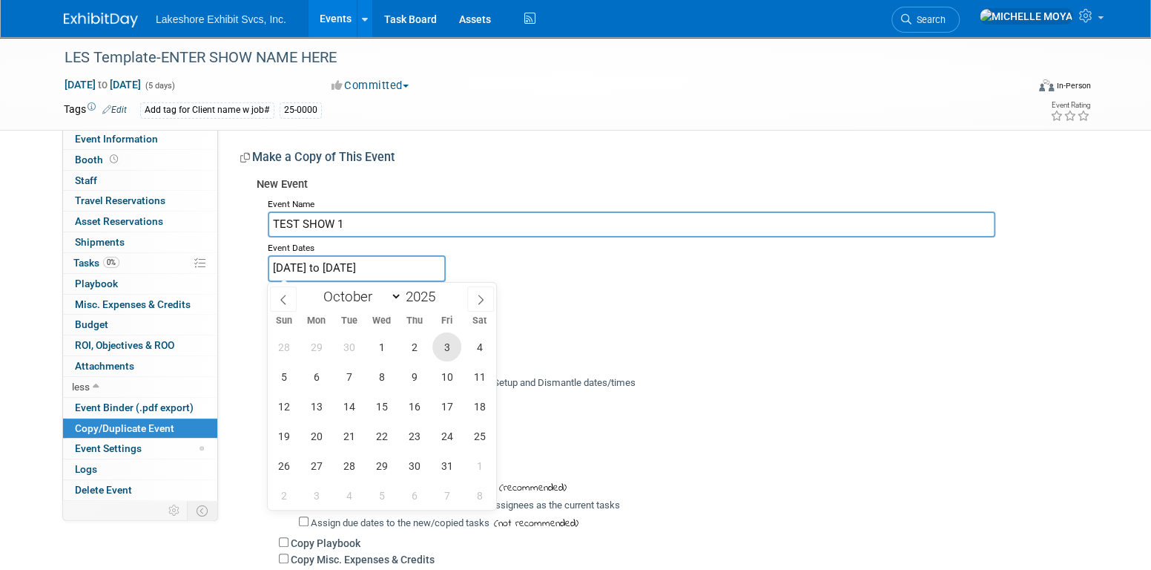
click at [447, 346] on span "3" at bounding box center [446, 346] width 29 height 29
click at [320, 375] on span "6" at bounding box center [316, 376] width 29 height 29
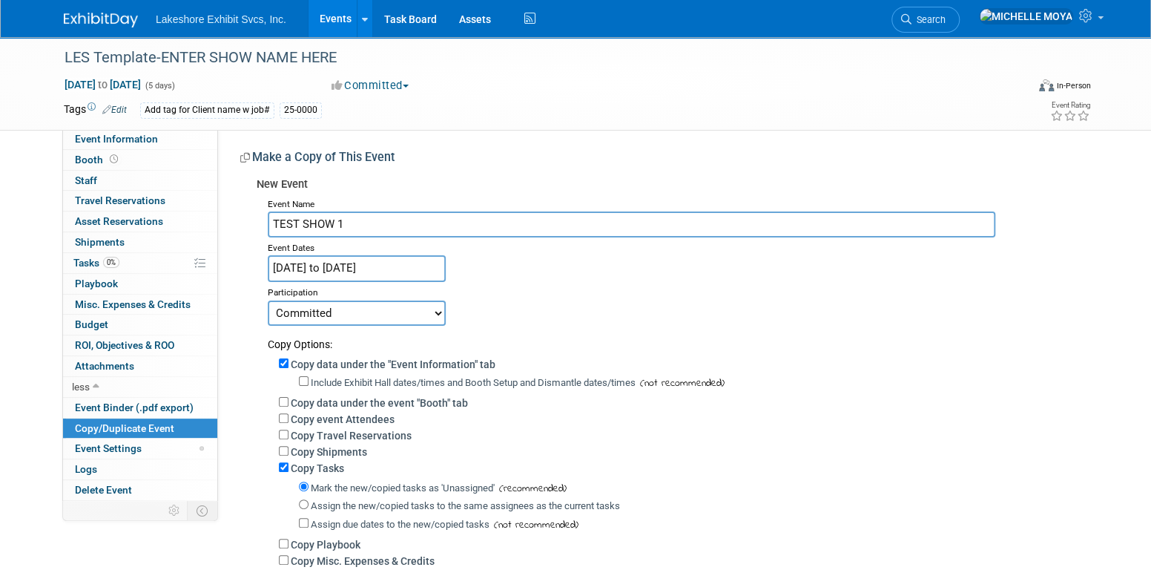
click at [344, 271] on input "Oct 3, 2025 to Oct 6, 2025" at bounding box center [357, 268] width 178 height 26
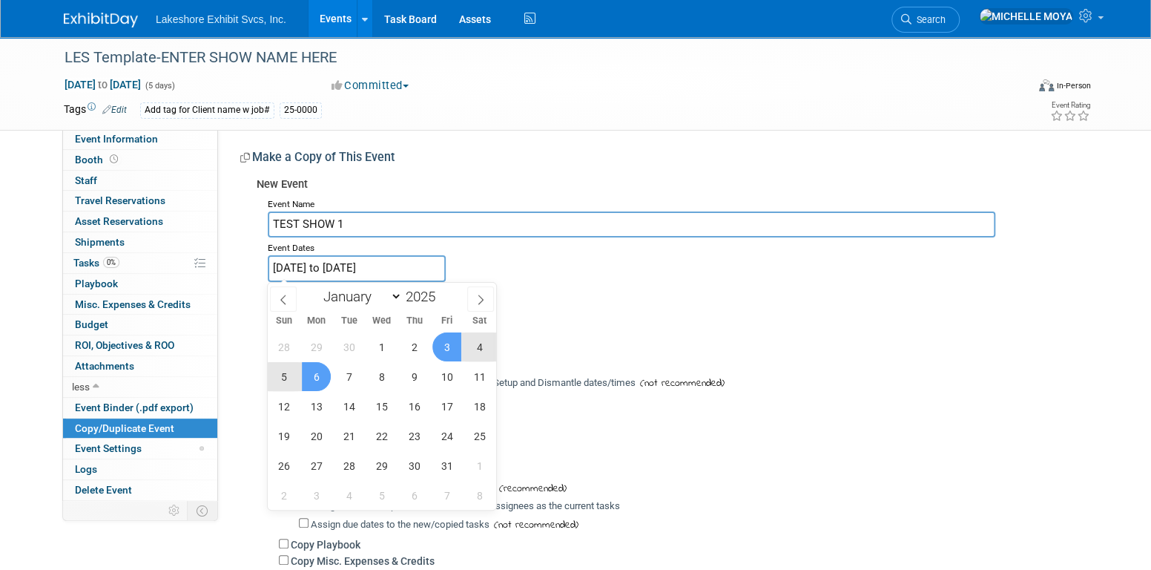
click at [321, 375] on span "6" at bounding box center [316, 376] width 29 height 29
click at [416, 375] on span "9" at bounding box center [414, 376] width 29 height 29
type input "[DATE] to [DATE]"
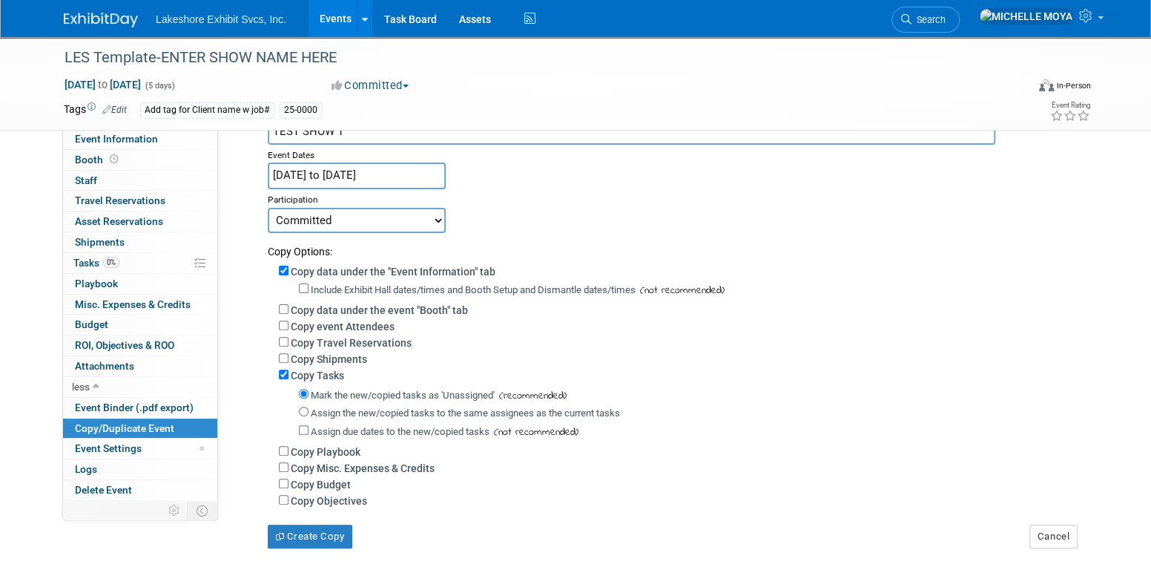
scroll to position [148, 0]
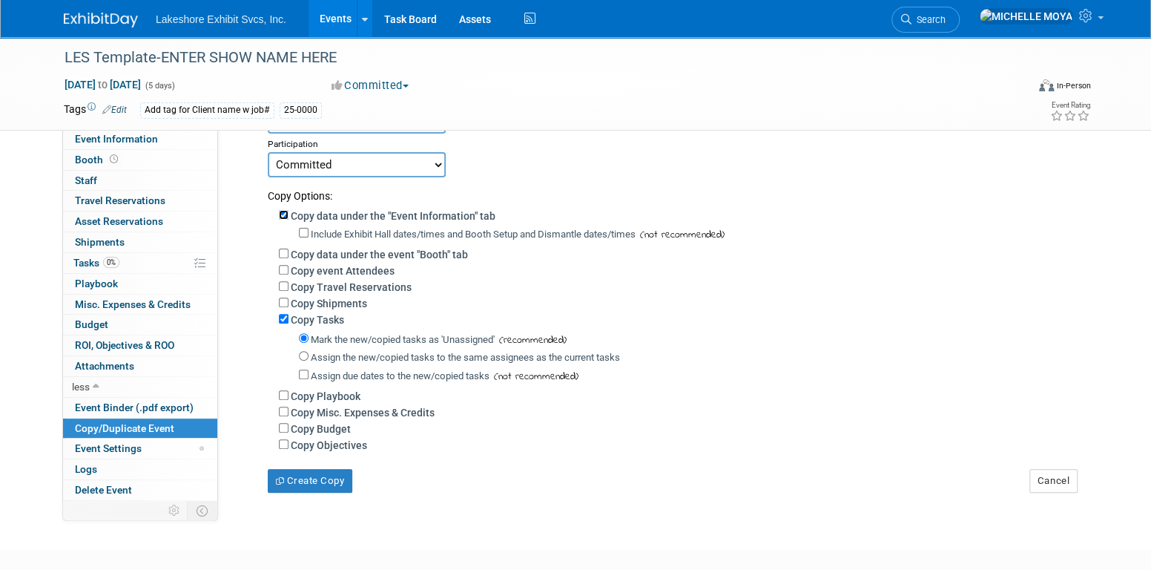
click at [283, 216] on input "Copy data under the "Event Information" tab" at bounding box center [284, 215] width 10 height 10
checkbox input "false"
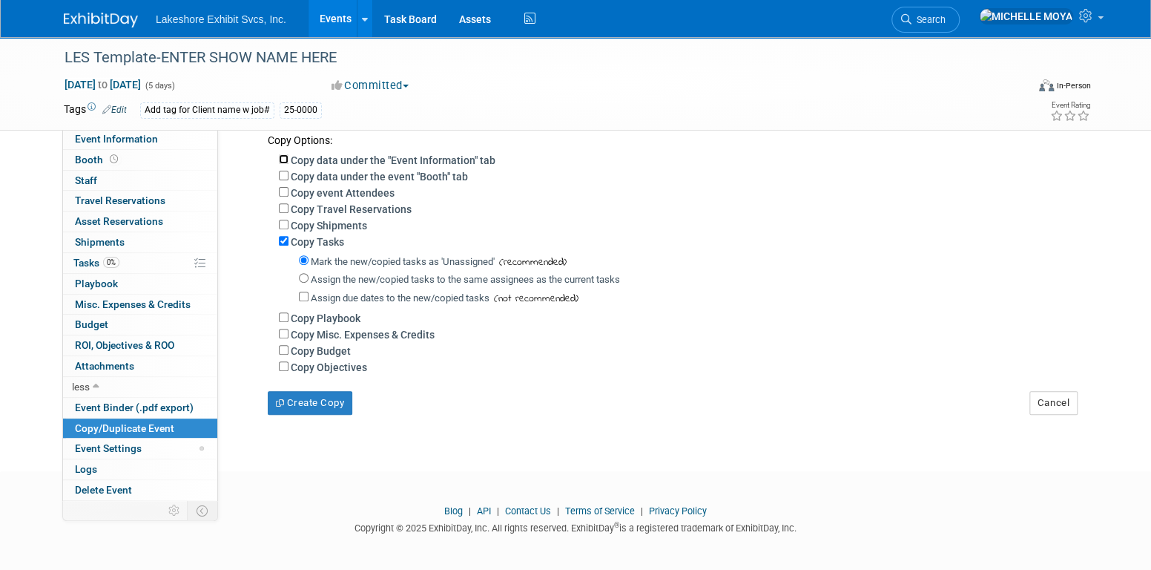
scroll to position [208, 0]
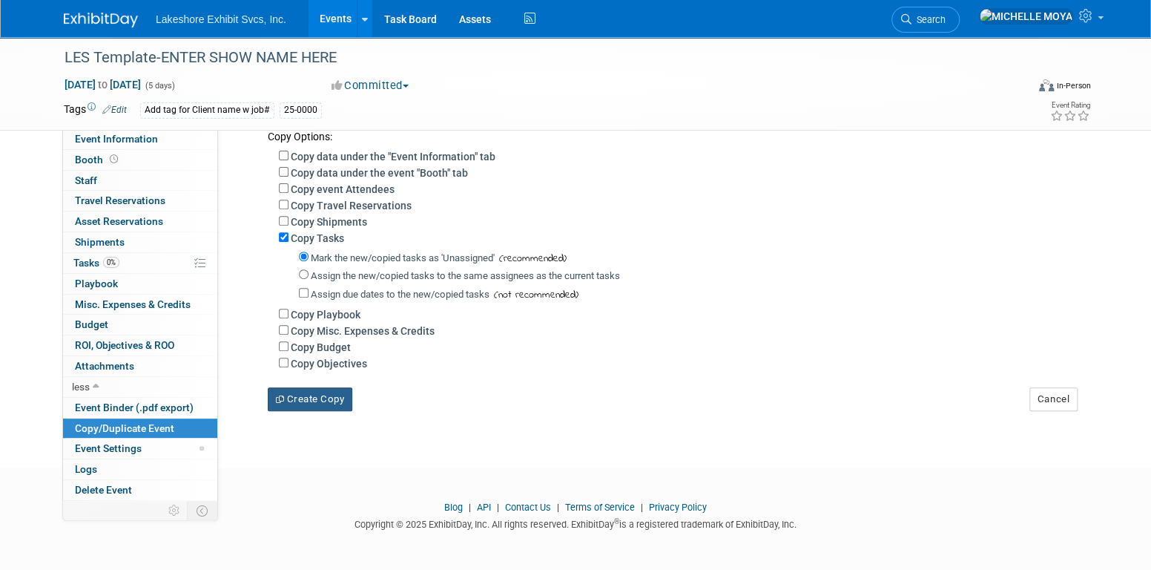
click at [328, 403] on button "Create Copy" at bounding box center [310, 399] width 85 height 24
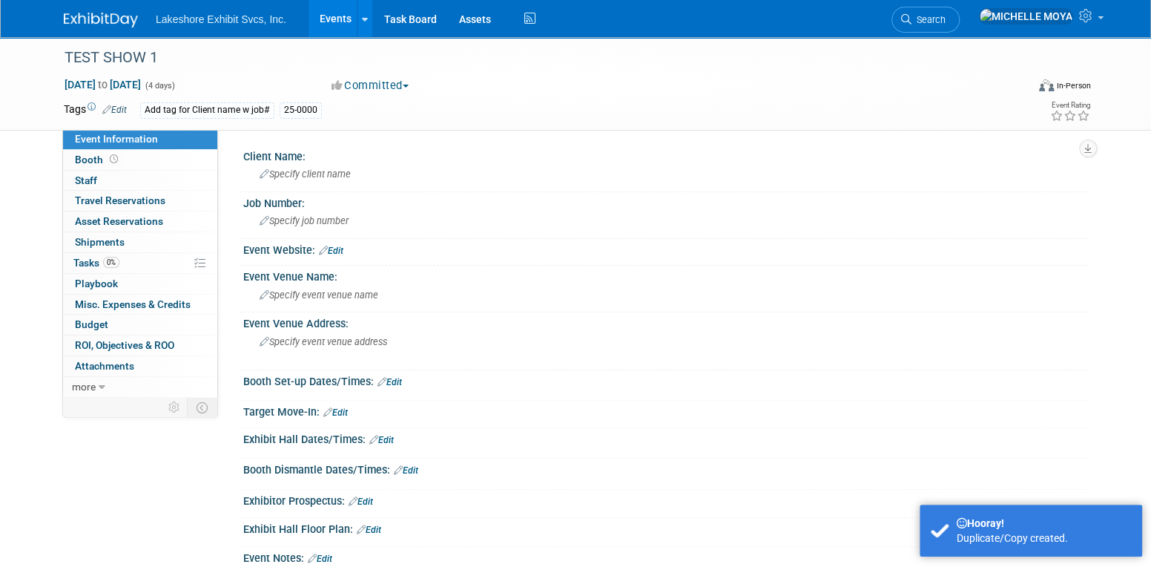
click at [248, 107] on div "Add tag for Client name w job#" at bounding box center [207, 110] width 134 height 16
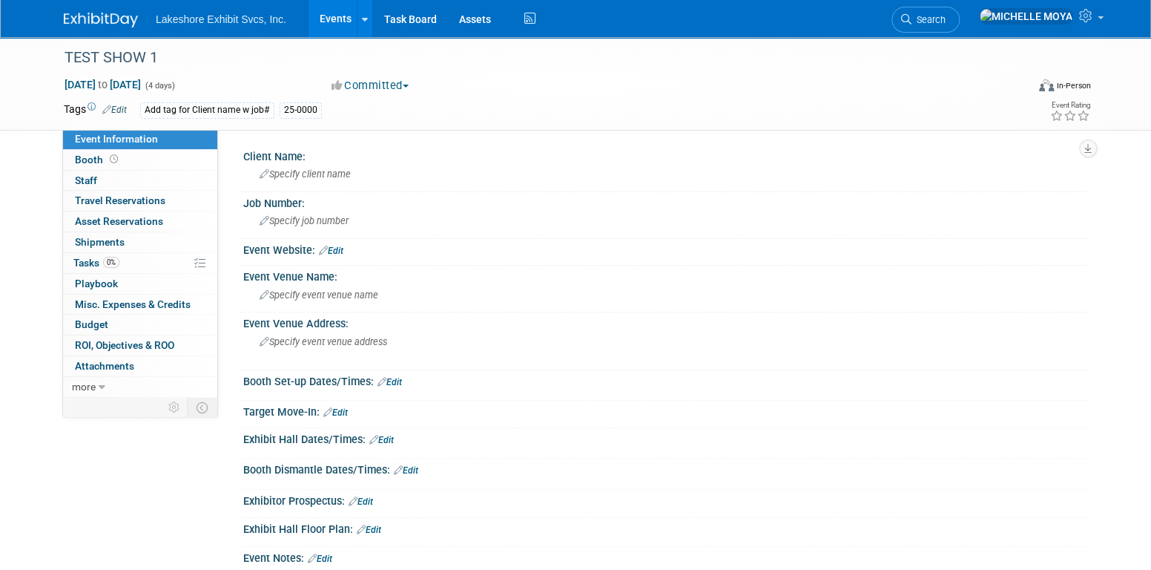
click at [122, 106] on link "Edit" at bounding box center [114, 110] width 24 height 10
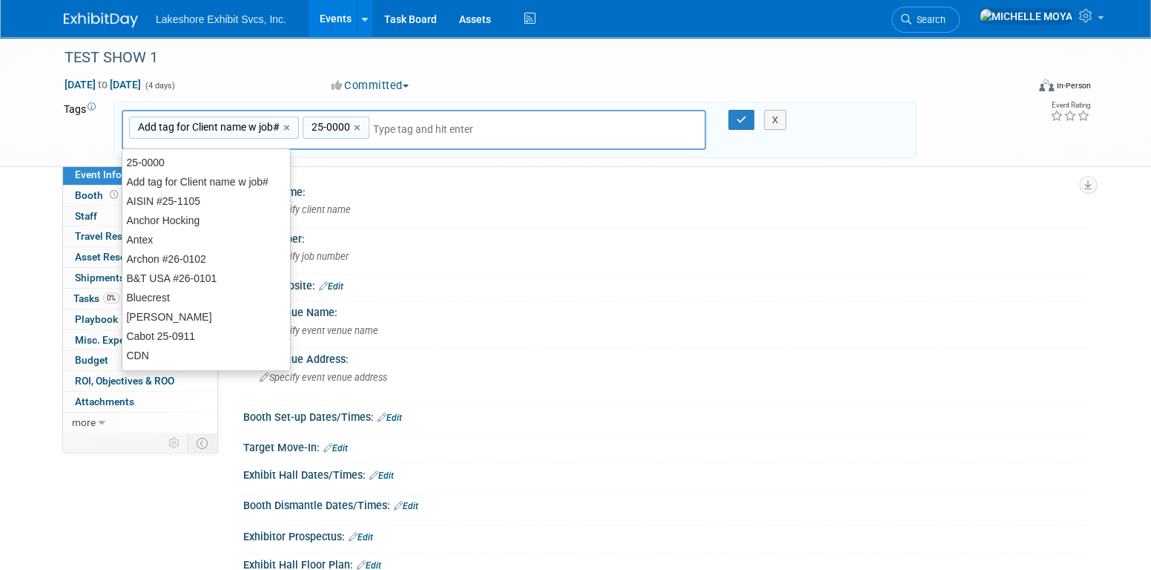
click at [286, 124] on link "×" at bounding box center [288, 127] width 10 height 17
type input "25-0000"
click at [182, 126] on link "×" at bounding box center [185, 127] width 10 height 17
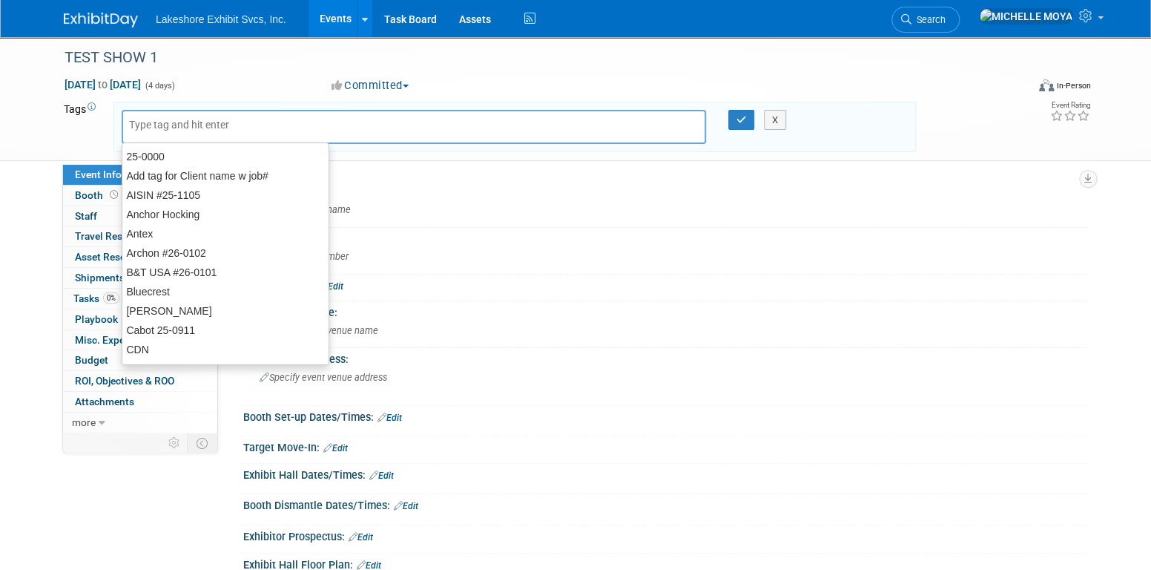
type input "s"
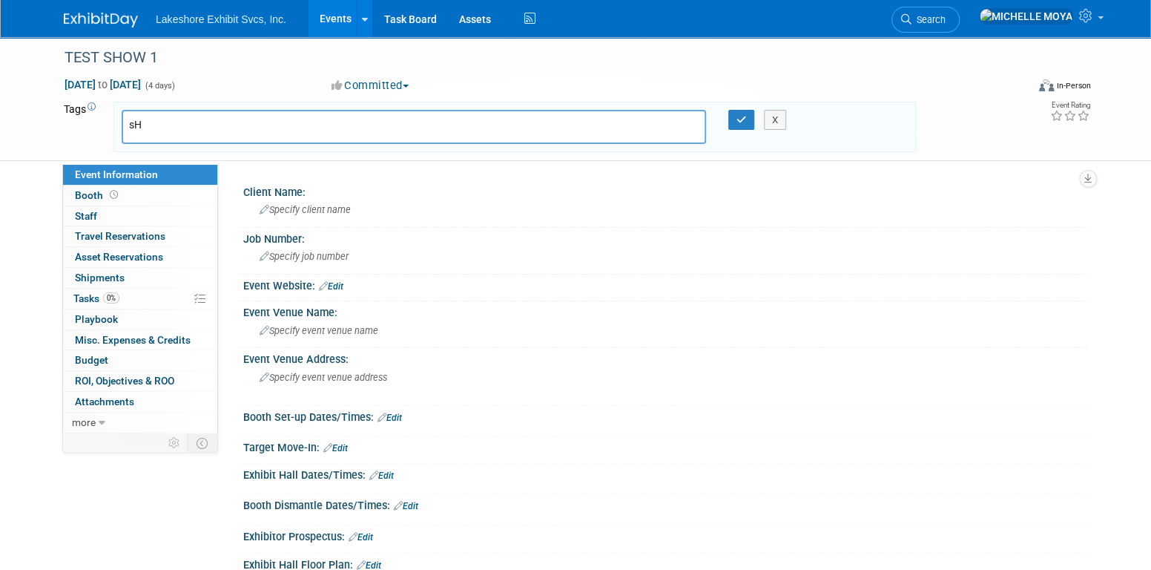
type input "s"
type input "Show Me the Money 25-9999"
click at [740, 119] on icon "button" at bounding box center [741, 120] width 10 height 10
type input "Show Me the Money 25-9999"
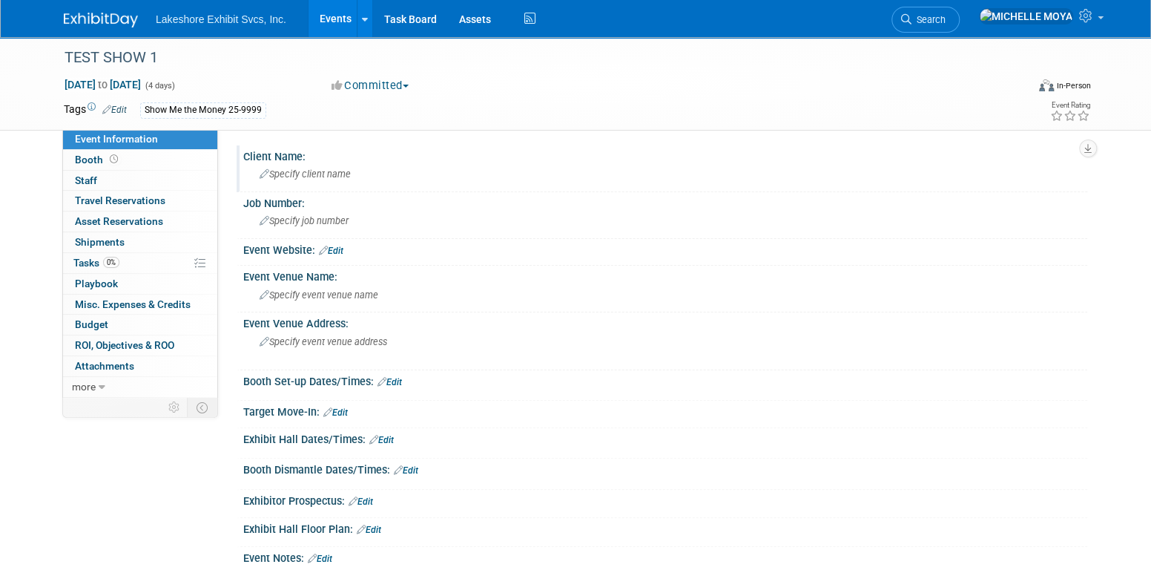
click at [328, 174] on span "Specify client name" at bounding box center [305, 173] width 91 height 11
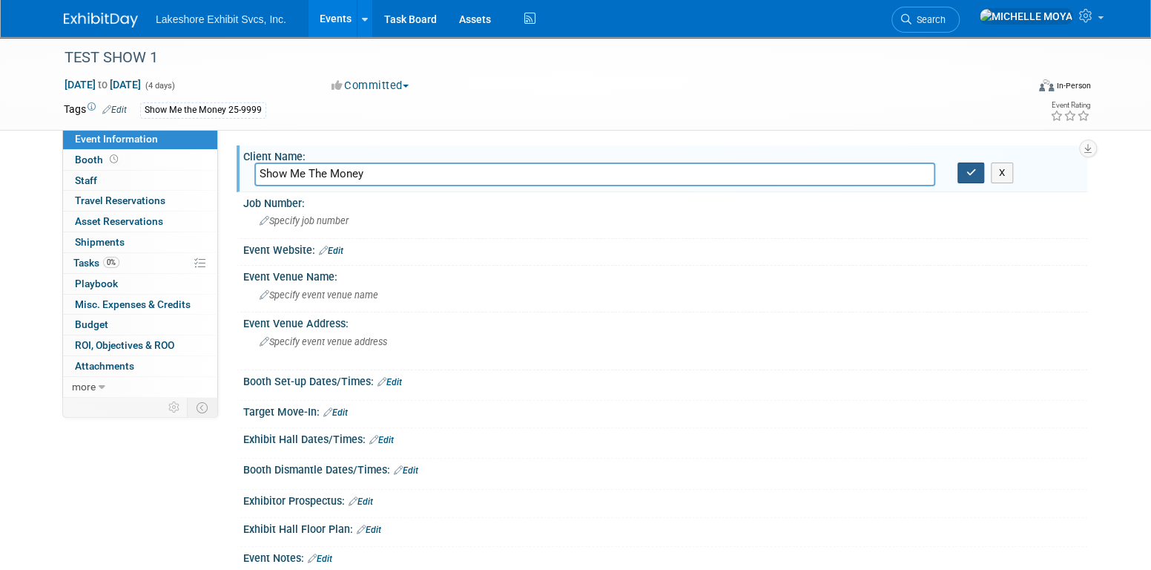
type input "Show Me The Money"
click at [975, 174] on icon "button" at bounding box center [971, 173] width 10 height 10
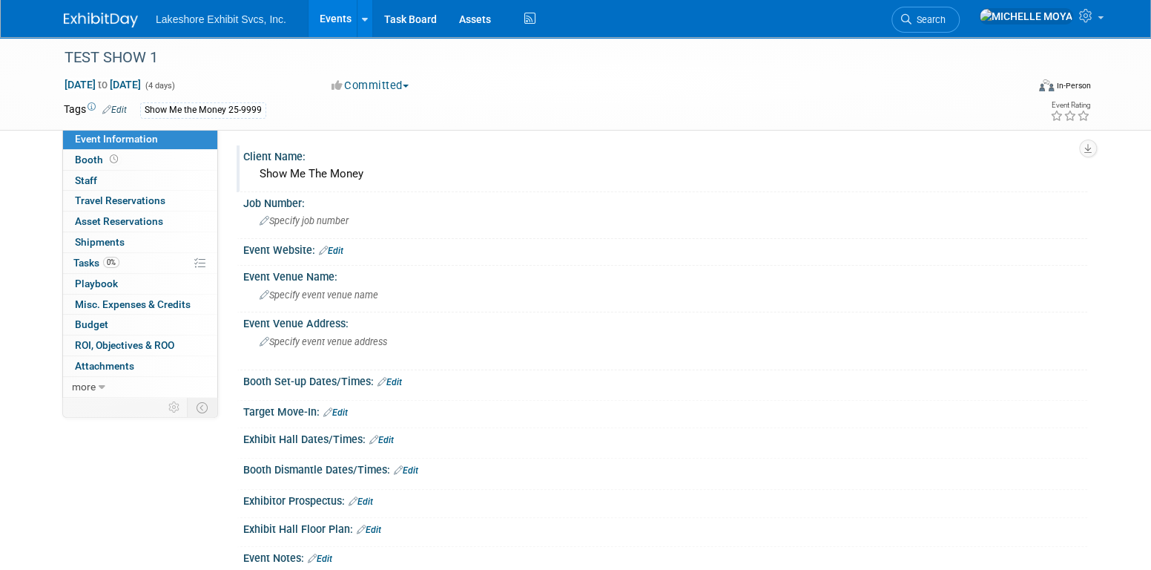
click at [331, 16] on link "Events" at bounding box center [336, 18] width 54 height 37
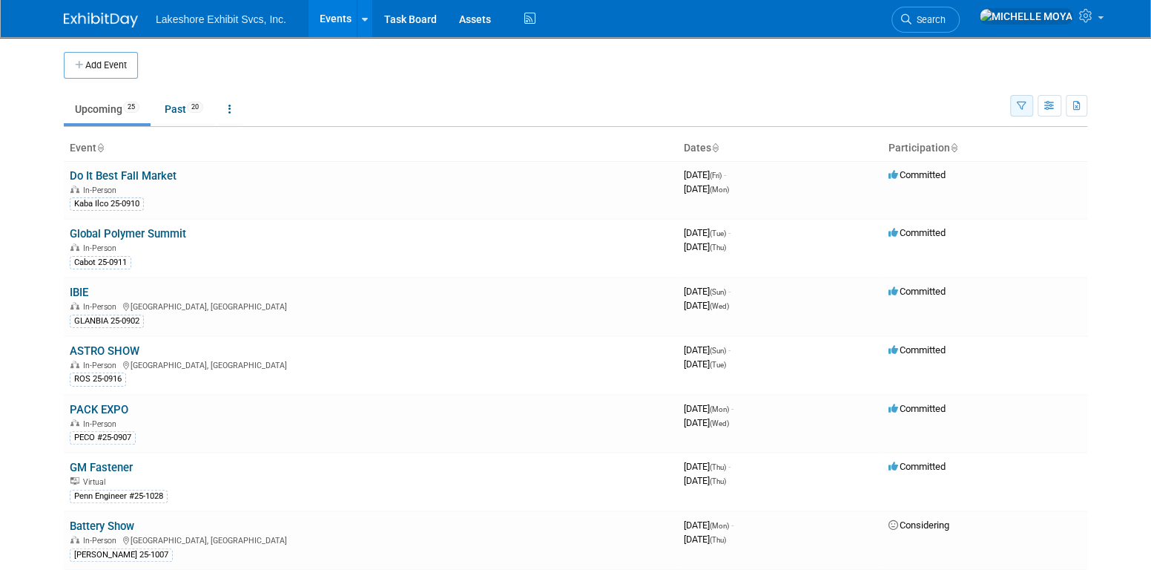
click at [1028, 102] on button "button" at bounding box center [1021, 106] width 23 height 22
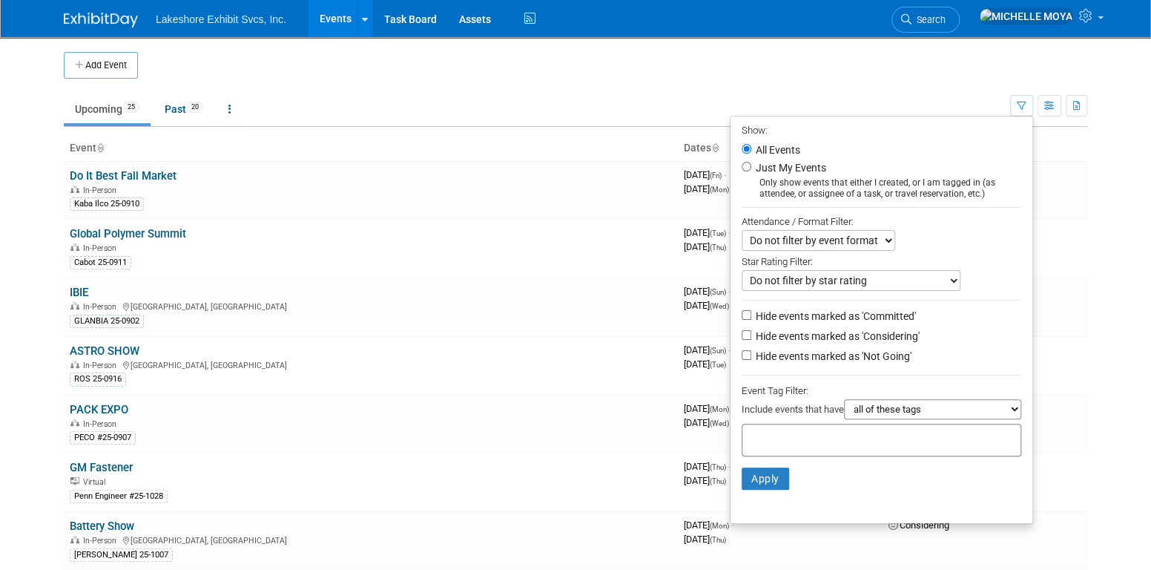
click at [863, 248] on select "Do not filter by event format Only show In-Person events Only show Virtual even…" at bounding box center [819, 240] width 154 height 21
click at [937, 262] on div "Star Rating Filter:" at bounding box center [882, 260] width 280 height 19
click at [913, 278] on select "Do not filter by star rating Only show events with no ratings (0 stars) Only sh…" at bounding box center [851, 280] width 219 height 21
click at [914, 278] on select "Do not filter by star rating Only show events with no ratings (0 stars) Only sh…" at bounding box center [851, 280] width 219 height 21
click at [926, 403] on select "all of these tags any one of these tags only and exactly these specific tags" at bounding box center [932, 409] width 177 height 20
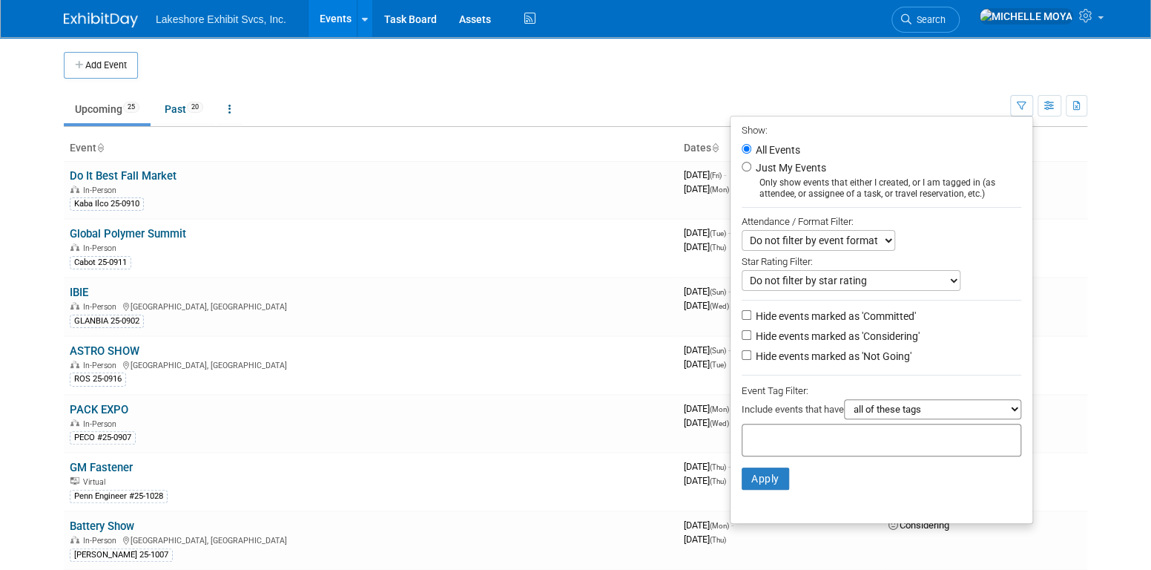
click at [822, 428] on div at bounding box center [882, 439] width 280 height 33
type input "g"
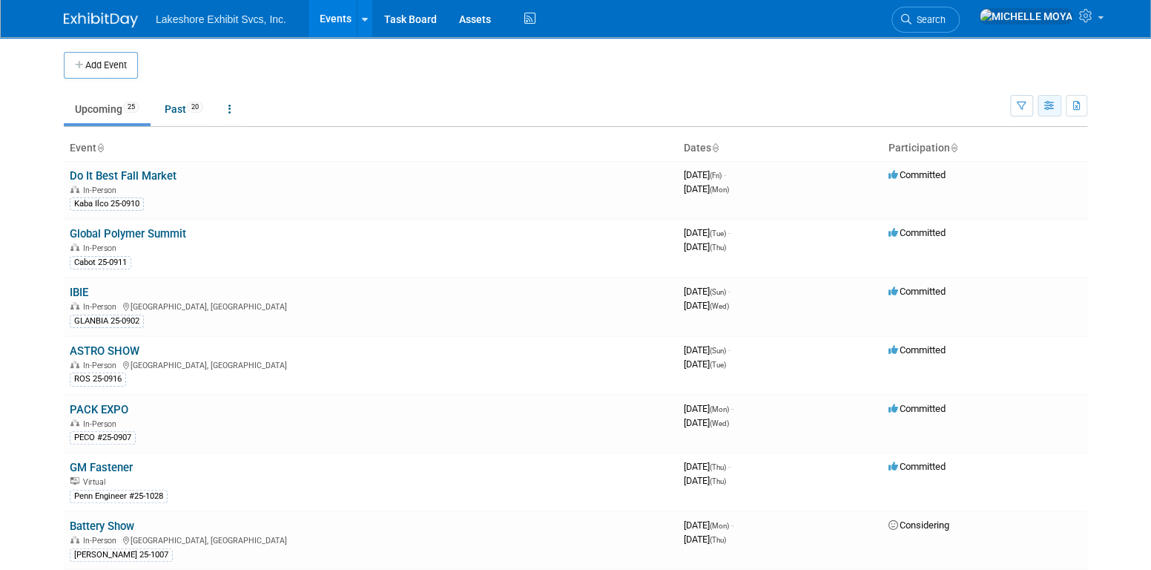
click at [1052, 110] on icon "button" at bounding box center [1049, 107] width 11 height 10
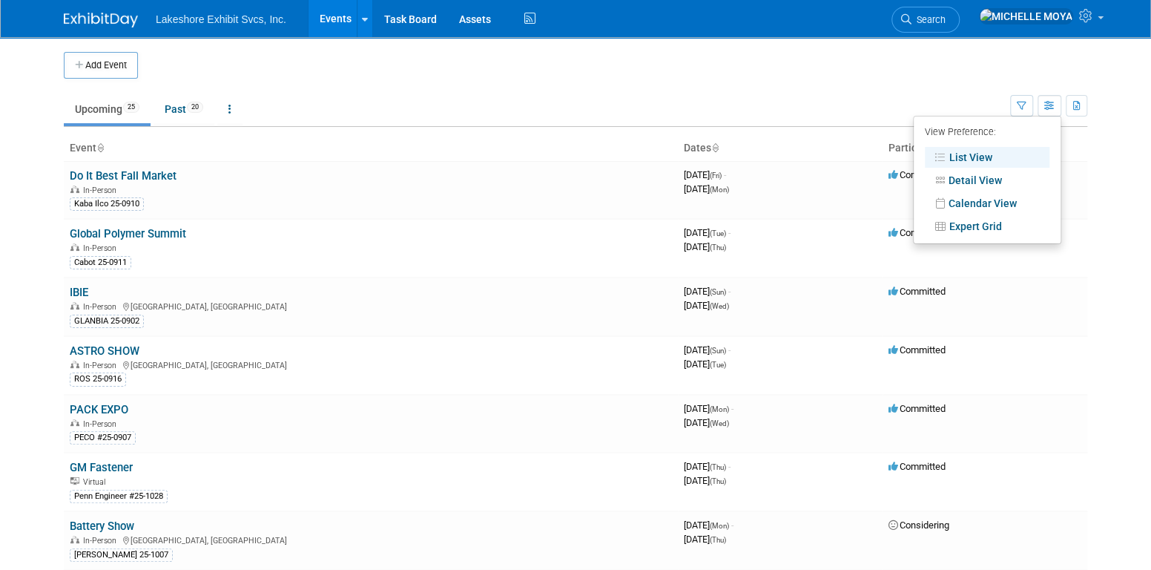
click at [1126, 166] on body "Lakeshore Exhibit Svcs, Inc. Events Add Event Bulk Upload Events Shareable Even…" at bounding box center [575, 285] width 1151 height 570
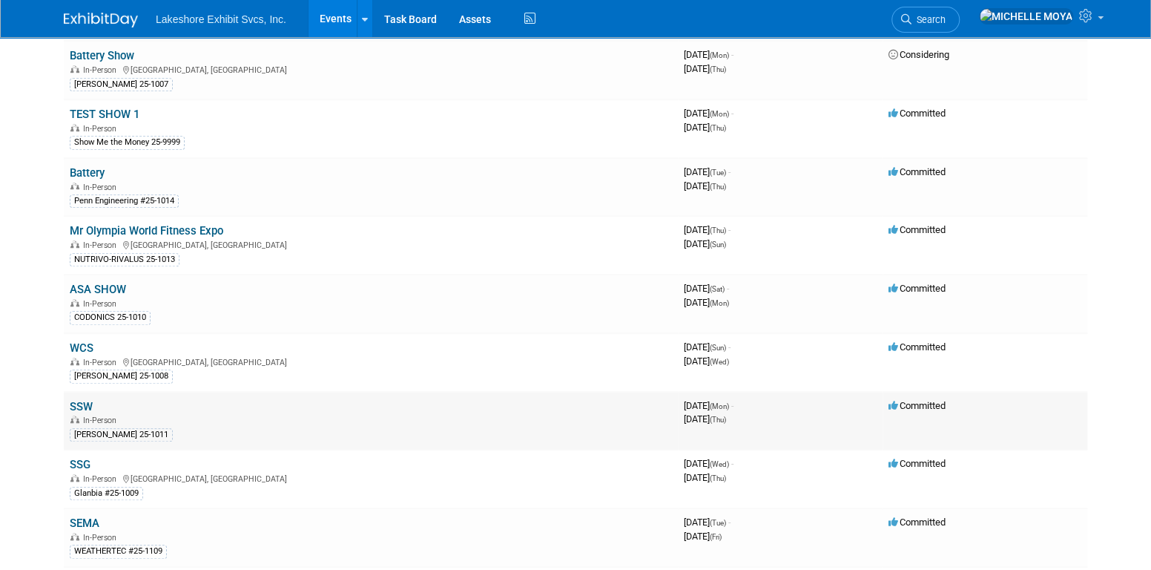
scroll to position [322, 0]
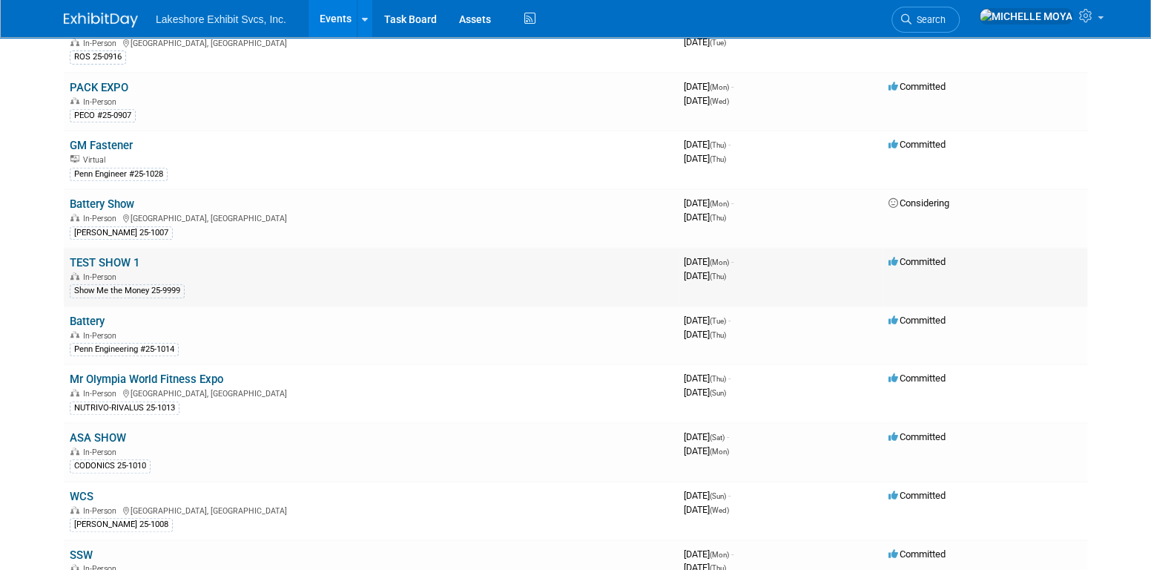
click at [119, 258] on link "TEST SHOW 1" at bounding box center [105, 262] width 70 height 13
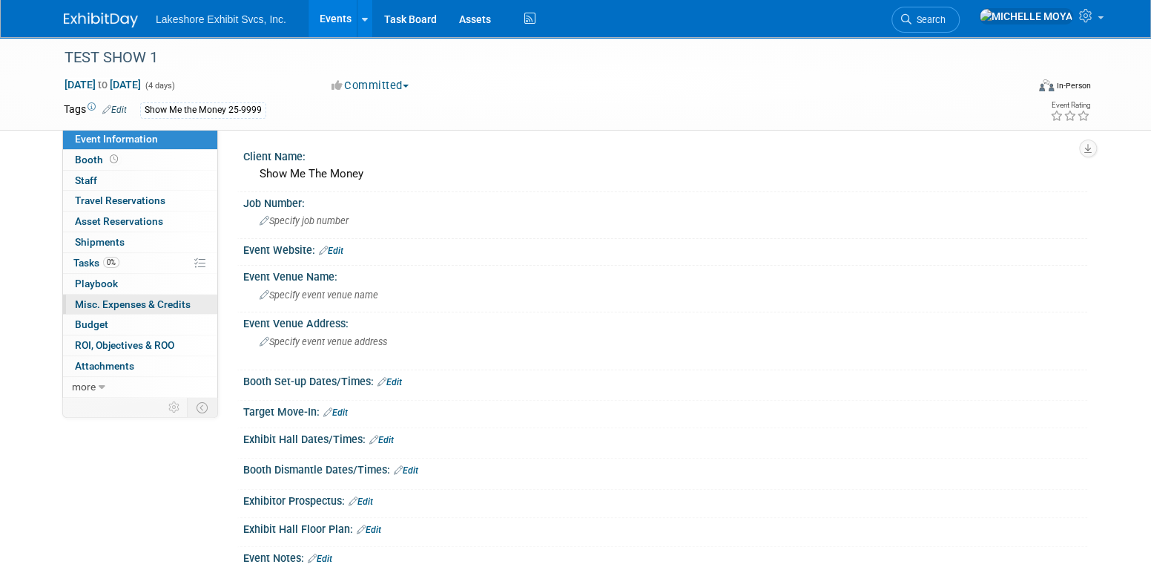
click at [124, 302] on span "Misc. Expenses & Credits 0" at bounding box center [133, 304] width 116 height 12
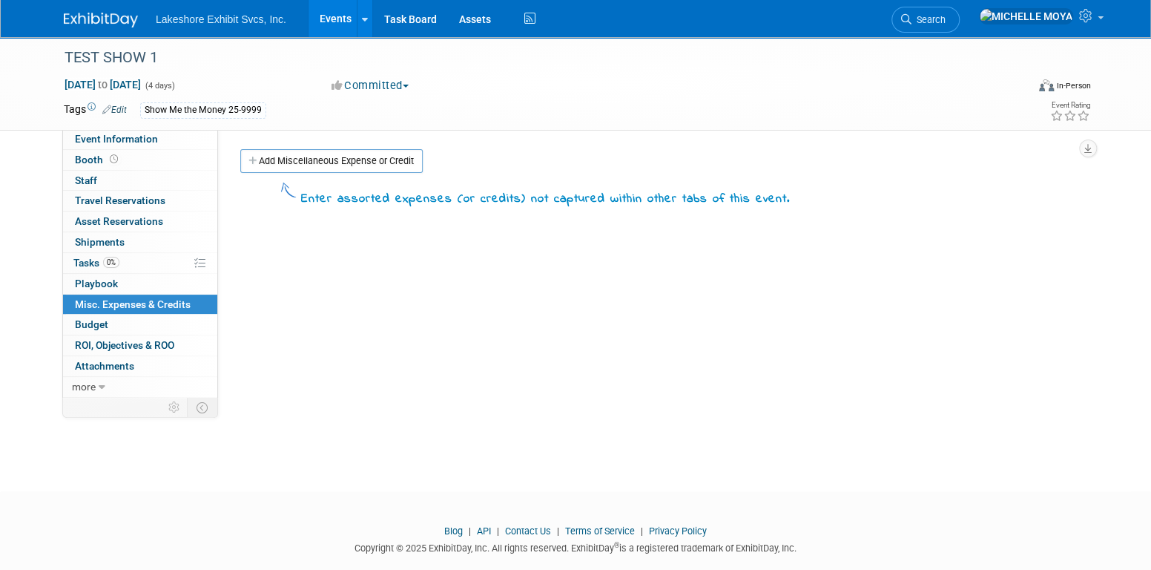
click at [346, 19] on link "Events" at bounding box center [336, 18] width 54 height 37
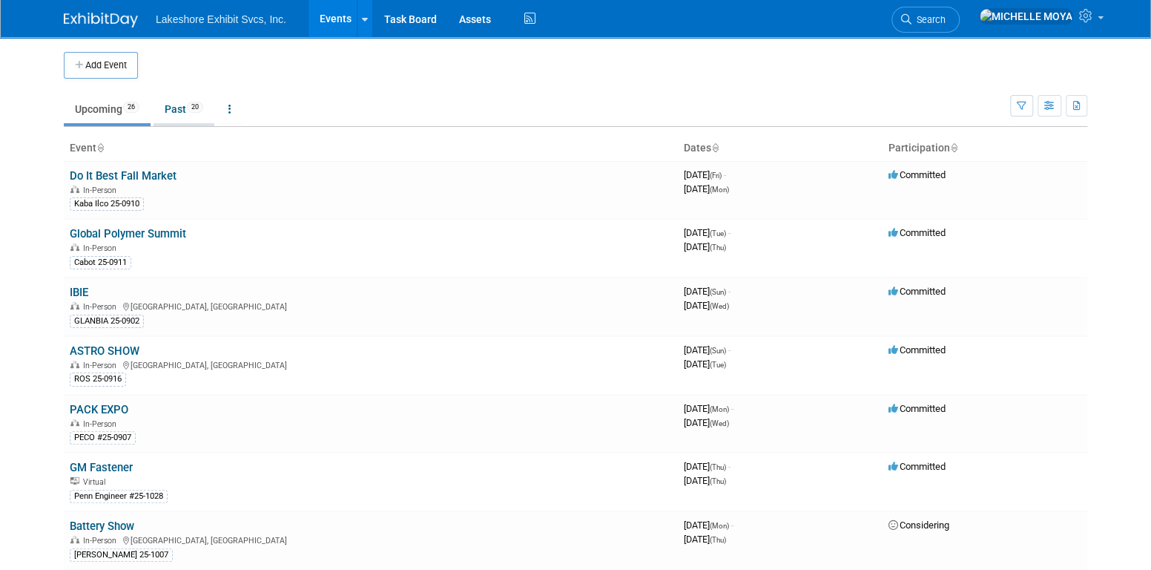
click at [184, 110] on link "Past 20" at bounding box center [184, 109] width 61 height 28
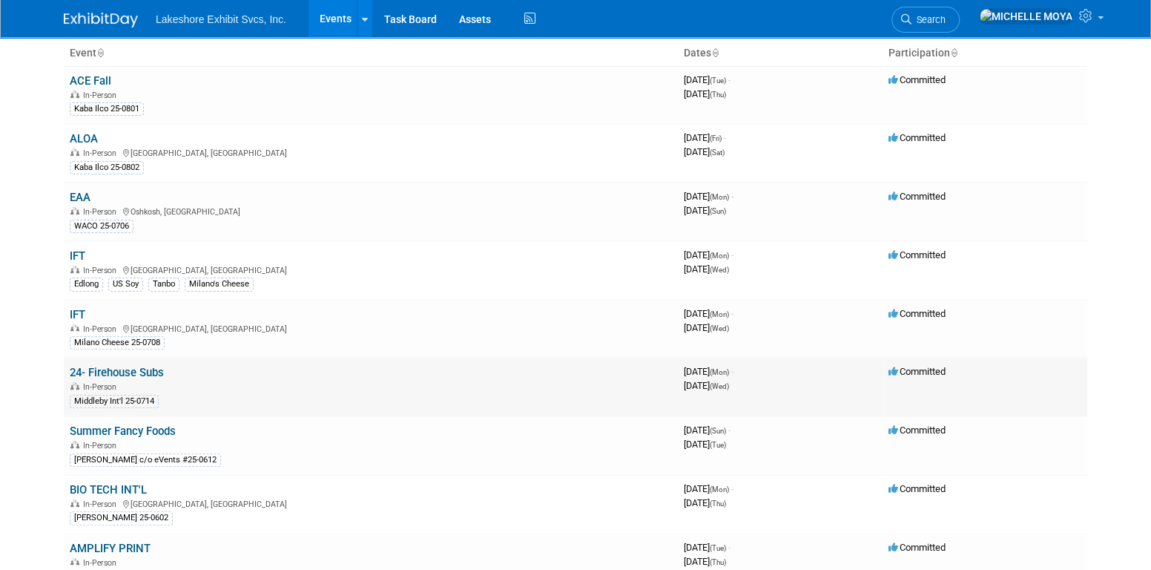
scroll to position [74, 0]
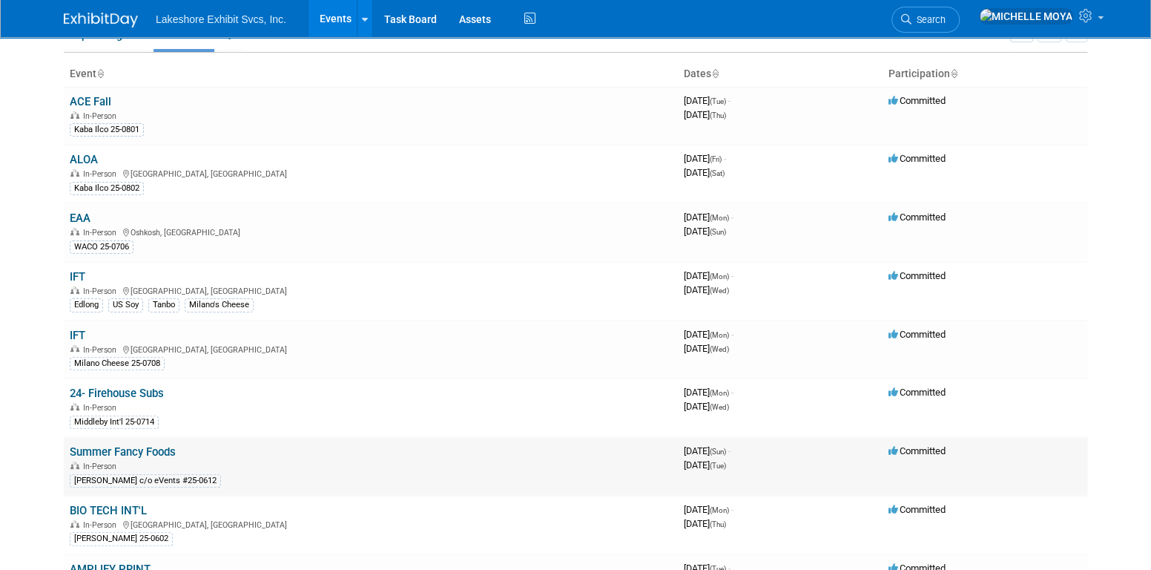
click at [121, 450] on link "Summer Fancy Foods" at bounding box center [123, 451] width 106 height 13
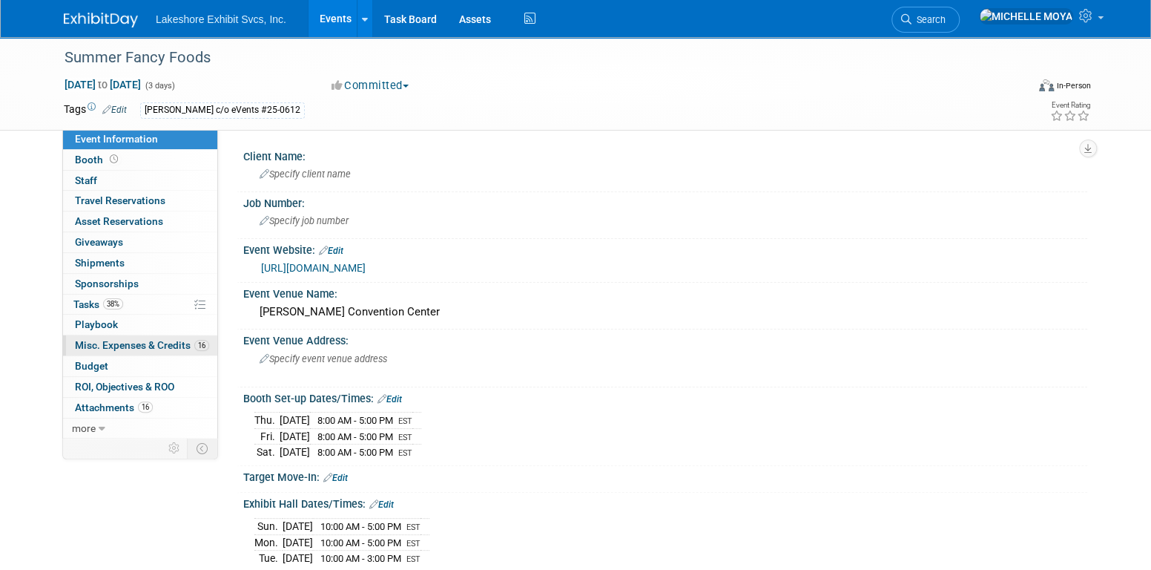
click at [150, 346] on span "Misc. Expenses & Credits 16" at bounding box center [142, 345] width 134 height 12
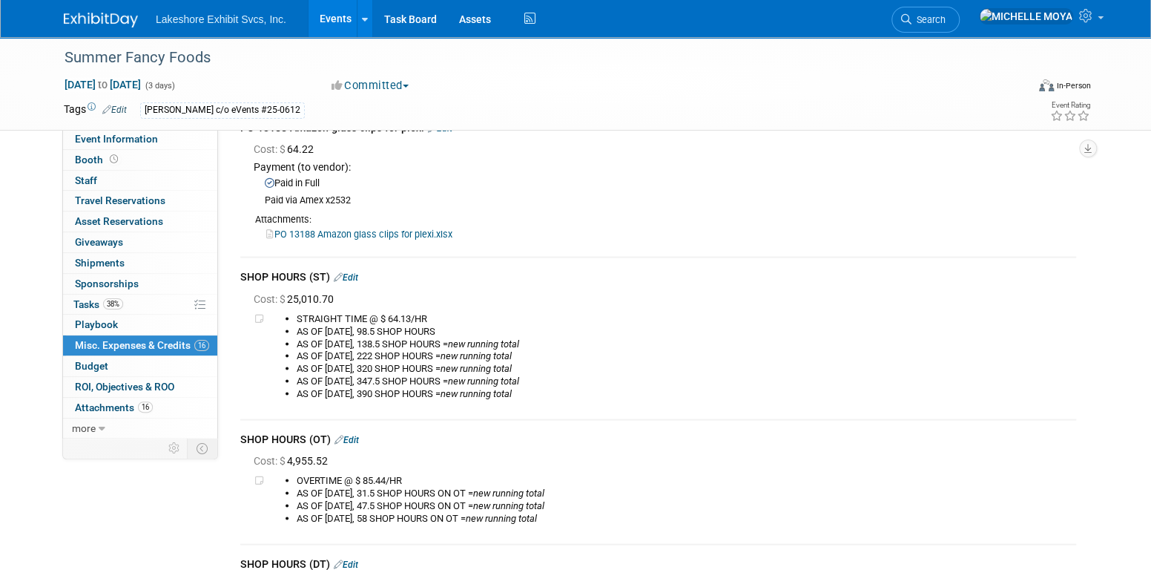
scroll to position [1409, 0]
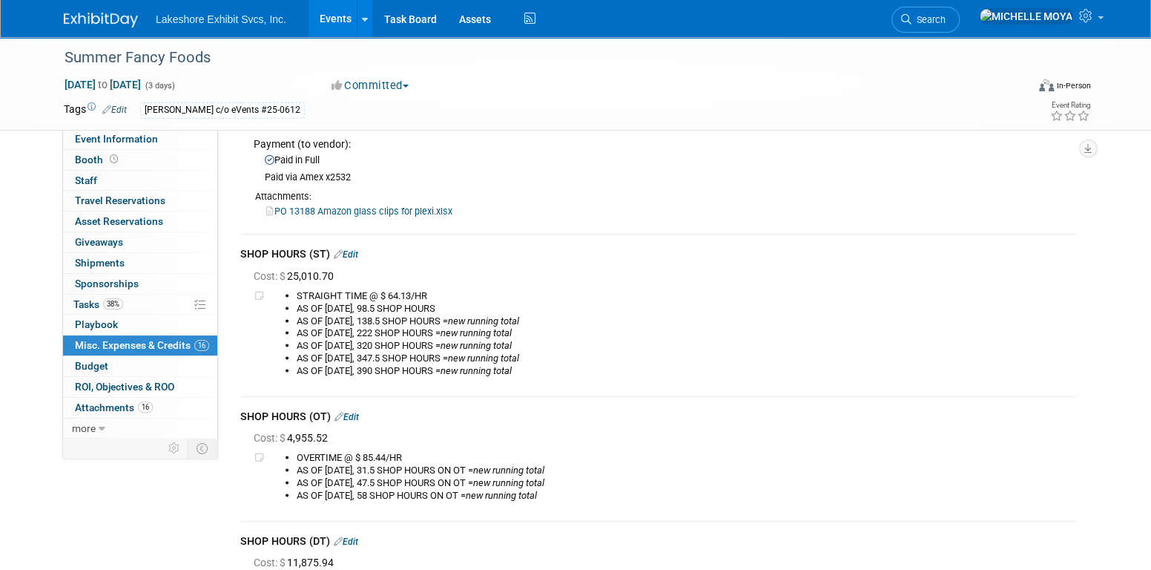
click at [356, 249] on link "Edit" at bounding box center [346, 253] width 24 height 10
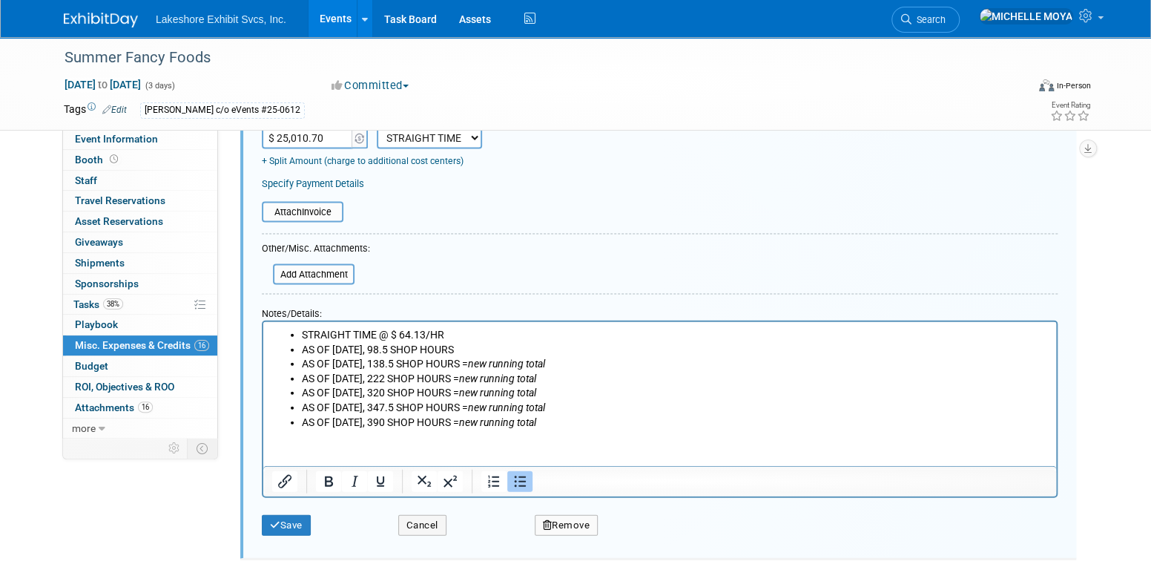
scroll to position [1692, 0]
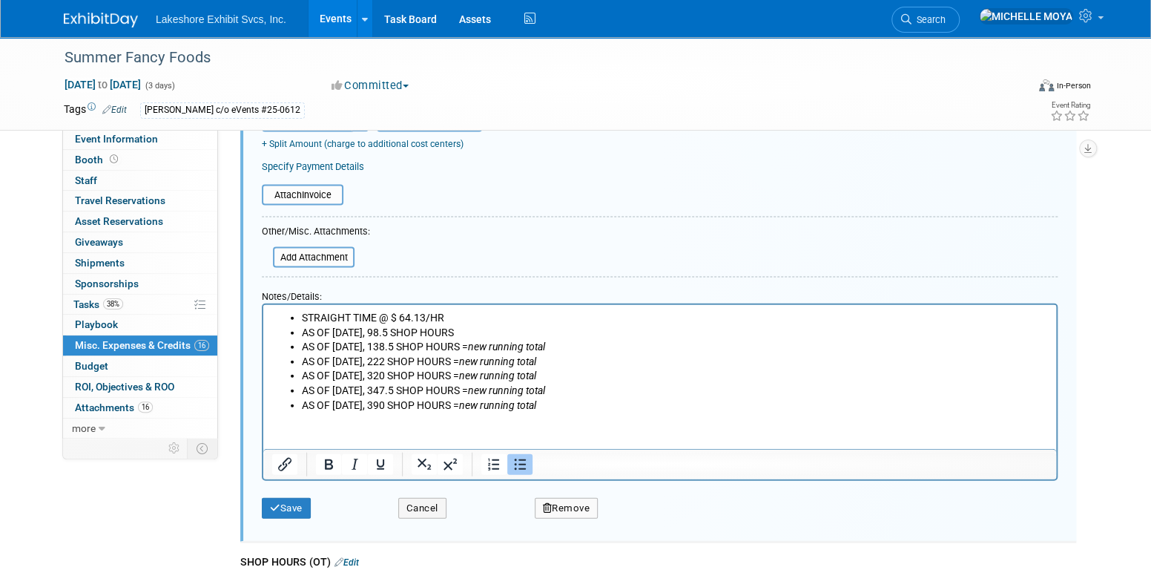
click at [444, 315] on li "STRAIGHT TIME @ $ 64.13/HR" at bounding box center [675, 318] width 746 height 15
click at [373, 332] on li "AS OF 6/13/25, 98.5 SHOP HOURS" at bounding box center [675, 333] width 746 height 15
click at [375, 344] on li "AS OF 6/16/25, 138.5 SHOP HOURS = new running total" at bounding box center [675, 347] width 746 height 15
click at [374, 366] on li "AS OF 6/23/25, 222 SHOP HOURS = new running total" at bounding box center [675, 362] width 746 height 15
click at [374, 375] on li "AS OF 6/24/25, 320 SHOP HOURS = new running total" at bounding box center [675, 376] width 746 height 15
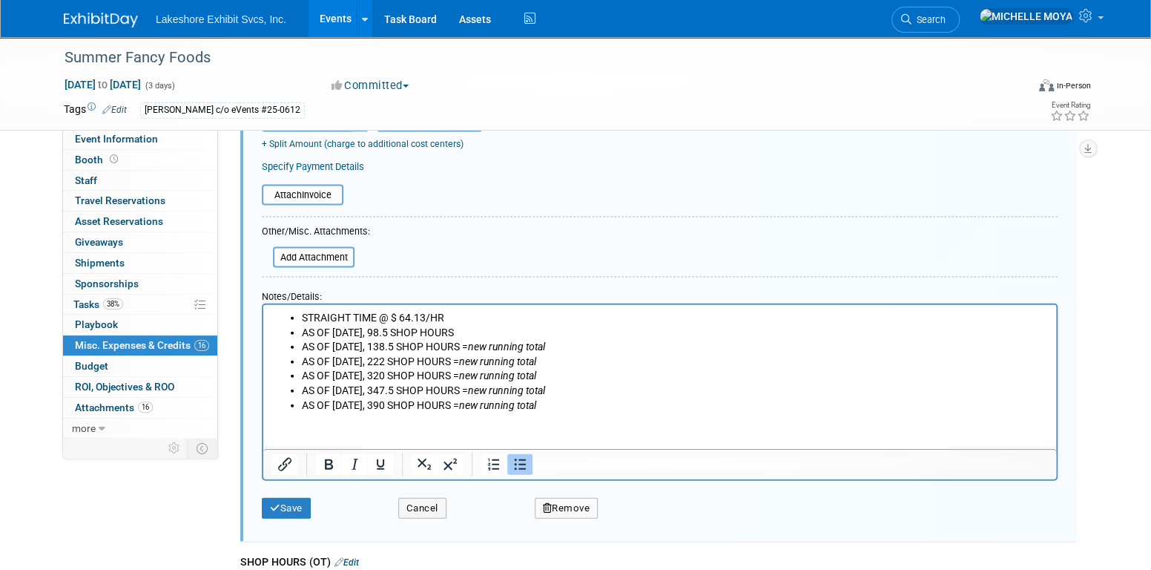
click at [376, 392] on li "AS OF 6/26/25, 347.5 SHOP HOURS = new running total" at bounding box center [675, 390] width 746 height 15
click at [392, 402] on li "AS OF 7/08/25, 390 SHOP HOURS = new running total" at bounding box center [675, 405] width 746 height 15
click at [418, 321] on li "STRAIGHT TIME @ $ 64.13/HR" at bounding box center [675, 318] width 746 height 15
click at [290, 504] on button "Save" at bounding box center [286, 508] width 49 height 21
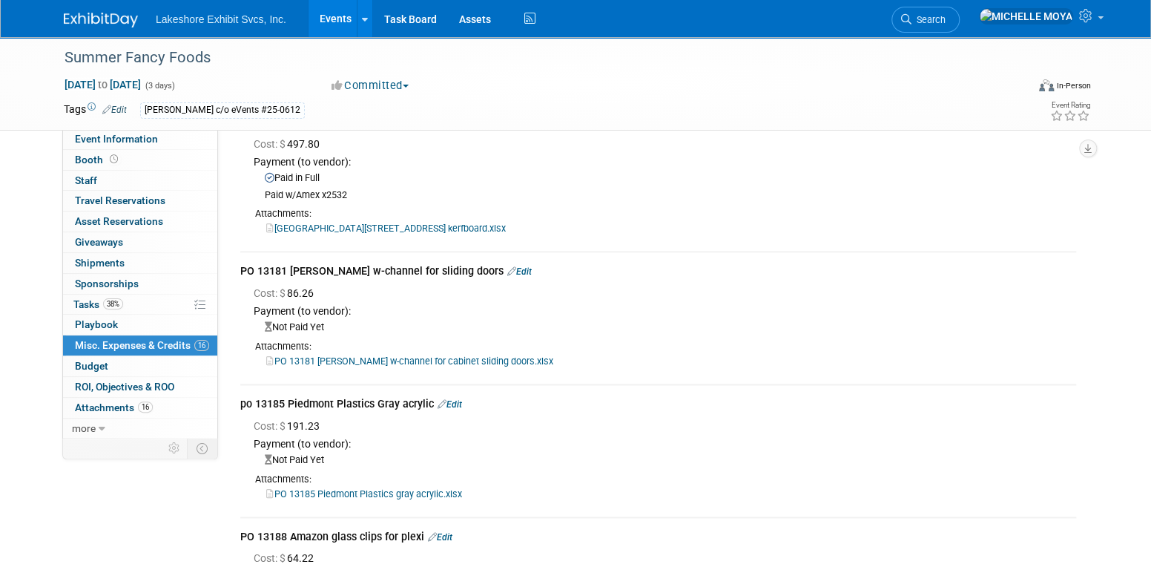
scroll to position [951, 0]
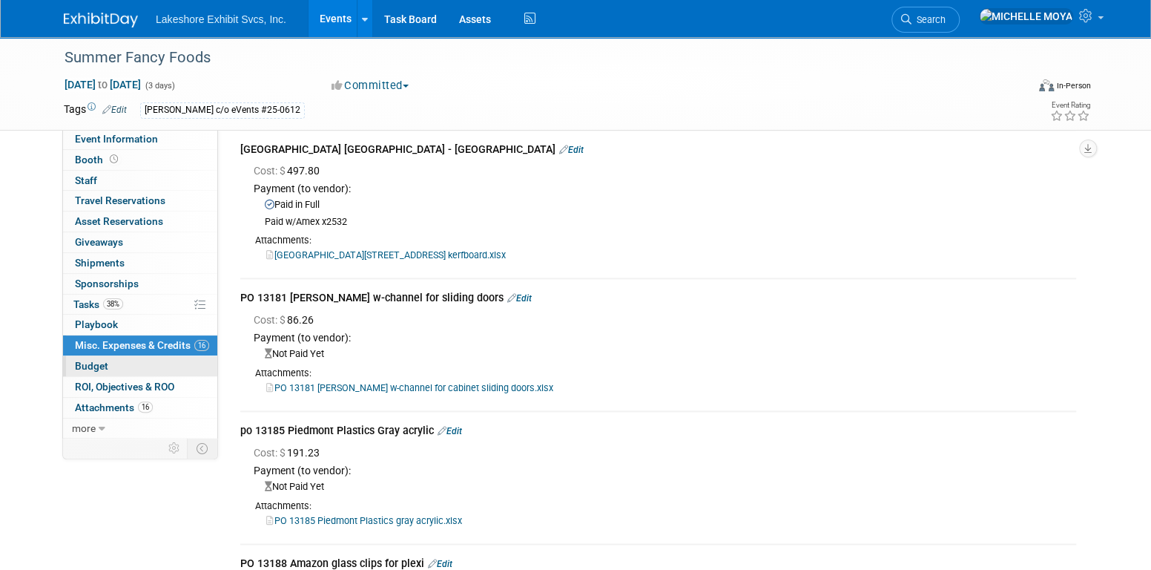
click at [145, 365] on link "Budget" at bounding box center [140, 366] width 154 height 20
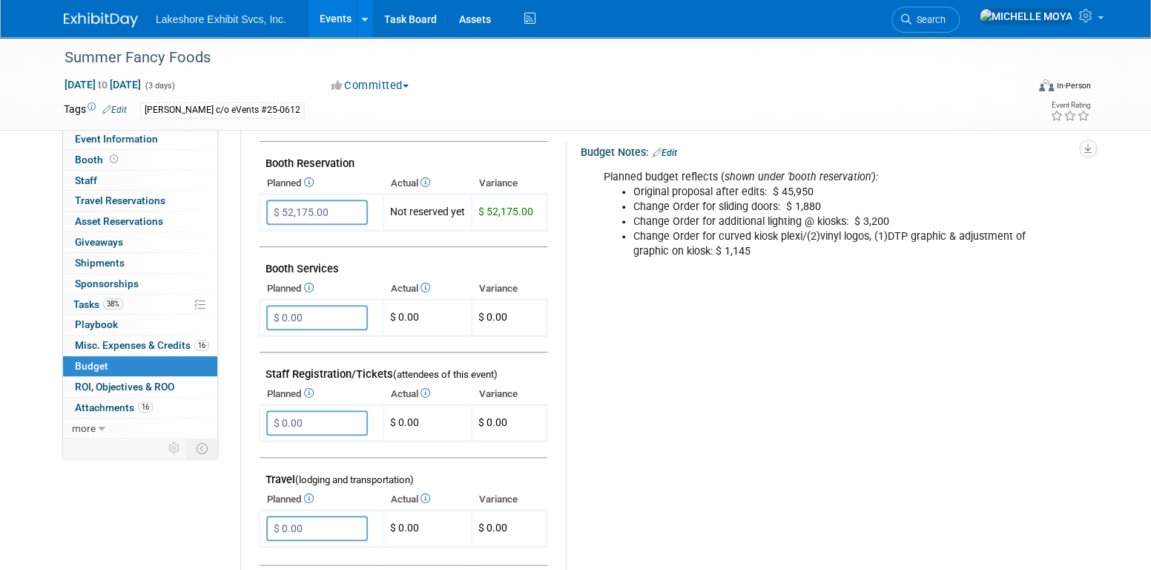
scroll to position [0, 0]
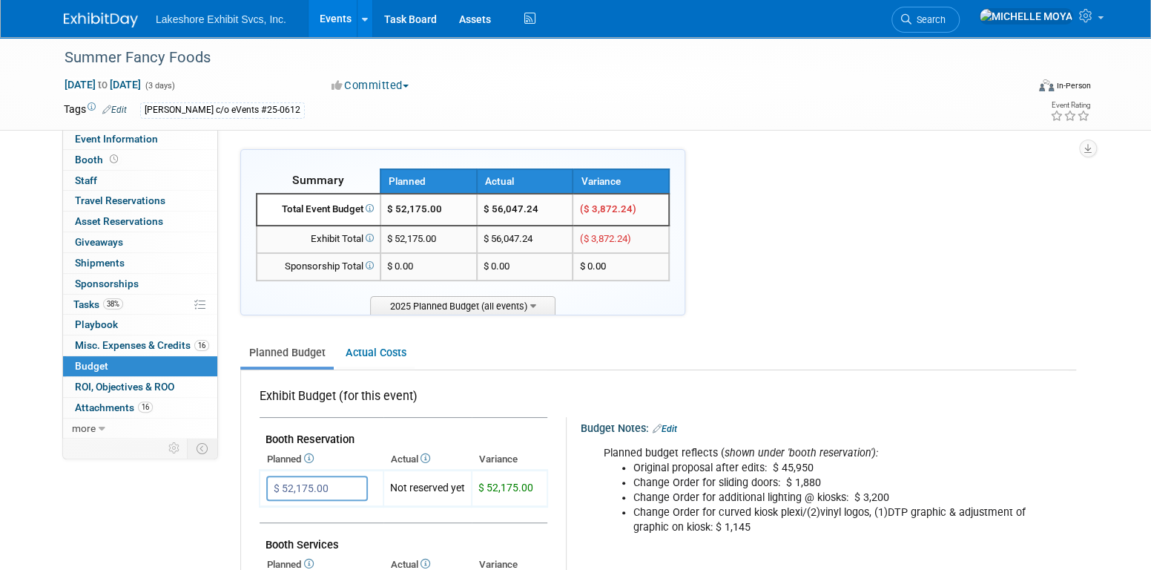
click at [334, 22] on link "Events" at bounding box center [336, 18] width 54 height 37
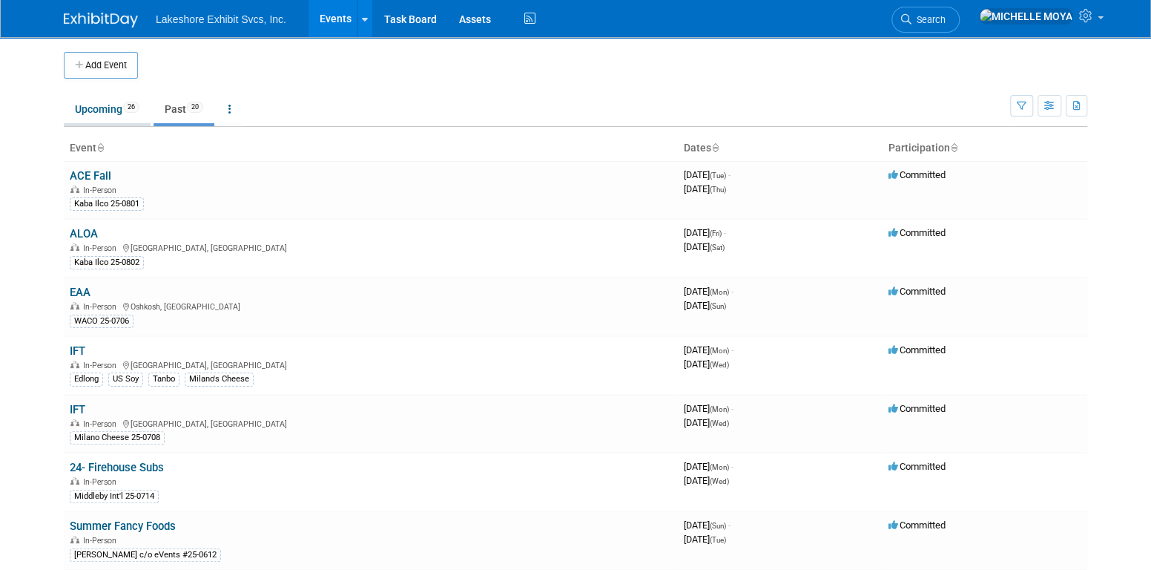
click at [102, 118] on link "Upcoming 26" at bounding box center [107, 109] width 87 height 28
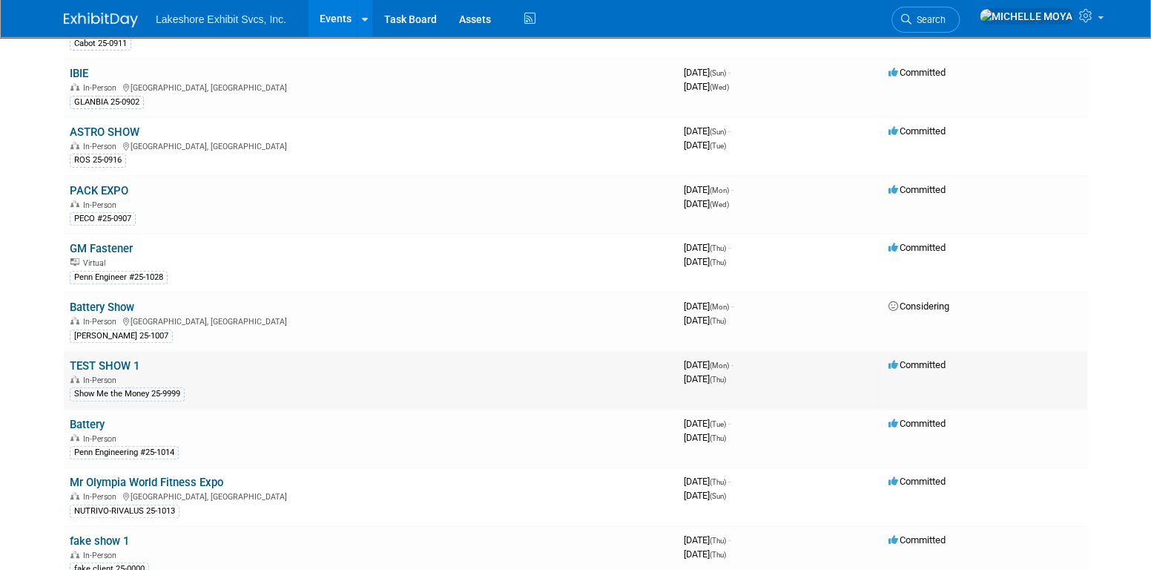
scroll to position [222, 0]
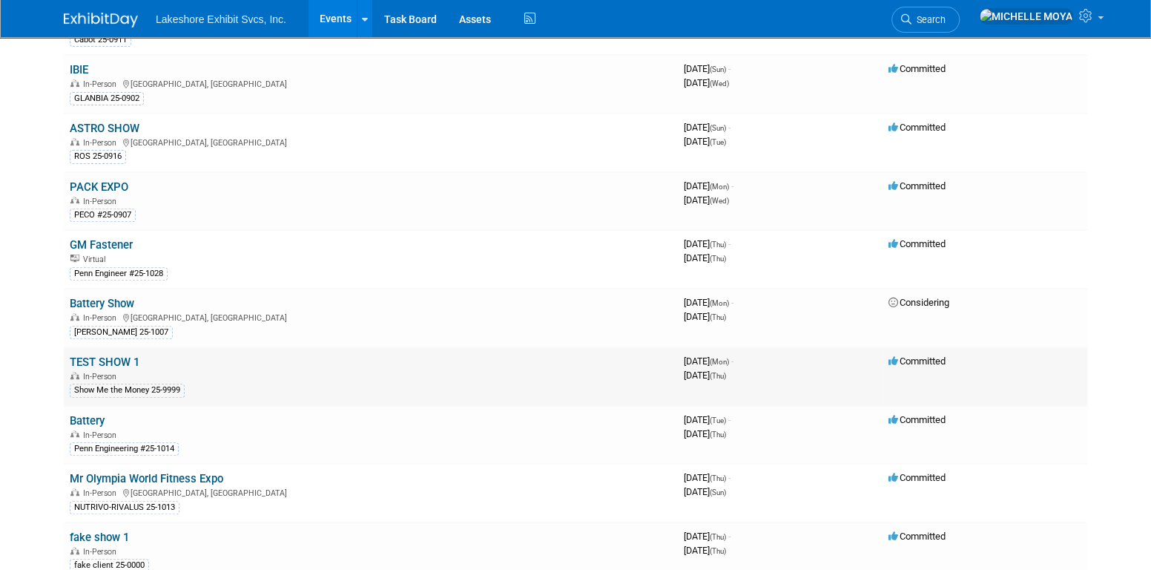
click at [122, 360] on link "TEST SHOW 1" at bounding box center [105, 361] width 70 height 13
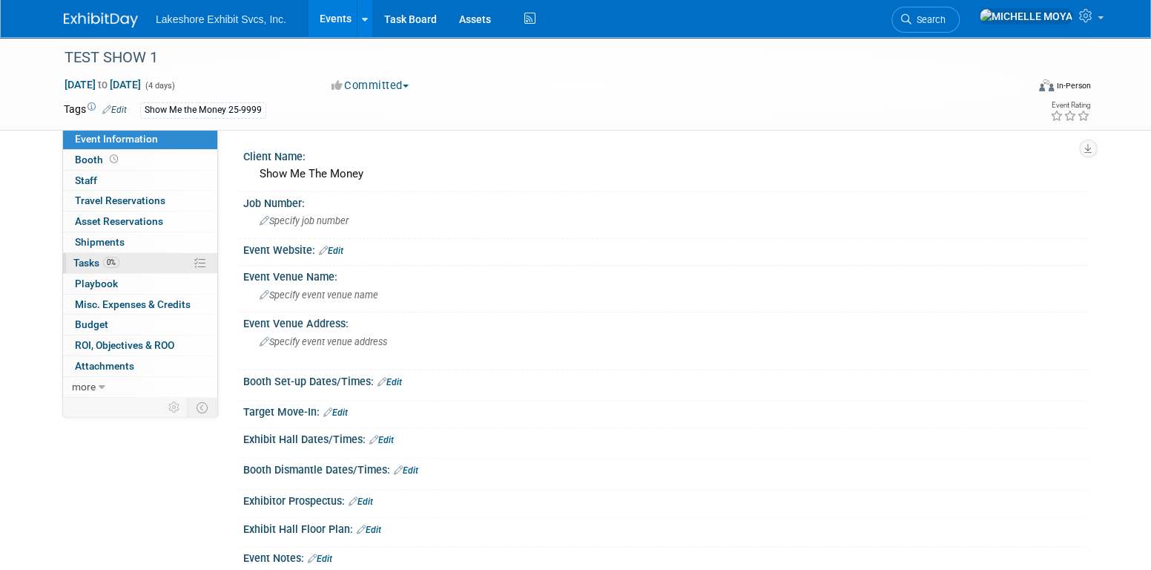
click at [159, 265] on link "0% Tasks 0%" at bounding box center [140, 263] width 154 height 20
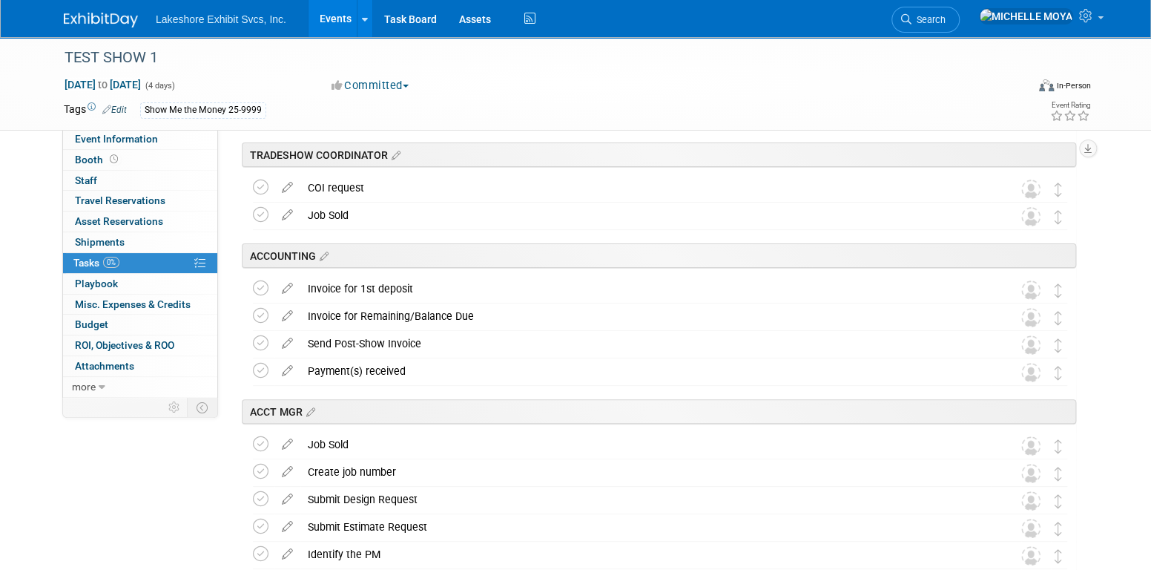
scroll to position [74, 0]
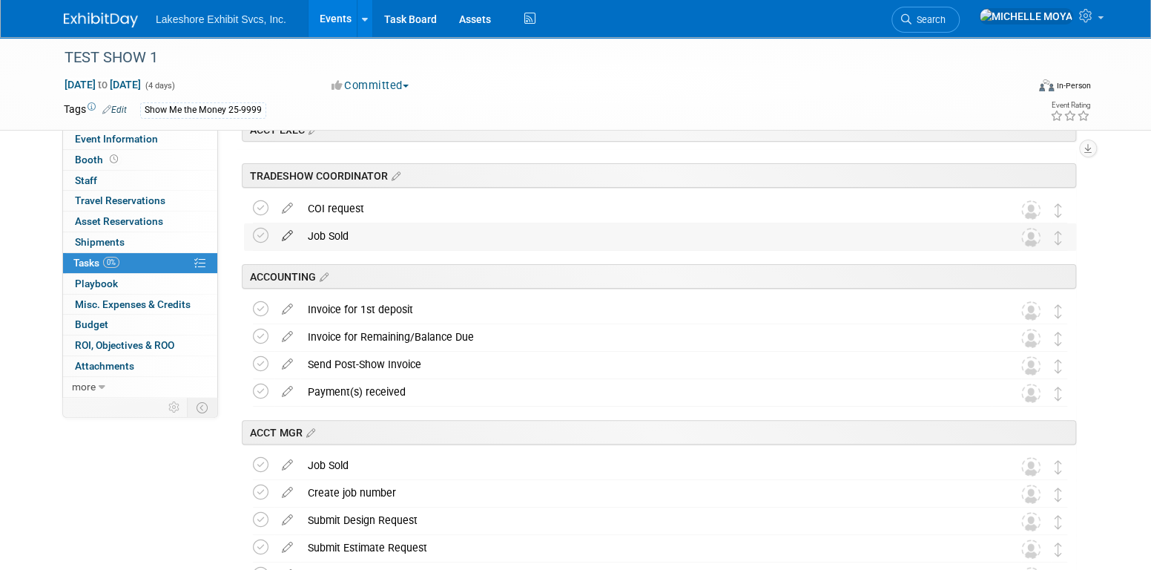
click at [287, 236] on icon at bounding box center [287, 232] width 26 height 19
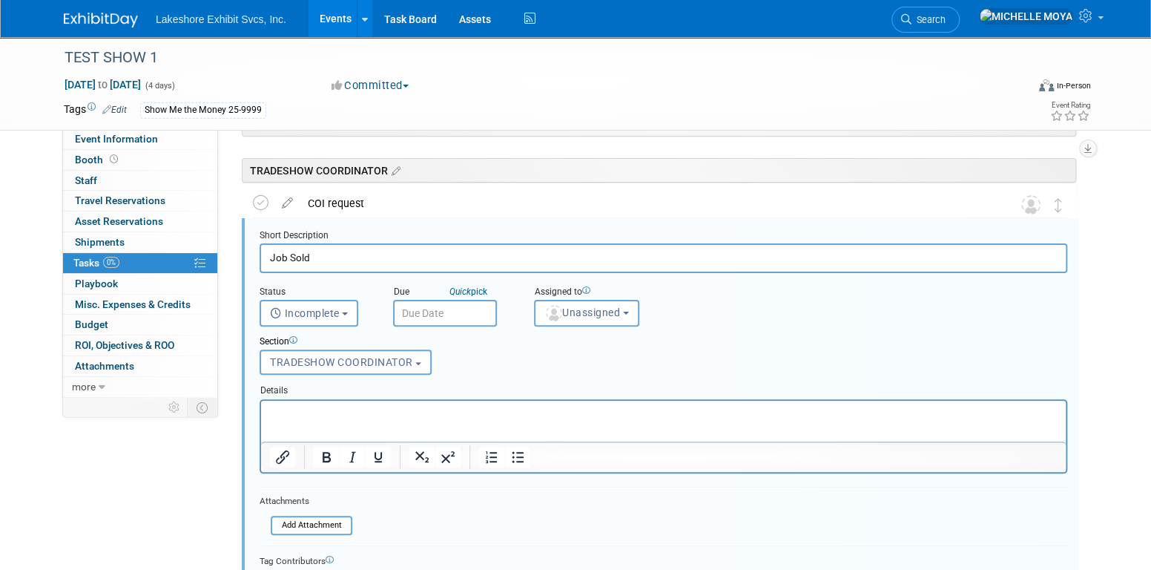
scroll to position [80, 0]
click at [629, 316] on button "Unassigned" at bounding box center [586, 312] width 105 height 27
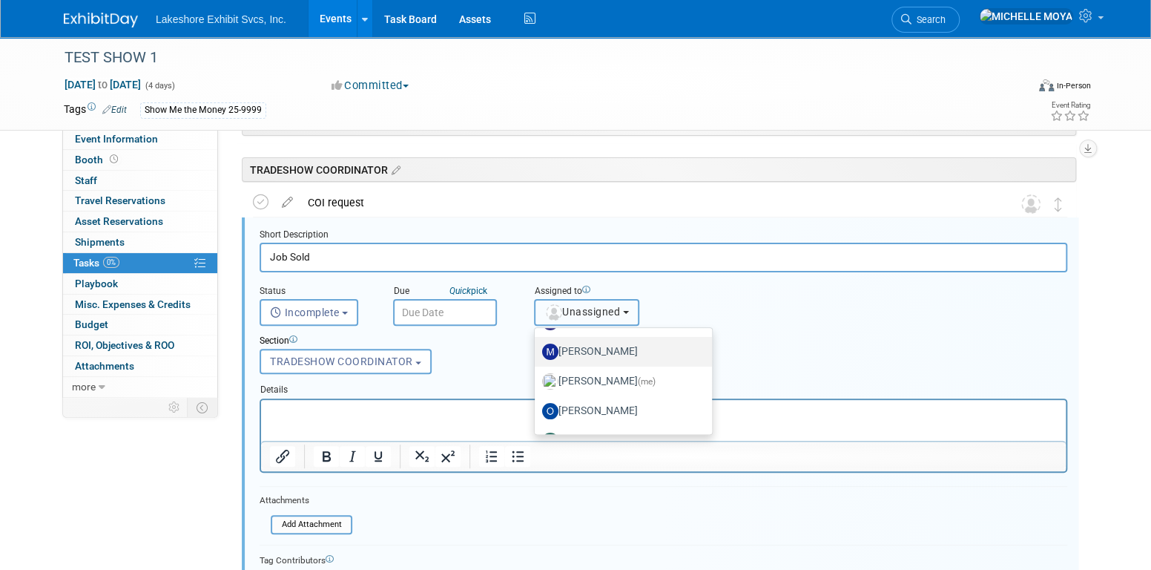
scroll to position [260, 0]
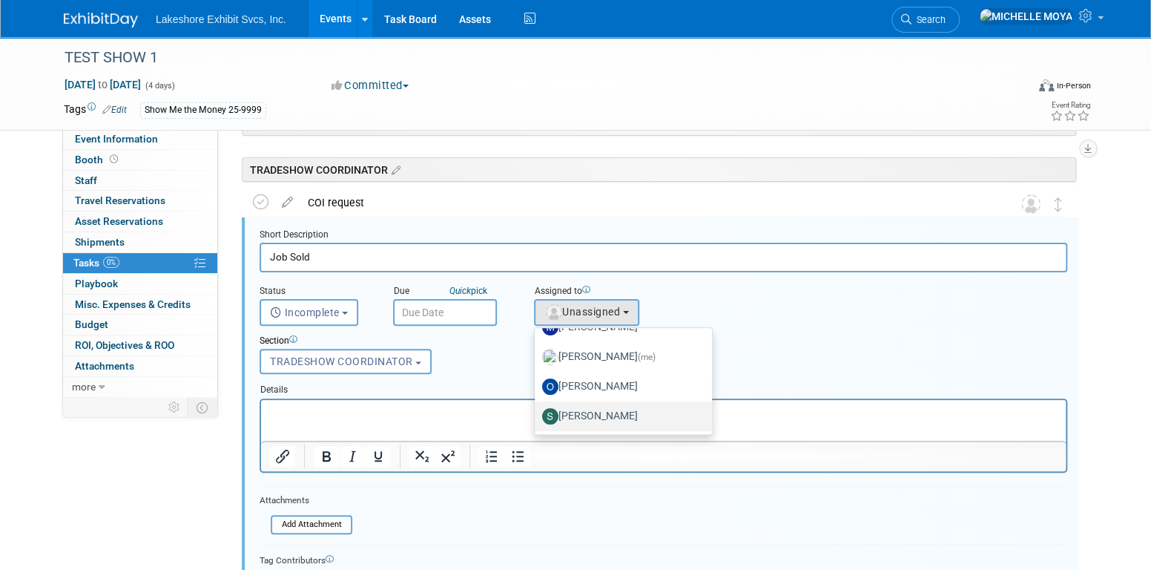
click at [610, 413] on label "[PERSON_NAME]" at bounding box center [619, 416] width 155 height 24
click at [537, 413] on input "[PERSON_NAME]" at bounding box center [532, 414] width 10 height 10
select select "9b29c328-8c3b-445d-b8d5-c5f8ee202ede"
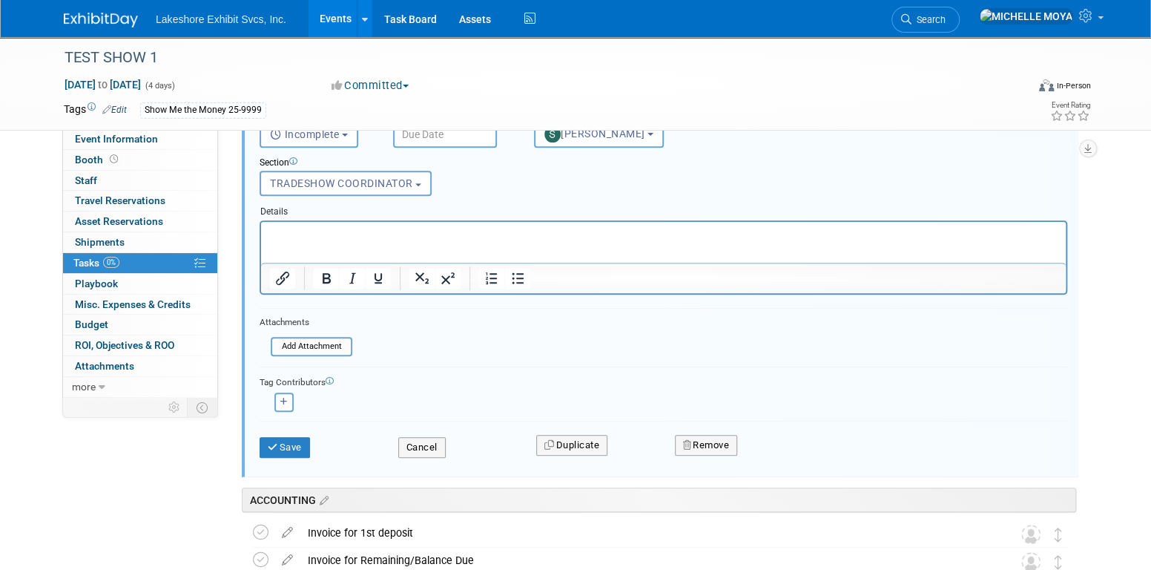
scroll to position [148, 0]
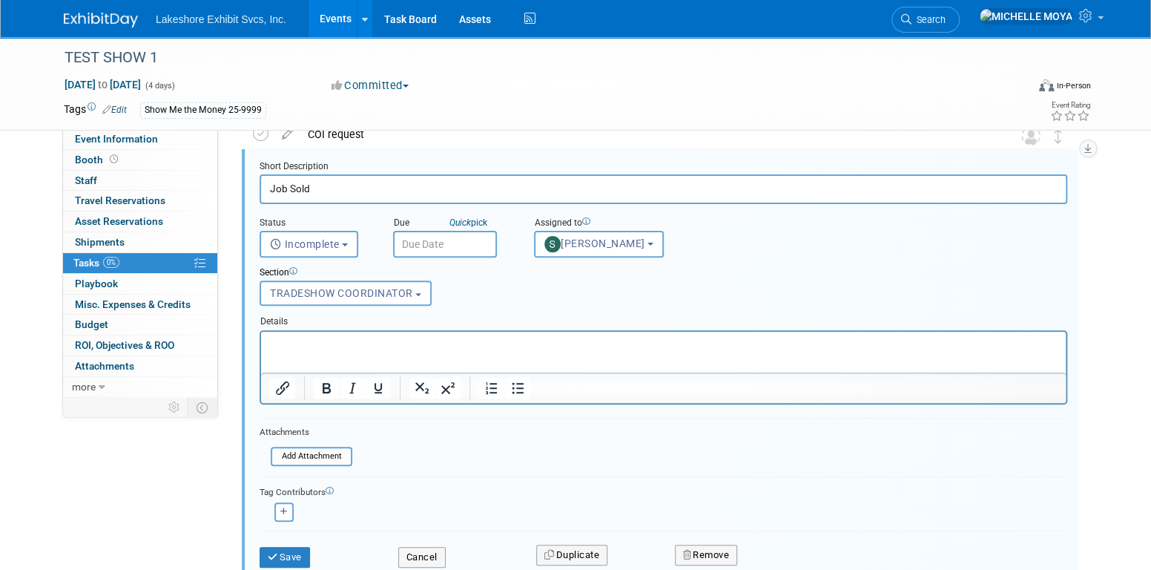
click at [472, 244] on input "text" at bounding box center [445, 244] width 104 height 27
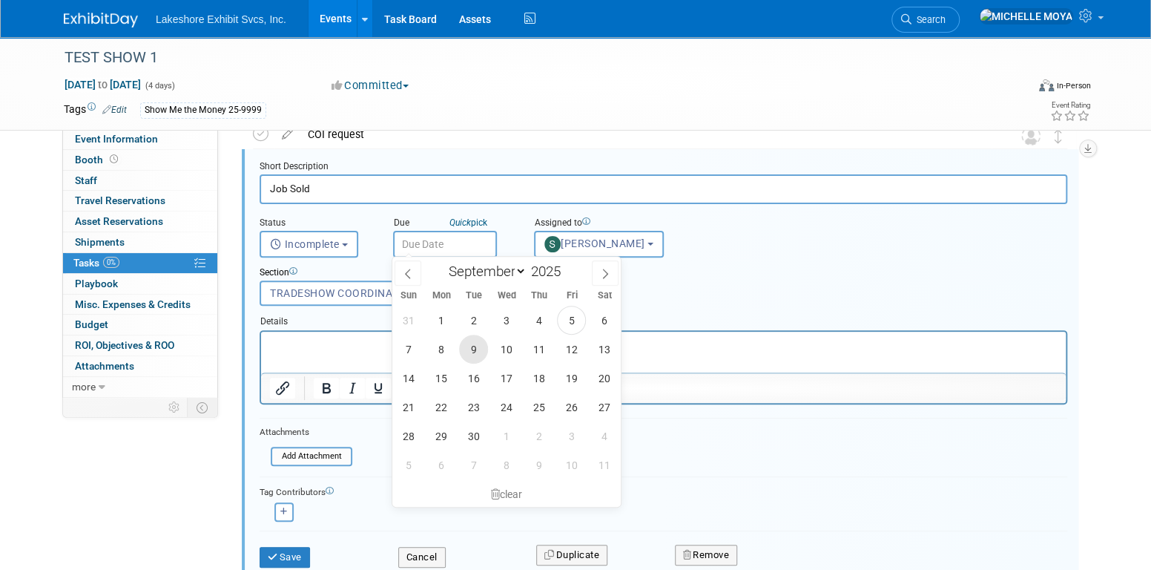
click at [471, 342] on span "9" at bounding box center [473, 348] width 29 height 29
type input "Sep 9, 2025"
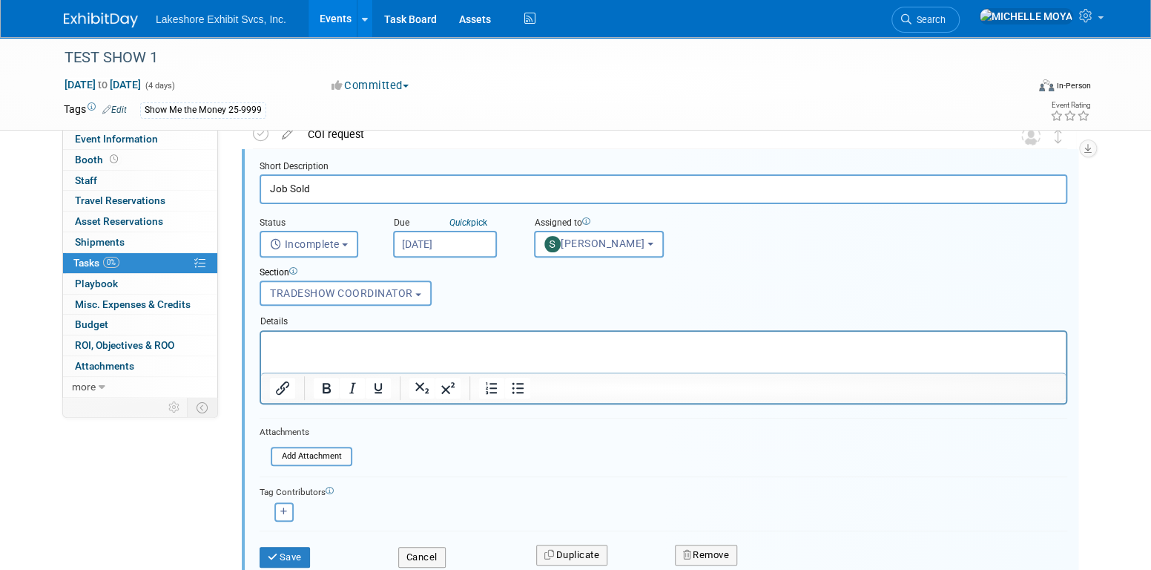
click at [290, 541] on div "Save" at bounding box center [317, 552] width 139 height 30
click at [291, 547] on button "Save" at bounding box center [285, 557] width 50 height 21
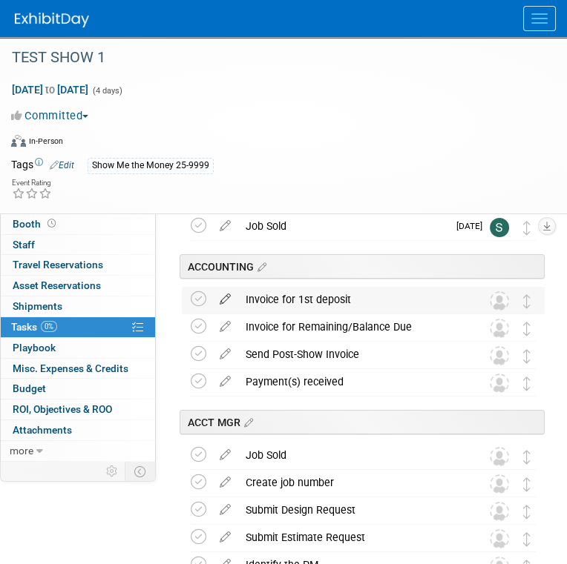
click at [226, 298] on icon at bounding box center [225, 296] width 26 height 19
select select "8"
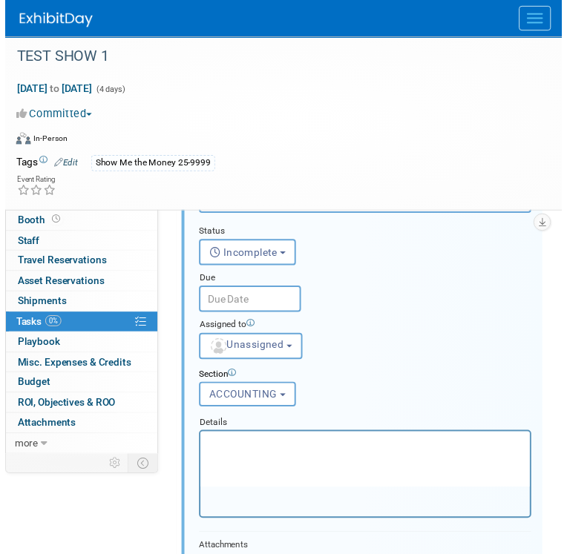
scroll to position [228, 0]
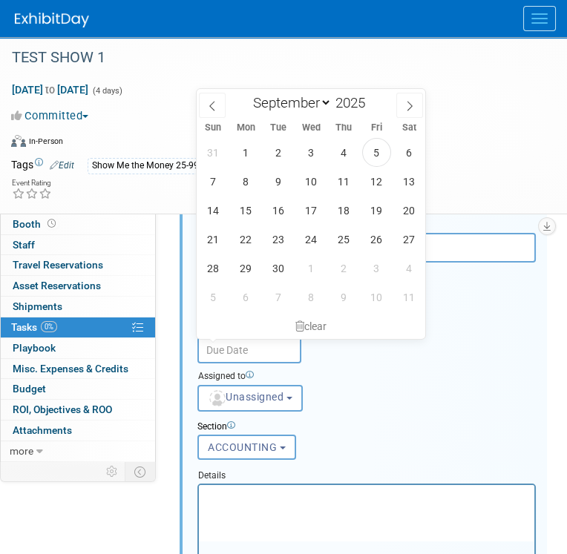
click at [260, 351] on input "text" at bounding box center [249, 350] width 104 height 27
click at [318, 184] on span "10" at bounding box center [311, 181] width 29 height 29
type input "Sep 10, 2025"
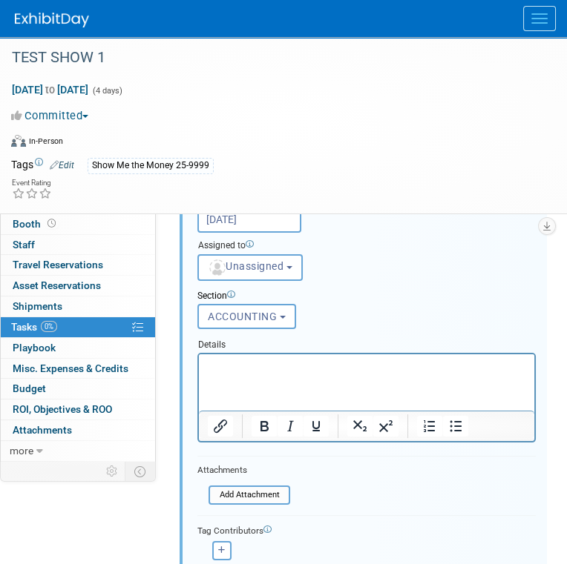
scroll to position [376, 0]
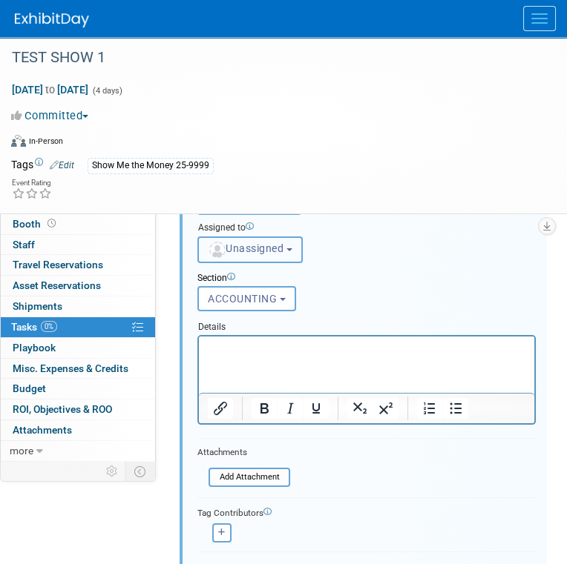
click at [274, 256] on button "Unassigned" at bounding box center [249, 250] width 105 height 27
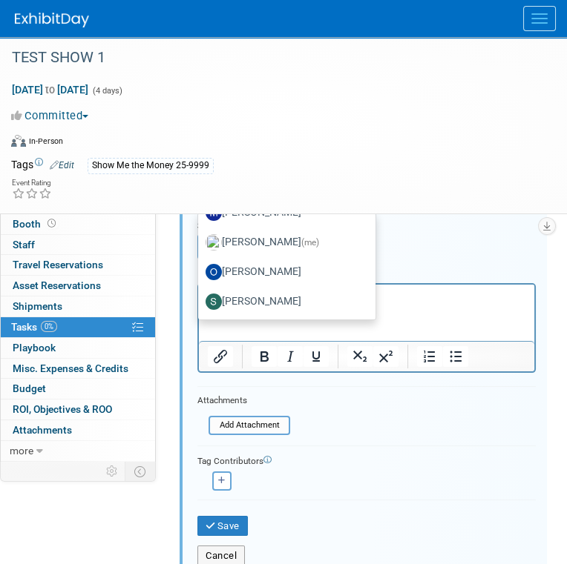
scroll to position [450, 0]
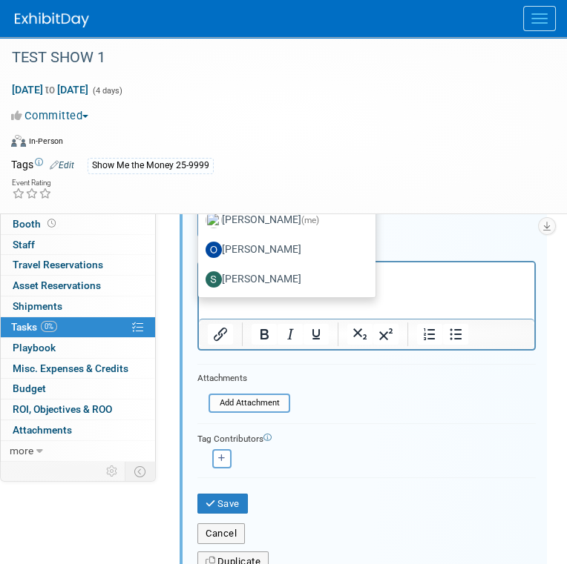
click at [277, 277] on label "Stephen Hurn" at bounding box center [282, 280] width 155 height 24
click at [200, 277] on input "Stephen Hurn" at bounding box center [196, 278] width 10 height 10
select select "9b29c328-8c3b-445d-b8d5-c5f8ee202ede"
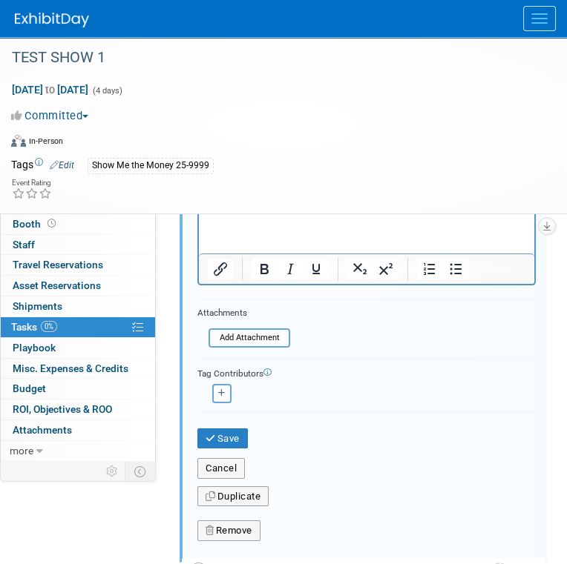
scroll to position [524, 0]
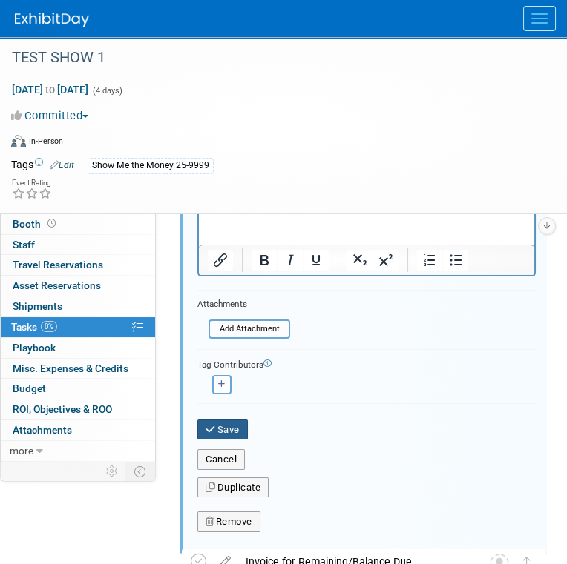
click at [234, 429] on button "Save" at bounding box center [222, 430] width 50 height 21
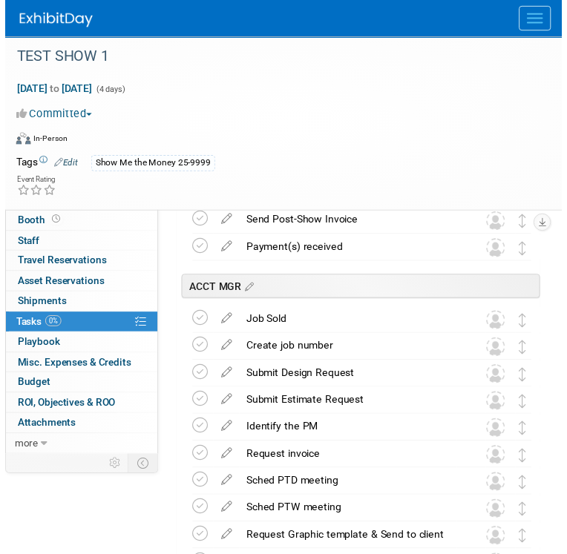
scroll to position [302, 0]
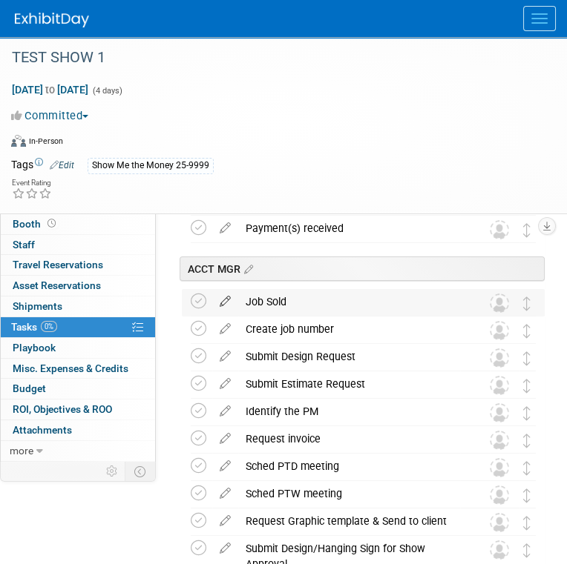
click at [229, 300] on icon at bounding box center [225, 298] width 26 height 19
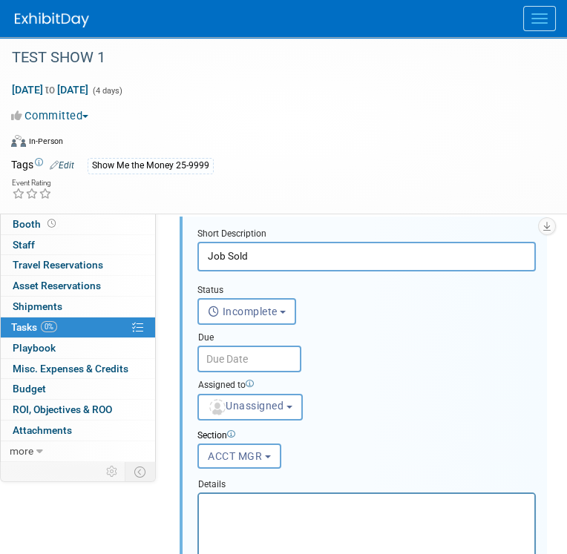
scroll to position [383, 0]
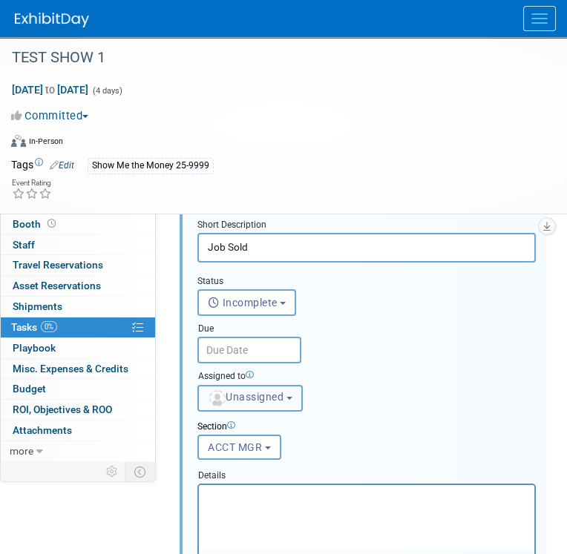
click at [276, 399] on span "Unassigned" at bounding box center [246, 397] width 76 height 12
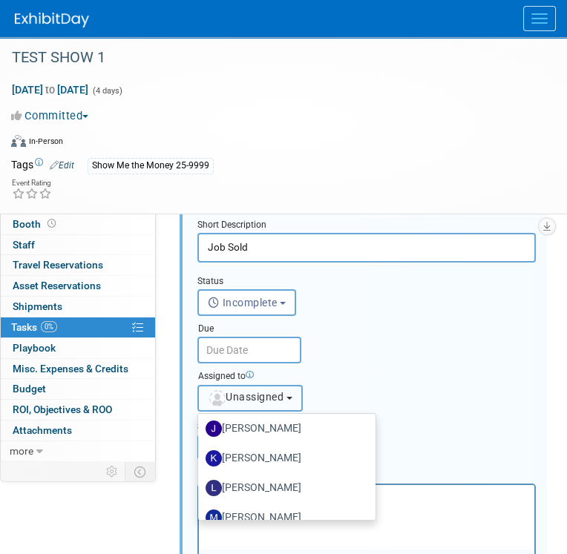
scroll to position [260, 0]
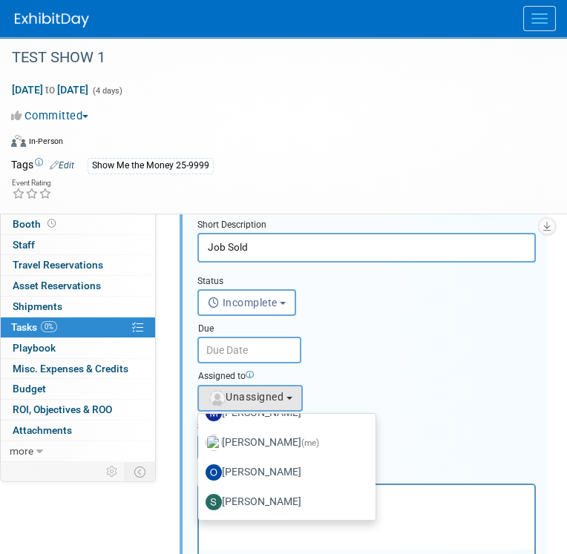
drag, startPoint x: 277, startPoint y: 496, endPoint x: 79, endPoint y: 1, distance: 532.8
click at [277, 496] on label "[PERSON_NAME]" at bounding box center [282, 502] width 155 height 24
click at [200, 496] on input "[PERSON_NAME]" at bounding box center [196, 500] width 10 height 10
select select "9b29c328-8c3b-445d-b8d5-c5f8ee202ede"
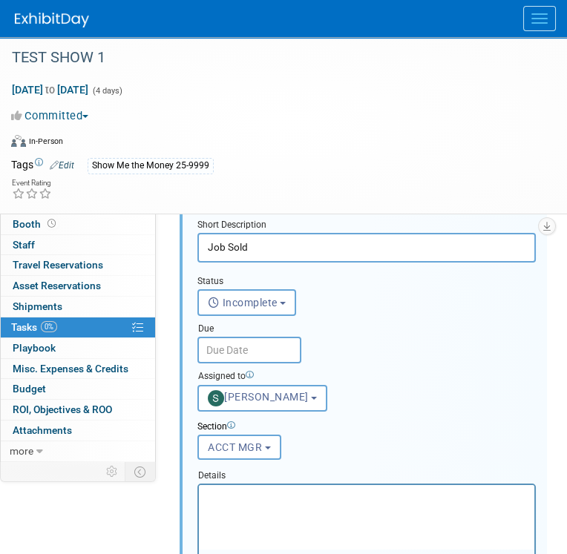
click at [259, 349] on input "text" at bounding box center [249, 350] width 104 height 27
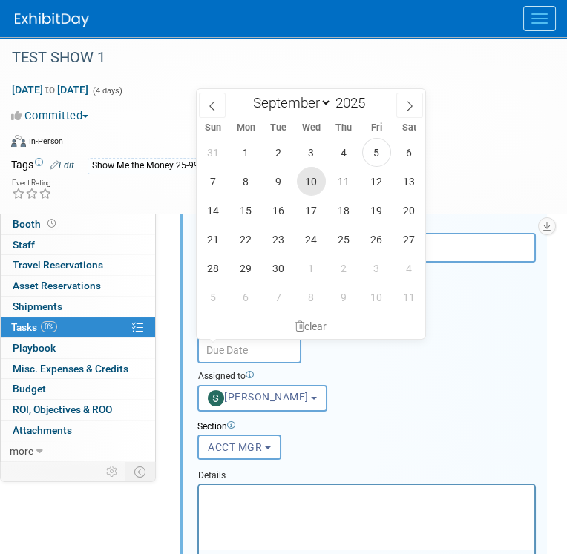
click at [317, 188] on span "10" at bounding box center [311, 181] width 29 height 29
type input "Sep 10, 2025"
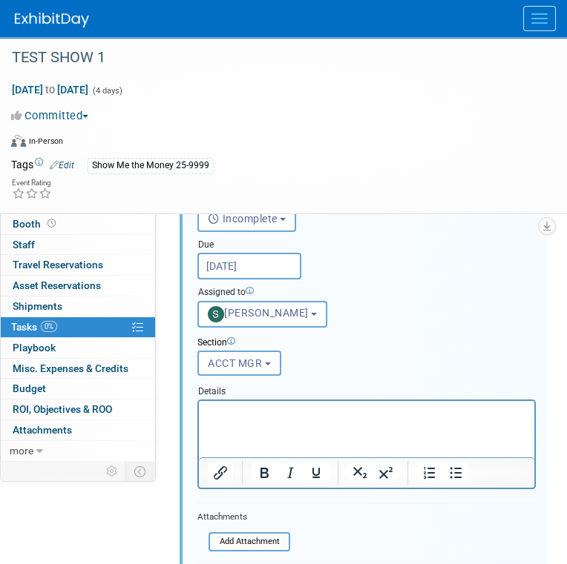
scroll to position [532, 0]
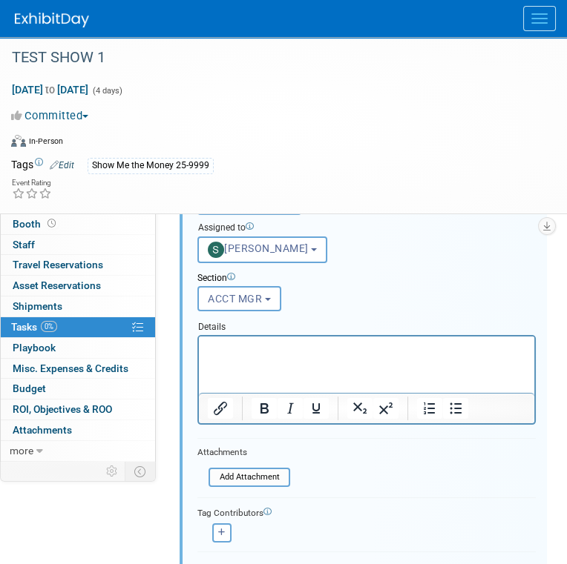
click at [344, 348] on p "Rich Text Area. Press ALT-0 for help." at bounding box center [367, 350] width 318 height 14
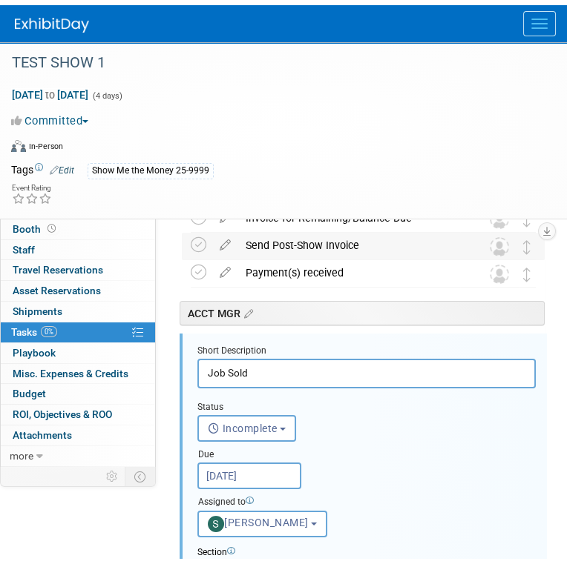
scroll to position [606, 0]
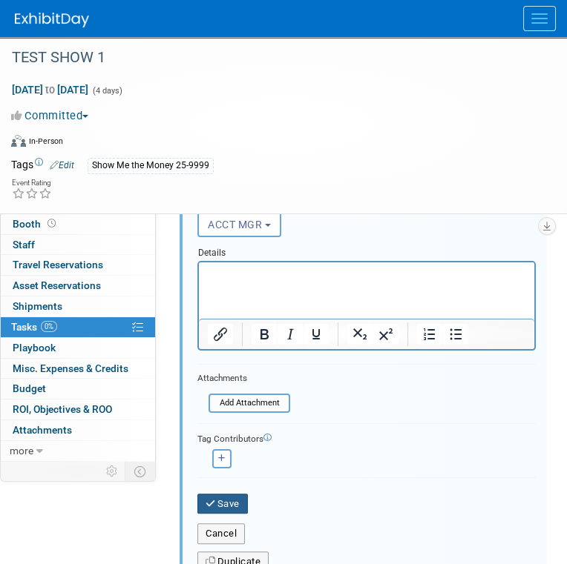
click at [226, 505] on button "Save" at bounding box center [222, 504] width 50 height 21
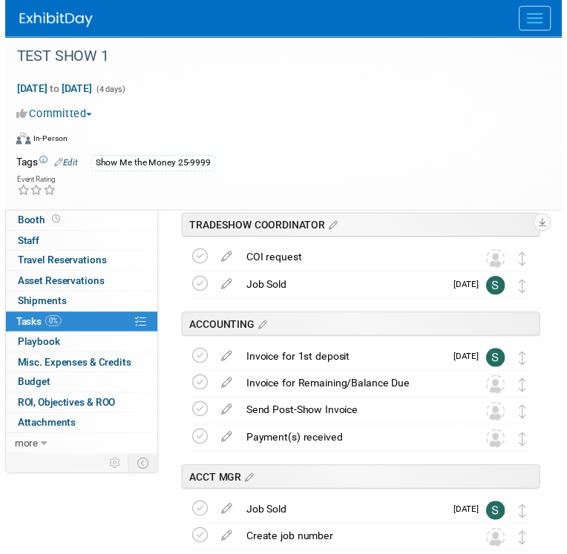
scroll to position [74, 0]
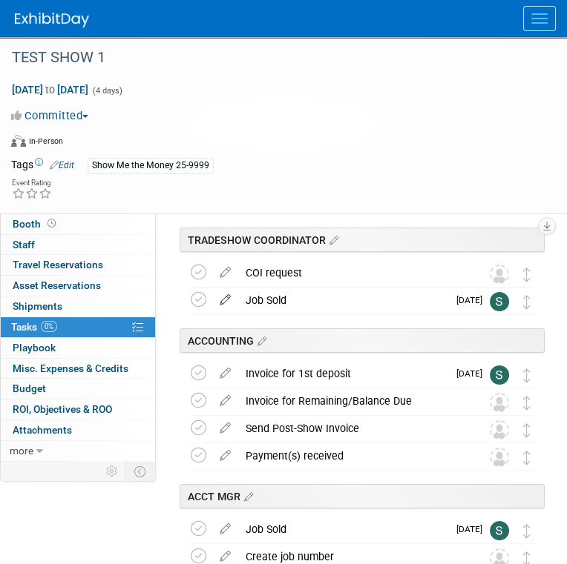
click at [225, 298] on icon at bounding box center [225, 297] width 26 height 19
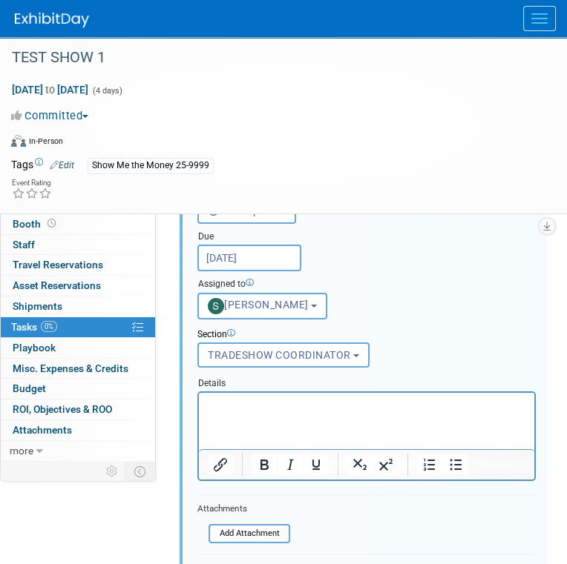
scroll to position [377, 0]
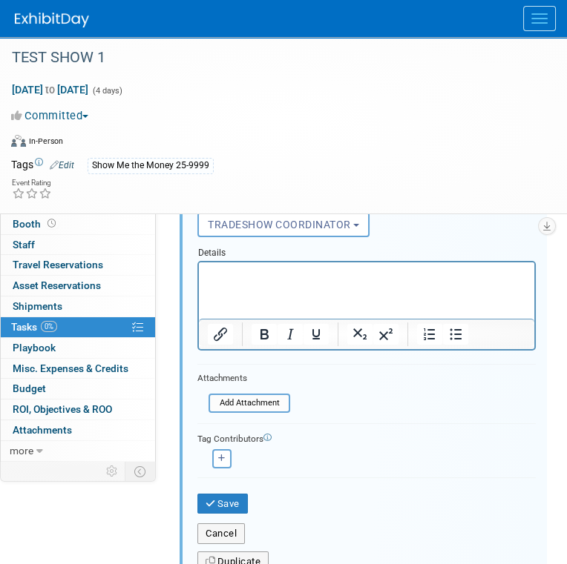
click at [357, 283] on html at bounding box center [366, 273] width 335 height 20
drag, startPoint x: 443, startPoint y: 316, endPoint x: 451, endPoint y: 318, distance: 8.5
click at [451, 283] on html at bounding box center [366, 273] width 335 height 20
click at [453, 326] on icon "Bullet list" at bounding box center [455, 335] width 18 height 18
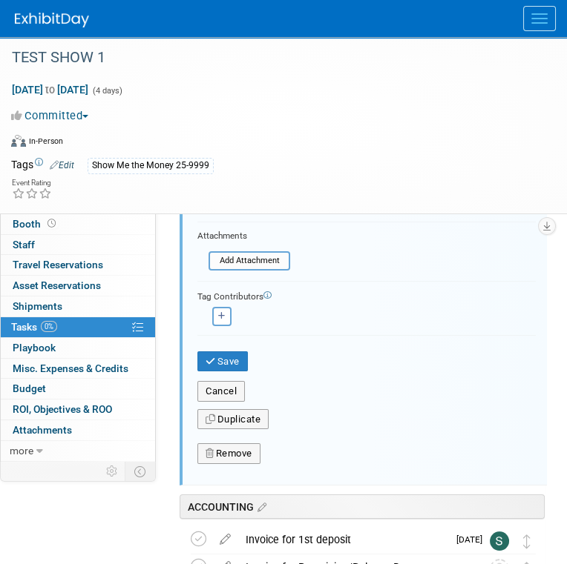
scroll to position [525, 0]
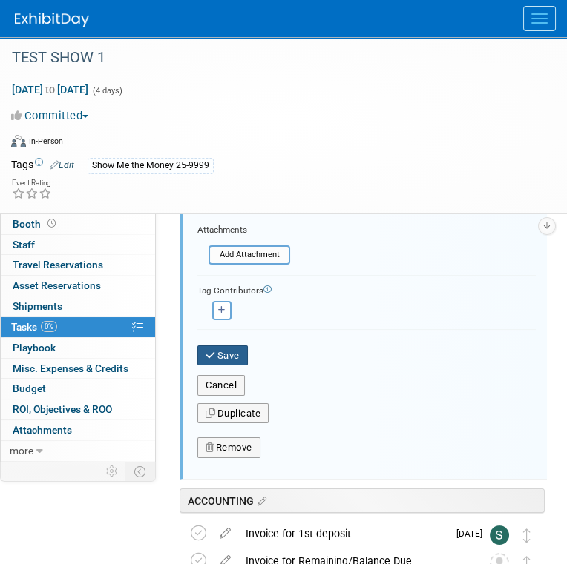
click at [229, 356] on button "Save" at bounding box center [222, 356] width 50 height 21
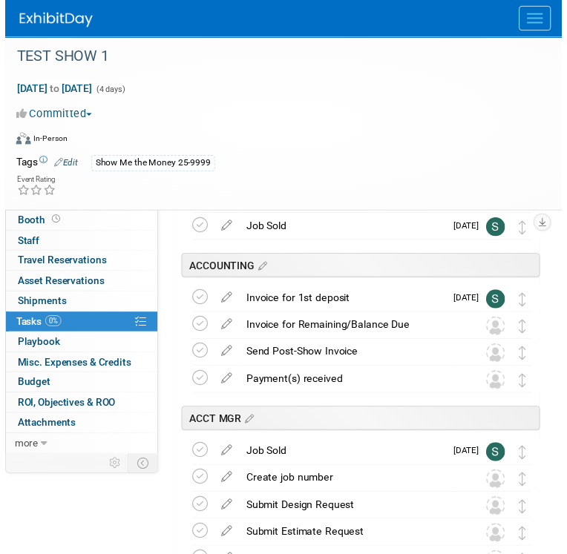
scroll to position [154, 0]
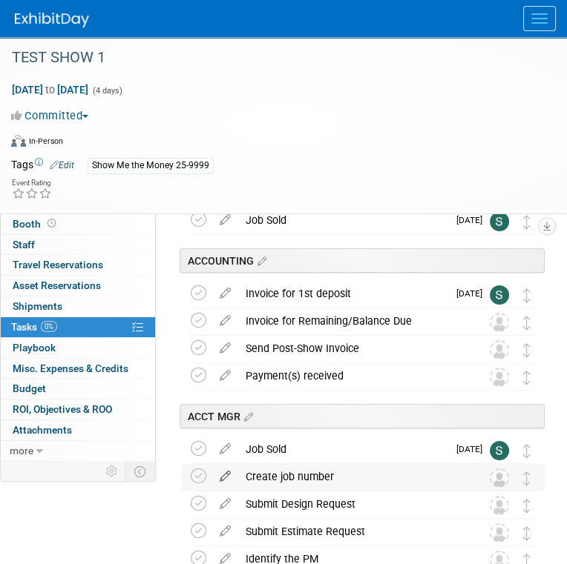
click at [229, 473] on icon at bounding box center [225, 473] width 26 height 19
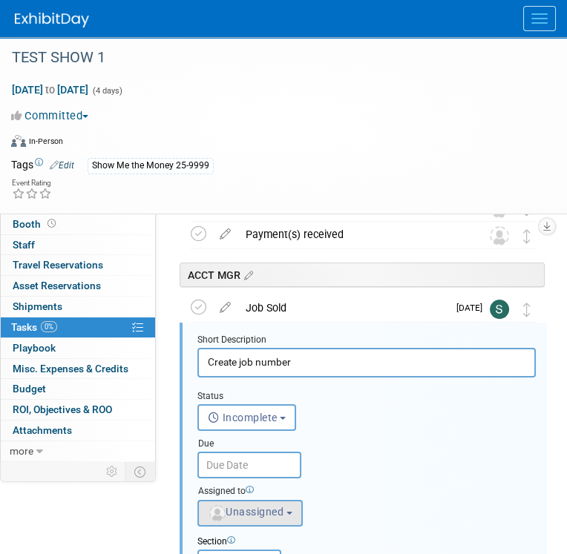
scroll to position [337, 0]
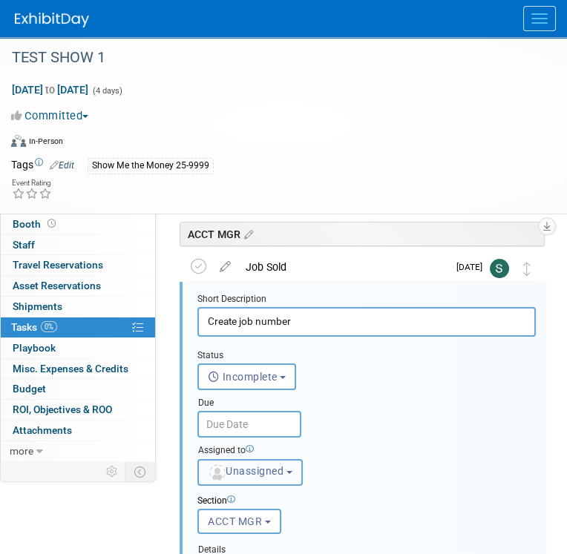
click at [282, 472] on span "Unassigned" at bounding box center [246, 471] width 76 height 12
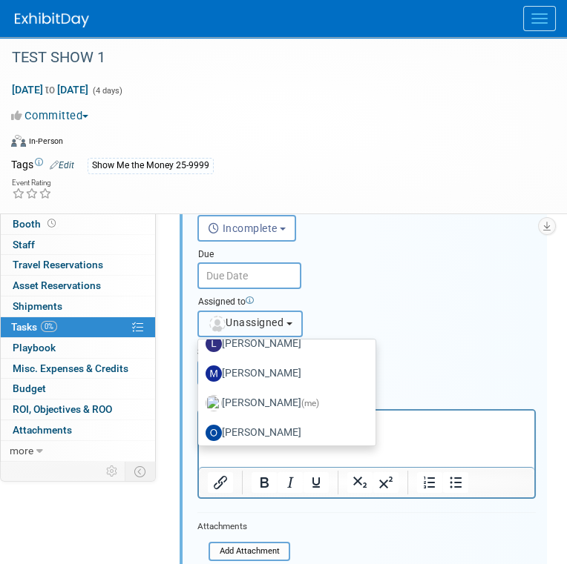
scroll to position [260, 0]
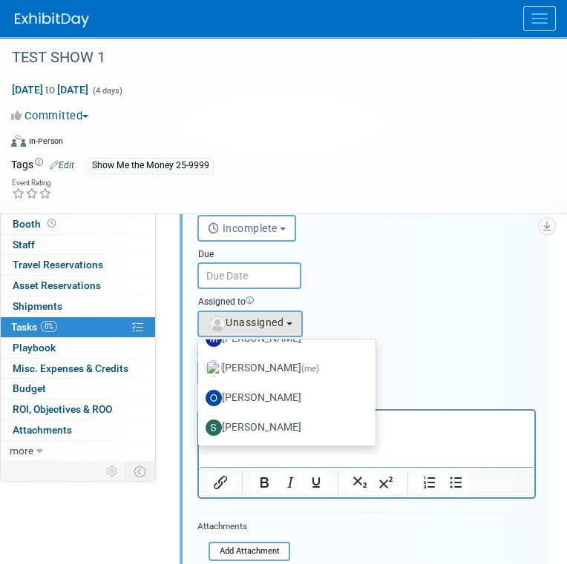
click at [297, 423] on label "[PERSON_NAME]" at bounding box center [282, 428] width 155 height 24
click at [200, 423] on input "[PERSON_NAME]" at bounding box center [196, 426] width 10 height 10
select select "9b29c328-8c3b-445d-b8d5-c5f8ee202ede"
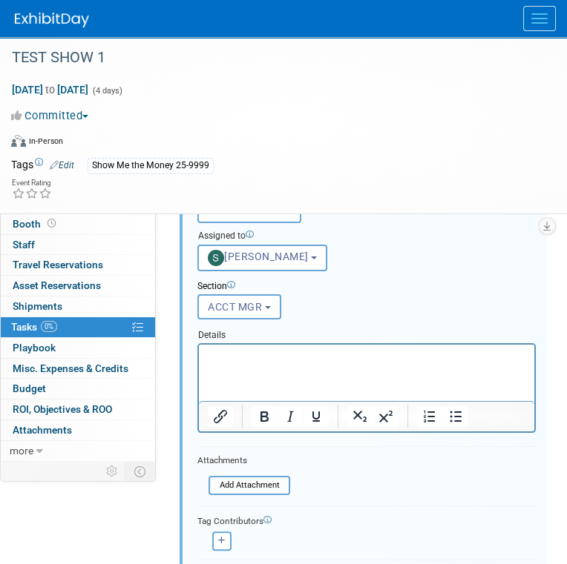
scroll to position [633, 0]
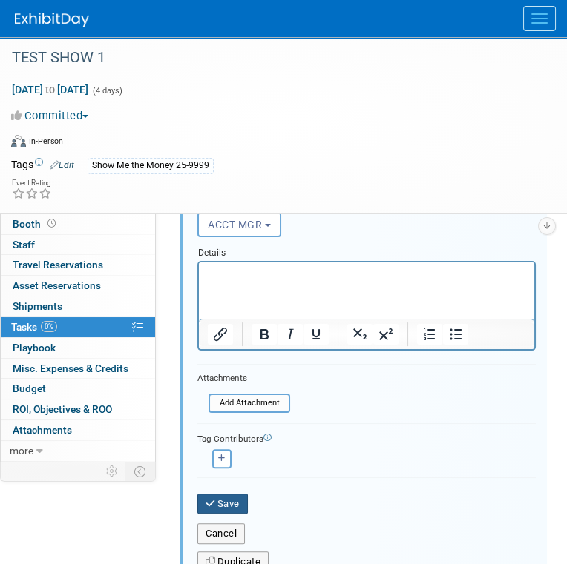
click at [221, 500] on button "Save" at bounding box center [222, 504] width 50 height 21
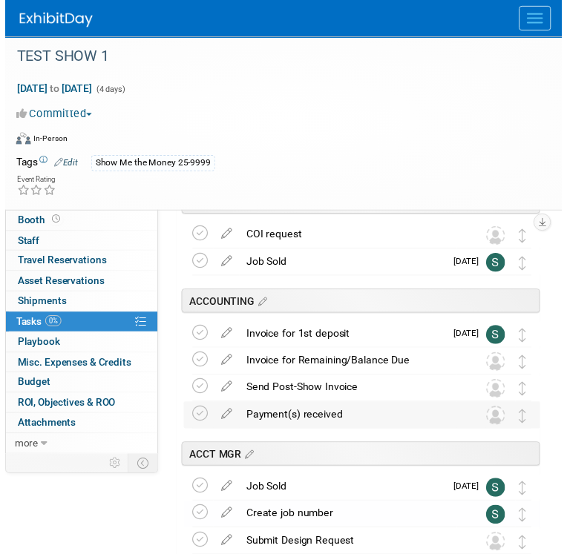
scroll to position [0, 0]
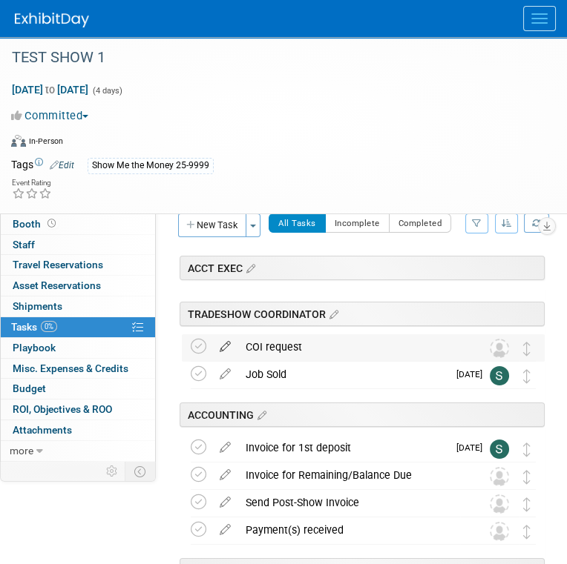
click at [229, 347] on icon at bounding box center [225, 343] width 26 height 19
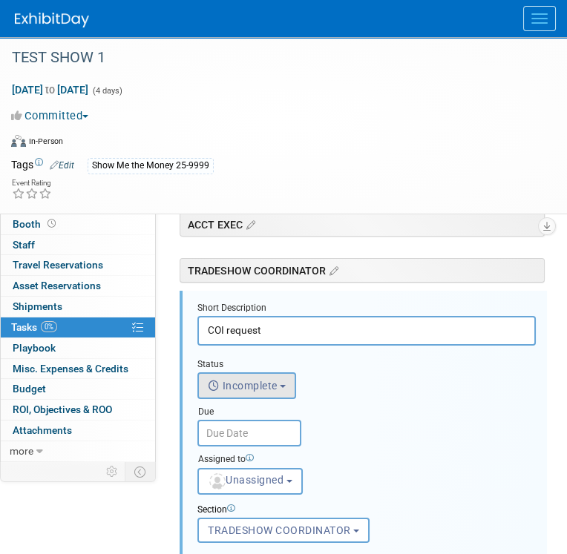
scroll to position [53, 0]
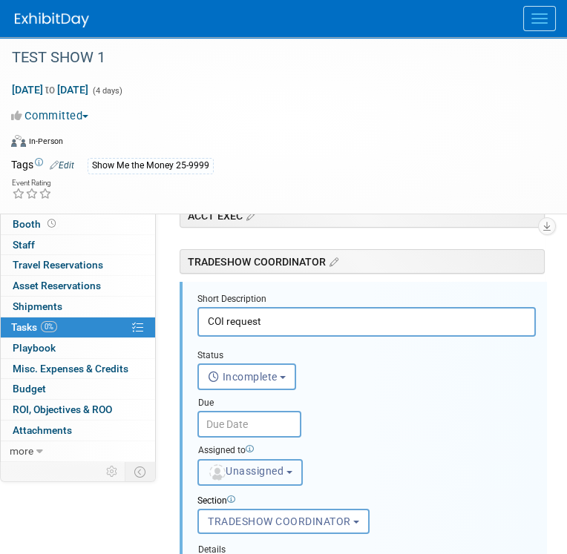
click at [291, 477] on button "Unassigned" at bounding box center [249, 472] width 105 height 27
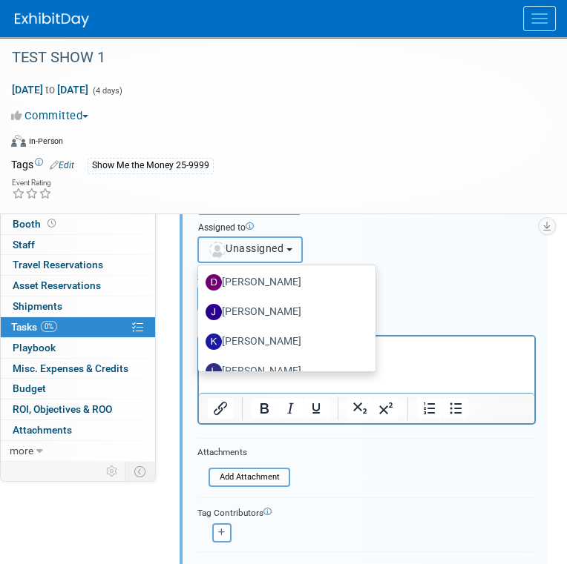
scroll to position [260, 0]
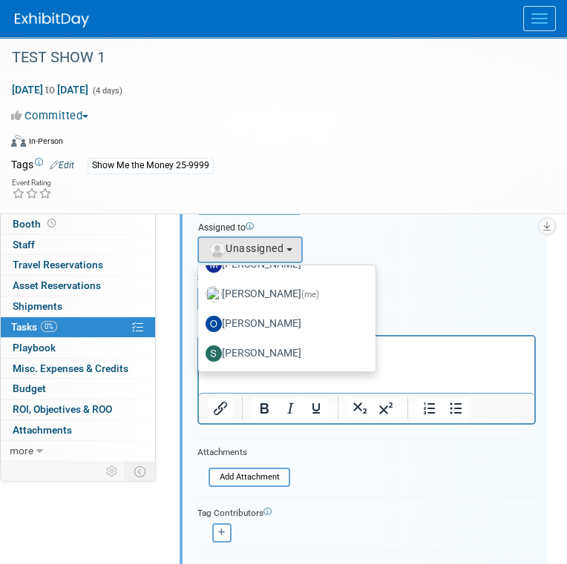
click at [317, 348] on label "[PERSON_NAME]" at bounding box center [282, 354] width 155 height 24
click at [200, 348] on input "[PERSON_NAME]" at bounding box center [196, 352] width 10 height 10
select select "9b29c328-8c3b-445d-b8d5-c5f8ee202ede"
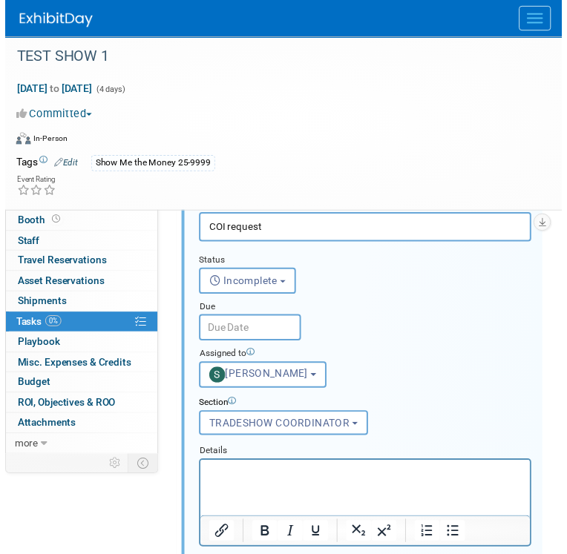
scroll to position [127, 0]
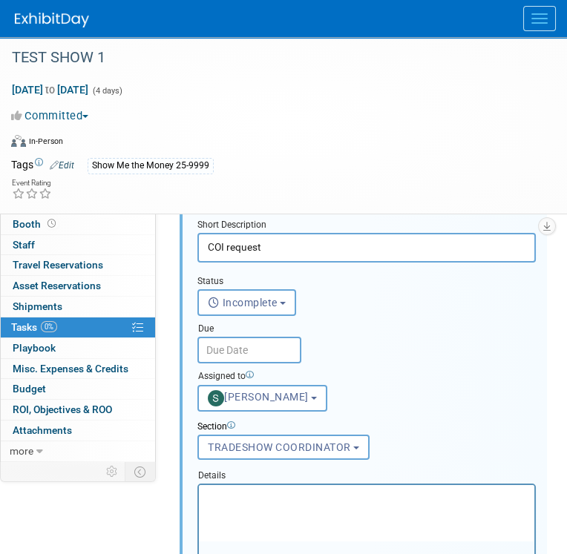
drag, startPoint x: 283, startPoint y: 361, endPoint x: 277, endPoint y: 351, distance: 12.0
click at [277, 352] on div "Status <i class="far fa-clock" style="padding: 6px 4px 6px 1px;"></i> Incomplet…" at bounding box center [366, 337] width 360 height 149
click at [274, 352] on input "text" at bounding box center [249, 350] width 104 height 27
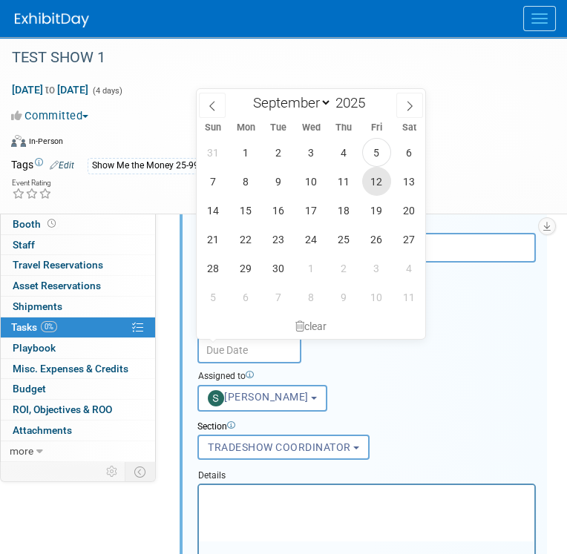
click at [375, 187] on span "12" at bounding box center [376, 181] width 29 height 29
type input "Sep 12, 2025"
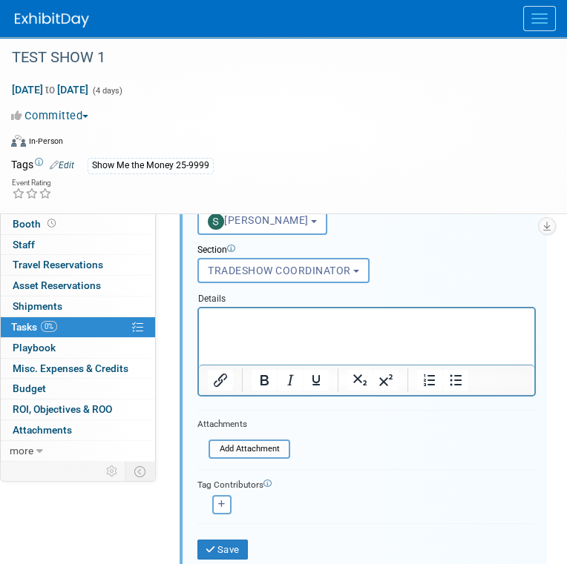
scroll to position [349, 0]
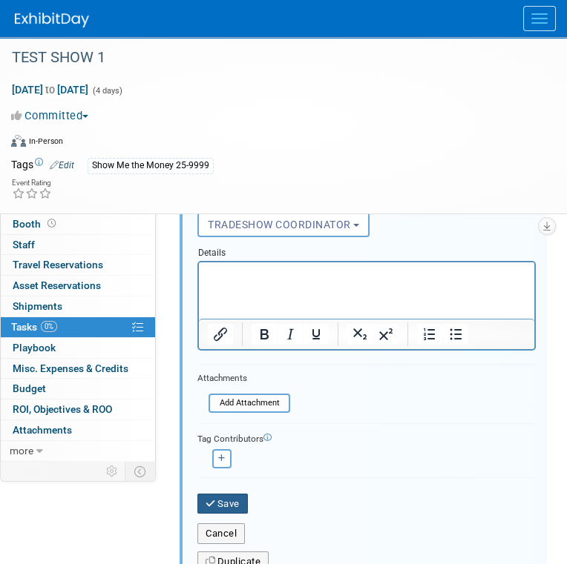
click at [226, 495] on button "Save" at bounding box center [222, 504] width 50 height 21
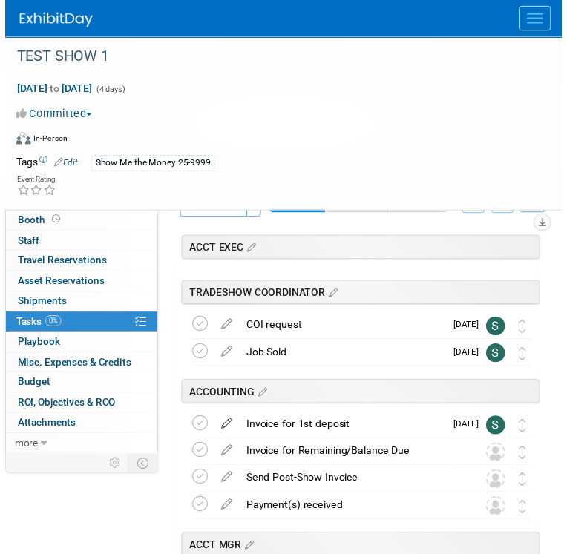
scroll to position [0, 0]
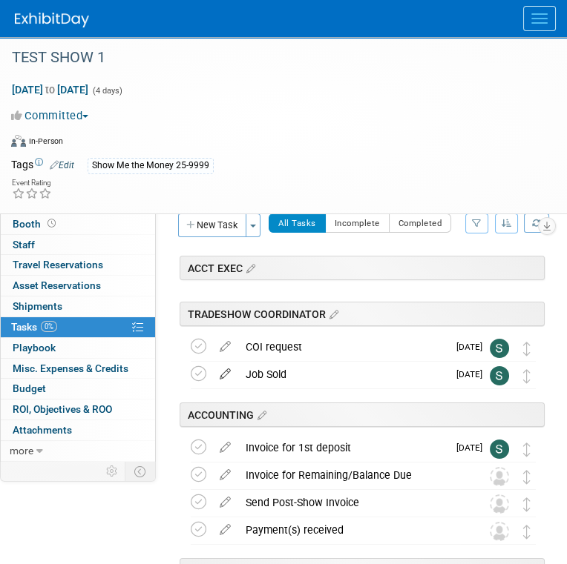
click at [222, 370] on icon at bounding box center [225, 371] width 26 height 19
select select "8"
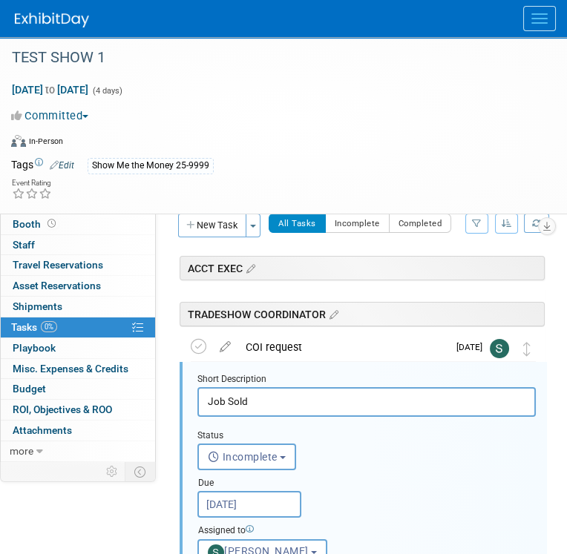
scroll to position [80, 0]
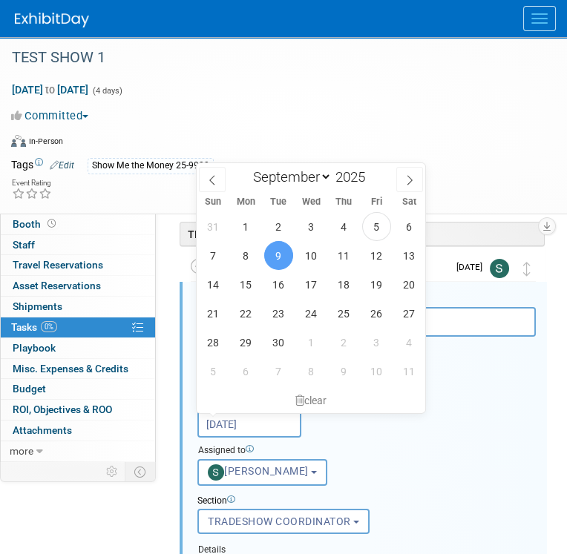
click at [269, 423] on input "Sep 9, 2025" at bounding box center [249, 424] width 104 height 27
click at [309, 256] on span "10" at bounding box center [311, 255] width 29 height 29
type input "Sep 10, 2025"
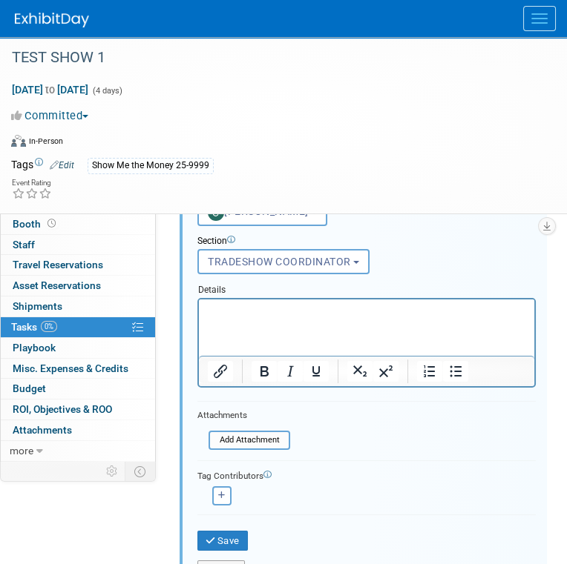
scroll to position [377, 0]
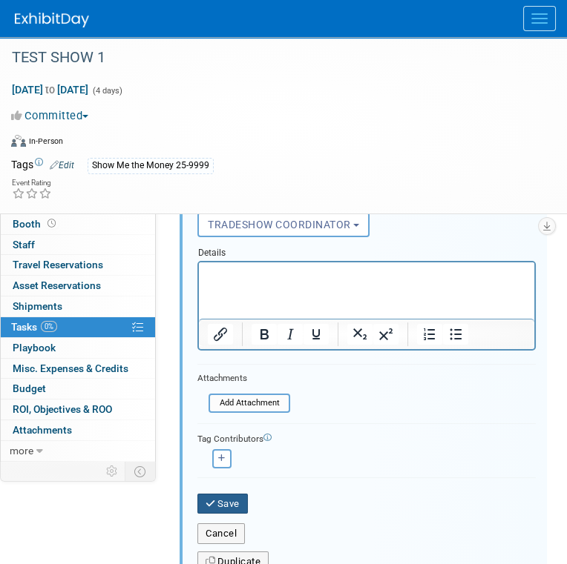
click at [233, 494] on button "Save" at bounding box center [222, 504] width 50 height 21
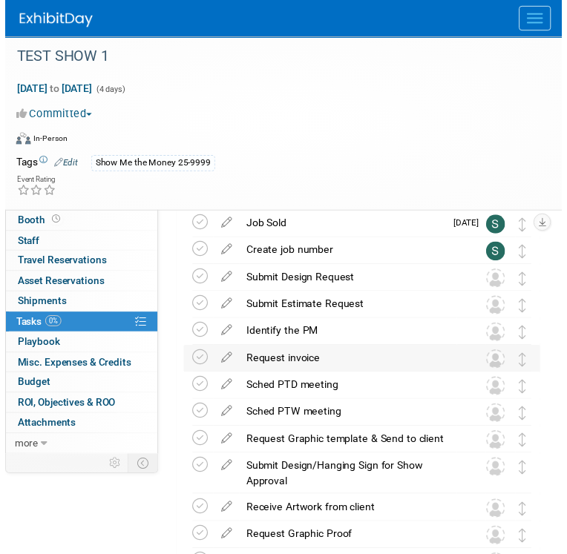
scroll to position [303, 0]
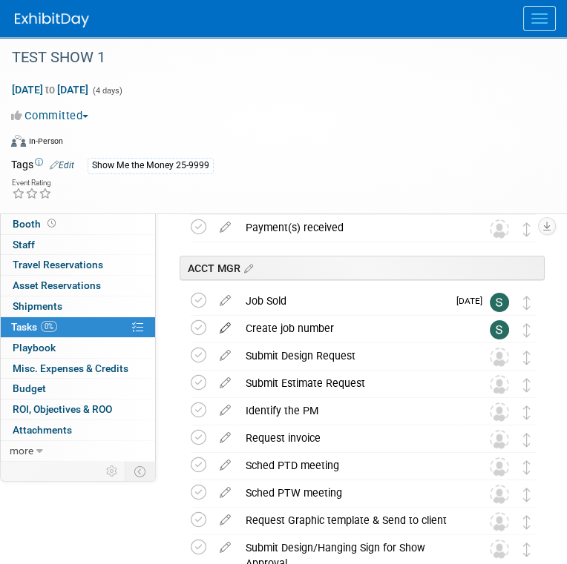
click at [228, 329] on icon at bounding box center [225, 325] width 26 height 19
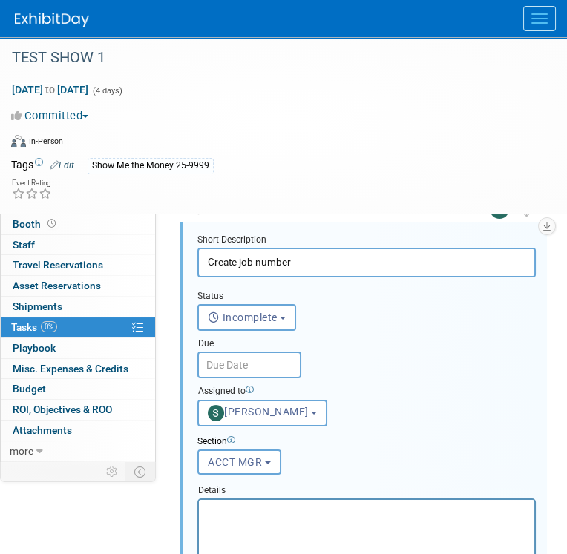
scroll to position [411, 0]
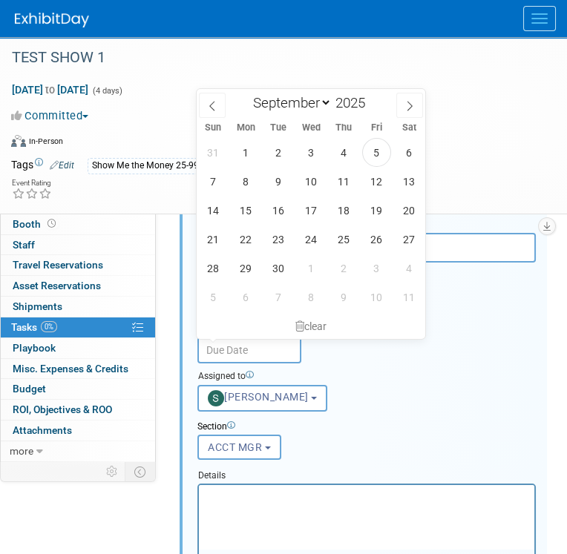
click at [276, 349] on input "text" at bounding box center [249, 350] width 104 height 27
click at [317, 182] on span "10" at bounding box center [311, 181] width 29 height 29
type input "Sep 10, 2025"
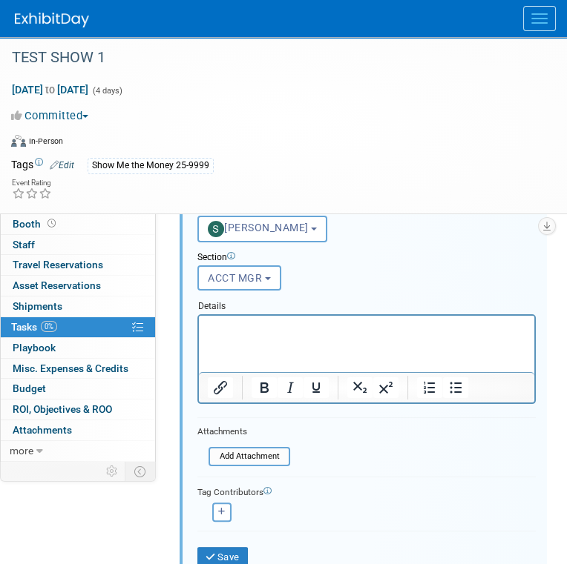
scroll to position [633, 0]
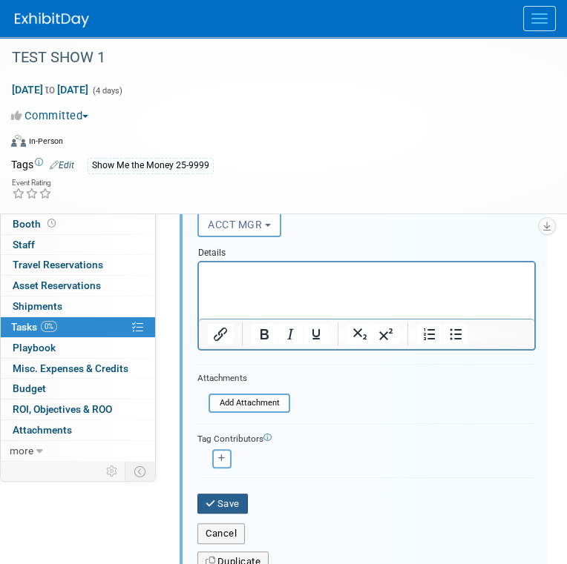
click at [234, 494] on button "Save" at bounding box center [222, 504] width 50 height 21
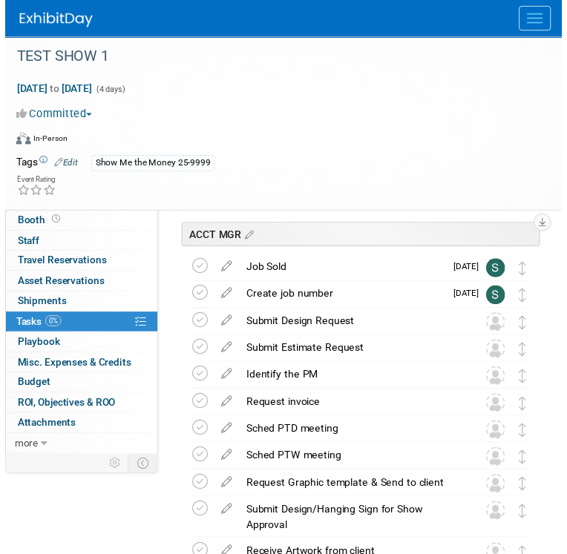
scroll to position [371, 0]
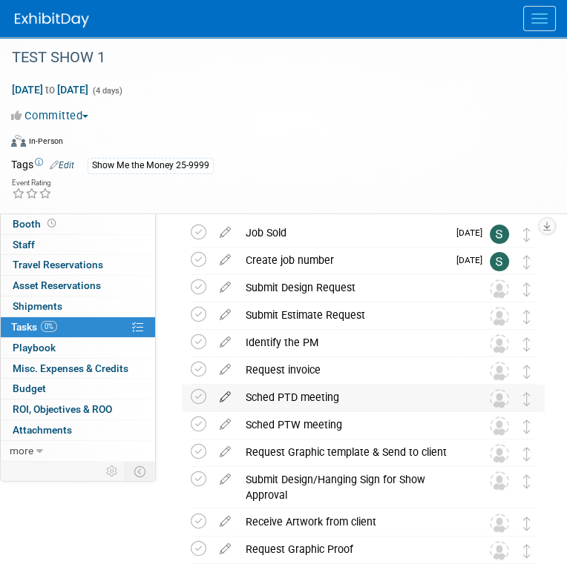
click at [226, 394] on icon at bounding box center [225, 394] width 26 height 19
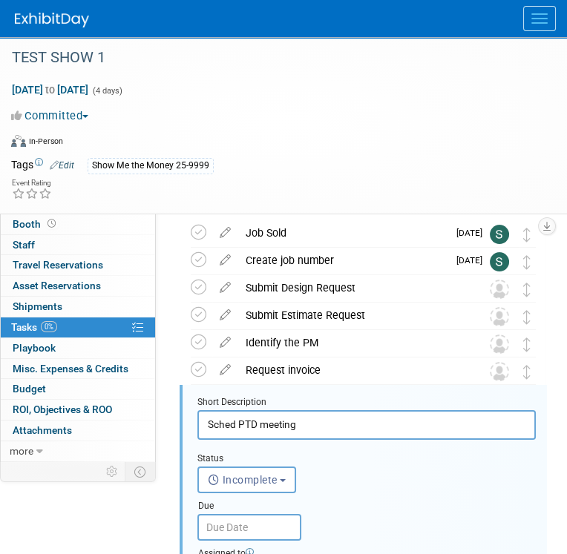
scroll to position [474, 0]
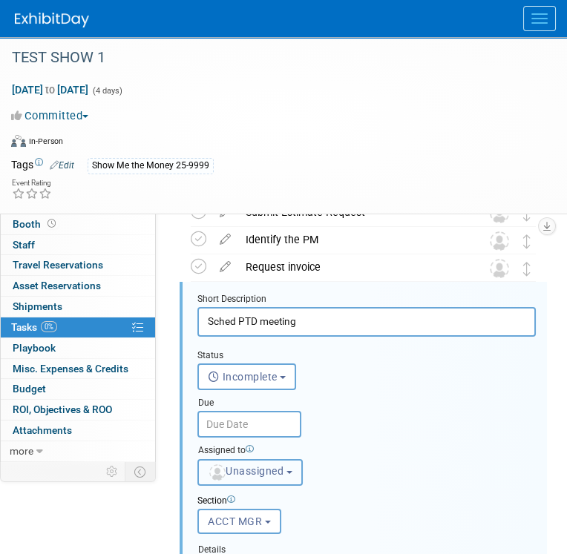
click at [283, 469] on span "Unassigned" at bounding box center [246, 471] width 76 height 12
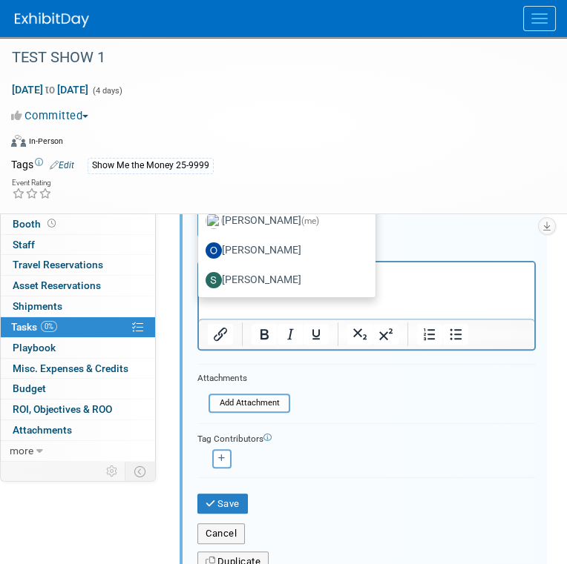
scroll to position [260, 0]
click at [300, 273] on label "[PERSON_NAME]" at bounding box center [282, 280] width 155 height 24
click at [200, 273] on input "[PERSON_NAME]" at bounding box center [196, 278] width 10 height 10
select select "9b29c328-8c3b-445d-b8d5-c5f8ee202ede"
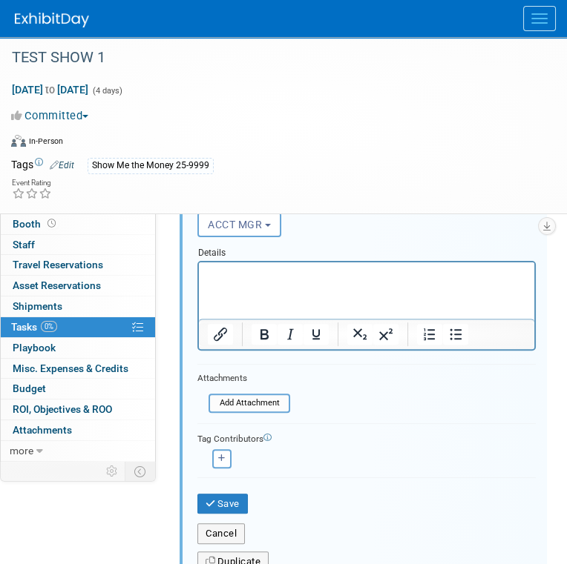
click at [304, 279] on p "Rich Text Area. Press ALT-0 for help." at bounding box center [367, 275] width 318 height 14
click at [455, 329] on icon "Bullet list" at bounding box center [455, 335] width 18 height 18
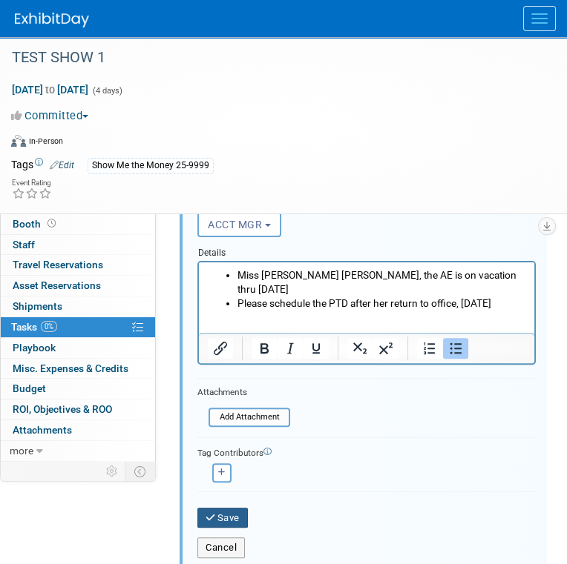
click at [238, 508] on button "Save" at bounding box center [222, 518] width 50 height 21
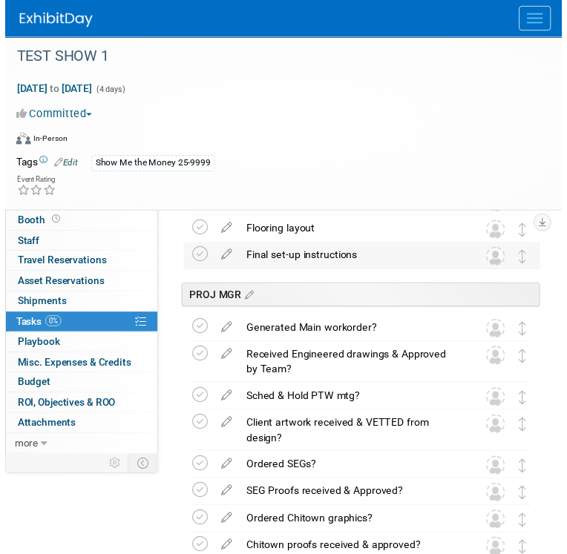
scroll to position [2031, 0]
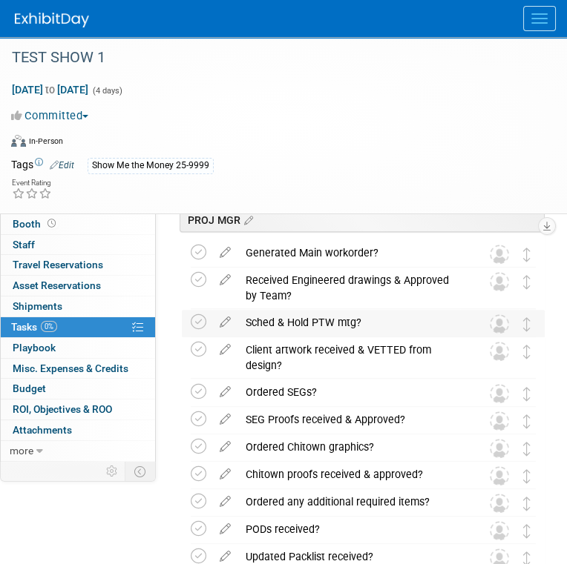
click at [226, 329] on td at bounding box center [225, 323] width 26 height 27
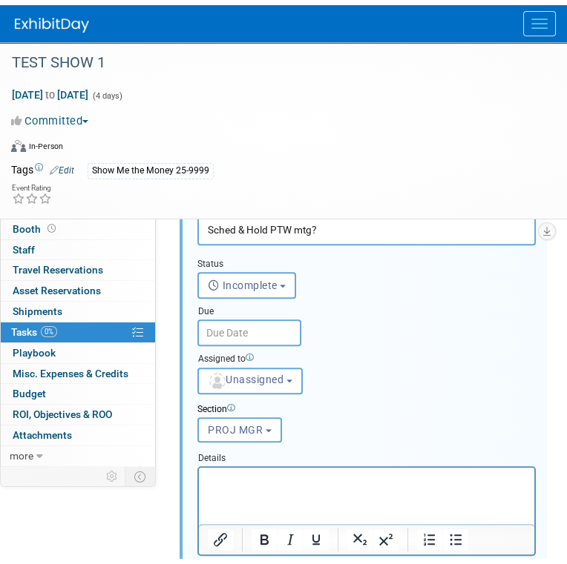
scroll to position [2208, 0]
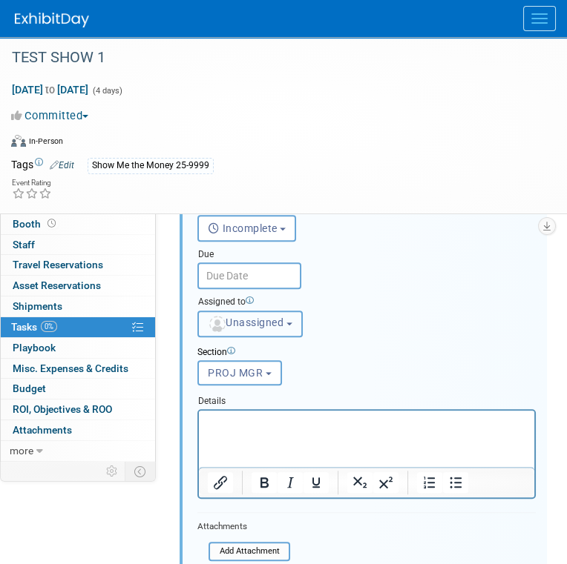
click at [272, 313] on button "Unassigned" at bounding box center [249, 324] width 105 height 27
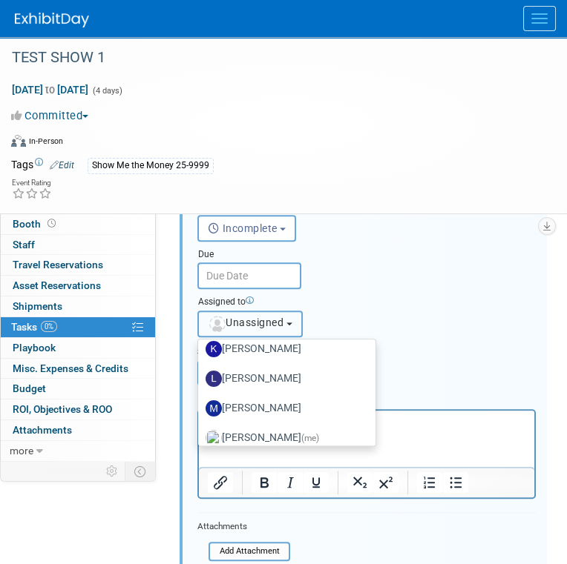
scroll to position [260, 0]
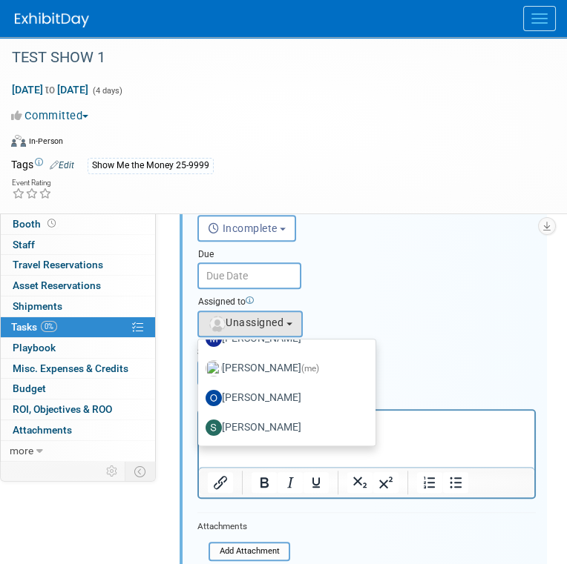
click at [288, 363] on label "MICHELLE MOYA (me)" at bounding box center [282, 369] width 155 height 24
click at [200, 363] on input "MICHELLE MOYA (me)" at bounding box center [196, 367] width 10 height 10
select select "06370d63-ce01-410c-be22-fd43021185b5"
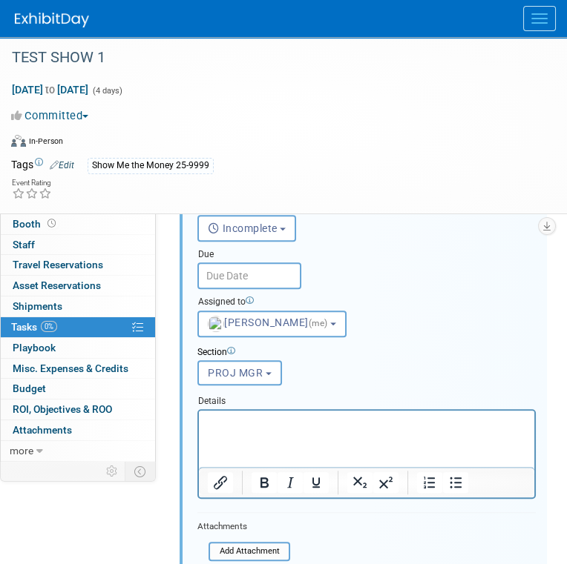
scroll to position [2356, 0]
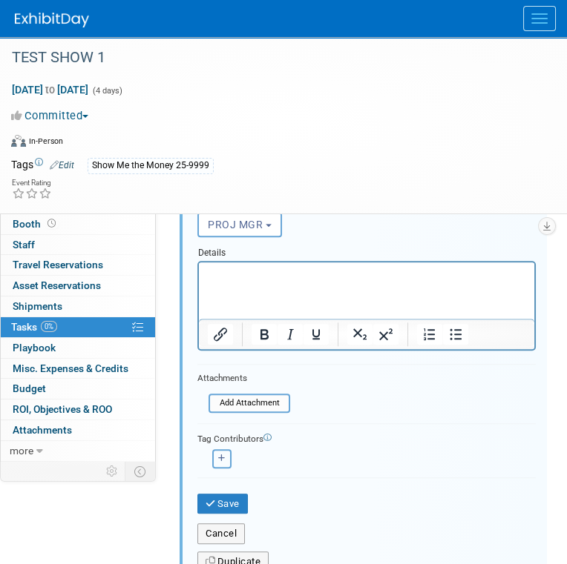
click at [220, 455] on icon "button" at bounding box center [221, 459] width 7 height 8
select select
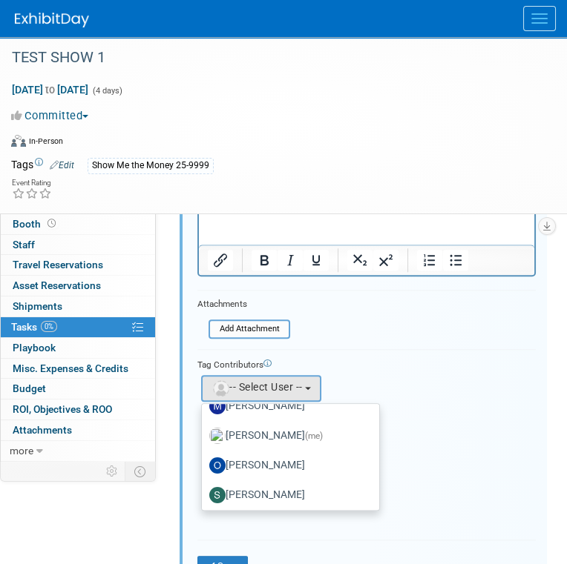
scroll to position [260, 0]
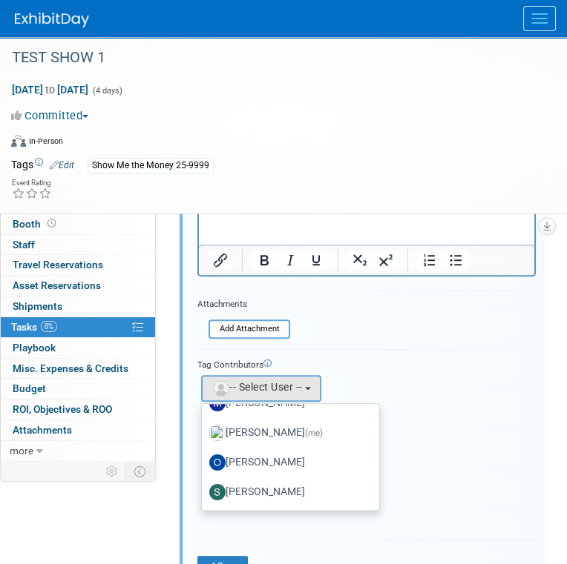
click at [297, 485] on label "[PERSON_NAME]" at bounding box center [286, 493] width 155 height 24
click at [204, 486] on input "[PERSON_NAME]" at bounding box center [199, 491] width 10 height 10
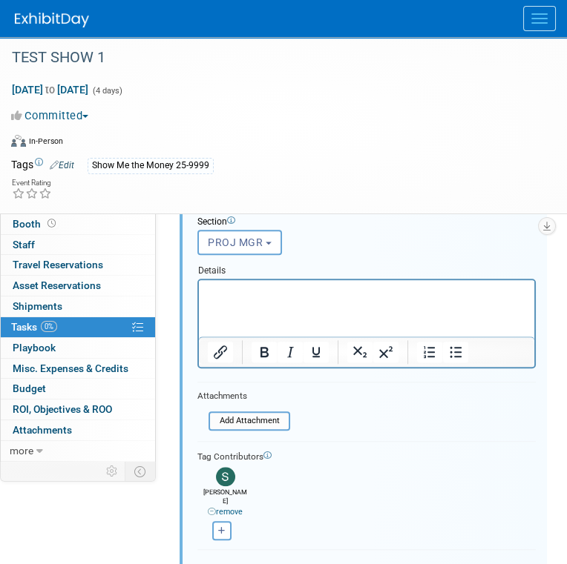
scroll to position [2208, 0]
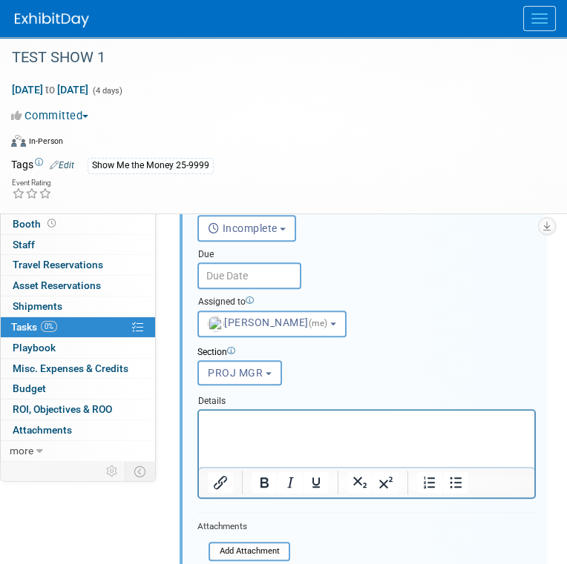
click at [325, 429] on p "Rich Text Area. Press ALT-0 for help." at bounding box center [367, 424] width 318 height 14
click at [450, 474] on icon "Bullet list" at bounding box center [455, 483] width 18 height 18
click at [282, 281] on input "text" at bounding box center [249, 276] width 104 height 27
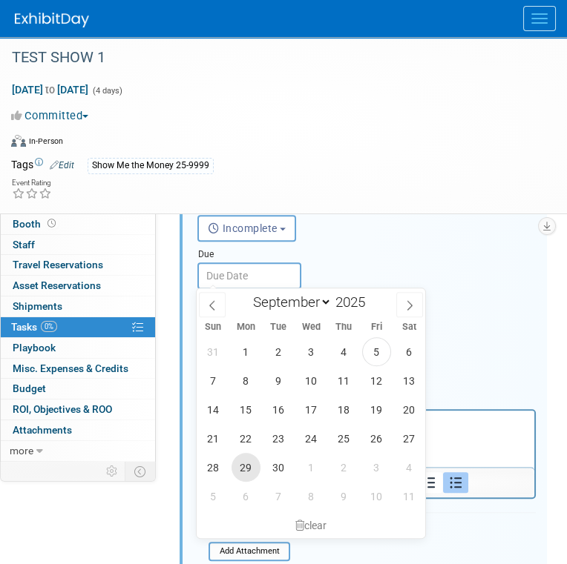
click at [245, 466] on span "29" at bounding box center [245, 467] width 29 height 29
type input "Sep 29, 2025"
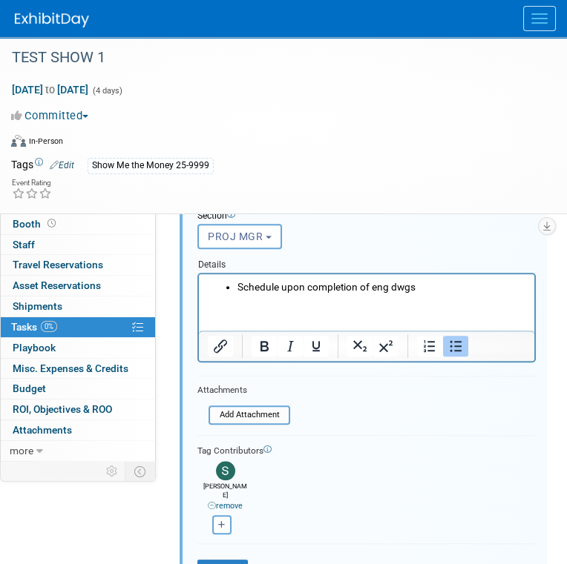
scroll to position [2430, 0]
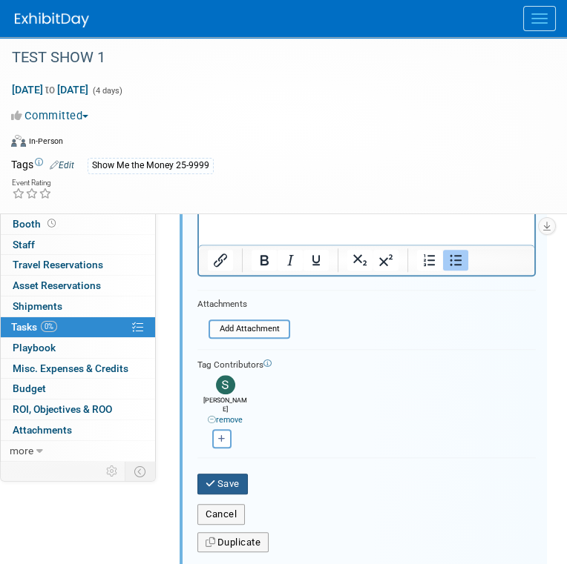
click at [225, 474] on button "Save" at bounding box center [222, 484] width 50 height 21
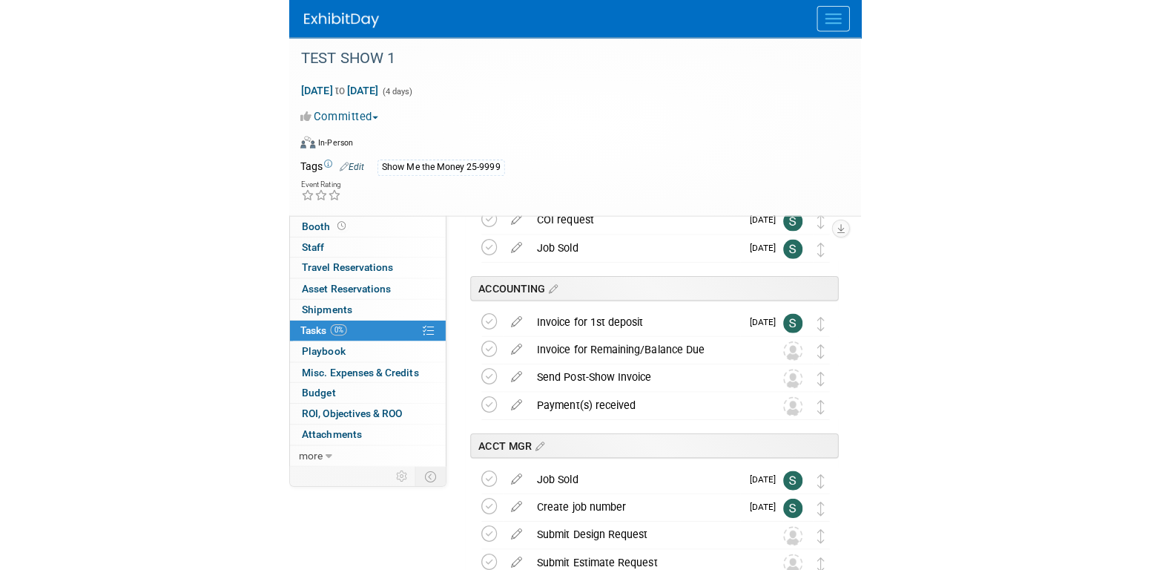
scroll to position [0, 0]
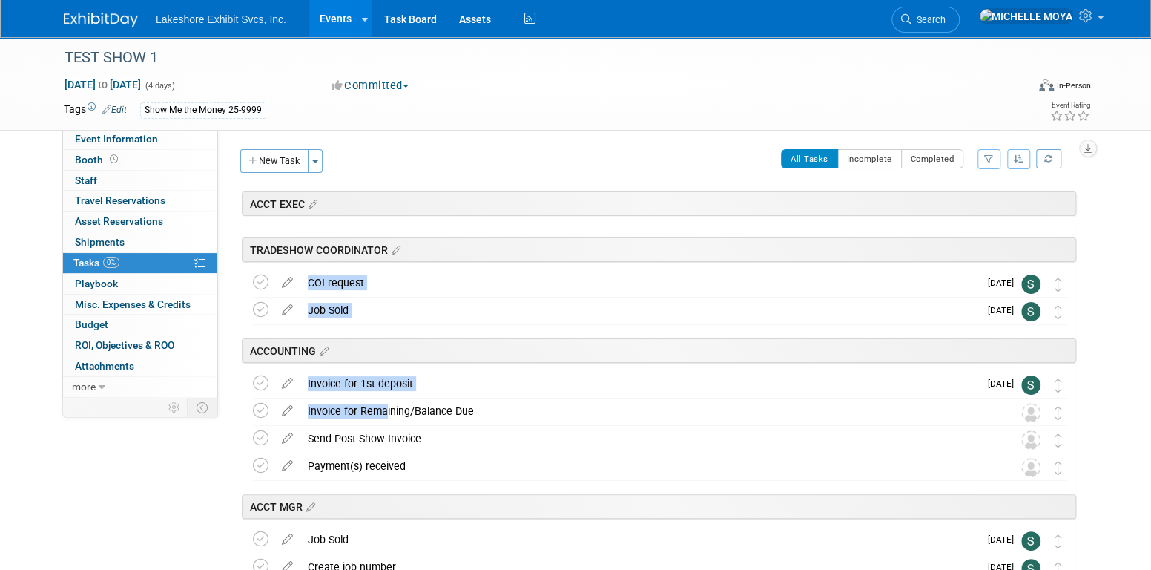
click at [658, 224] on div "TRADESHOW COORDINATOR" at bounding box center [657, 246] width 840 height 45
click at [655, 242] on div "TRADESHOW COORDINATOR" at bounding box center [659, 249] width 834 height 24
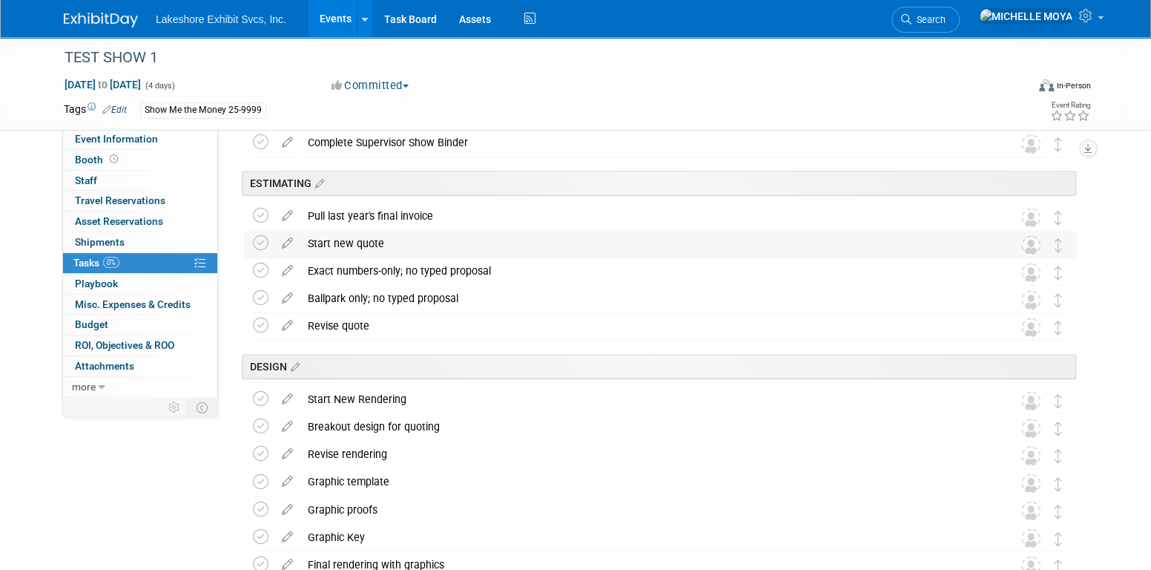
scroll to position [1112, 0]
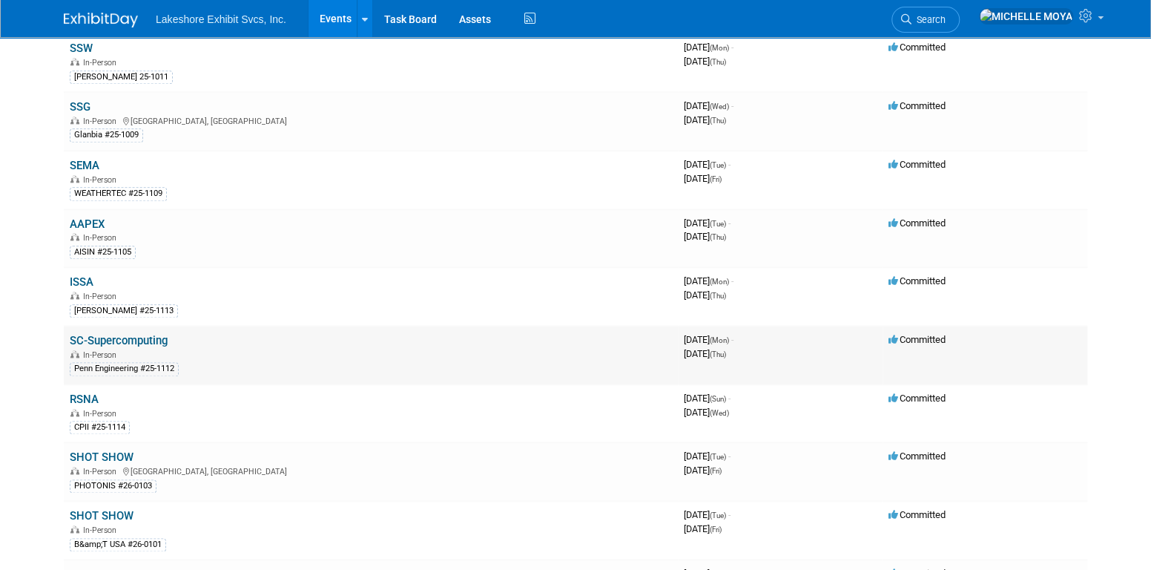
scroll to position [890, 0]
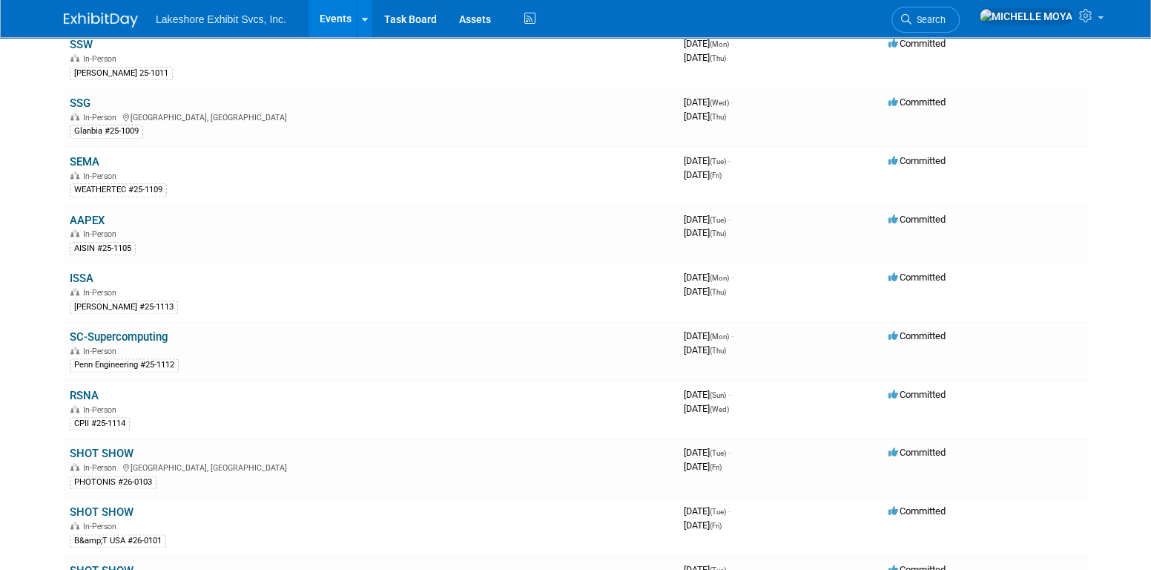
click at [154, 330] on link "SC-Supercomputing" at bounding box center [119, 336] width 98 height 13
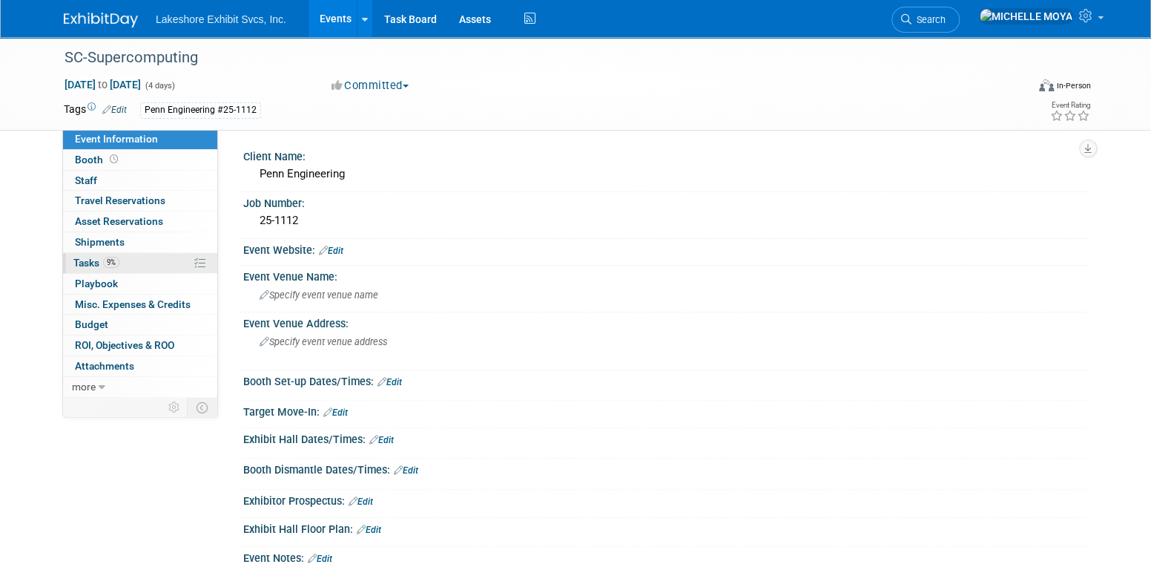
click at [131, 253] on link "9% Tasks 9%" at bounding box center [140, 263] width 154 height 20
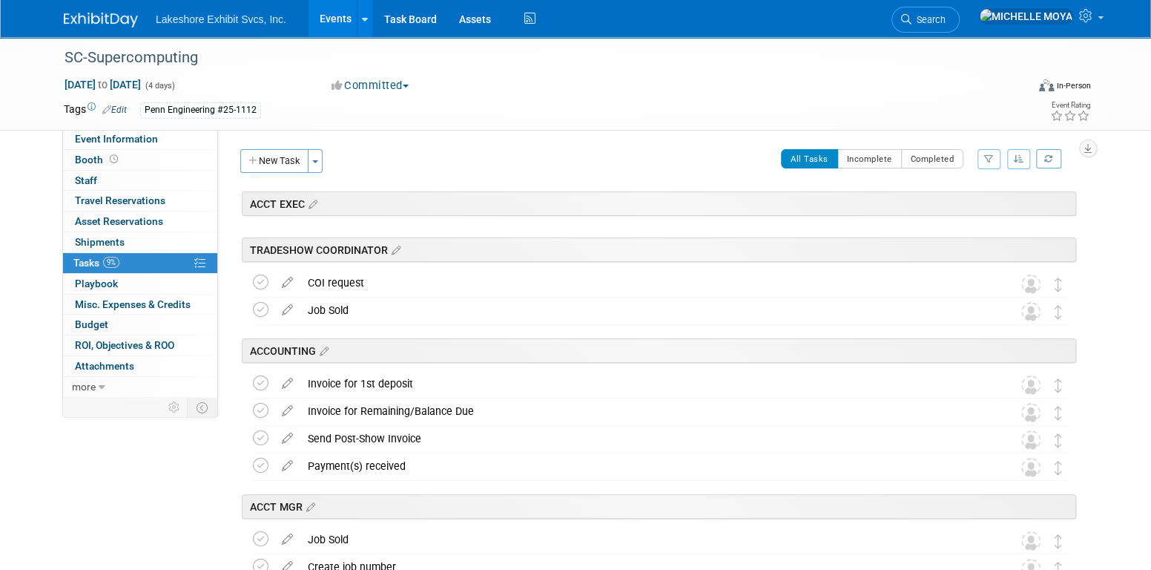
click at [990, 151] on button "button" at bounding box center [988, 159] width 23 height 20
click at [959, 211] on select "-- Select Assignee -- All unassigned tasks Assigned to me [PERSON_NAME] [PERSON…" at bounding box center [927, 206] width 122 height 21
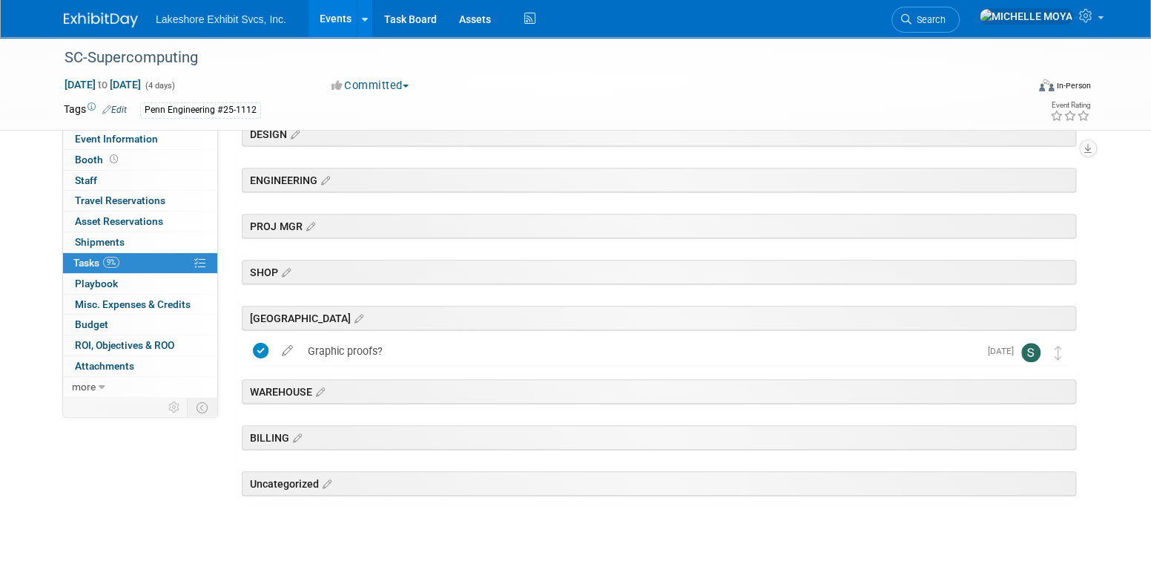
scroll to position [323, 0]
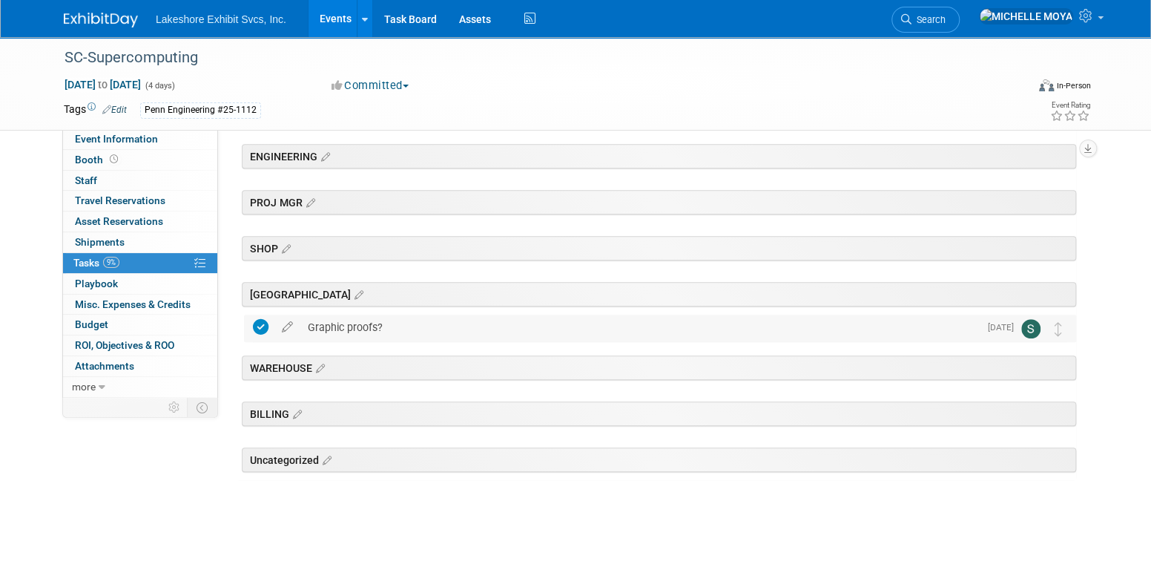
click at [263, 325] on icon at bounding box center [261, 327] width 16 height 16
click at [290, 321] on icon at bounding box center [287, 323] width 26 height 19
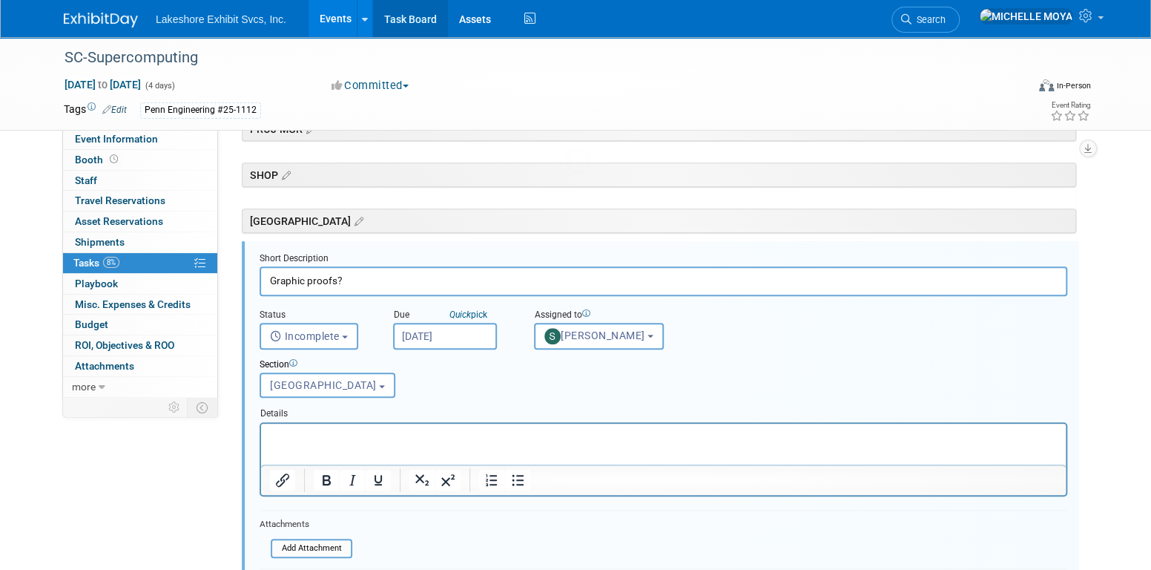
scroll to position [421, 0]
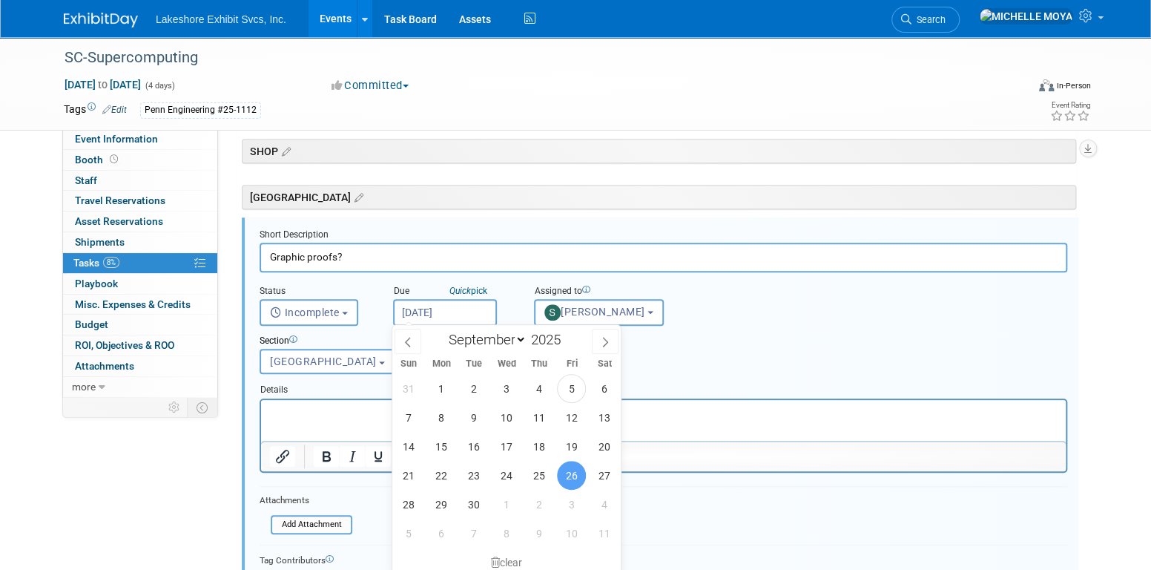
click at [449, 309] on input "Sep 26, 2025" at bounding box center [445, 312] width 104 height 27
click at [519, 337] on select "January February March April May June July August September October November De…" at bounding box center [483, 339] width 85 height 19
select select "9"
click at [441, 330] on select "January February March April May June July August September October November De…" at bounding box center [483, 339] width 85 height 19
click at [509, 470] on span "22" at bounding box center [506, 475] width 29 height 29
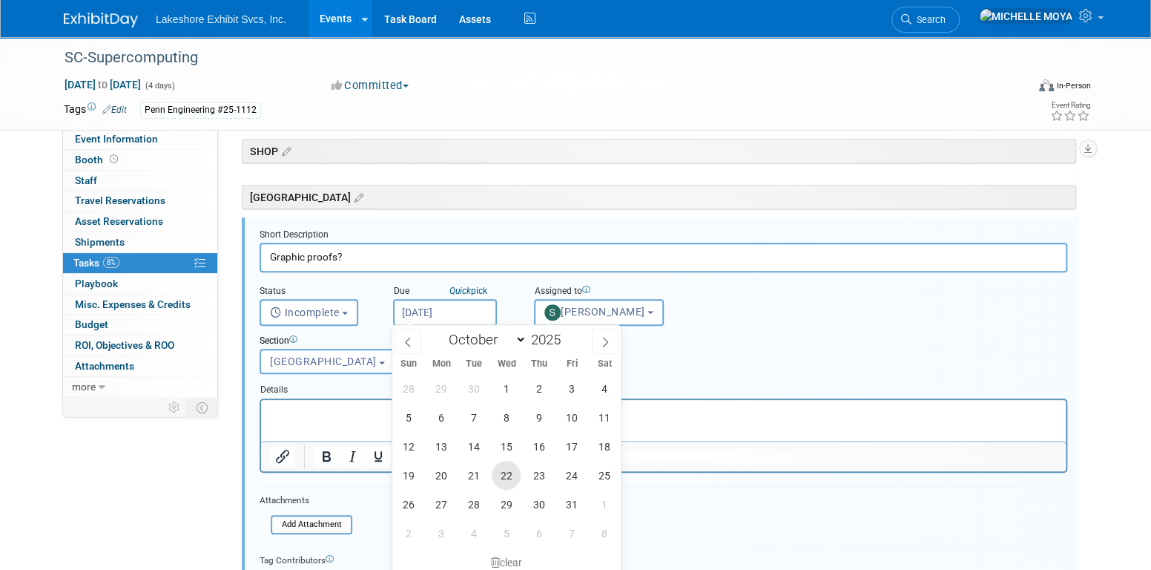
type input "Oct 22, 2025"
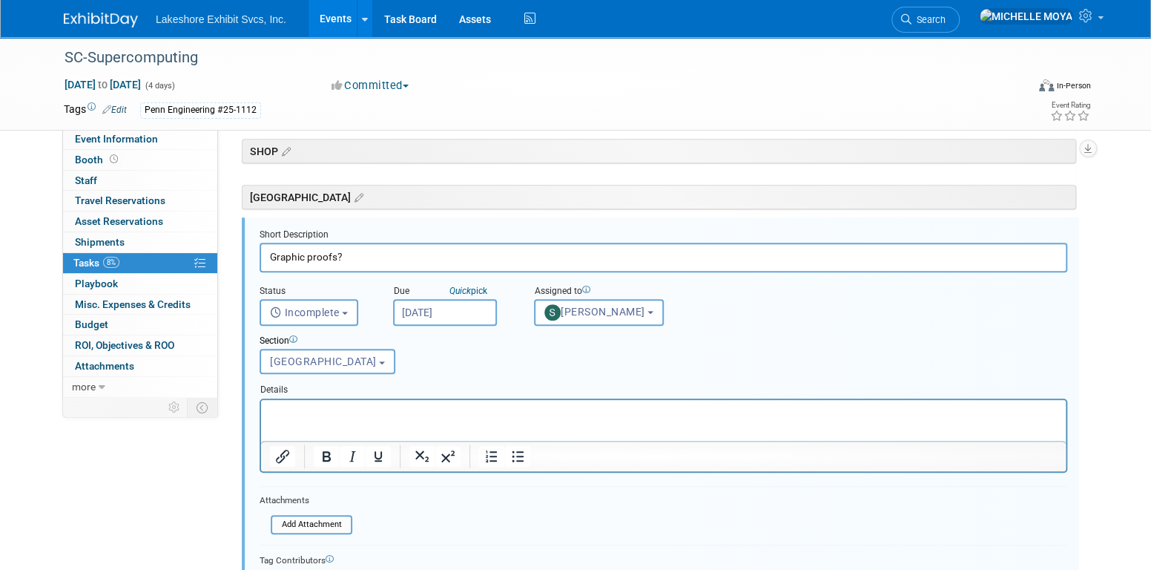
click at [350, 251] on input "Graphic proofs?" at bounding box center [664, 257] width 808 height 29
click at [271, 257] on input "Graphic proofs" at bounding box center [664, 257] width 808 height 29
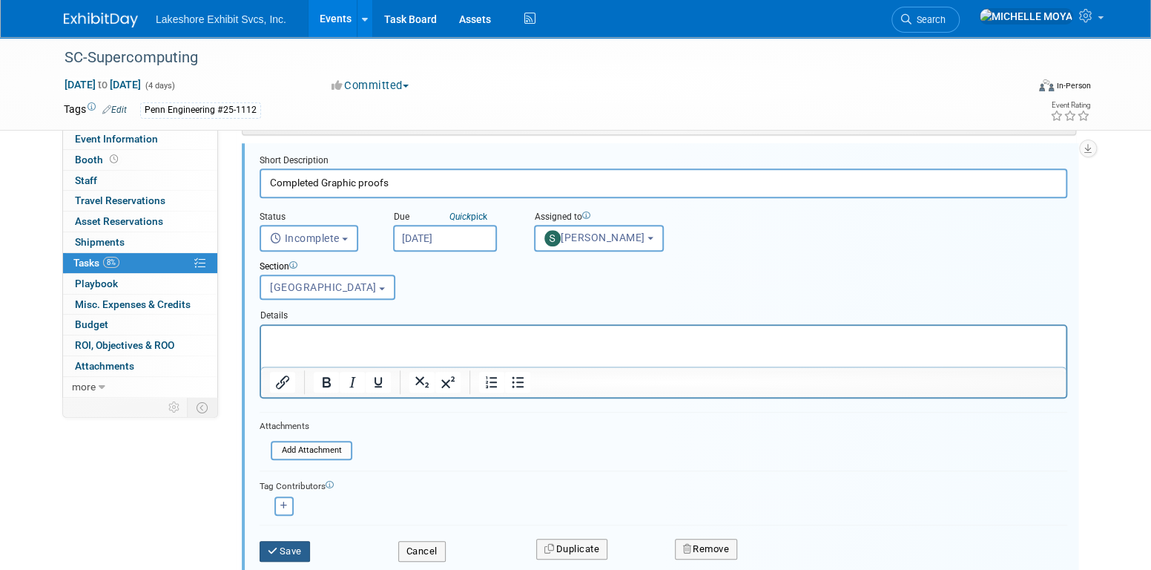
type input "Completed Graphic proofs"
click at [294, 545] on button "Save" at bounding box center [285, 551] width 50 height 21
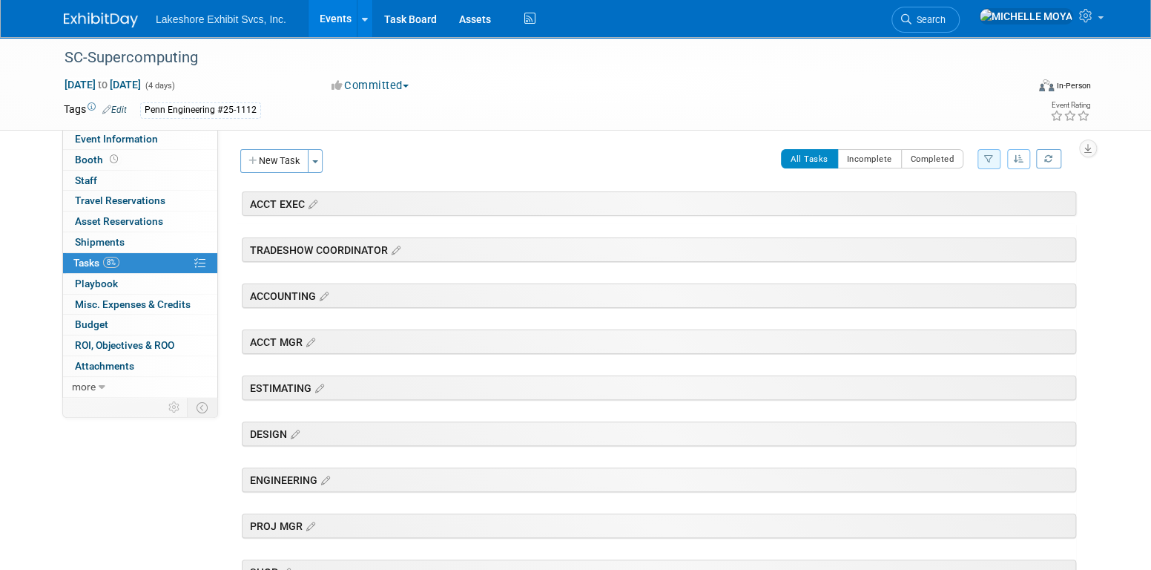
scroll to position [0, 0]
click at [993, 156] on icon "button" at bounding box center [989, 158] width 10 height 9
click at [937, 205] on select "-- Select Assignee -- All unassigned tasks Assigned to me Amanda Koss Dave Desa…" at bounding box center [927, 206] width 122 height 21
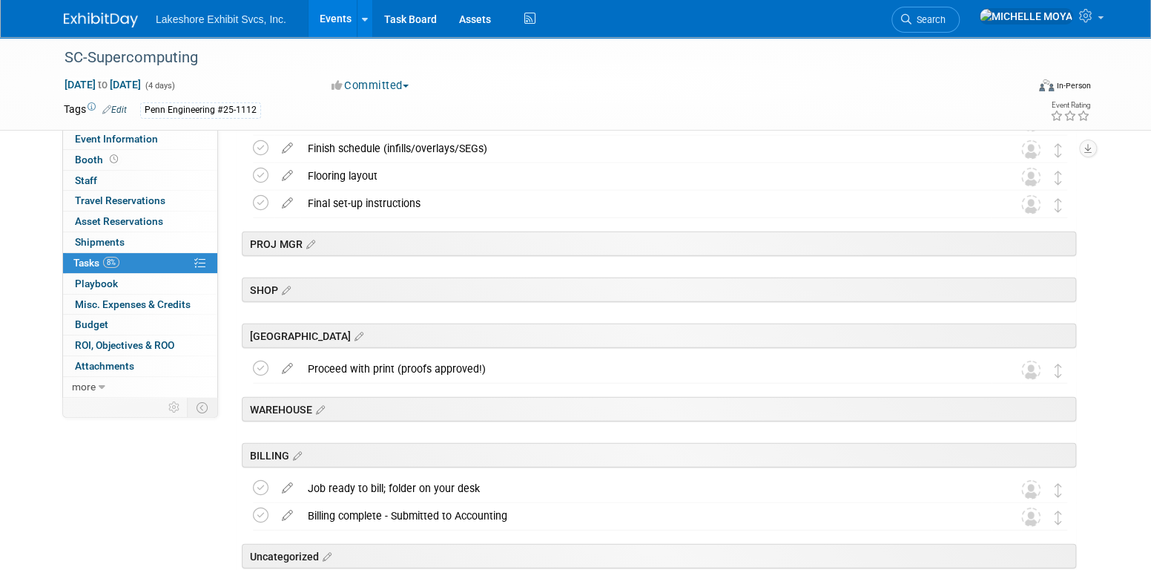
scroll to position [2025, 0]
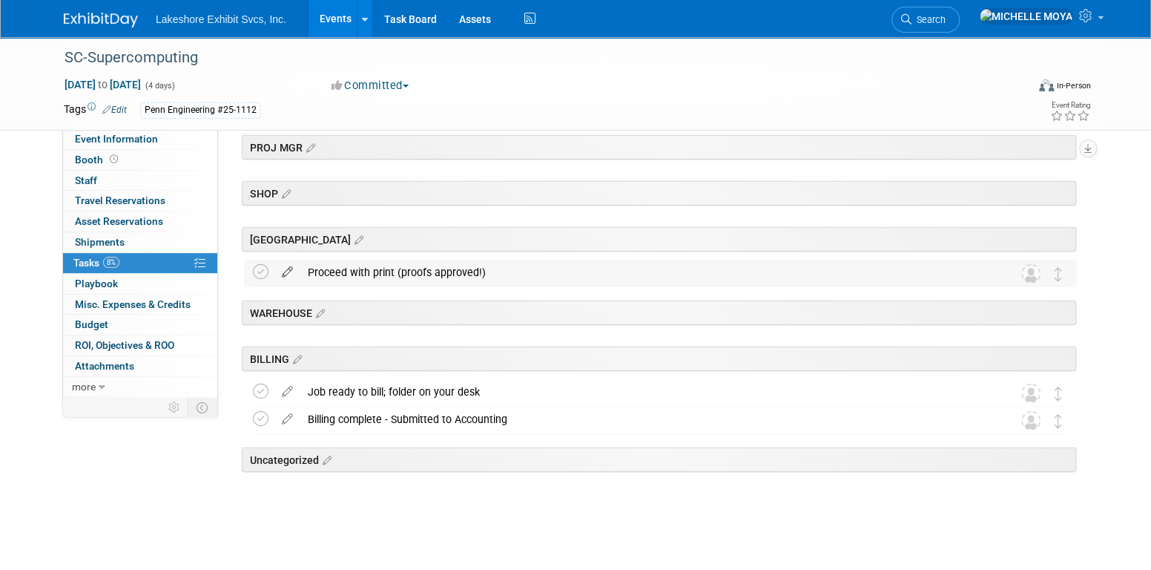
click at [289, 273] on icon at bounding box center [287, 269] width 26 height 19
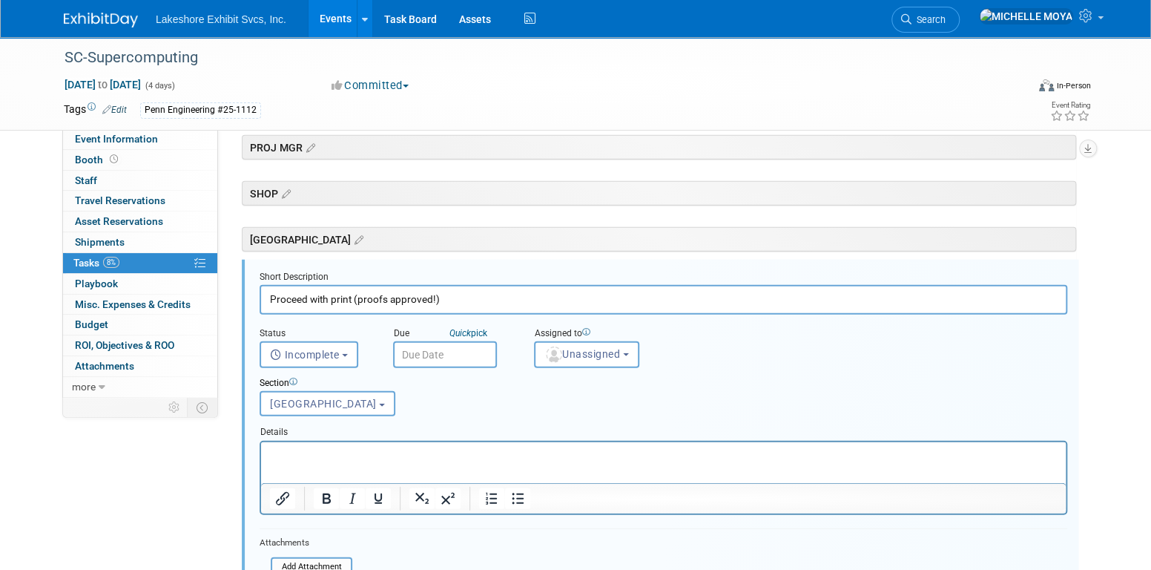
scroll to position [2066, 0]
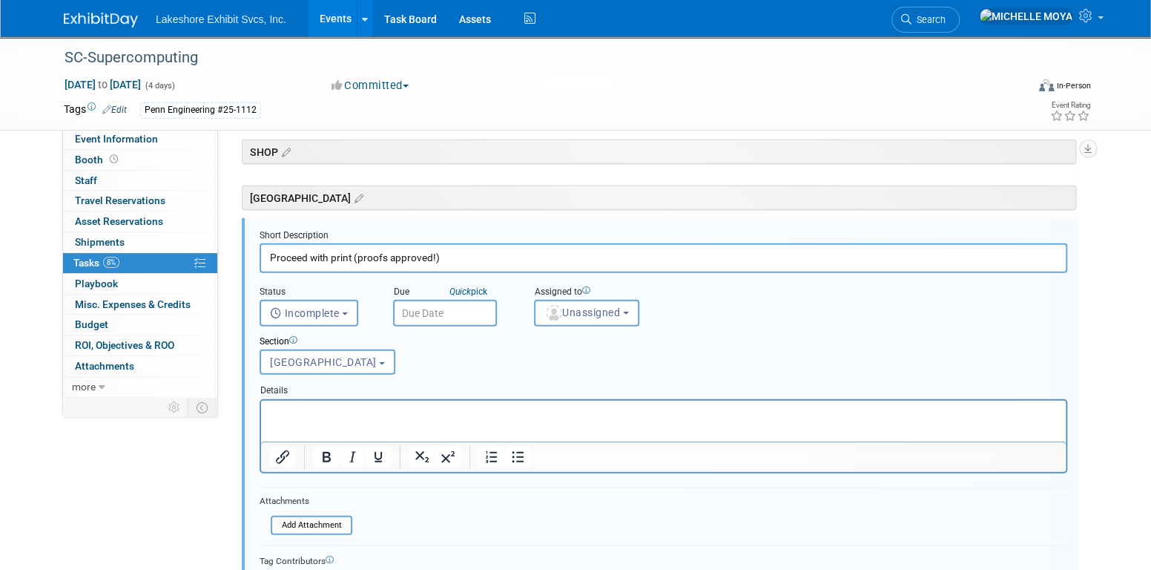
click at [425, 312] on input "text" at bounding box center [445, 313] width 104 height 27
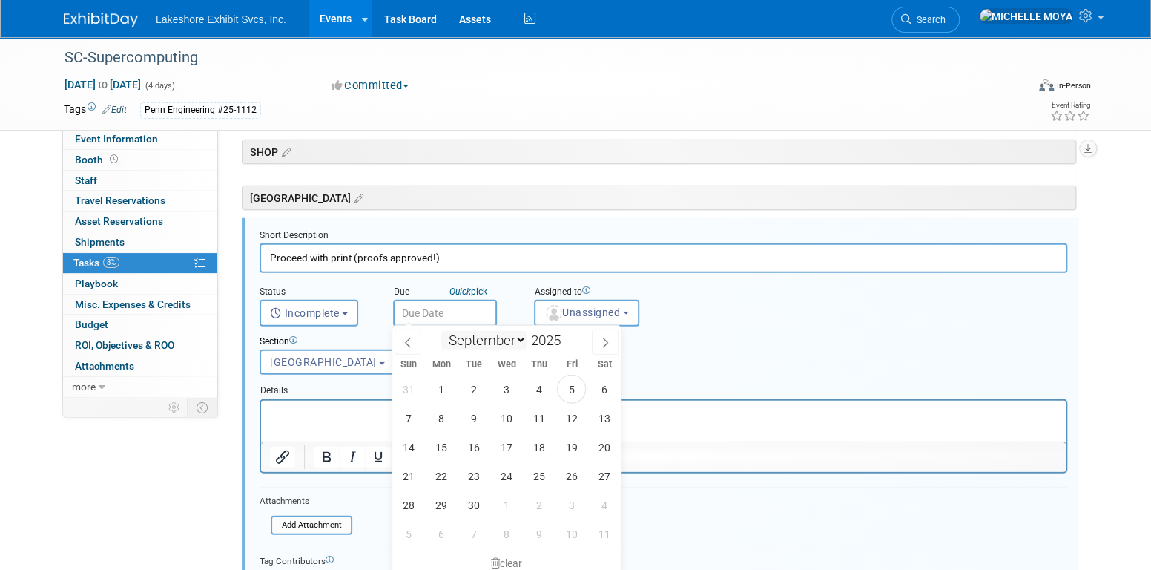
click at [521, 339] on select "January February March April May June July August September October November De…" at bounding box center [483, 340] width 85 height 19
select select "9"
click at [441, 331] on select "January February March April May June July August September October November De…" at bounding box center [483, 340] width 85 height 19
click at [541, 475] on span "23" at bounding box center [538, 475] width 29 height 29
type input "Oct 23, 2025"
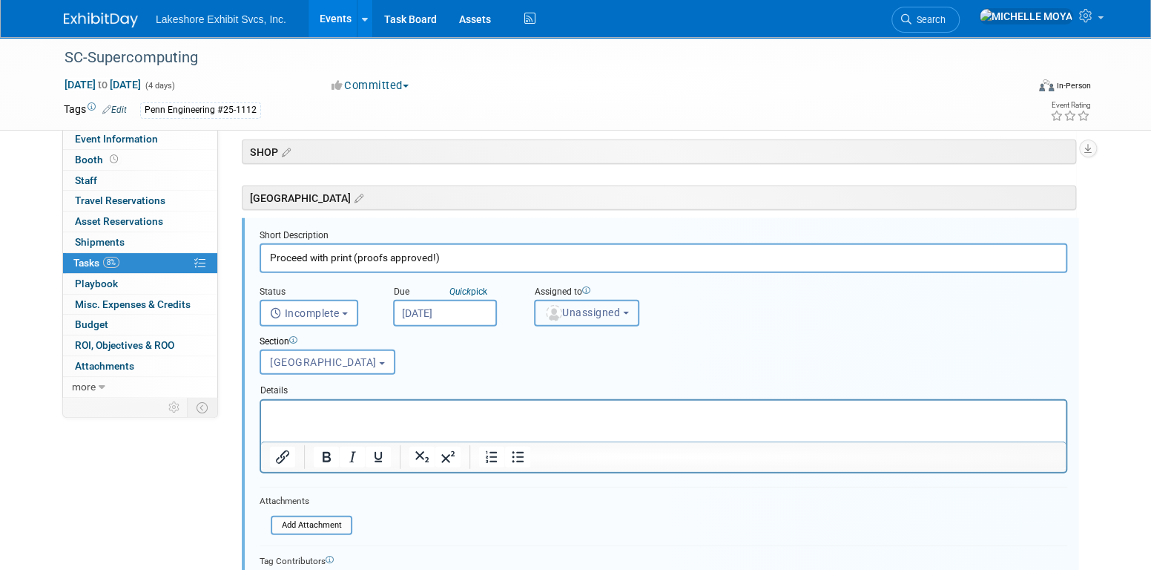
click at [607, 317] on button "Unassigned" at bounding box center [586, 313] width 105 height 27
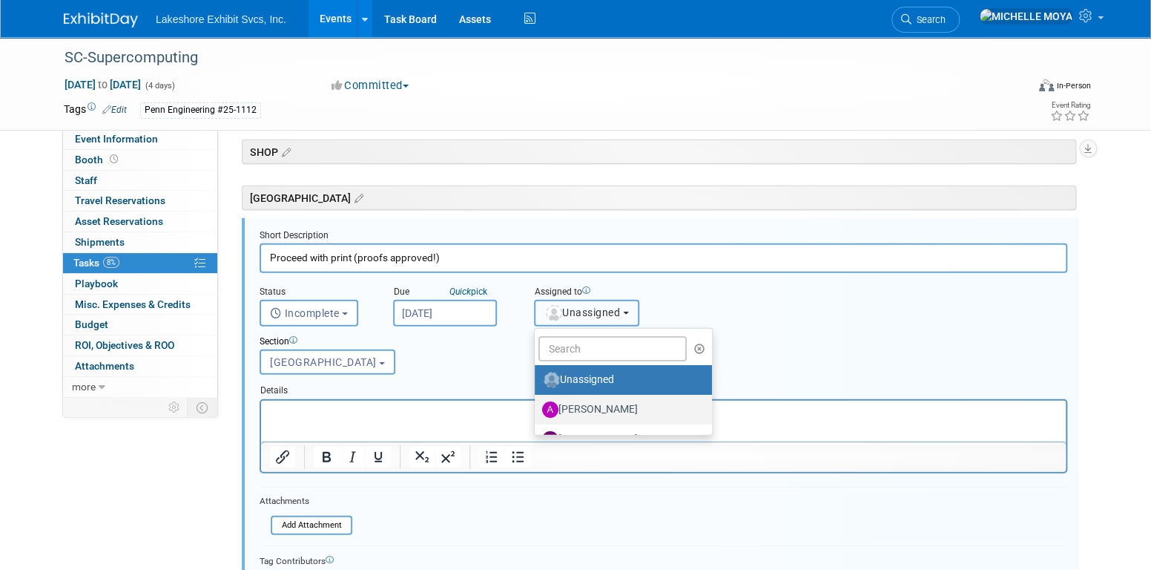
scroll to position [260, 0]
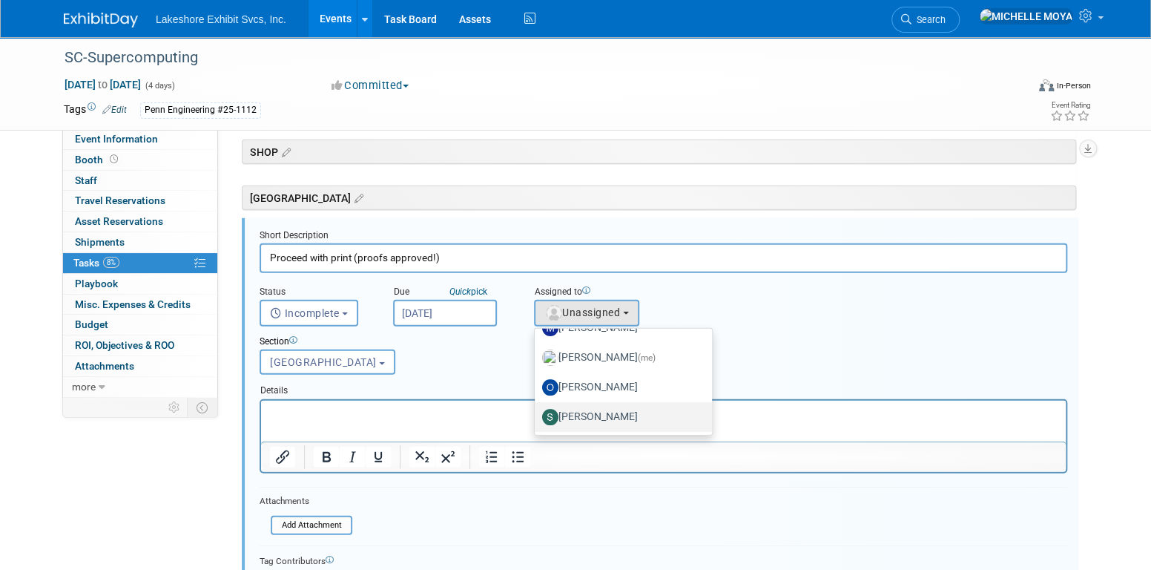
click at [624, 405] on label "[PERSON_NAME]" at bounding box center [619, 417] width 155 height 24
click at [537, 410] on input "[PERSON_NAME]" at bounding box center [532, 415] width 10 height 10
select select "9b29c328-8c3b-445d-b8d5-c5f8ee202ede"
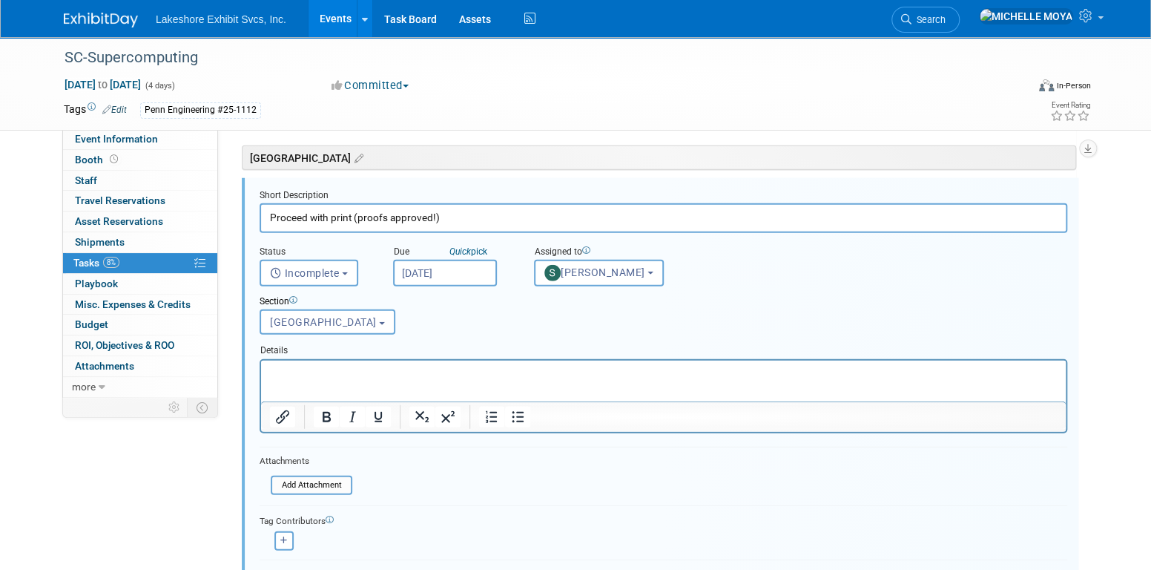
scroll to position [2140, 0]
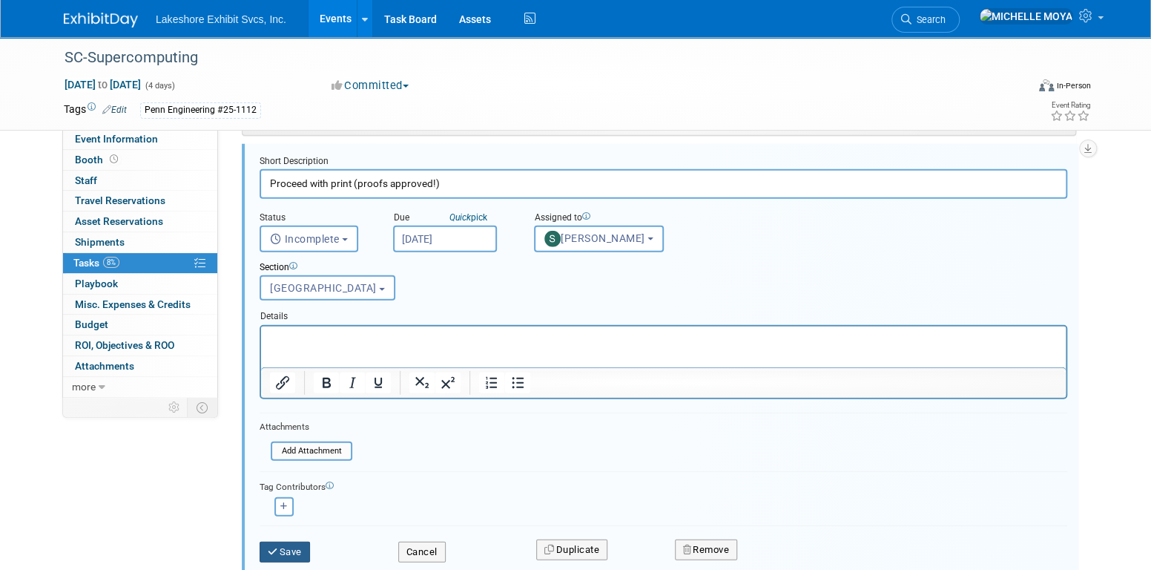
click at [297, 541] on button "Save" at bounding box center [285, 551] width 50 height 21
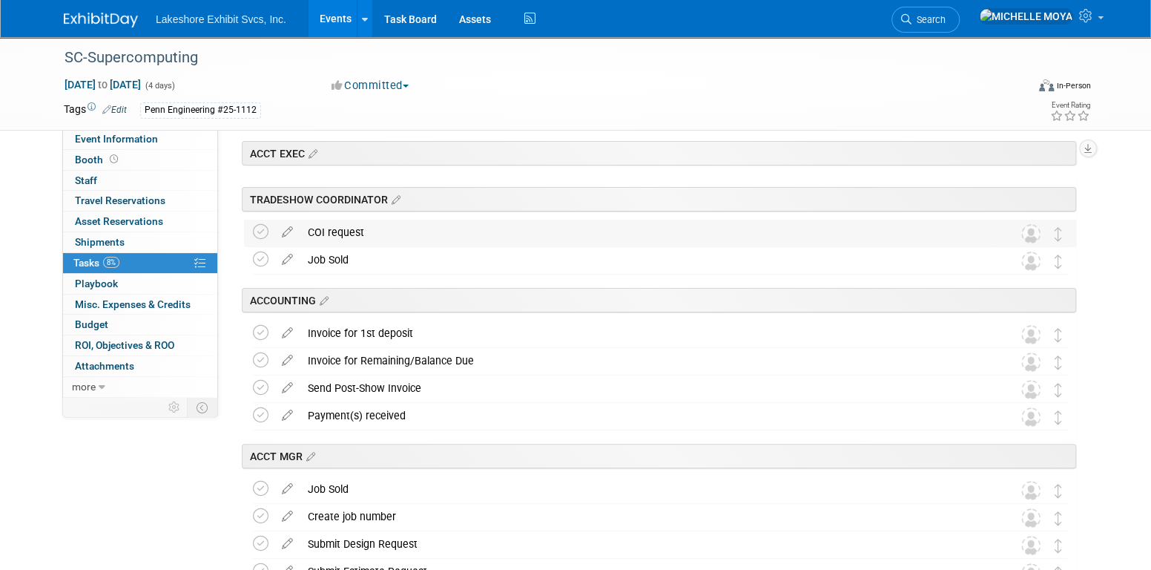
scroll to position [0, 0]
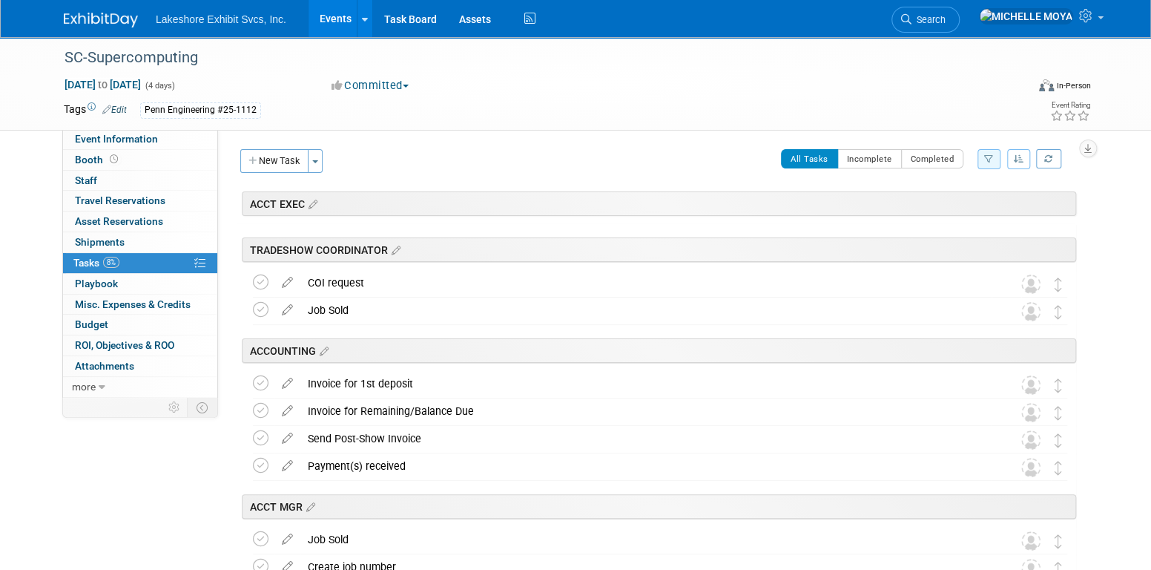
click at [990, 157] on icon "button" at bounding box center [989, 158] width 10 height 9
click at [954, 211] on select "-- Select Assignee -- All unassigned tasks Assigned to me Amanda Koss Dave Desa…" at bounding box center [927, 206] width 122 height 21
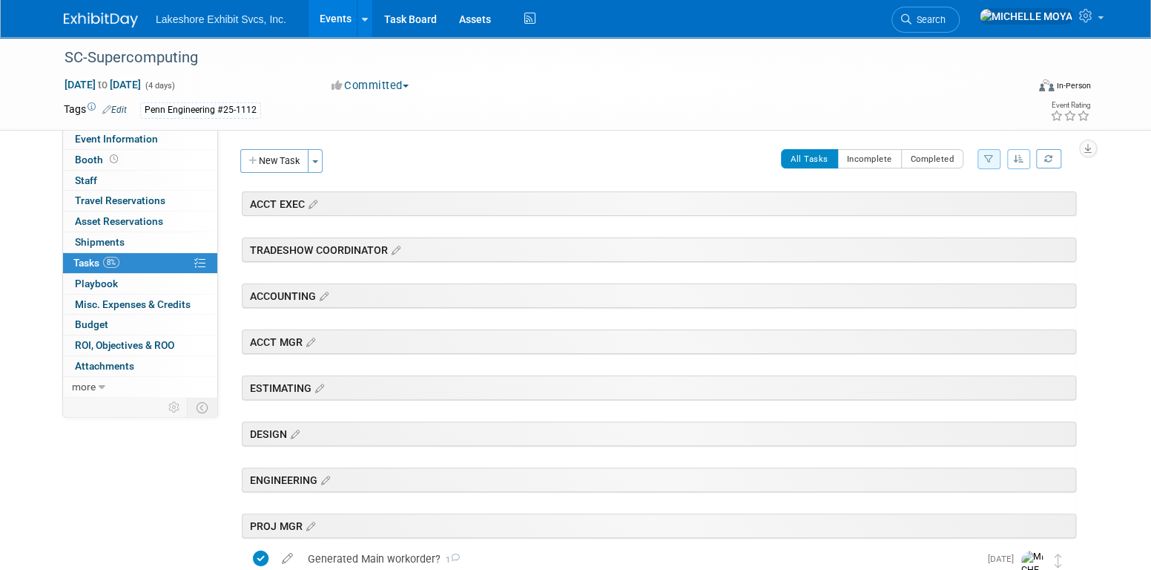
click at [983, 168] on button "button" at bounding box center [988, 159] width 23 height 20
click at [950, 211] on select "-- Select Assignee -- All unassigned tasks Assigned to me Amanda Koss Dave Desa…" at bounding box center [927, 206] width 122 height 21
click at [168, 260] on link "8% Tasks 8%" at bounding box center [140, 263] width 154 height 20
click at [986, 161] on icon "button" at bounding box center [989, 158] width 10 height 9
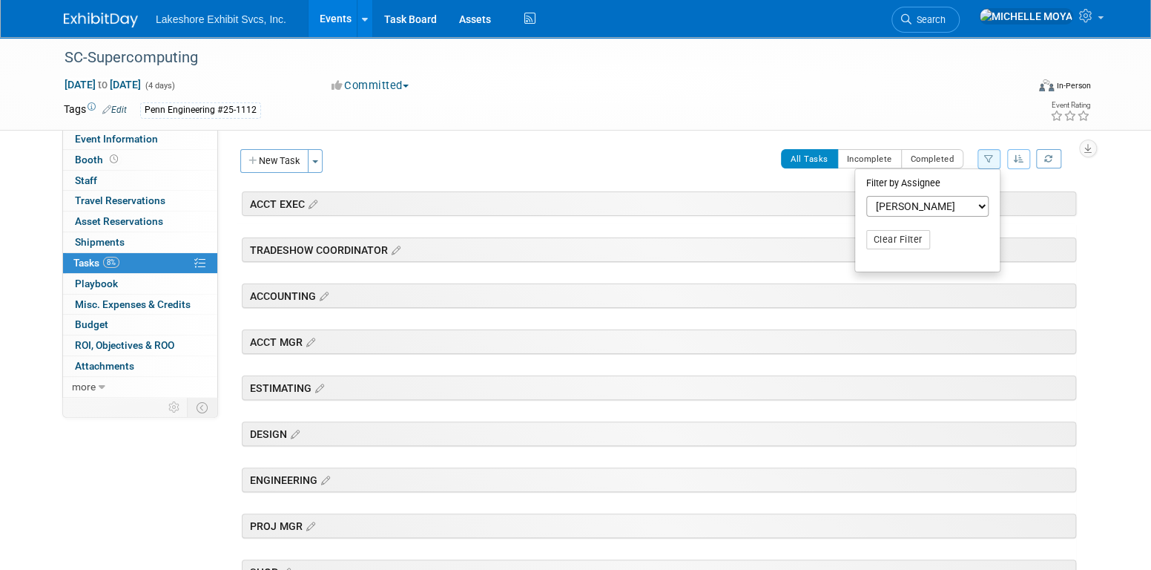
click at [960, 207] on select "-- Select Assignee -- All unassigned tasks Assigned to me Amanda Koss Dave Desa…" at bounding box center [927, 206] width 122 height 21
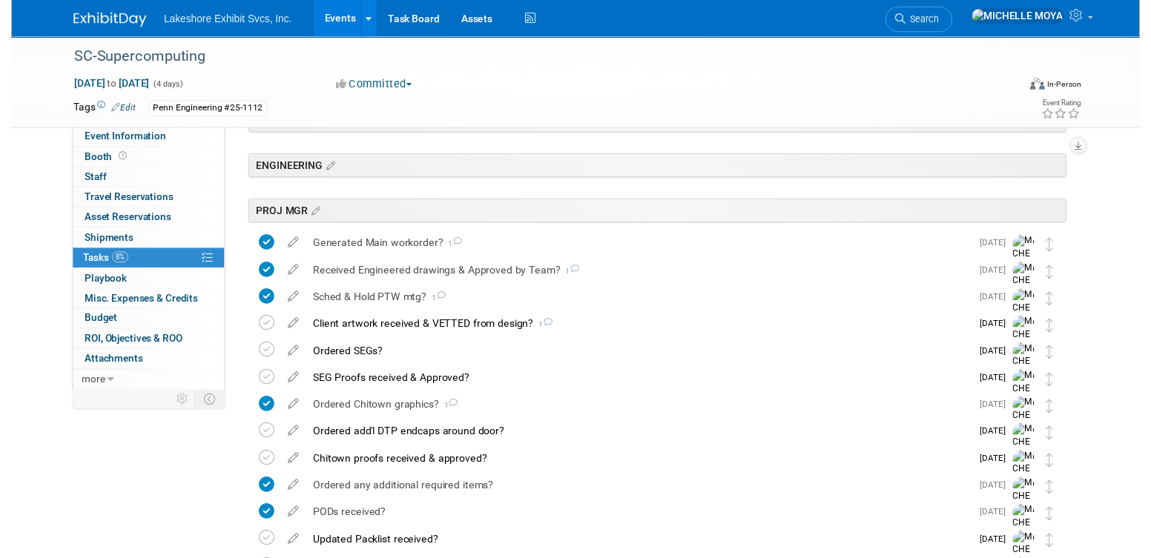
scroll to position [297, 0]
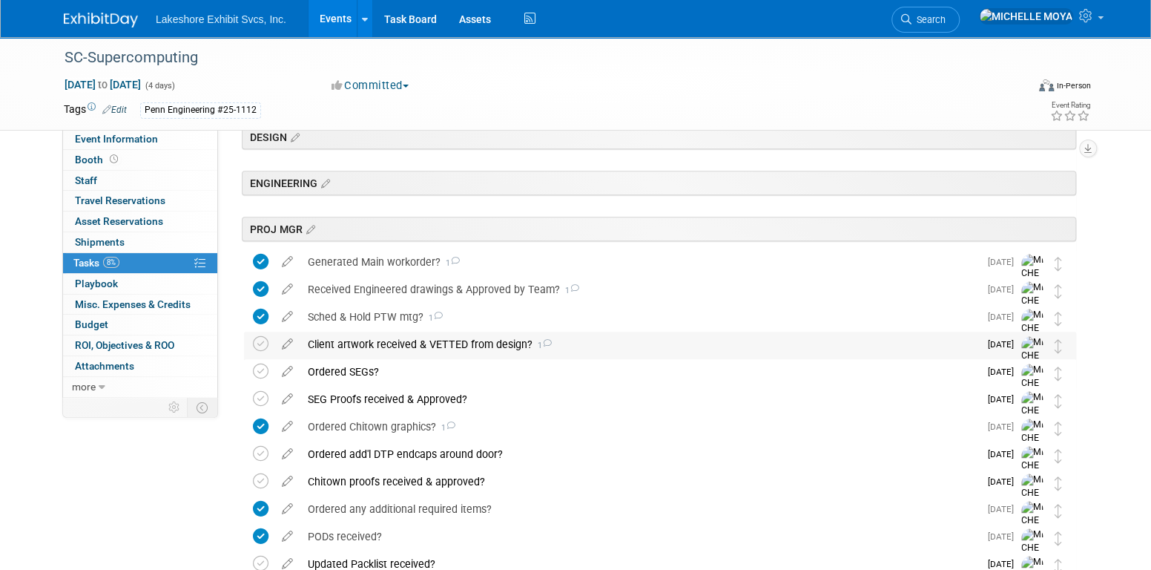
click at [406, 343] on div "Client artwork received & VETTED from design? 1" at bounding box center [639, 344] width 679 height 25
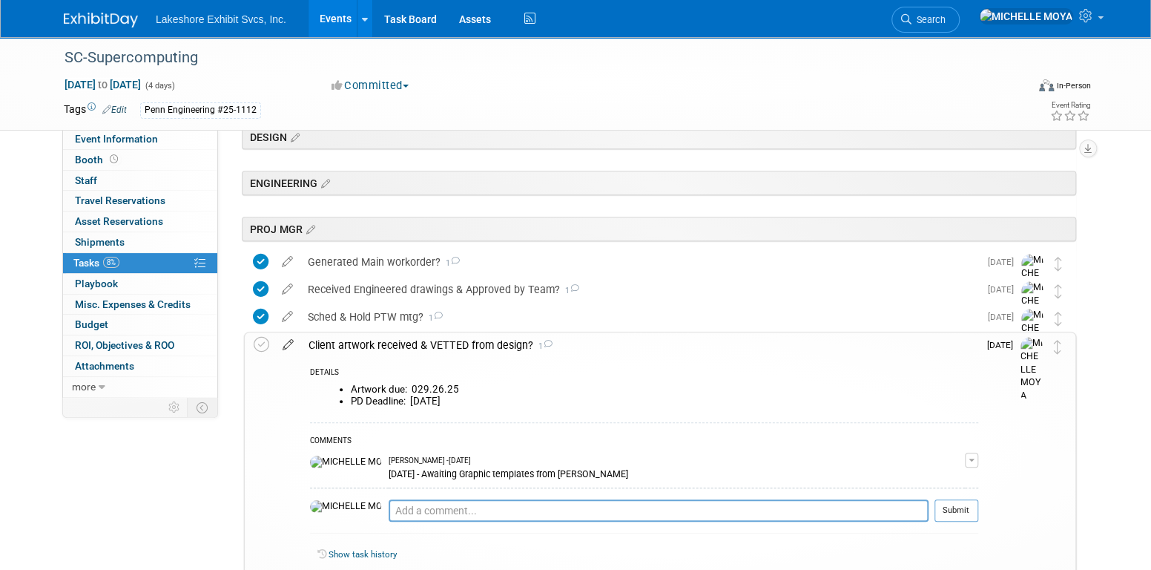
click at [293, 344] on icon at bounding box center [288, 341] width 26 height 19
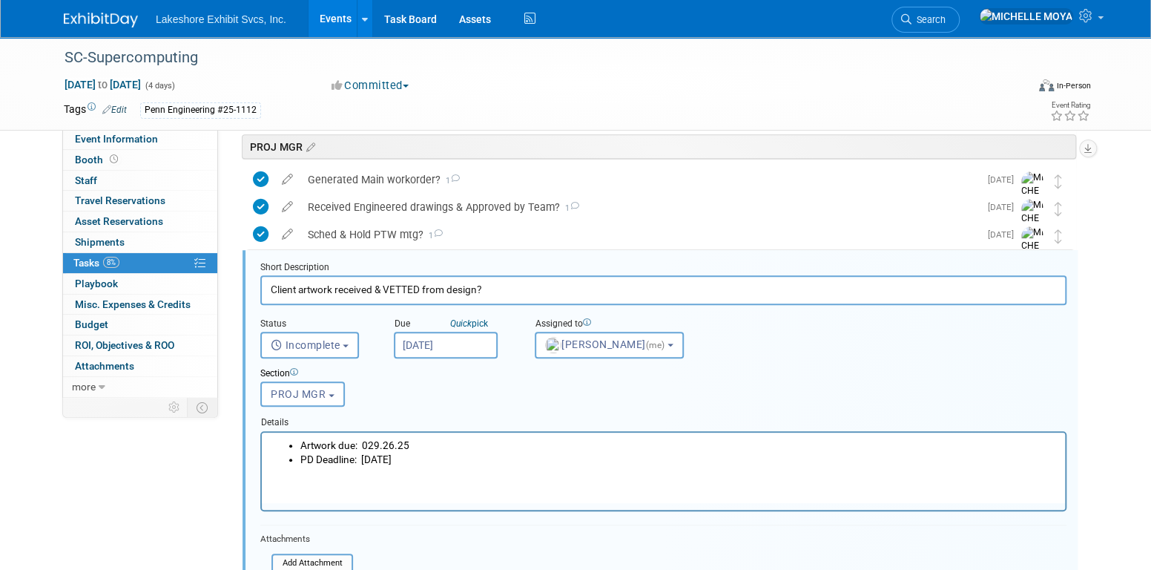
scroll to position [411, 0]
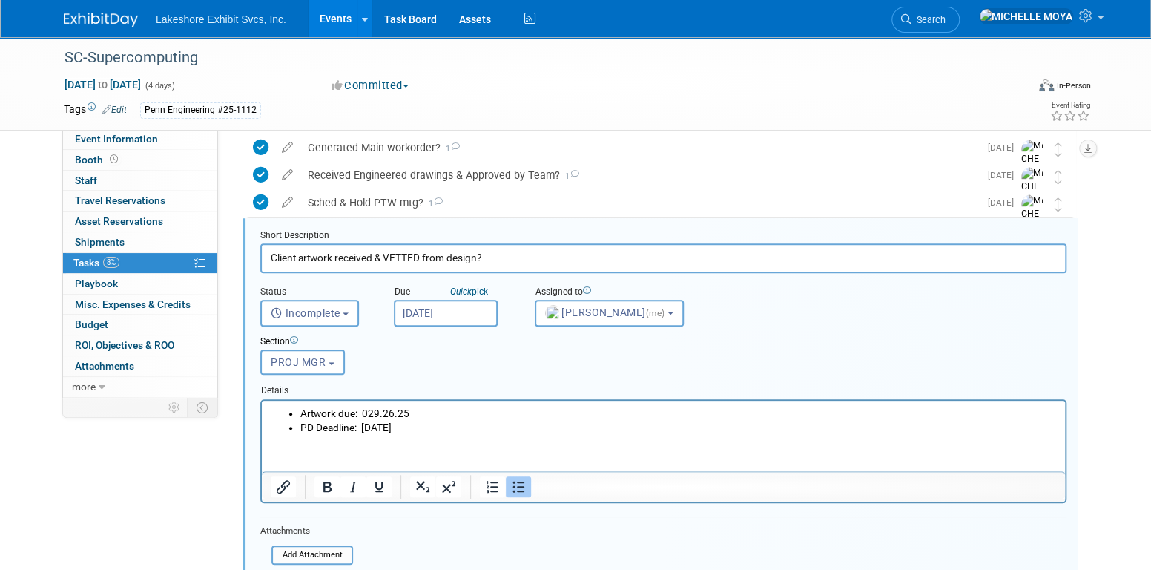
click at [449, 426] on li "PD Deadline: [DATE]" at bounding box center [678, 427] width 756 height 14
click at [369, 409] on li "Artwork due: 029.26.25" at bounding box center [678, 413] width 756 height 14
click at [373, 412] on li "Artwork due: 029.26.25" at bounding box center [678, 413] width 756 height 14
click at [448, 429] on li "PD Deadline: [DATE]" at bounding box center [678, 427] width 756 height 14
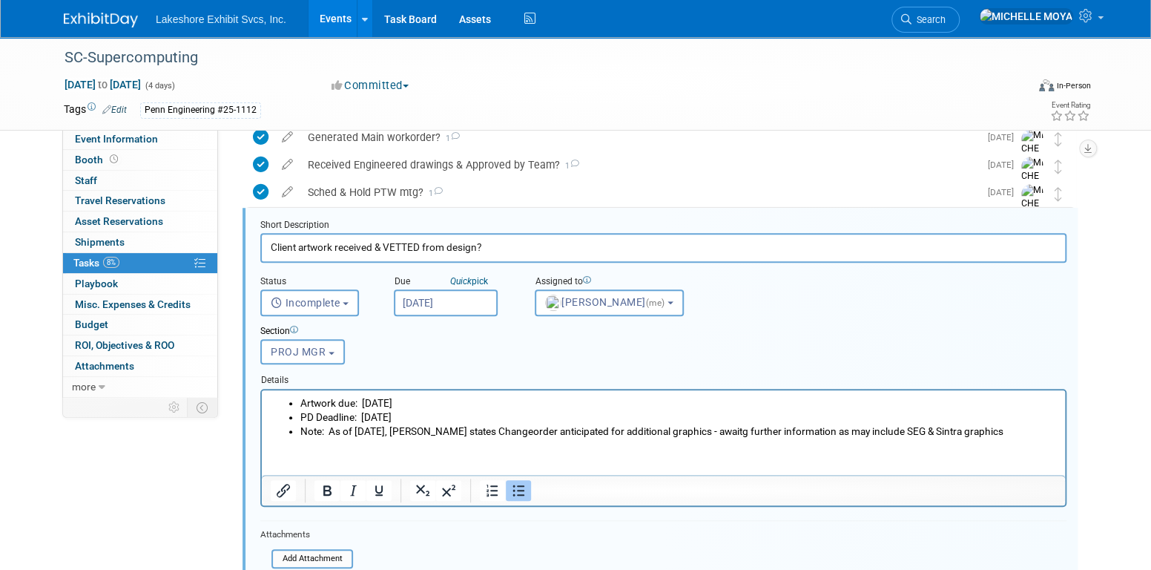
scroll to position [485, 0]
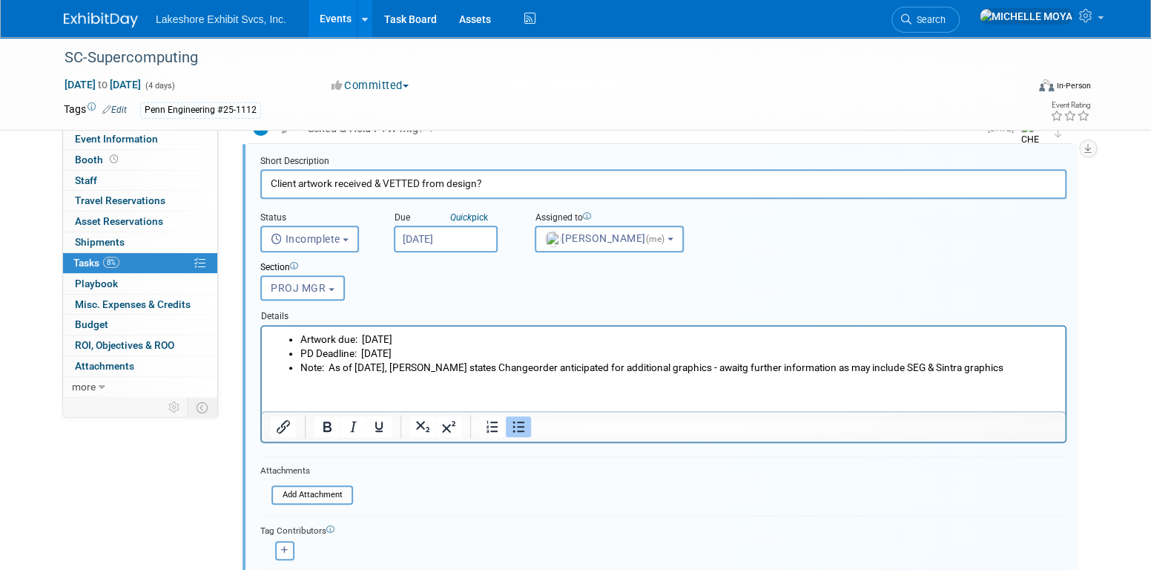
click at [960, 365] on li "Note: As of [DATE], [PERSON_NAME] states Changeorder anticipated for additional…" at bounding box center [678, 367] width 756 height 14
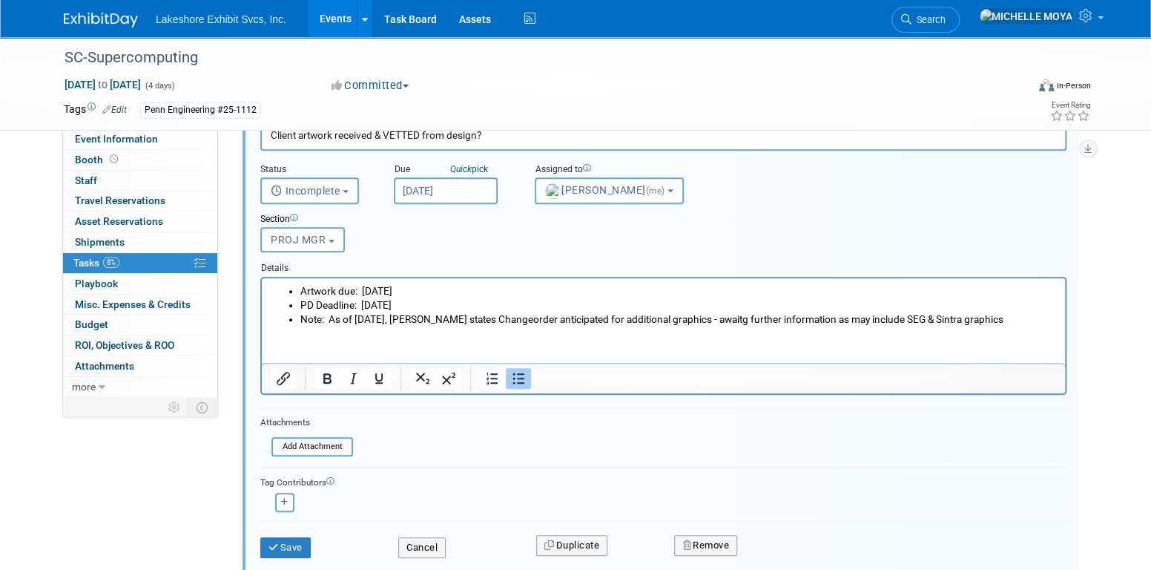
scroll to position [559, 0]
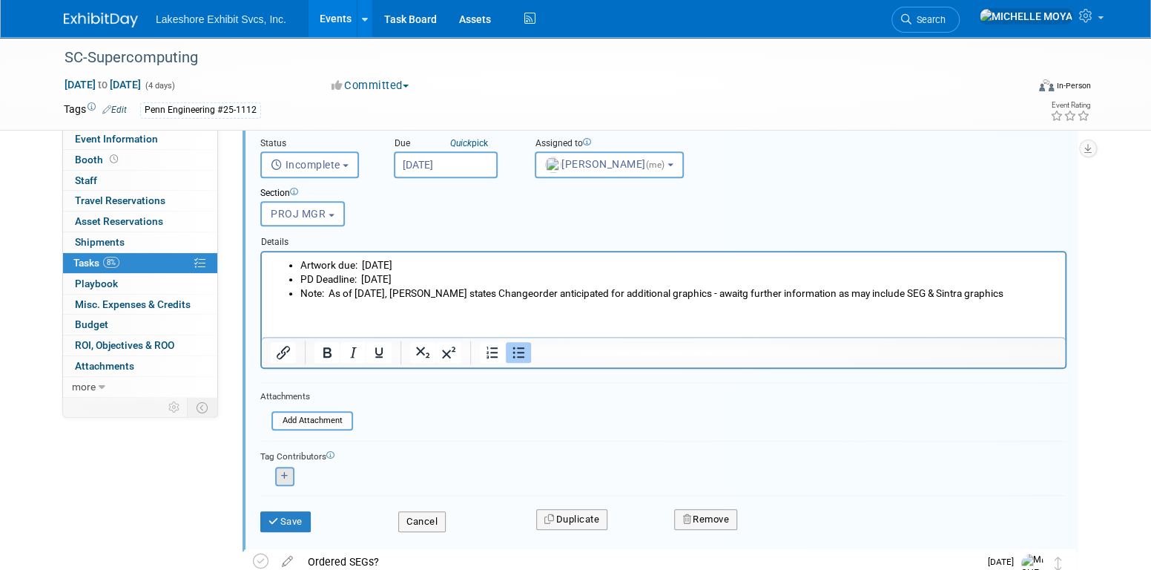
click at [288, 470] on button "button" at bounding box center [284, 475] width 19 height 19
select select
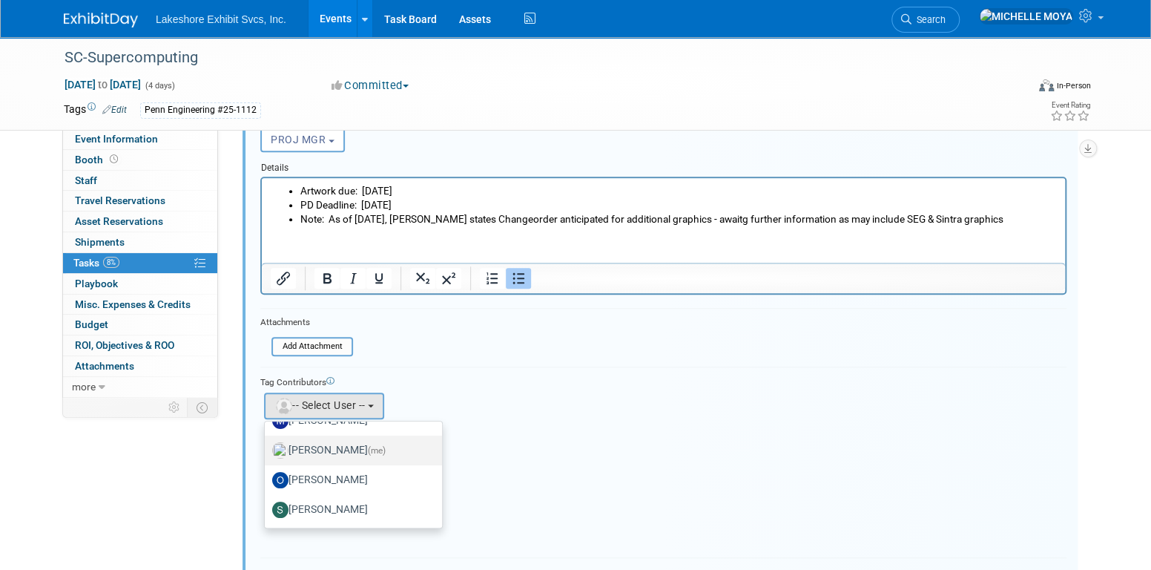
scroll to position [633, 0]
click at [357, 498] on label "[PERSON_NAME]" at bounding box center [349, 510] width 155 height 24
click at [267, 503] on input "[PERSON_NAME]" at bounding box center [262, 508] width 10 height 10
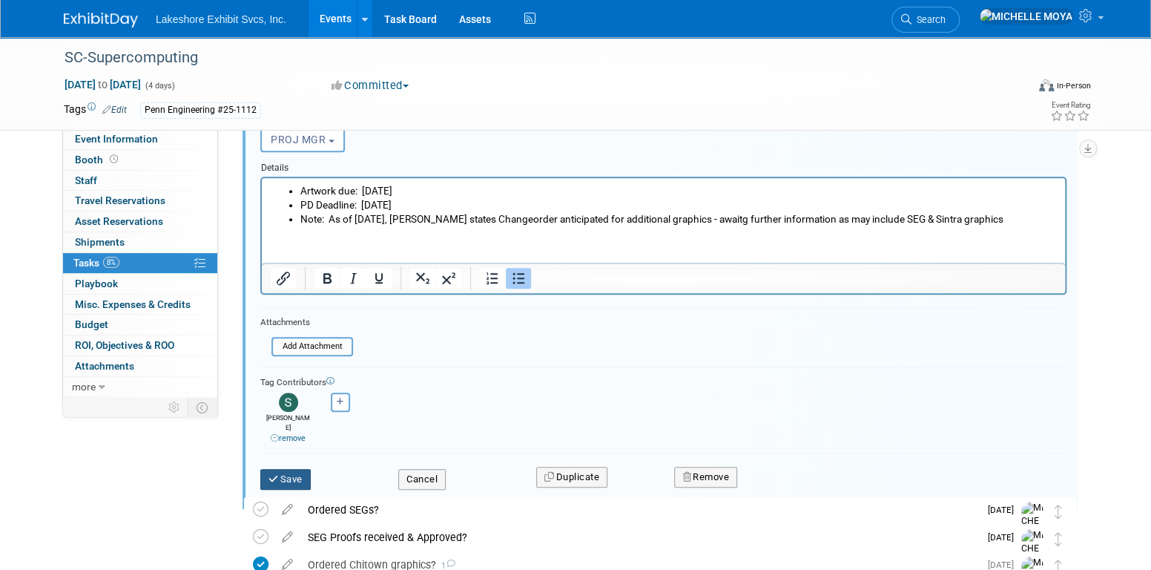
click at [292, 469] on button "Save" at bounding box center [285, 479] width 50 height 21
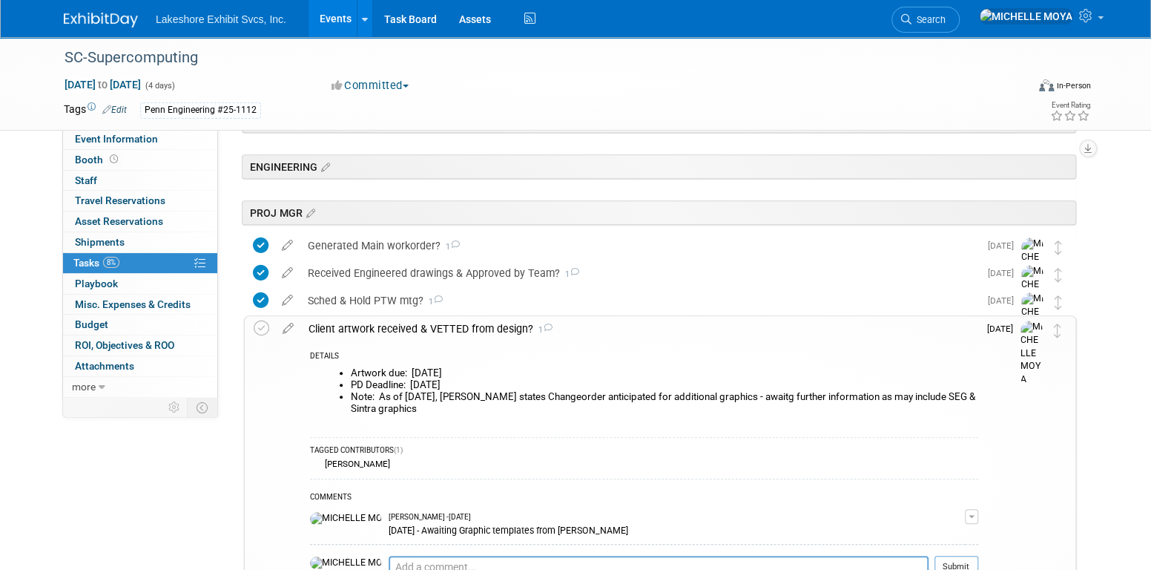
scroll to position [337, 0]
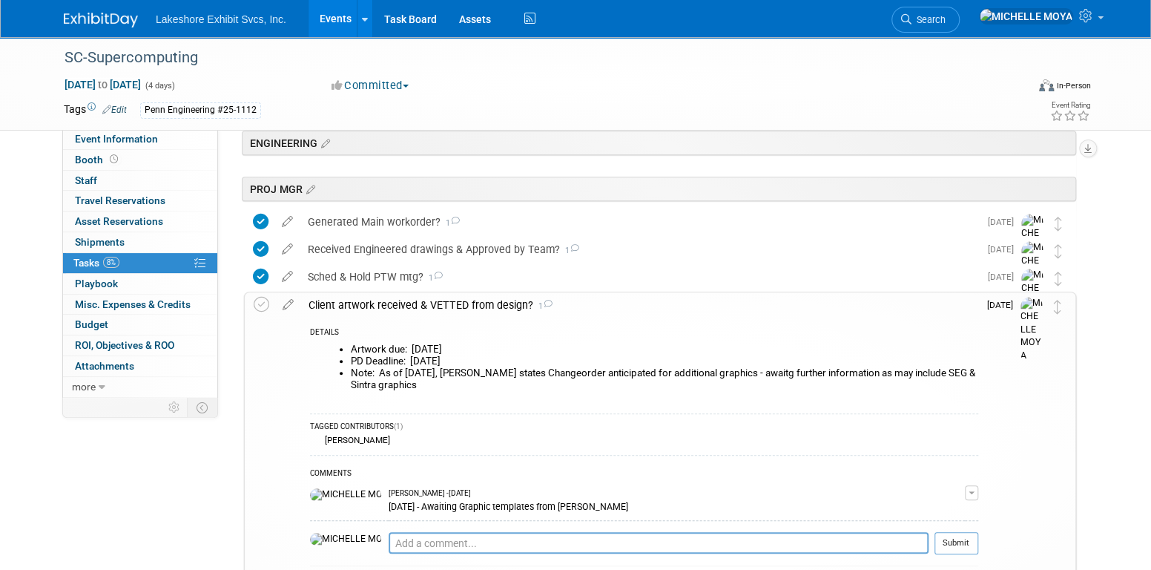
click at [962, 488] on div "MICHELLE MOYA - 17 days ago" at bounding box center [677, 493] width 576 height 10
click at [968, 491] on button "button" at bounding box center [971, 492] width 13 height 15
click at [940, 508] on link "Edit Comment" at bounding box center [918, 514] width 117 height 21
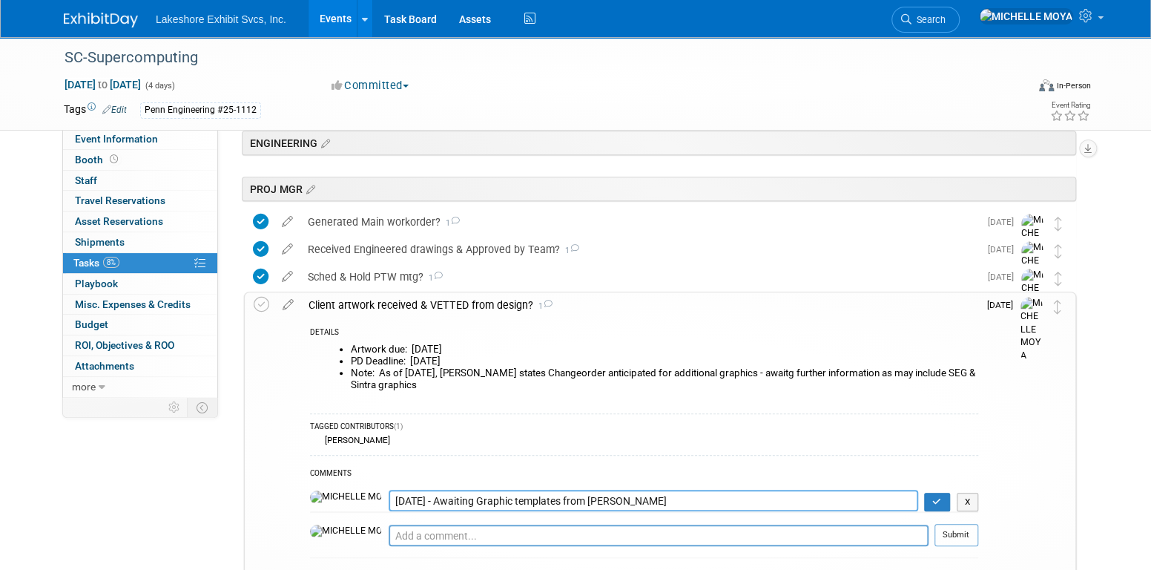
click at [389, 499] on textarea "[DATE] - Awaiting Graphic templates from [PERSON_NAME]" at bounding box center [654, 500] width 530 height 22
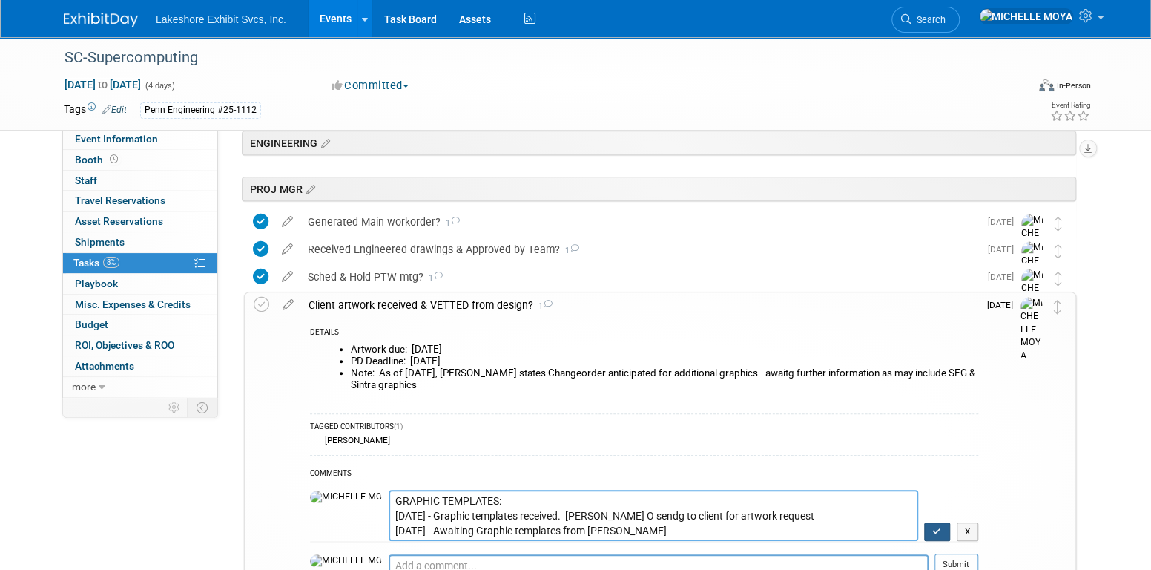
type textarea "GRAPHIC TEMPLATES: 8.19.25 - Graphic templates received. Jenny O sendg to clien…"
click at [929, 535] on button "button" at bounding box center [937, 531] width 26 height 19
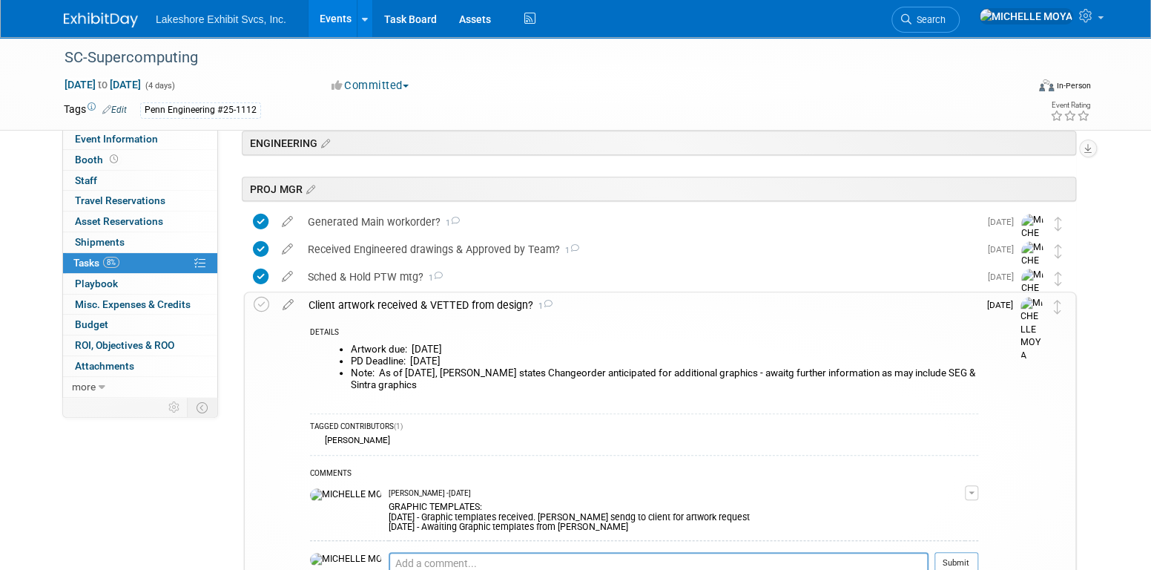
click at [477, 303] on div "Client artwork received & VETTED from design? 1" at bounding box center [639, 304] width 677 height 25
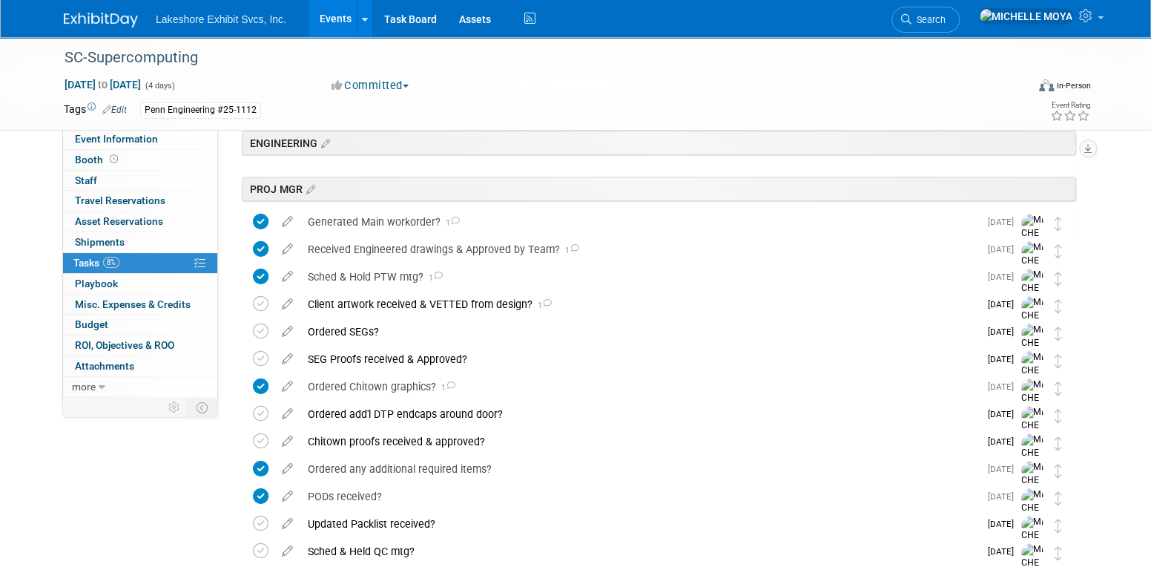
click at [332, 17] on link "Events" at bounding box center [336, 18] width 54 height 37
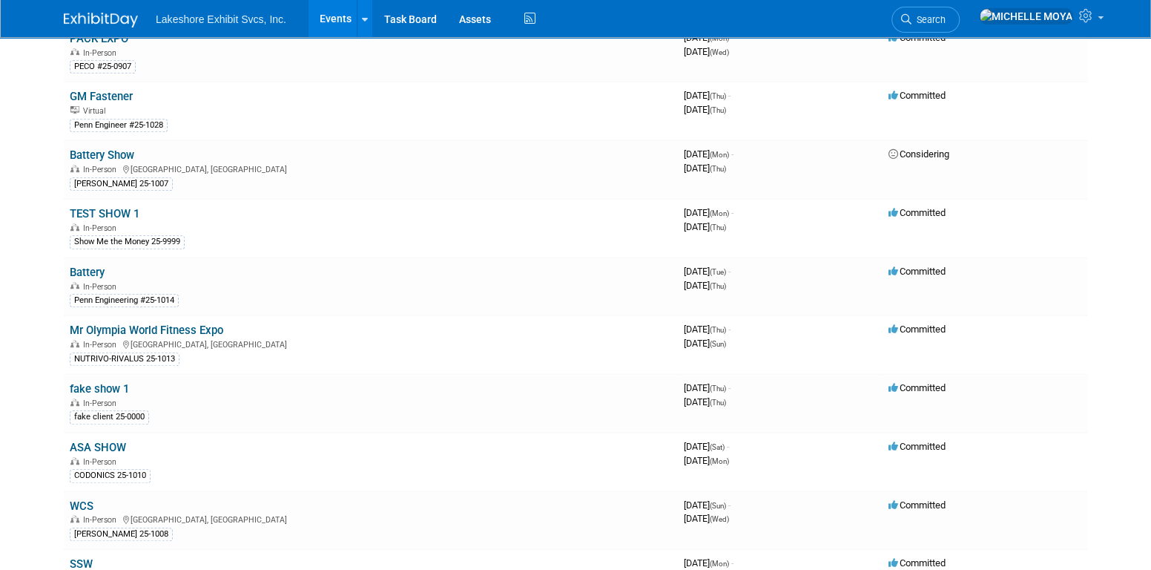
scroll to position [222, 0]
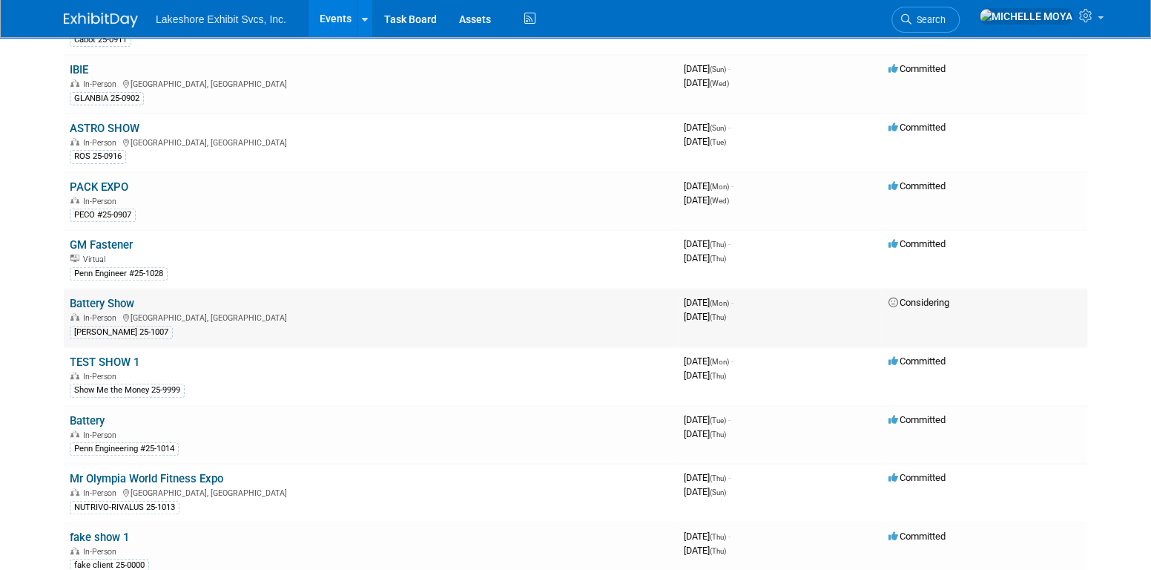
click at [117, 297] on link "Battery Show" at bounding box center [102, 303] width 65 height 13
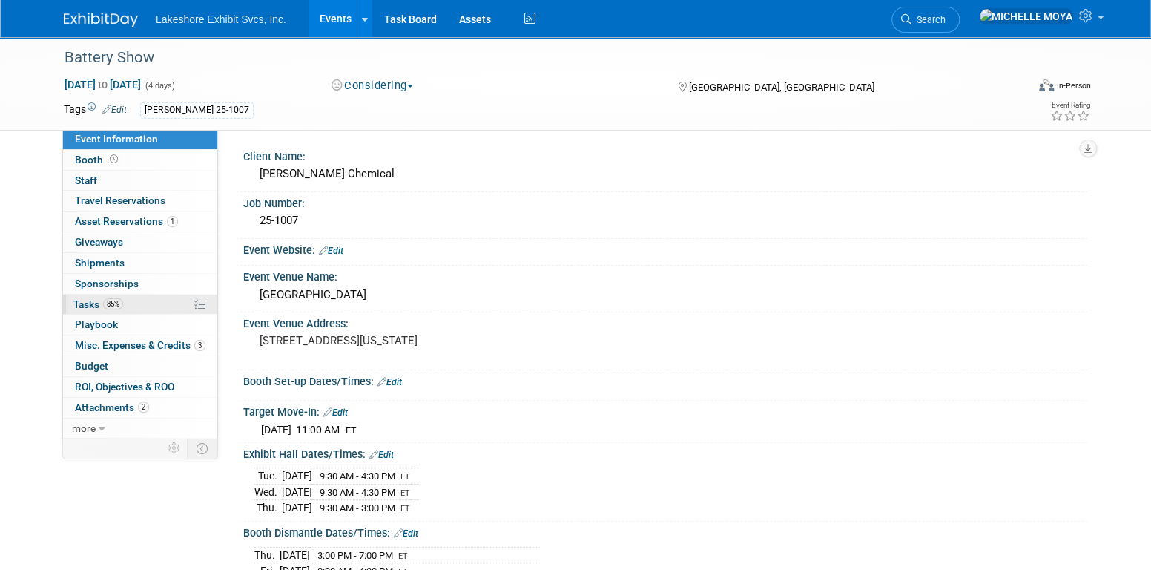
click at [132, 300] on link "85% Tasks 85%" at bounding box center [140, 304] width 154 height 20
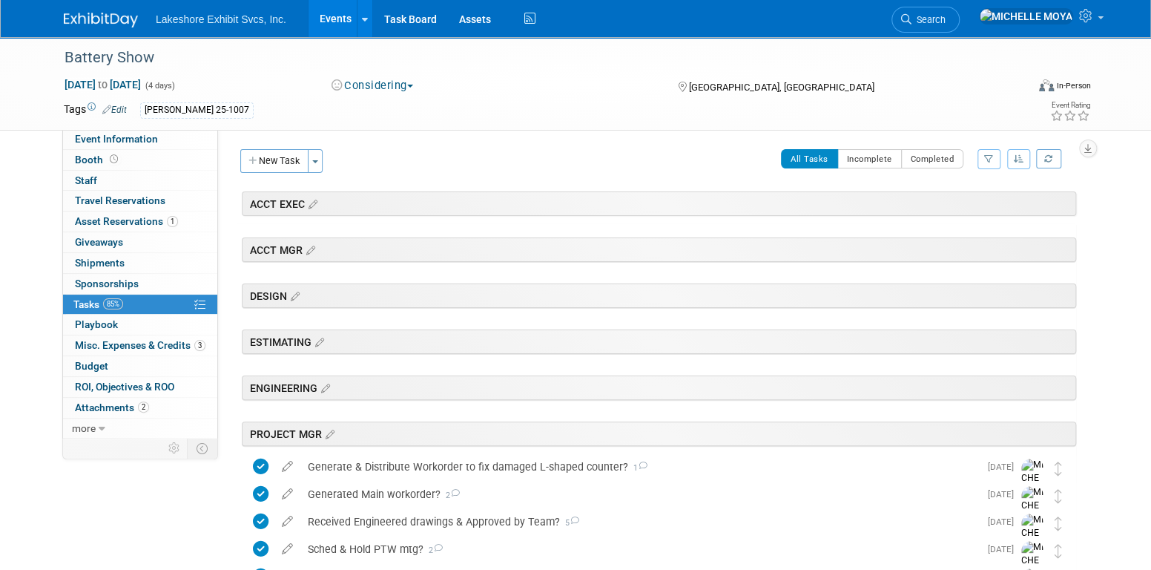
click at [995, 160] on button "button" at bounding box center [988, 159] width 23 height 20
click at [965, 204] on select "-- Select Assignee -- All unassigned tasks Assigned to me Amanda Koss Dave Desa…" at bounding box center [927, 206] width 122 height 21
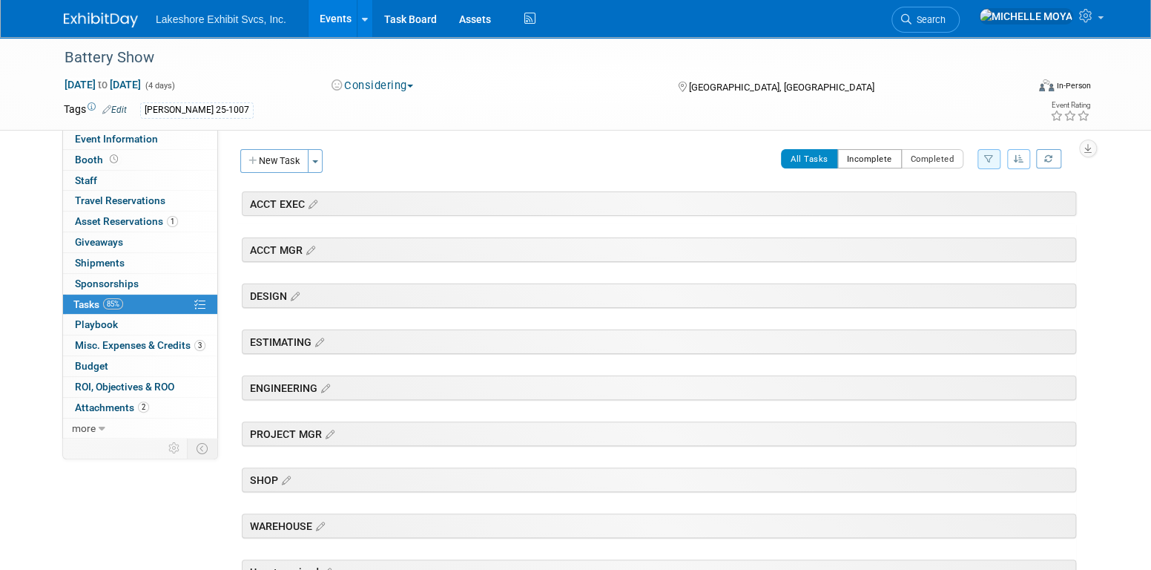
click at [894, 161] on button "Incomplete" at bounding box center [869, 158] width 65 height 19
click at [993, 162] on button "button" at bounding box center [988, 159] width 23 height 20
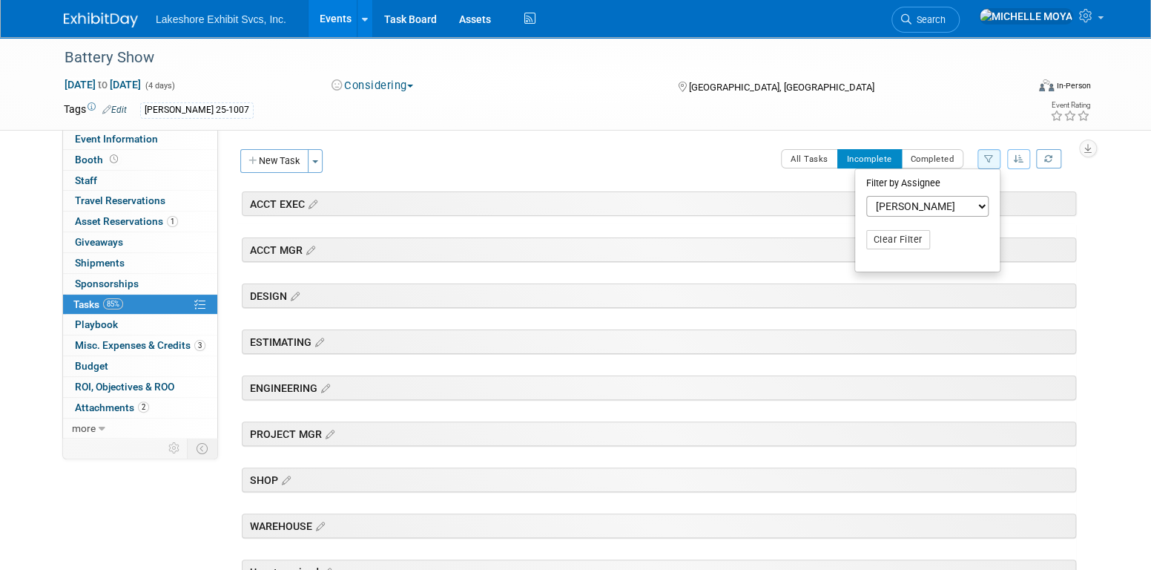
click at [950, 209] on select "-- Select Assignee -- All unassigned tasks Assigned to me Amanda Koss Dave Desa…" at bounding box center [927, 206] width 122 height 21
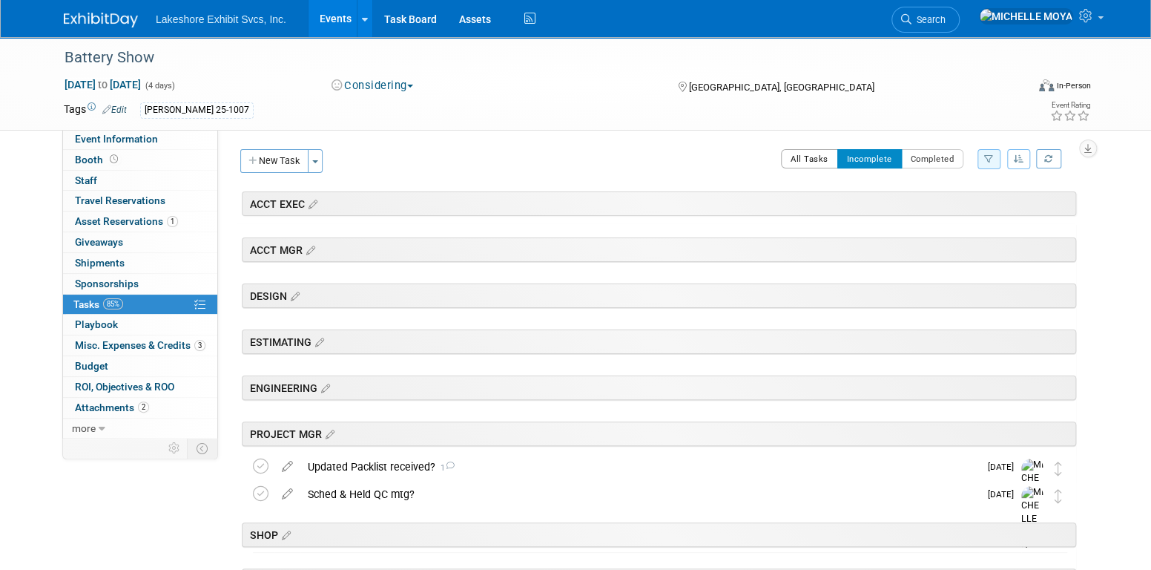
click at [821, 160] on button "All Tasks" at bounding box center [809, 158] width 57 height 19
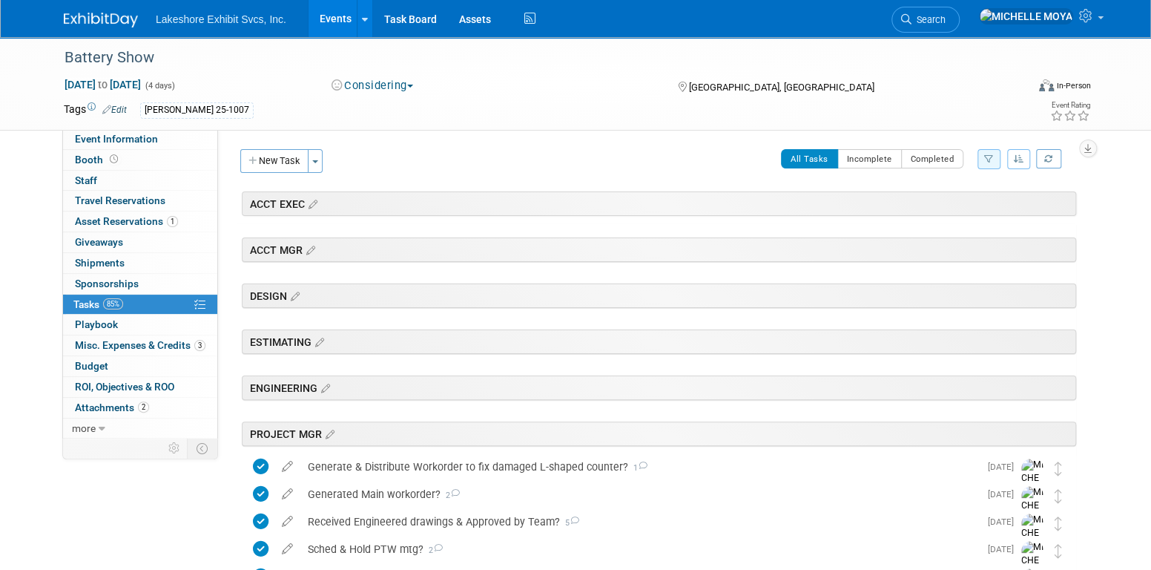
click at [988, 162] on icon "button" at bounding box center [989, 158] width 10 height 9
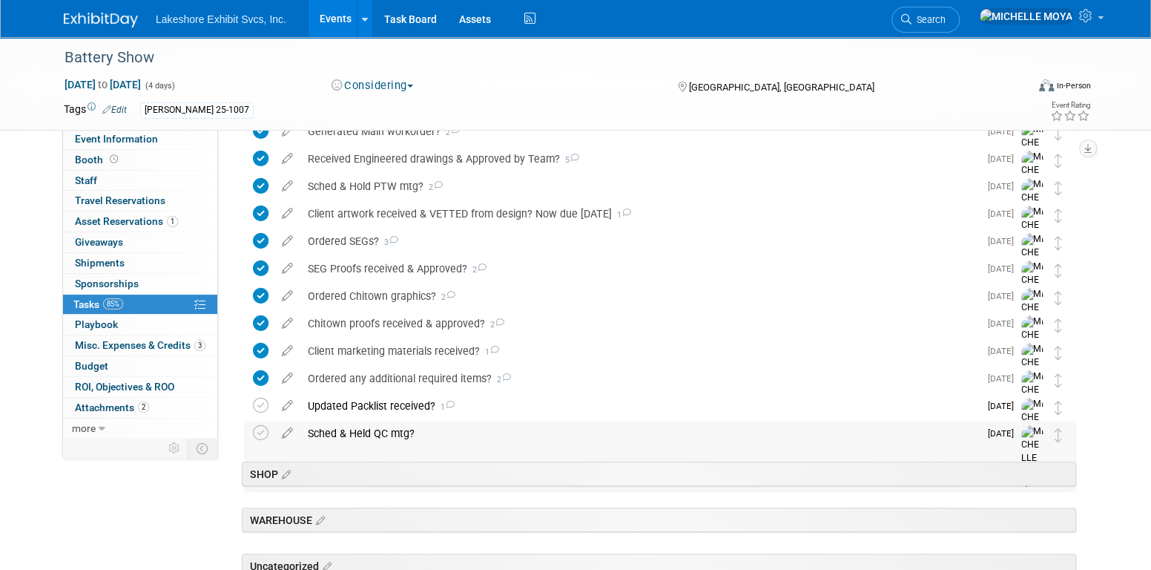
scroll to position [320, 0]
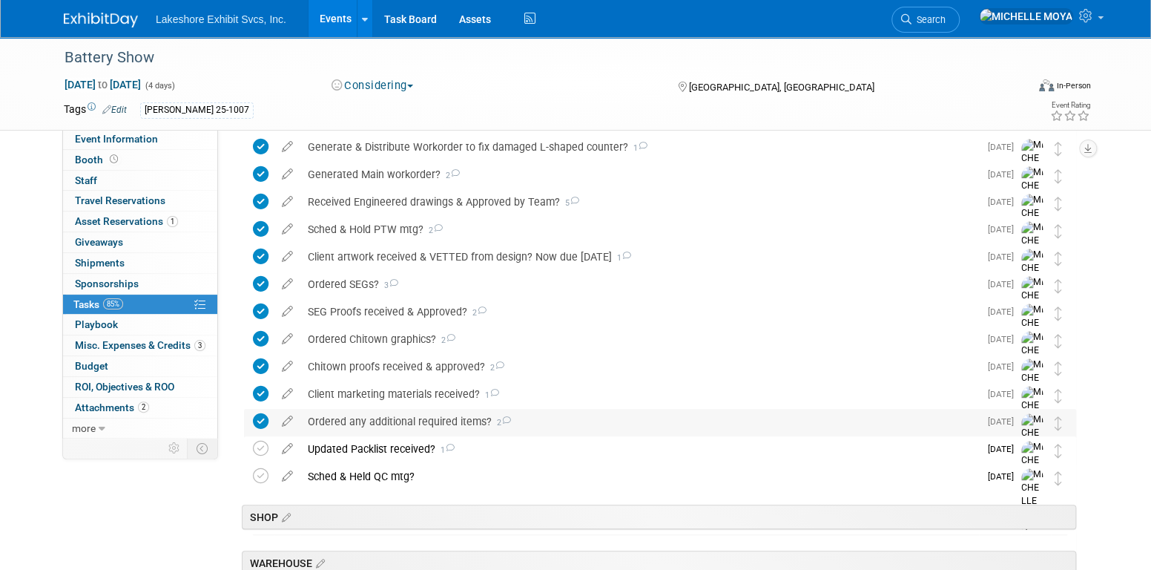
click at [426, 420] on div "Ordered any additional required items? 2" at bounding box center [639, 421] width 679 height 25
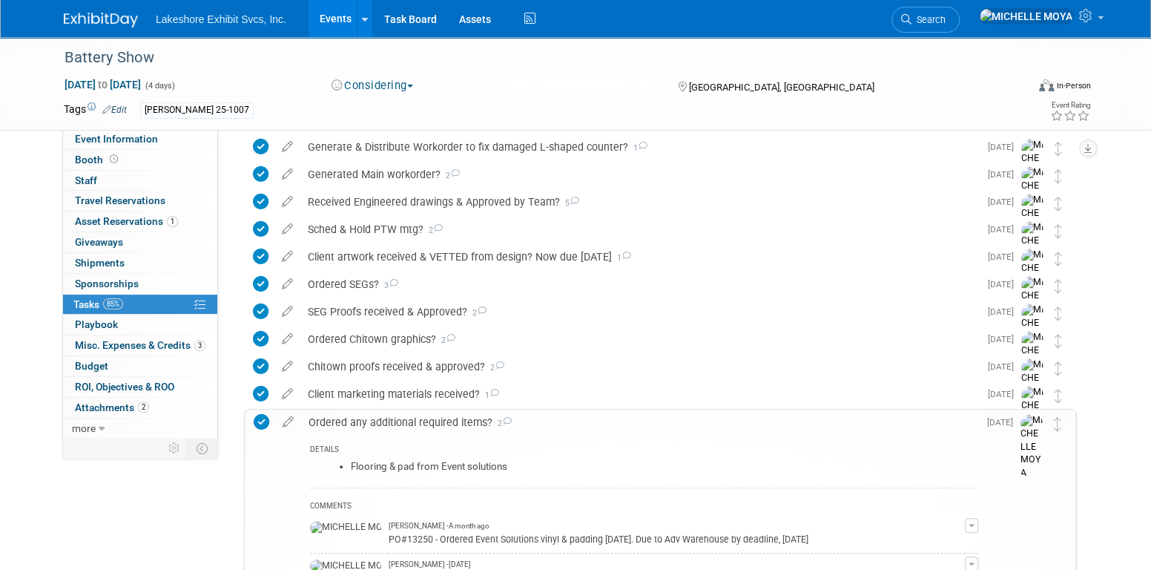
click at [426, 420] on div "Ordered any additional required items? 2" at bounding box center [639, 421] width 677 height 25
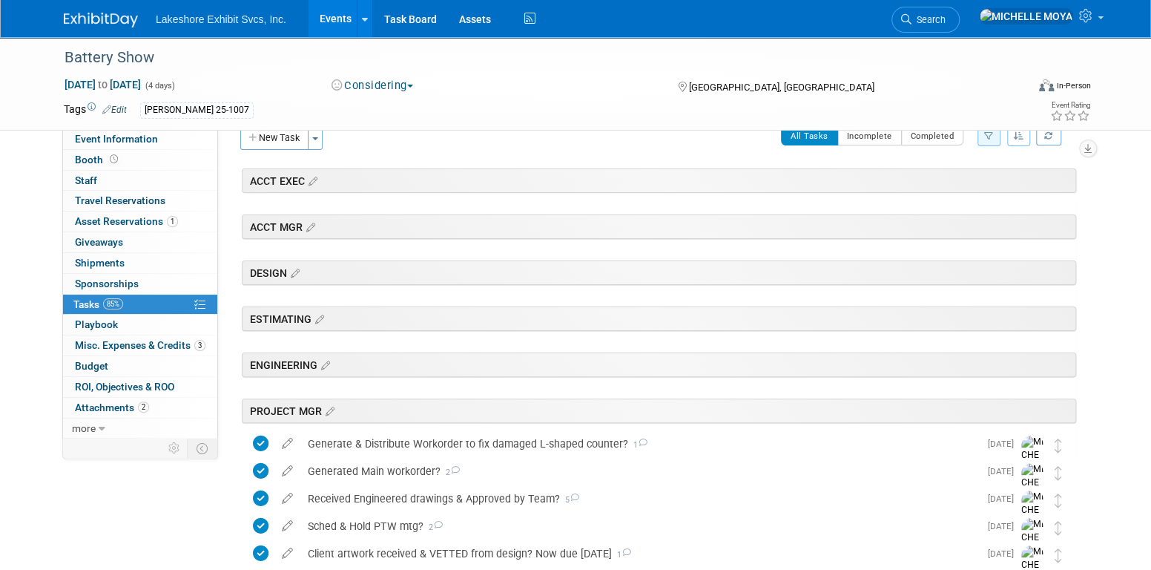
scroll to position [0, 0]
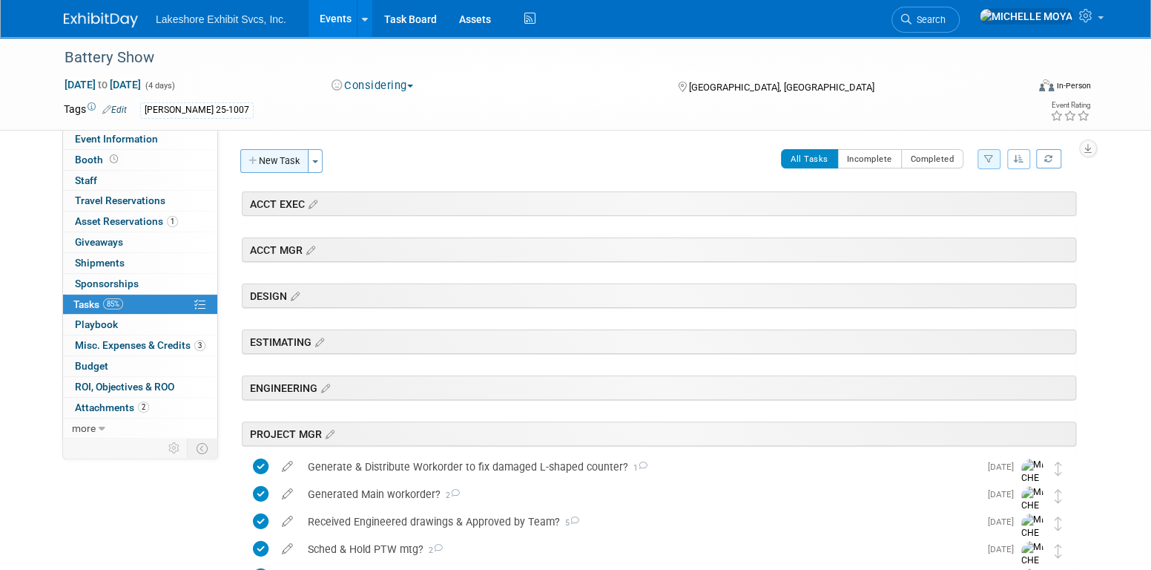
click at [294, 163] on button "New Task" at bounding box center [274, 161] width 68 height 24
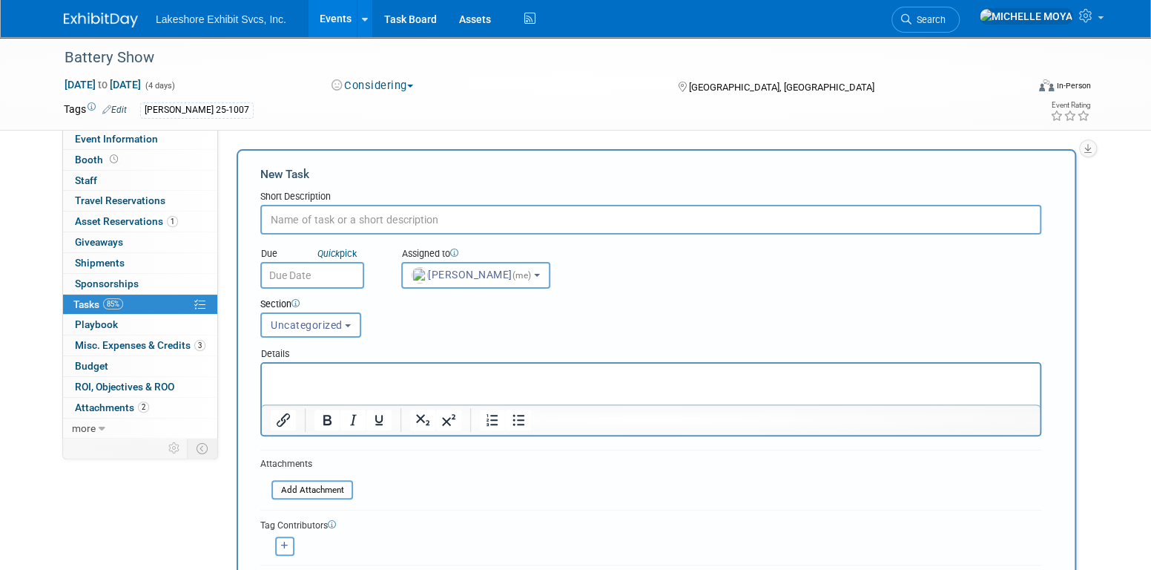
drag, startPoint x: 378, startPoint y: 218, endPoint x: 390, endPoint y: 202, distance: 20.2
click at [388, 205] on input "text" at bounding box center [650, 220] width 781 height 30
type input "POD received?"
click at [314, 319] on span "Uncategorized" at bounding box center [307, 325] width 72 height 12
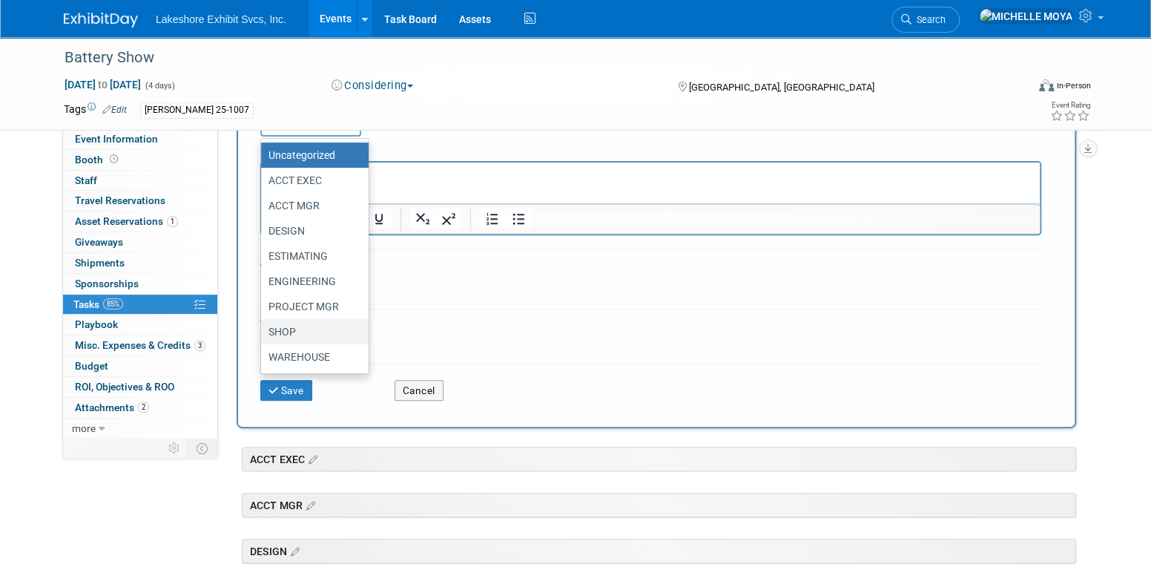
scroll to position [222, 0]
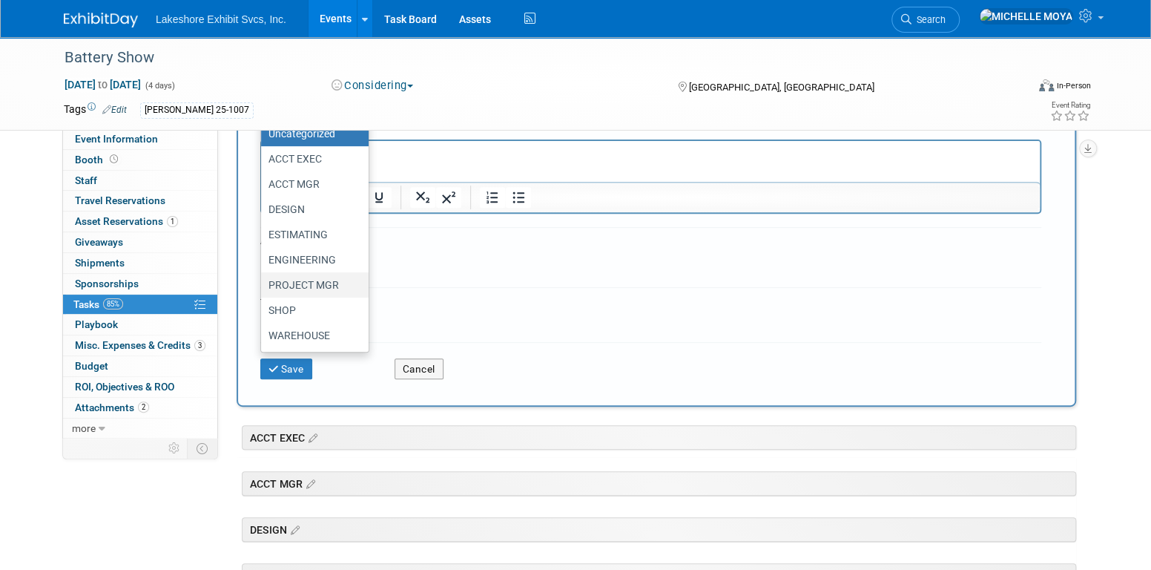
click at [311, 282] on label "PROJECT MGR" at bounding box center [310, 284] width 85 height 19
click at [263, 282] on input "PROJECT MGR" at bounding box center [259, 285] width 10 height 10
select select "11270952"
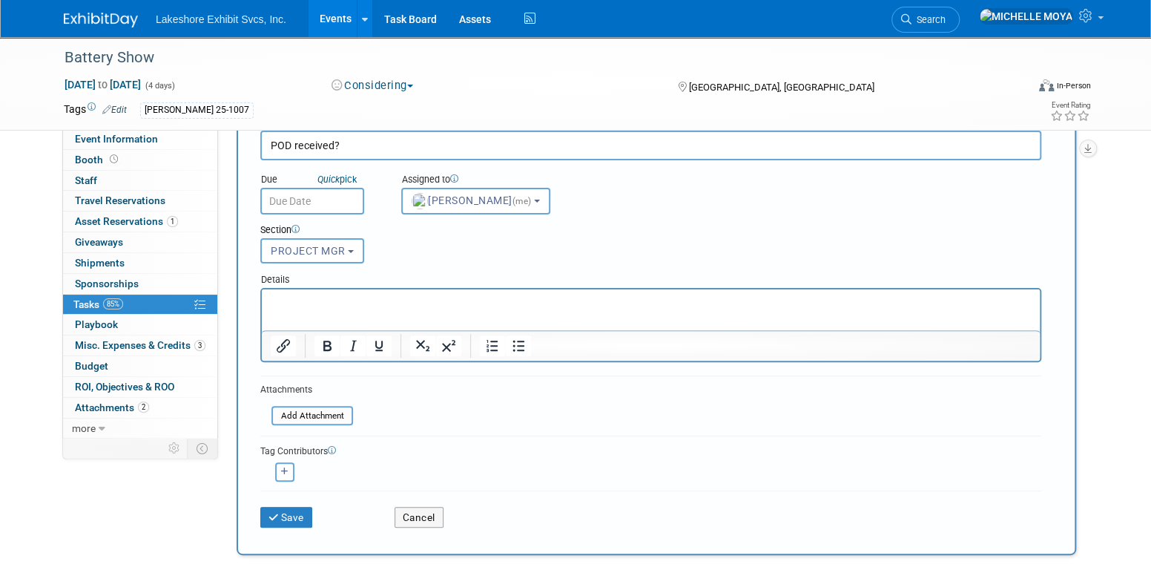
scroll to position [74, 0]
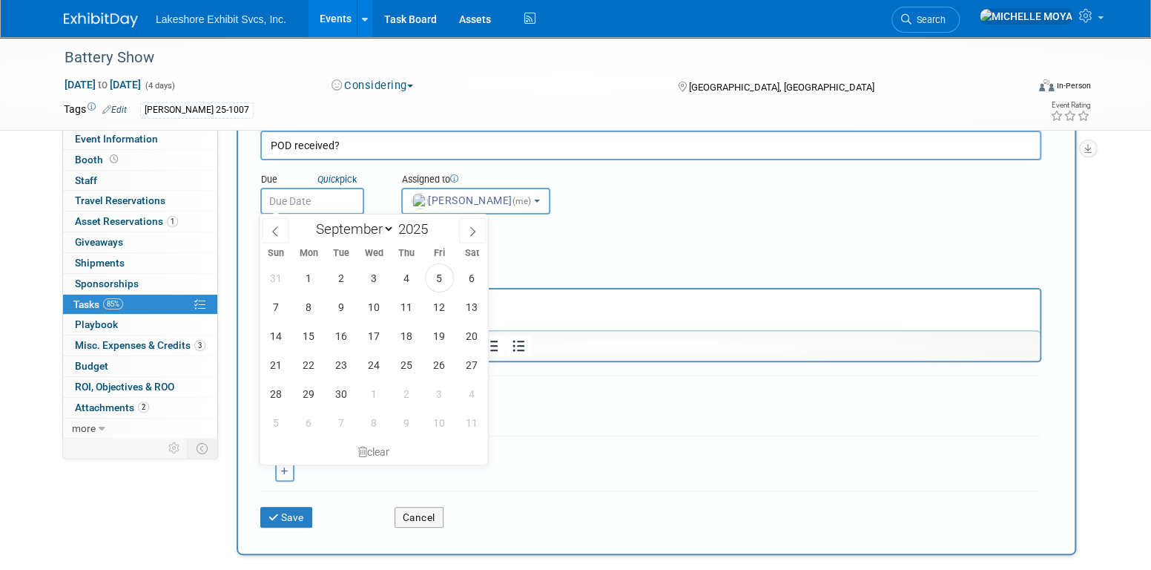
click at [308, 200] on input "text" at bounding box center [312, 201] width 104 height 27
click at [309, 300] on span "8" at bounding box center [308, 306] width 29 height 29
type input "Sep 8, 2025"
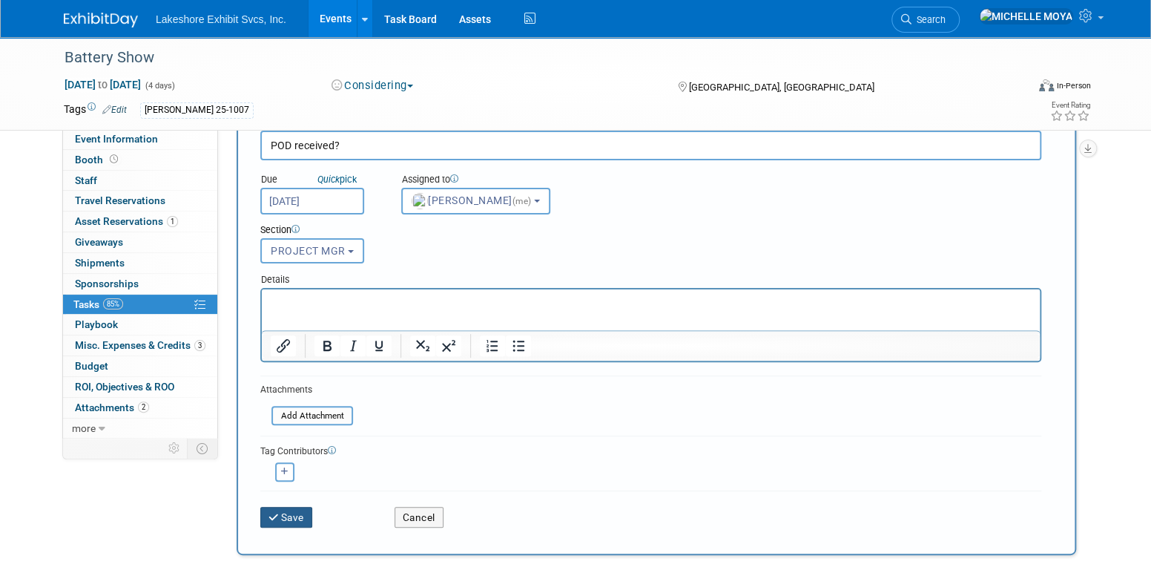
click at [299, 507] on button "Save" at bounding box center [286, 517] width 52 height 21
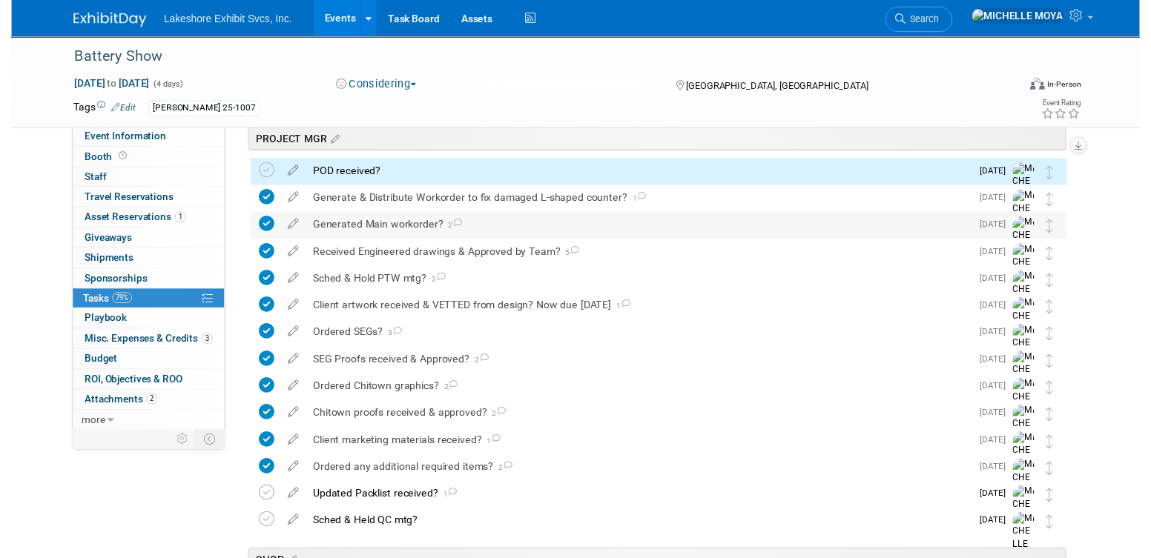
scroll to position [297, 0]
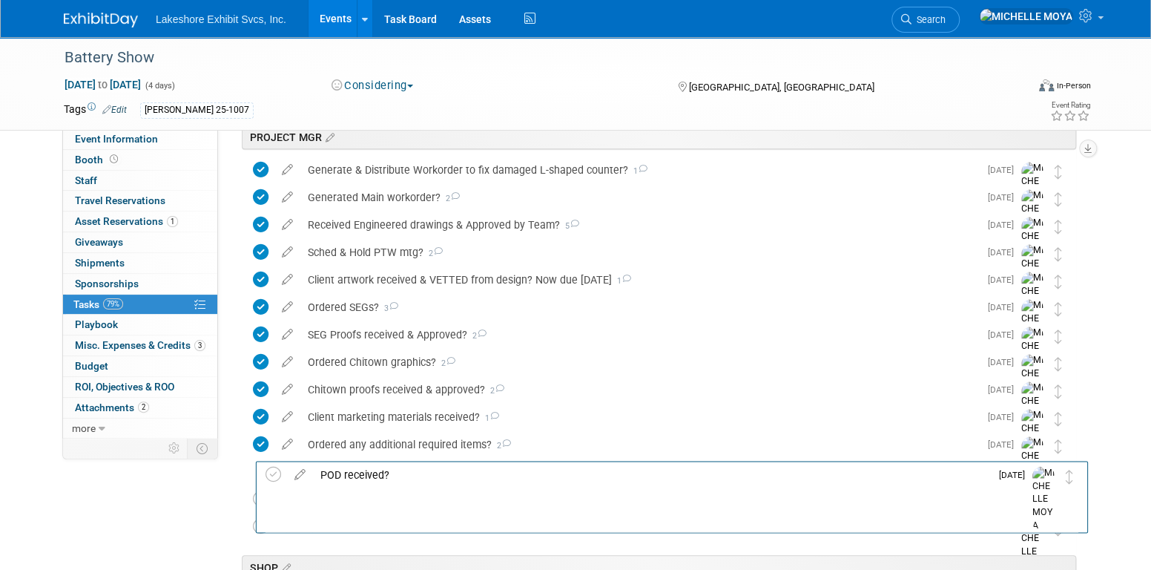
drag, startPoint x: 1052, startPoint y: 168, endPoint x: 1065, endPoint y: 471, distance: 303.6
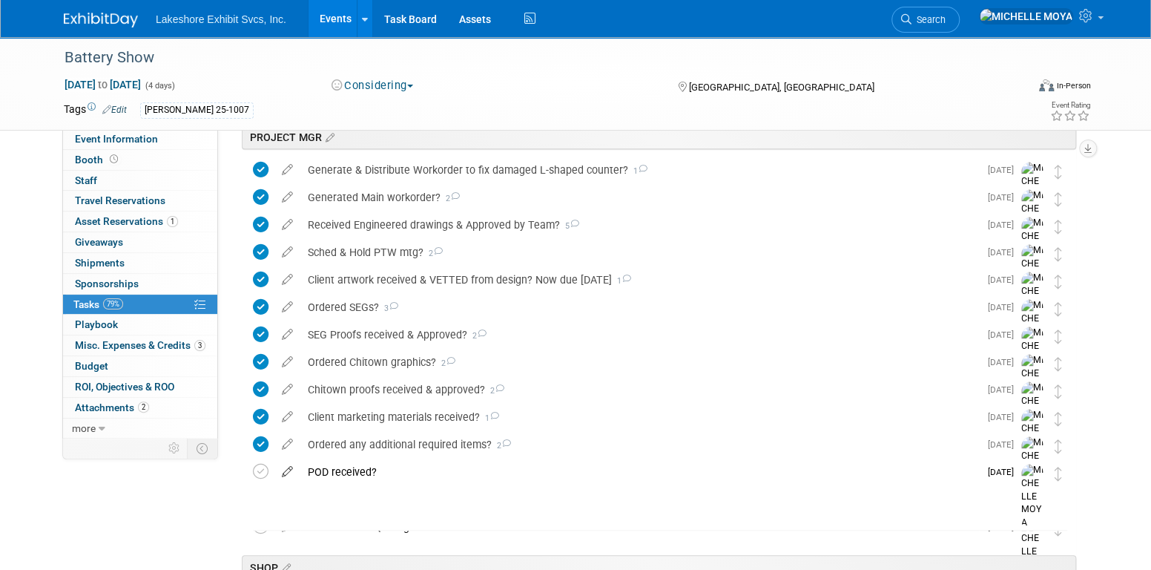
click at [290, 469] on icon at bounding box center [287, 468] width 26 height 19
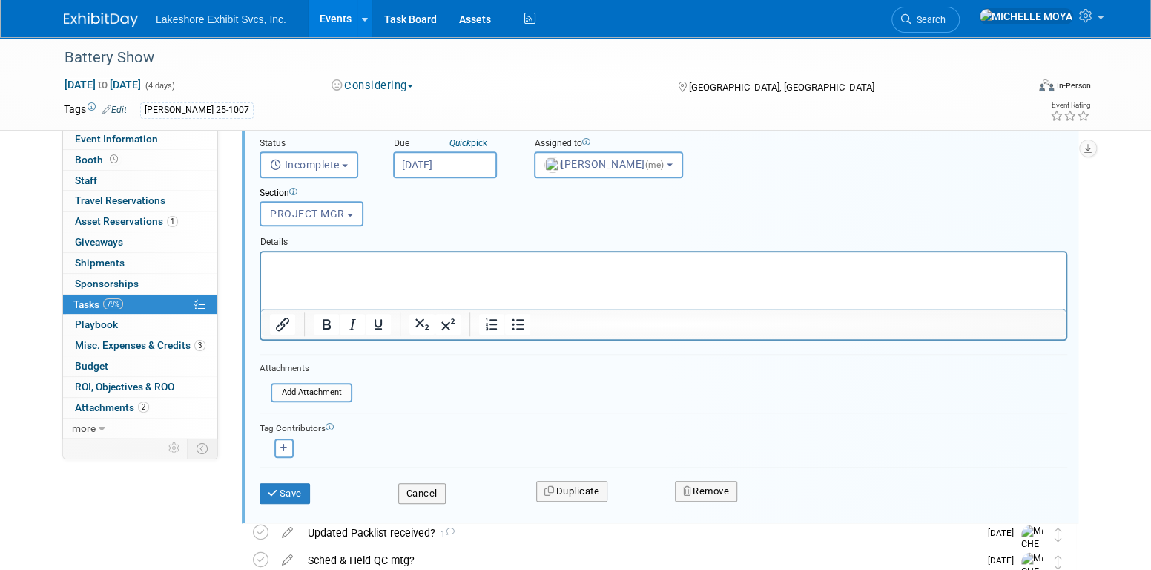
scroll to position [687, 0]
click at [290, 445] on button "button" at bounding box center [283, 447] width 19 height 19
select select
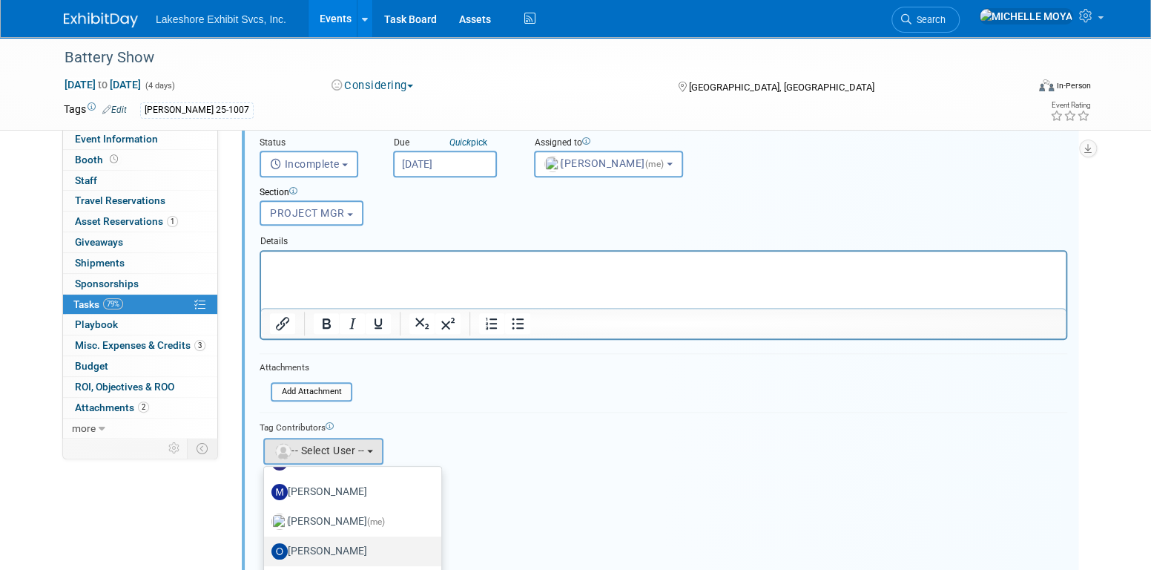
scroll to position [260, 0]
click at [373, 549] on label "[PERSON_NAME]" at bounding box center [348, 555] width 155 height 24
click at [266, 549] on input "[PERSON_NAME]" at bounding box center [262, 553] width 10 height 10
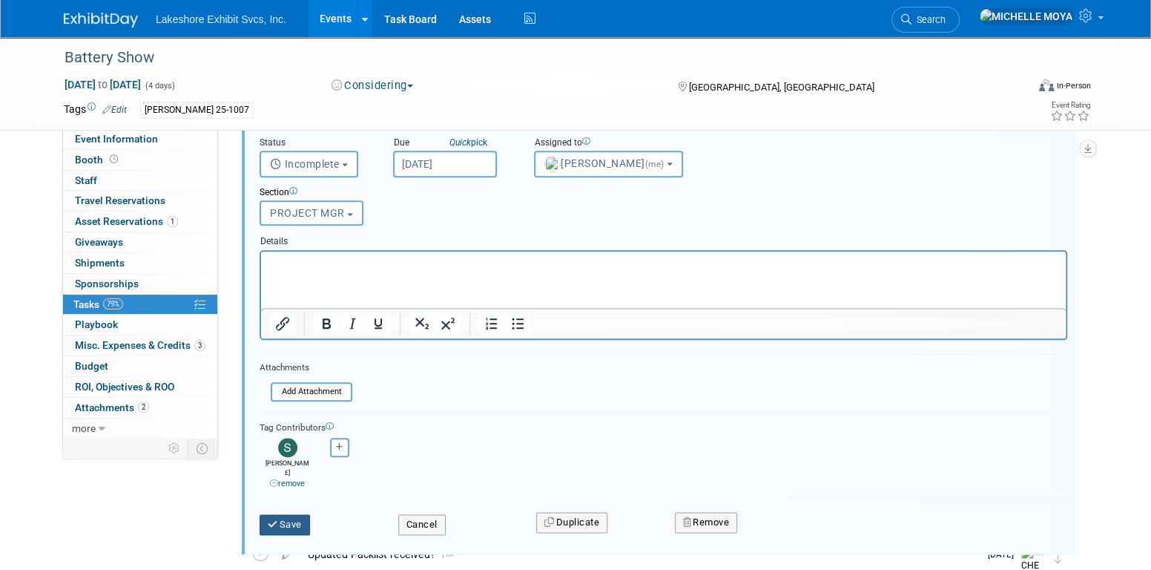
click at [297, 514] on button "Save" at bounding box center [285, 524] width 50 height 21
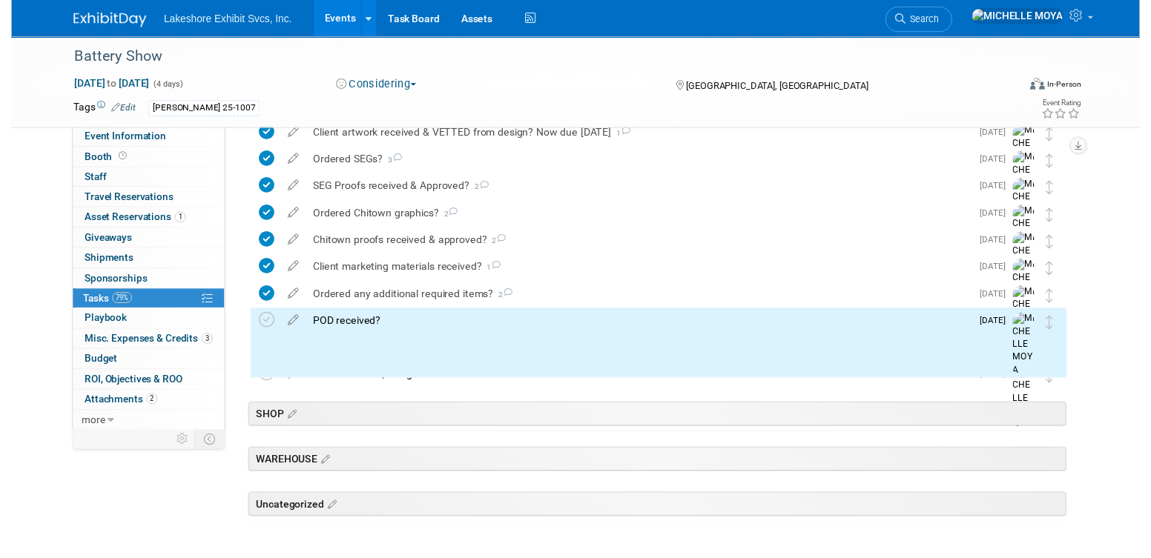
scroll to position [347, 0]
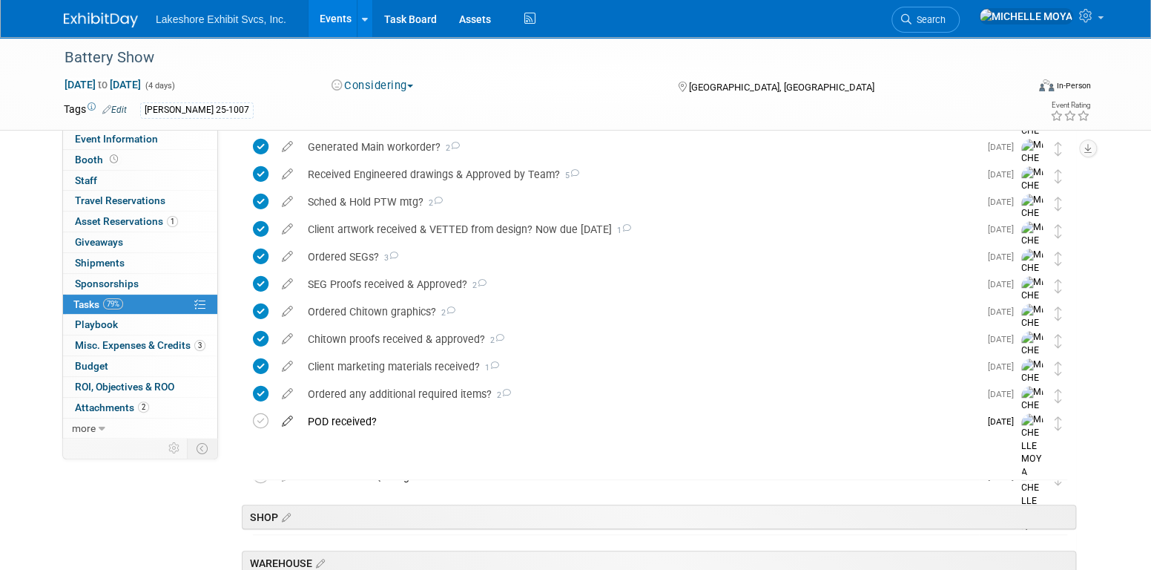
click at [290, 419] on icon at bounding box center [287, 418] width 26 height 19
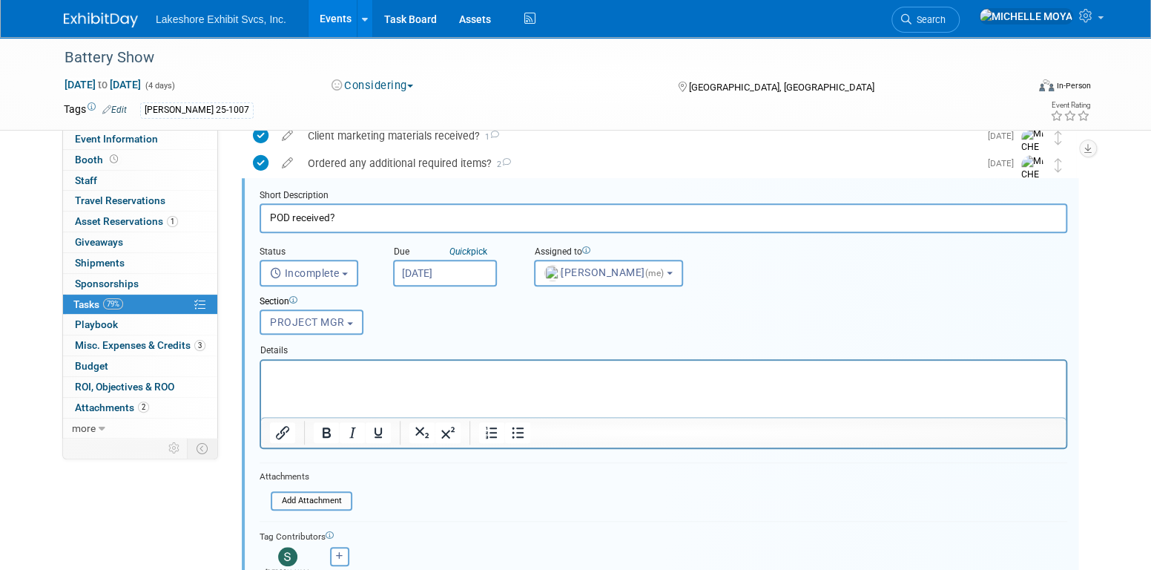
scroll to position [613, 0]
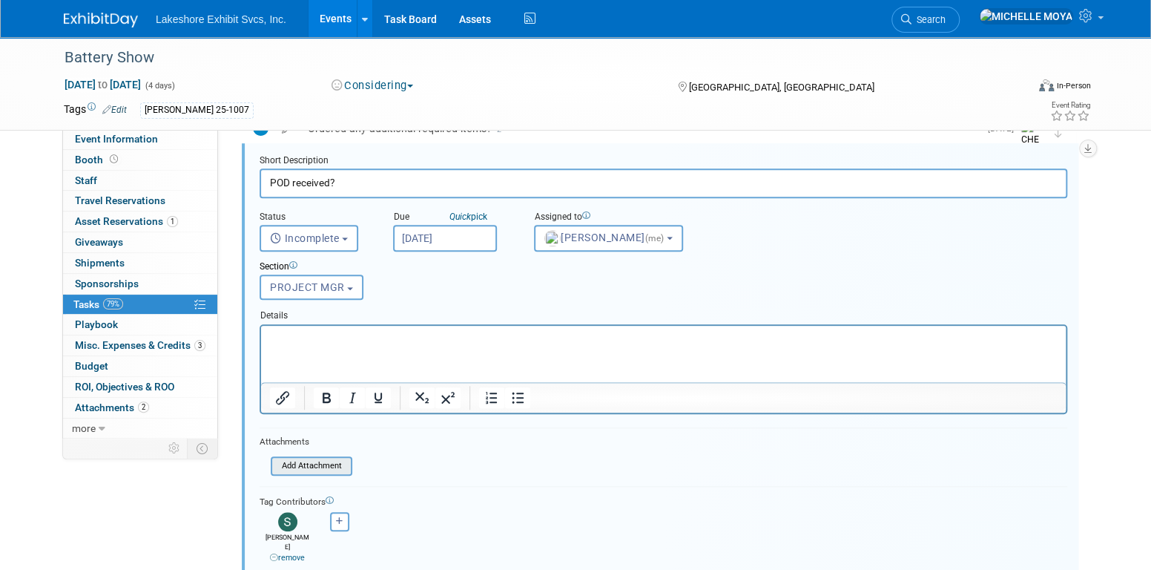
click at [280, 466] on input "file" at bounding box center [275, 466] width 151 height 16
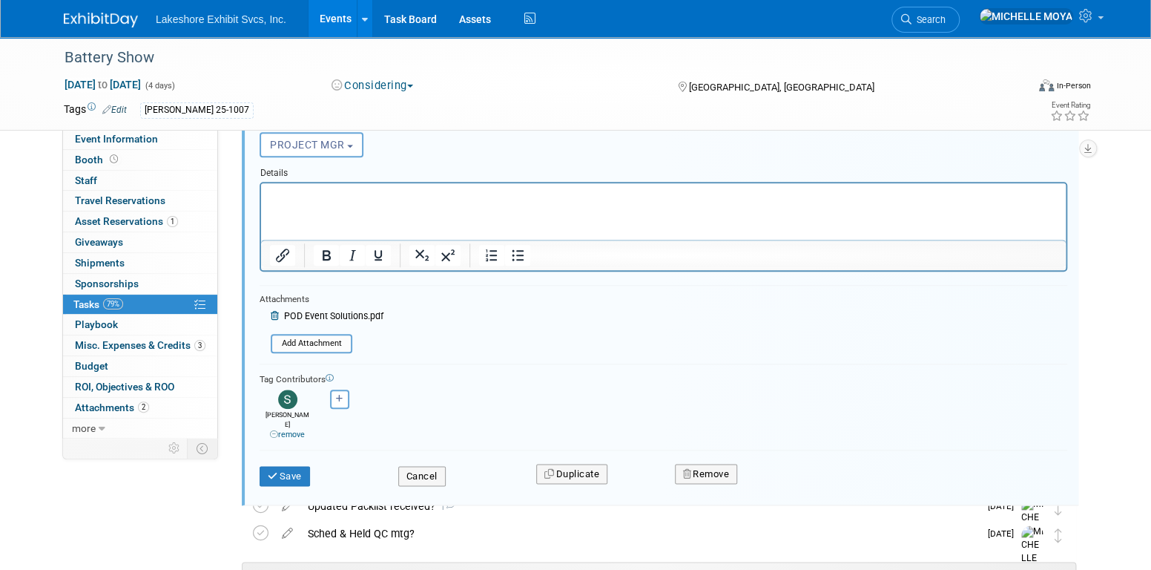
scroll to position [761, 0]
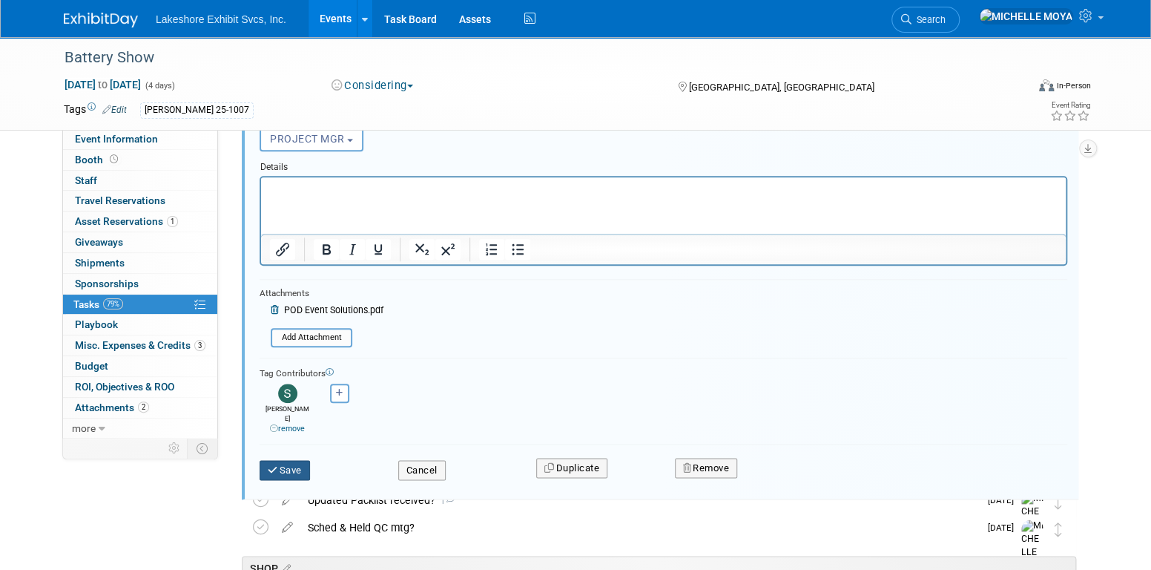
click at [280, 461] on button "Save" at bounding box center [285, 470] width 50 height 21
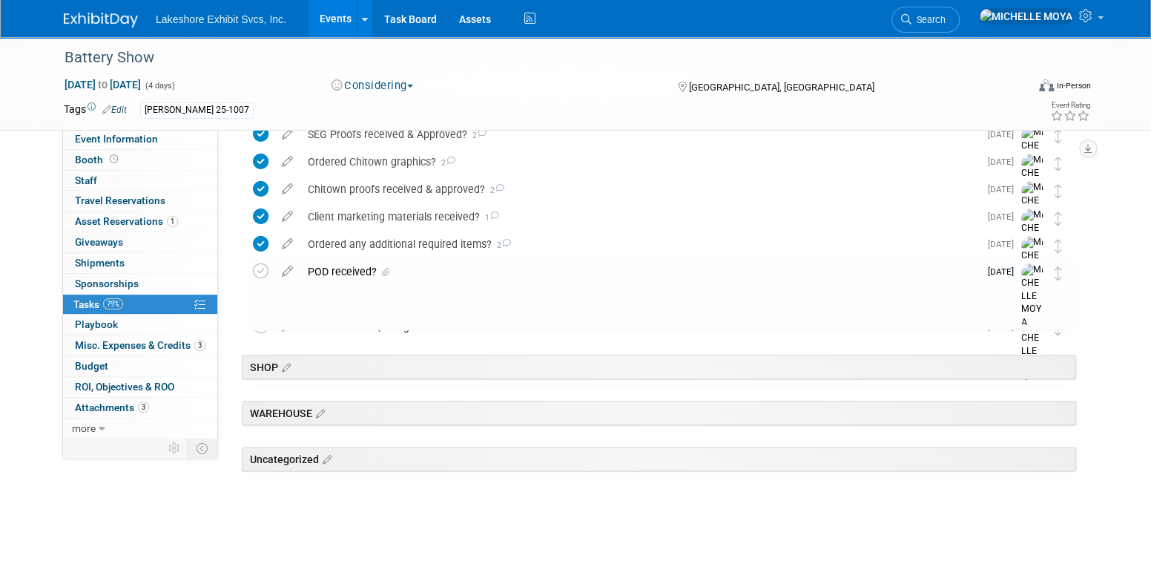
scroll to position [495, 0]
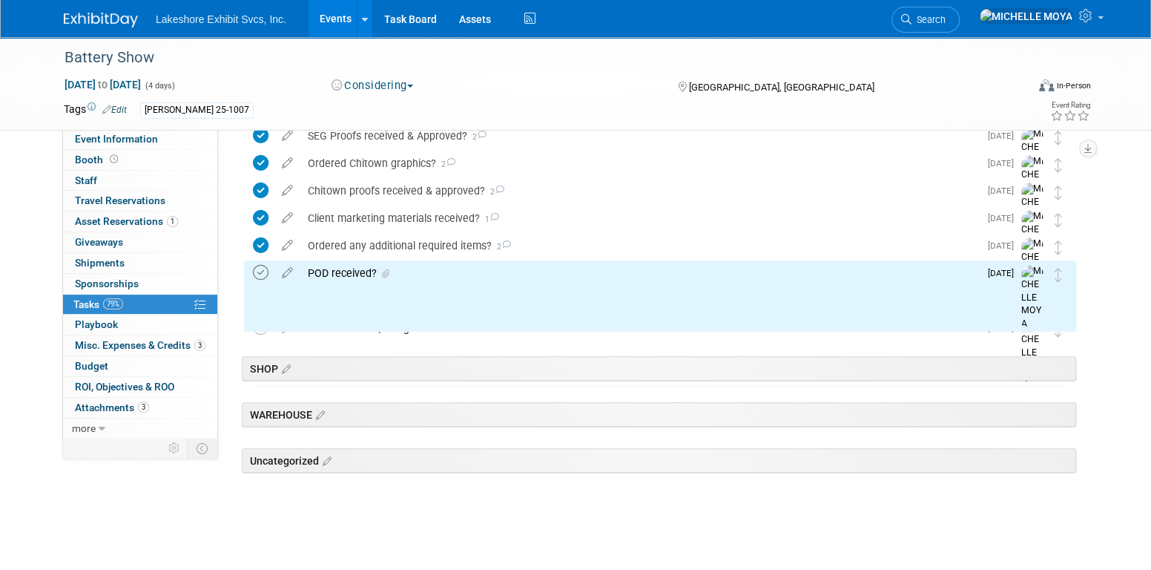
click at [262, 275] on icon at bounding box center [261, 273] width 16 height 16
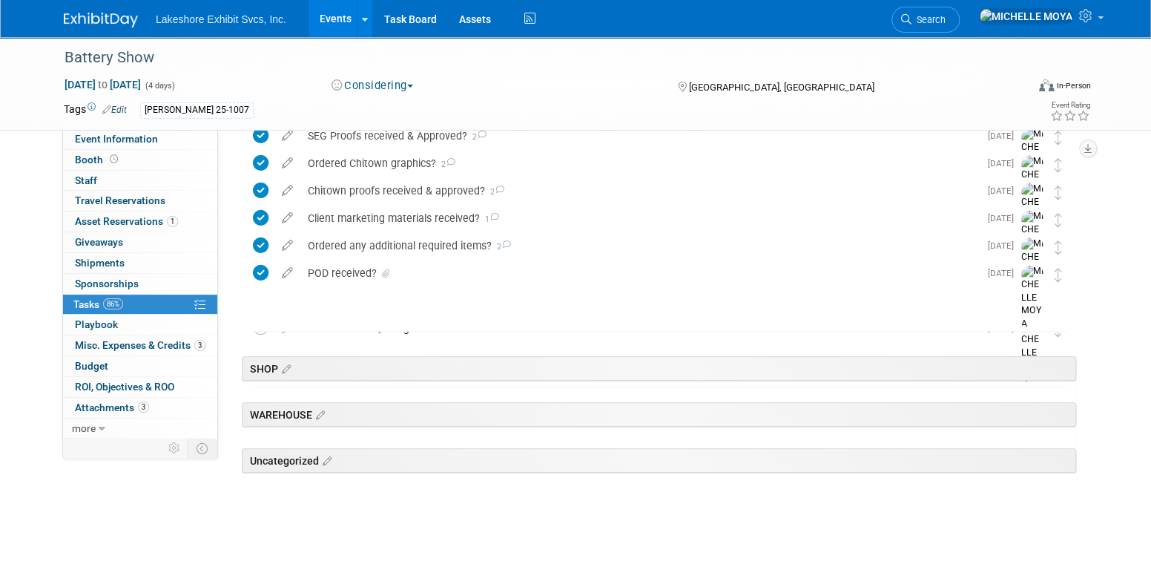
click at [347, 13] on link "Events" at bounding box center [336, 18] width 54 height 37
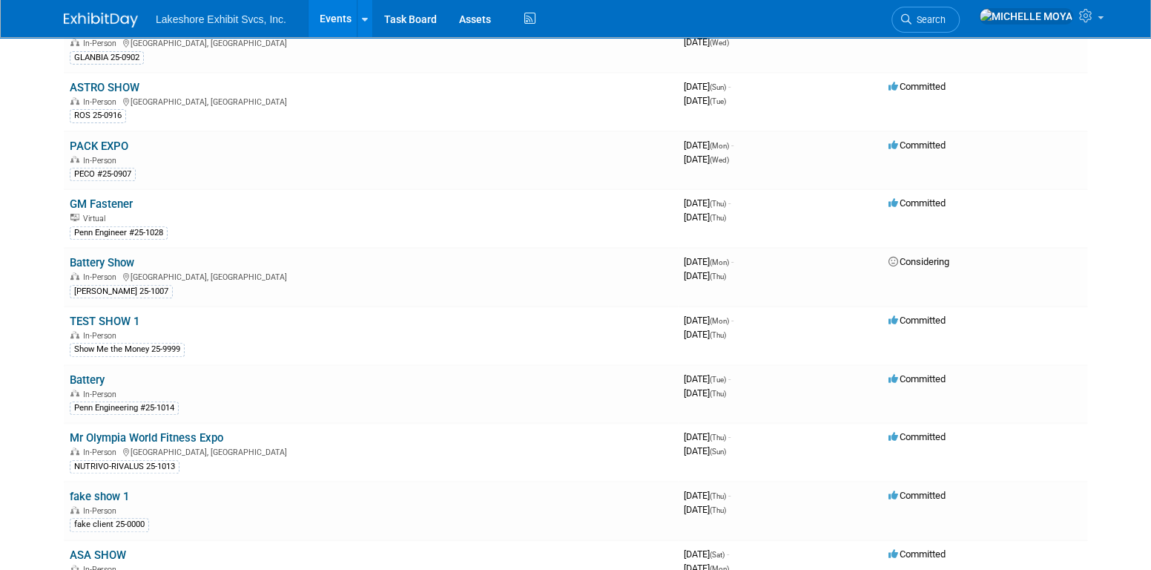
scroll to position [222, 0]
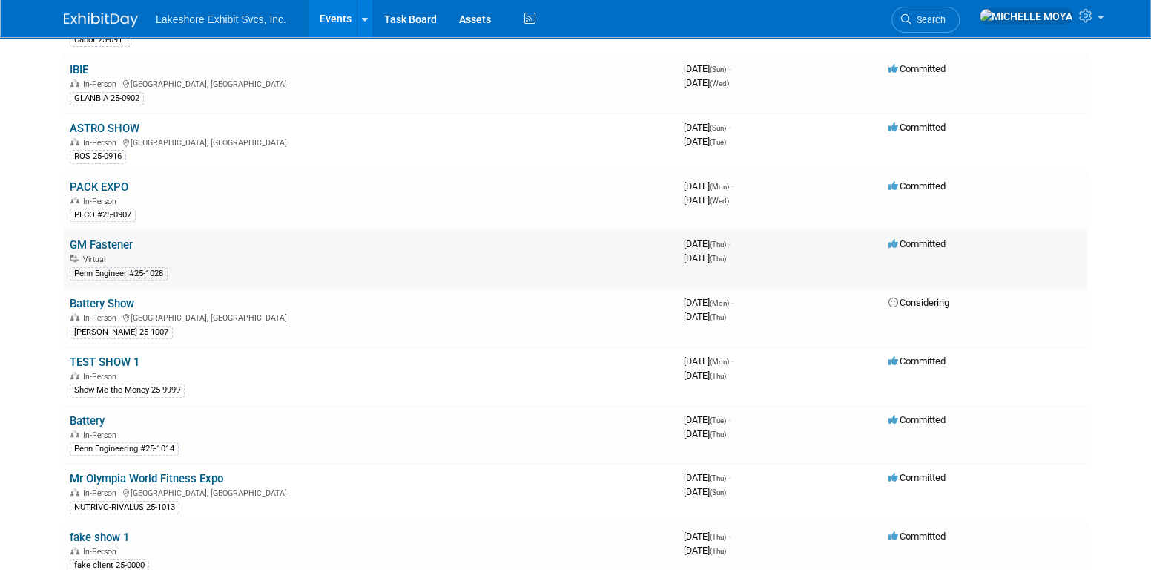
click at [125, 244] on link "GM Fastener" at bounding box center [101, 244] width 63 height 13
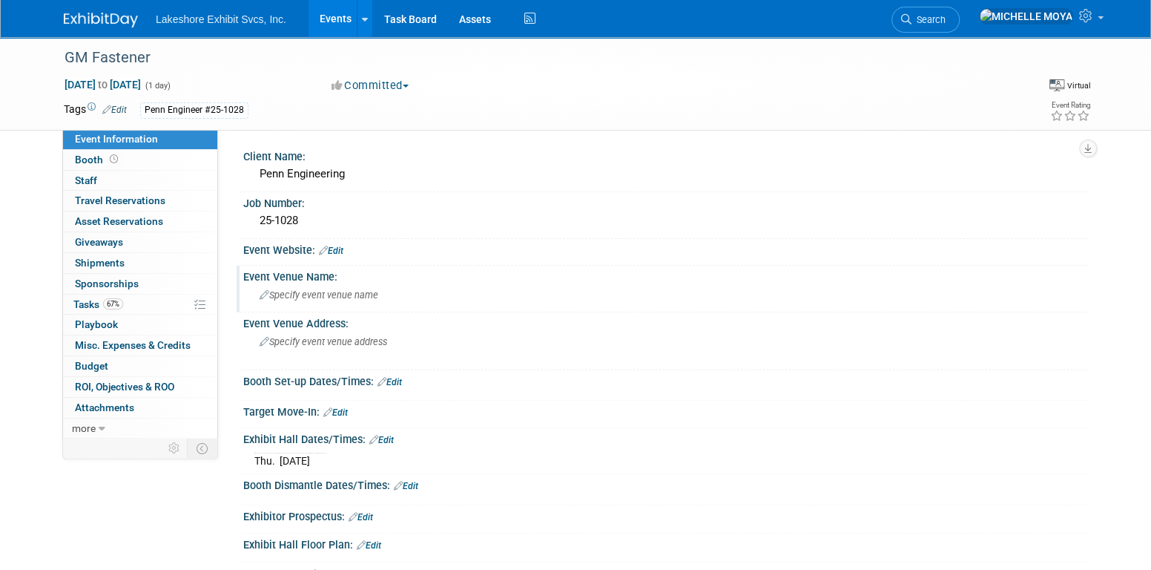
drag, startPoint x: 142, startPoint y: 303, endPoint x: 305, endPoint y: 299, distance: 162.5
click at [143, 303] on link "67% Tasks 67%" at bounding box center [140, 304] width 154 height 20
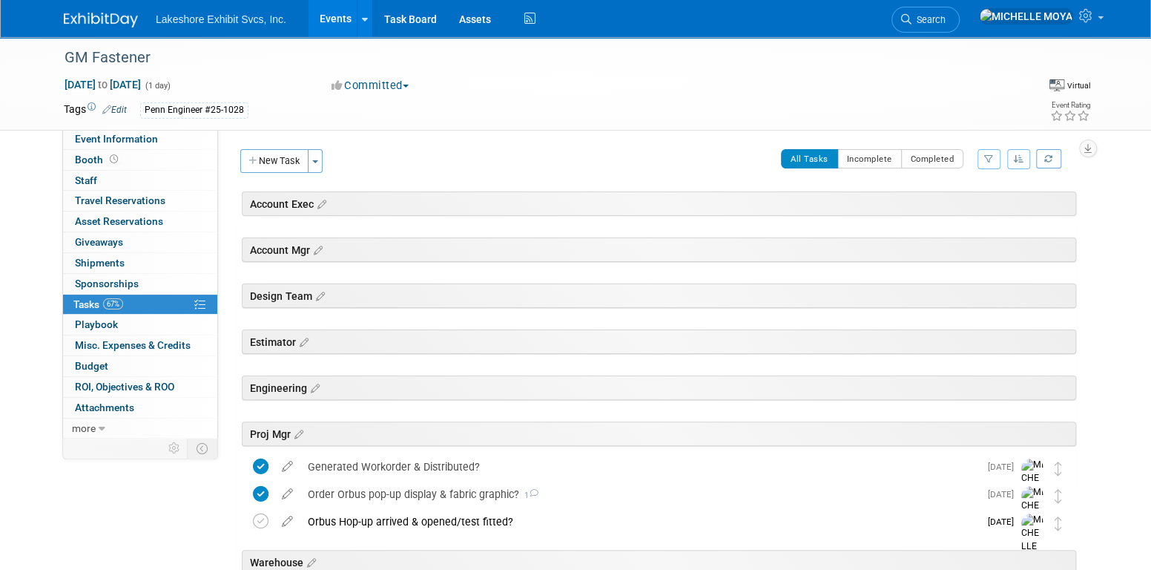
click at [991, 155] on icon "button" at bounding box center [989, 158] width 10 height 9
click at [960, 208] on select "-- Select Assignee -- All unassigned tasks Assigned to me [PERSON_NAME] [PERSON…" at bounding box center [927, 206] width 122 height 21
click at [462, 494] on div "Order Orbus pop-up display & fabric graphic? 1" at bounding box center [639, 493] width 679 height 25
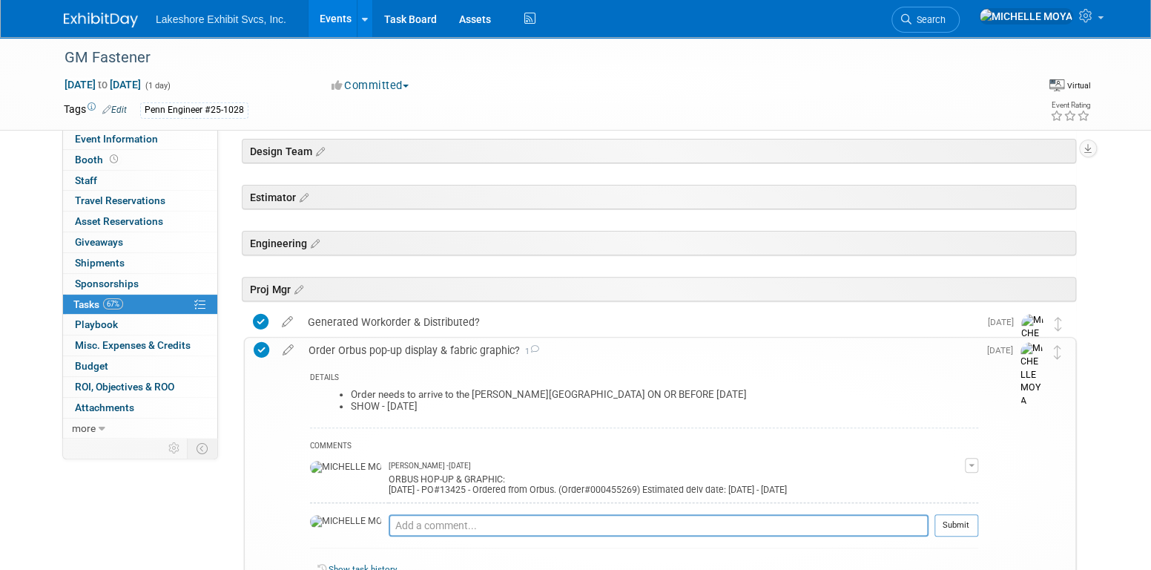
scroll to position [222, 0]
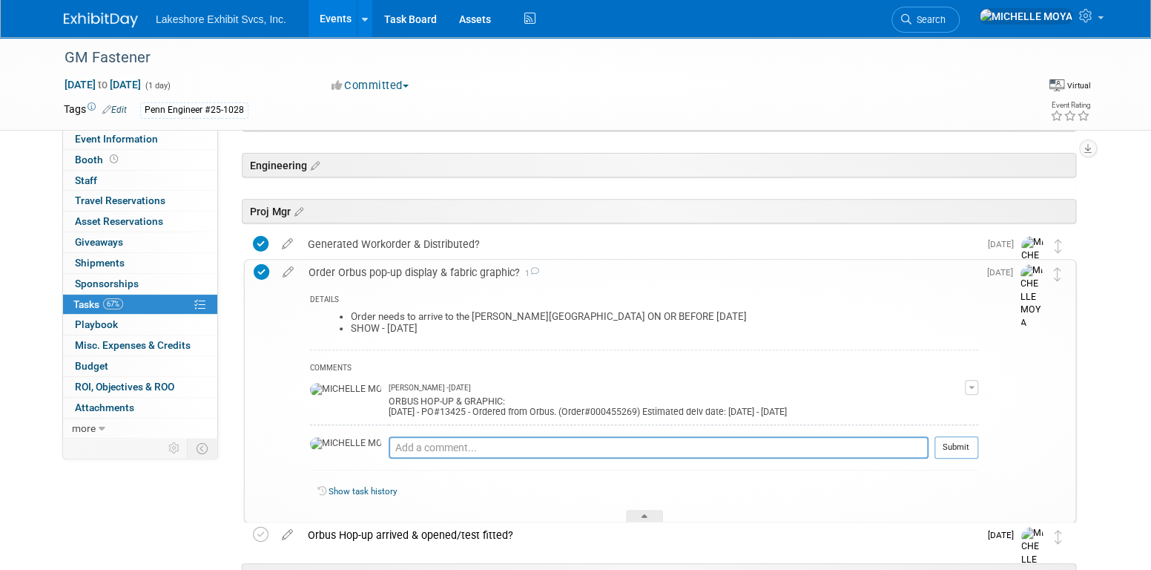
click at [429, 275] on div "Order Orbus pop-up display & fabric graphic? 1" at bounding box center [639, 272] width 677 height 25
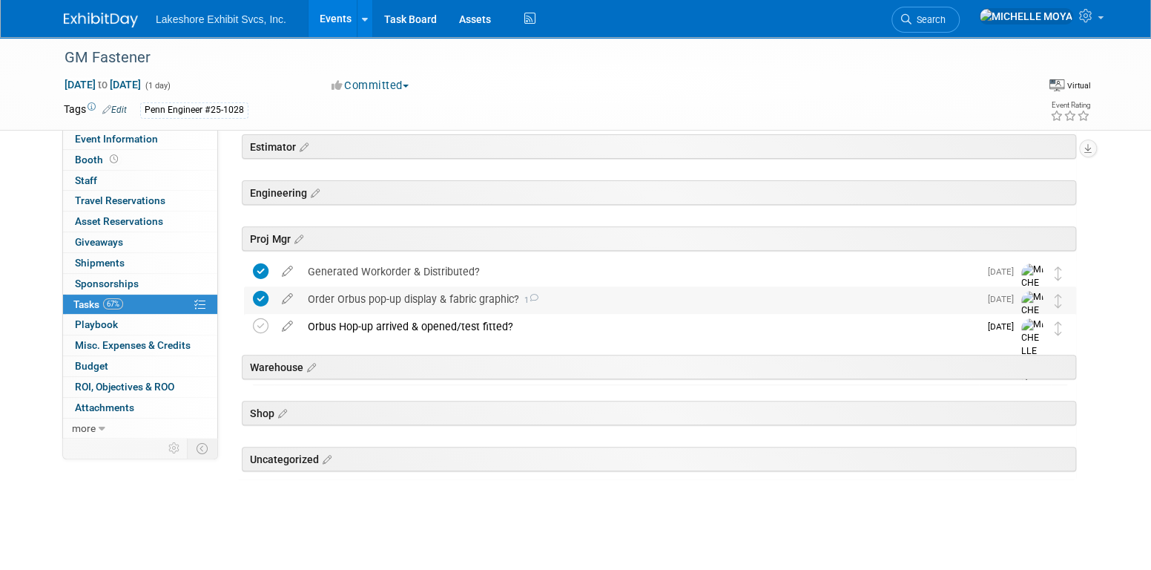
scroll to position [194, 0]
click at [437, 326] on div "Orbus Hop-up arrived & opened/test fitted?" at bounding box center [639, 326] width 679 height 25
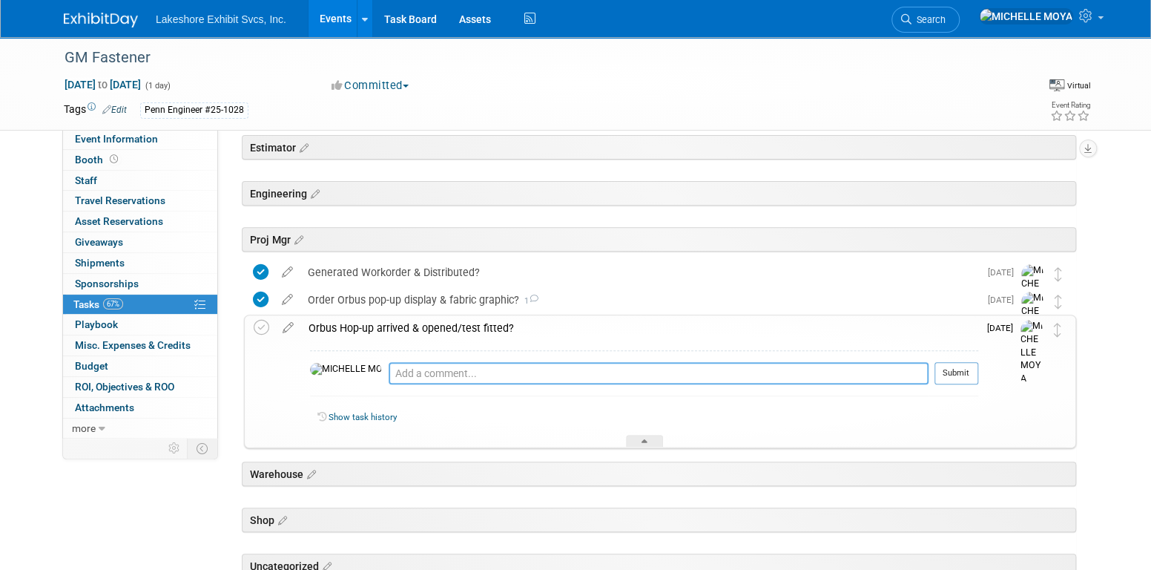
click at [424, 366] on textarea at bounding box center [659, 373] width 540 height 22
type textarea "[DATE] - [PERSON_NAME] confirmed the Hop-up & graphic has been received. He wil…"
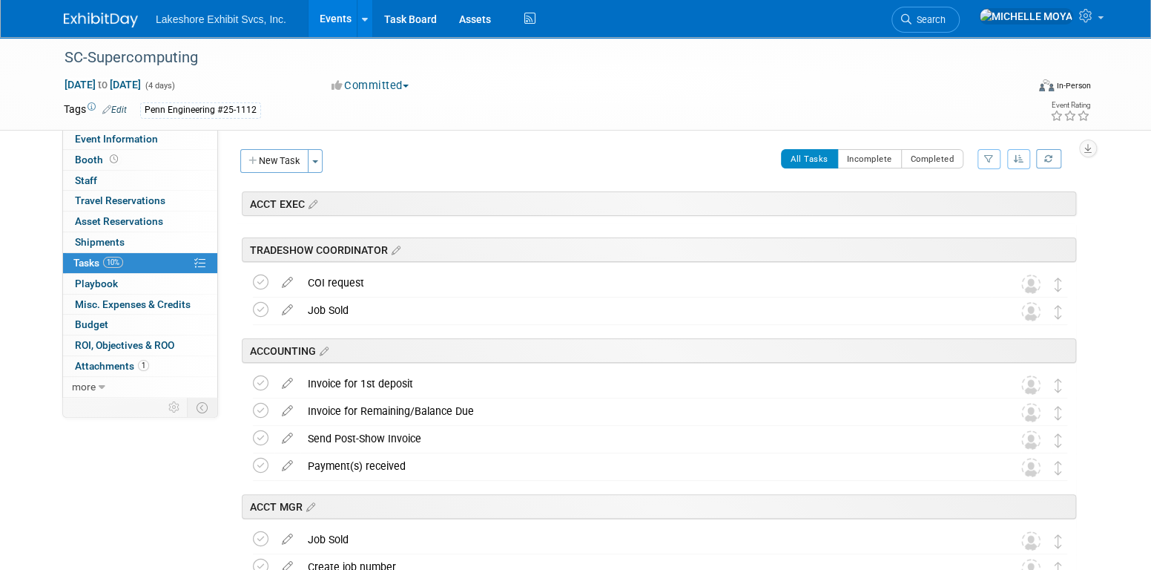
scroll to position [2398, 0]
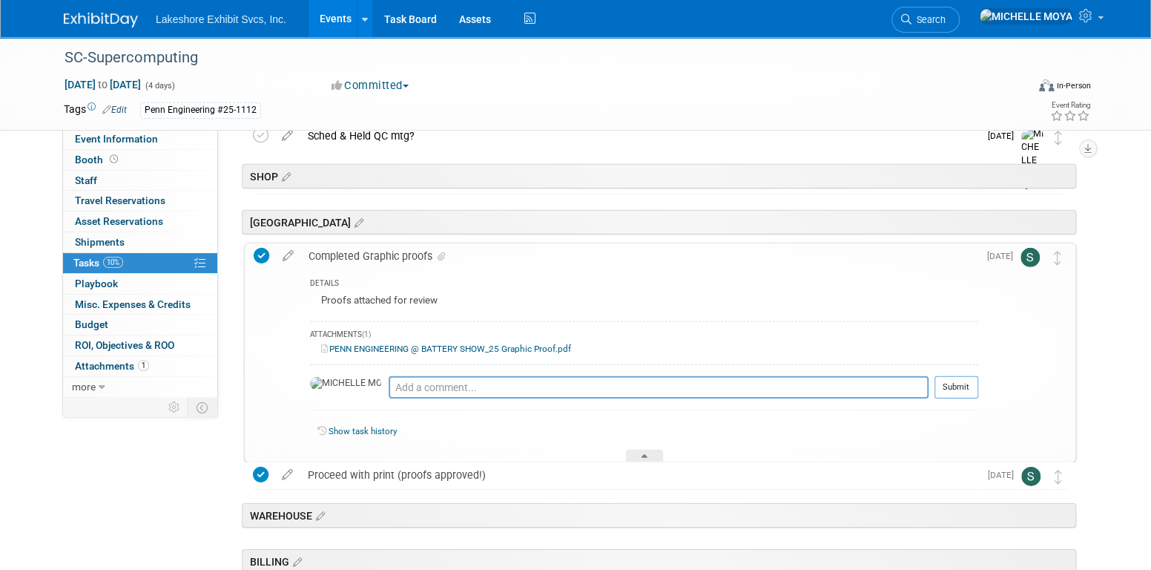
click at [443, 349] on link "PENN ENGINEERING @ BATTERY SHOW_25 Graphic Proof.pdf" at bounding box center [446, 348] width 250 height 10
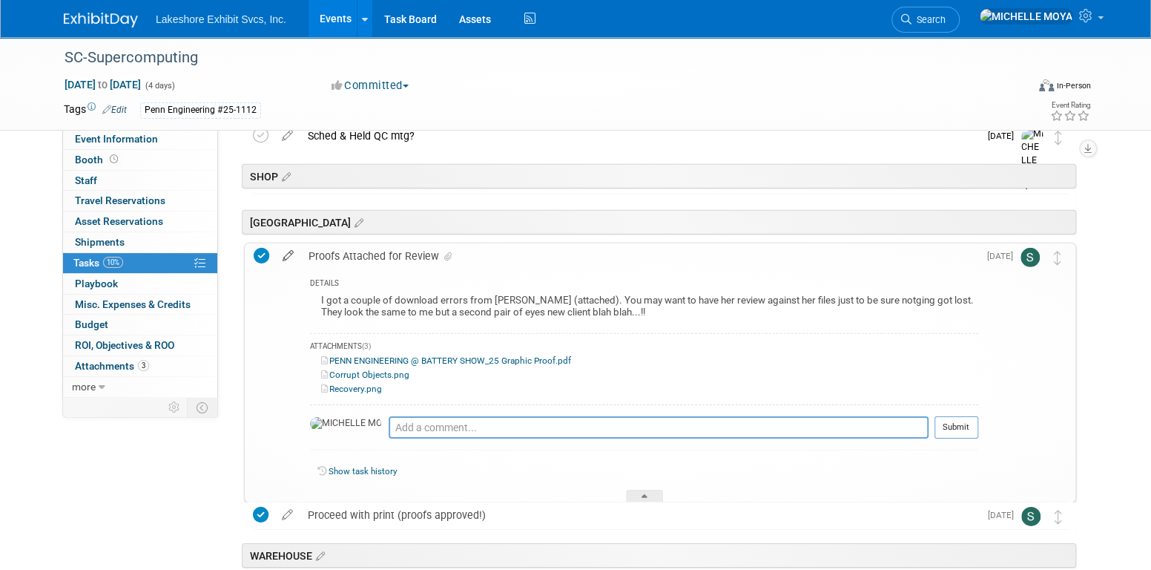
click at [288, 251] on icon at bounding box center [288, 252] width 26 height 19
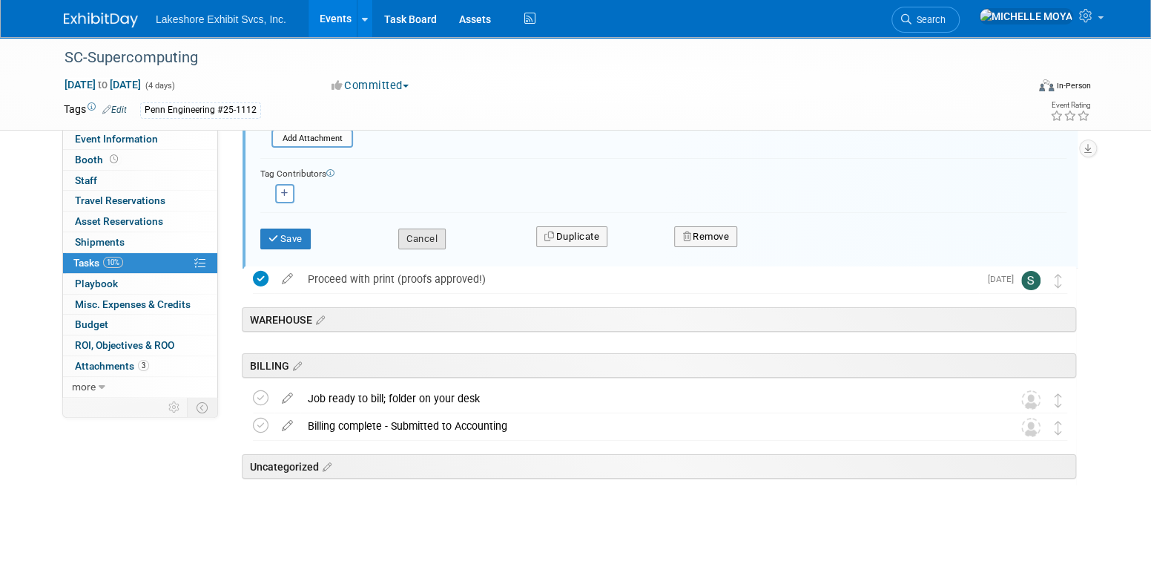
scroll to position [2869, 0]
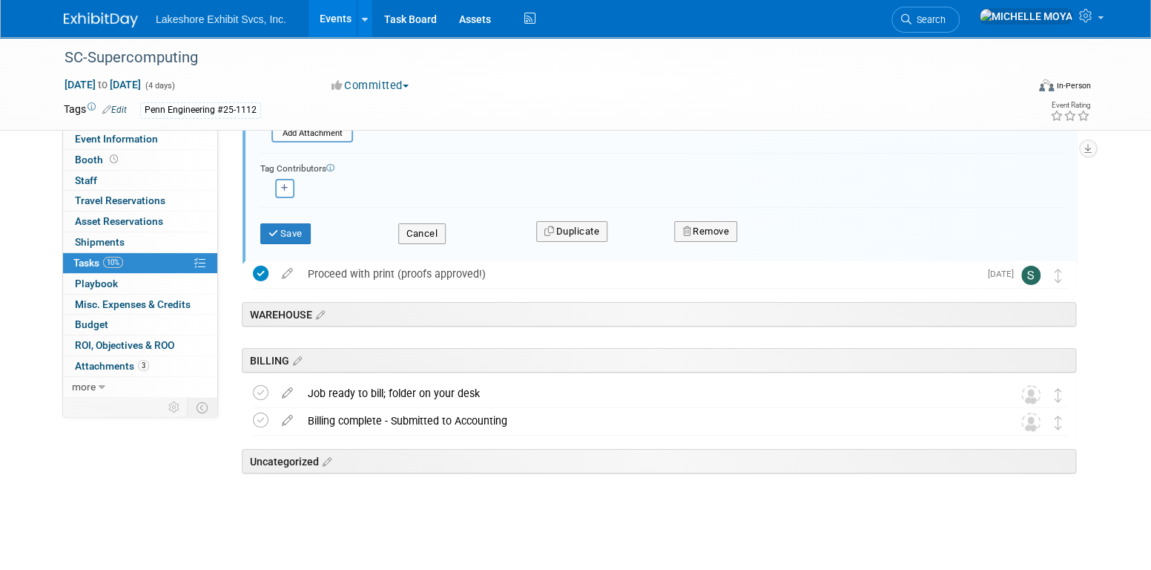
click at [428, 208] on div "Save Cancel Duplicate Remove" at bounding box center [663, 233] width 806 height 52
click at [423, 229] on button "Cancel" at bounding box center [421, 233] width 47 height 21
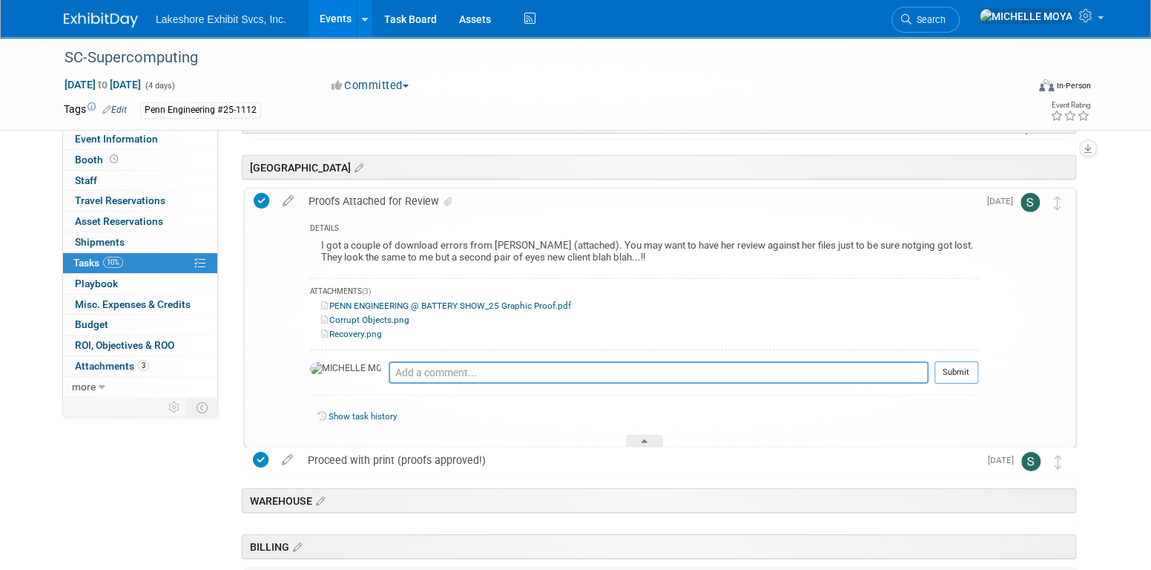
scroll to position [2418, 0]
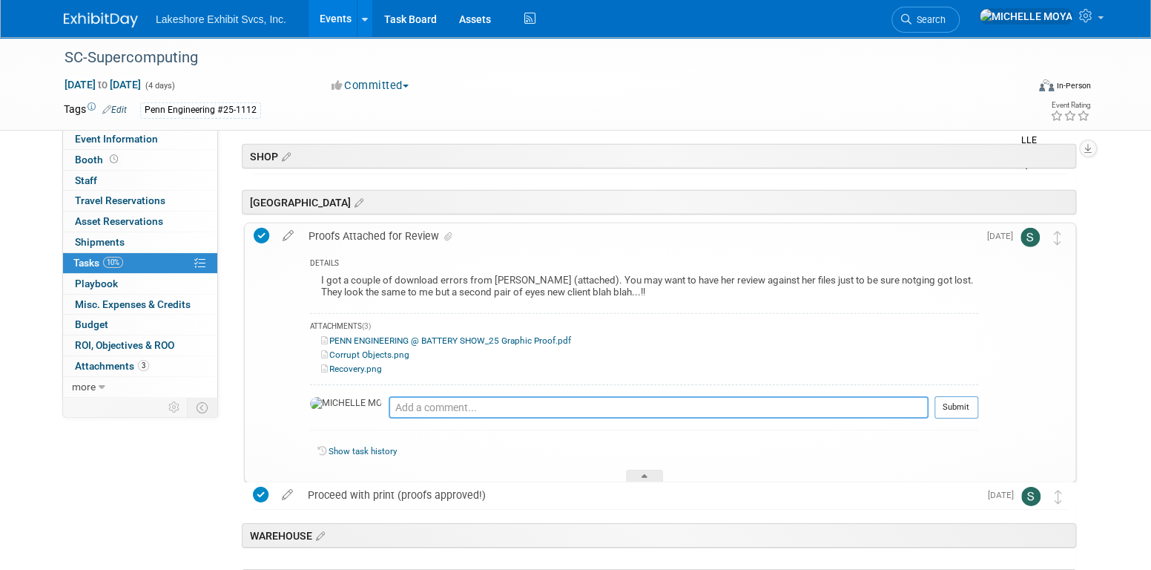
drag, startPoint x: 398, startPoint y: 410, endPoint x: 400, endPoint y: 402, distance: 8.7
click at [401, 403] on textarea at bounding box center [659, 407] width 540 height 22
click at [85, 383] on span "more" at bounding box center [84, 386] width 24 height 12
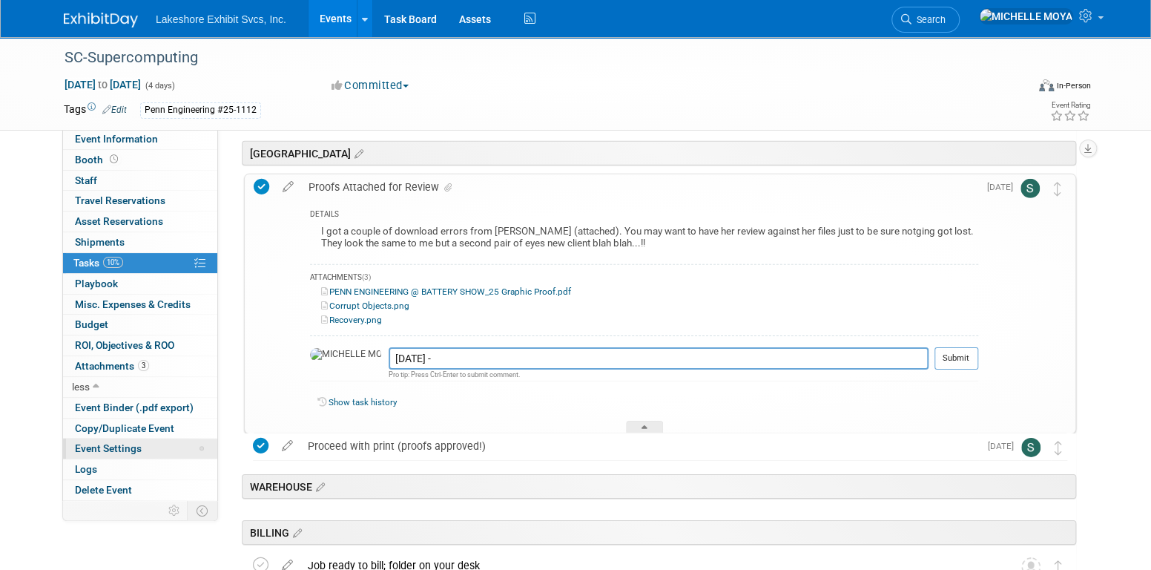
scroll to position [2493, 0]
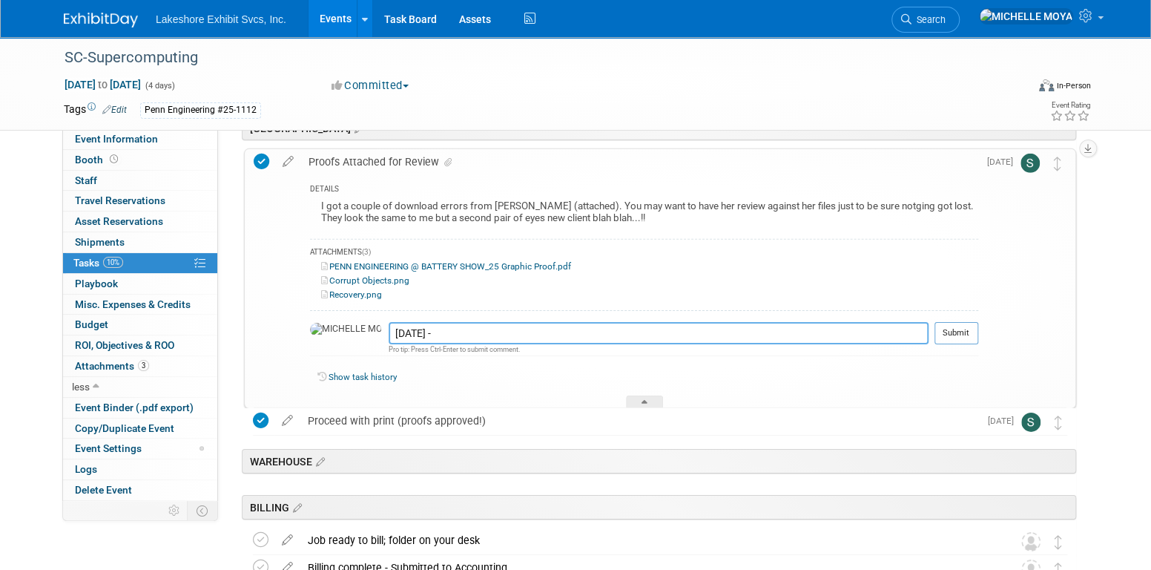
click at [401, 332] on textarea "[DATE] -" at bounding box center [659, 333] width 540 height 22
type textarea "[DATE] - Received, thank you! Let me touch base with [PERSON_NAME]."
click at [954, 331] on button "Submit" at bounding box center [956, 333] width 44 height 22
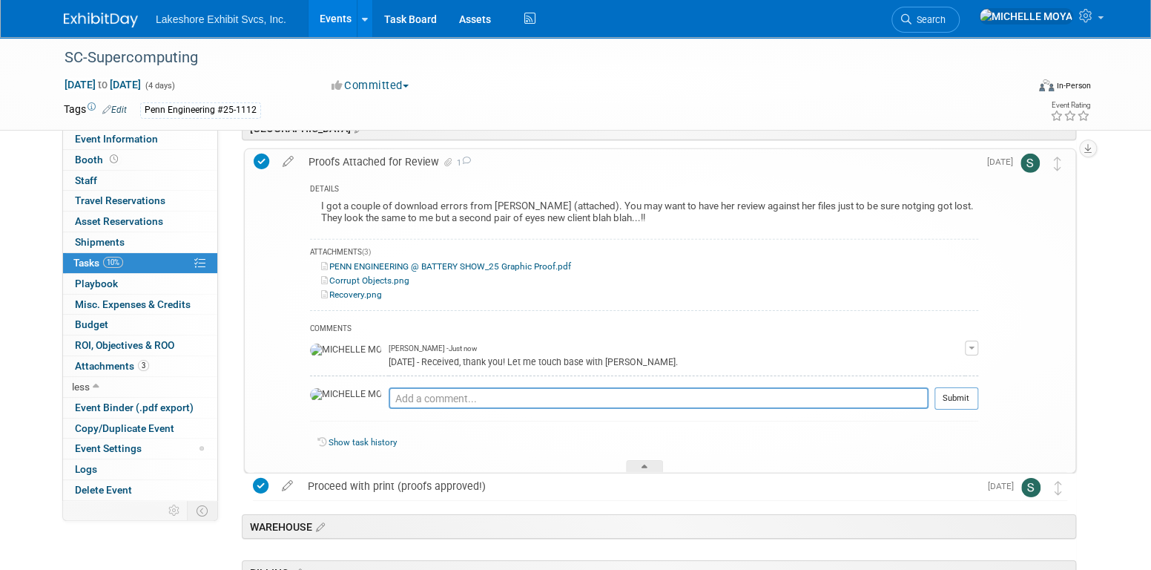
click at [566, 358] on div "[DATE] - Received, thank you! Let me touch base with [PERSON_NAME]." at bounding box center [677, 361] width 576 height 14
click at [977, 342] on button "button" at bounding box center [971, 347] width 13 height 15
click at [951, 371] on link "Edit Comment" at bounding box center [918, 369] width 117 height 21
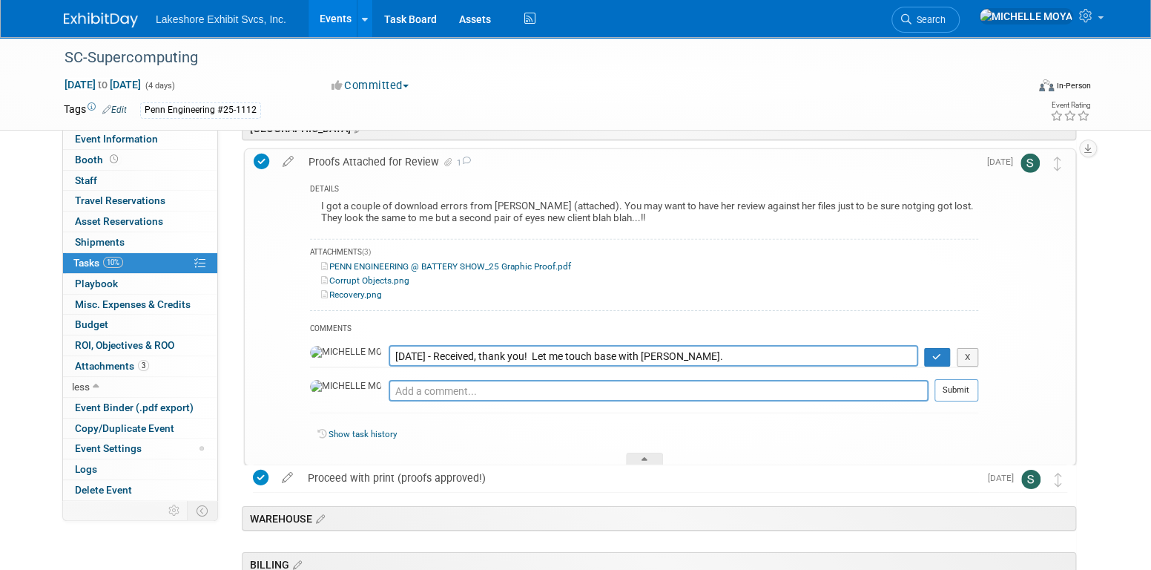
drag, startPoint x: 343, startPoint y: 355, endPoint x: 355, endPoint y: 339, distance: 20.6
click at [389, 355] on textarea "9.5.25 - Received, thank you! Let me touch base with Jill." at bounding box center [654, 356] width 530 height 22
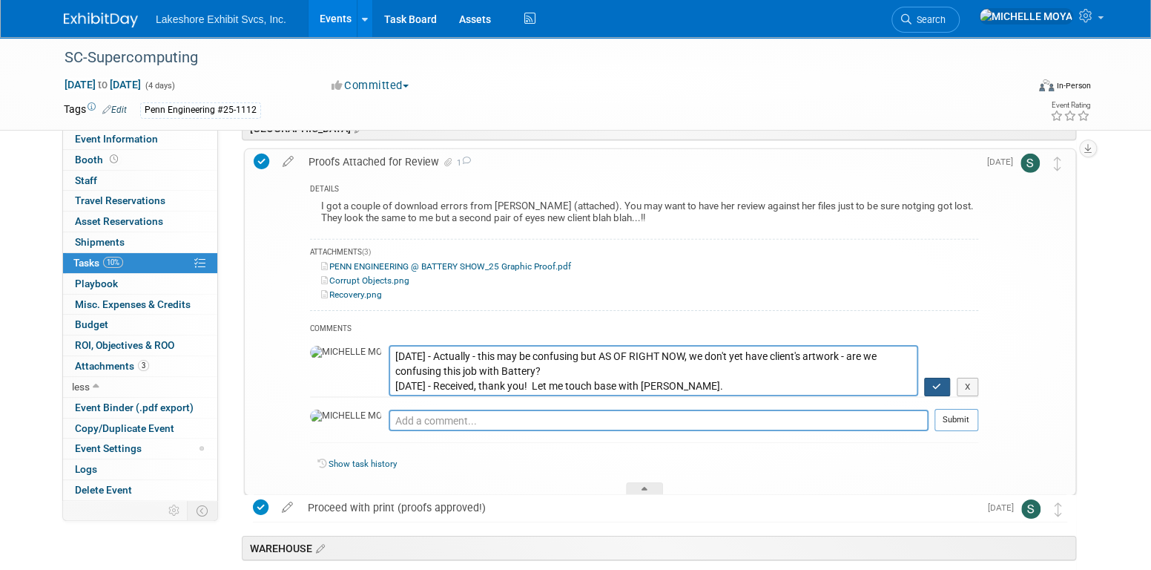
type textarea "9.5.25 - Actually - this may be confusing but AS OF RIGHT NOW, we don't yet hav…"
click at [942, 386] on icon "button" at bounding box center [937, 386] width 10 height 9
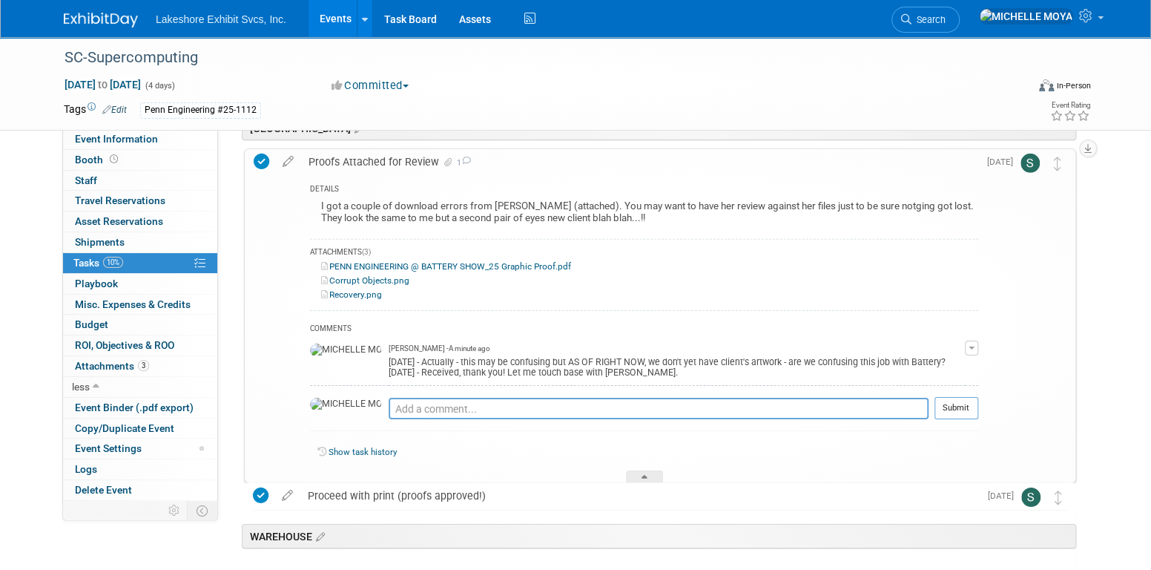
click at [386, 165] on div "Proofs Attached for Review 1" at bounding box center [639, 161] width 677 height 25
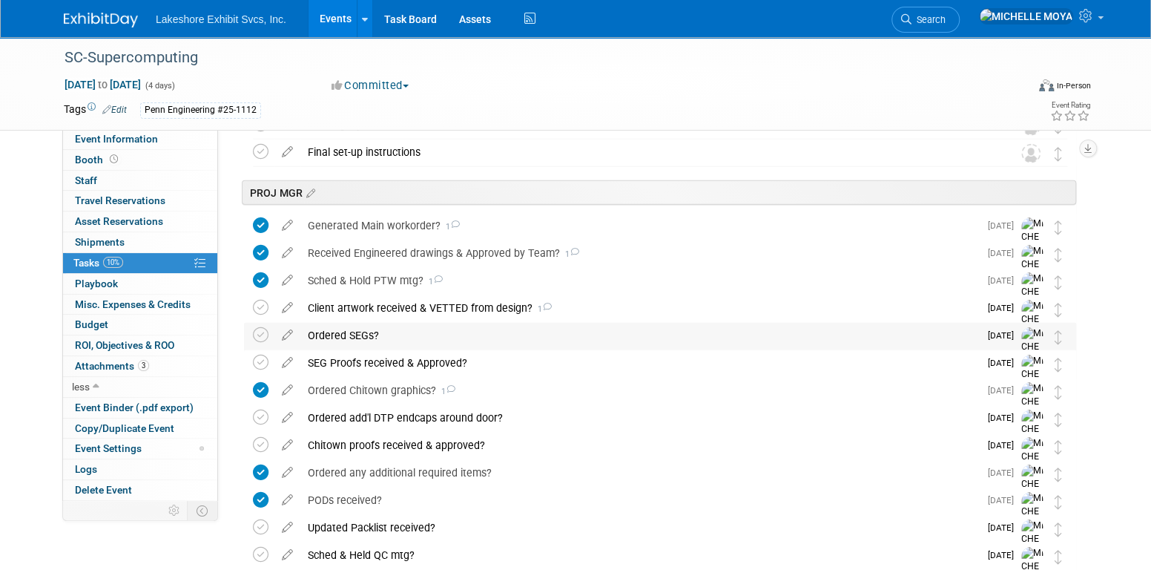
scroll to position [2409, 0]
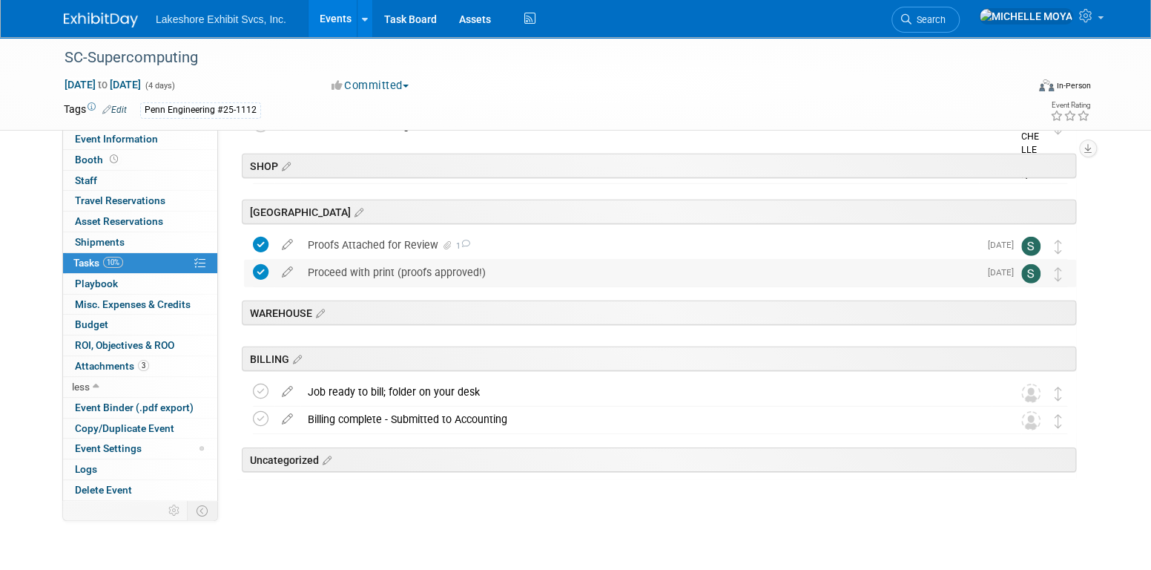
click at [263, 271] on icon at bounding box center [261, 272] width 16 height 16
click at [342, 271] on div "Proceed with print (proofs approved!)" at bounding box center [639, 272] width 679 height 25
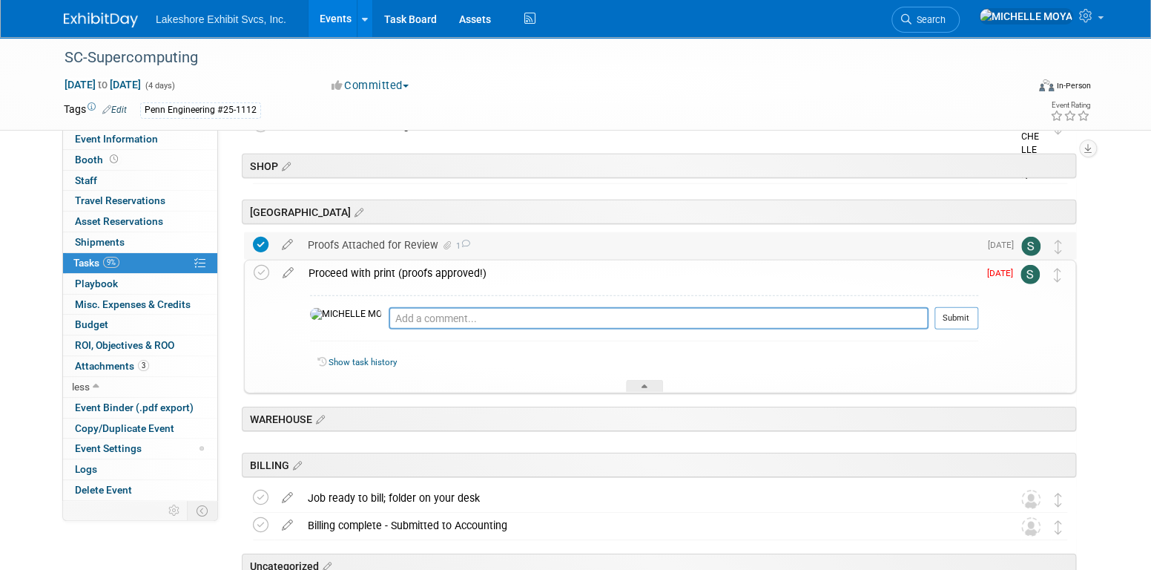
click at [351, 248] on div "Proofs Attached for Review 1" at bounding box center [639, 244] width 679 height 25
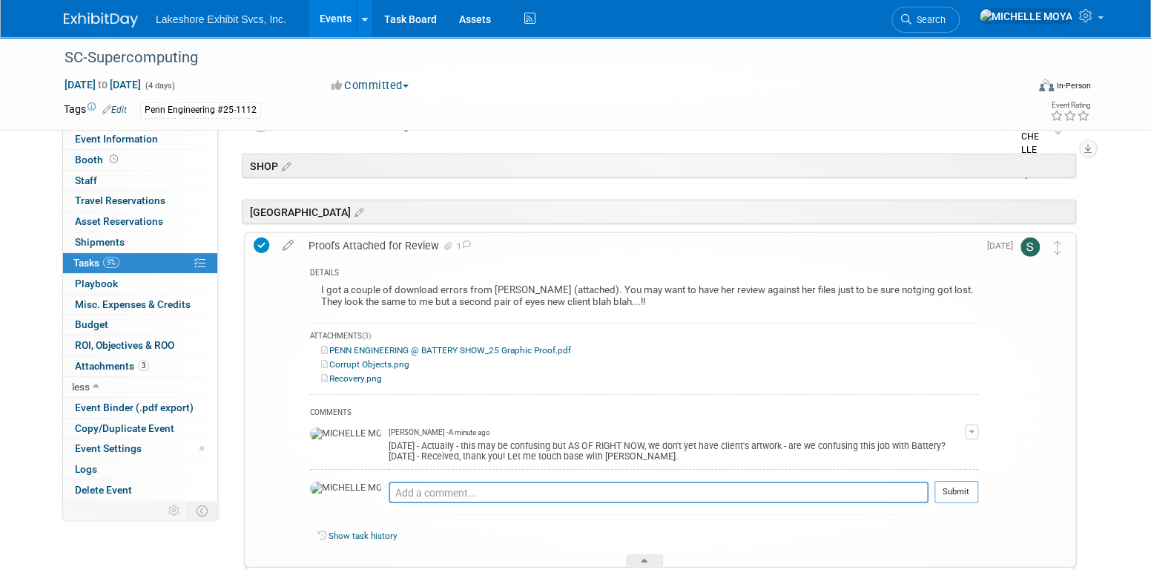
click at [329, 25] on link "Events" at bounding box center [336, 18] width 54 height 37
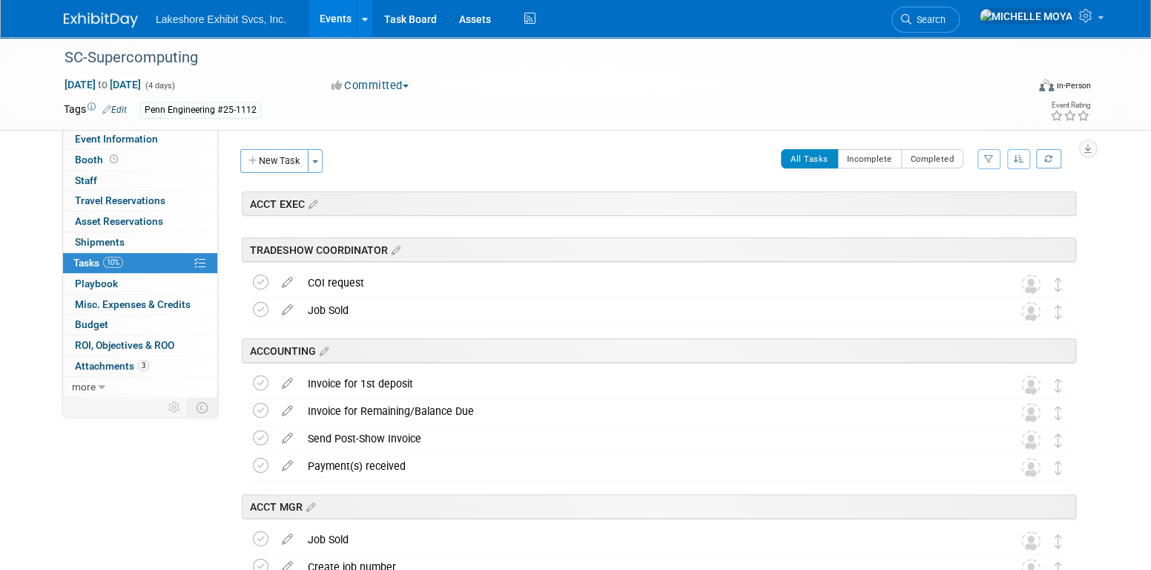
scroll to position [2398, 0]
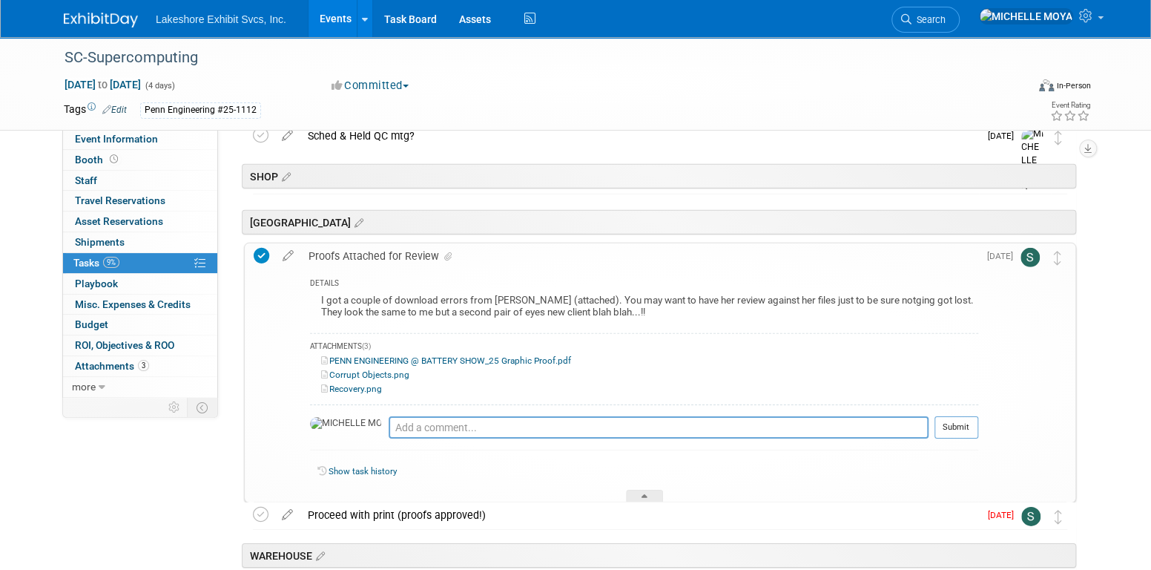
click at [331, 23] on link "Events" at bounding box center [336, 18] width 54 height 37
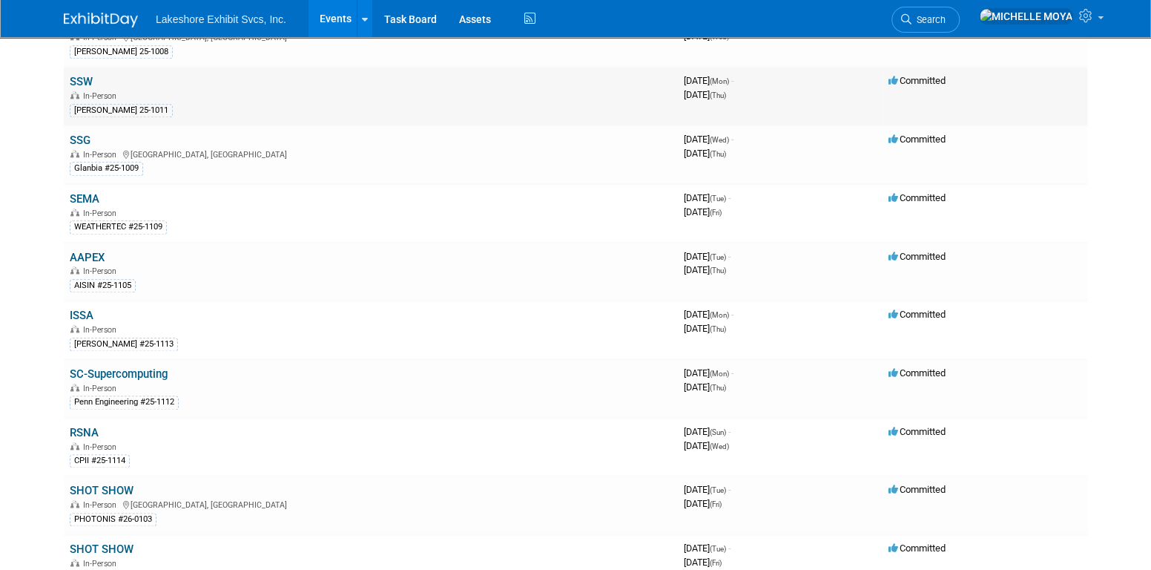
scroll to position [890, 0]
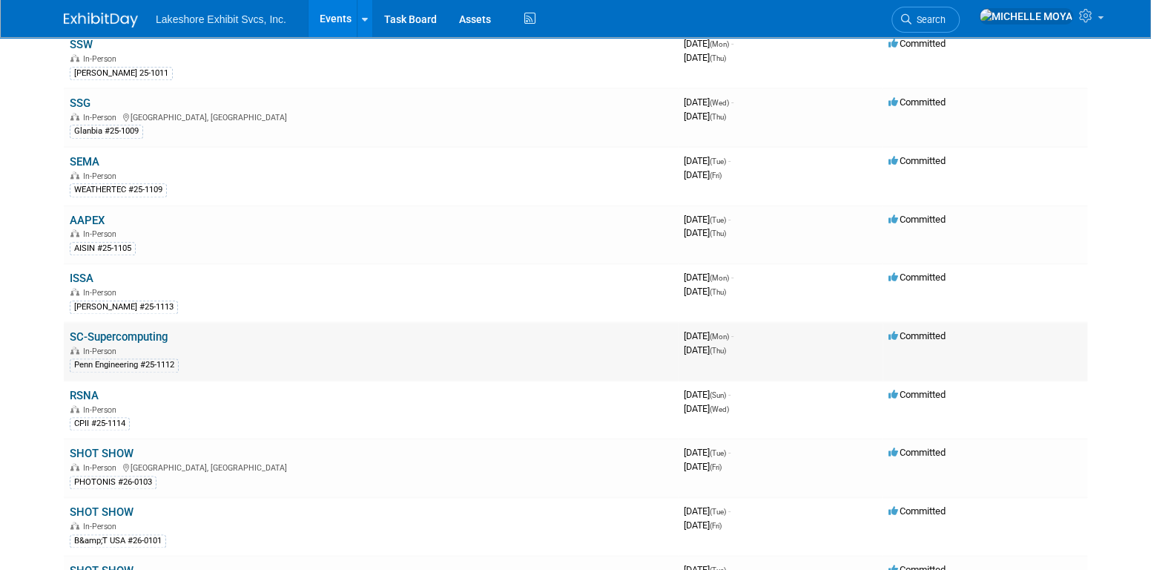
click at [108, 330] on link "SC-Supercomputing" at bounding box center [119, 336] width 98 height 13
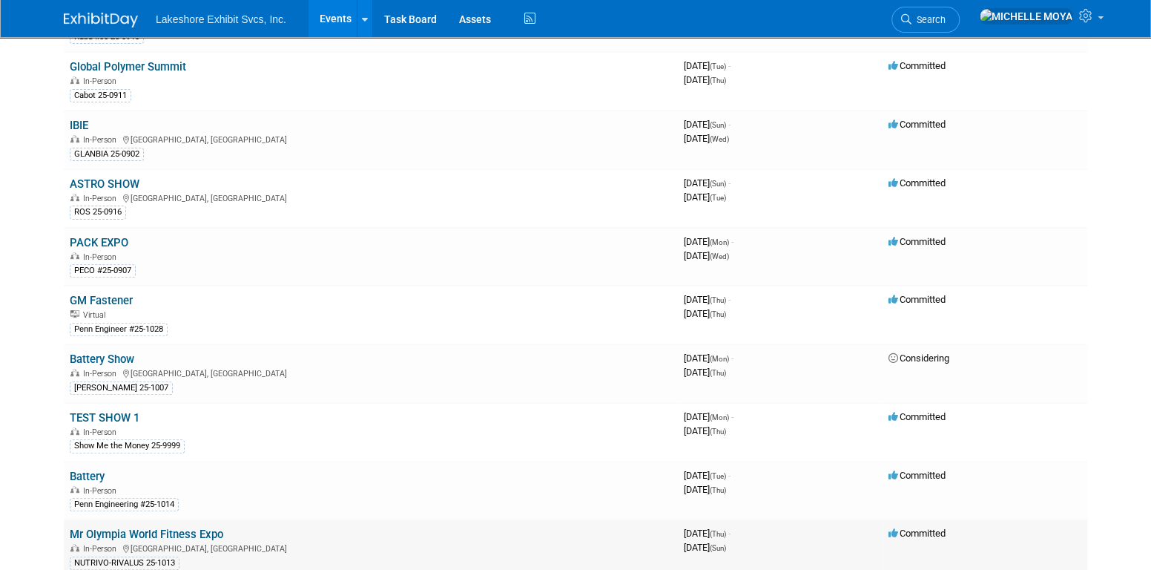
scroll to position [371, 0]
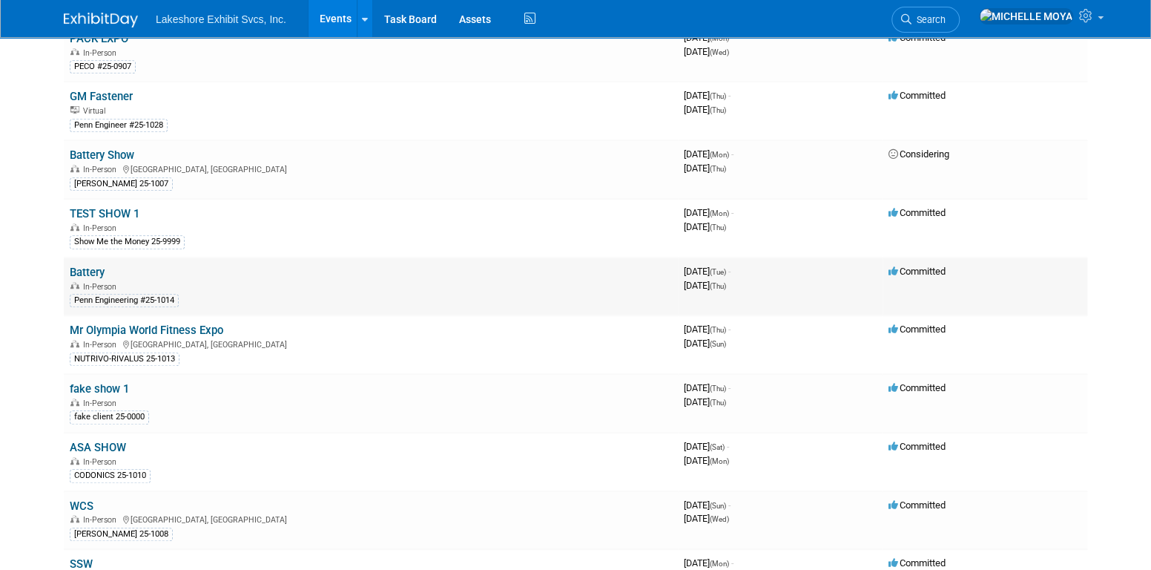
click at [100, 271] on link "Battery" at bounding box center [87, 272] width 35 height 13
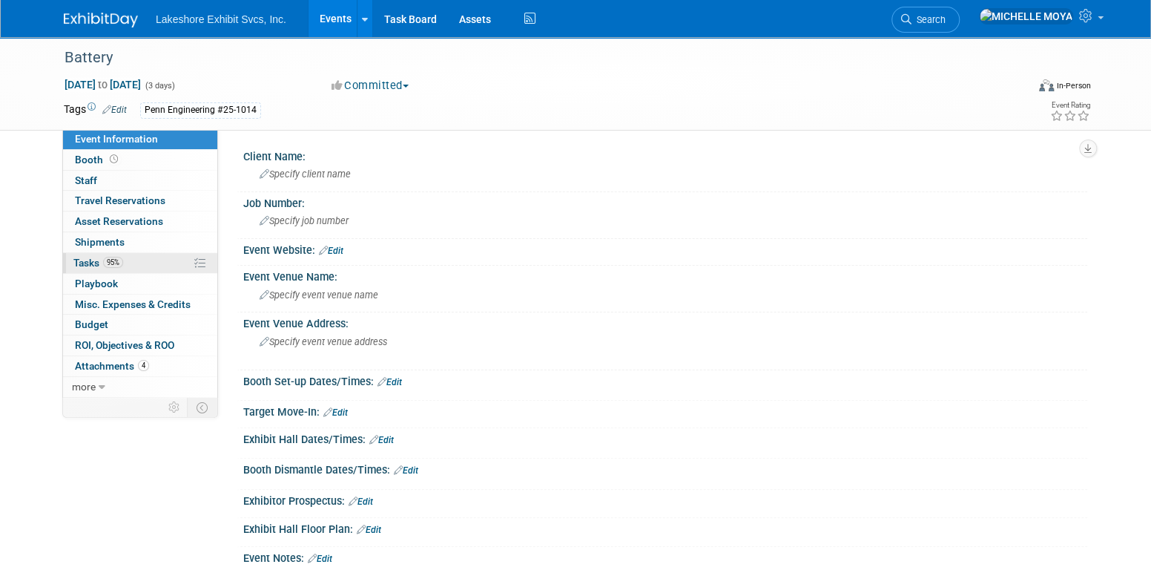
click at [128, 260] on link "95% Tasks 95%" at bounding box center [140, 263] width 154 height 20
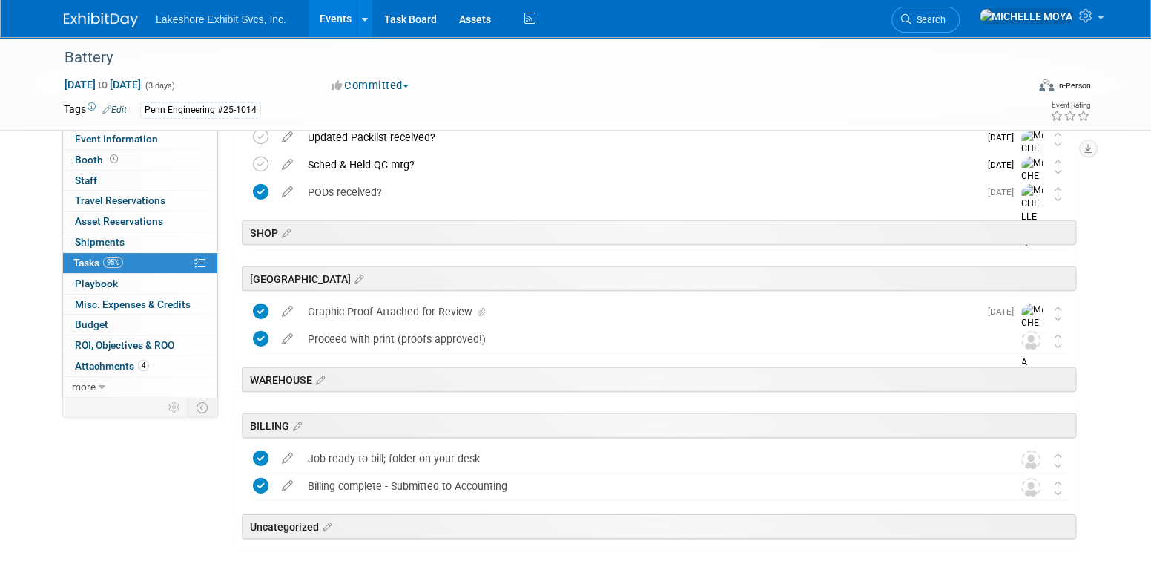
scroll to position [2373, 0]
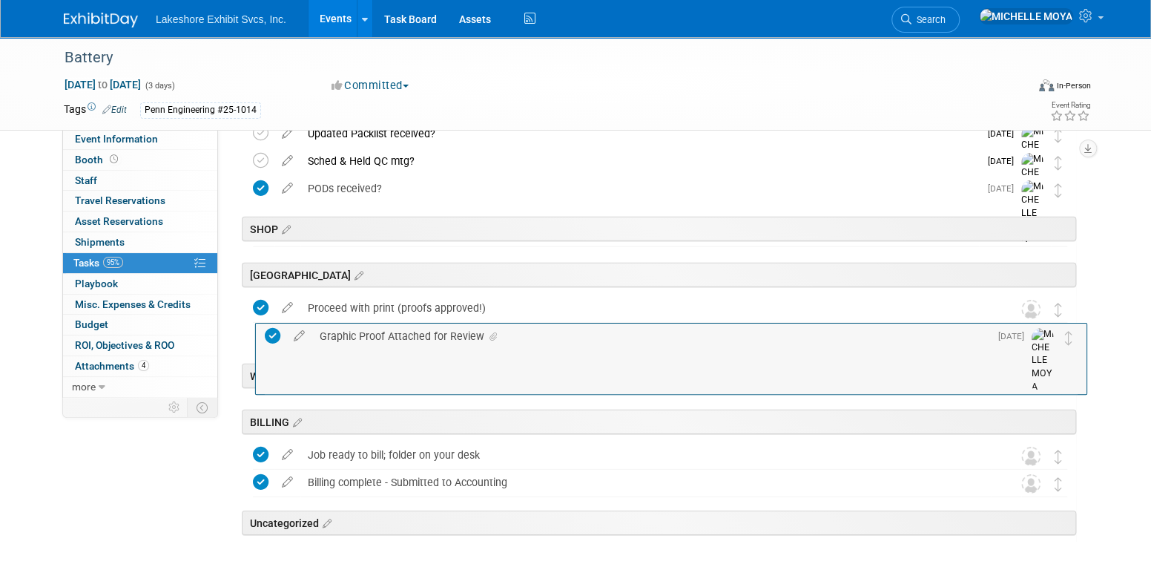
drag, startPoint x: 1060, startPoint y: 312, endPoint x: 1071, endPoint y: 340, distance: 29.6
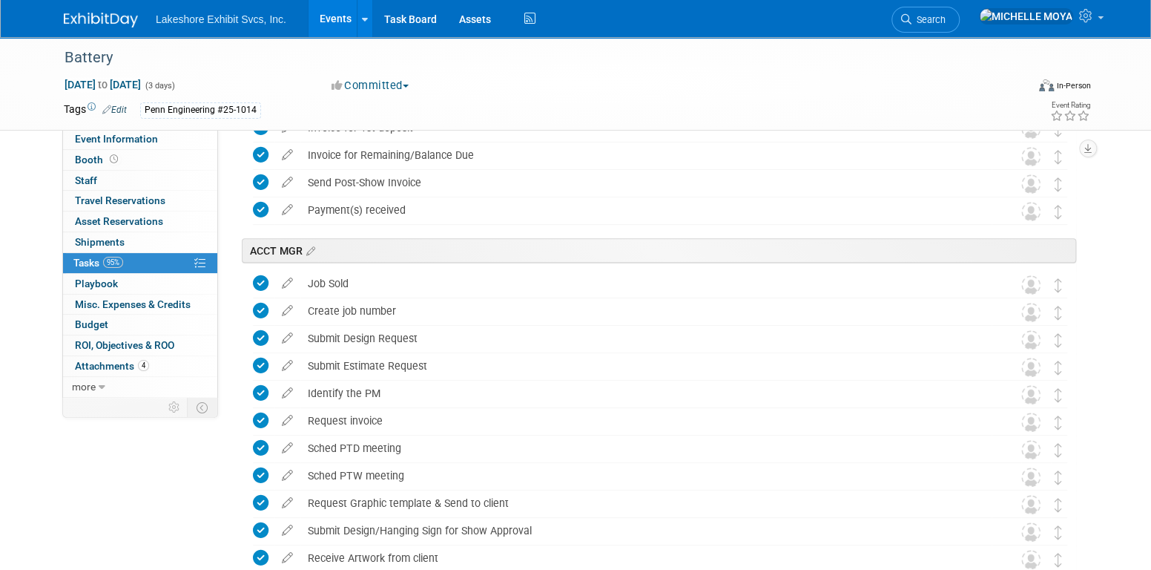
scroll to position [0, 0]
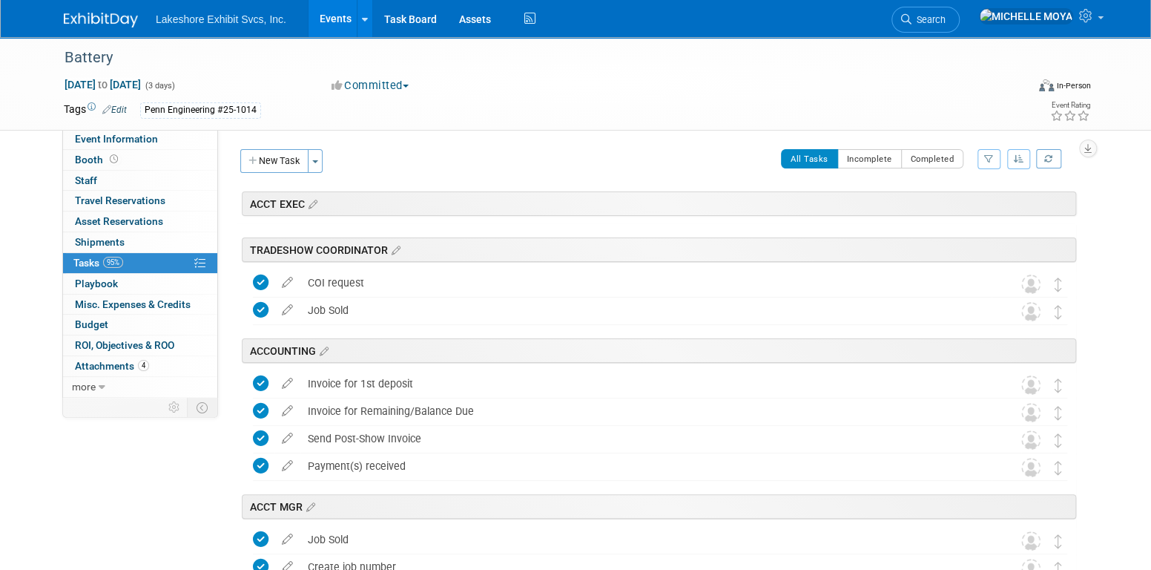
click at [988, 159] on icon "button" at bounding box center [989, 158] width 10 height 9
click at [961, 205] on select "-- Select Assignee -- All unassigned tasks Assigned to me [PERSON_NAME] [PERSON…" at bounding box center [927, 206] width 122 height 21
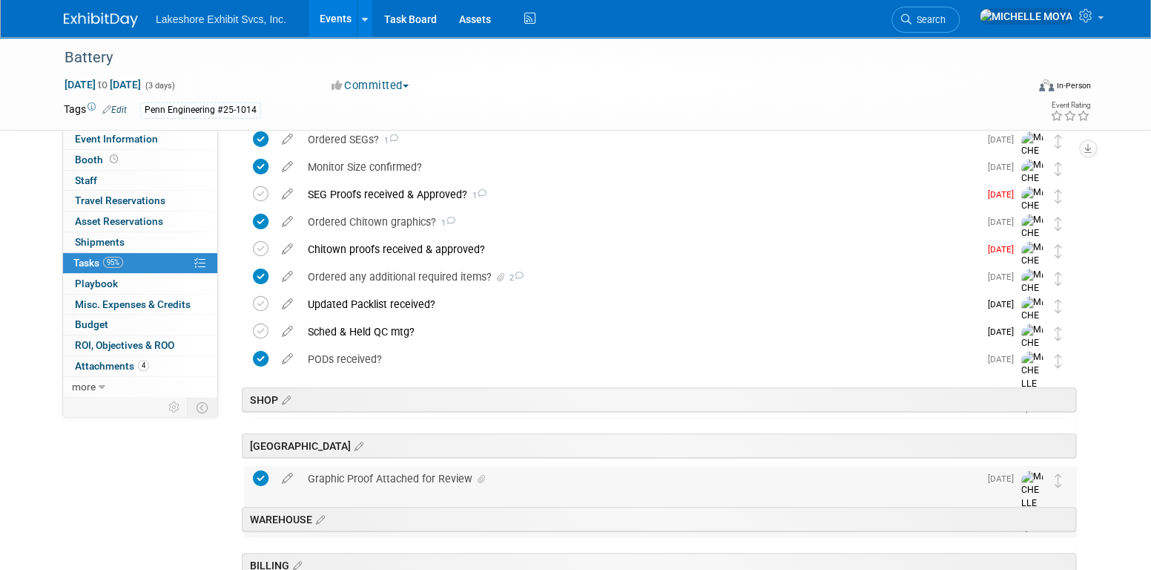
scroll to position [532, 0]
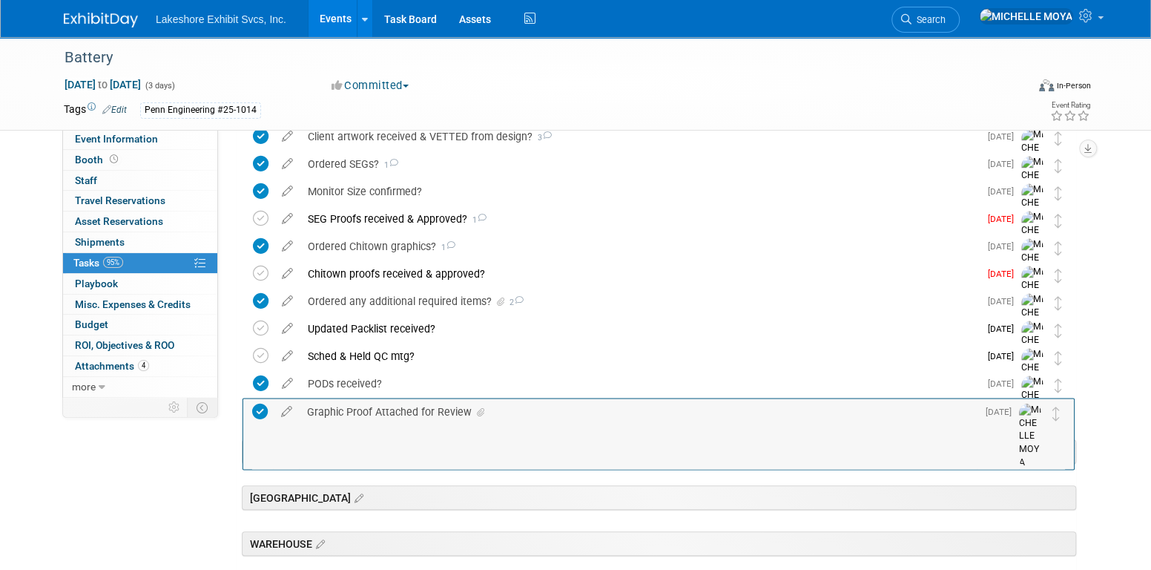
drag, startPoint x: 1062, startPoint y: 510, endPoint x: 1060, endPoint y: 417, distance: 93.5
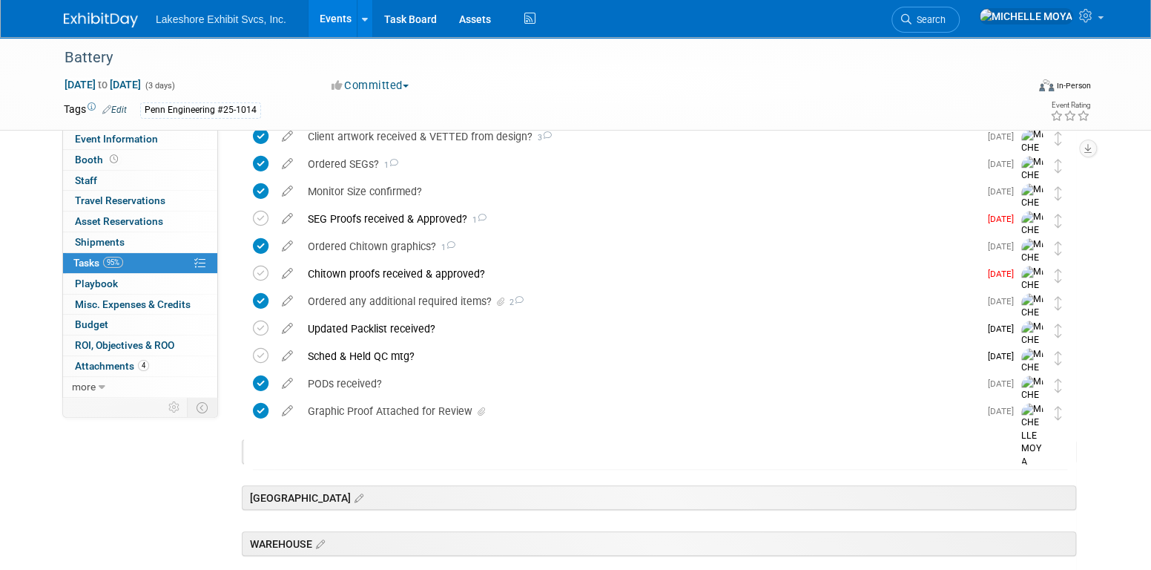
click at [262, 406] on icon at bounding box center [261, 411] width 16 height 16
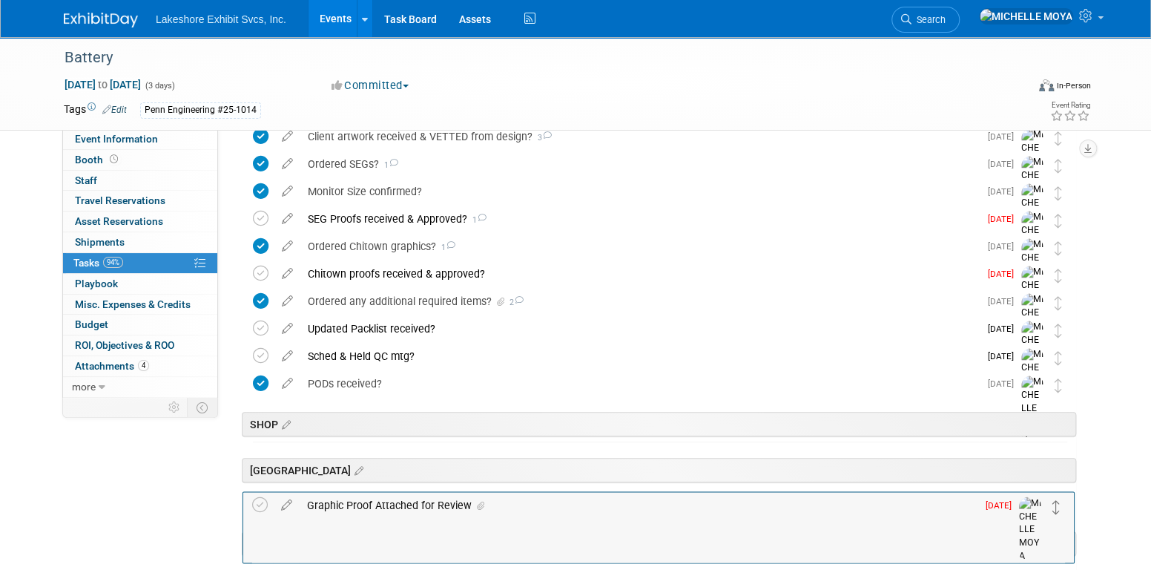
drag, startPoint x: 1058, startPoint y: 409, endPoint x: 1057, endPoint y: 501, distance: 92.7
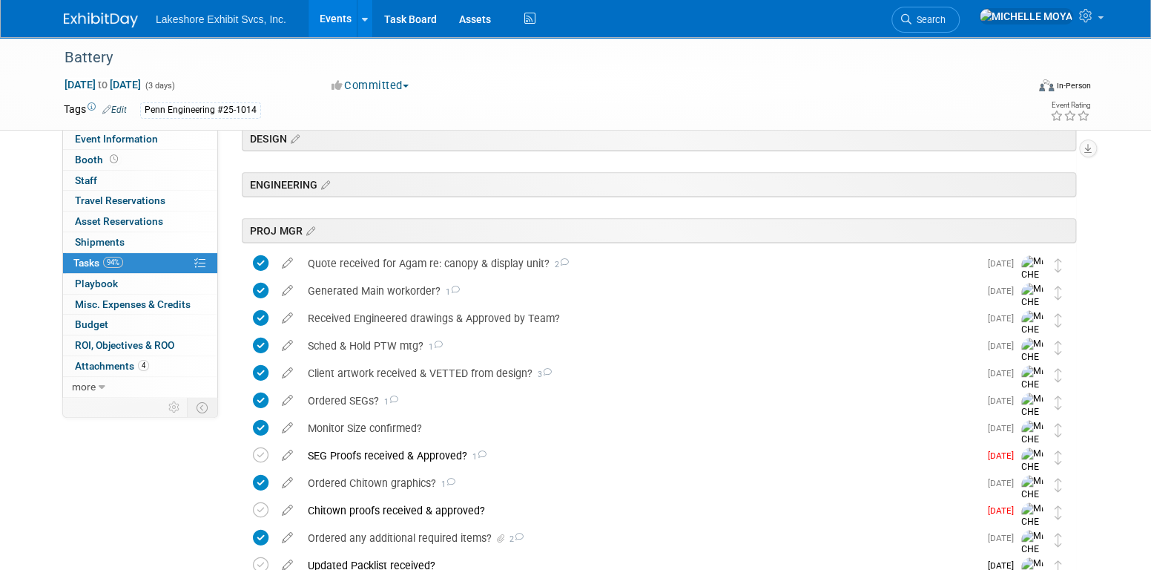
scroll to position [0, 0]
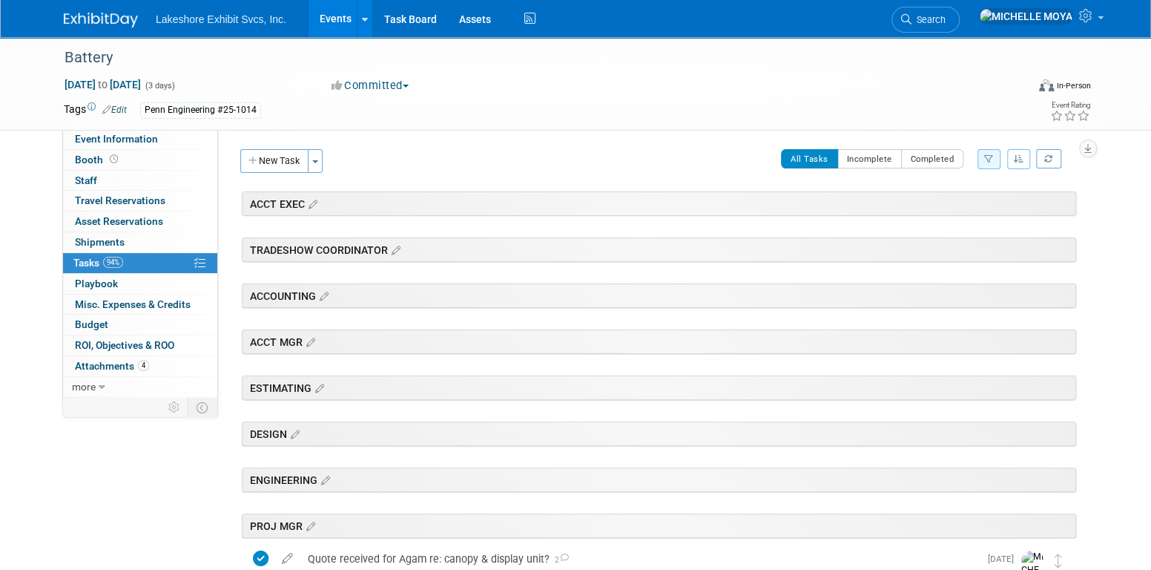
click at [989, 157] on icon "button" at bounding box center [989, 158] width 10 height 9
click at [986, 166] on button "button" at bounding box center [988, 159] width 23 height 20
click at [962, 208] on select "-- Select Assignee -- All unassigned tasks Assigned to me [PERSON_NAME] [PERSON…" at bounding box center [927, 206] width 122 height 21
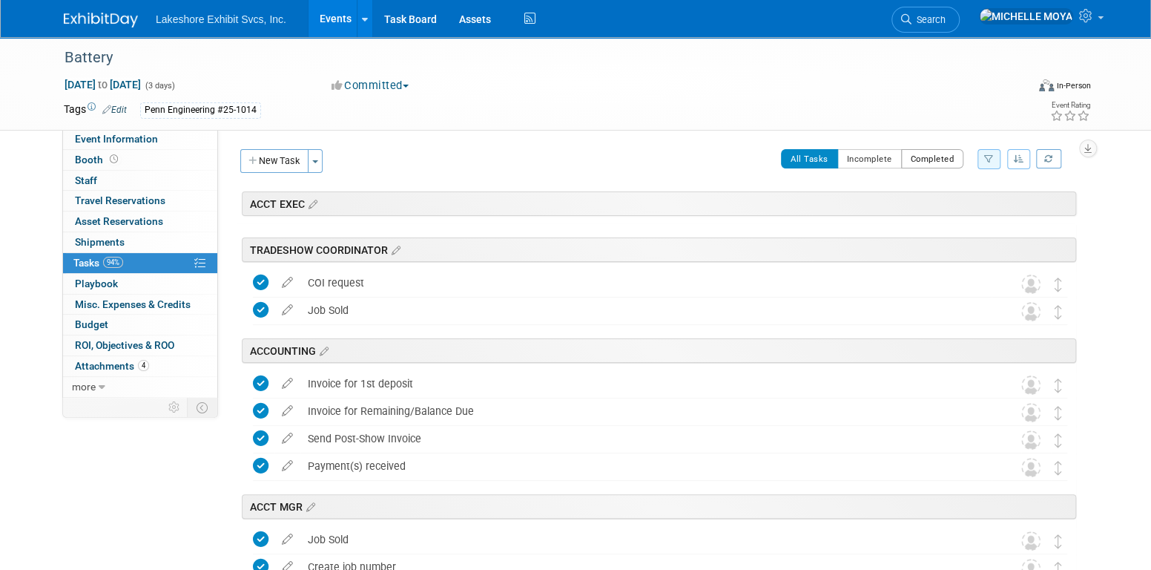
click at [946, 159] on button "Completed" at bounding box center [932, 158] width 63 height 19
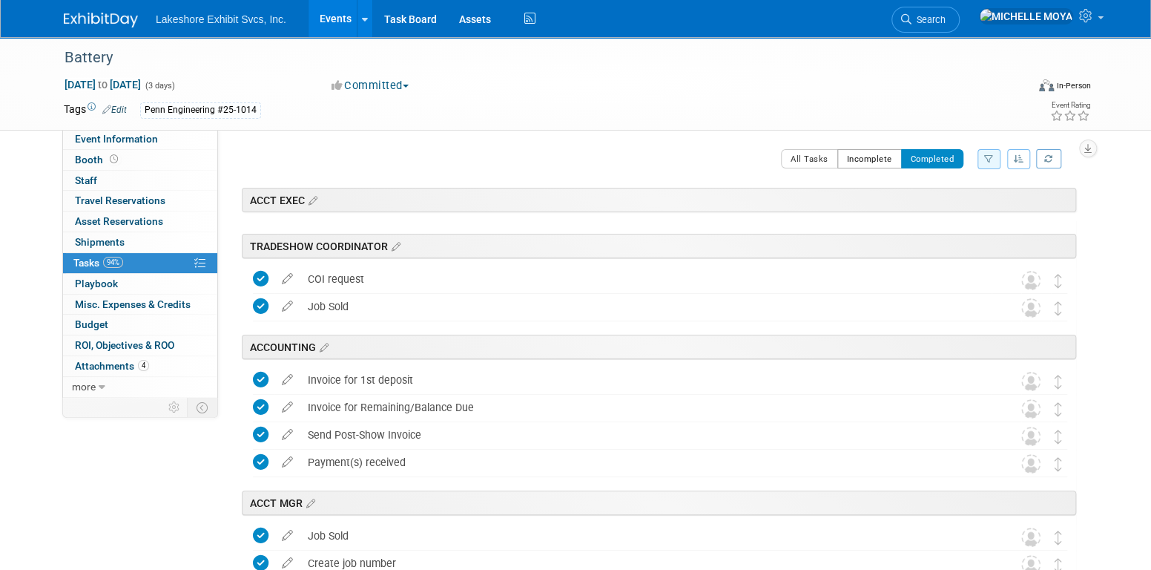
click at [860, 151] on button "Incomplete" at bounding box center [869, 158] width 65 height 19
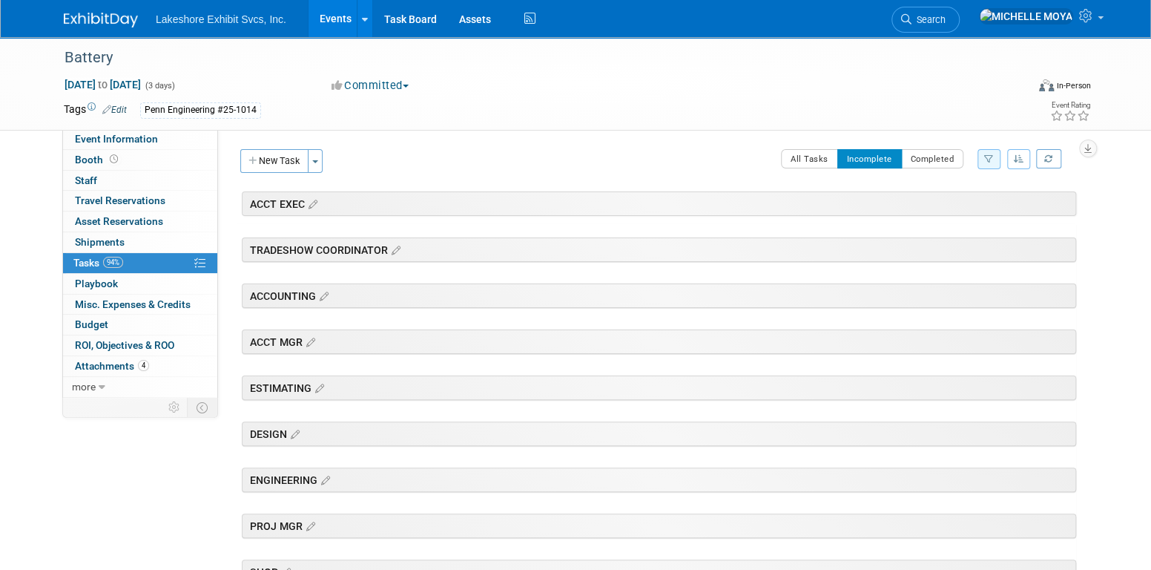
click at [998, 168] on div "Filter by Assignee -- Select Assignee -- All unassigned tasks Assigned to me [P…" at bounding box center [988, 159] width 23 height 20
click at [991, 165] on button "button" at bounding box center [988, 159] width 23 height 20
click at [969, 208] on select "-- Select Assignee -- All unassigned tasks Assigned to me [PERSON_NAME] [PERSON…" at bounding box center [927, 206] width 122 height 21
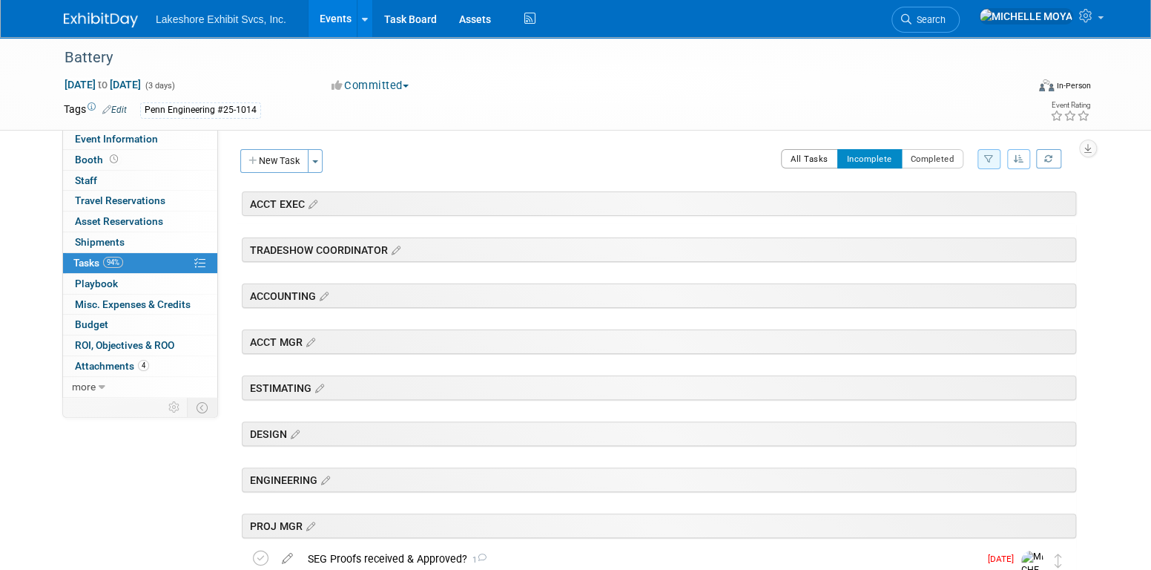
click at [812, 156] on button "All Tasks" at bounding box center [809, 158] width 57 height 19
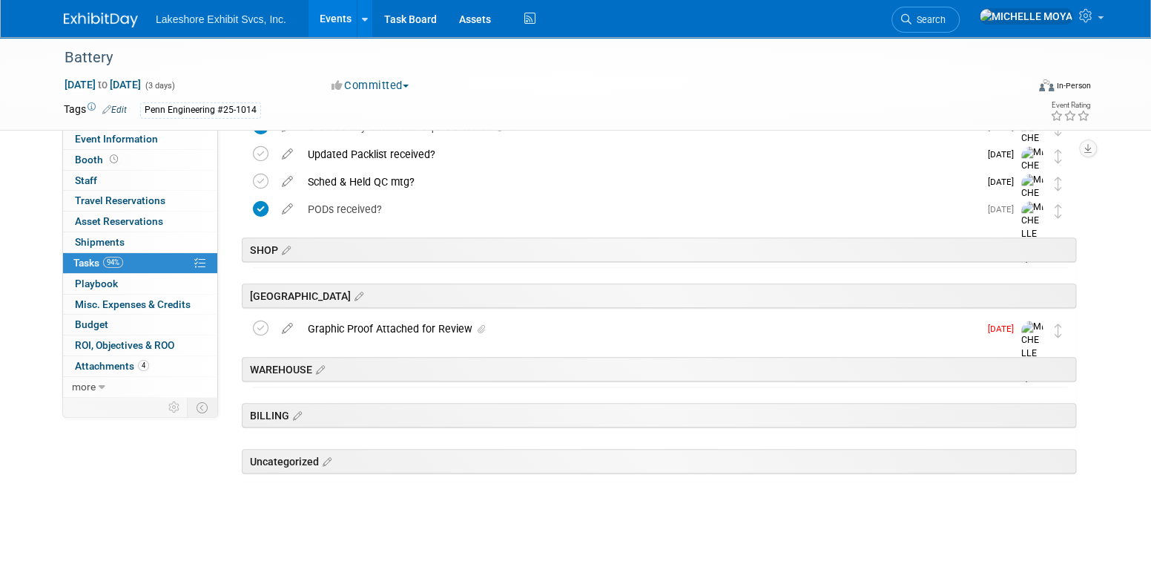
scroll to position [708, 0]
click at [286, 323] on icon at bounding box center [287, 323] width 26 height 19
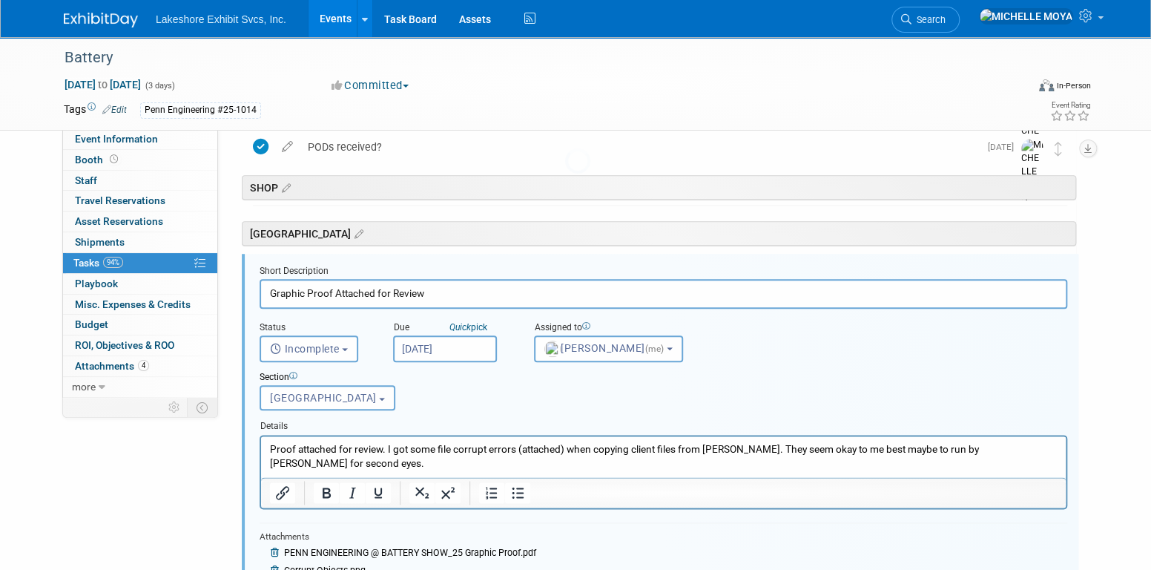
scroll to position [805, 0]
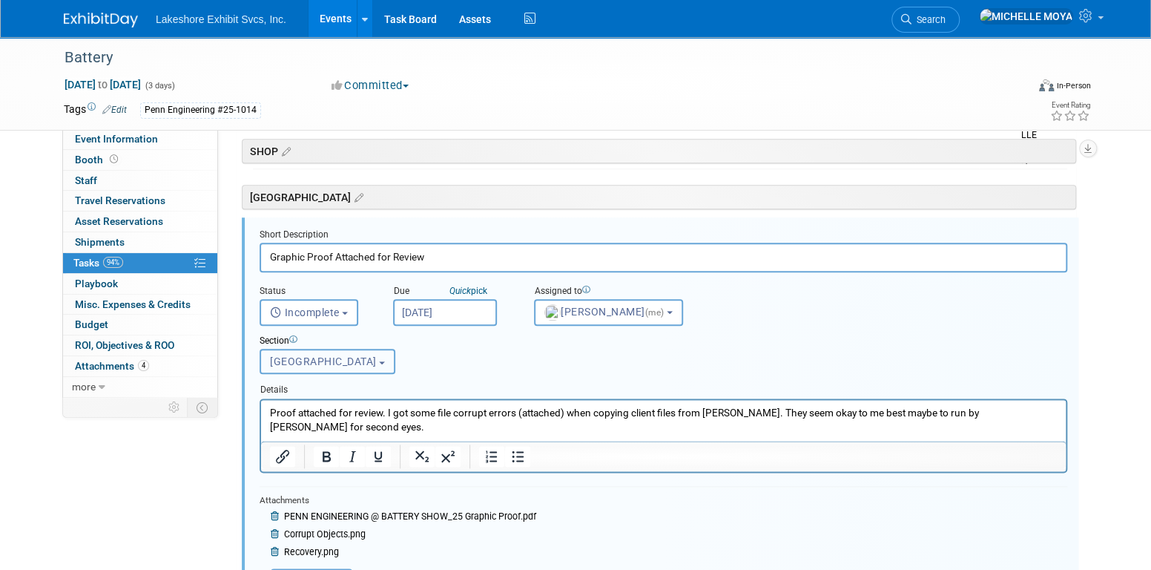
click at [379, 361] on b "button" at bounding box center [382, 362] width 6 height 3
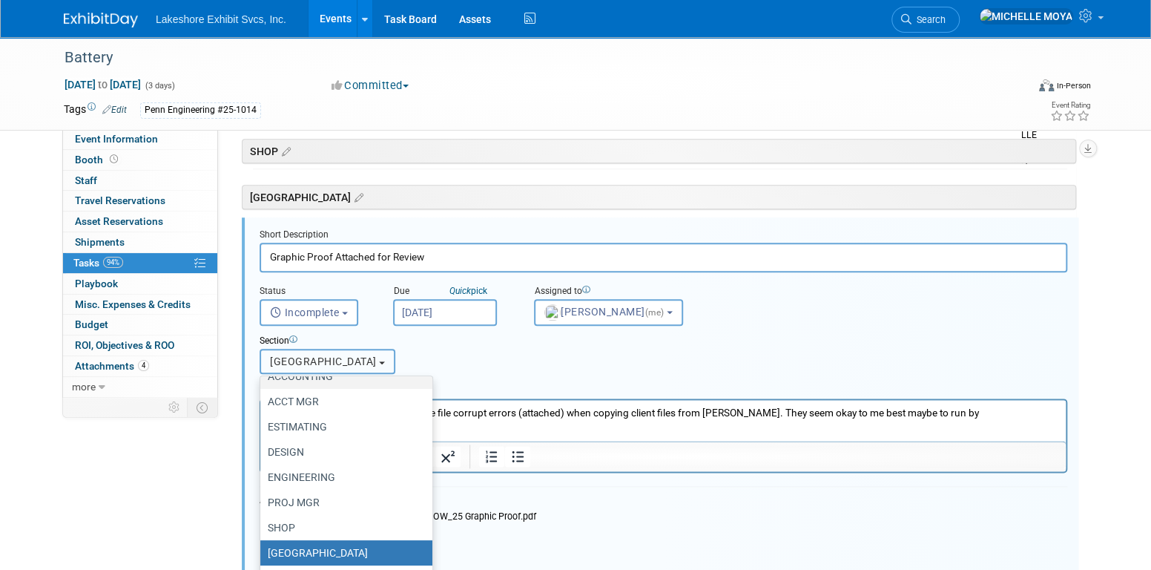
scroll to position [94, 0]
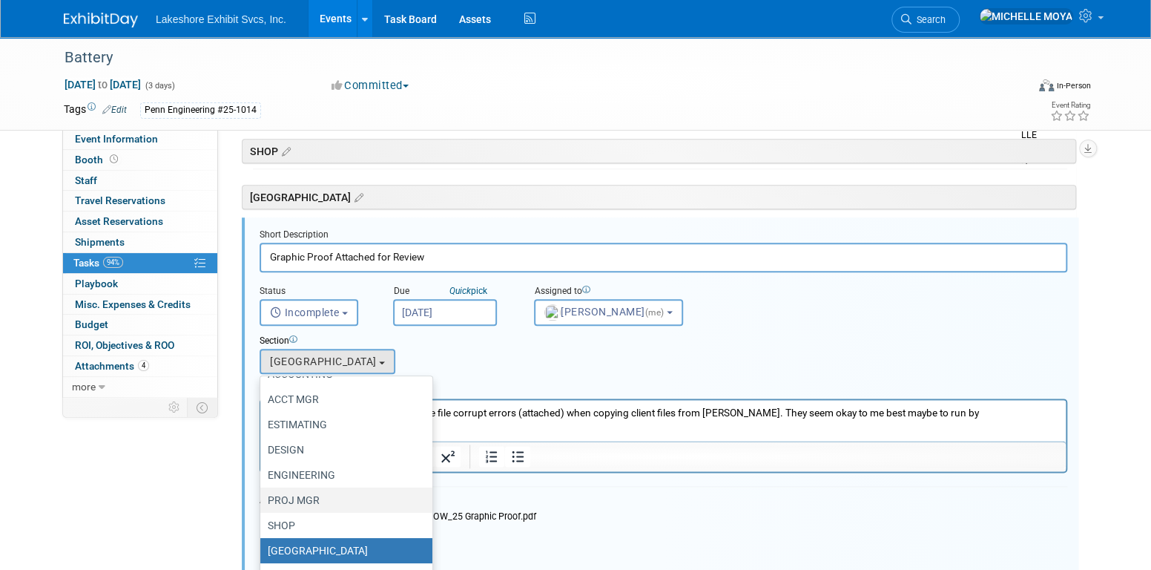
click at [314, 491] on label "PROJ MGR" at bounding box center [343, 499] width 150 height 19
click at [263, 495] on input "PROJ MGR" at bounding box center [258, 500] width 10 height 10
select select "11273769"
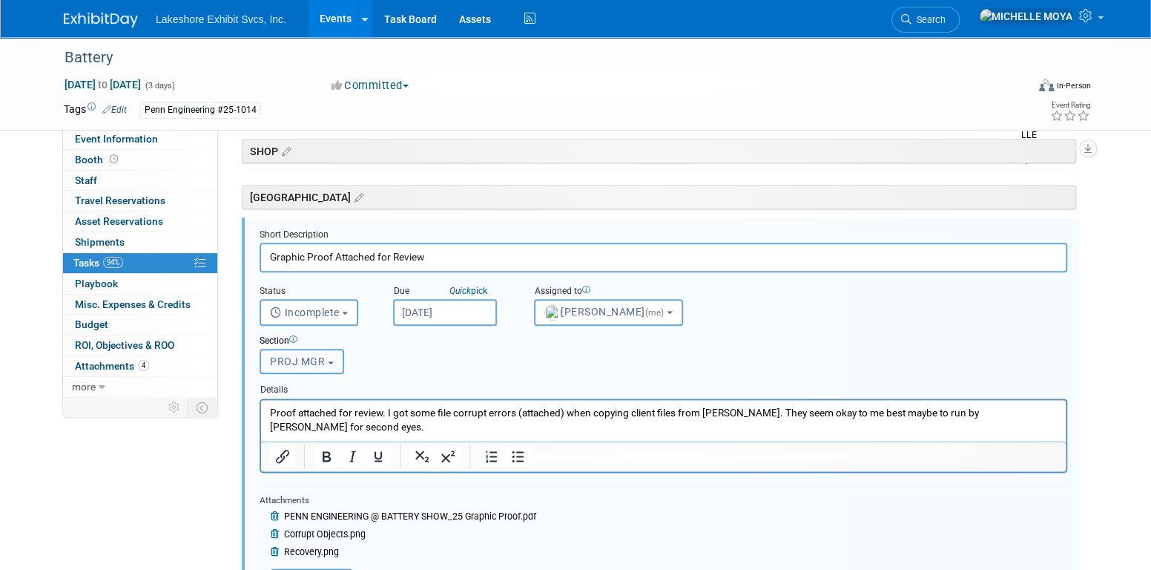
click at [320, 366] on button "PROJ MGR" at bounding box center [302, 361] width 85 height 25
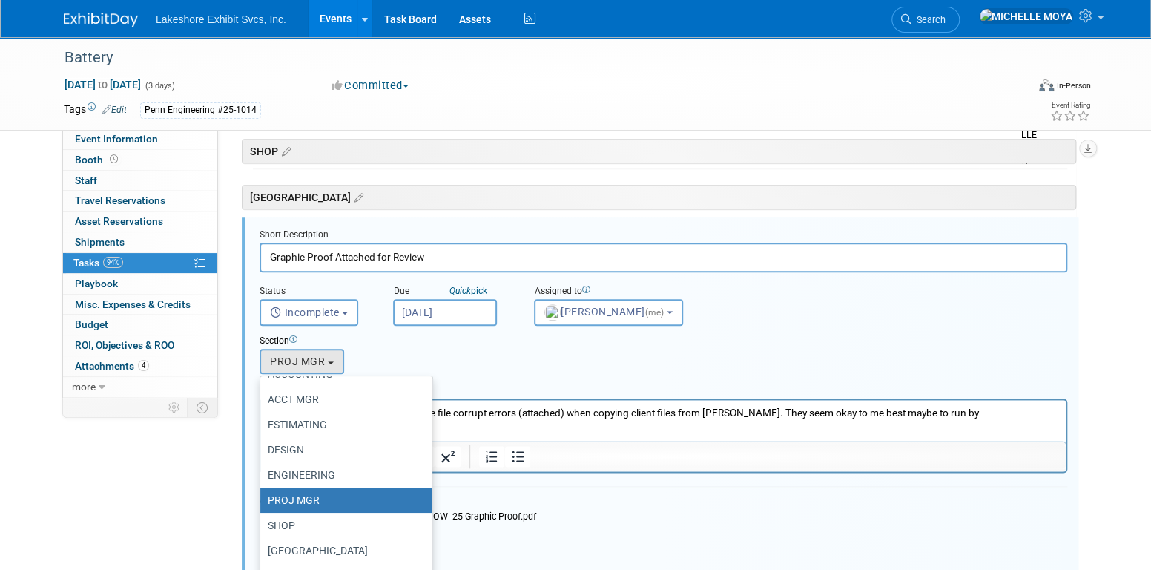
click at [439, 351] on div "Section Uncategorized ACCT EXEC TRADESHOW COORDINATOR ACCOUNTING ACCT MGR ESTIM…" at bounding box center [628, 351] width 761 height 51
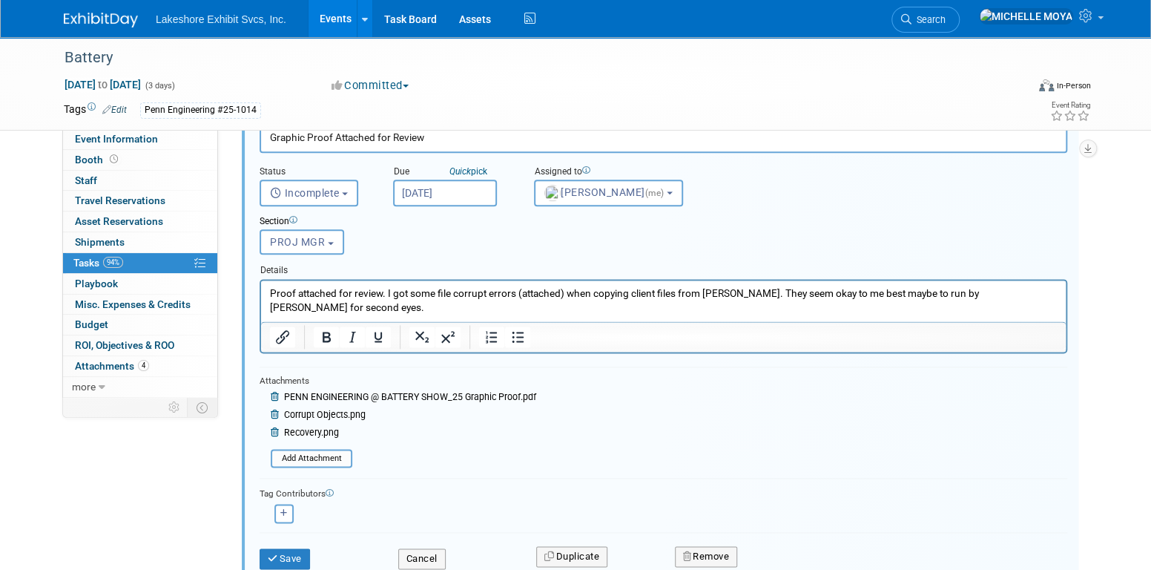
scroll to position [953, 0]
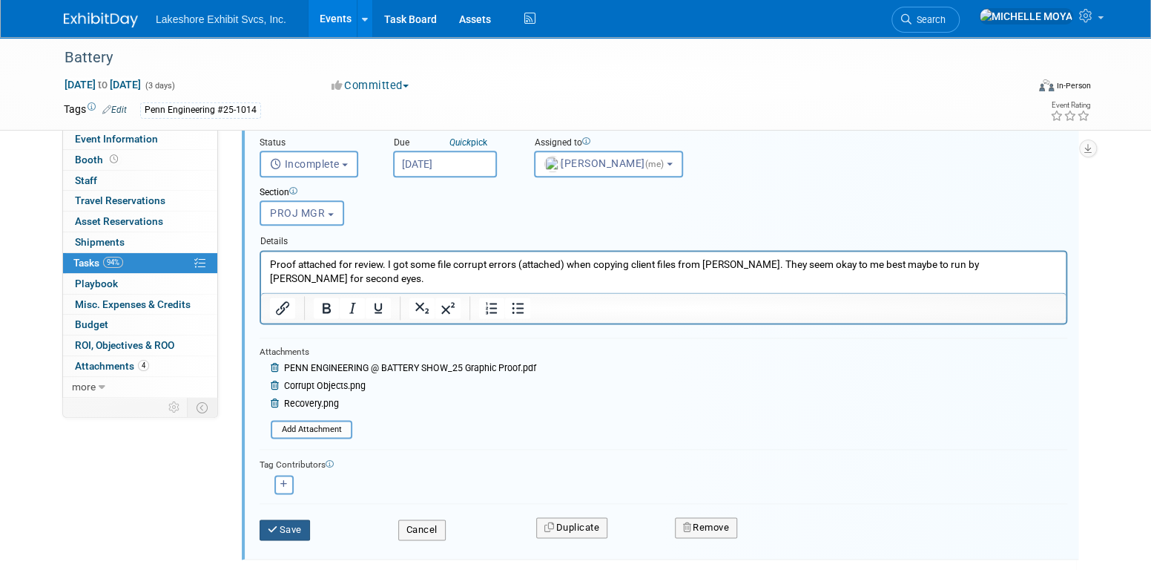
click at [301, 524] on button "Save" at bounding box center [285, 529] width 50 height 21
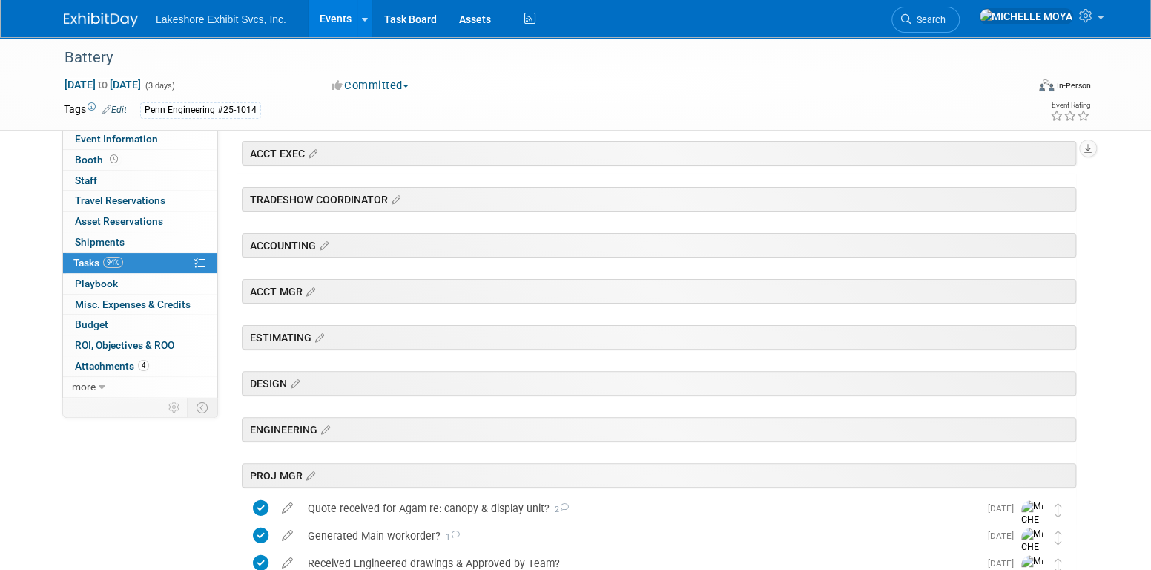
scroll to position [0, 0]
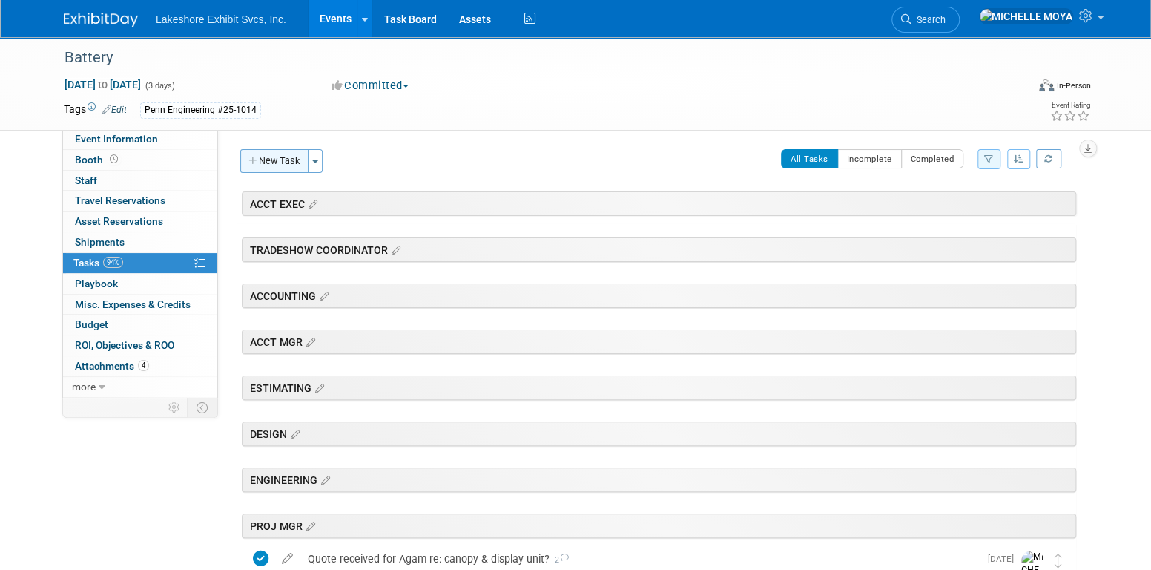
click at [290, 161] on button "New Task" at bounding box center [274, 161] width 68 height 24
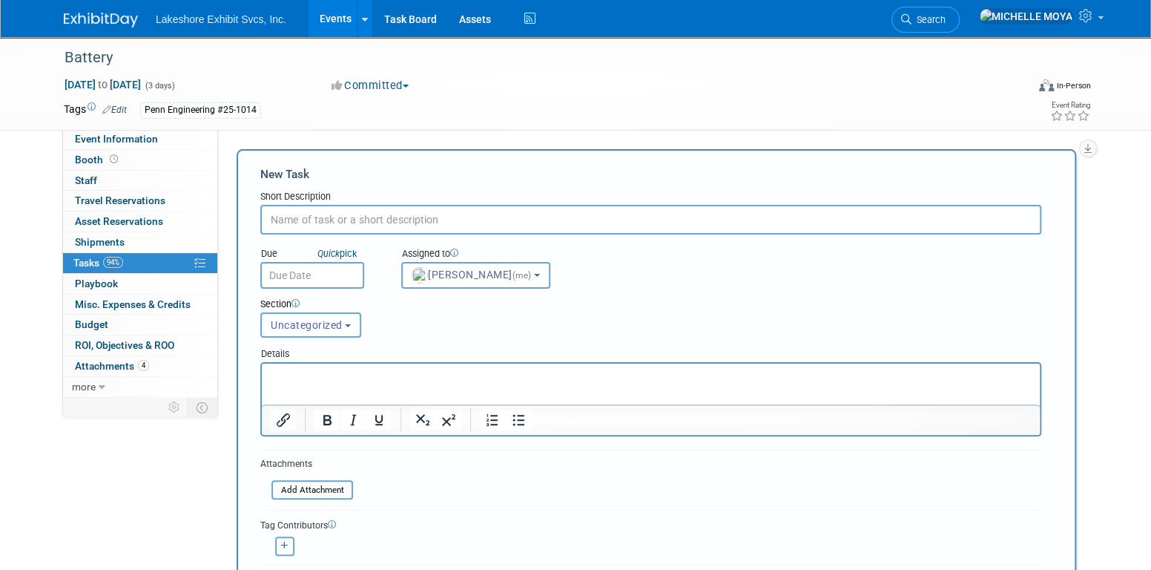
click at [348, 321] on button "Uncategorized" at bounding box center [310, 324] width 101 height 25
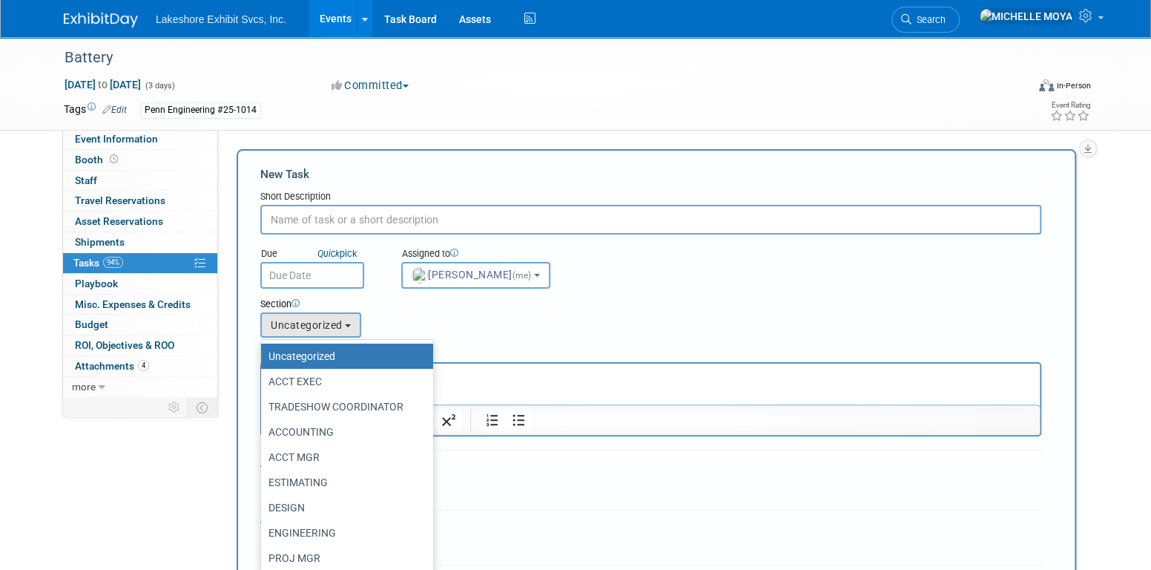
click at [346, 349] on label "Uncategorized" at bounding box center [343, 355] width 150 height 19
click at [263, 352] on input "Uncategorized" at bounding box center [259, 357] width 10 height 10
click at [667, 325] on div "Section Uncategorized ACCT EXEC TRADESHOW COORDINATOR ACCOUNTING ACCT MGR ESTIM…" at bounding box center [617, 314] width 736 height 52
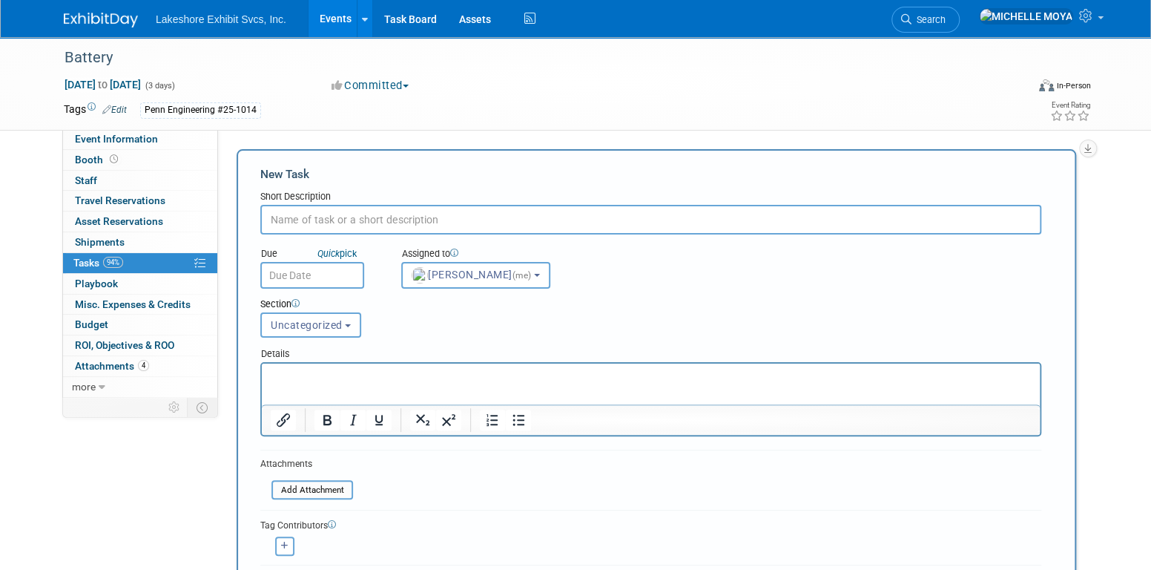
click at [333, 212] on input "text" at bounding box center [650, 220] width 781 height 30
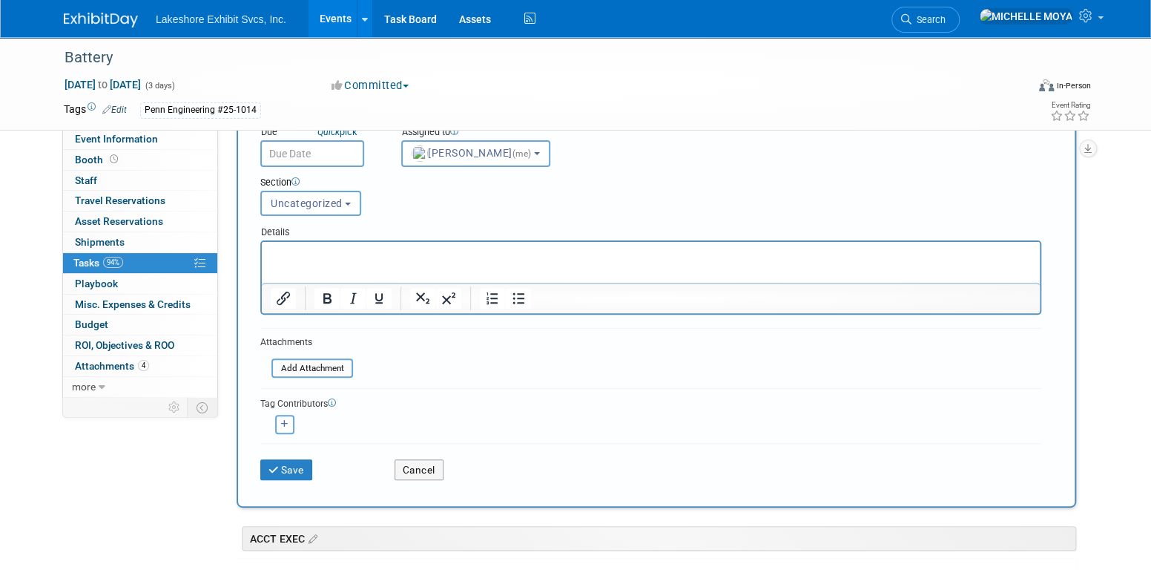
scroll to position [148, 0]
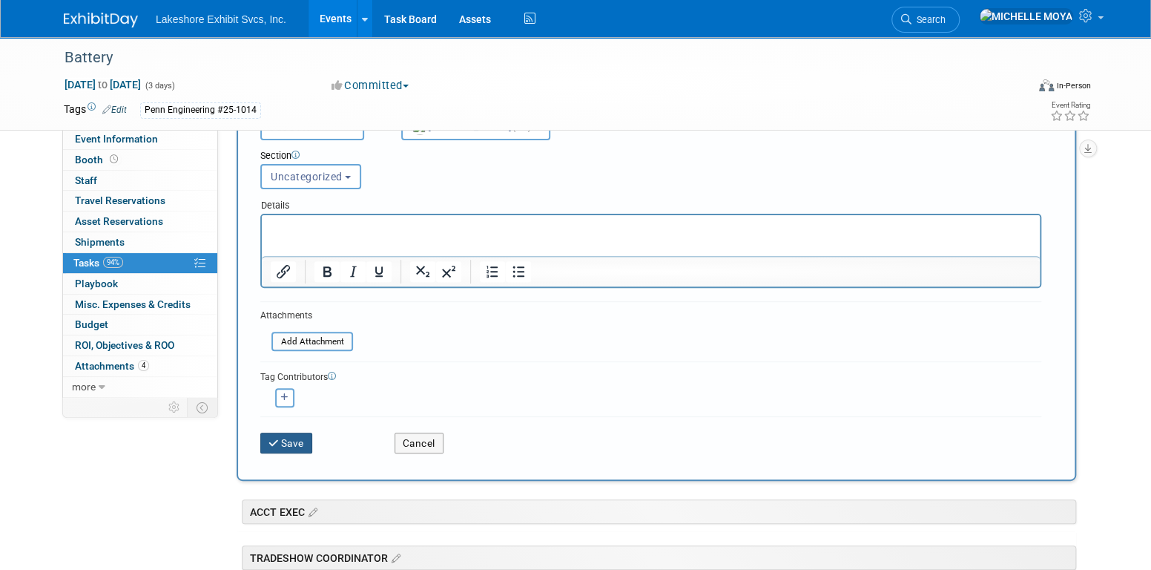
type input "IJOPIP;OI"
click at [297, 441] on button "Save" at bounding box center [286, 442] width 52 height 21
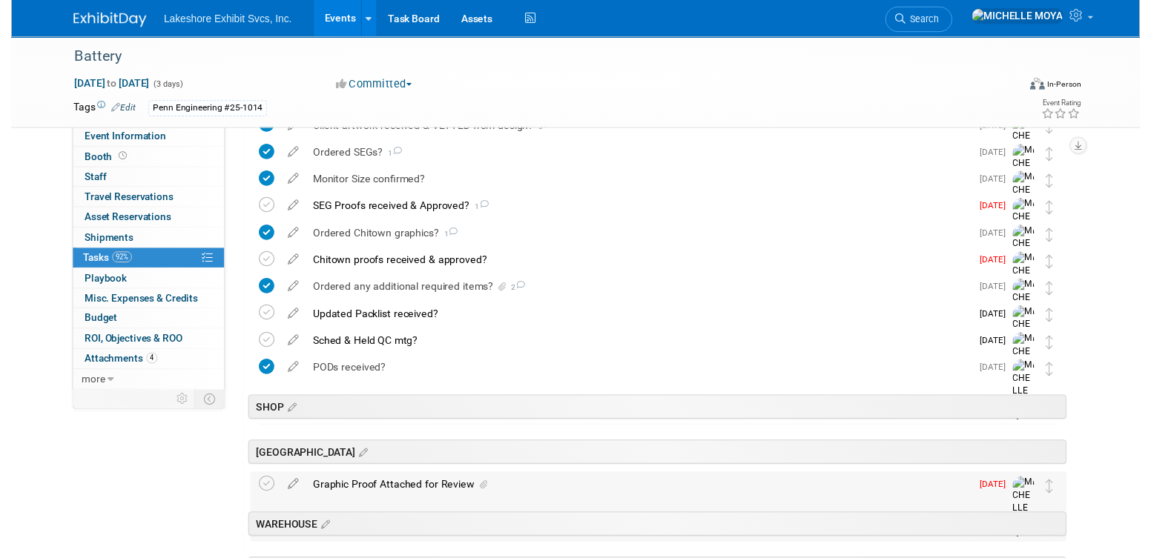
scroll to position [734, 0]
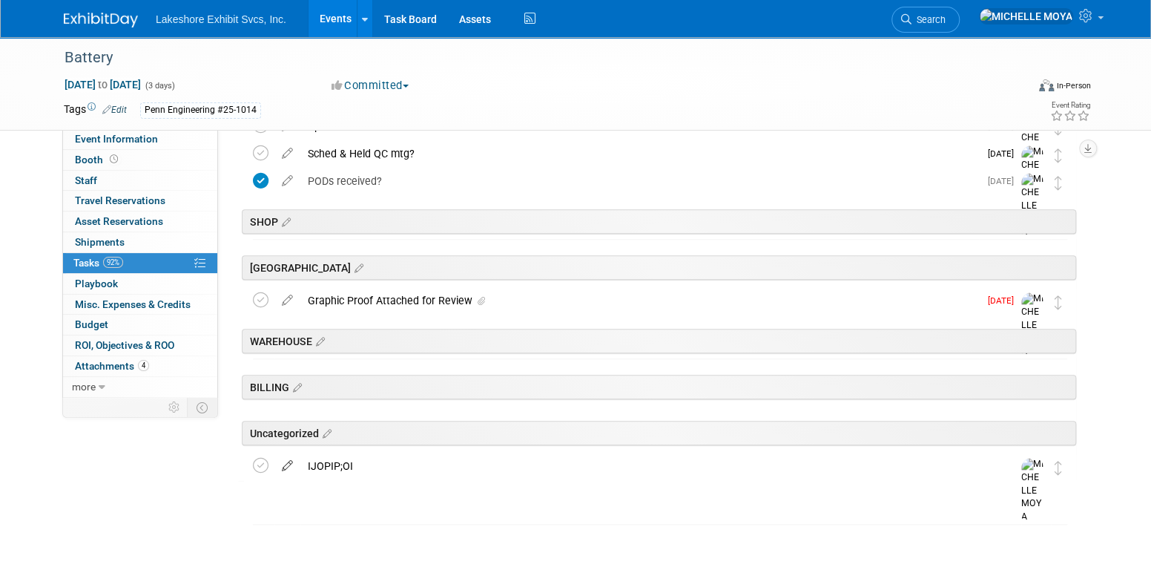
click at [285, 469] on icon at bounding box center [287, 462] width 26 height 19
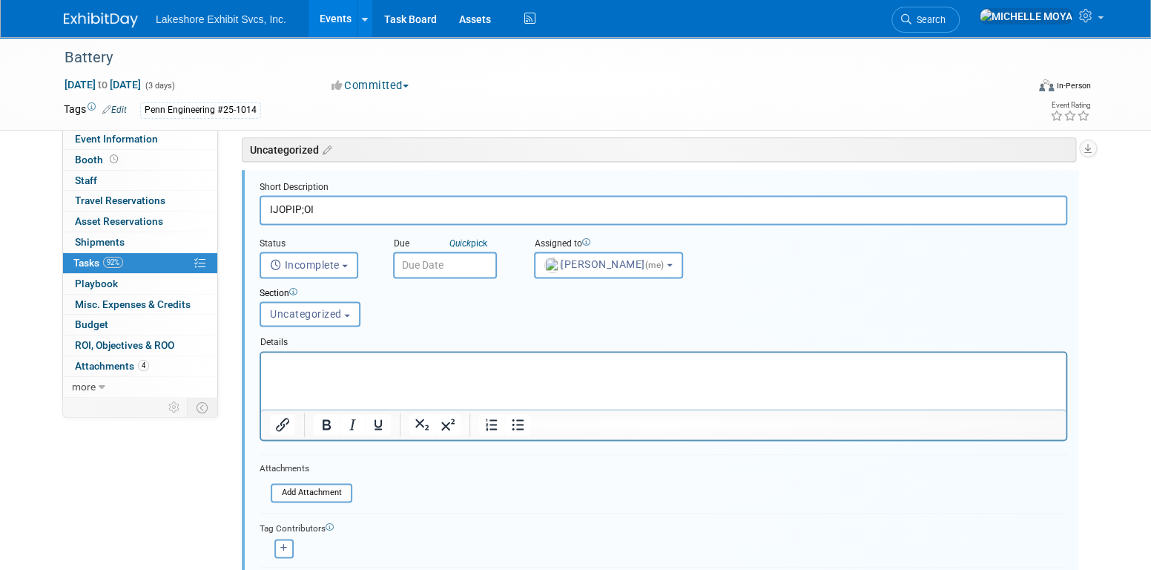
scroll to position [1044, 0]
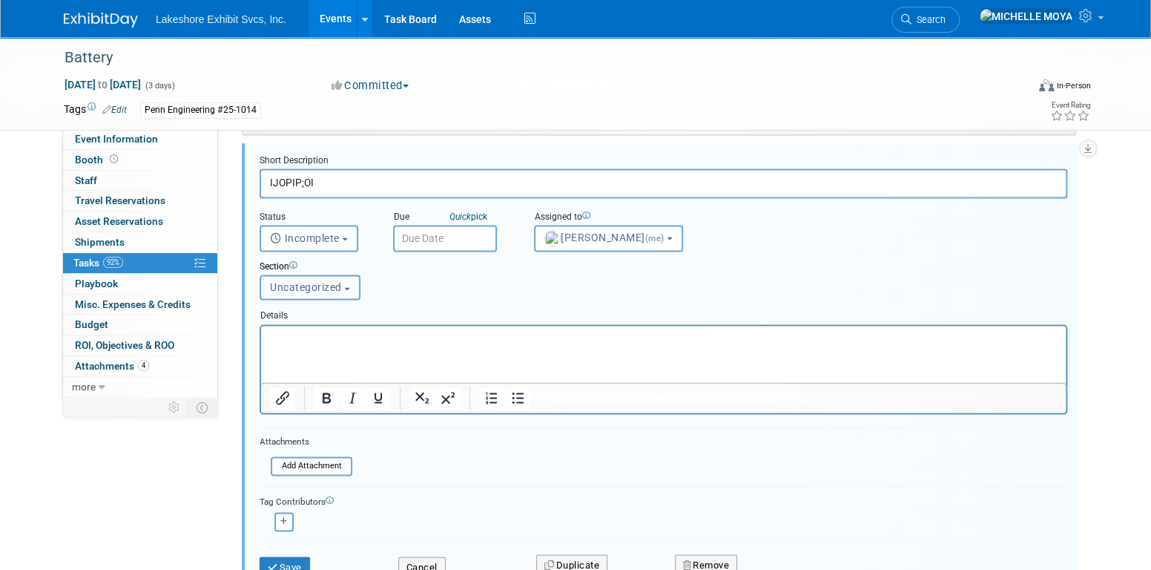
click at [340, 291] on button "Uncategorized" at bounding box center [310, 286] width 101 height 25
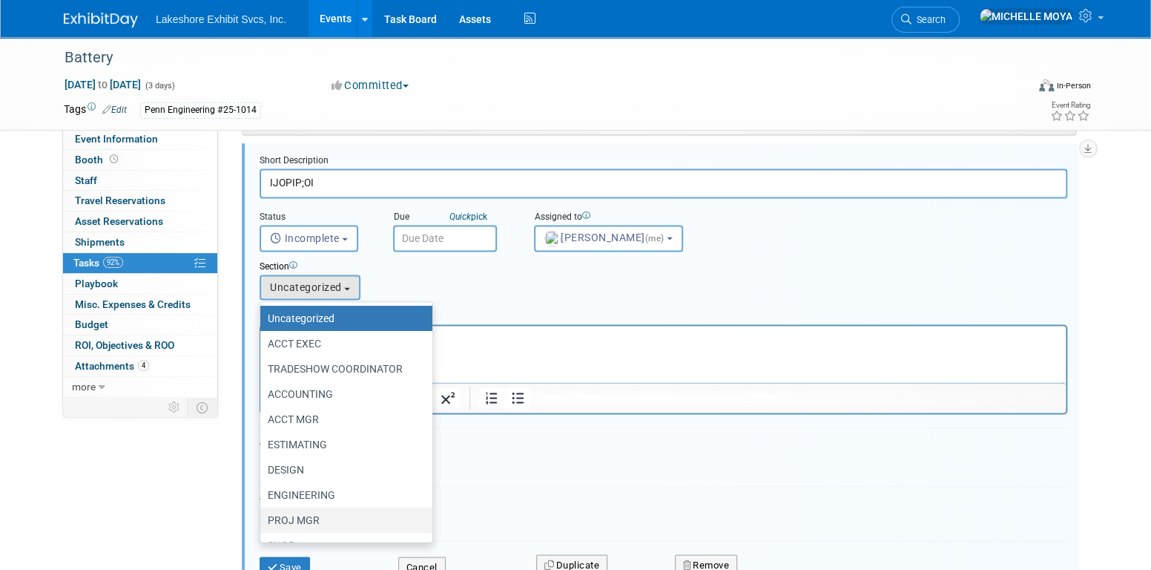
click at [337, 521] on label "PROJ MGR" at bounding box center [343, 519] width 150 height 19
click at [263, 521] on input "PROJ MGR" at bounding box center [258, 520] width 10 height 10
select select "11273769"
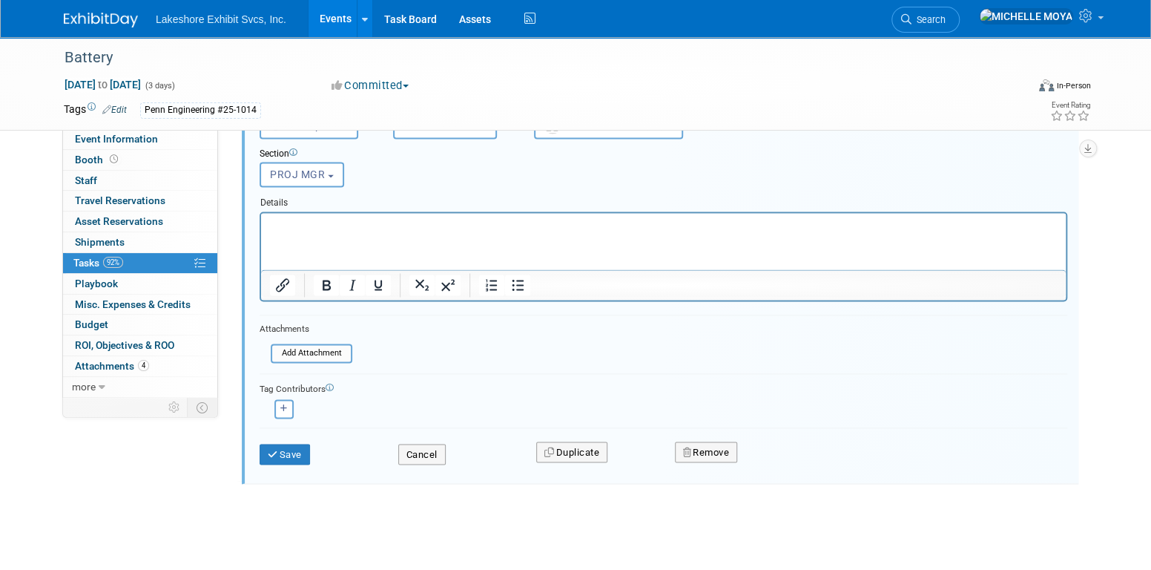
scroll to position [1158, 0]
click at [291, 451] on button "Save" at bounding box center [285, 453] width 50 height 21
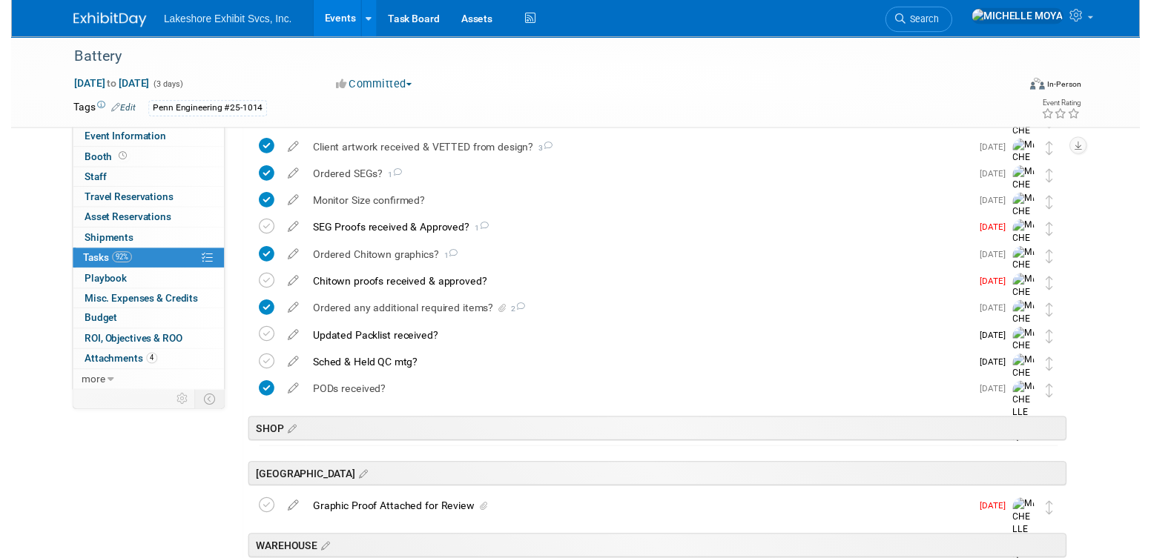
scroll to position [734, 0]
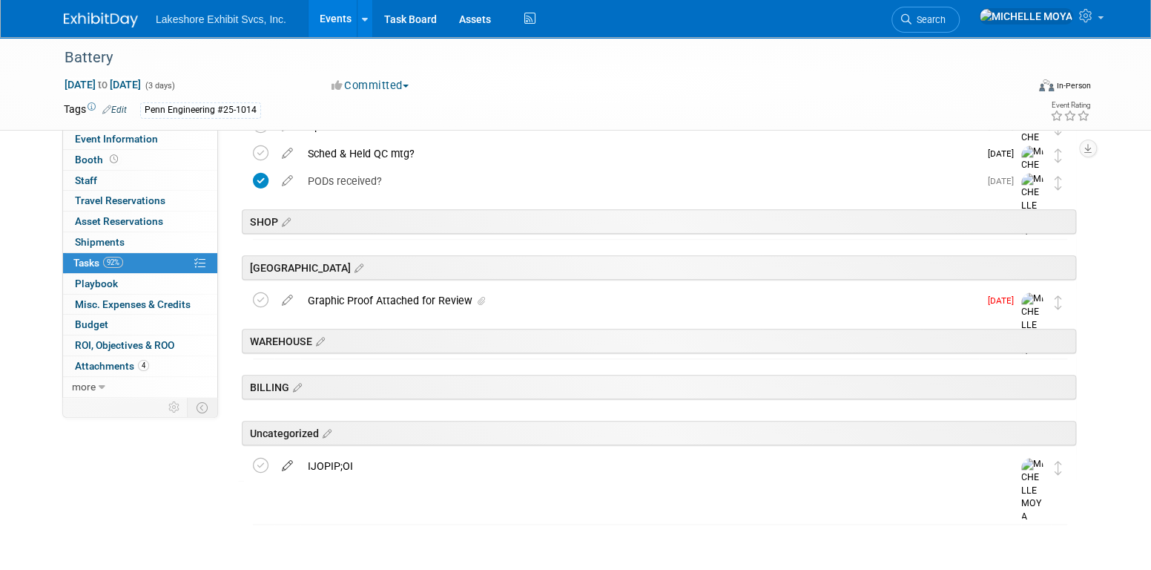
click at [285, 463] on icon at bounding box center [287, 462] width 26 height 19
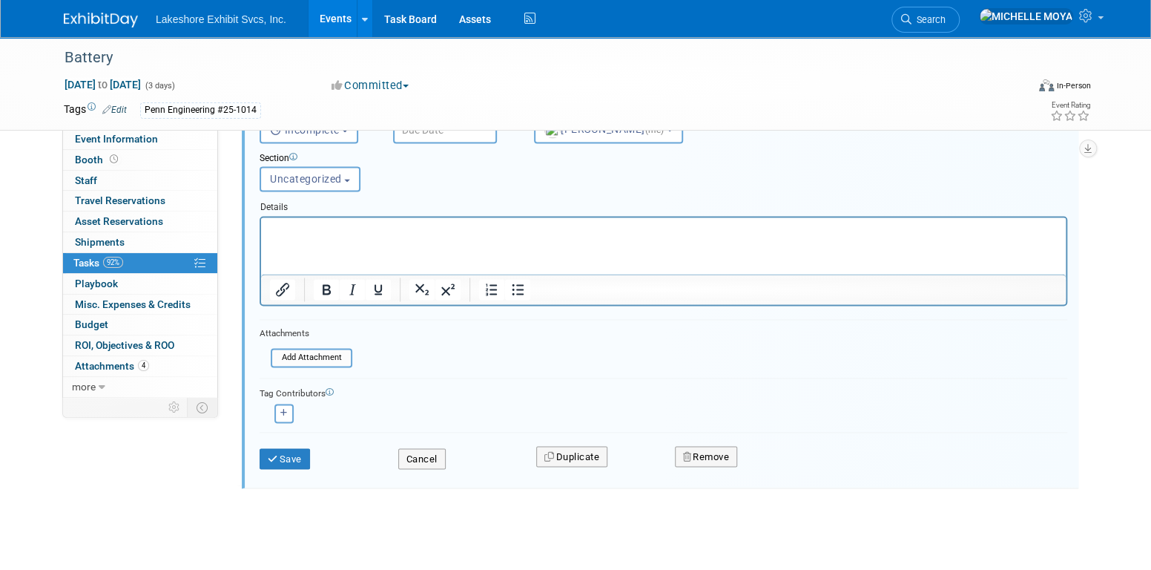
scroll to position [1158, 0]
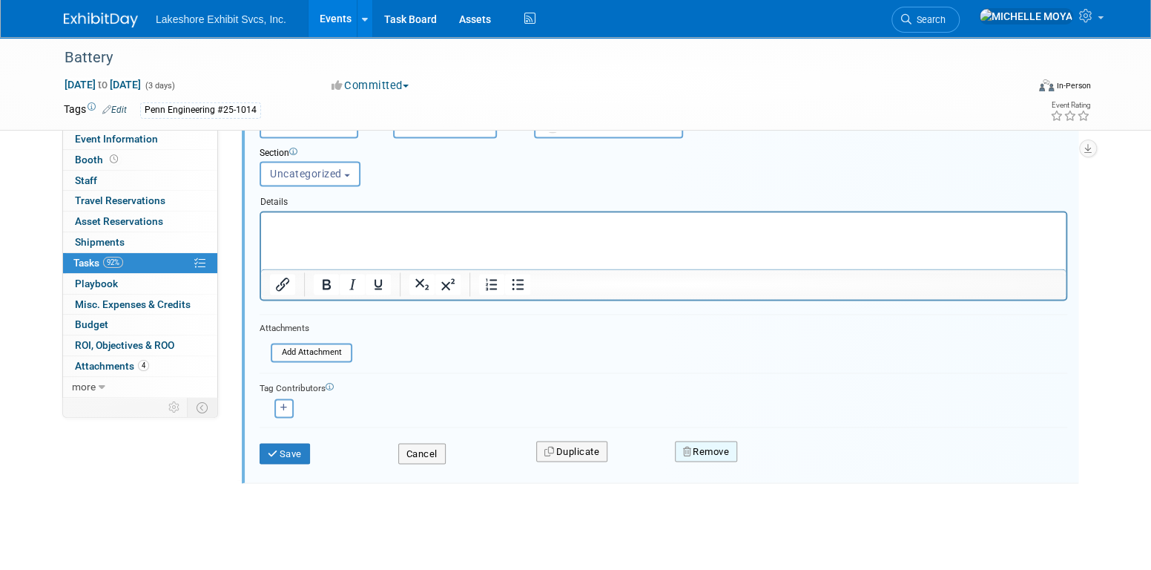
click at [699, 447] on button "Remove" at bounding box center [706, 451] width 63 height 21
click at [785, 460] on link "Yes" at bounding box center [789, 464] width 43 height 24
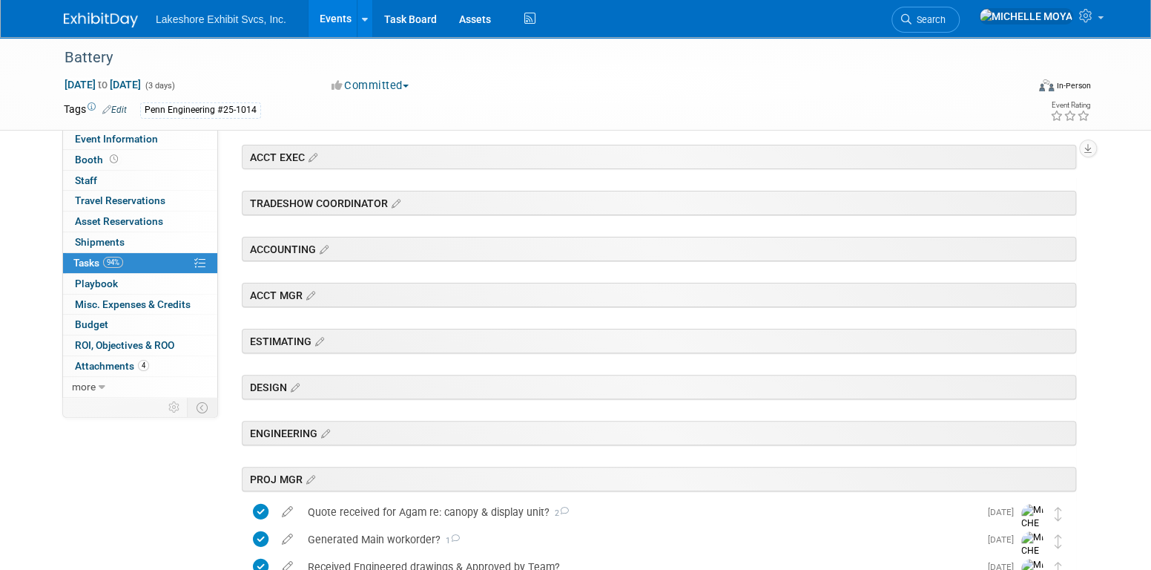
scroll to position [0, 0]
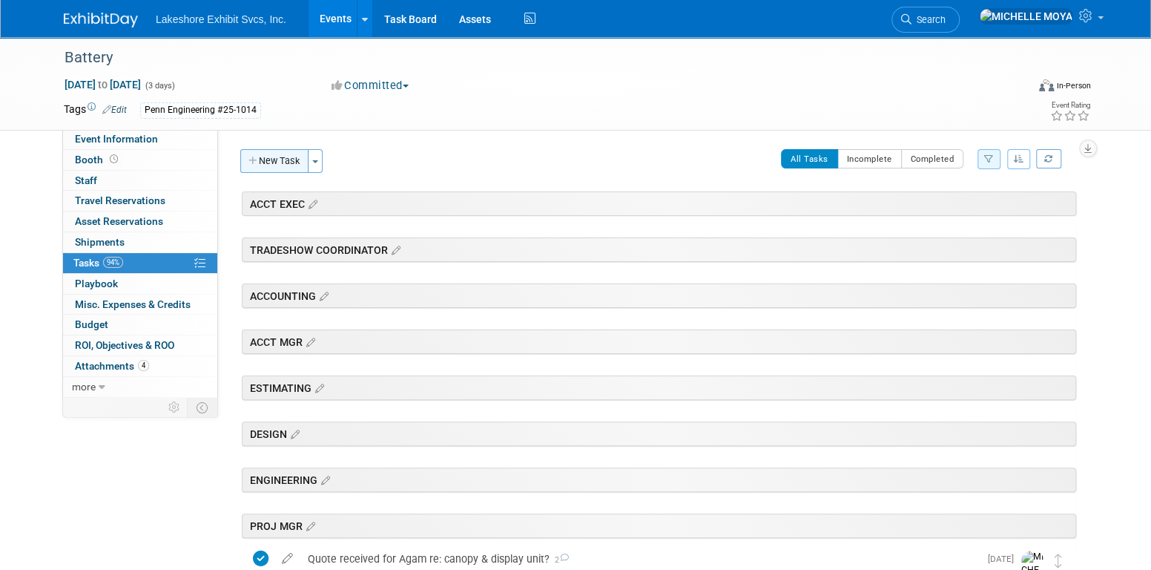
click at [286, 167] on button "New Task" at bounding box center [274, 161] width 68 height 24
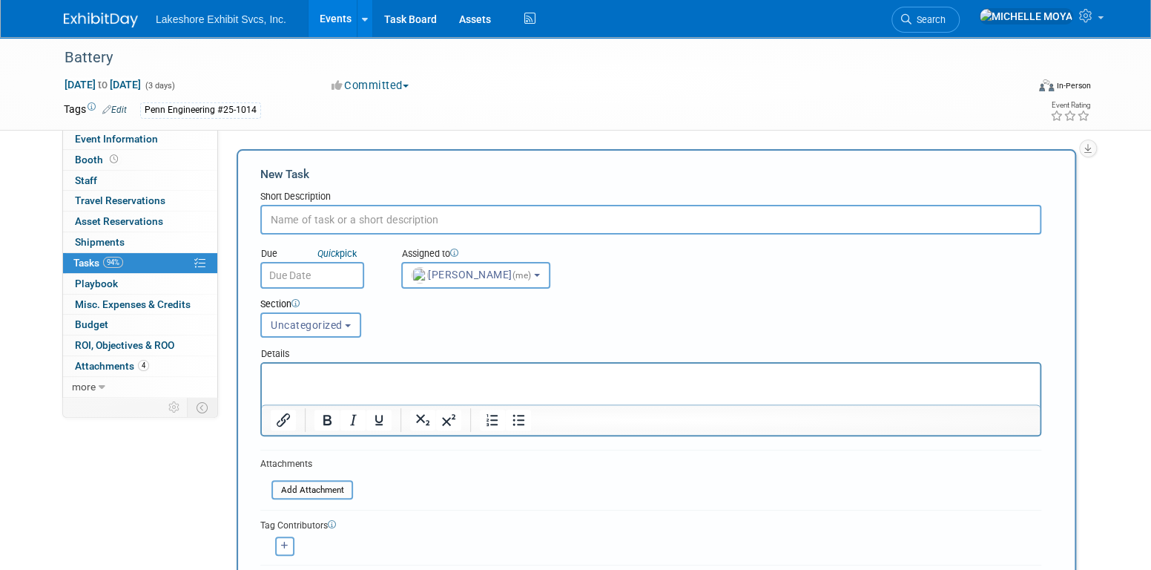
drag, startPoint x: 366, startPoint y: 214, endPoint x: 379, endPoint y: 203, distance: 17.4
click at [373, 210] on input "text" at bounding box center [650, 220] width 781 height 30
type input "g"
type input "Graphic proof attached for review"
click at [331, 312] on button "Uncategorized" at bounding box center [310, 324] width 101 height 25
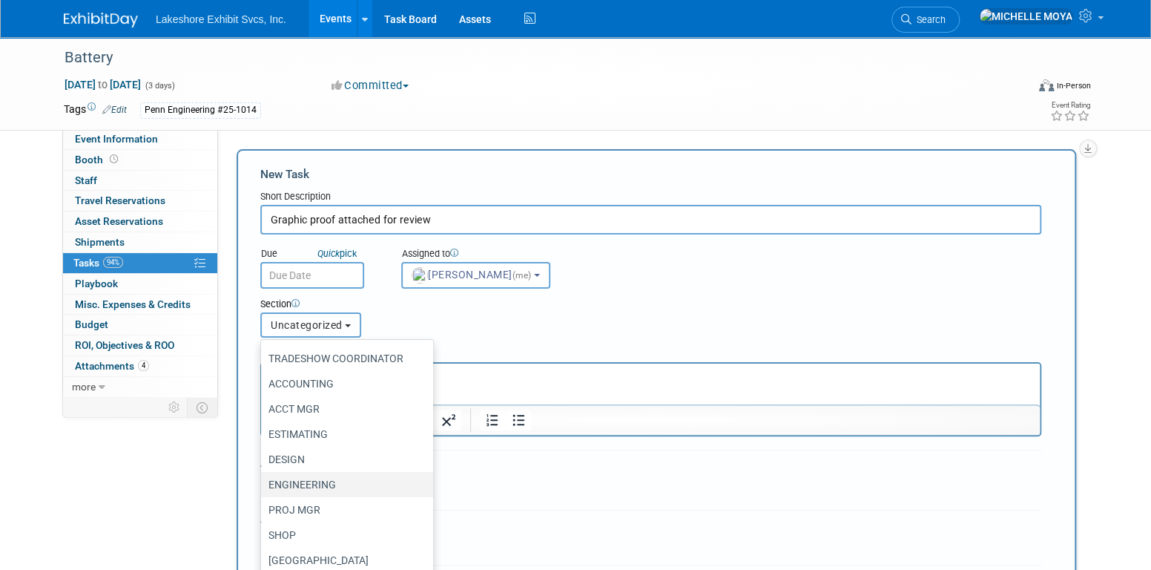
scroll to position [74, 0]
click at [317, 478] on label "PROJ MGR" at bounding box center [343, 483] width 150 height 19
click at [263, 479] on input "PROJ MGR" at bounding box center [259, 484] width 10 height 10
select select "11273769"
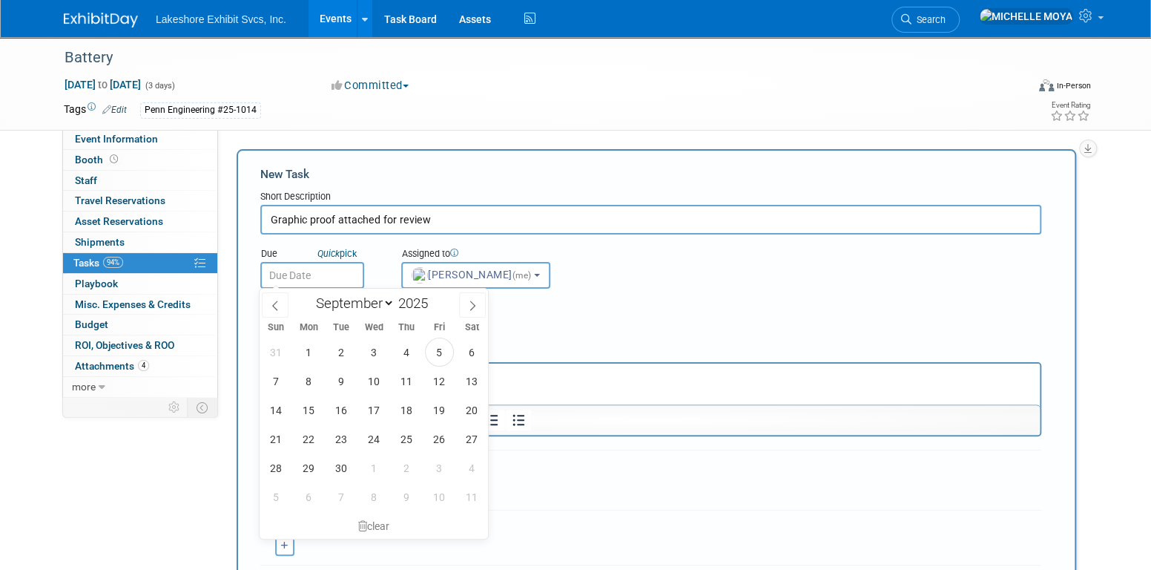
click at [314, 266] on input "text" at bounding box center [312, 275] width 104 height 27
click at [317, 377] on span "8" at bounding box center [308, 380] width 29 height 29
type input "Sep 8, 2025"
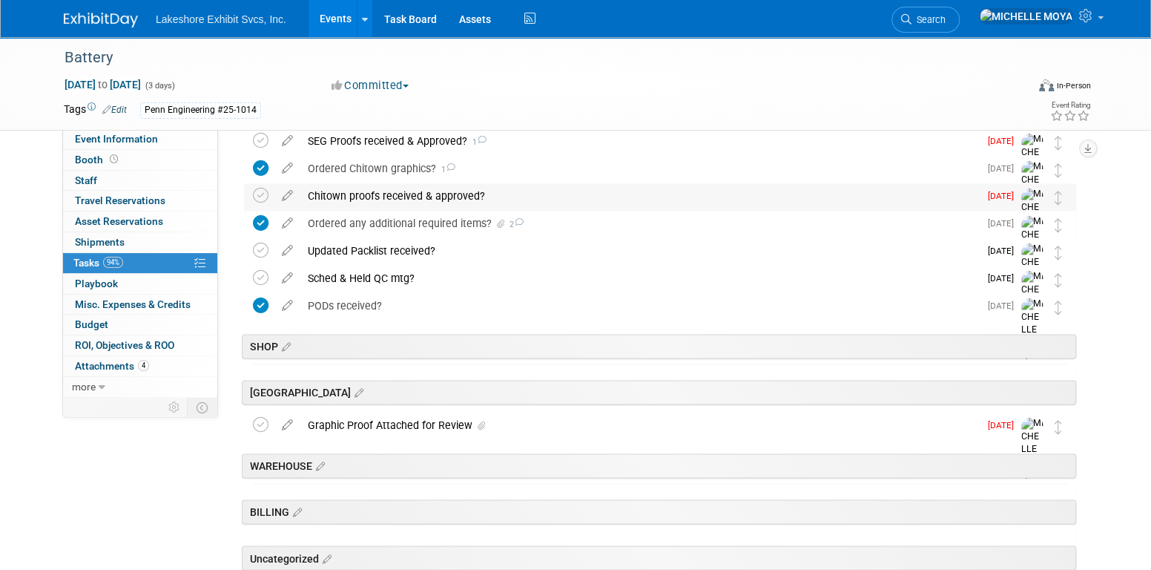
scroll to position [1160, 0]
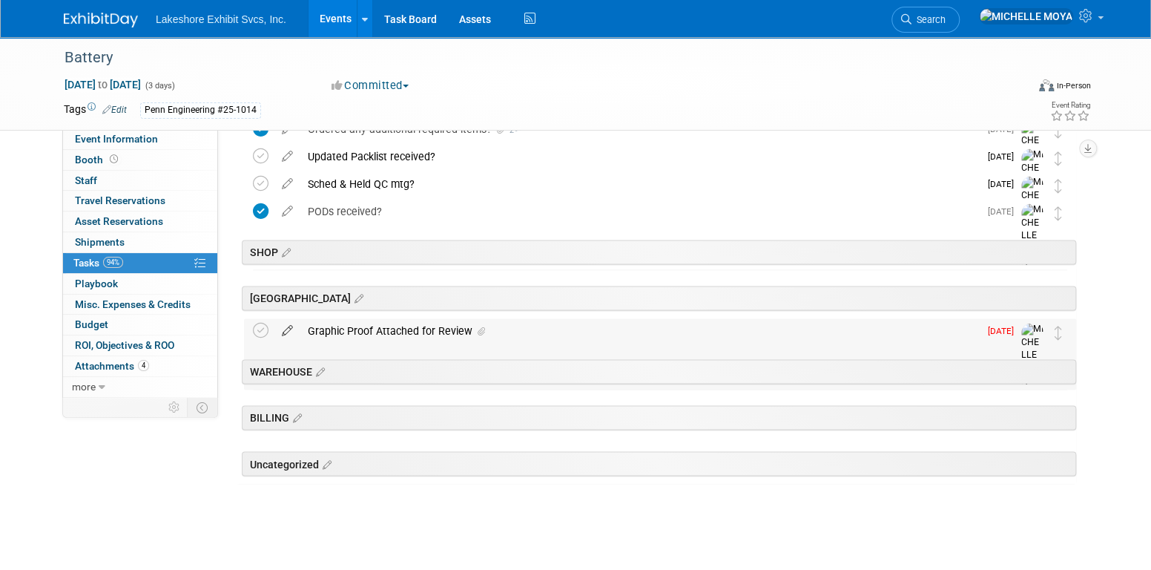
click at [291, 326] on icon at bounding box center [287, 327] width 26 height 19
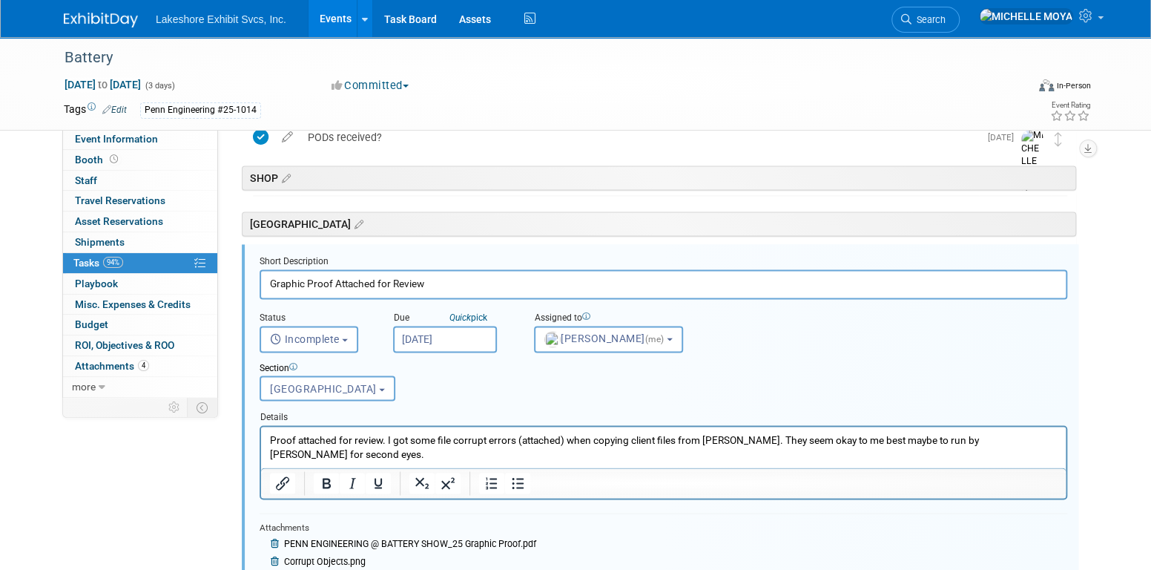
scroll to position [1257, 0]
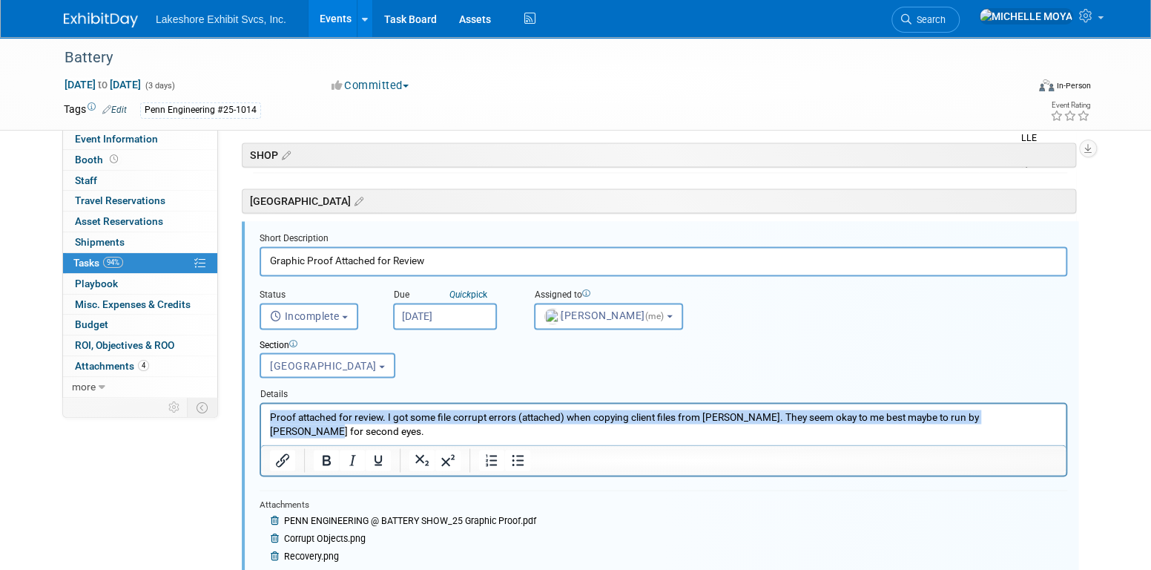
drag, startPoint x: 1019, startPoint y: 415, endPoint x: 235, endPoint y: 373, distance: 785.0
click at [261, 403] on html "Proof attached for review. I got some file corrupt errors (attached) when copyi…" at bounding box center [663, 420] width 805 height 34
copy p "Proof attached for review. I got some file corrupt errors (attached) when copyi…"
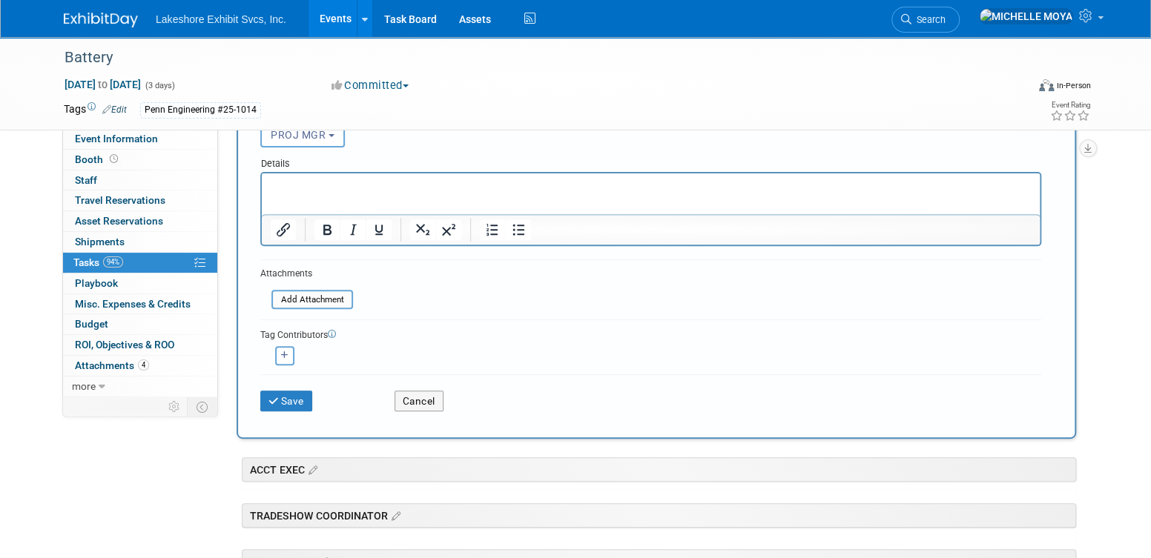
scroll to position [145, 0]
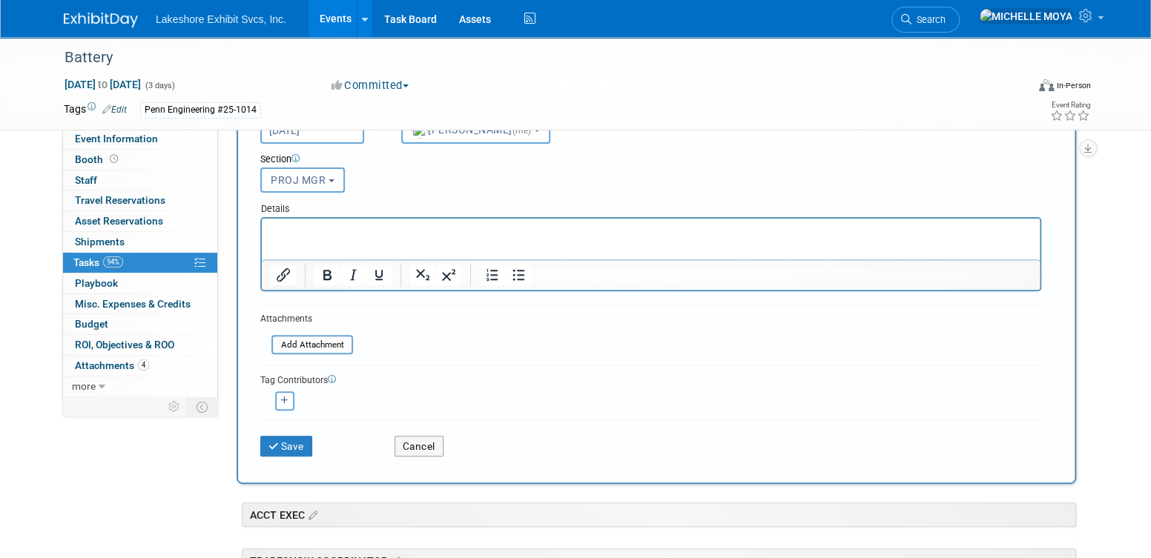
click at [324, 228] on p "Rich Text Area. Press ALT-0 for help." at bounding box center [651, 232] width 761 height 15
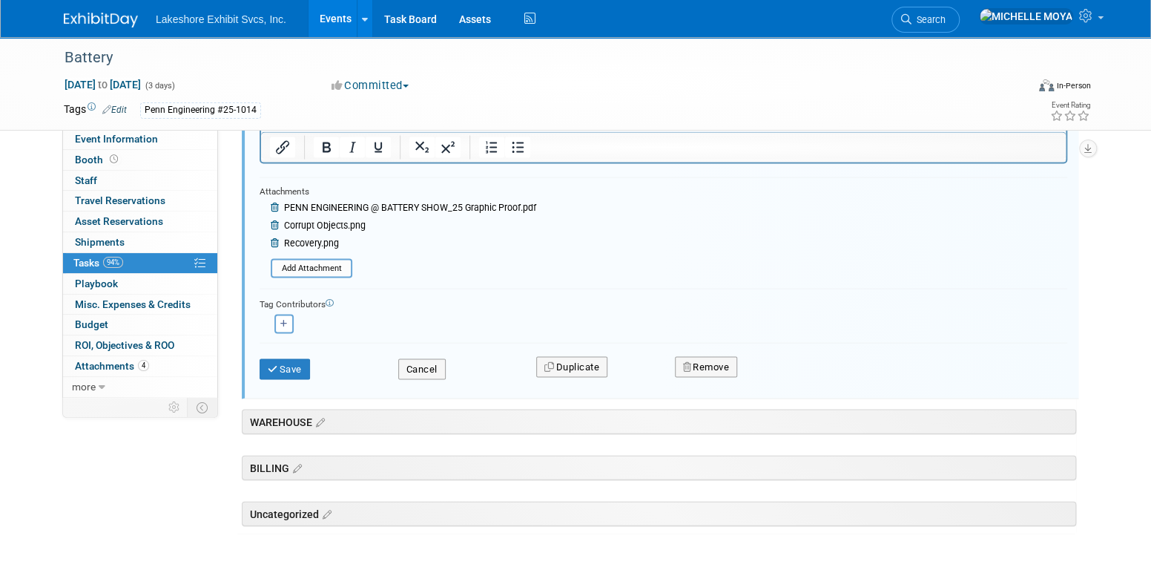
scroll to position [1471, 0]
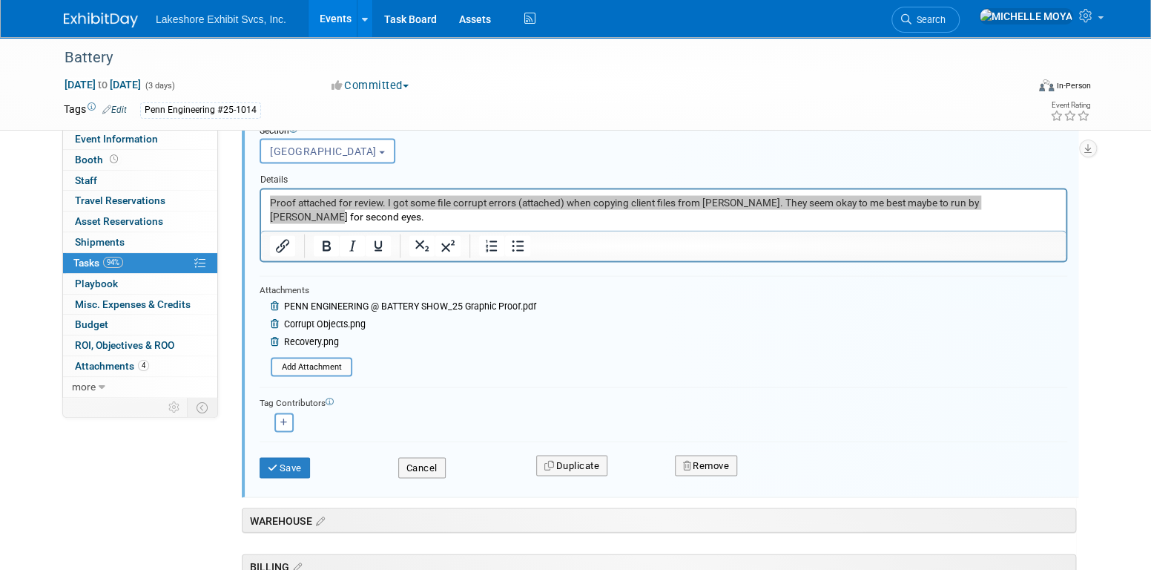
click at [419, 300] on span "PENN ENGINEERING @ BATTERY SHOW_25 Graphic Proof.pdf" at bounding box center [410, 305] width 252 height 10
click at [388, 300] on span "PENN ENGINEERING @ BATTERY SHOW_25 Graphic Proof.pdf" at bounding box center [410, 305] width 252 height 10
click at [389, 300] on span "PENN ENGINEERING @ BATTERY SHOW_25 Graphic Proof.pdf" at bounding box center [410, 305] width 252 height 10
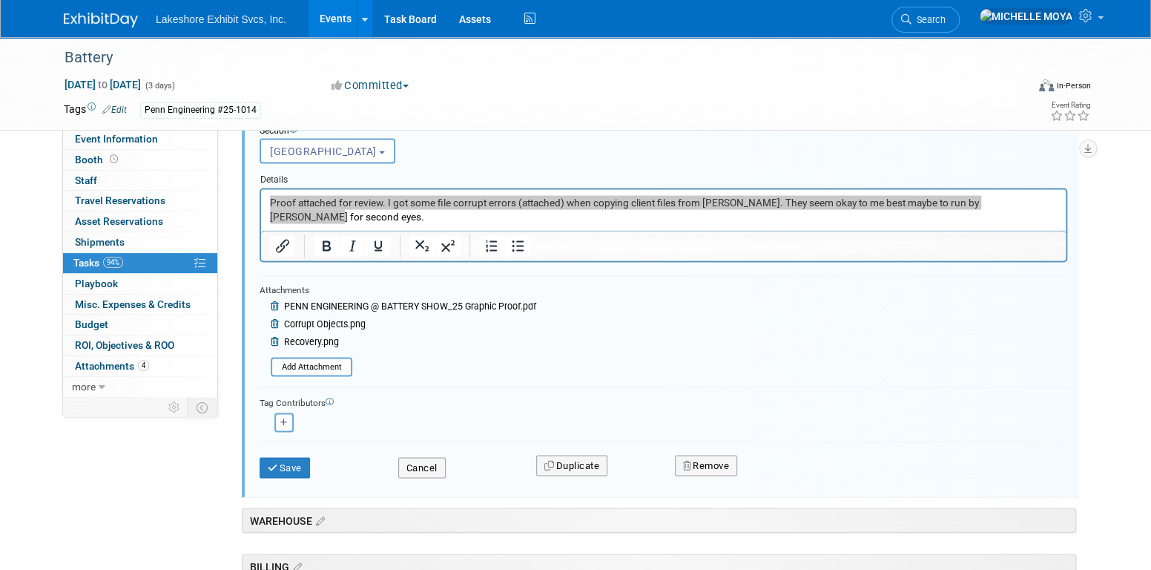
click at [390, 300] on span "PENN ENGINEERING @ BATTERY SHOW_25 Graphic Proof.pdf" at bounding box center [410, 305] width 252 height 10
click at [439, 310] on div "PENN ENGINEERING @ BATTERY SHOW_25 Graphic Proof.pdf" at bounding box center [404, 325] width 266 height 53
click at [450, 300] on span "PENN ENGINEERING @ BATTERY SHOW_25 Graphic Proof.pdf" at bounding box center [410, 305] width 252 height 10
click at [299, 457] on button "Save" at bounding box center [285, 467] width 50 height 21
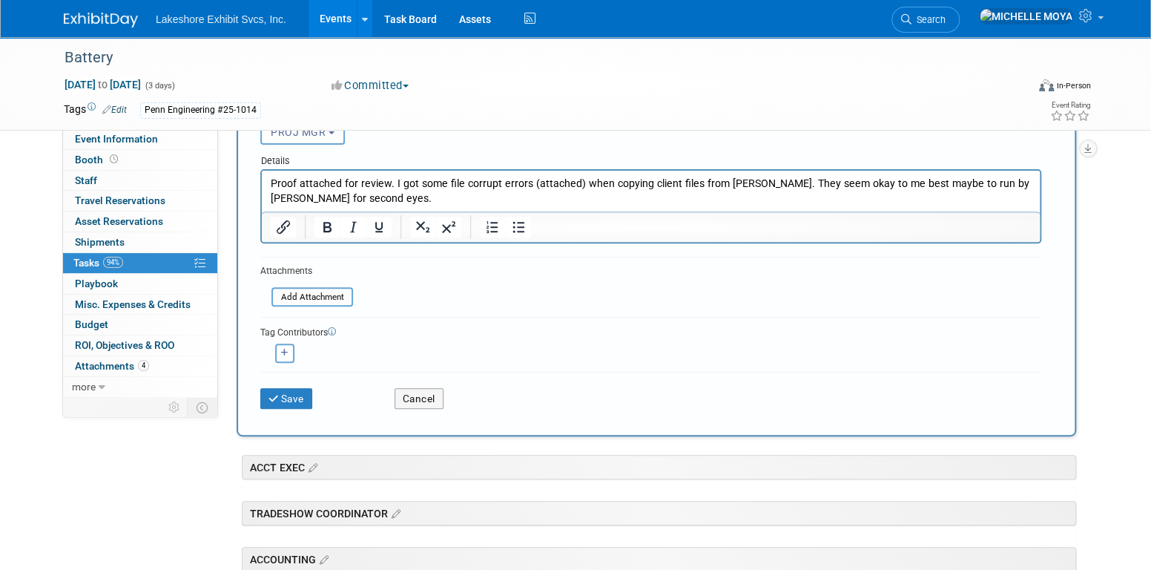
scroll to position [196, 0]
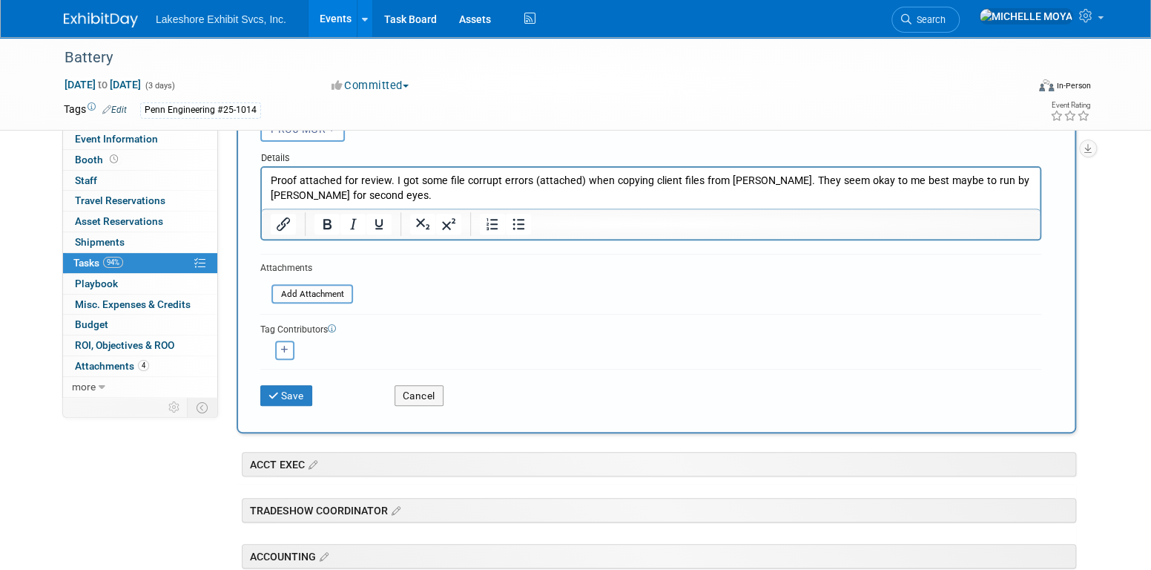
click at [284, 346] on icon "button" at bounding box center [284, 350] width 7 height 8
select select
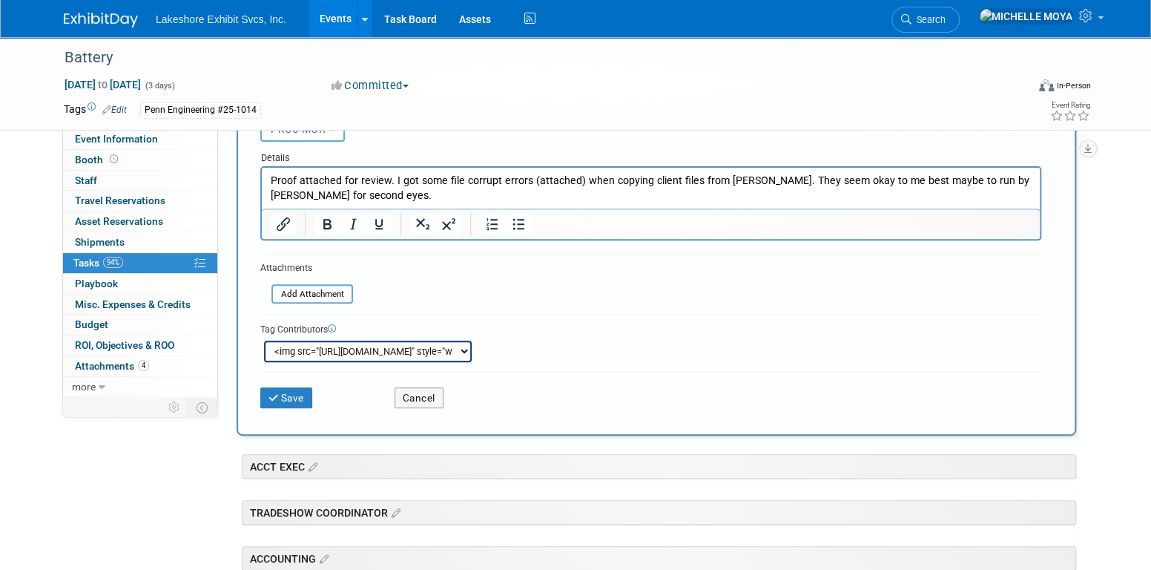
click at [466, 350] on div "<img src="https://www.exhibitday.com/Images/Unassigned-User-Icon.png" style="wi…" at bounding box center [368, 351] width 208 height 22
click at [462, 346] on div "<img src="https://www.exhibitday.com/Images/Unassigned-User-Icon.png" style="wi…" at bounding box center [368, 351] width 208 height 22
click at [512, 326] on div "Tag Contributors" at bounding box center [650, 328] width 781 height 16
click at [426, 390] on button "Cancel" at bounding box center [419, 397] width 49 height 21
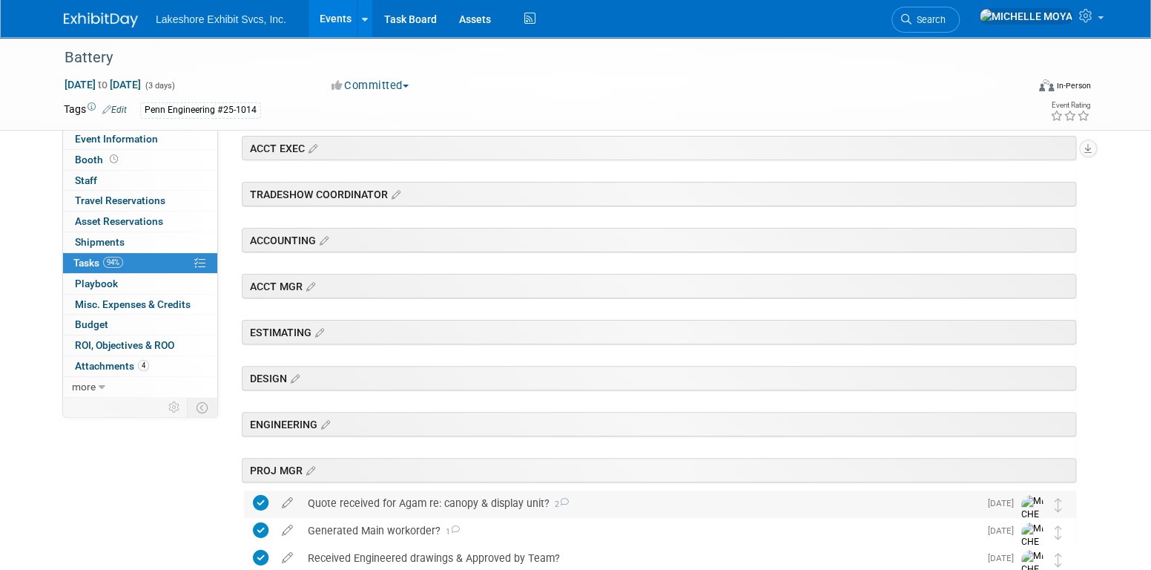
scroll to position [0, 0]
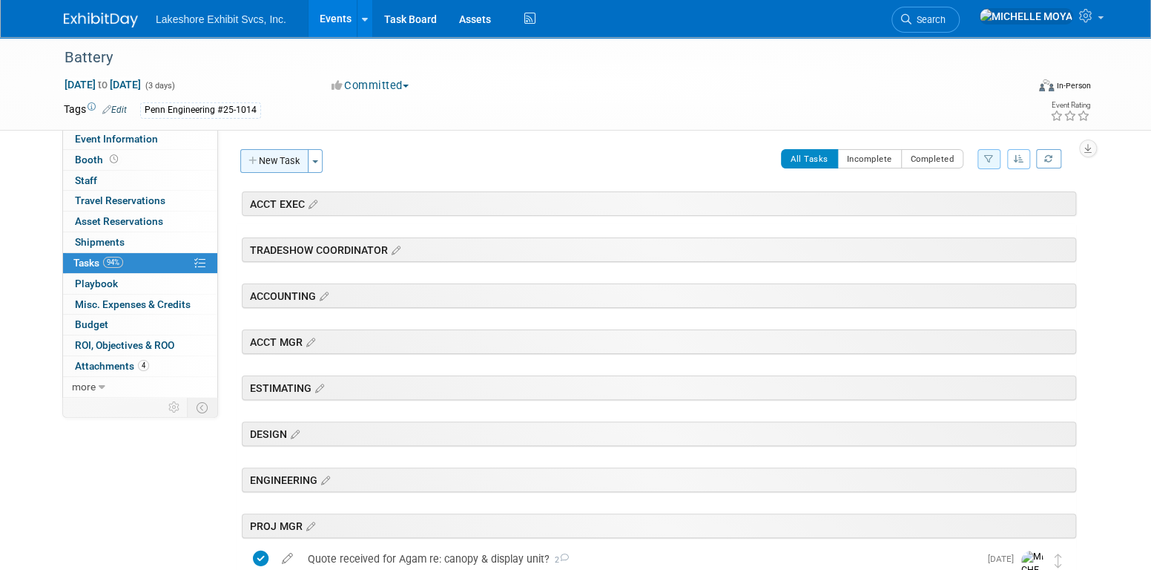
click at [298, 164] on button "New Task" at bounding box center [274, 161] width 68 height 24
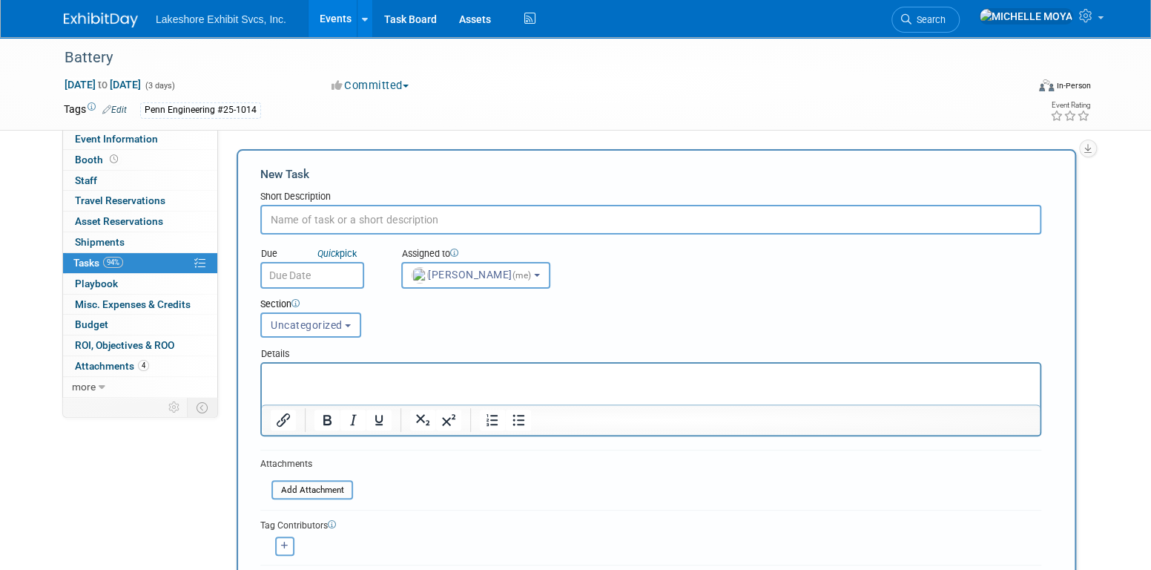
click at [374, 372] on p "Rich Text Area. Press ALT-0 for help." at bounding box center [651, 376] width 761 height 15
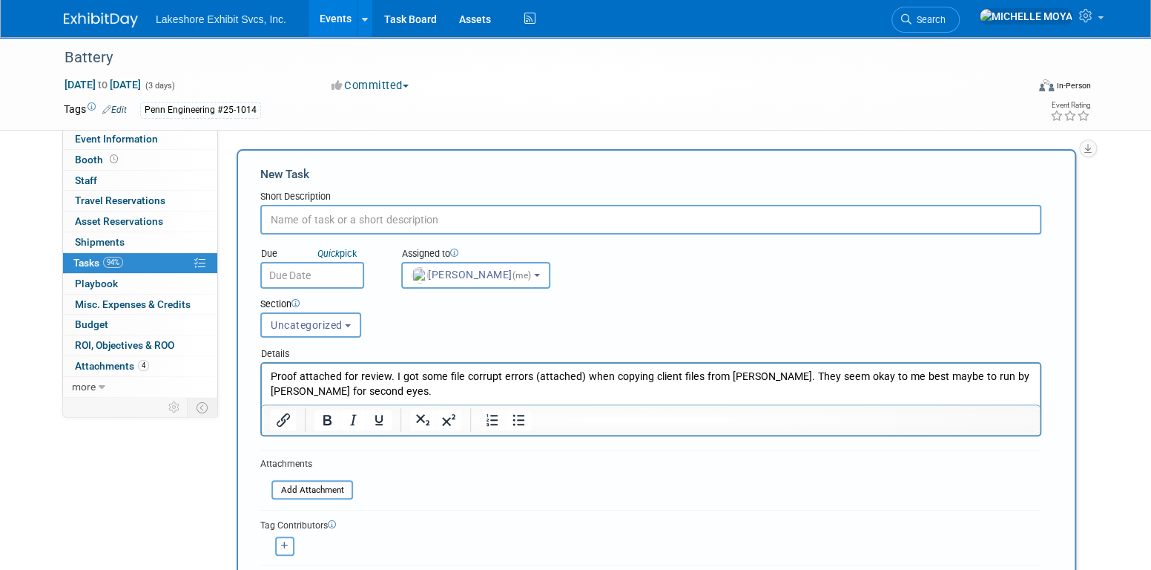
click at [372, 224] on input "text" at bounding box center [650, 220] width 781 height 30
type input "Graphic proof for review"
click at [332, 329] on button "Uncategorized" at bounding box center [310, 324] width 101 height 25
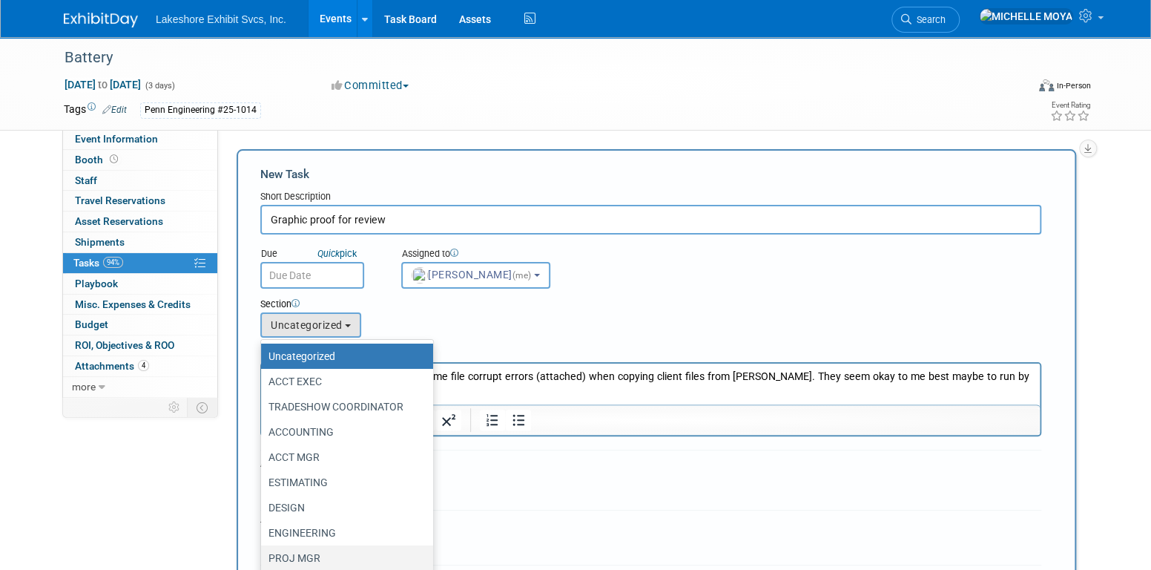
click at [330, 553] on label "PROJ MGR" at bounding box center [343, 557] width 150 height 19
click at [263, 553] on input "PROJ MGR" at bounding box center [259, 558] width 10 height 10
select select "11273769"
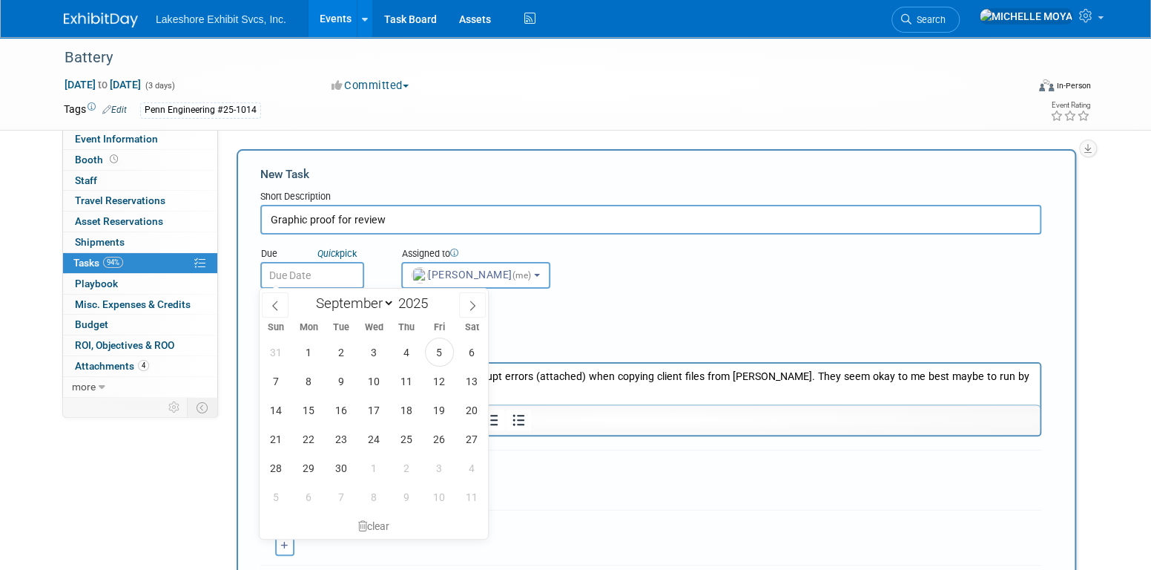
click at [320, 266] on input "text" at bounding box center [312, 275] width 104 height 27
drag, startPoint x: 307, startPoint y: 384, endPoint x: 447, endPoint y: 359, distance: 142.4
click at [307, 383] on span "8" at bounding box center [308, 380] width 29 height 29
type input "Sep 8, 2025"
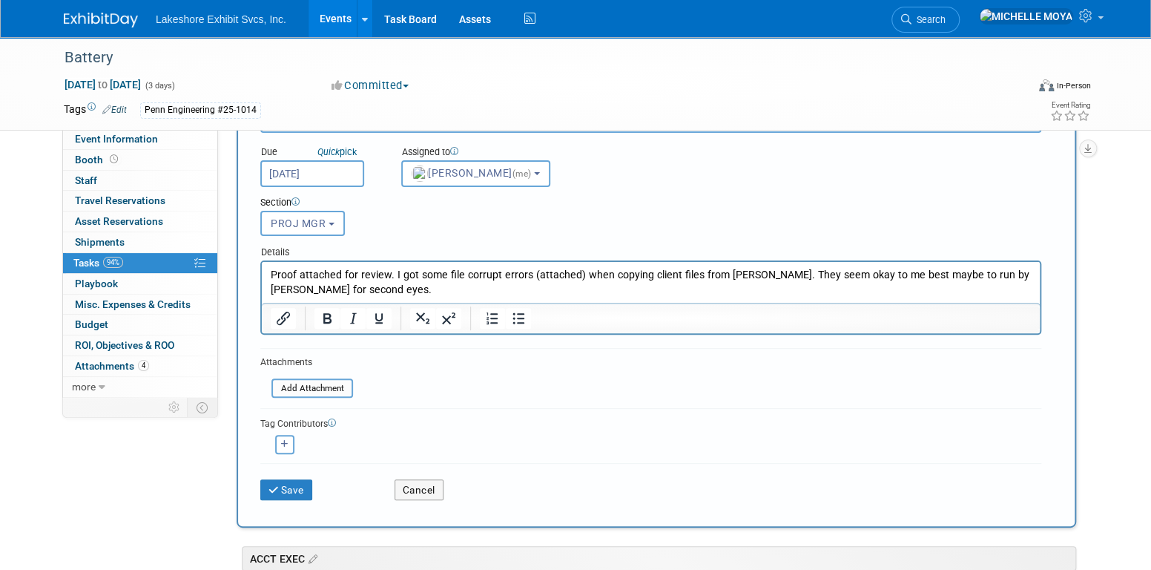
scroll to position [148, 0]
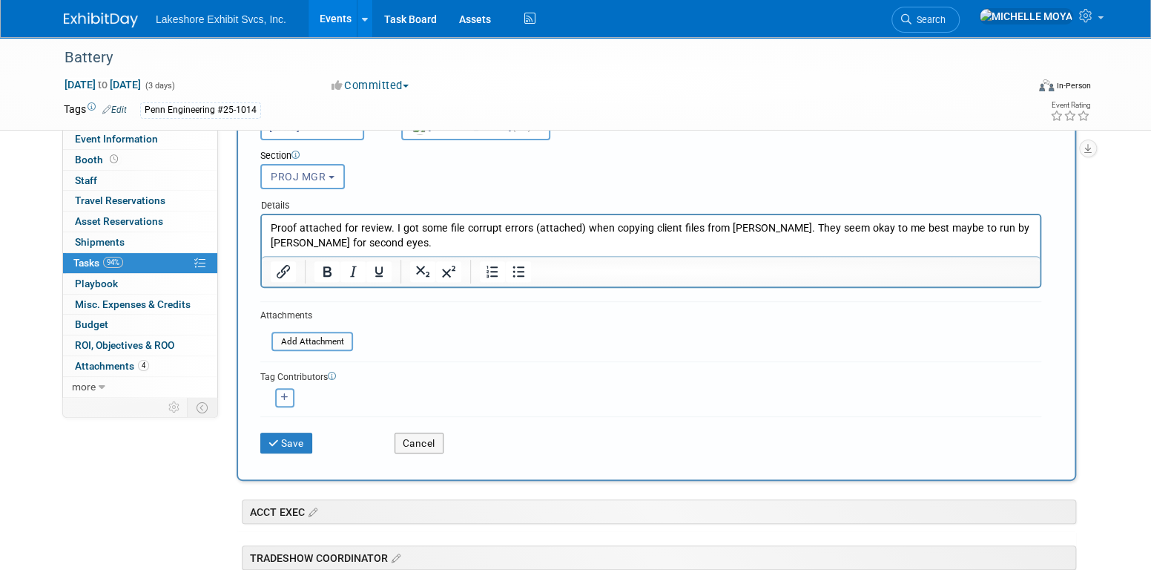
click at [290, 403] on button "button" at bounding box center [284, 397] width 19 height 19
select select
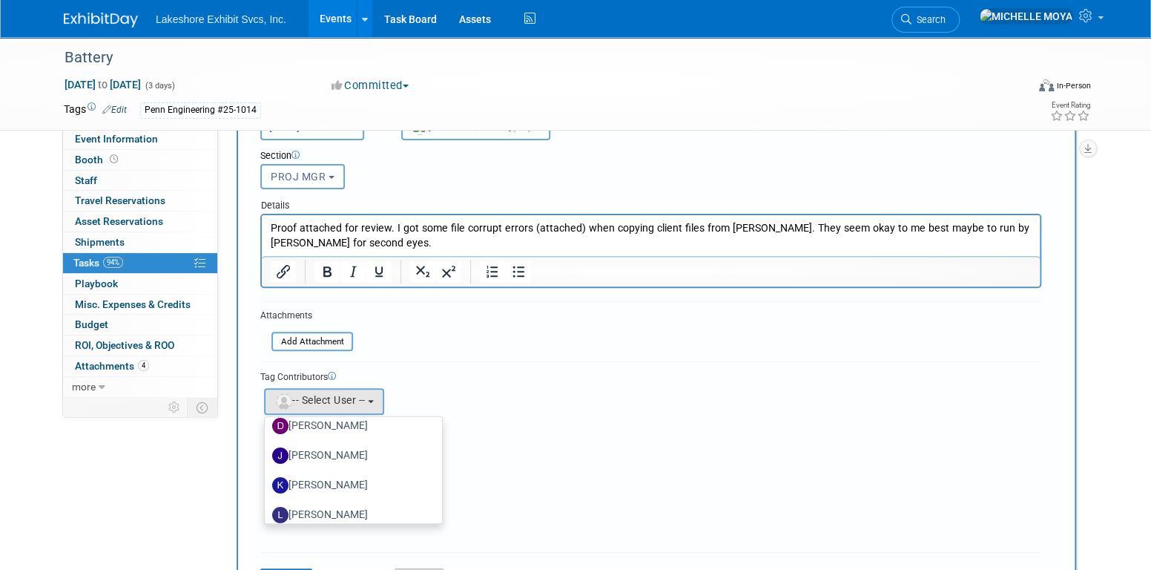
scroll to position [260, 0]
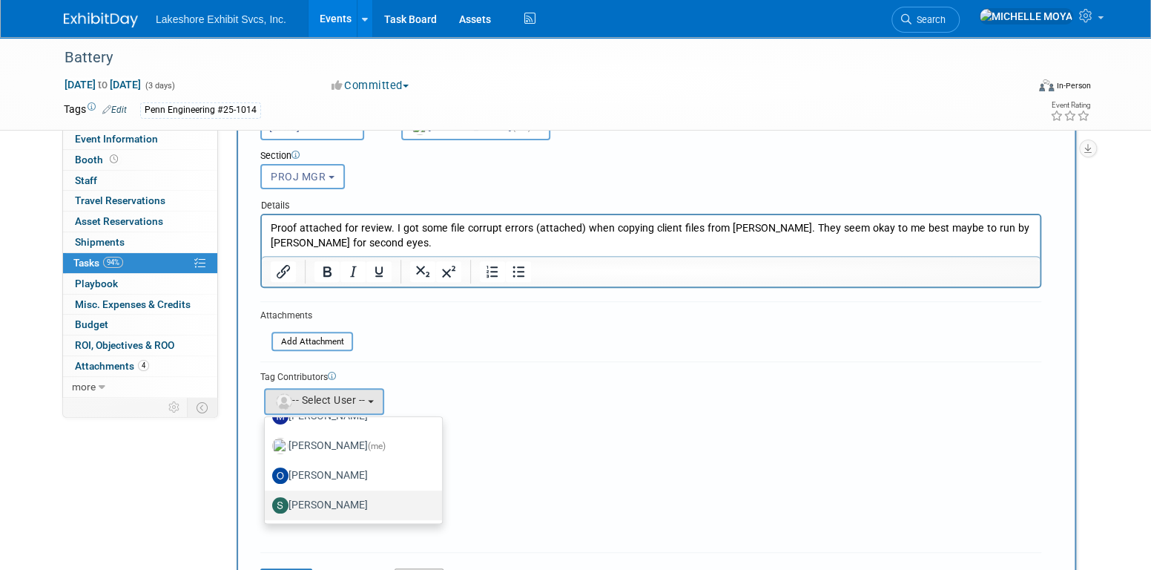
click at [360, 500] on label "[PERSON_NAME]" at bounding box center [349, 505] width 155 height 24
click at [267, 500] on input "[PERSON_NAME]" at bounding box center [262, 503] width 10 height 10
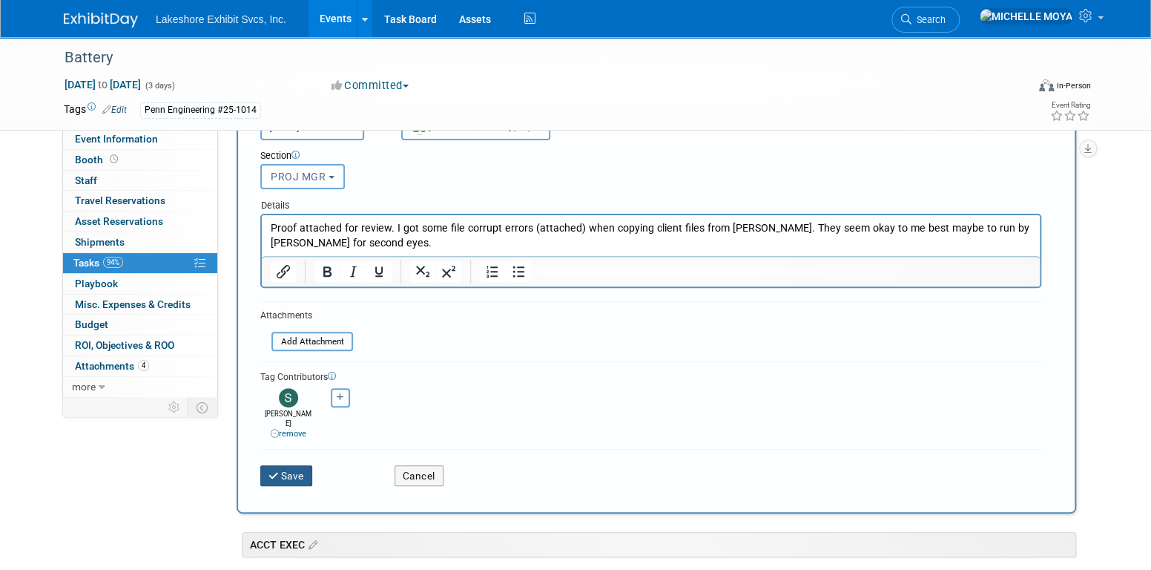
click at [298, 465] on button "Save" at bounding box center [286, 475] width 52 height 21
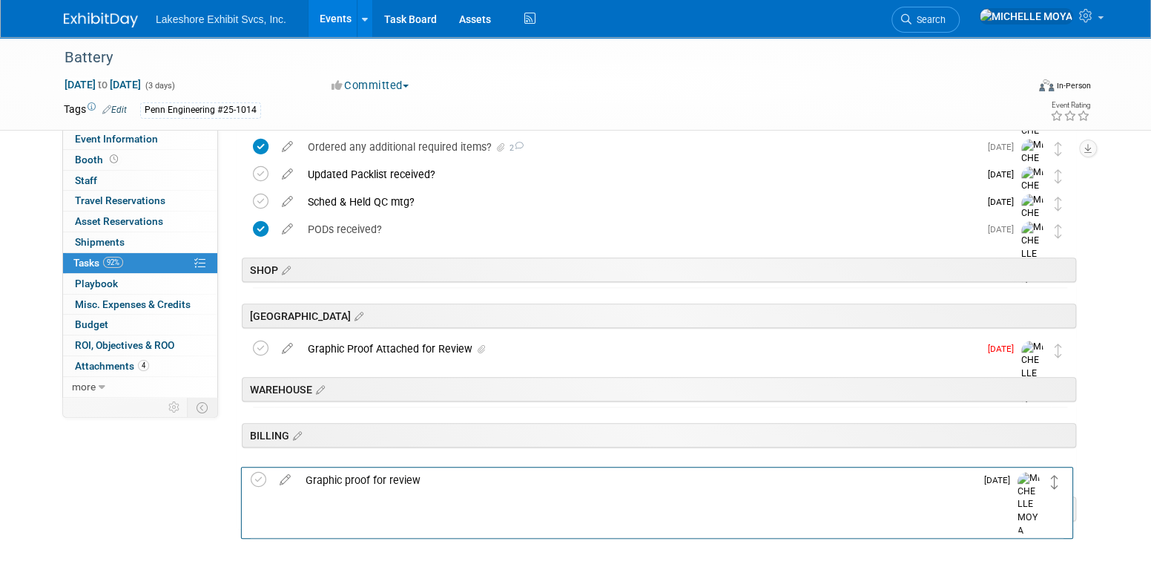
scroll to position [696, 0]
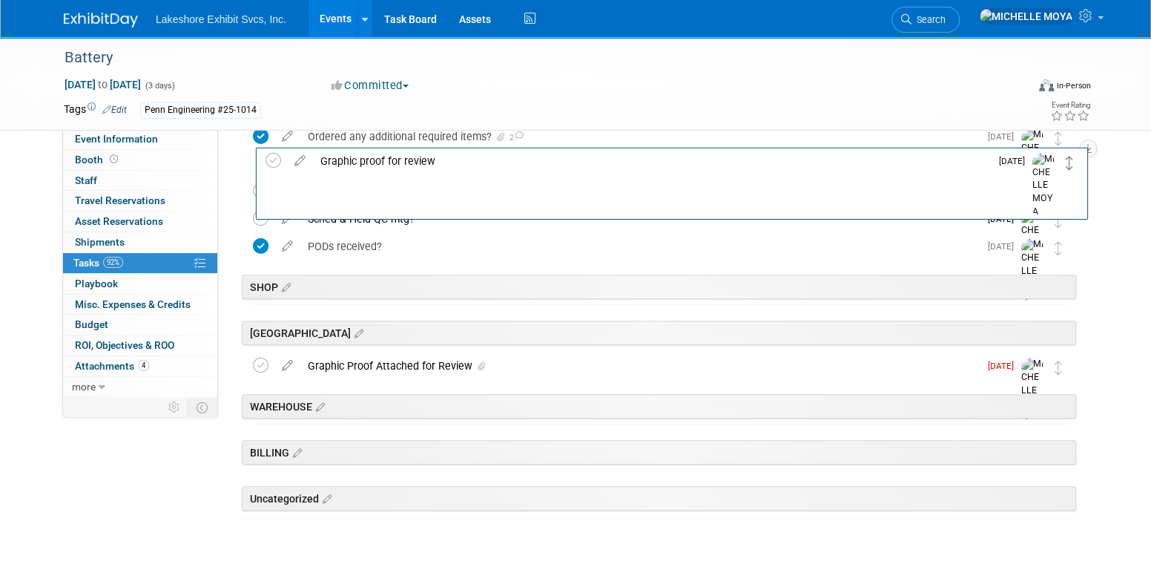
drag, startPoint x: 1056, startPoint y: 261, endPoint x: 1066, endPoint y: 165, distance: 96.2
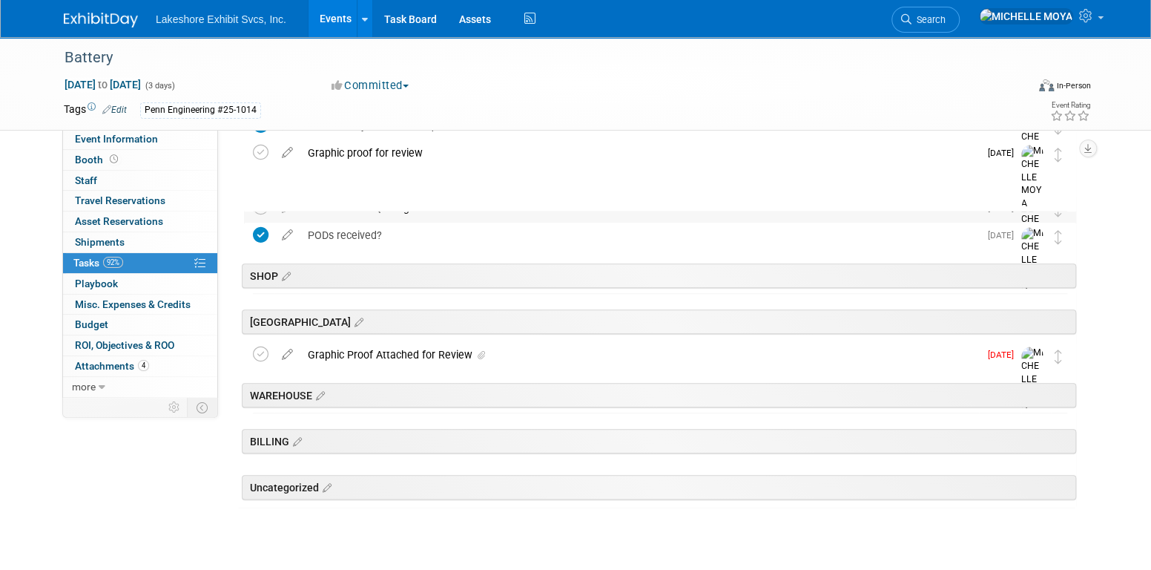
scroll to position [734, 0]
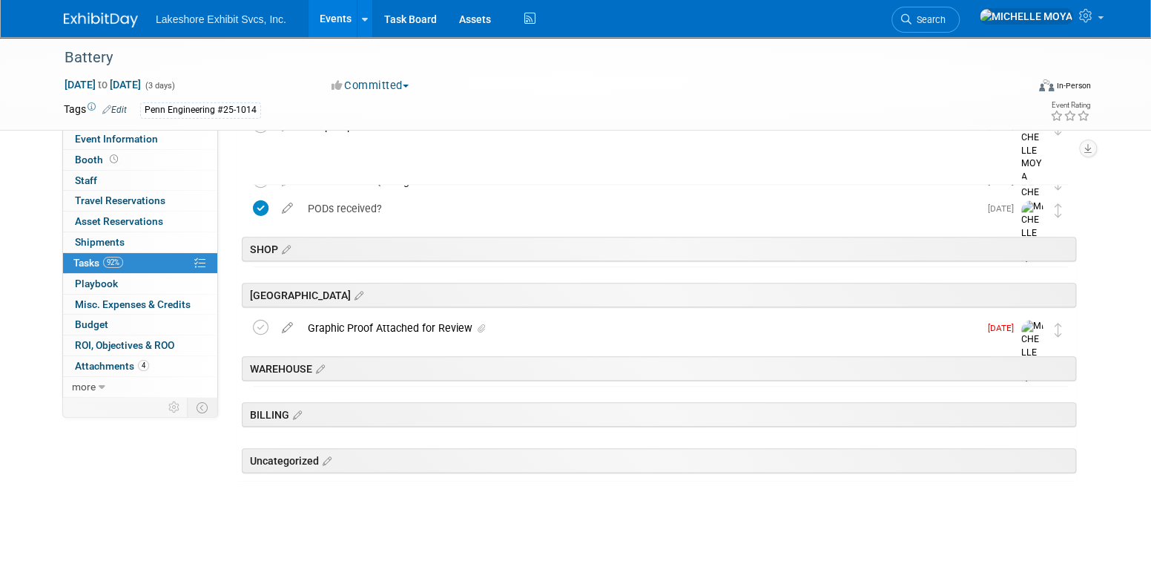
click at [326, 16] on link "Events" at bounding box center [336, 18] width 54 height 37
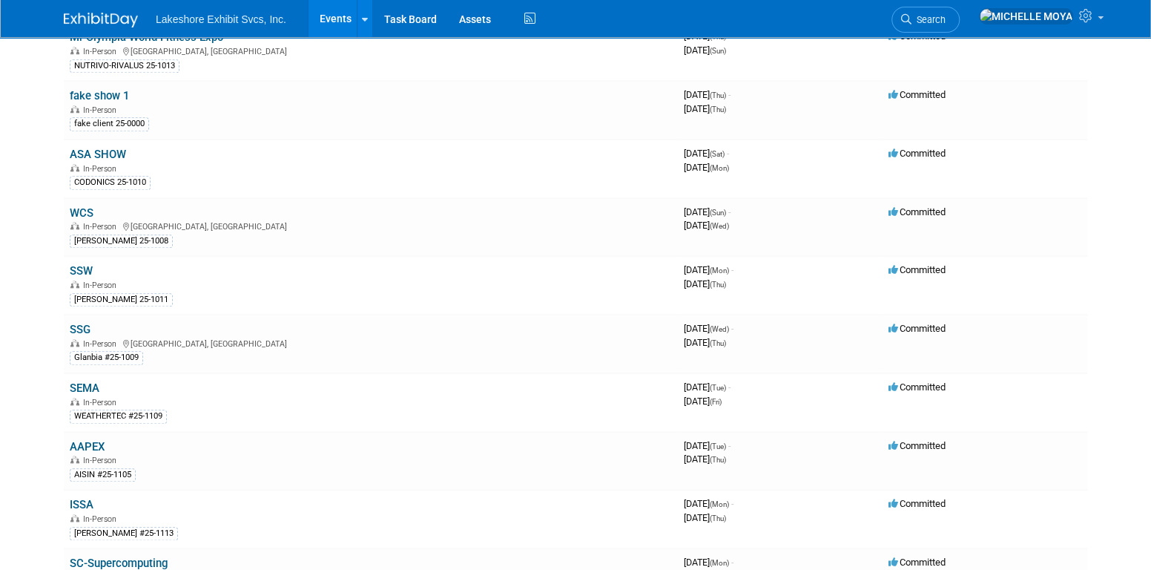
scroll to position [667, 0]
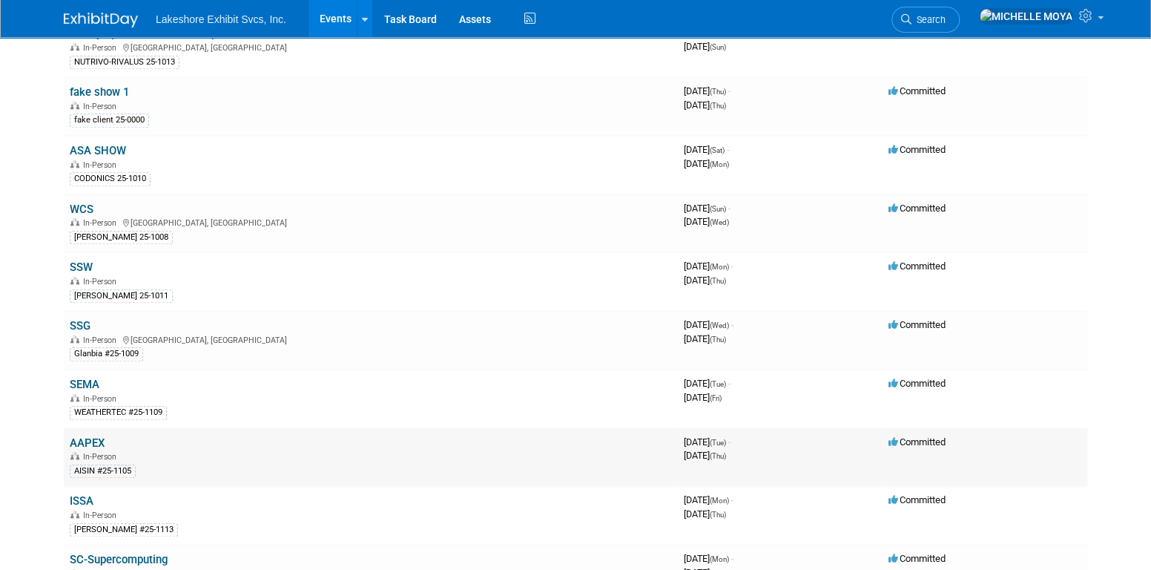
click at [98, 436] on link "AAPEX" at bounding box center [87, 442] width 35 height 13
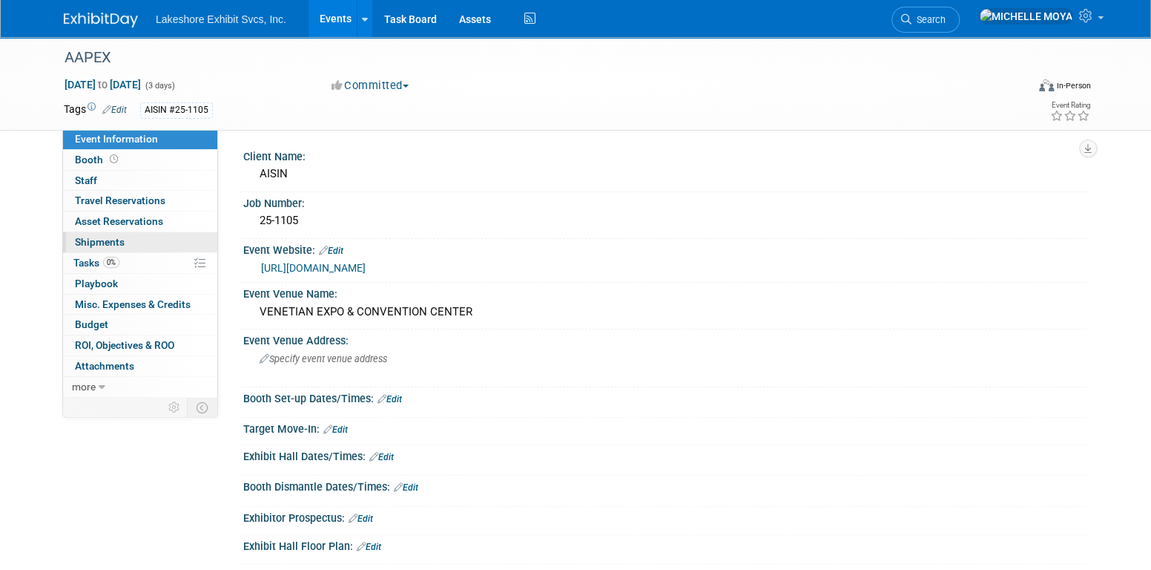
click at [131, 250] on link "0 Shipments 0" at bounding box center [140, 242] width 154 height 20
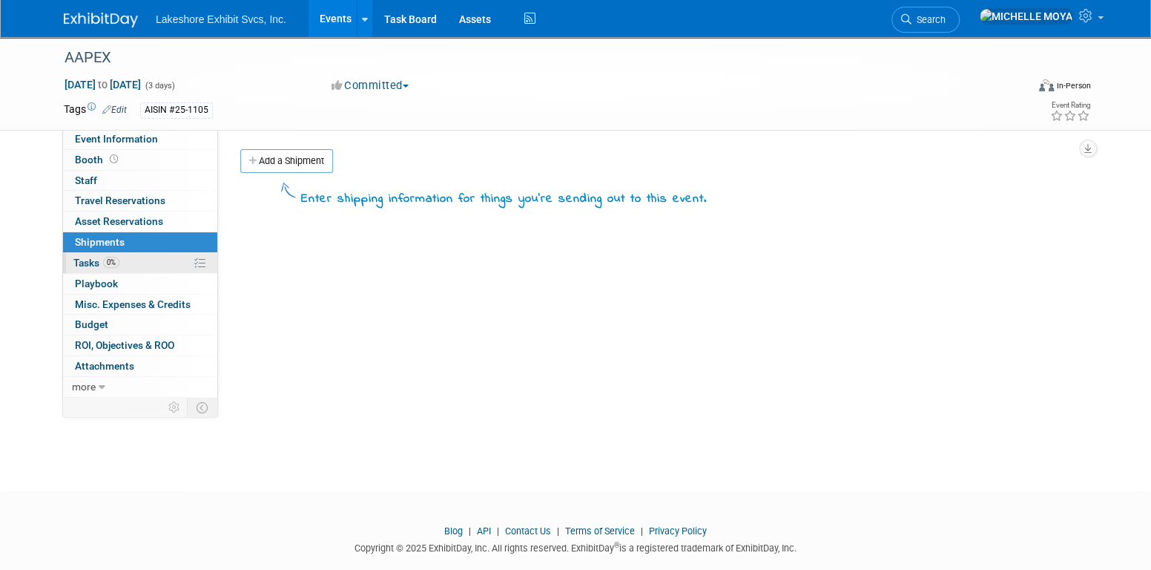
click at [133, 260] on link "0% Tasks 0%" at bounding box center [140, 263] width 154 height 20
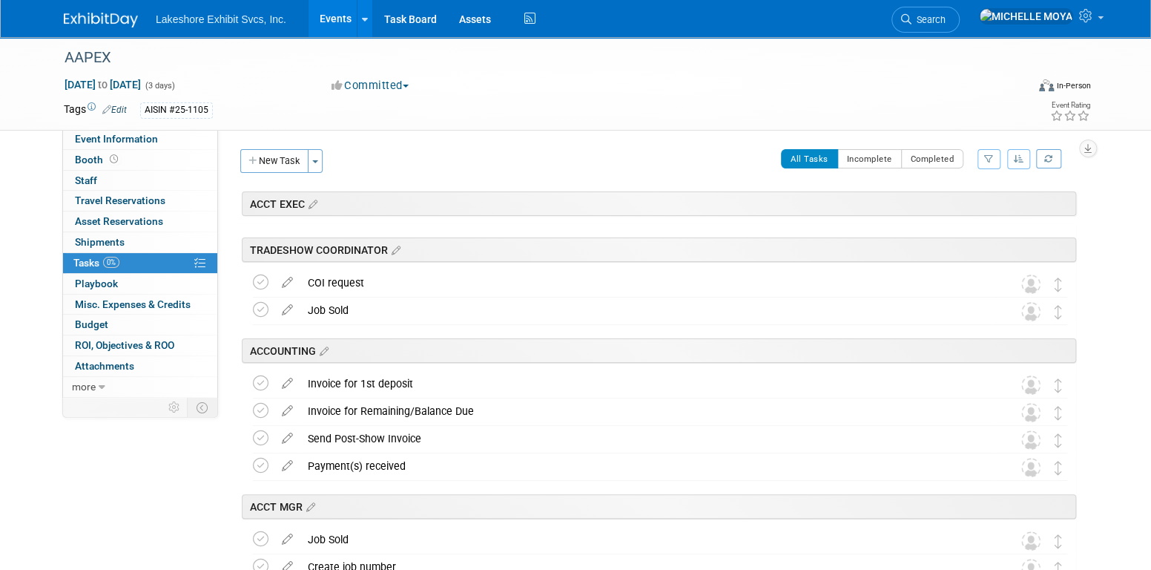
click at [985, 159] on button "button" at bounding box center [988, 159] width 23 height 20
click at [928, 211] on select "-- Select Assignee -- All unassigned tasks Assigned to me [PERSON_NAME] [PERSON…" at bounding box center [927, 206] width 122 height 21
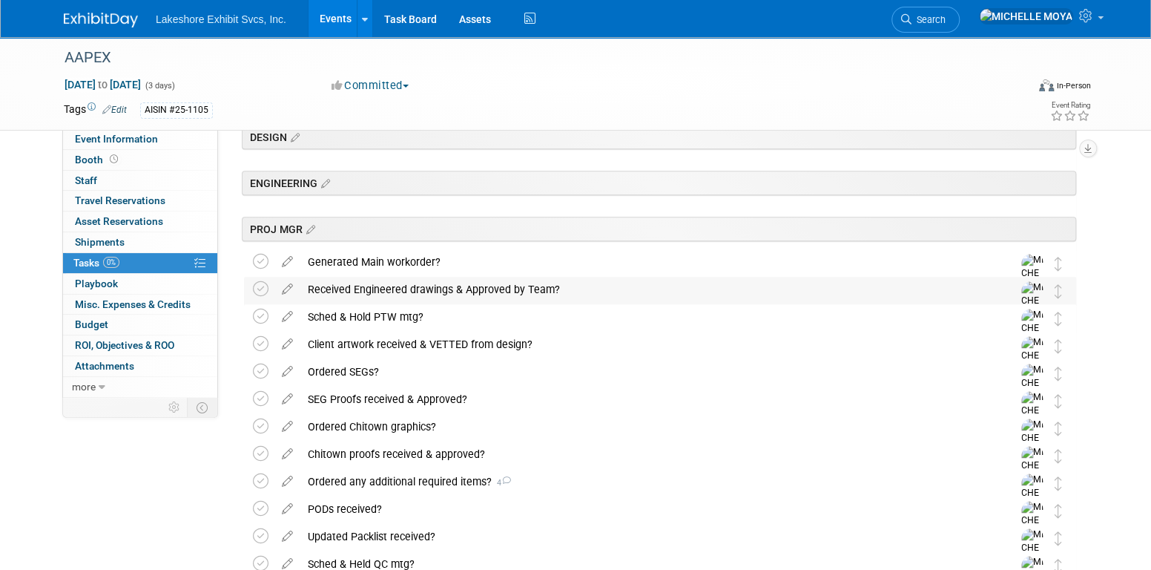
scroll to position [371, 0]
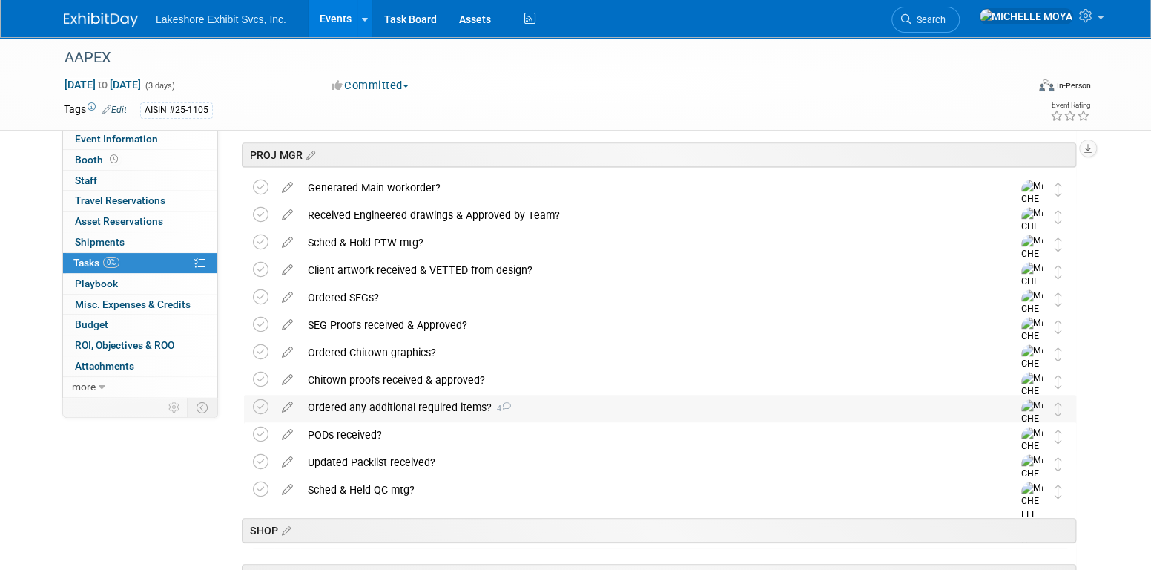
click at [450, 410] on div "Ordered any additional required items? 4" at bounding box center [645, 407] width 691 height 25
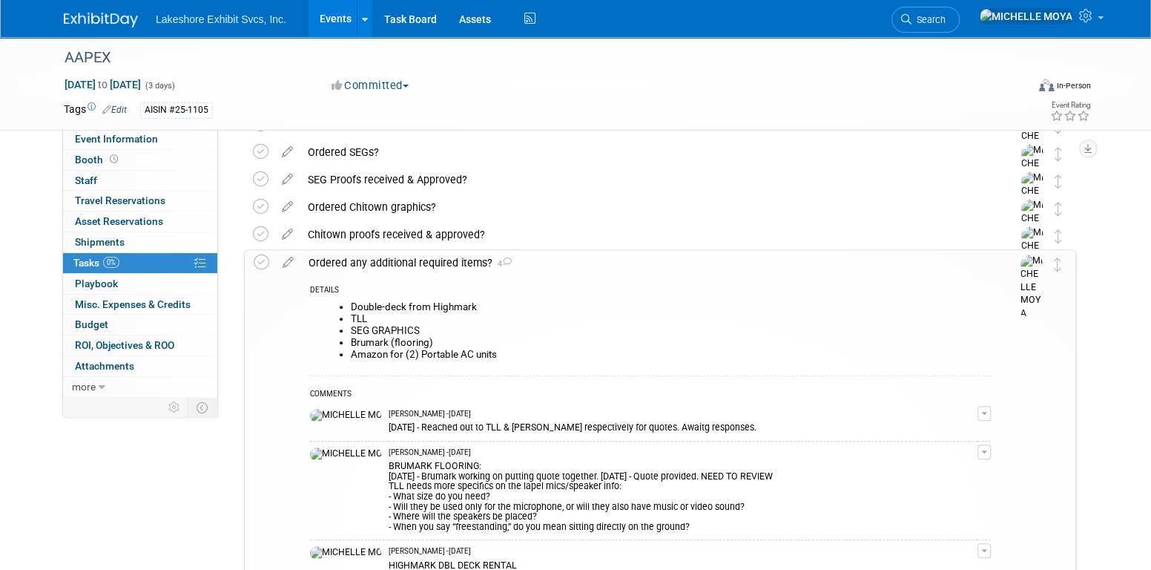
scroll to position [519, 0]
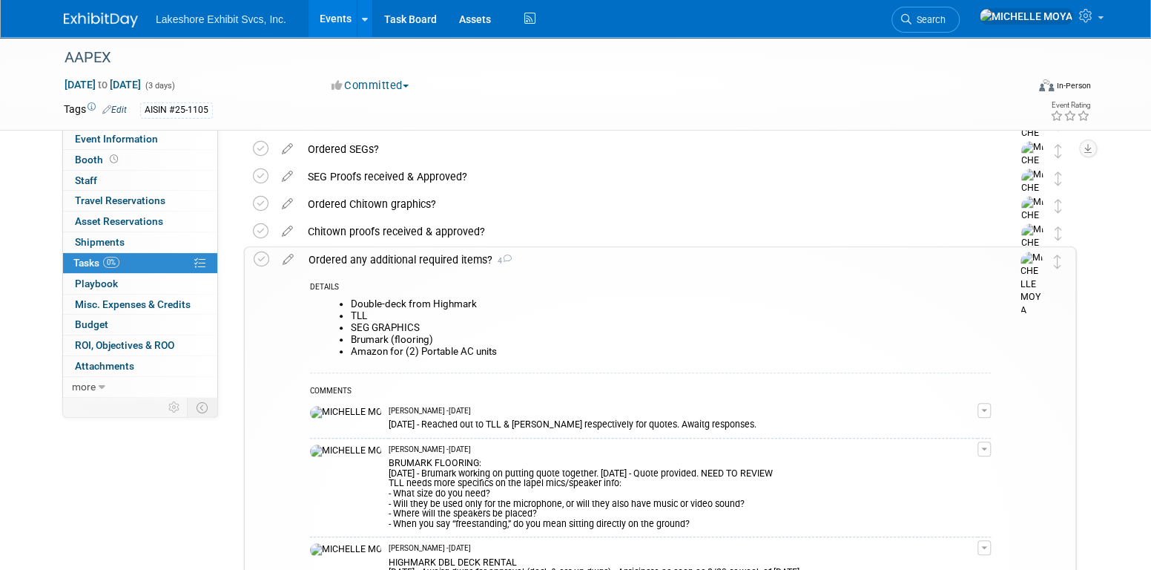
click at [346, 14] on link "Events" at bounding box center [336, 18] width 54 height 37
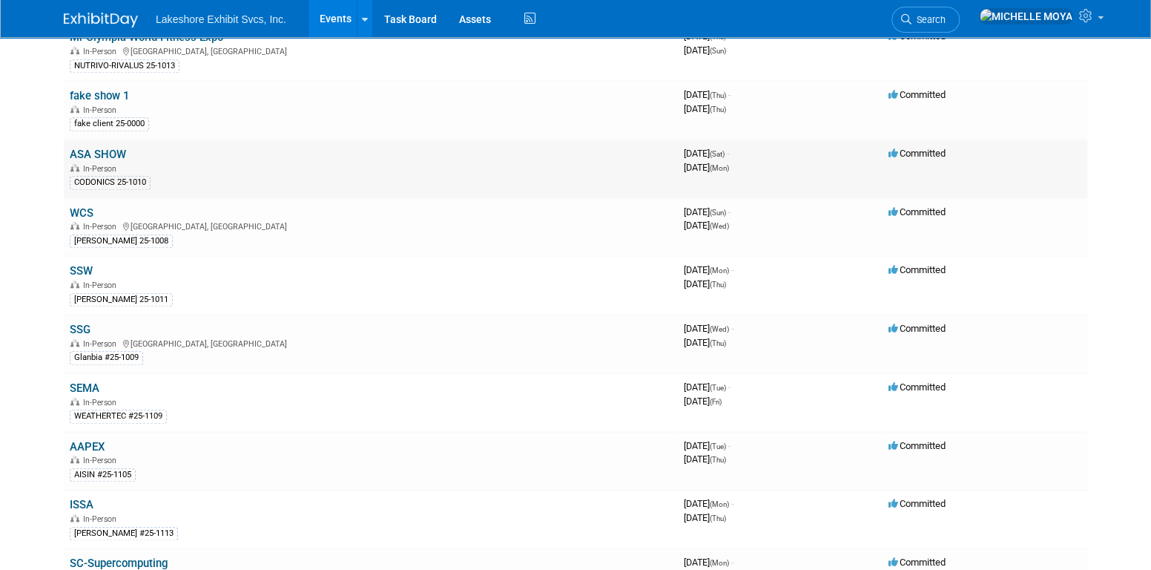
scroll to position [667, 0]
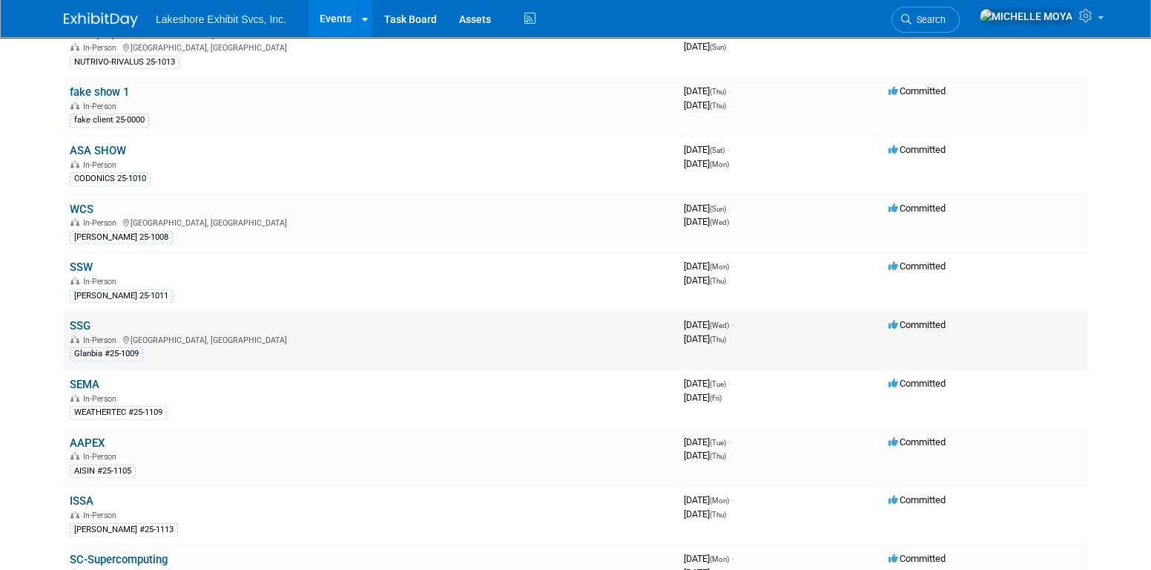
click at [85, 319] on link "SSG" at bounding box center [80, 325] width 21 height 13
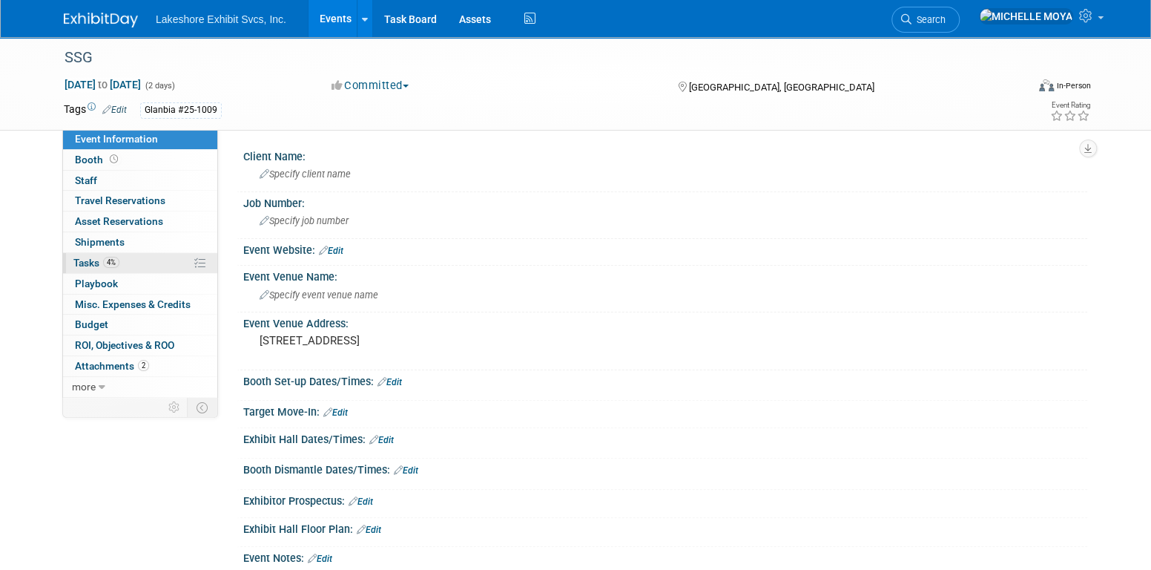
drag, startPoint x: 133, startPoint y: 261, endPoint x: 401, endPoint y: 312, distance: 273.3
click at [133, 261] on link "4% Tasks 4%" at bounding box center [140, 263] width 154 height 20
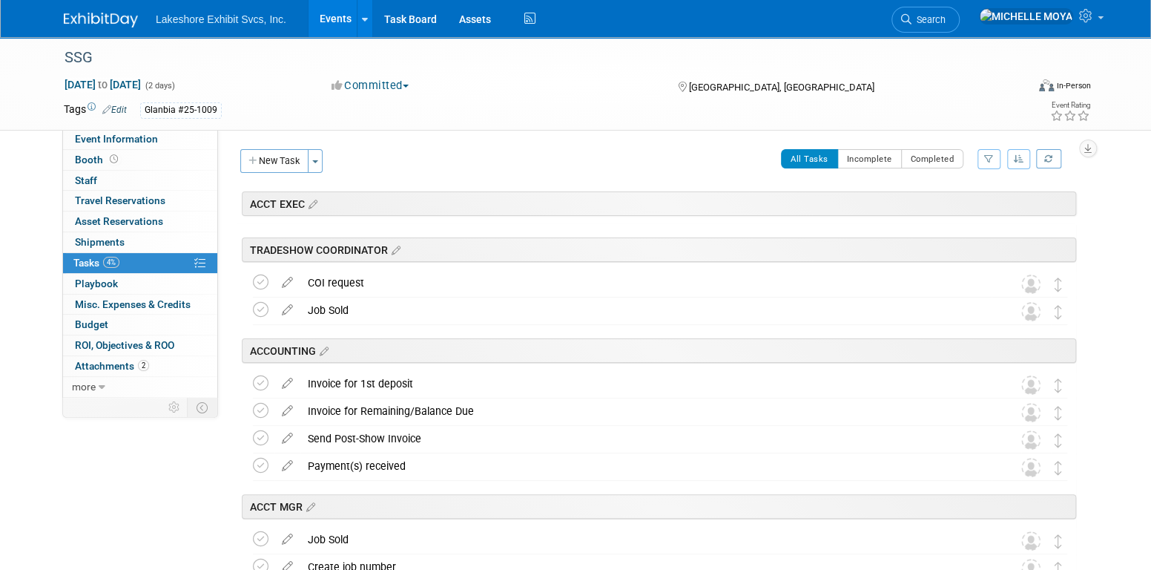
click at [988, 159] on icon "button" at bounding box center [989, 158] width 10 height 9
click at [947, 207] on select "-- Select Assignee -- All unassigned tasks Assigned to me [PERSON_NAME] [PERSON…" at bounding box center [927, 206] width 122 height 21
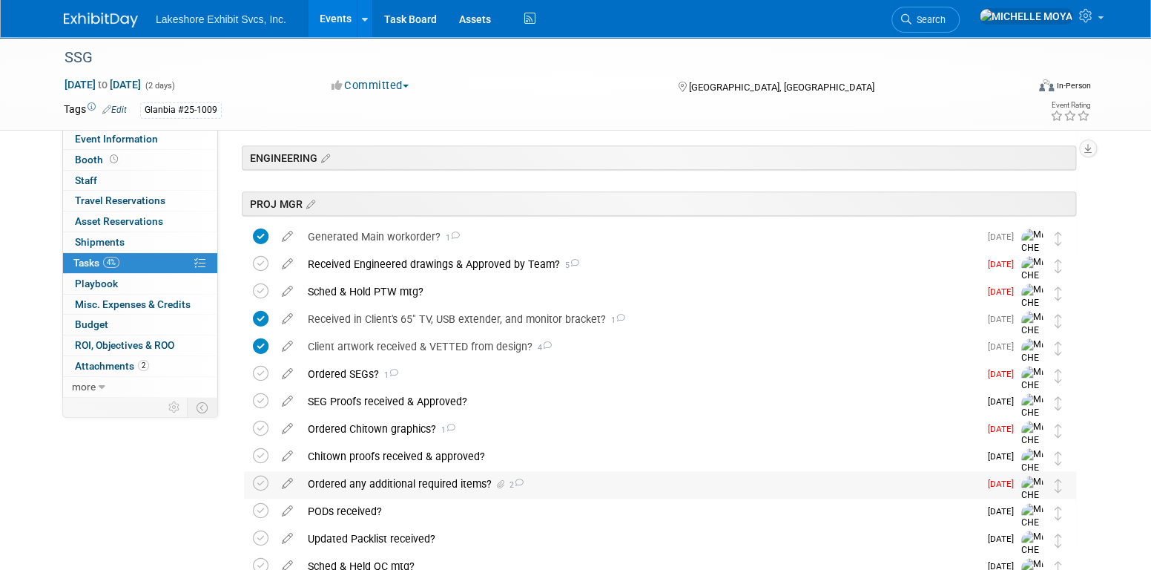
scroll to position [297, 0]
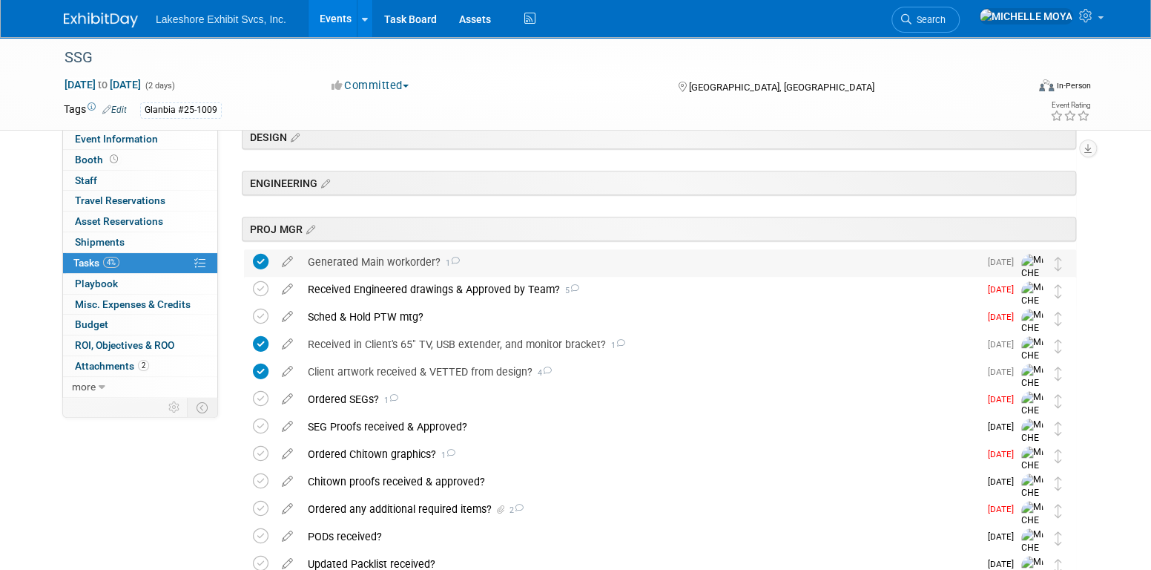
click at [375, 260] on div "Generated Main workorder? 1" at bounding box center [639, 261] width 679 height 25
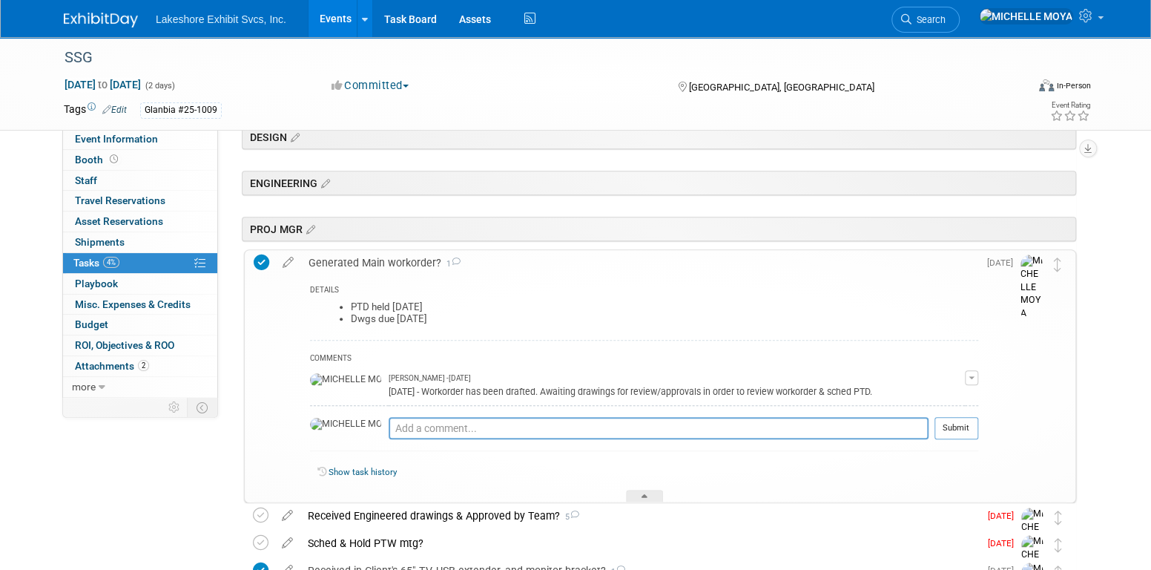
click at [362, 256] on div "Generated Main workorder? 1" at bounding box center [639, 262] width 677 height 25
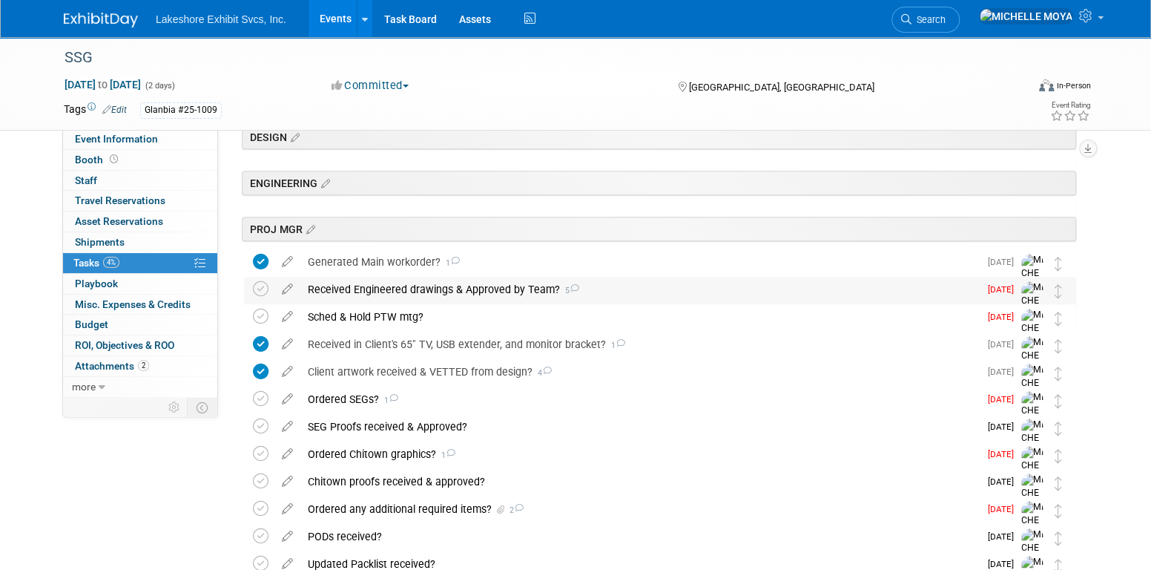
click at [385, 283] on div "Received Engineered drawings & Approved by Team? 5" at bounding box center [639, 289] width 679 height 25
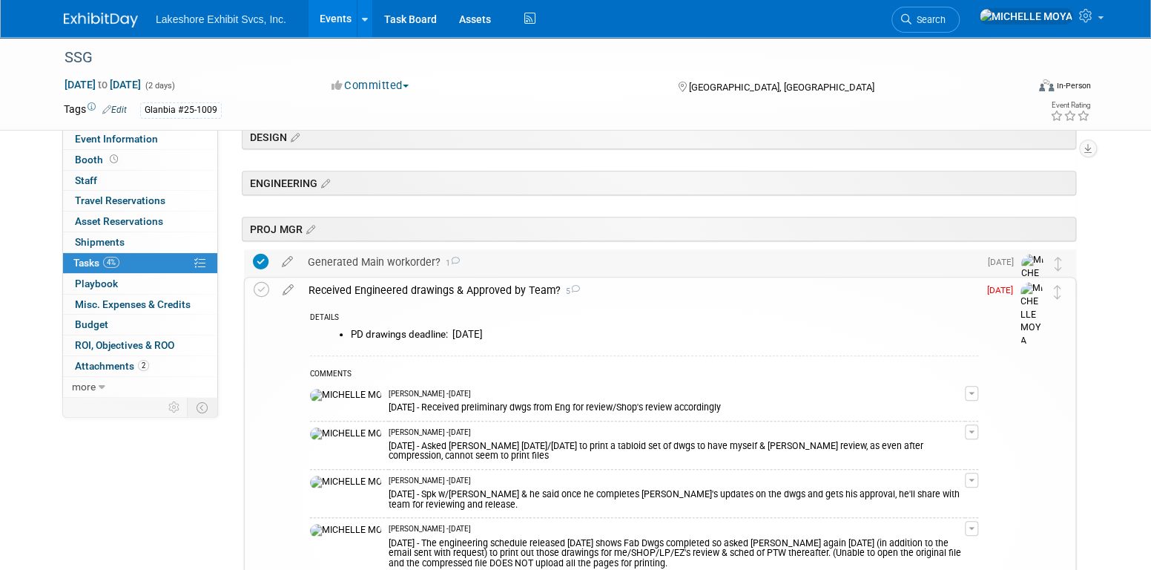
click at [410, 265] on div "Generated Main workorder? 1" at bounding box center [639, 261] width 679 height 25
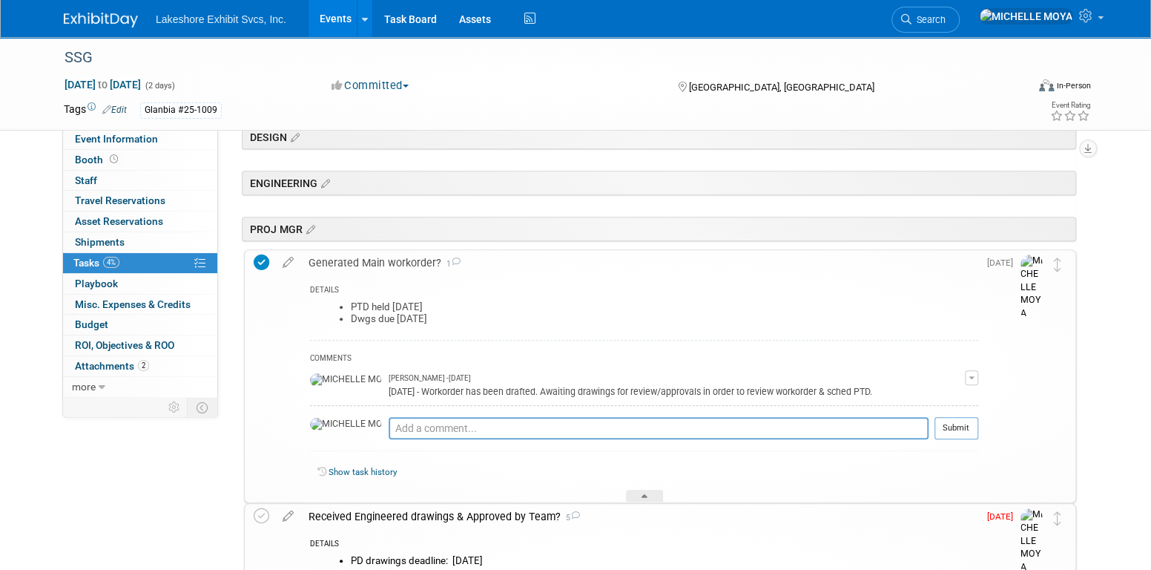
click at [395, 265] on div "Generated Main workorder? 1" at bounding box center [639, 262] width 677 height 25
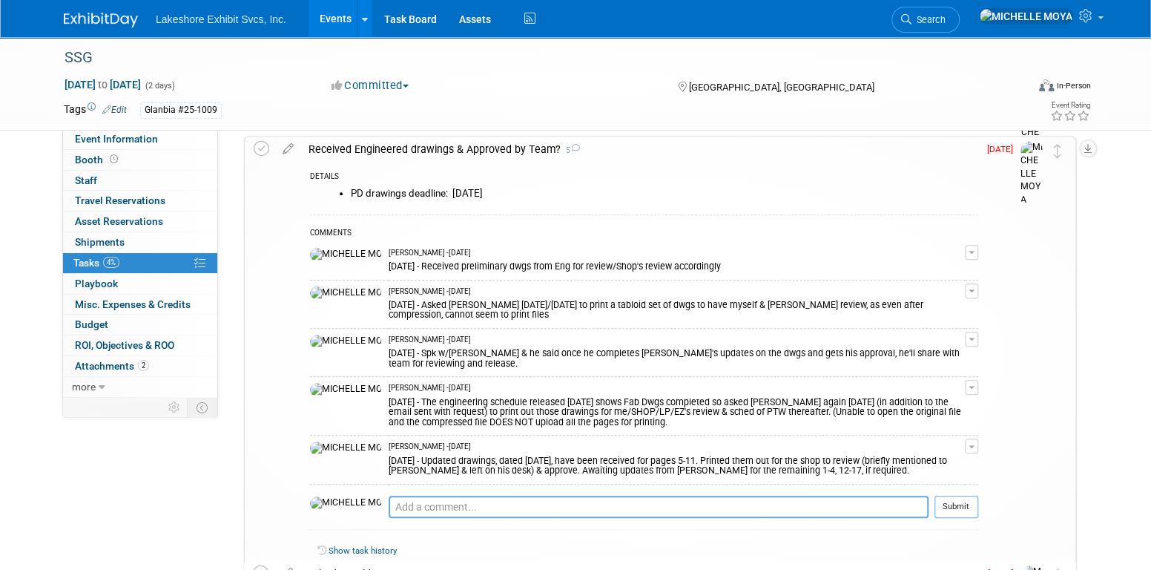
scroll to position [445, 0]
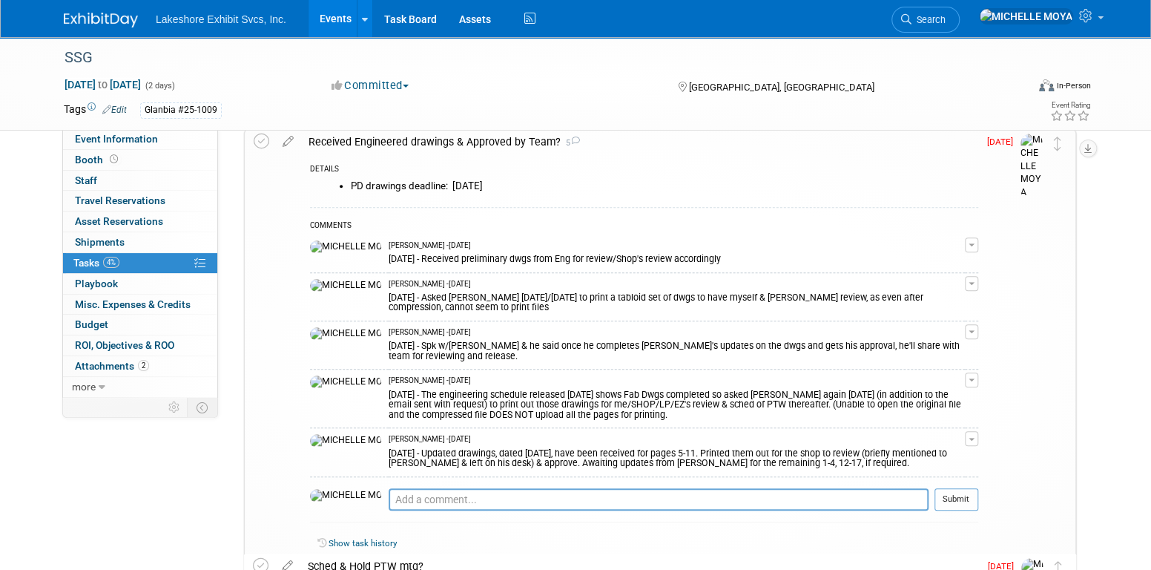
click at [519, 139] on div "Received Engineered drawings & Approved by Team? 5" at bounding box center [639, 141] width 677 height 25
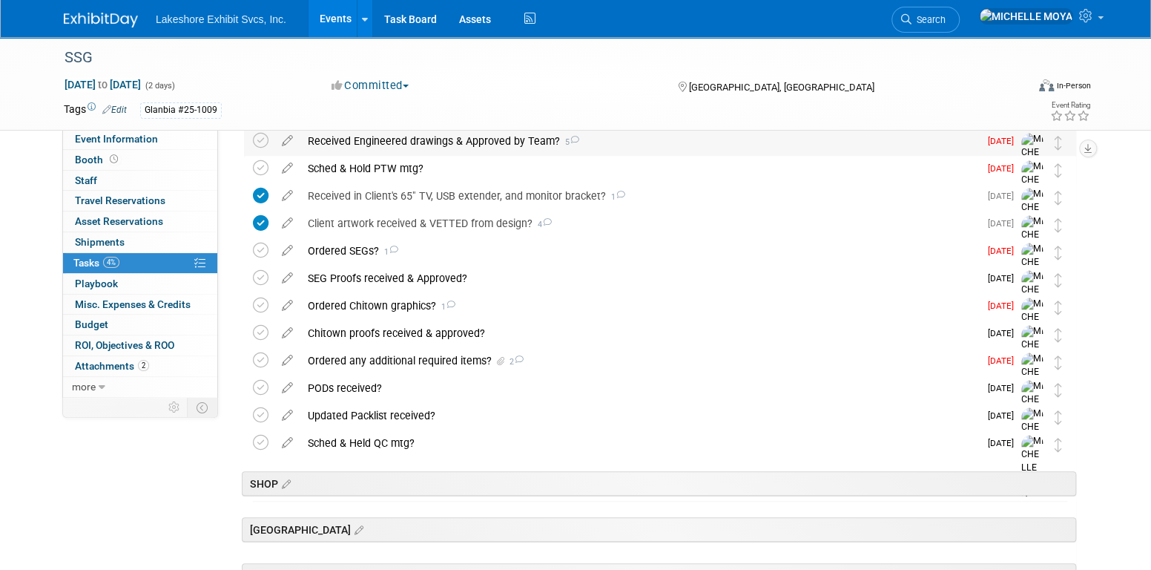
click at [545, 140] on div "Received Engineered drawings & Approved by Team? 5" at bounding box center [639, 140] width 679 height 25
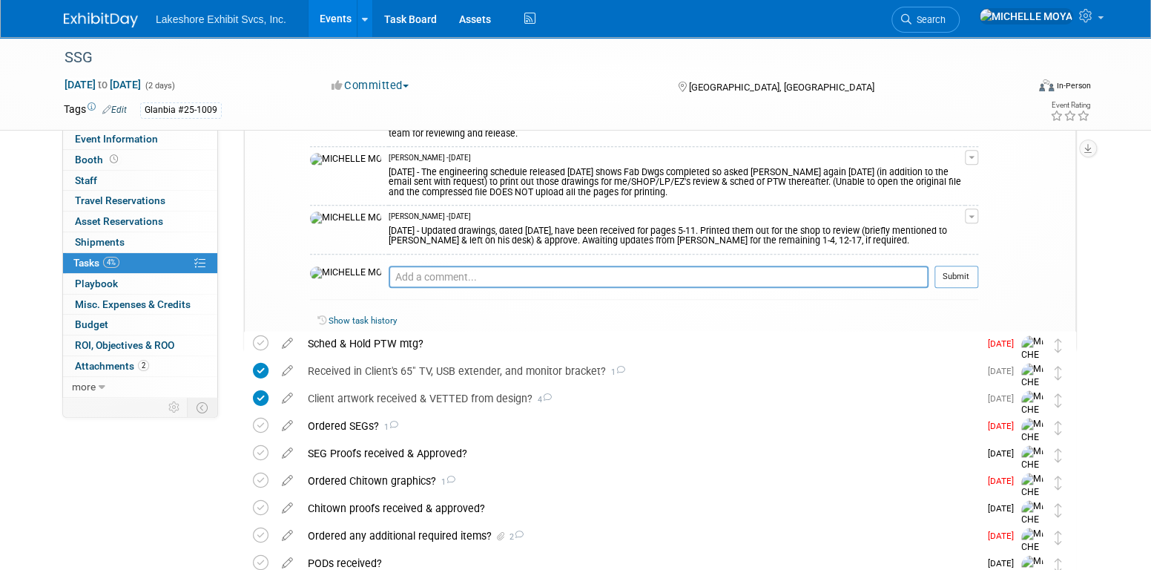
scroll to position [519, 0]
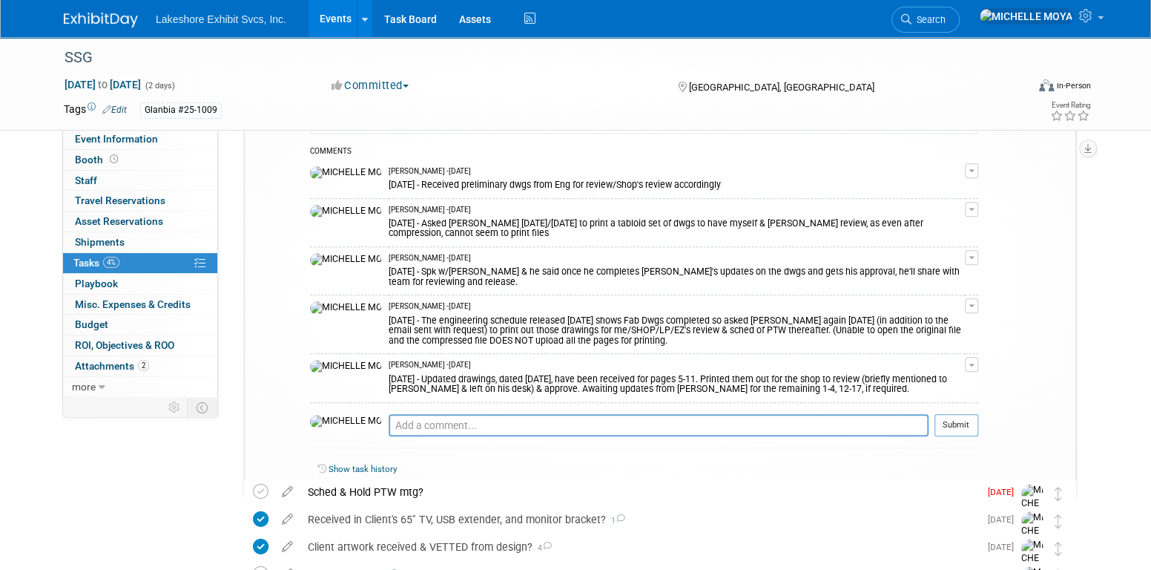
click at [140, 259] on link "4% Tasks 4%" at bounding box center [140, 263] width 154 height 20
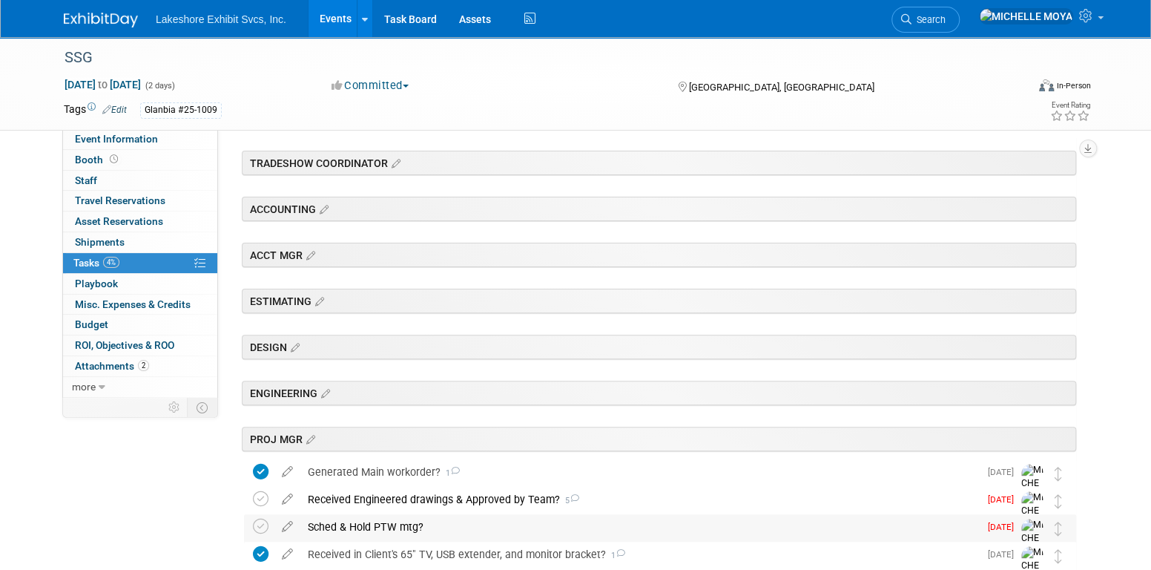
scroll to position [0, 0]
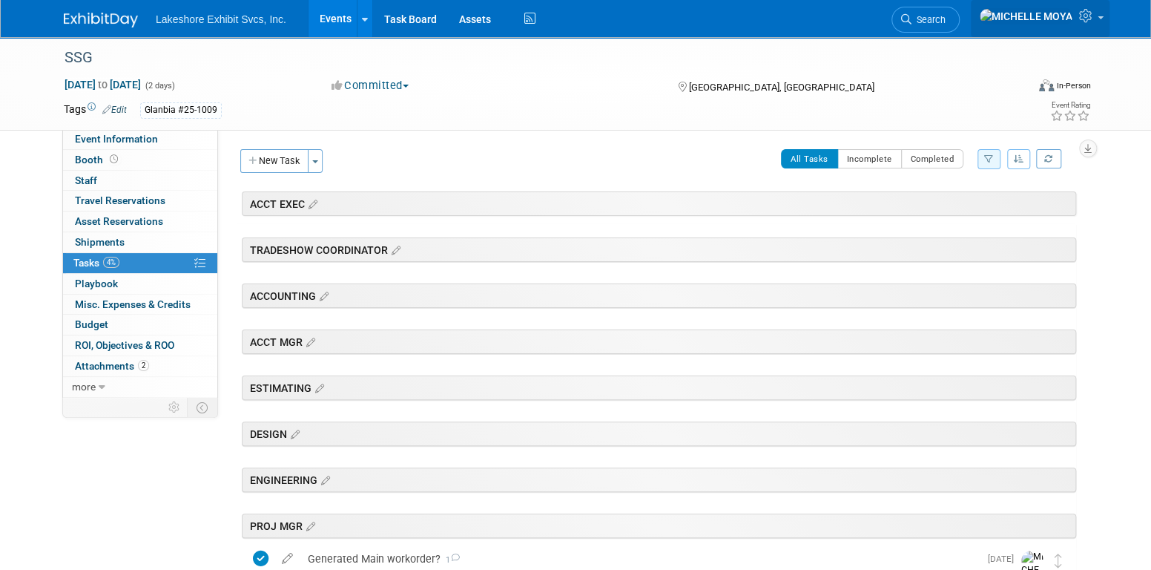
click at [1100, 16] on link at bounding box center [1040, 18] width 139 height 37
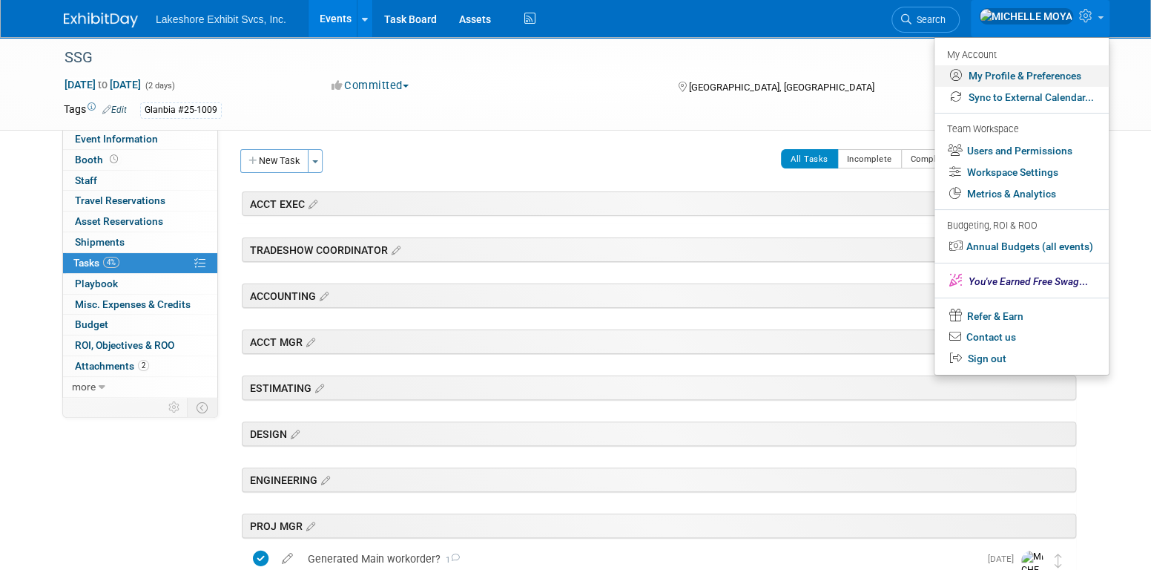
click at [1052, 65] on link "My Profile & Preferences" at bounding box center [1021, 76] width 174 height 22
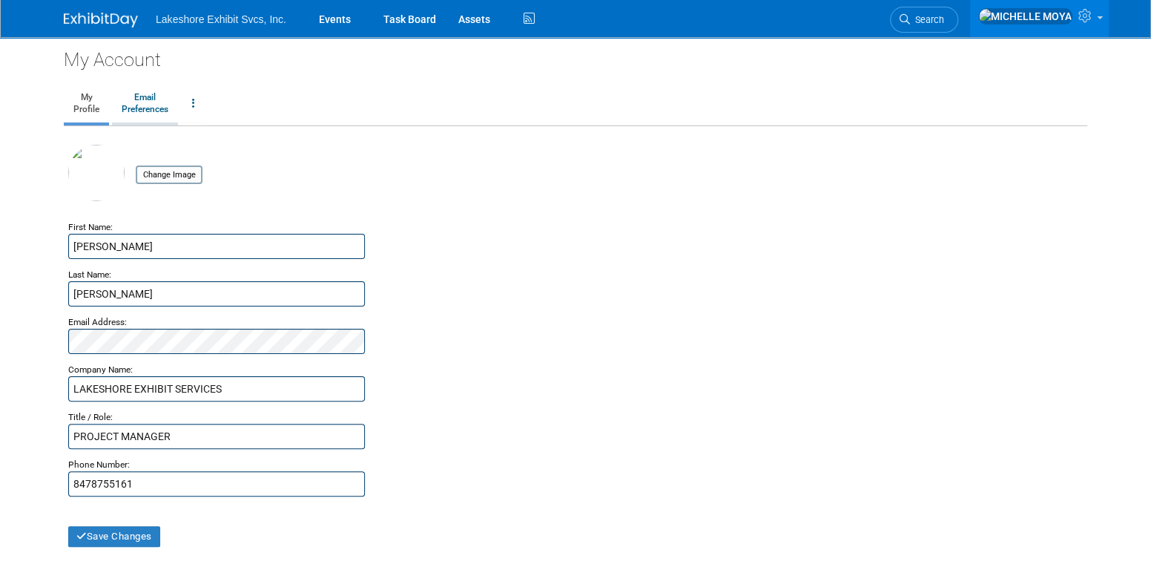
click at [152, 107] on link "Email Preferences" at bounding box center [145, 103] width 66 height 37
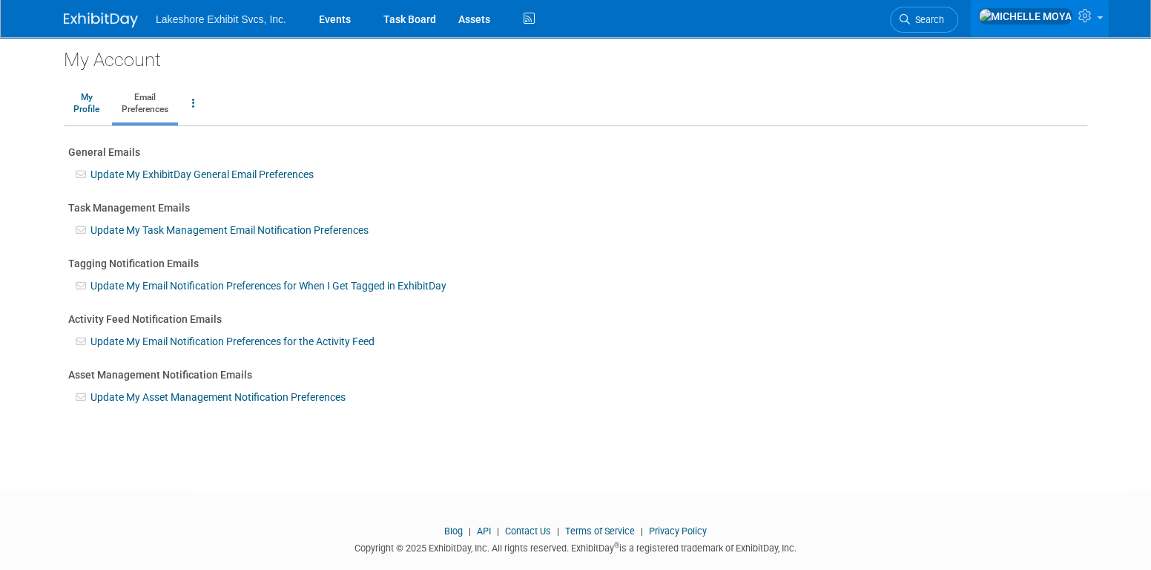
click at [1095, 21] on icon at bounding box center [1086, 15] width 17 height 13
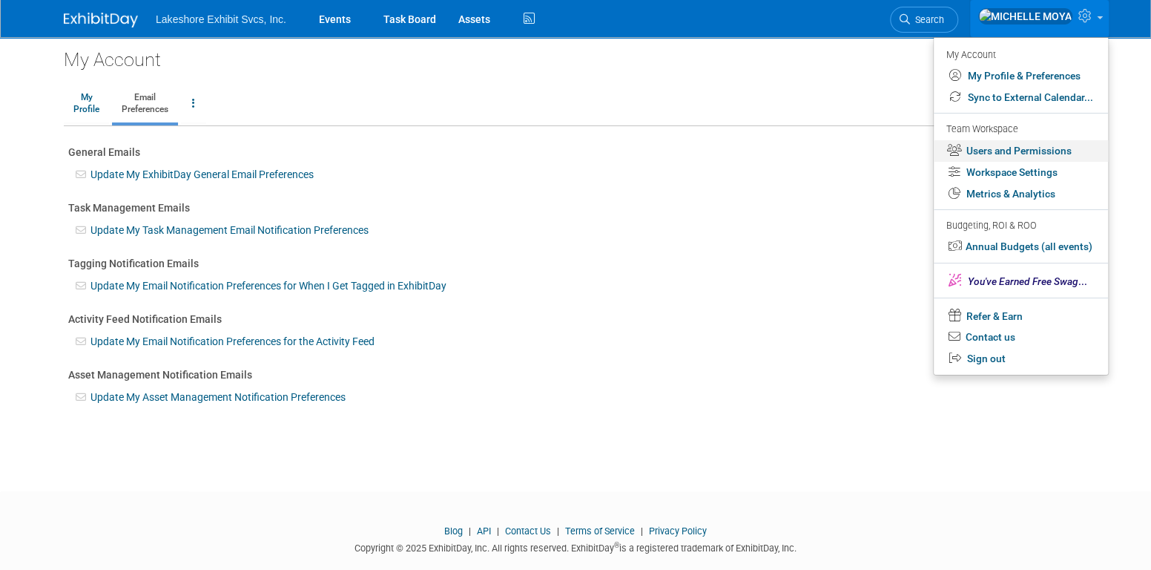
click at [1051, 151] on link "Users and Permissions" at bounding box center [1021, 151] width 174 height 22
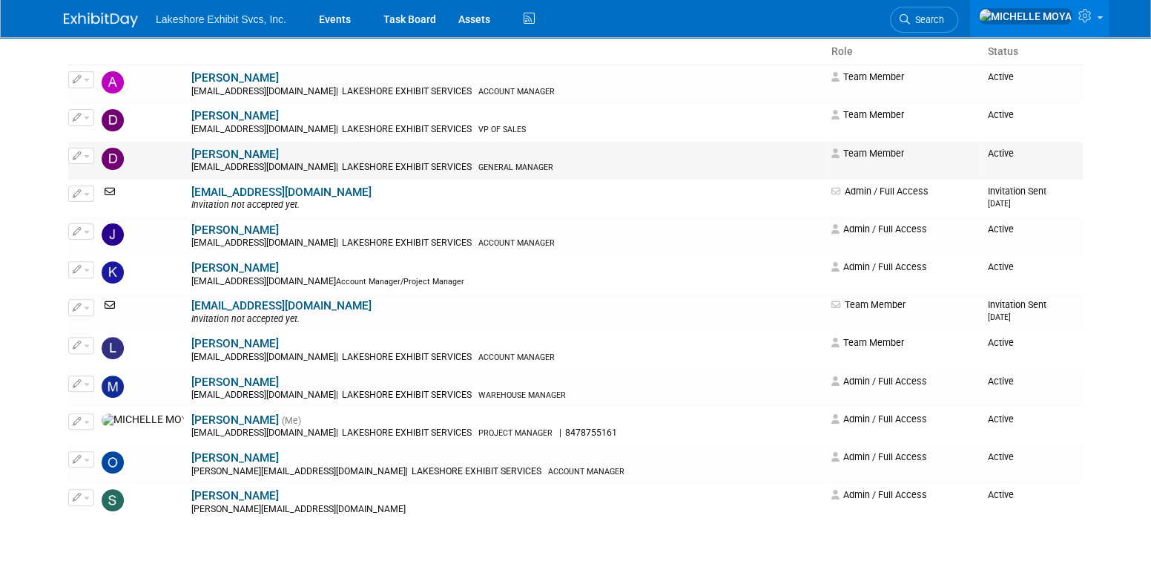
scroll to position [274, 0]
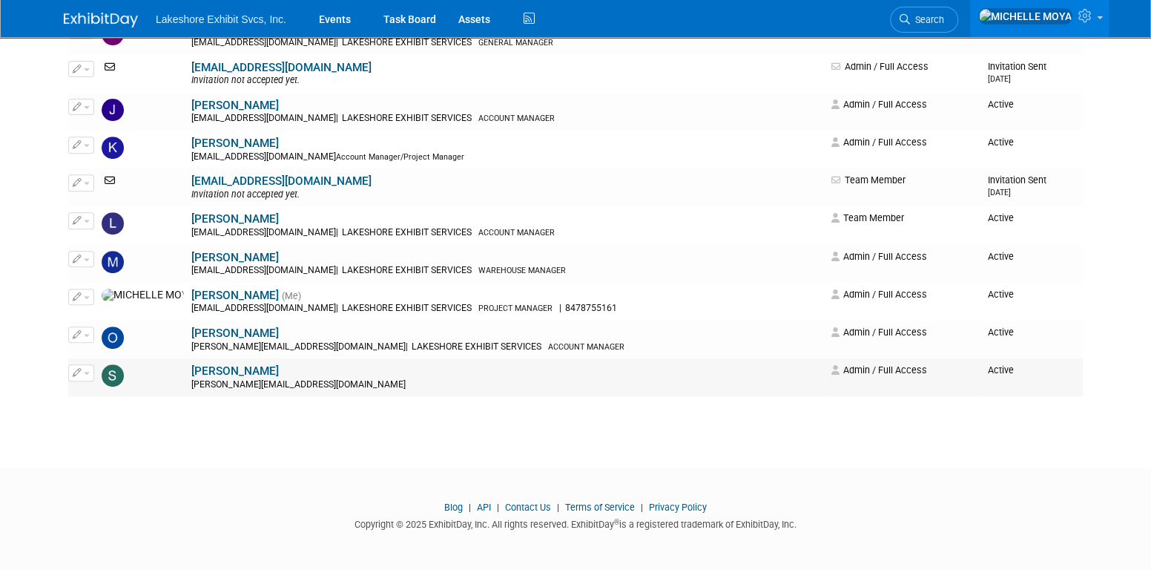
click at [88, 369] on button "button" at bounding box center [81, 372] width 26 height 16
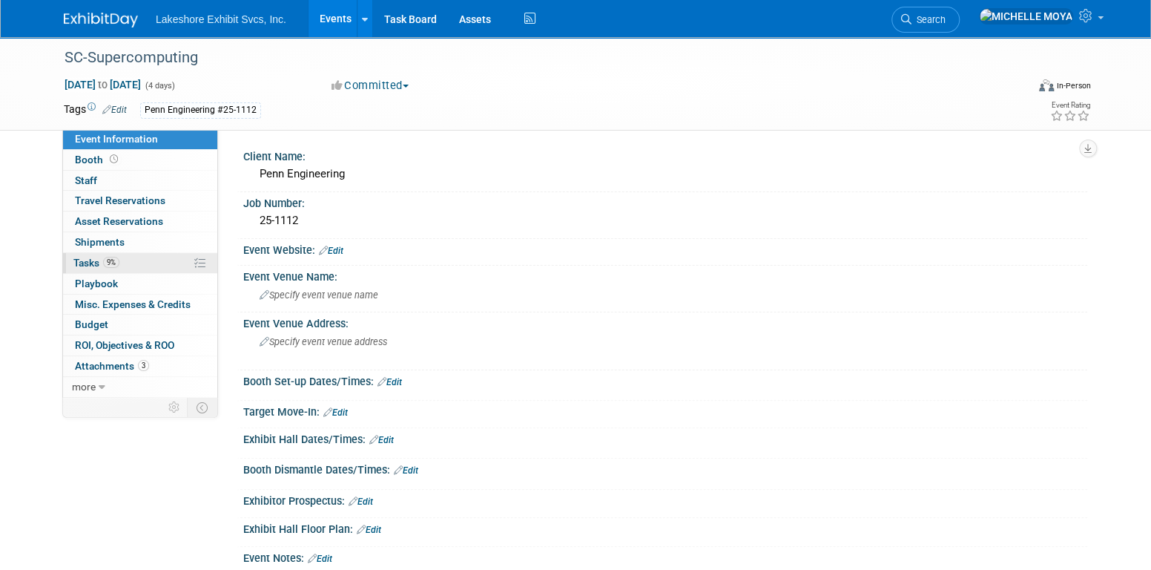
click at [142, 257] on link "9% Tasks 9%" at bounding box center [140, 263] width 154 height 20
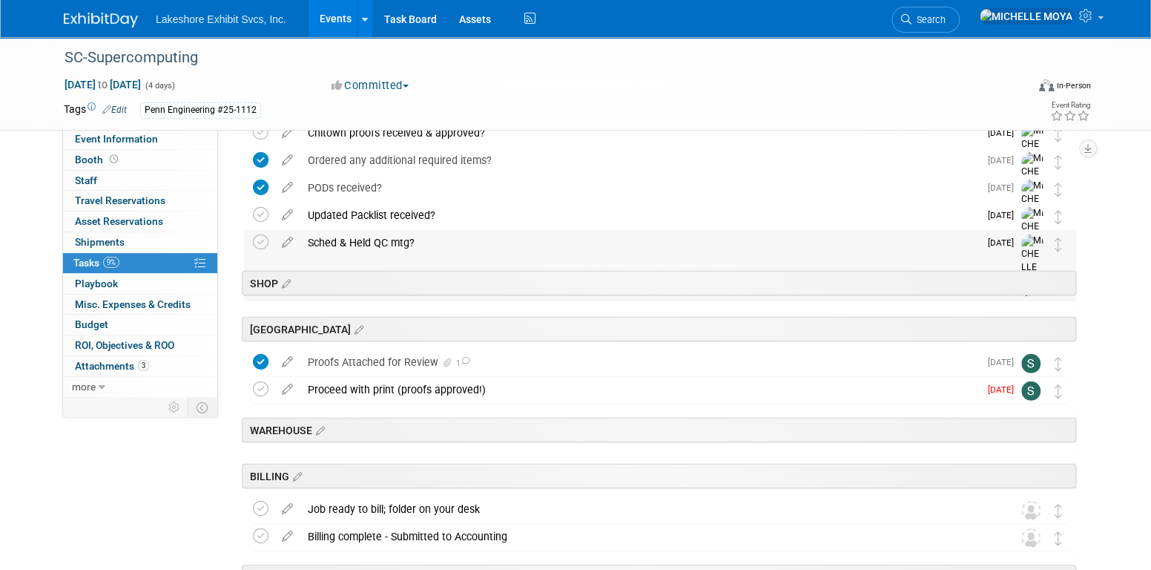
scroll to position [2261, 0]
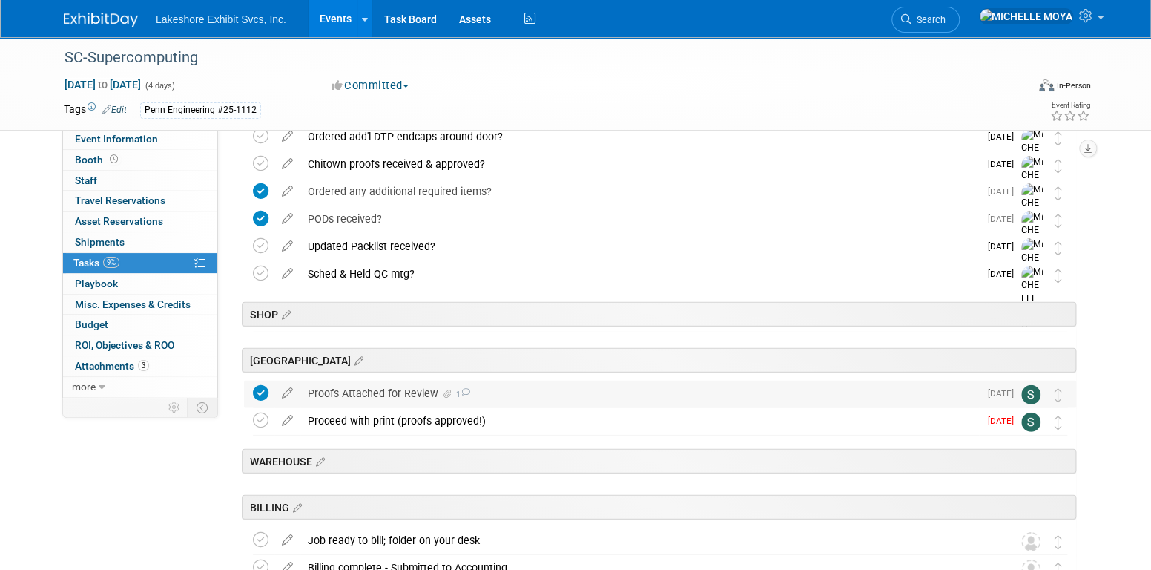
click at [385, 386] on div "Proofs Attached for Review 1" at bounding box center [639, 392] width 679 height 25
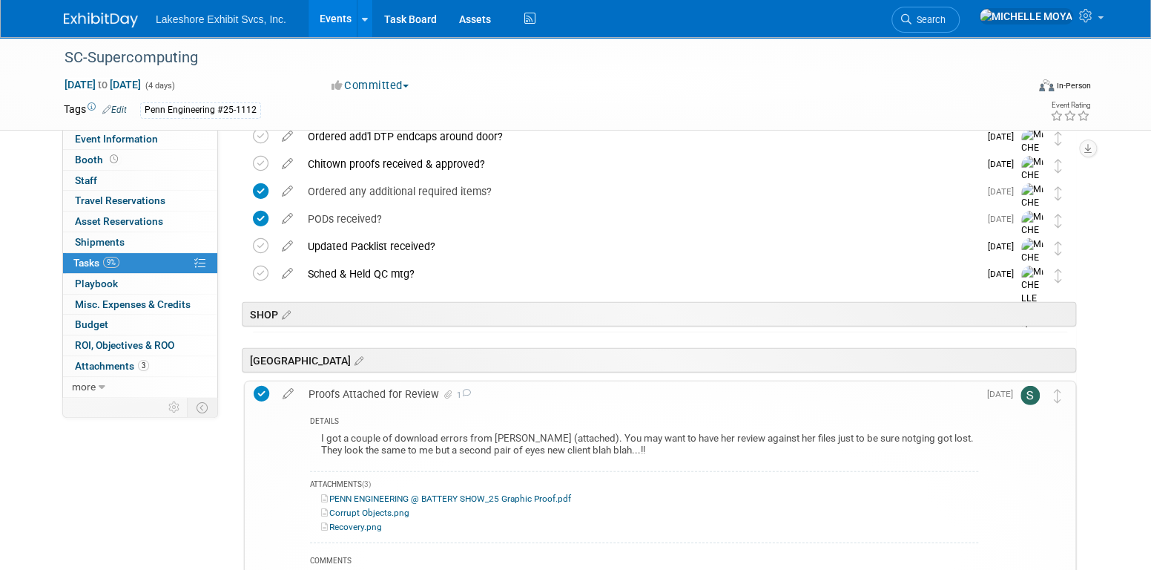
click at [424, 494] on link "PENN ENGINEERING @ BATTERY SHOW_25 Graphic Proof.pdf" at bounding box center [446, 498] width 250 height 10
click at [393, 514] on link "Corrupt Objects.png" at bounding box center [365, 512] width 88 height 10
click at [349, 522] on link "Recovery.png" at bounding box center [351, 526] width 61 height 10
click at [486, 500] on link "PENN ENGINEERING @ BATTERY SHOW_25 Graphic Proof.pdf" at bounding box center [446, 498] width 250 height 10
